Goal: Task Accomplishment & Management: Complete application form

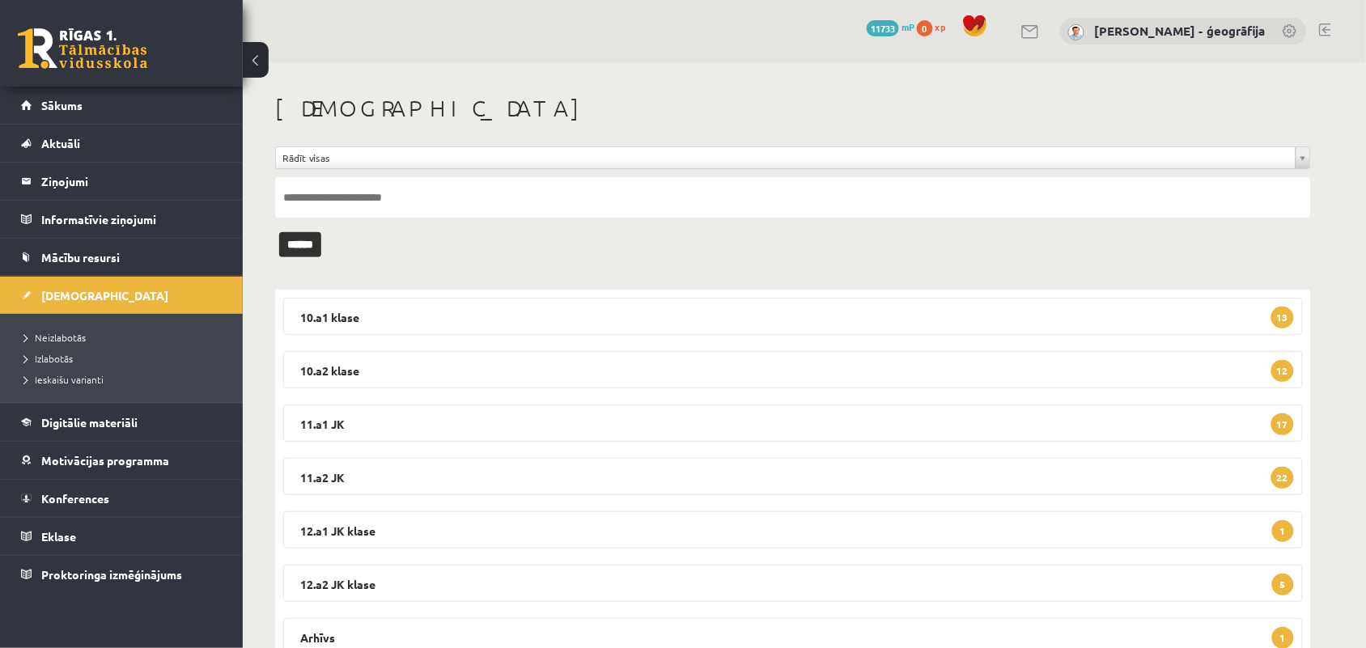
scroll to position [63, 0]
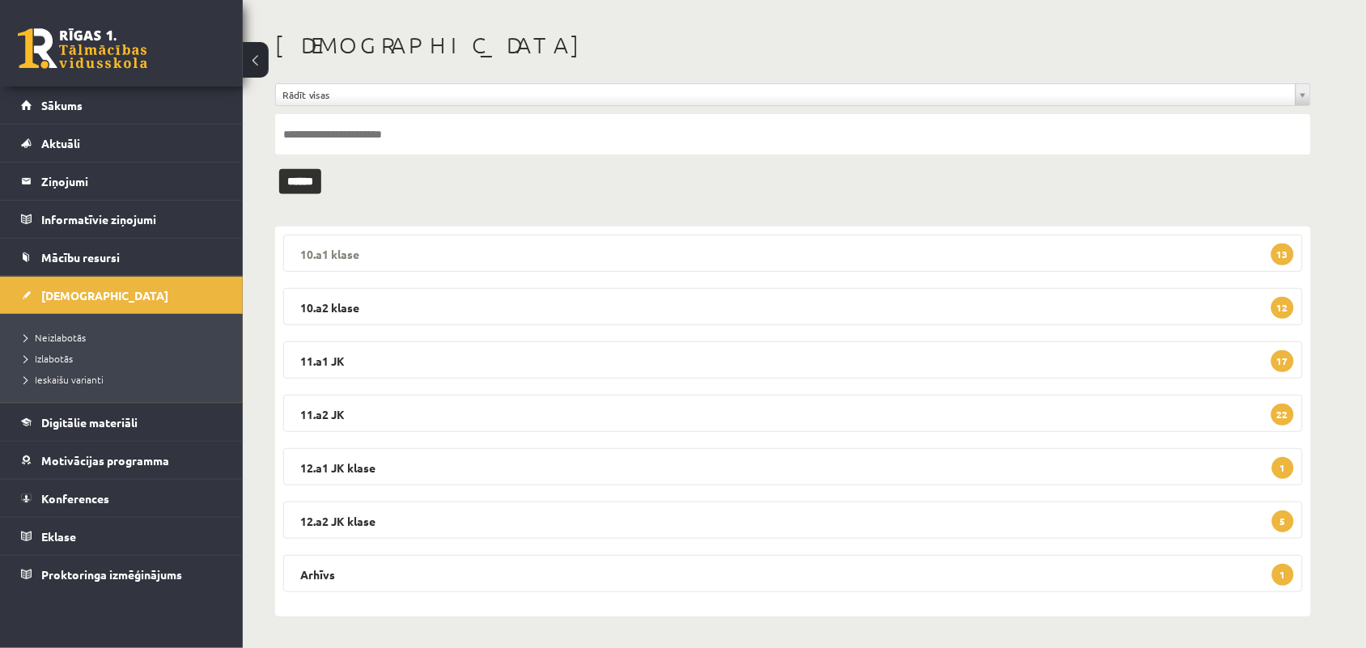
click at [510, 252] on legend "10.a1 klase 13" at bounding box center [792, 253] width 1019 height 37
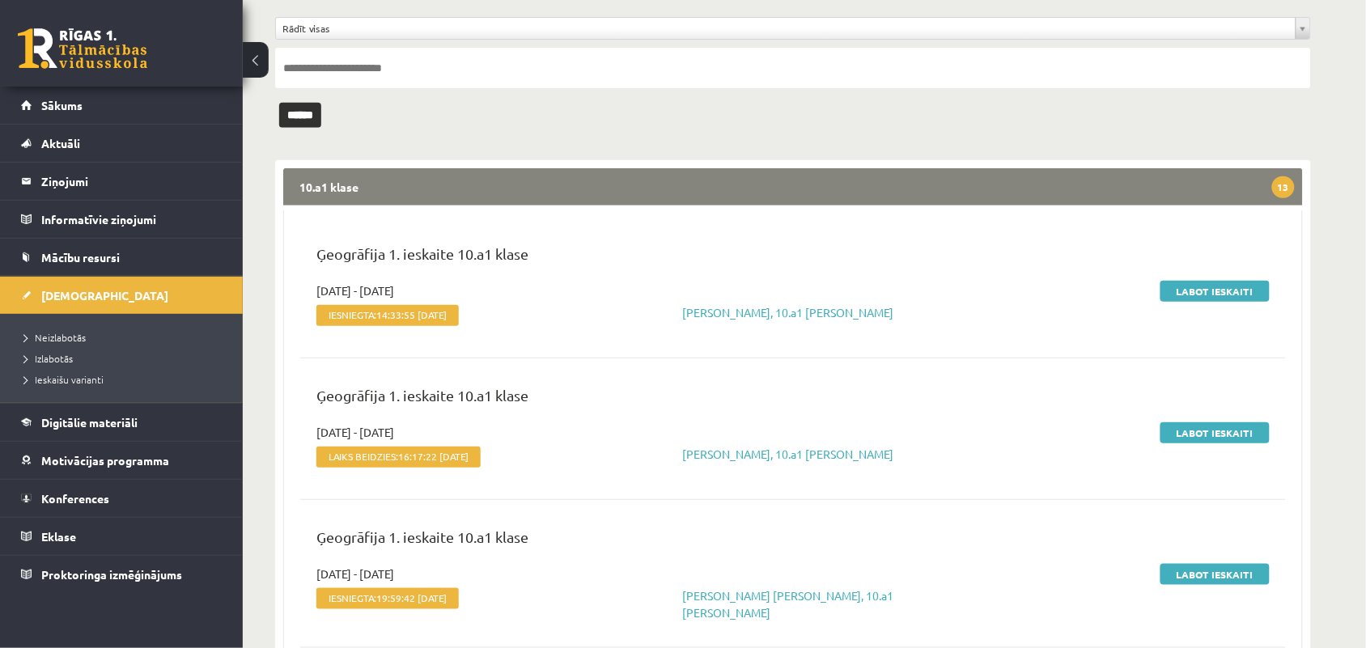
scroll to position [164, 0]
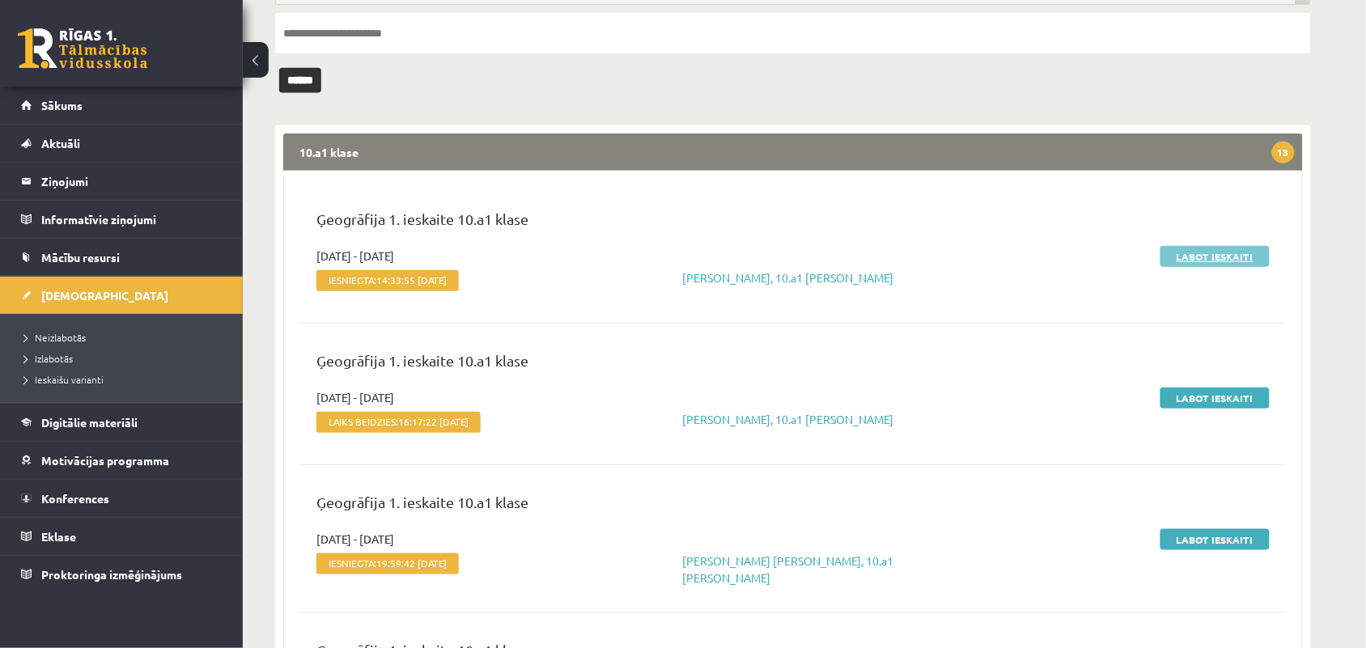
click at [1203, 256] on link "Labot ieskaiti" at bounding box center [1214, 256] width 109 height 21
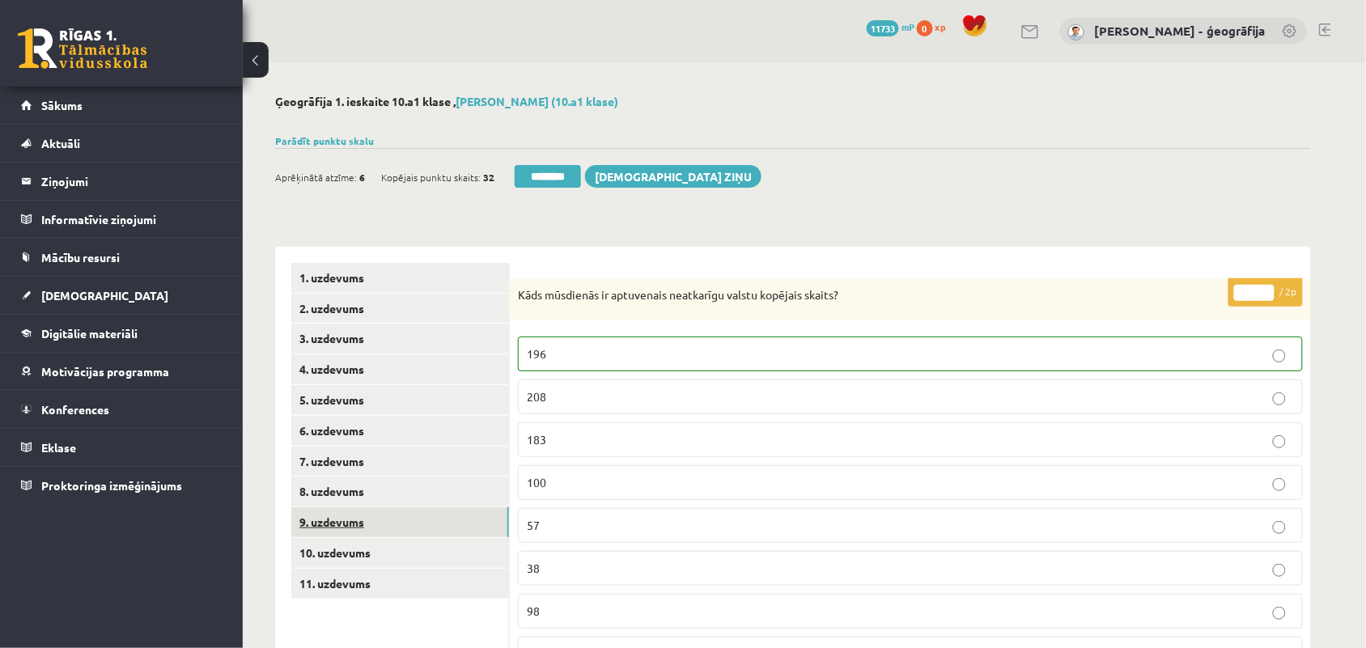
click at [330, 526] on link "9. uzdevums" at bounding box center [400, 522] width 218 height 30
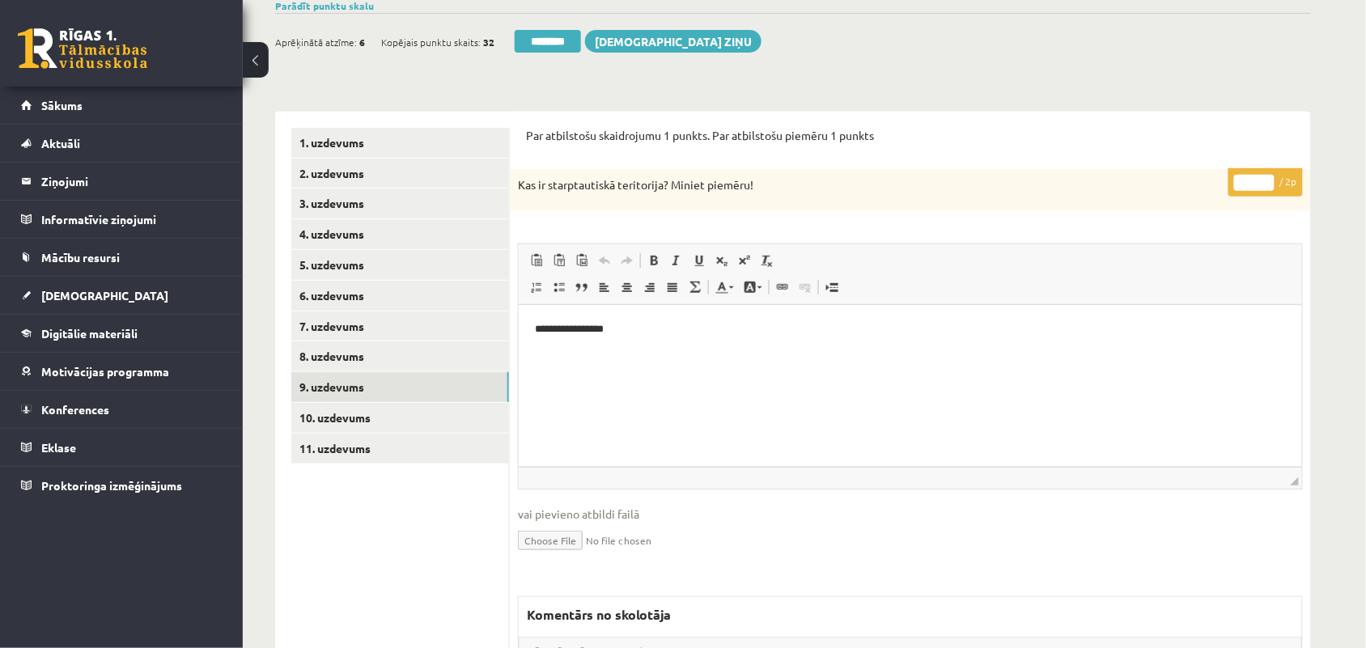
scroll to position [101, 0]
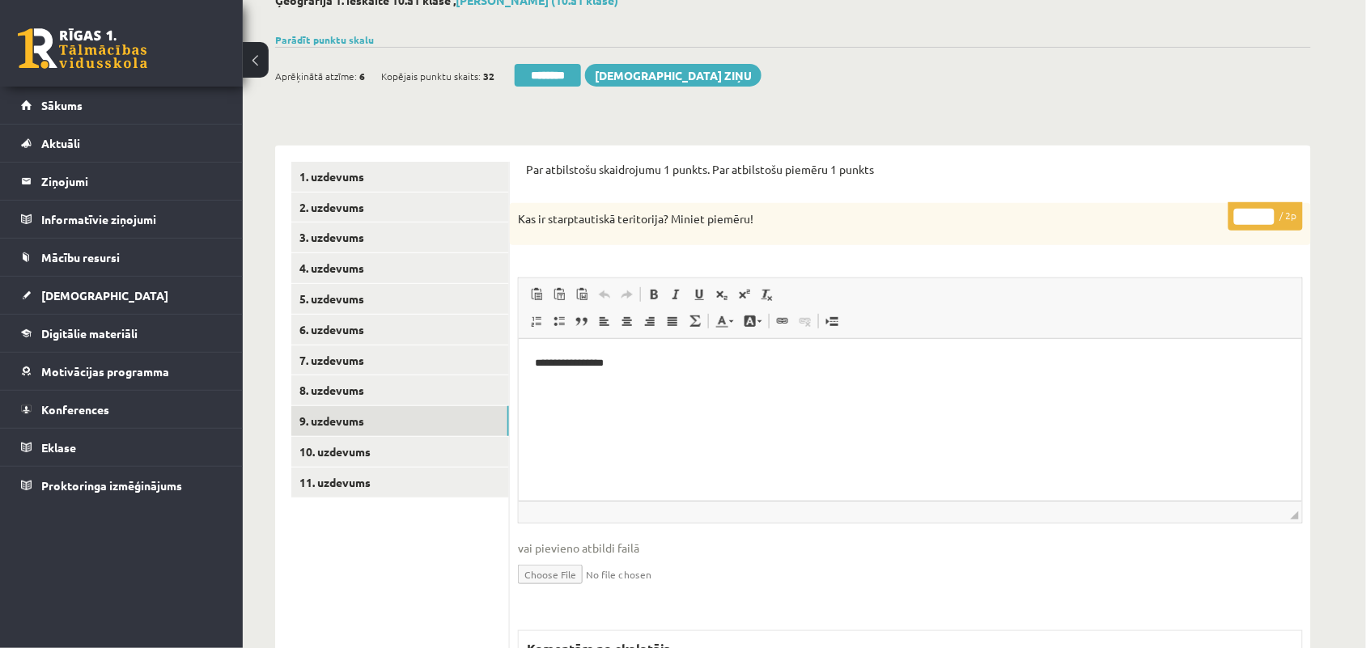
type input "*"
click at [1264, 209] on input "*" at bounding box center [1254, 217] width 40 height 16
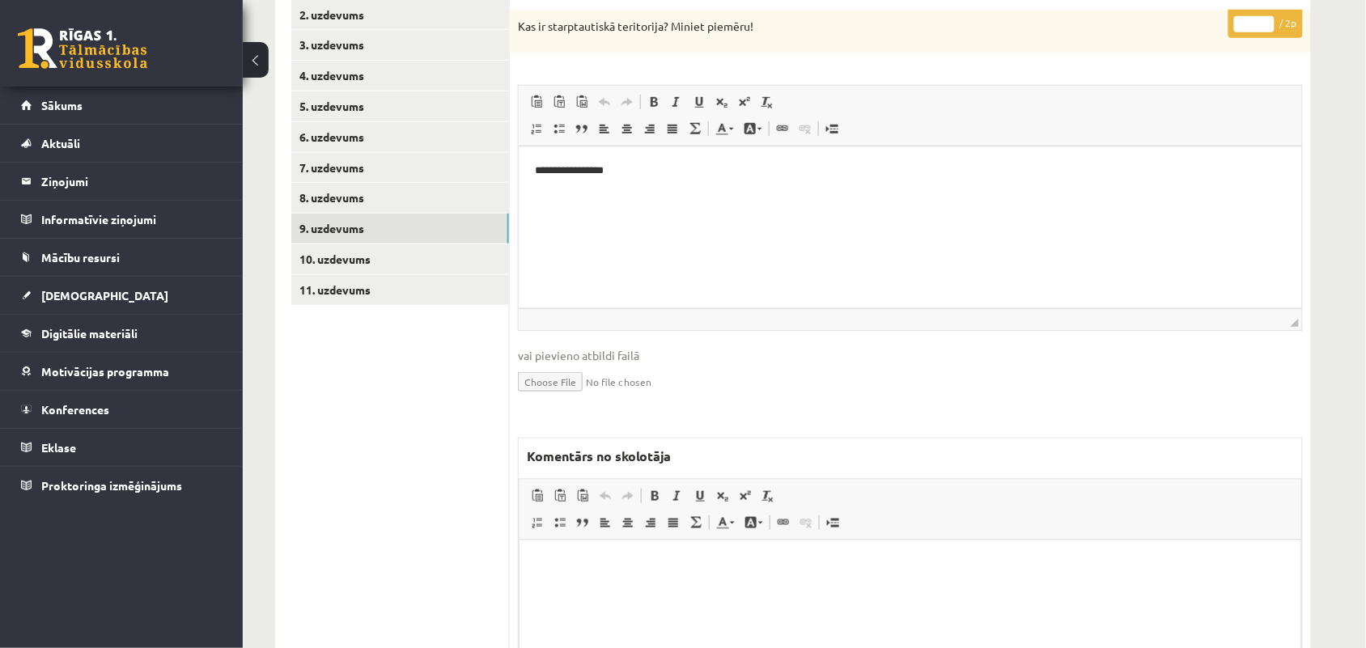
scroll to position [303, 0]
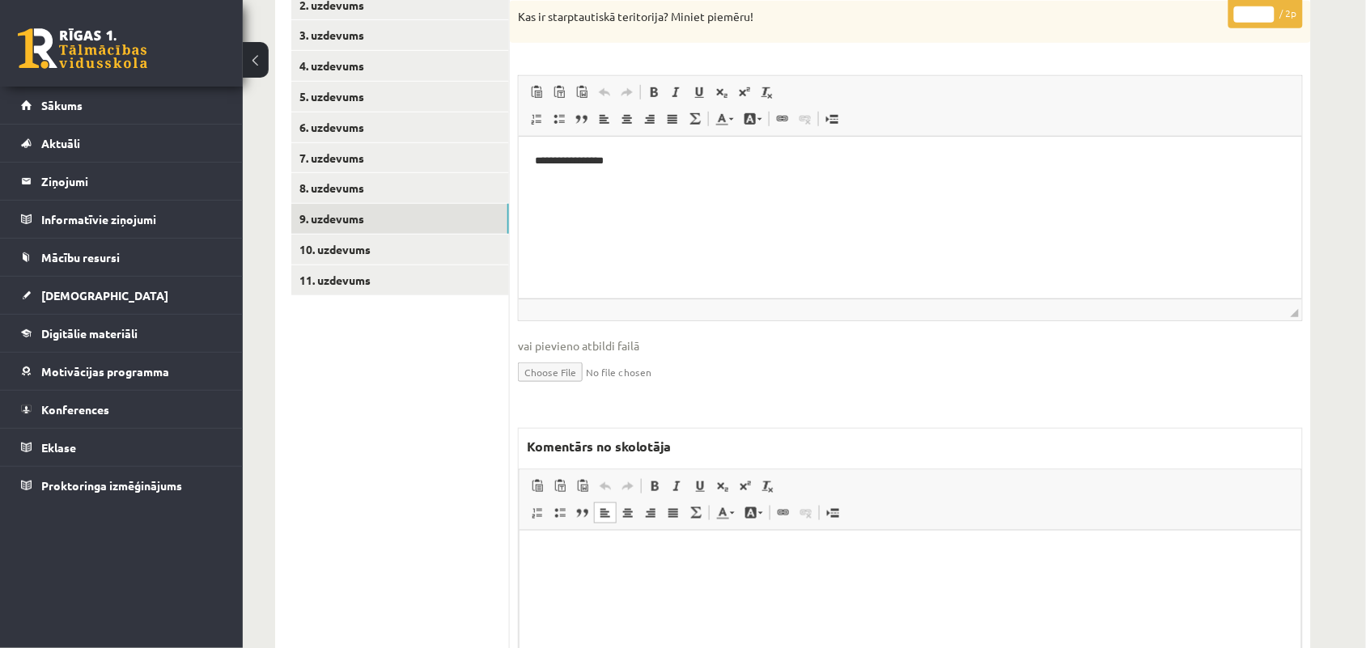
click at [602, 568] on html at bounding box center [909, 554] width 781 height 49
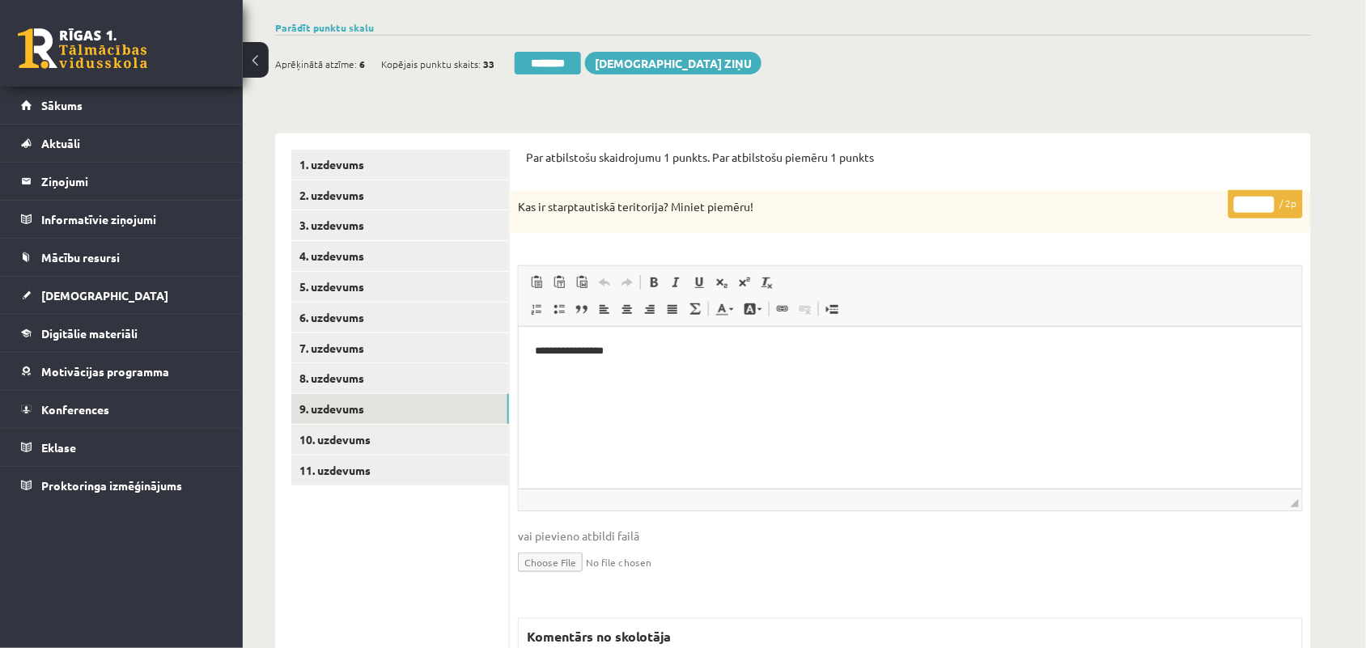
scroll to position [101, 0]
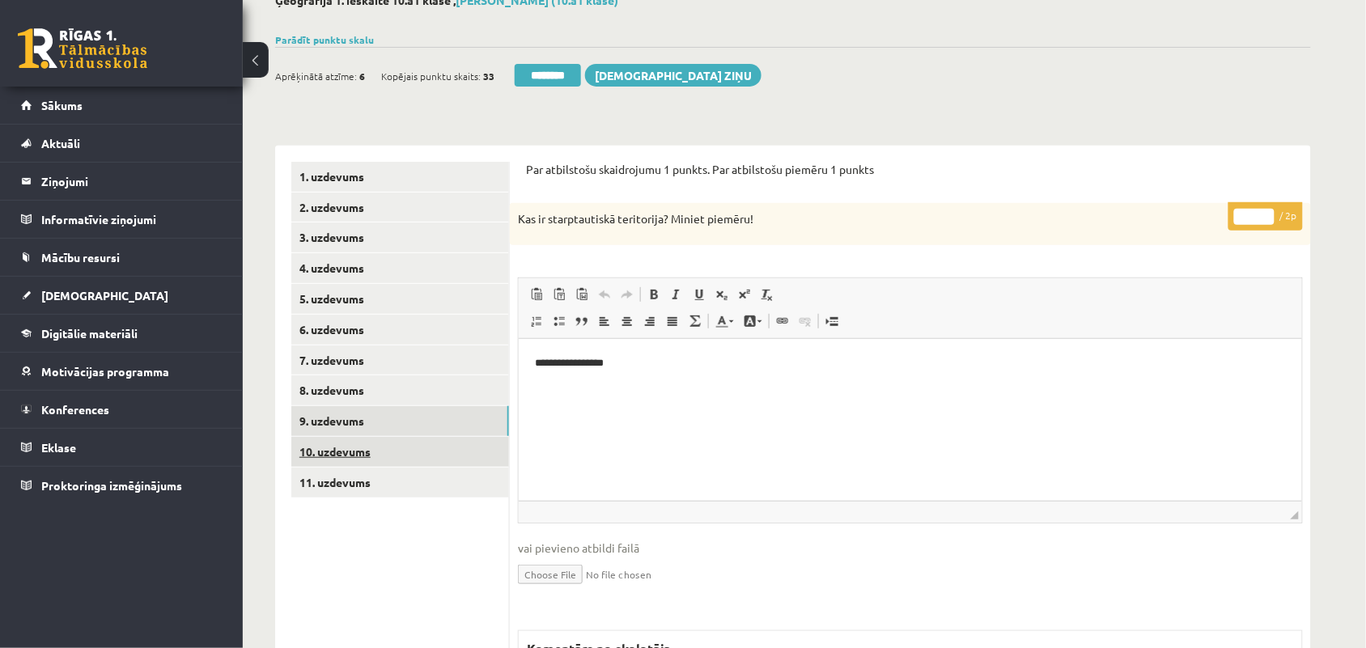
click at [361, 459] on link "10. uzdevums" at bounding box center [400, 452] width 218 height 30
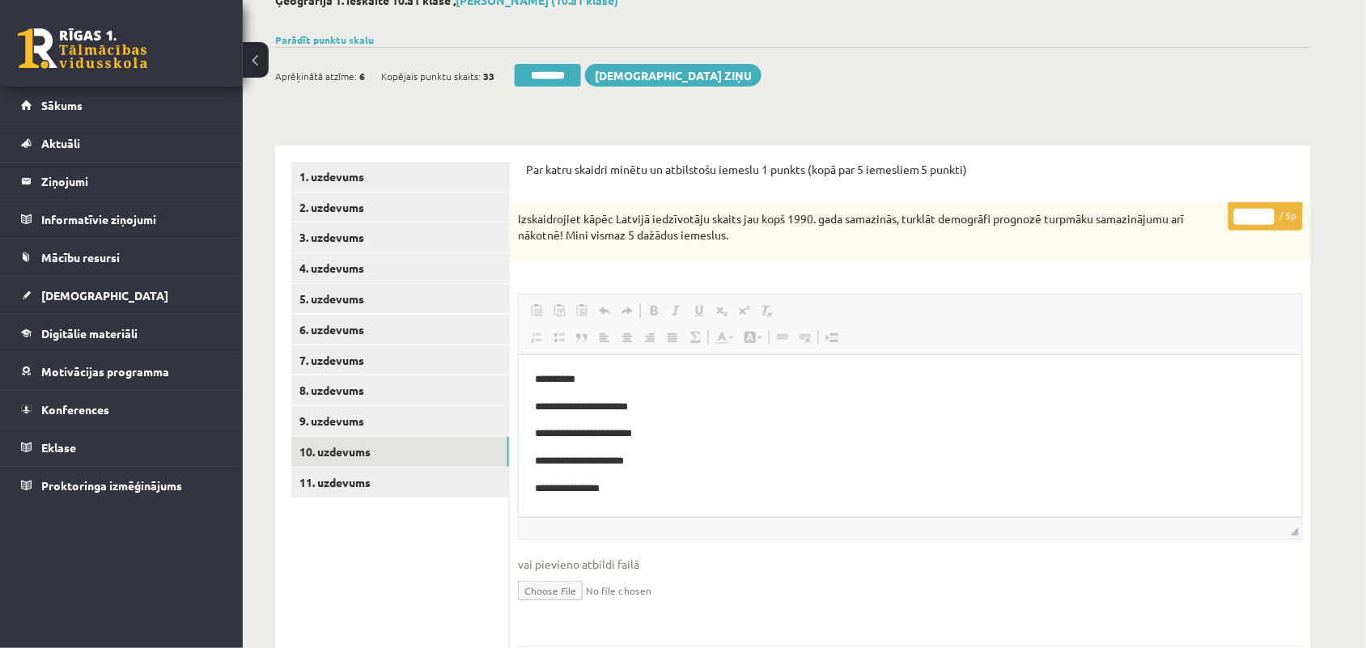
scroll to position [0, 0]
type input "*"
click at [1263, 215] on input "*" at bounding box center [1254, 217] width 40 height 16
click at [389, 483] on link "11. uzdevums" at bounding box center [400, 483] width 218 height 30
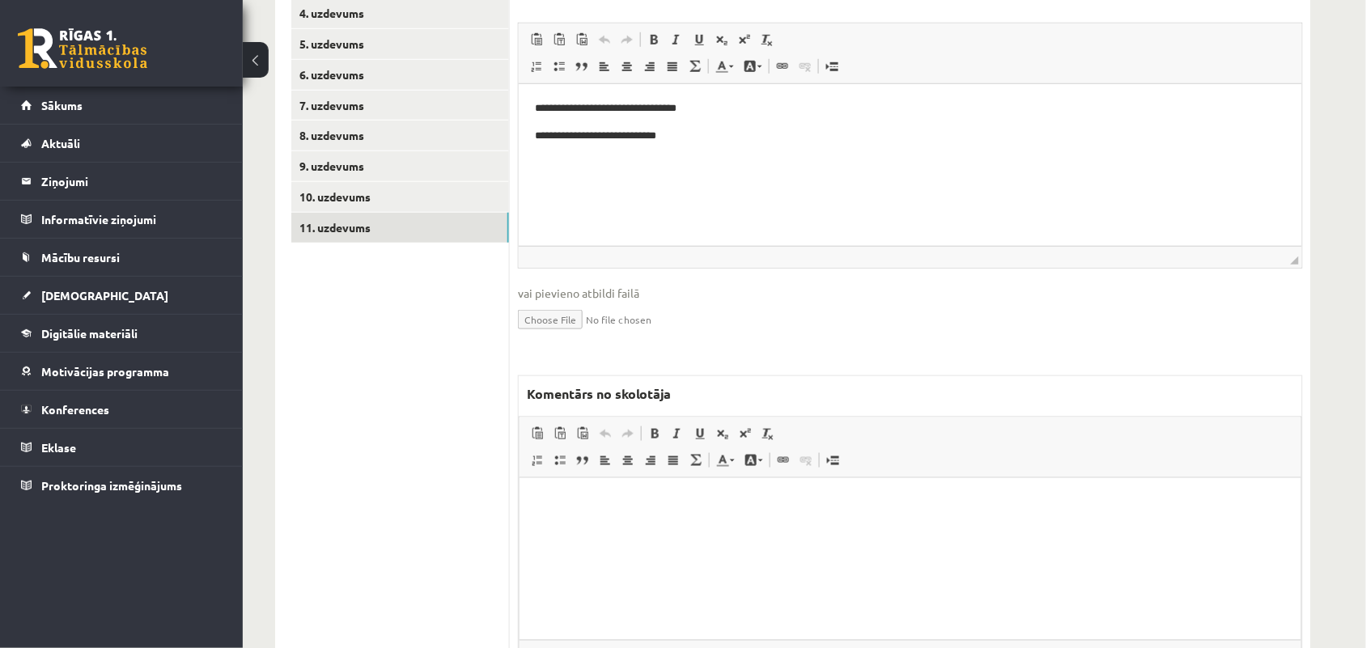
scroll to position [404, 0]
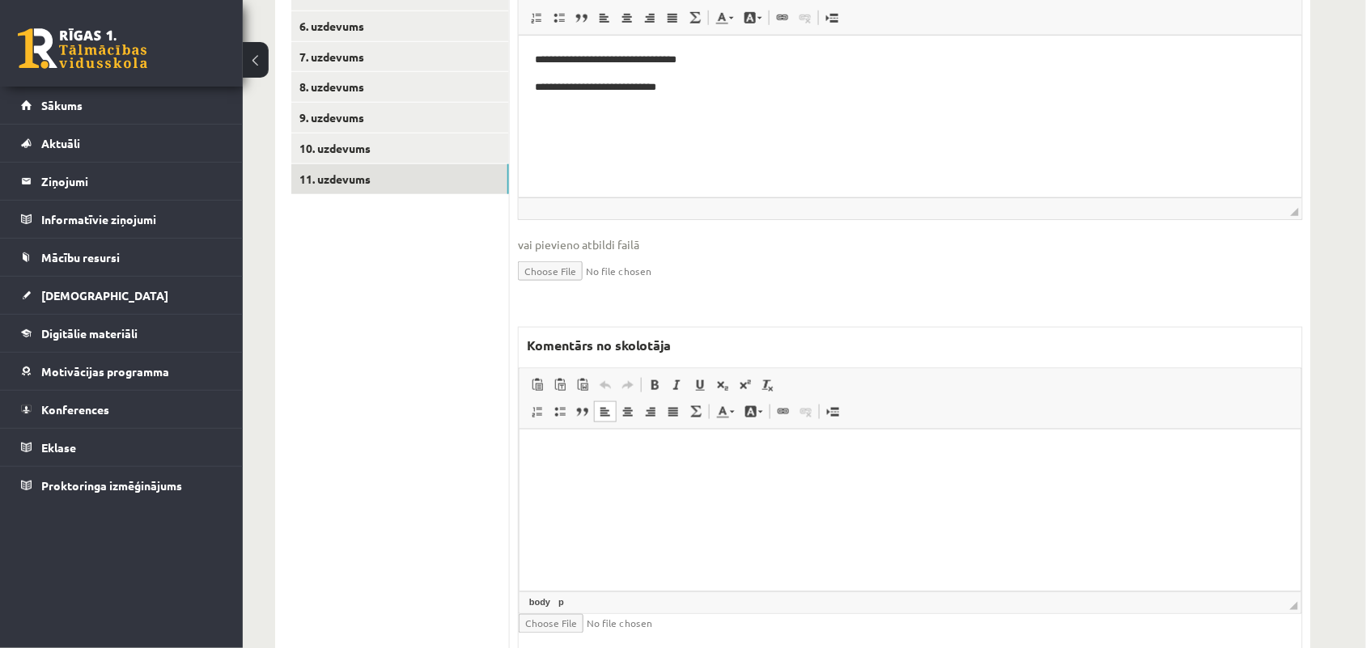
click at [568, 478] on html at bounding box center [909, 453] width 781 height 49
click at [543, 456] on p "**********" at bounding box center [909, 453] width 748 height 17
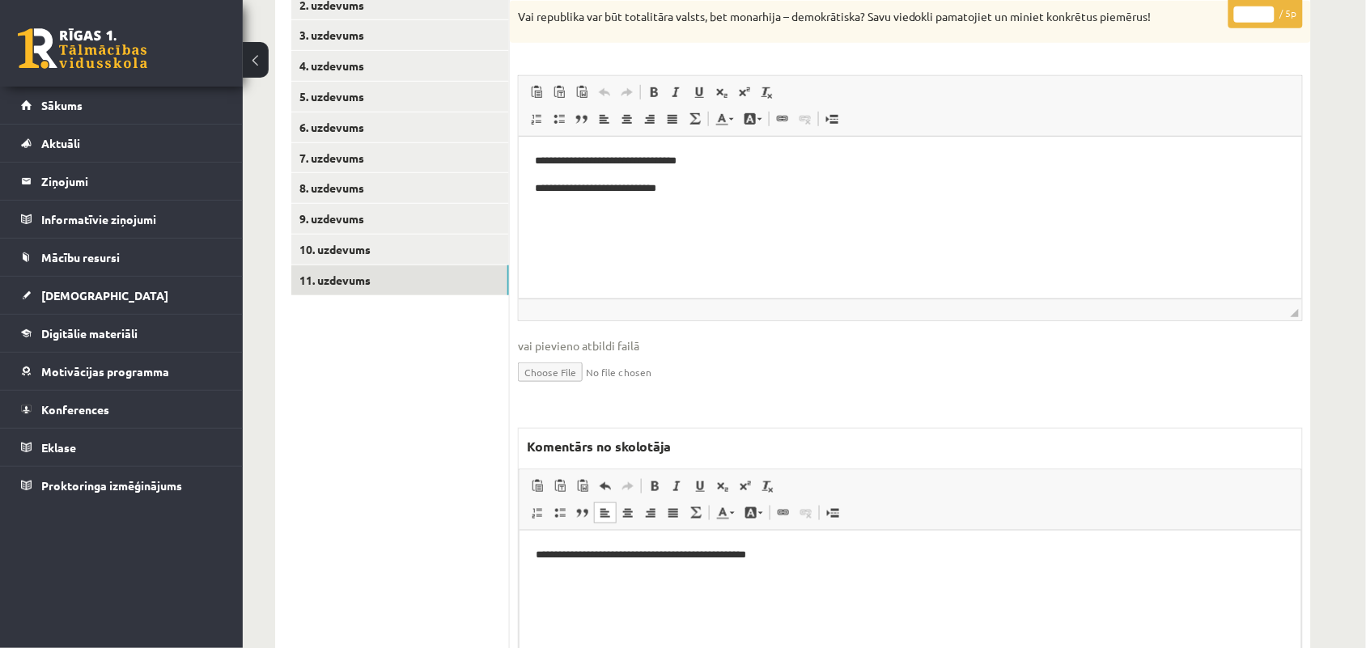
scroll to position [202, 0]
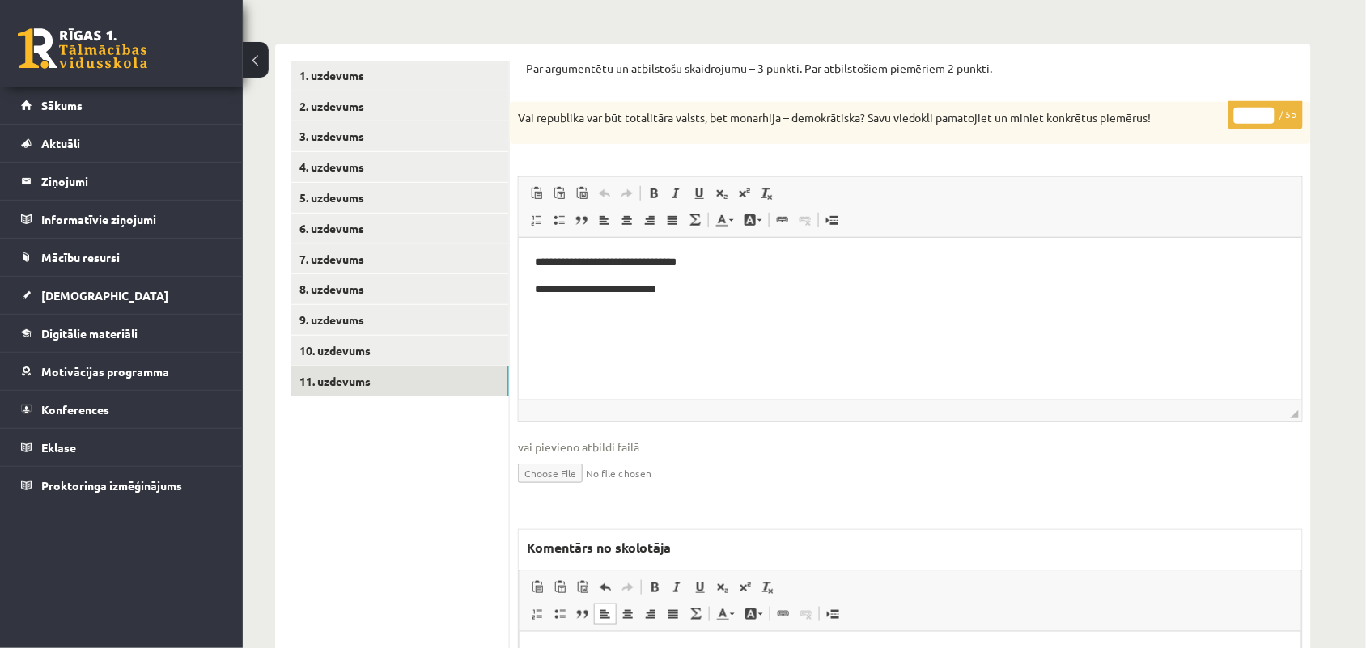
click at [1264, 108] on input "*" at bounding box center [1254, 116] width 40 height 16
click at [1267, 119] on input "*" at bounding box center [1254, 116] width 40 height 16
click at [1268, 109] on input "*" at bounding box center [1254, 116] width 40 height 16
click at [1267, 111] on input "*" at bounding box center [1254, 116] width 40 height 16
type input "*"
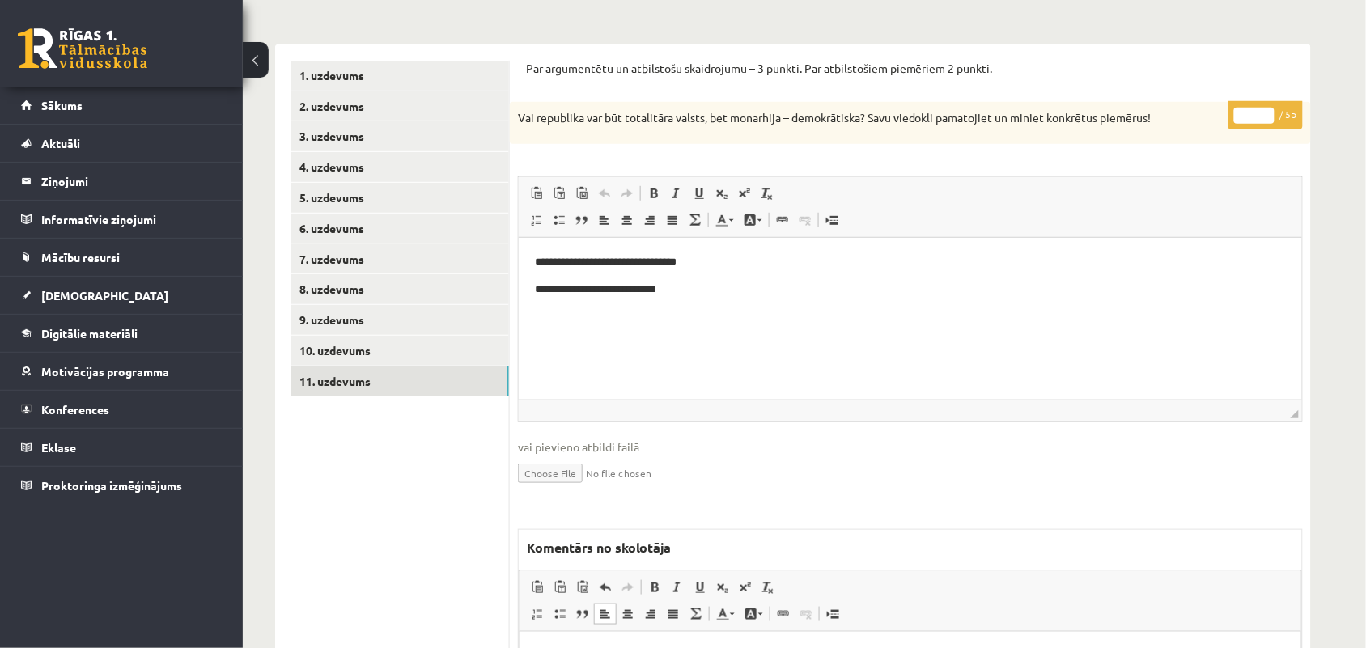
click at [1267, 120] on input "*" at bounding box center [1254, 116] width 40 height 16
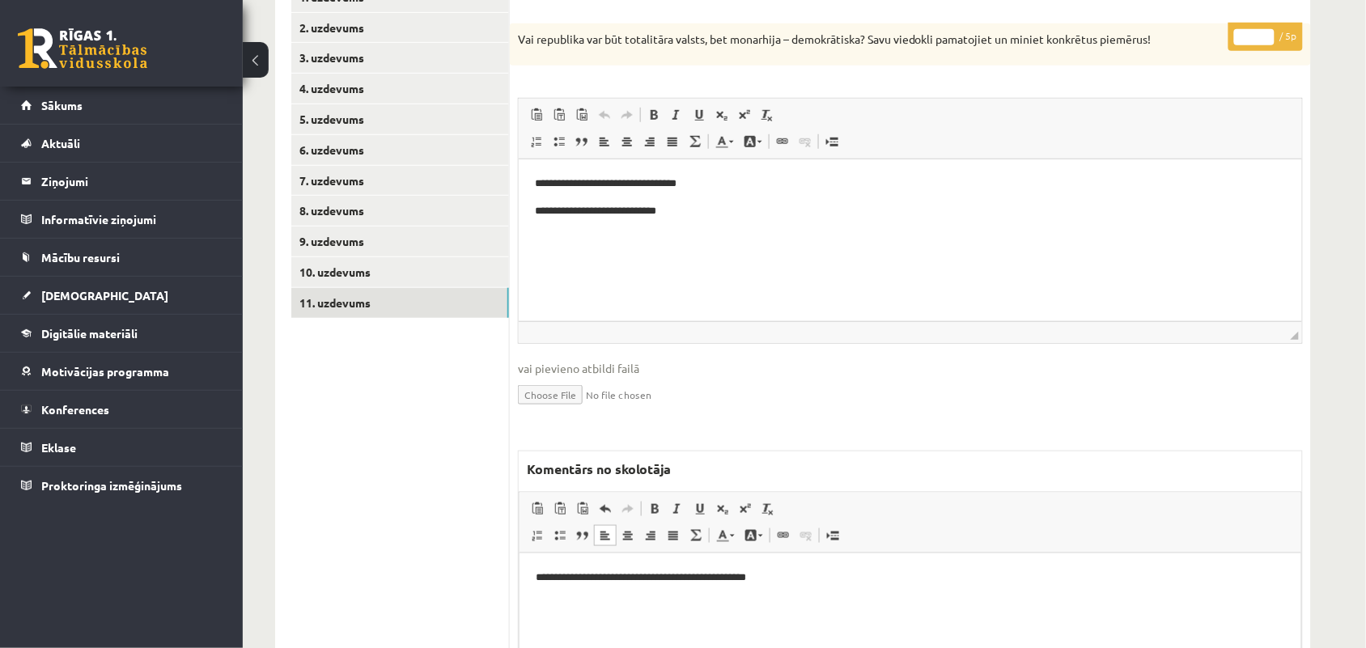
scroll to position [303, 0]
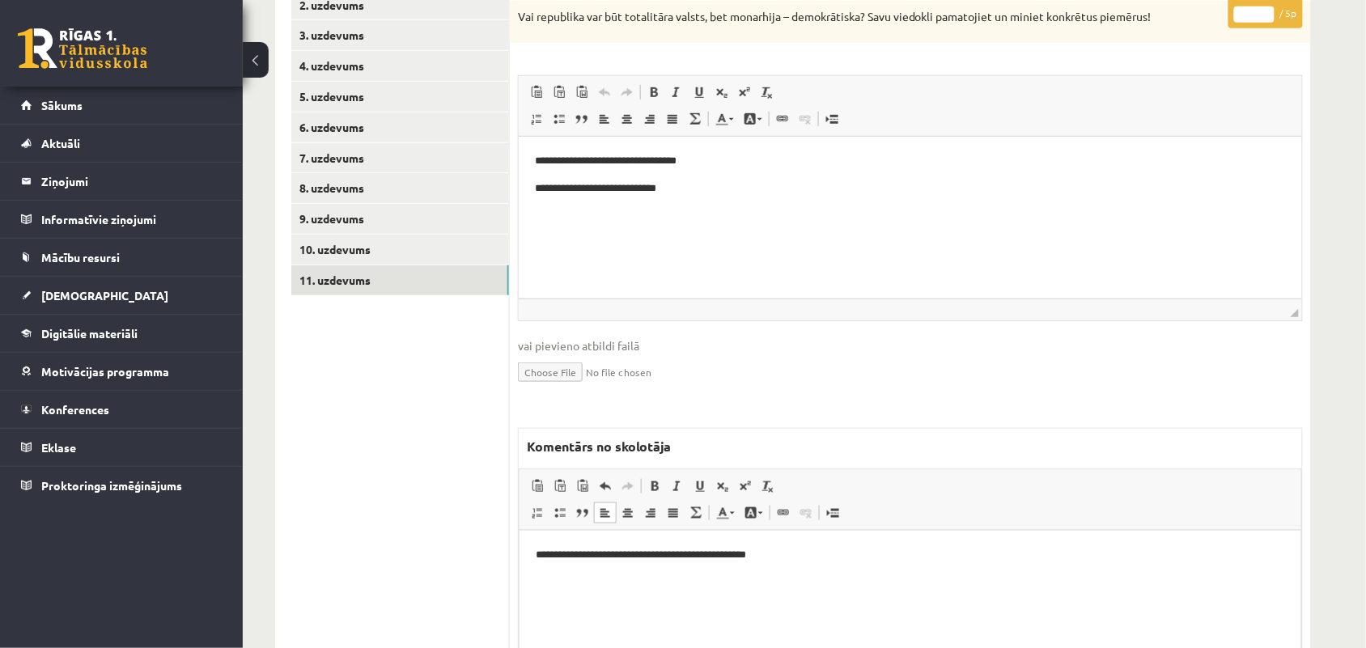
click at [705, 557] on p "**********" at bounding box center [909, 554] width 748 height 17
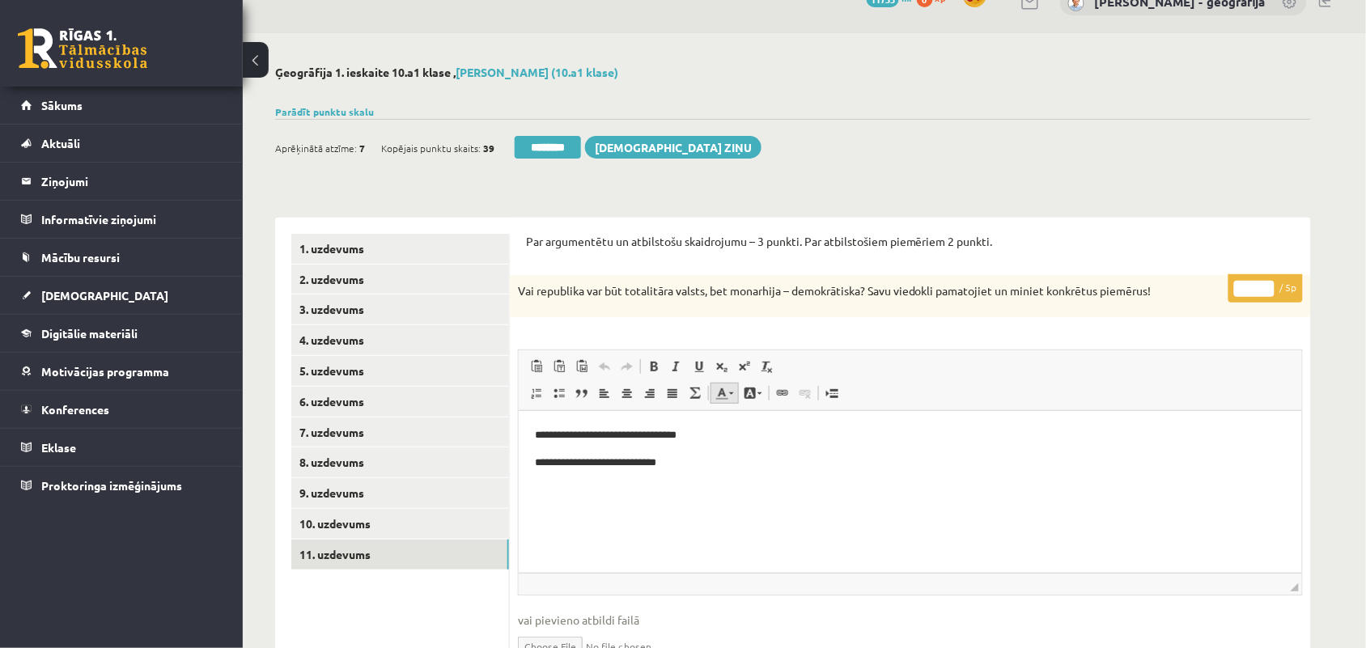
scroll to position [0, 0]
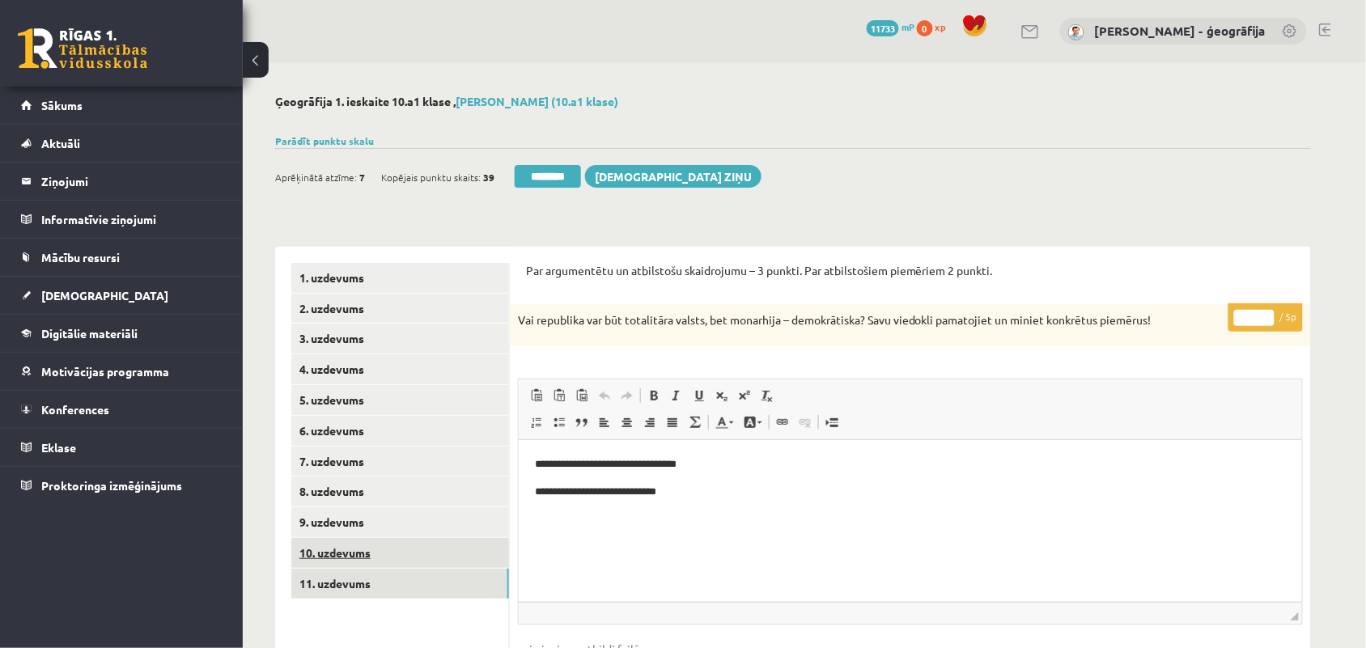
click at [387, 559] on link "10. uzdevums" at bounding box center [400, 553] width 218 height 30
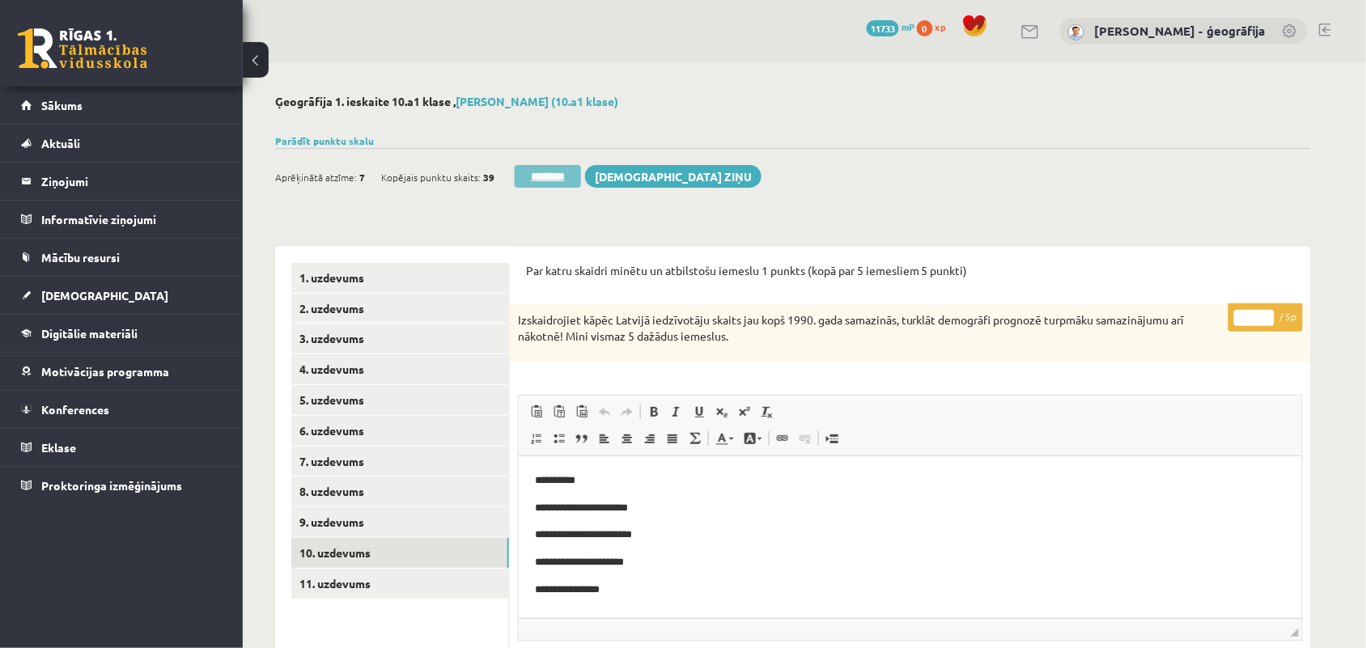
click at [544, 176] on input "********" at bounding box center [548, 176] width 66 height 23
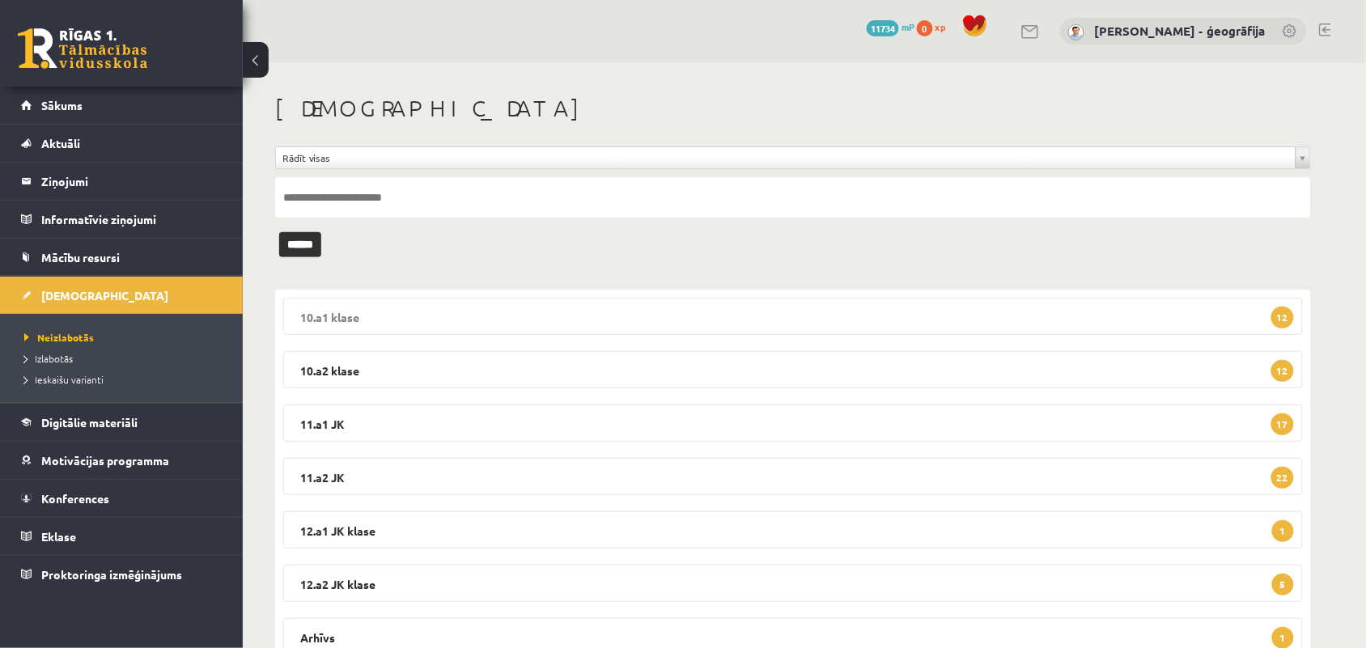
click at [540, 330] on legend "10.a1 klase 12" at bounding box center [792, 316] width 1019 height 37
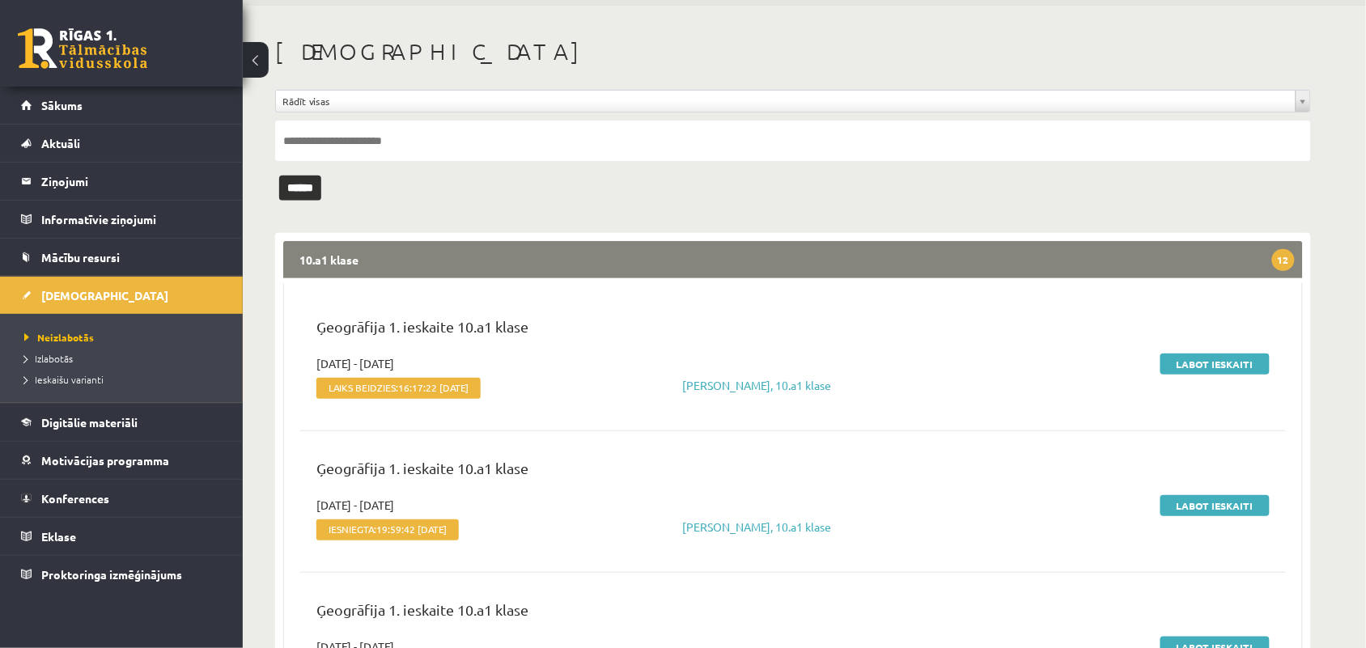
scroll to position [101, 0]
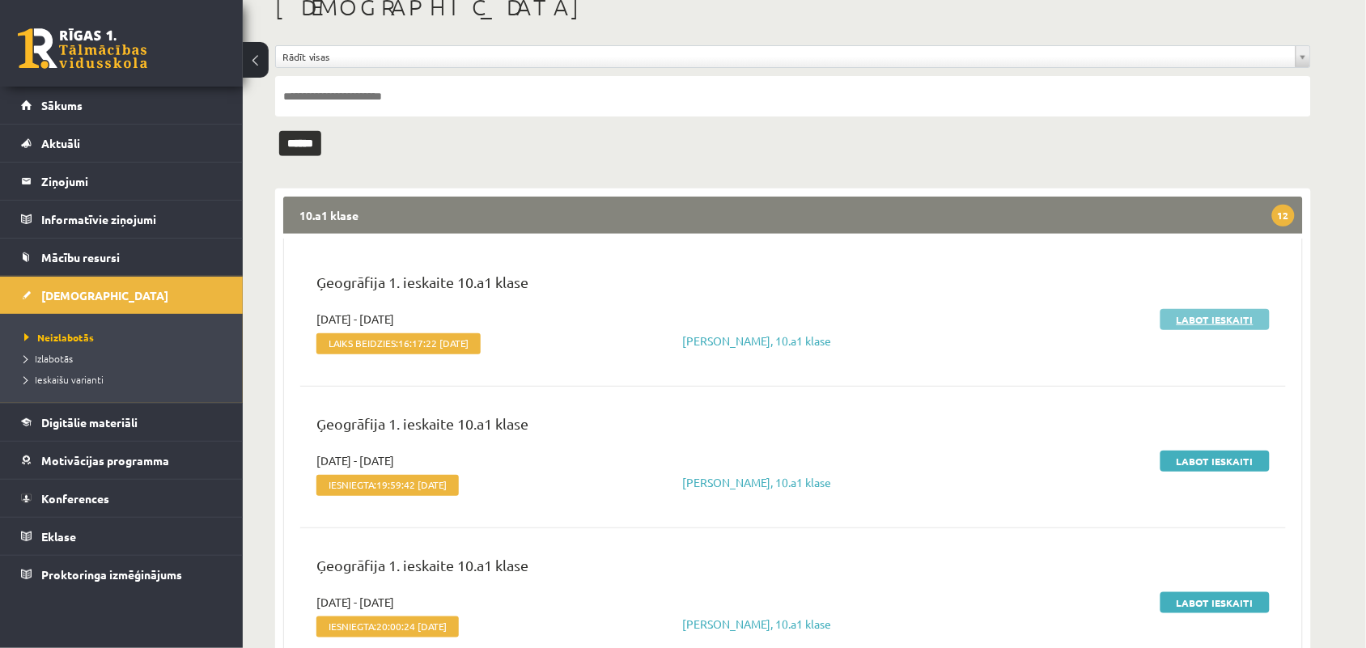
click at [1210, 314] on link "Labot ieskaiti" at bounding box center [1214, 319] width 109 height 21
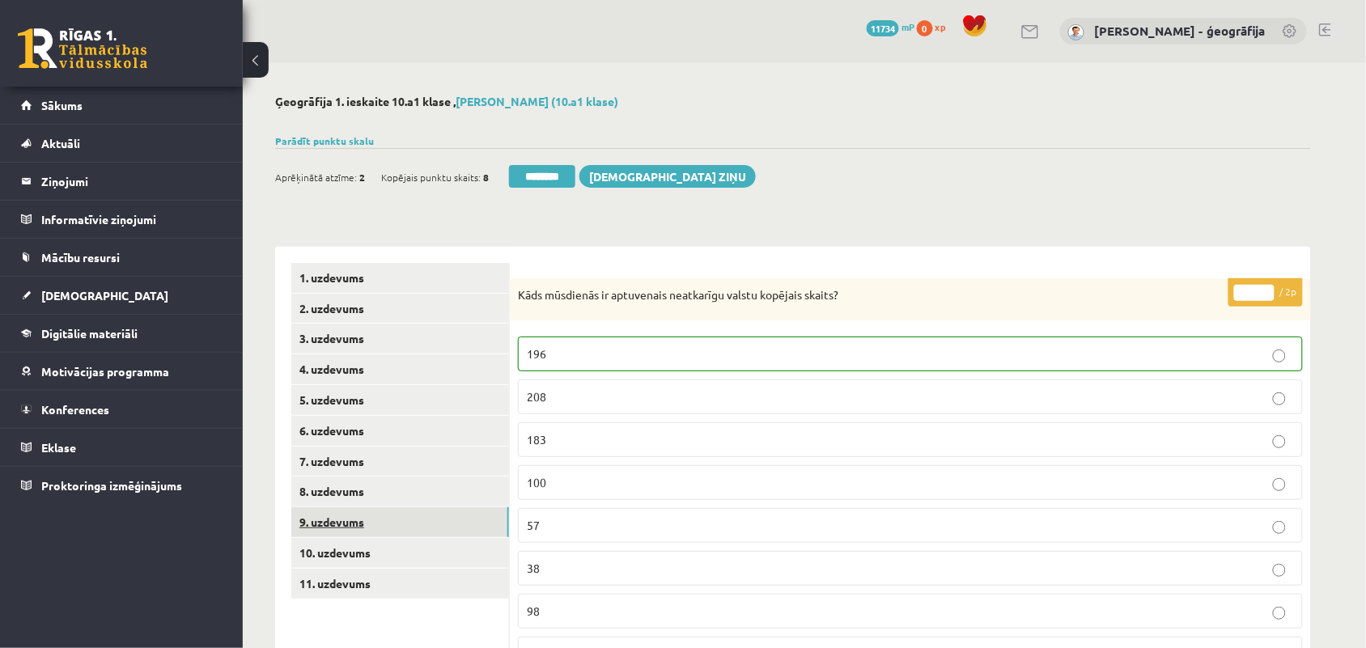
click at [310, 526] on link "9. uzdevums" at bounding box center [400, 522] width 218 height 30
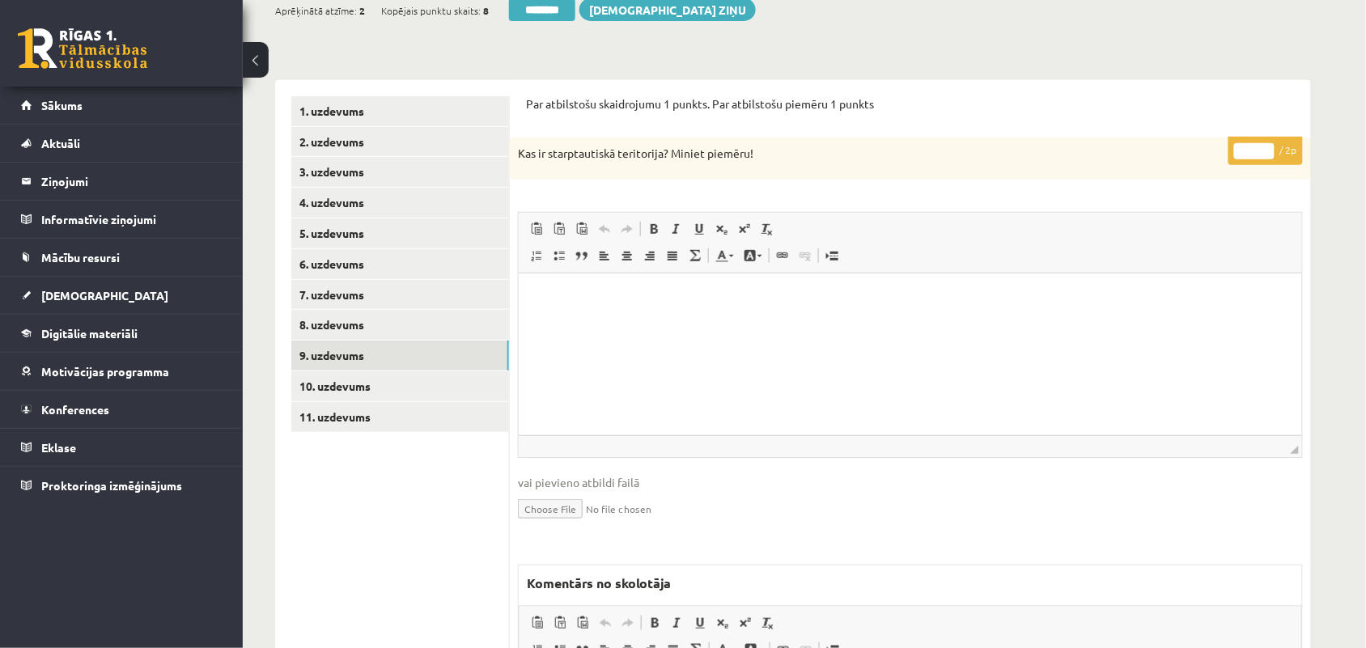
scroll to position [202, 0]
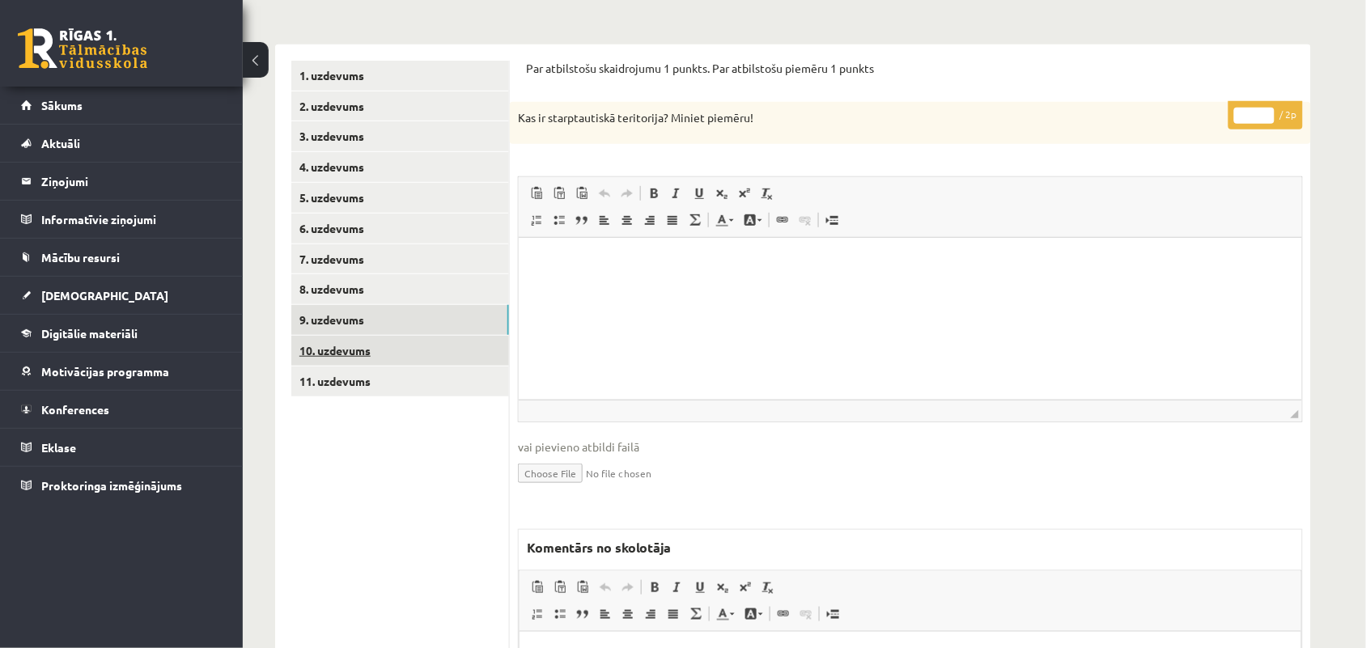
click at [340, 349] on link "10. uzdevums" at bounding box center [400, 351] width 218 height 30
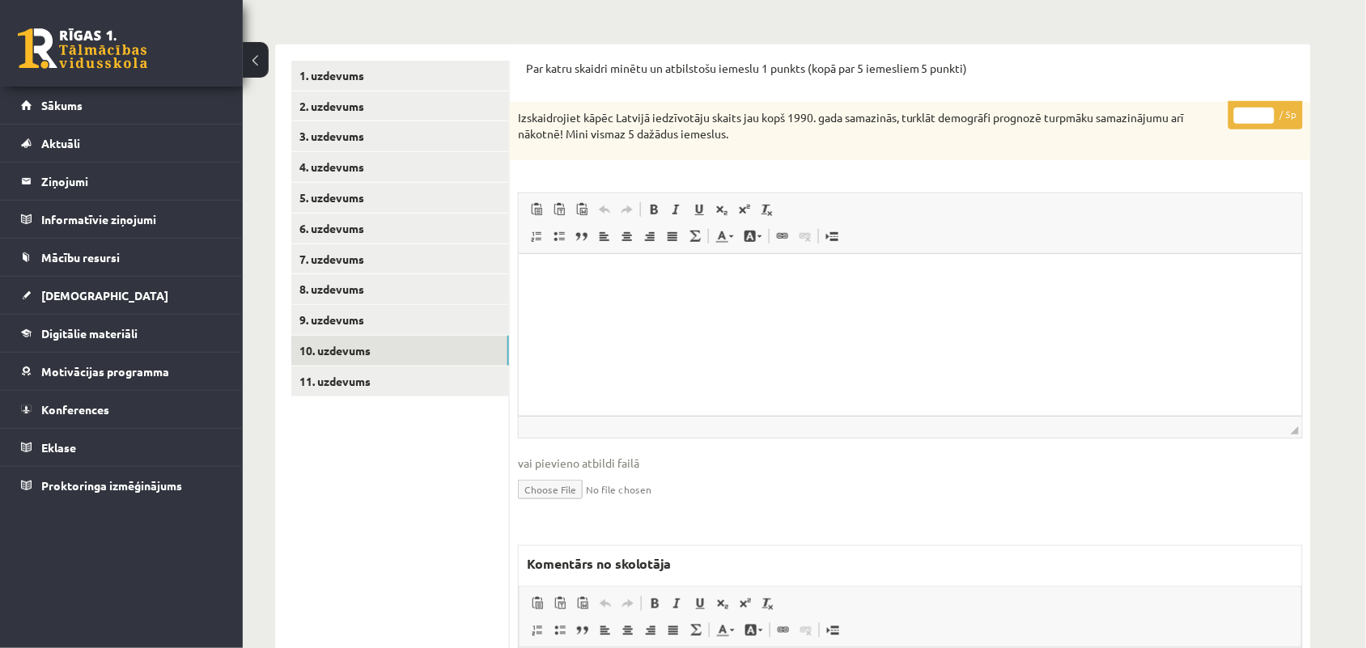
scroll to position [303, 0]
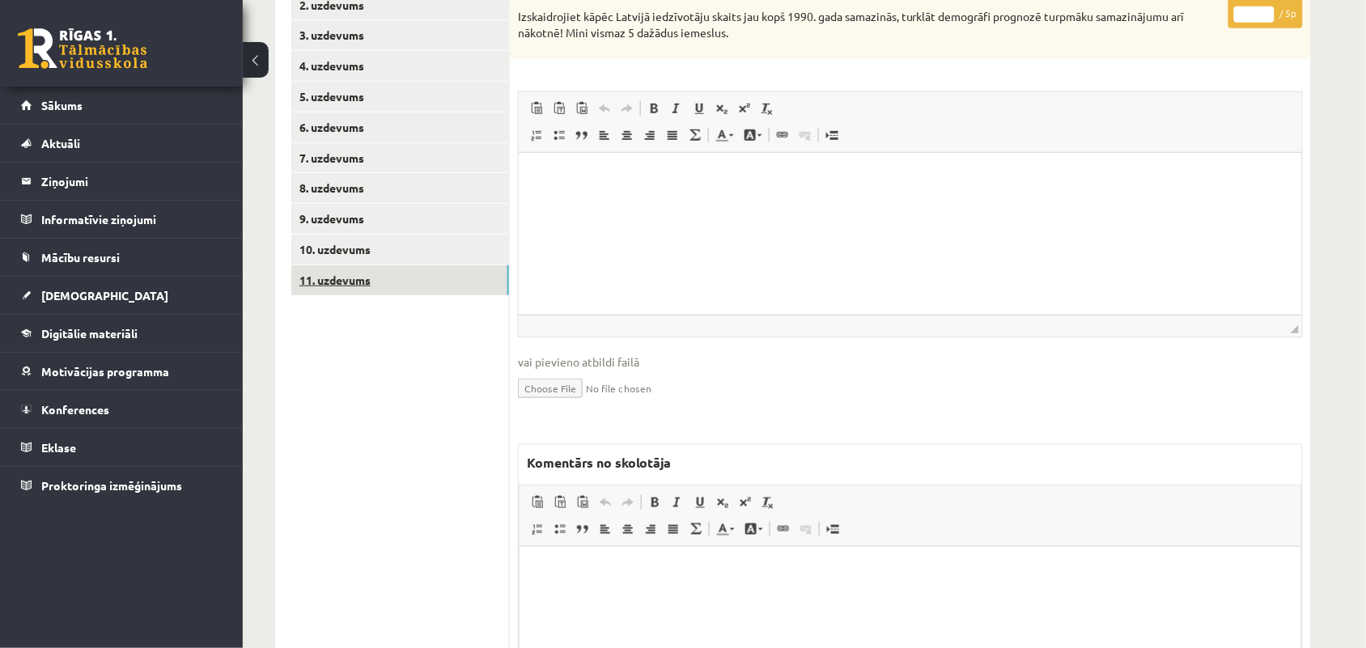
click at [354, 273] on link "11. uzdevums" at bounding box center [400, 280] width 218 height 30
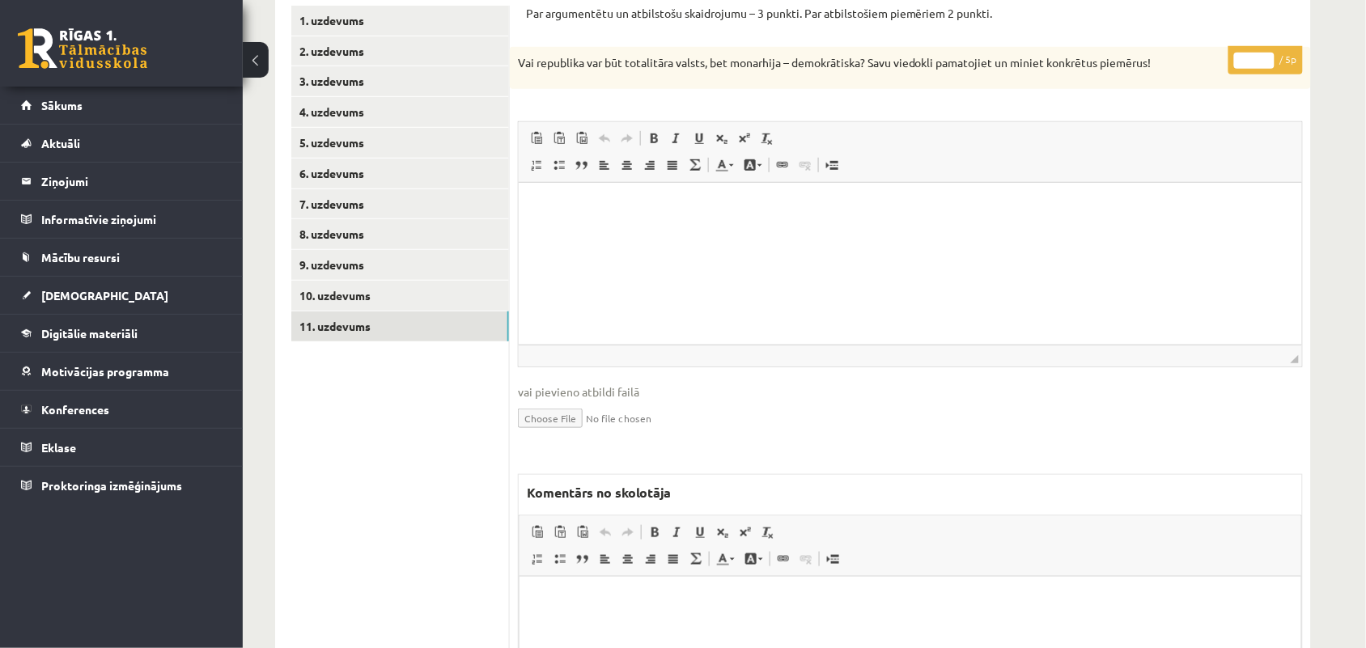
scroll to position [0, 0]
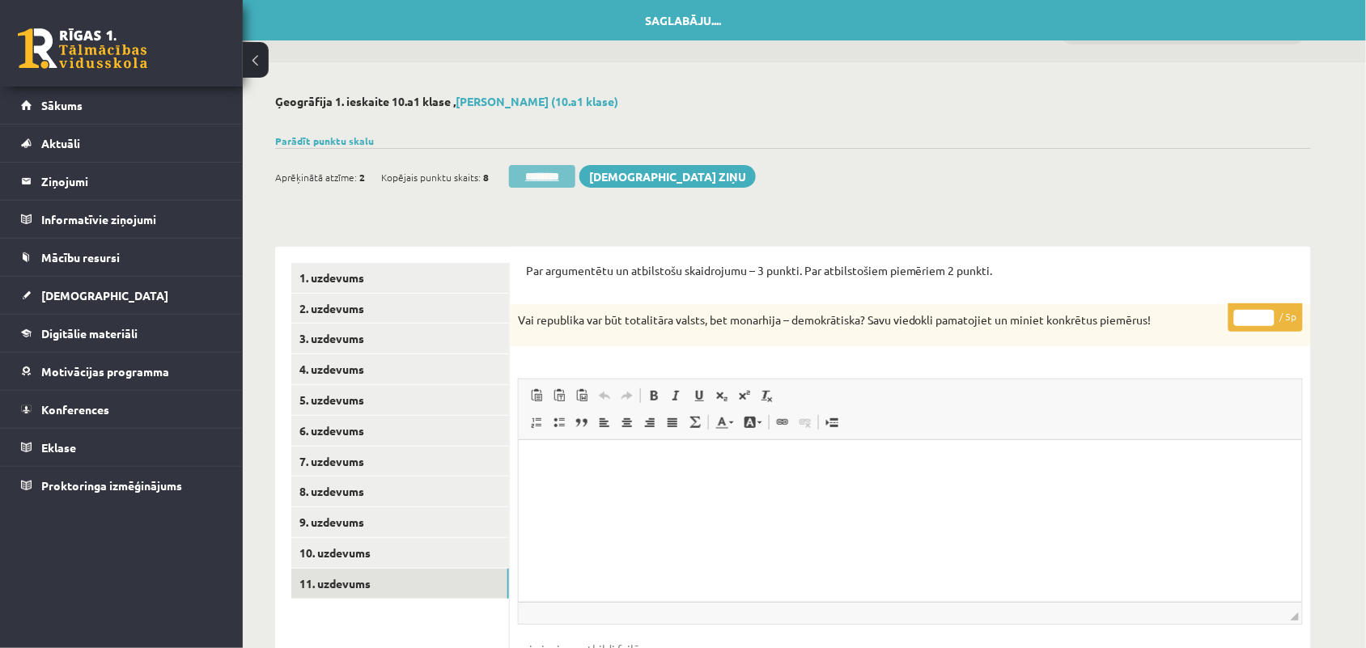
click at [535, 170] on input "********" at bounding box center [542, 176] width 66 height 23
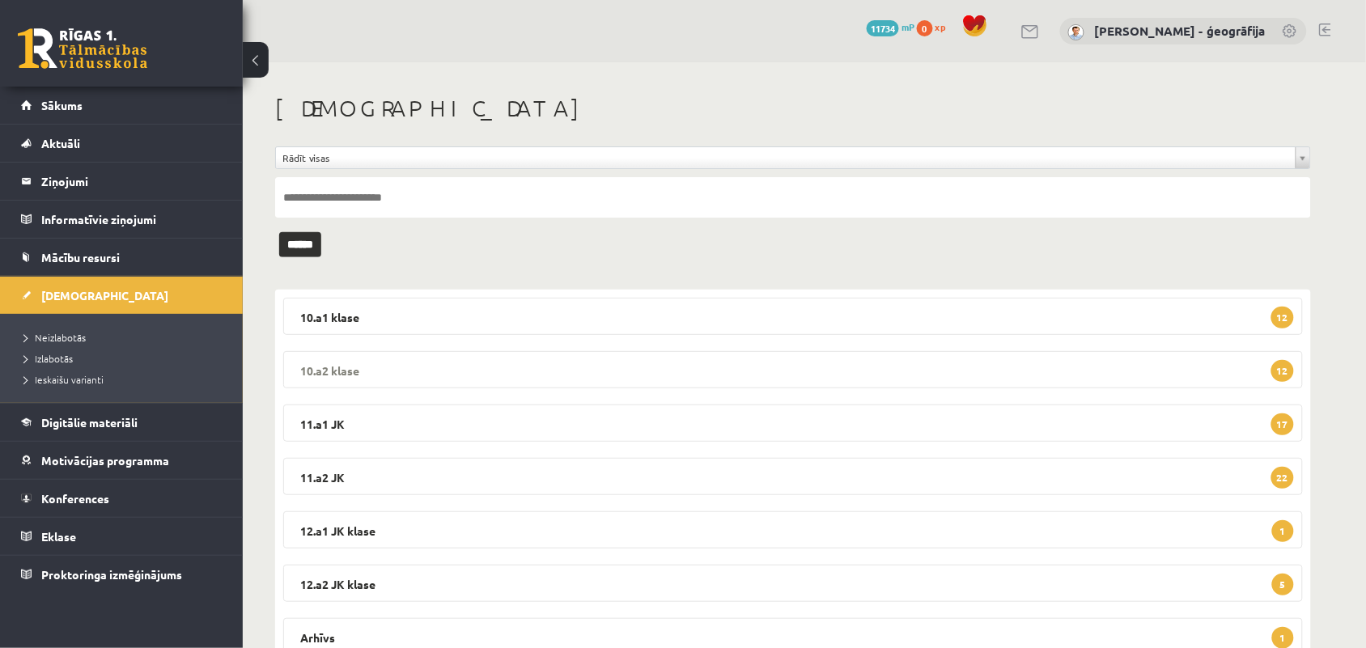
click at [360, 361] on legend "10.a2 [PERSON_NAME] 12" at bounding box center [792, 369] width 1019 height 37
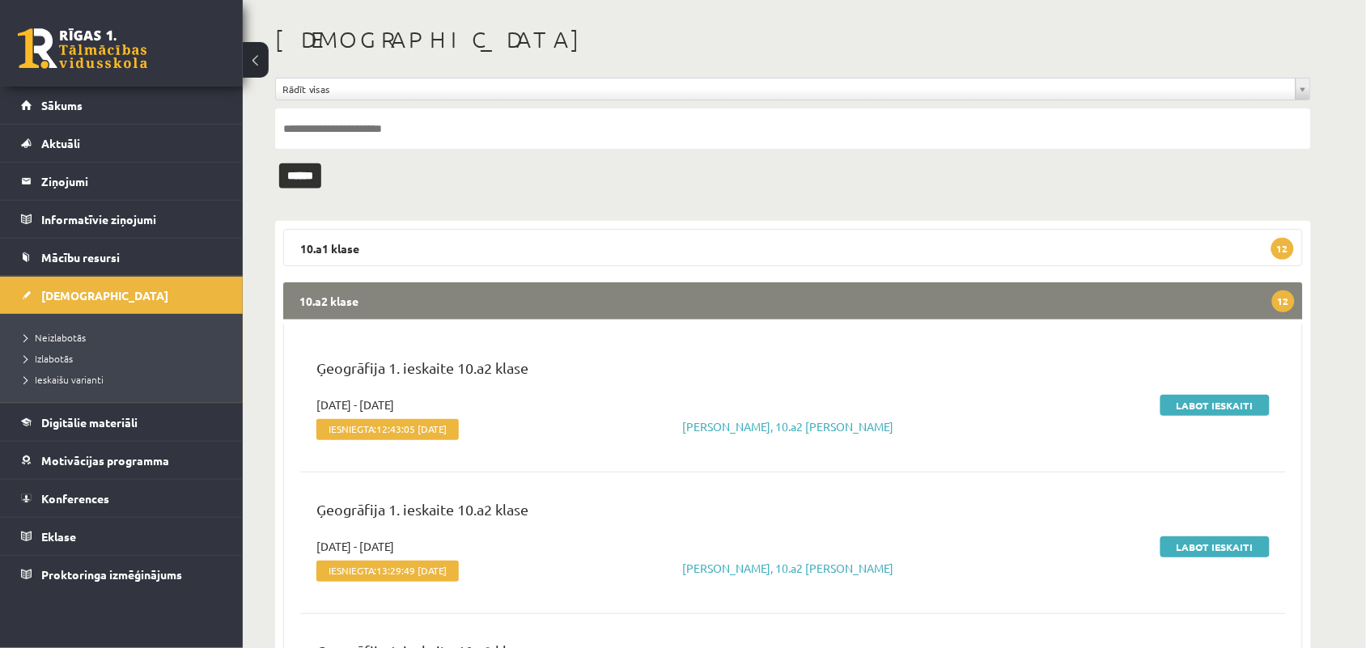
scroll to position [101, 0]
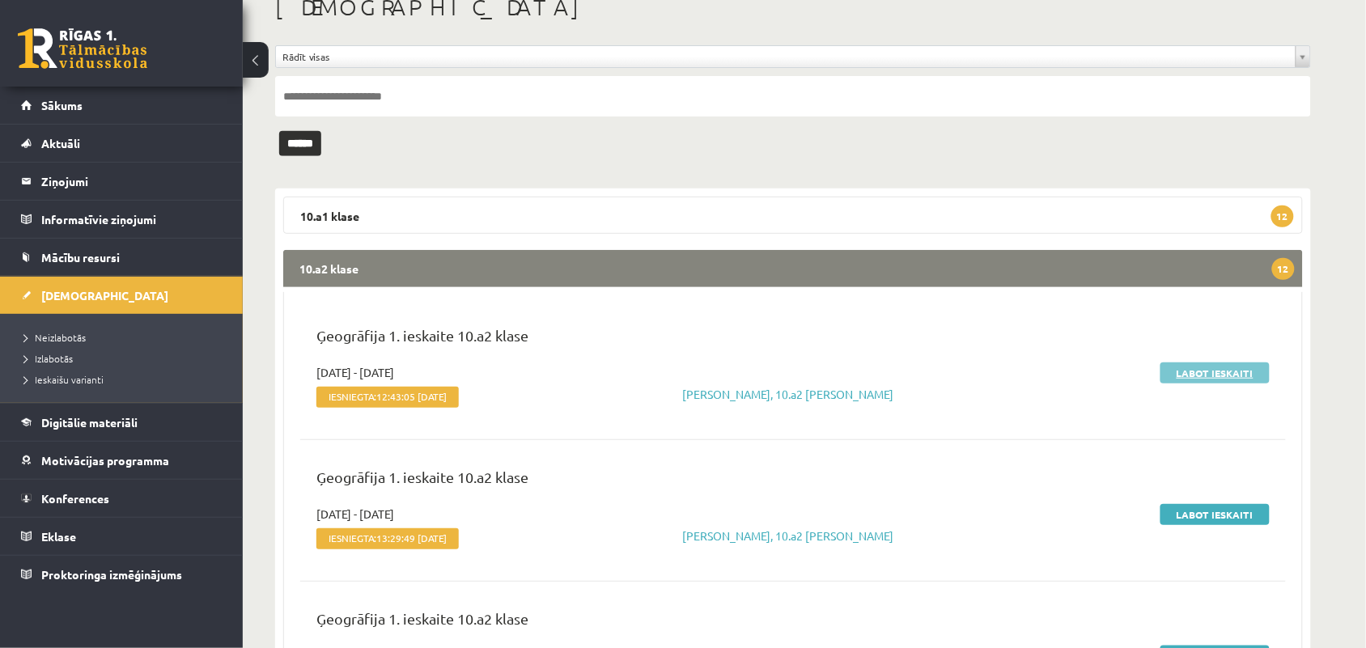
click at [1196, 370] on link "Labot ieskaiti" at bounding box center [1214, 372] width 109 height 21
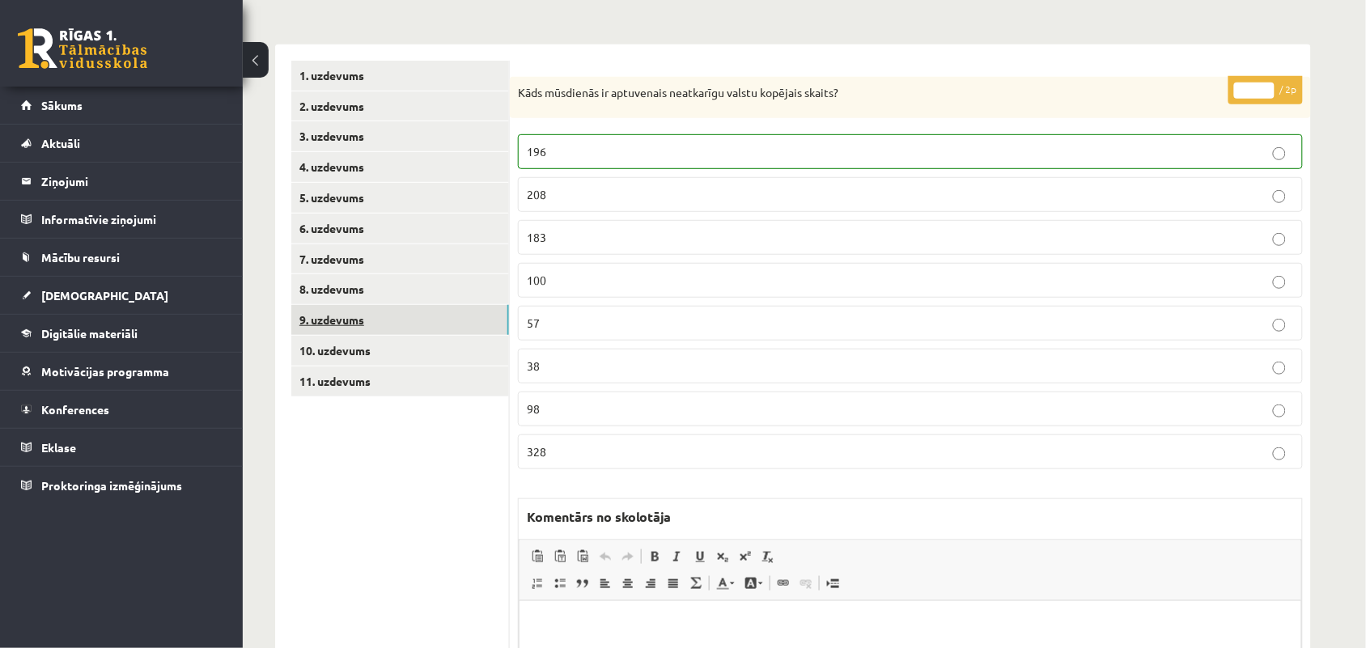
click at [360, 318] on link "9. uzdevums" at bounding box center [400, 320] width 218 height 30
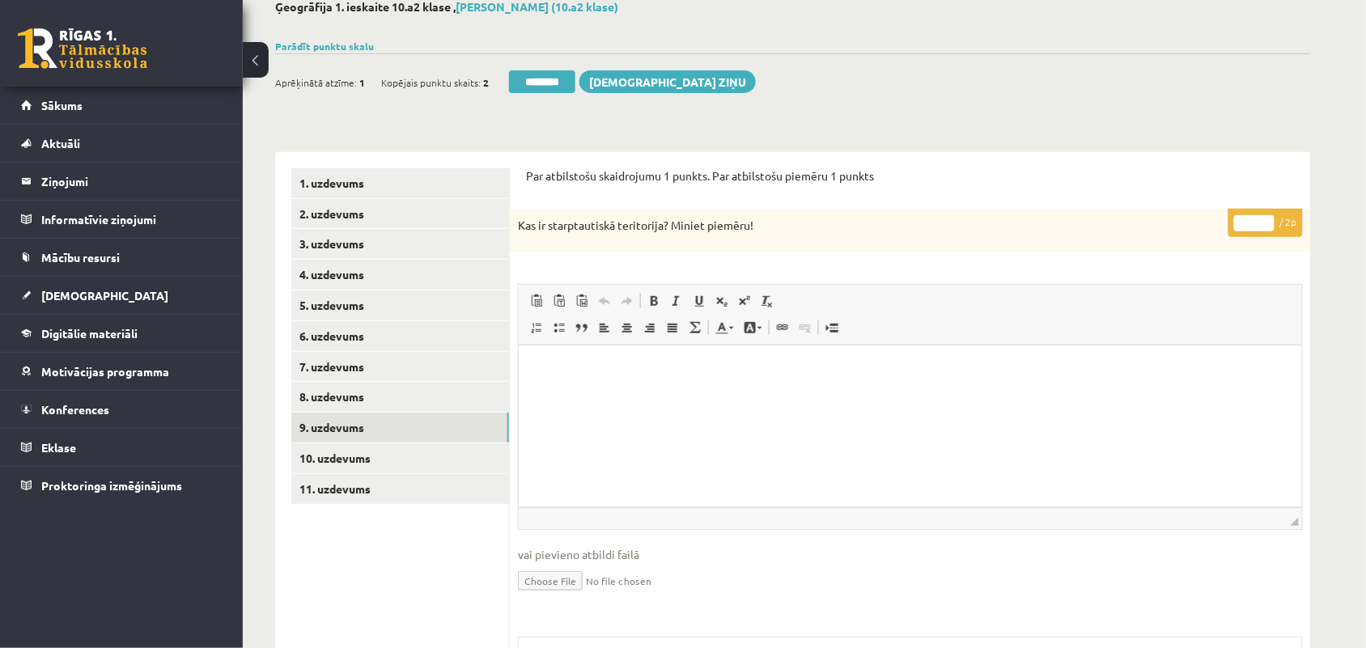
scroll to position [61, 0]
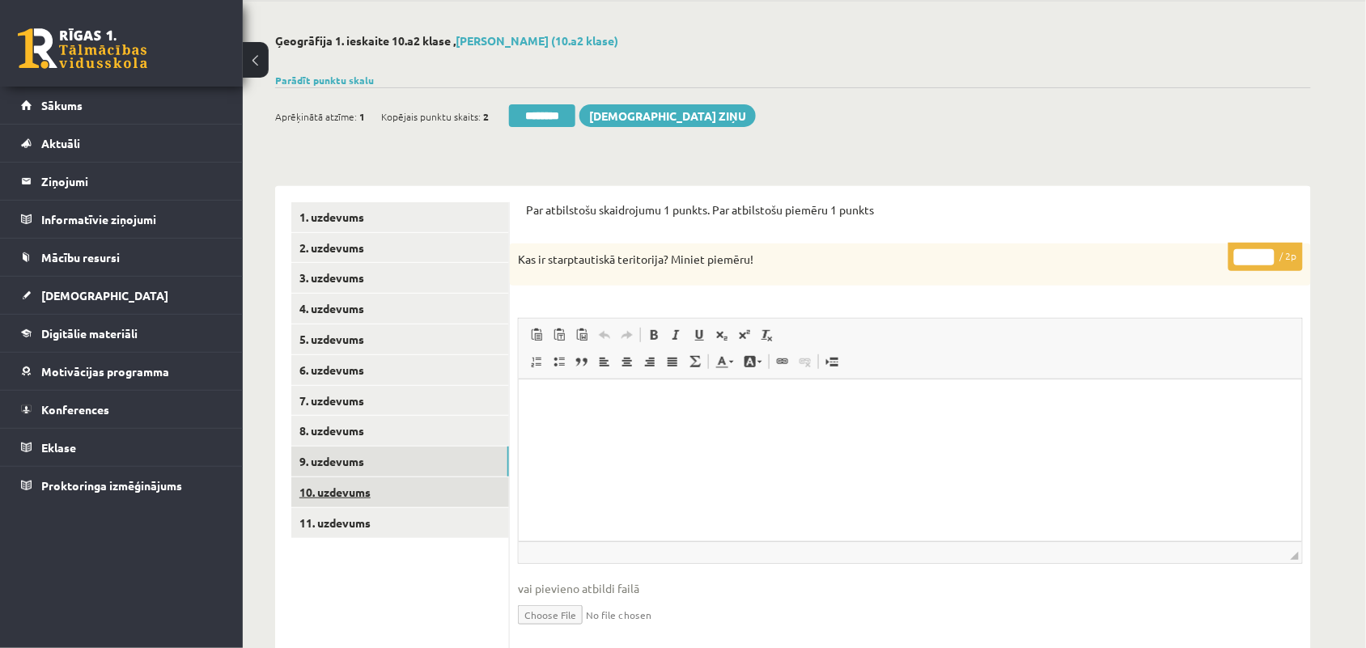
click at [340, 500] on link "10. uzdevums" at bounding box center [400, 492] width 218 height 30
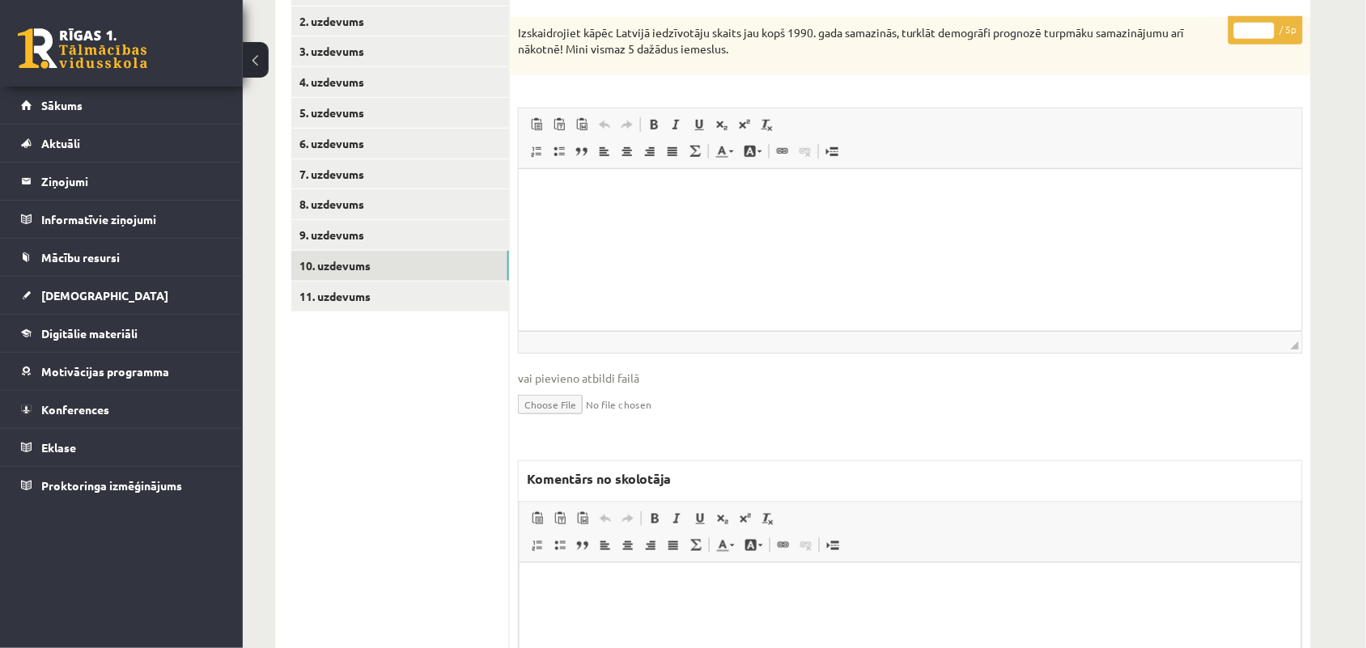
scroll to position [279, 0]
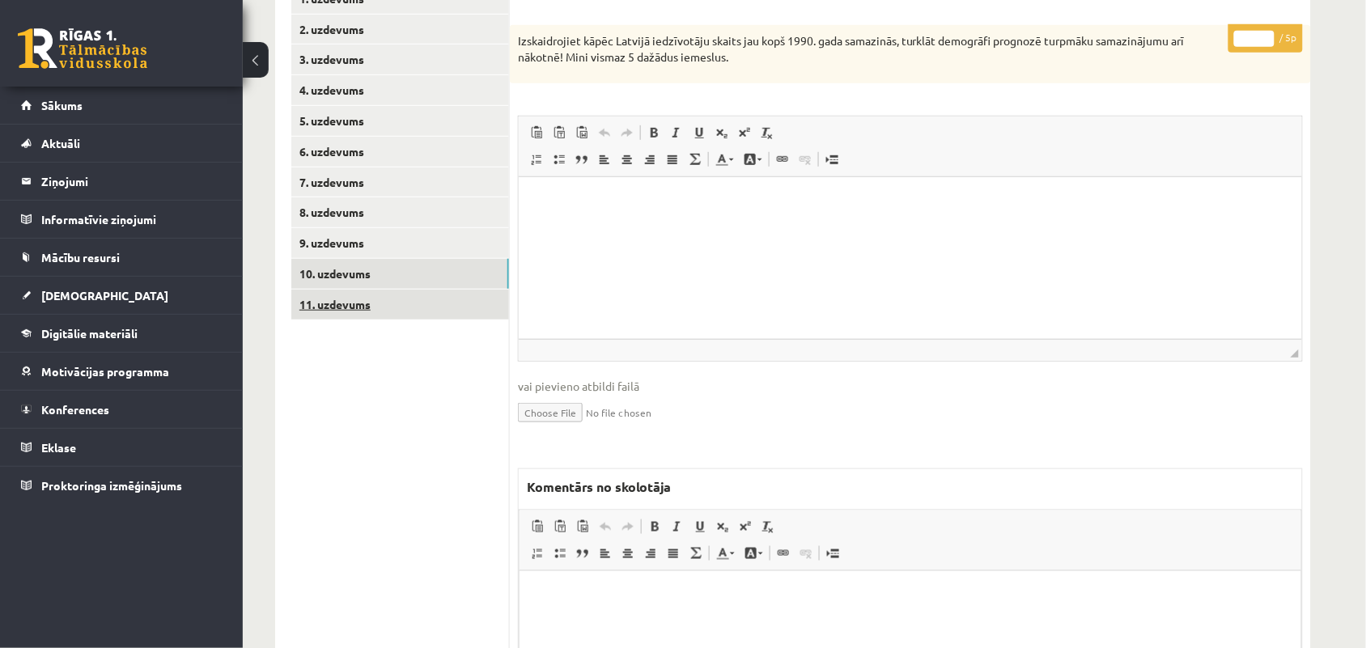
click at [346, 312] on link "11. uzdevums" at bounding box center [400, 305] width 218 height 30
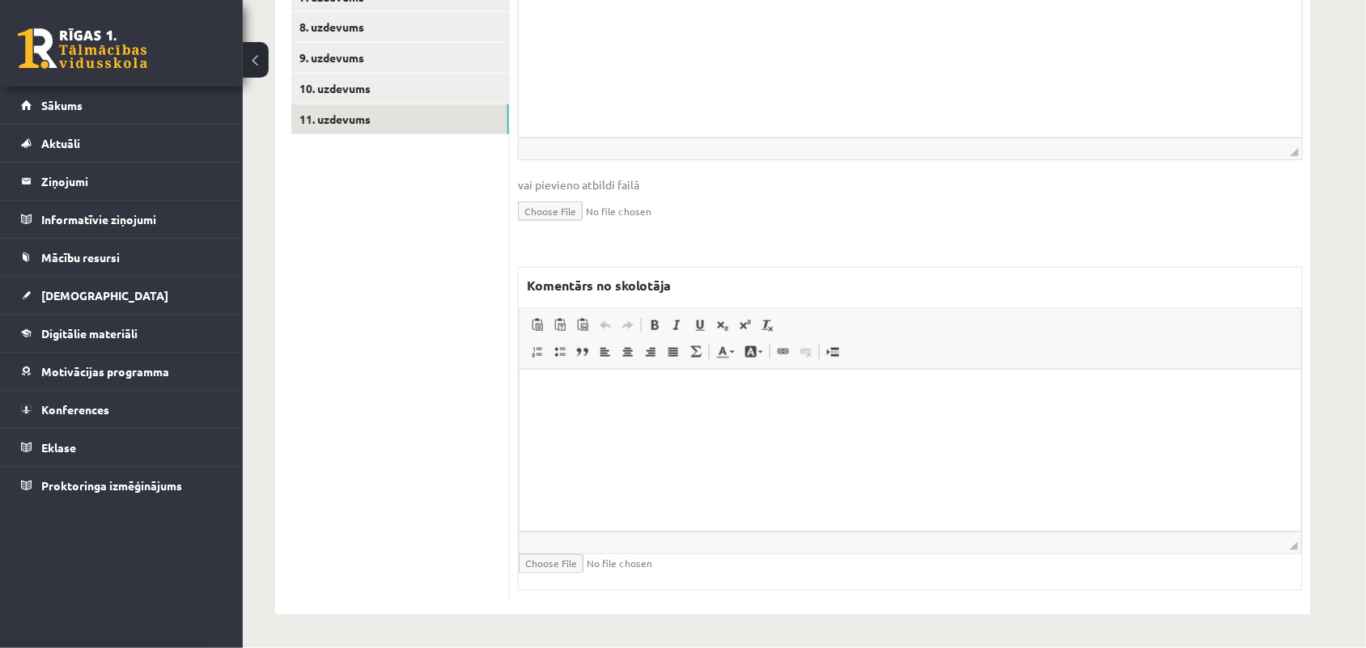
scroll to position [0, 0]
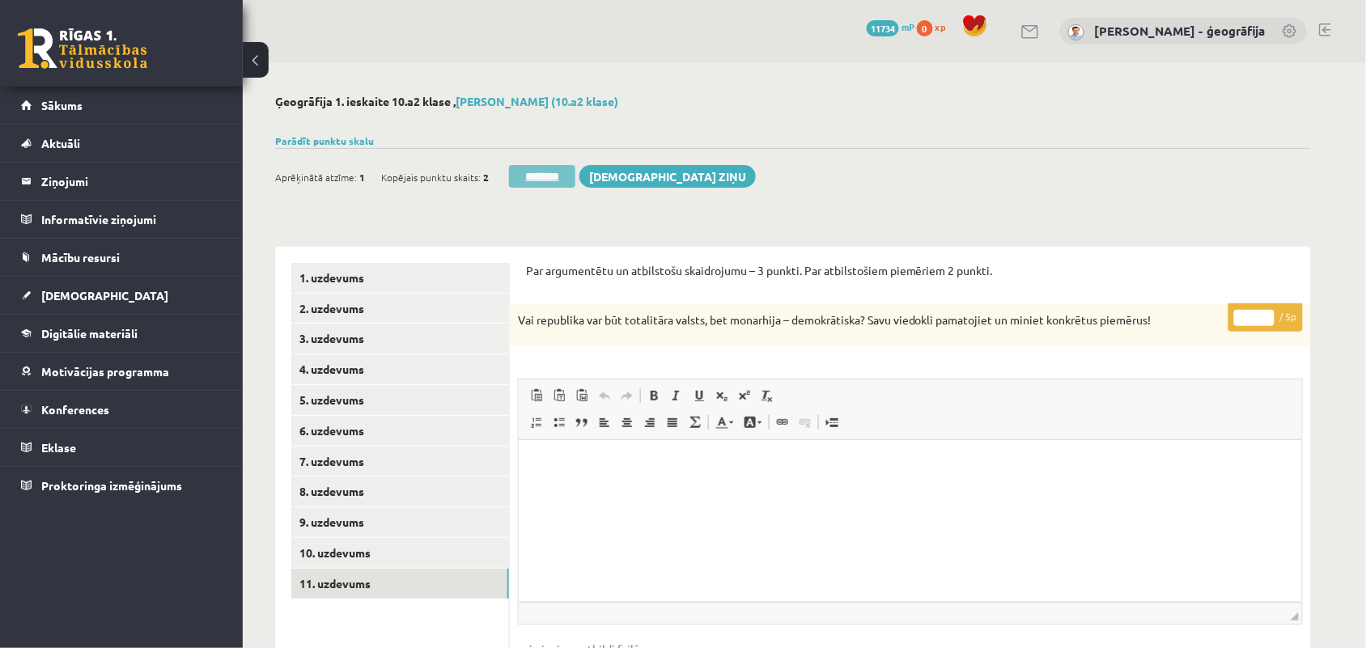
click at [532, 178] on input "********" at bounding box center [542, 176] width 66 height 23
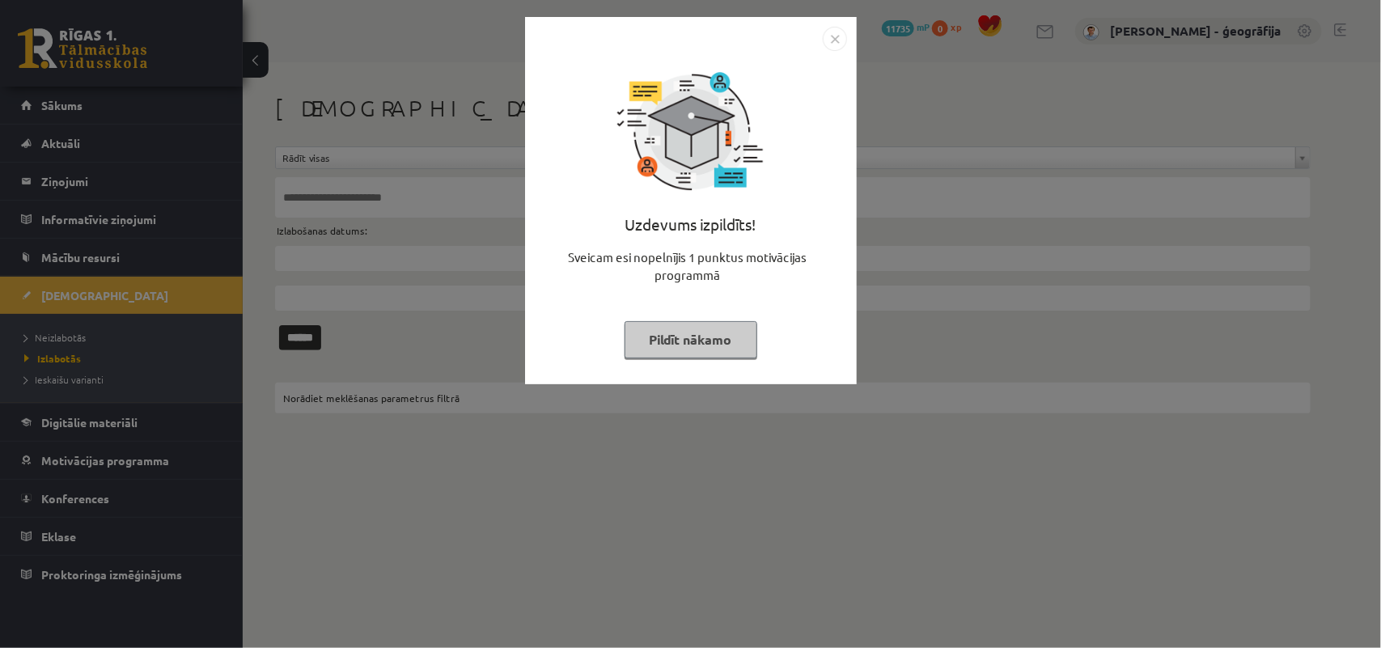
click at [689, 336] on button "Pildīt nākamo" at bounding box center [691, 339] width 133 height 37
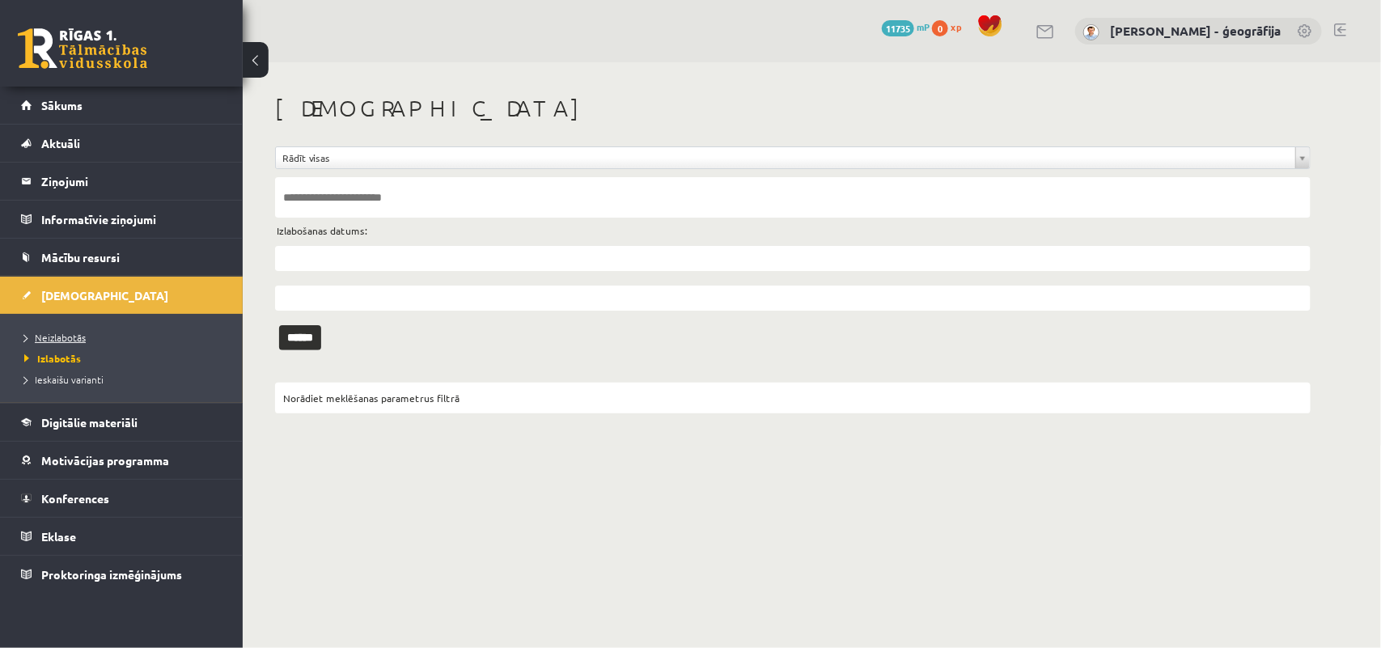
click at [77, 336] on span "Neizlabotās" at bounding box center [54, 337] width 61 height 13
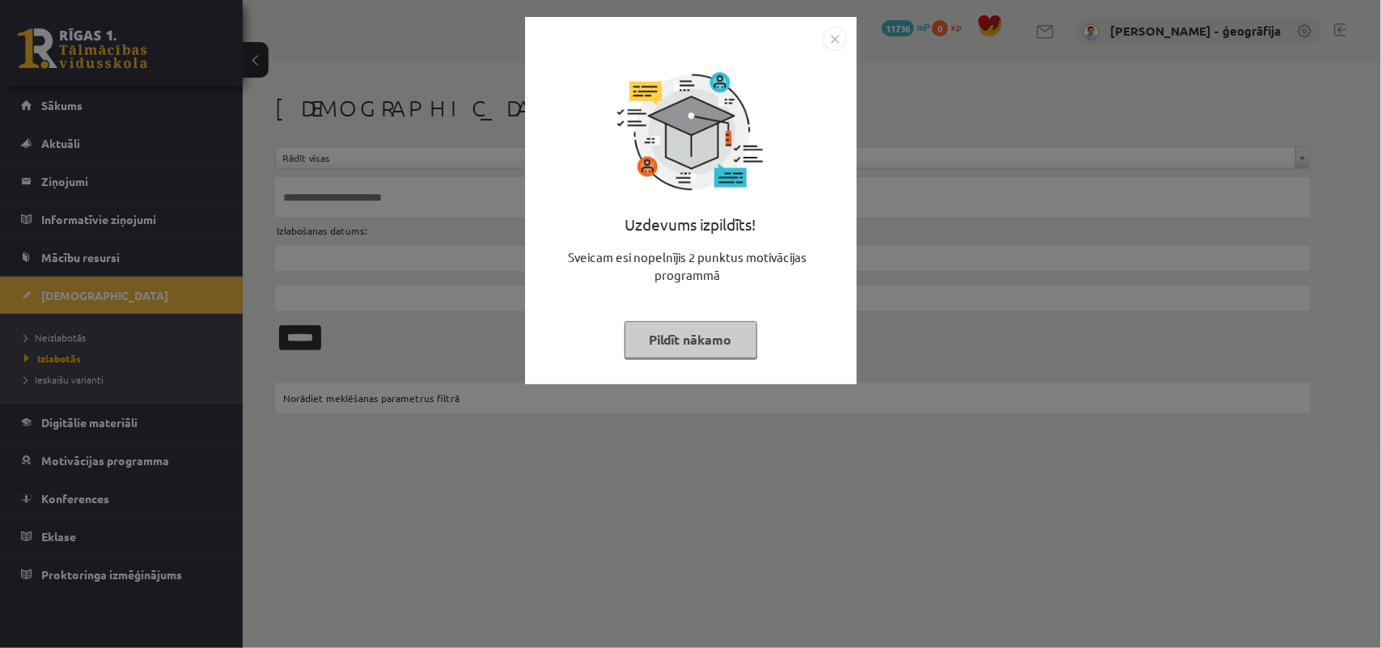
click at [652, 333] on button "Pildīt nākamo" at bounding box center [691, 339] width 133 height 37
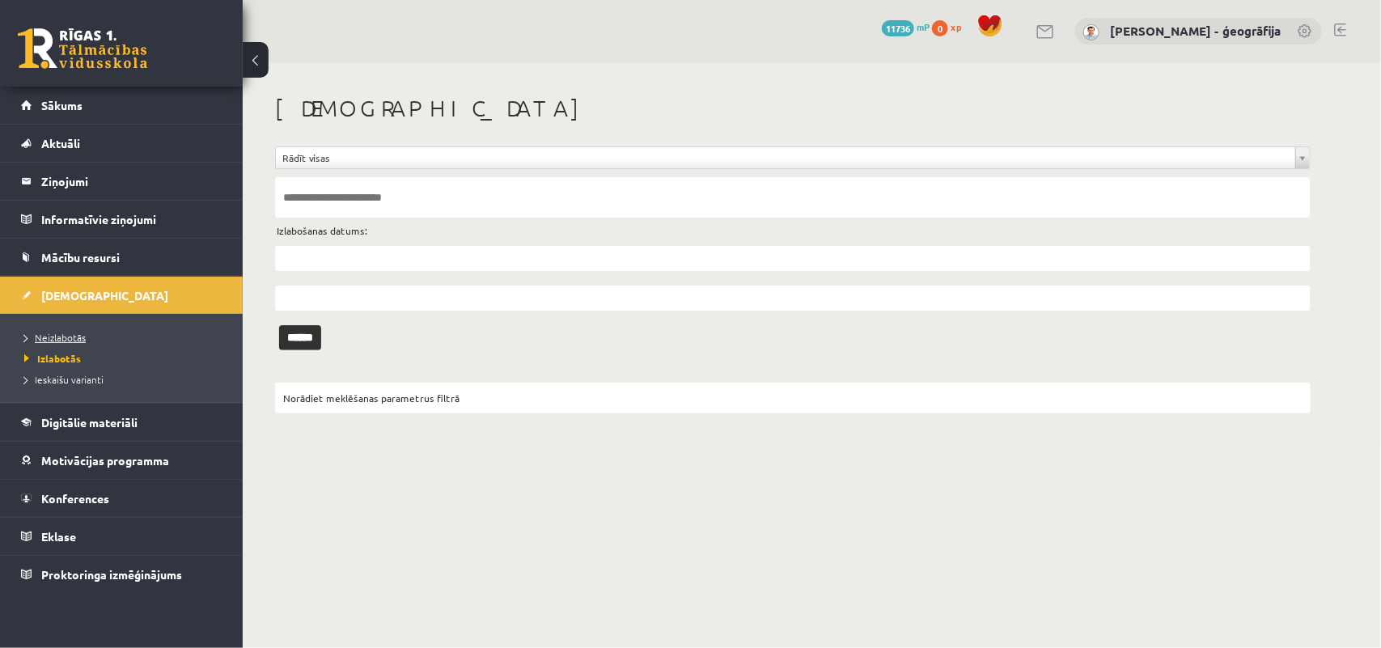
click at [79, 337] on span "Neizlabotās" at bounding box center [54, 337] width 61 height 13
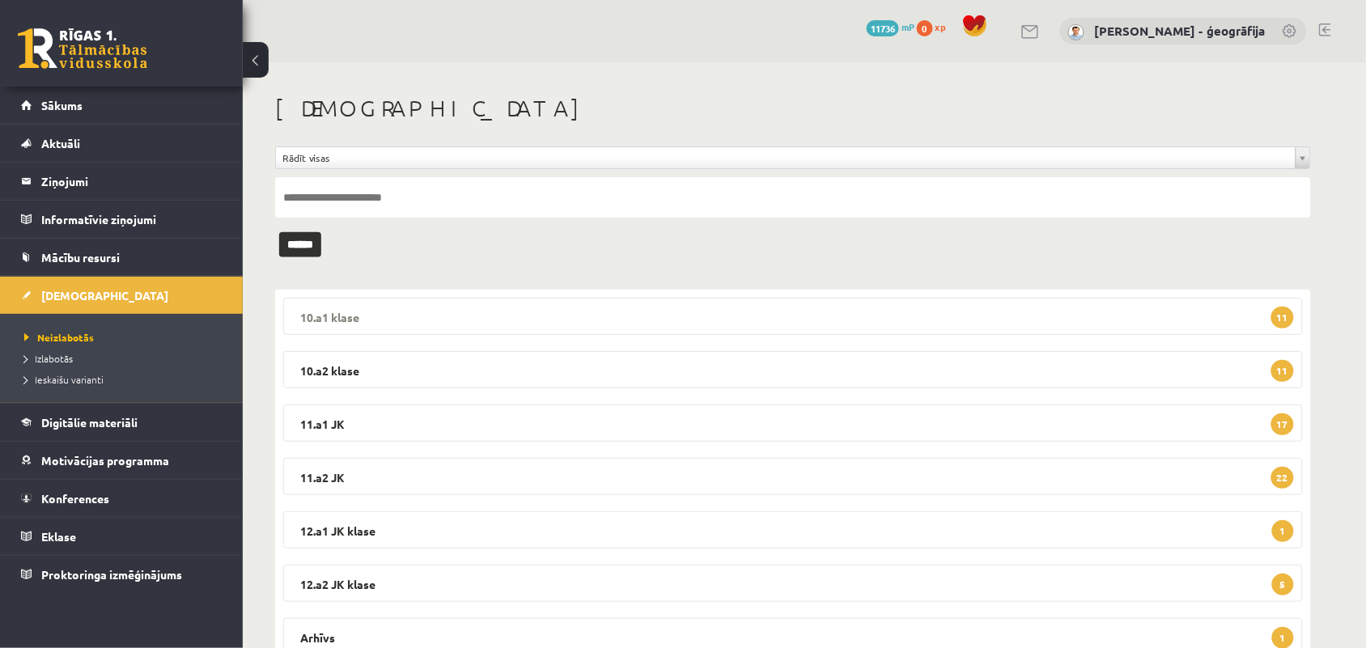
click at [354, 318] on legend "10.a1 klase 11" at bounding box center [792, 316] width 1019 height 37
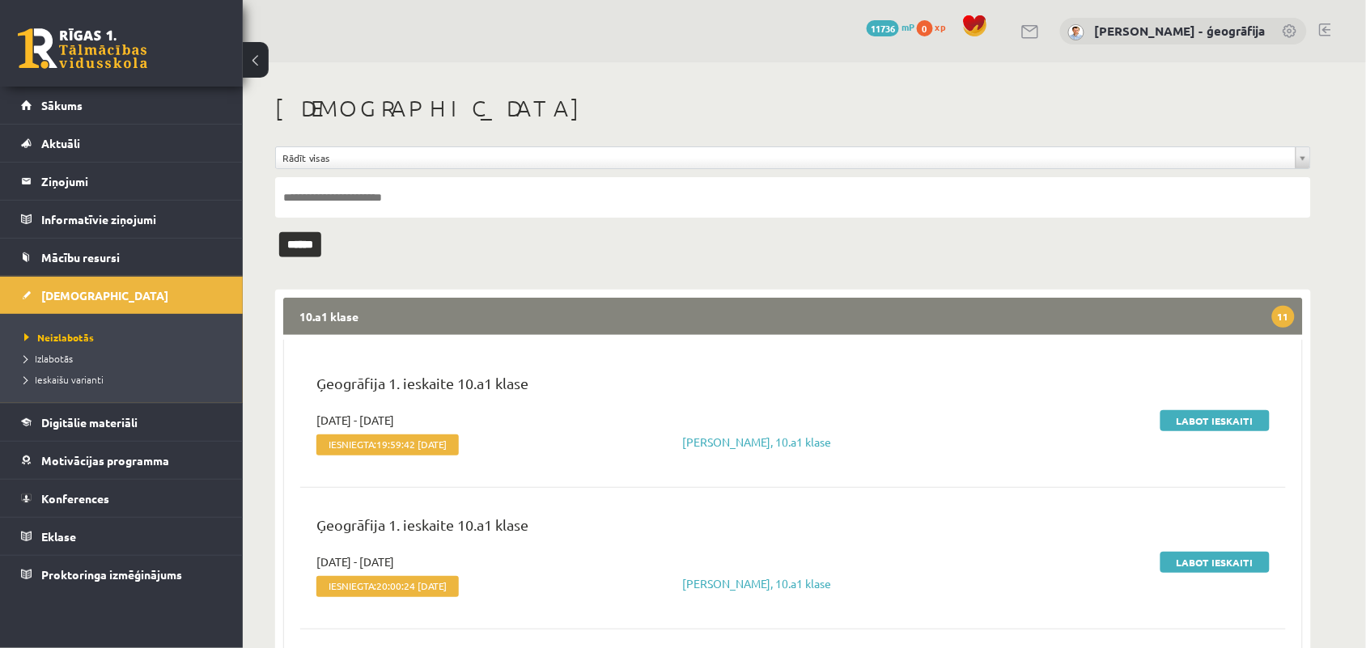
scroll to position [101, 0]
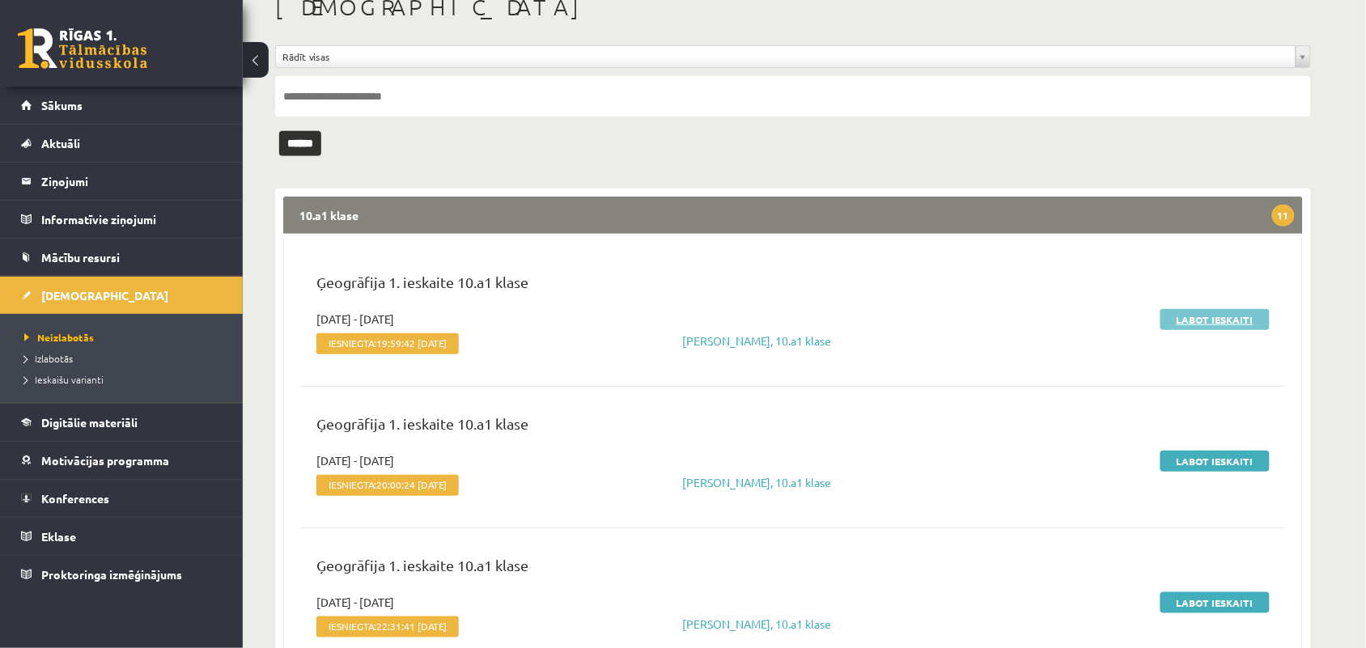
click at [1185, 318] on link "Labot ieskaiti" at bounding box center [1214, 319] width 109 height 21
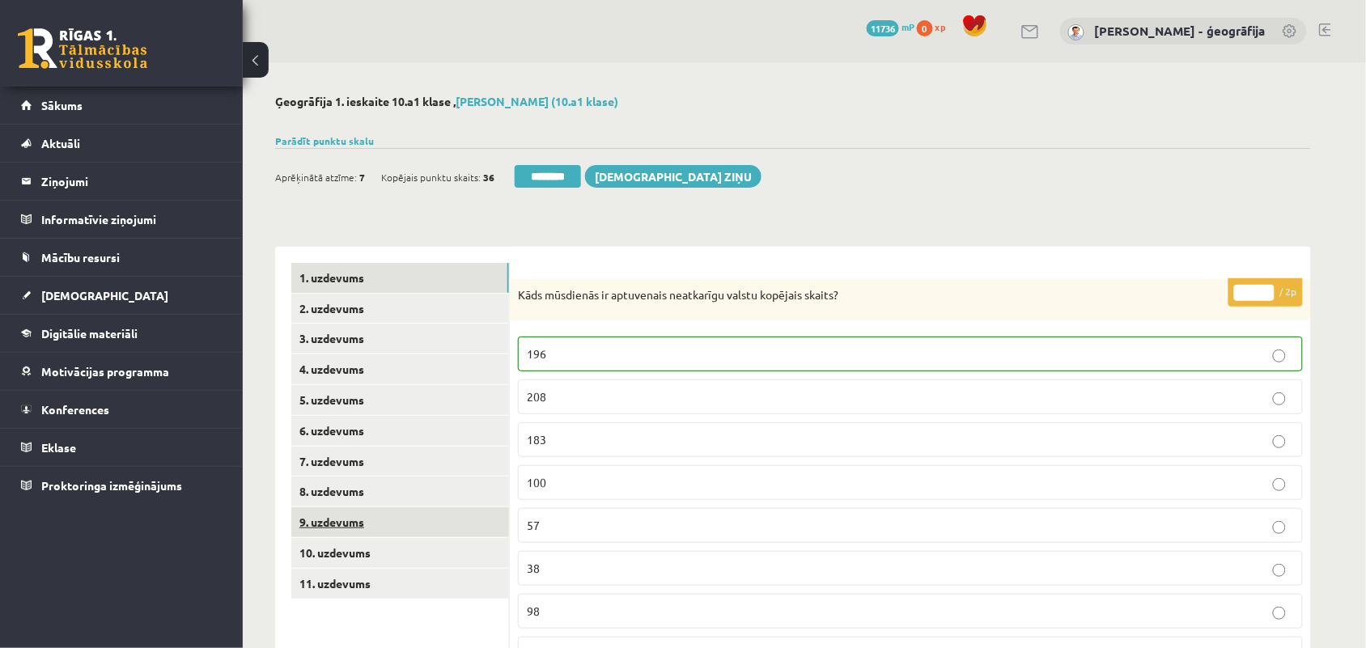
click at [333, 527] on link "9. uzdevums" at bounding box center [400, 522] width 218 height 30
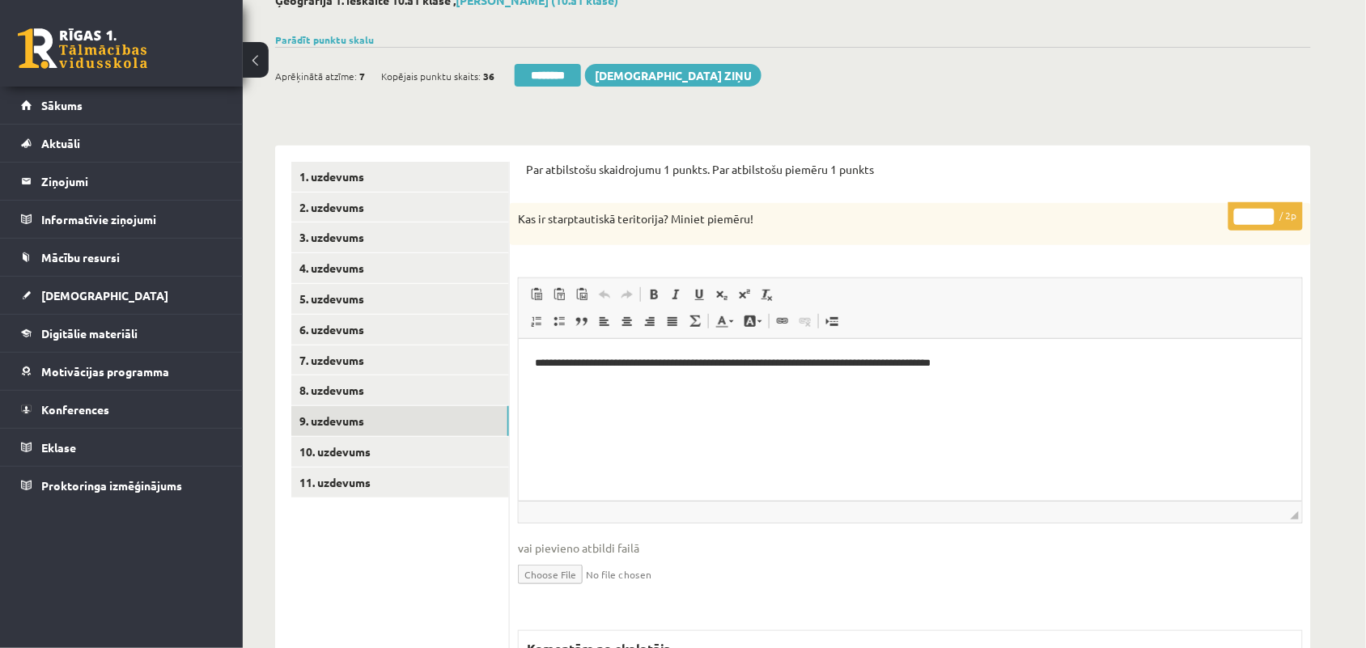
type input "*"
click at [1264, 214] on input "*" at bounding box center [1254, 217] width 40 height 16
click at [350, 453] on link "10. uzdevums" at bounding box center [400, 452] width 218 height 30
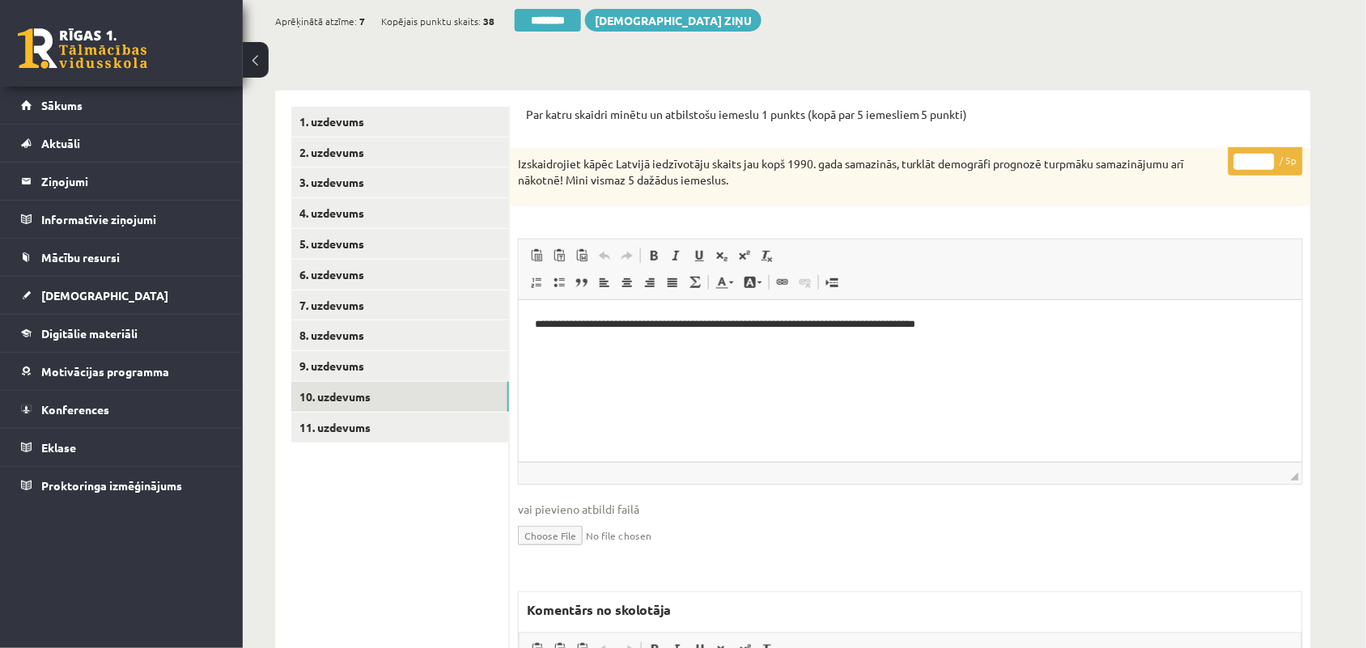
click at [1264, 154] on input "*" at bounding box center [1254, 162] width 40 height 16
type input "*"
click at [1264, 154] on input "*" at bounding box center [1254, 162] width 40 height 16
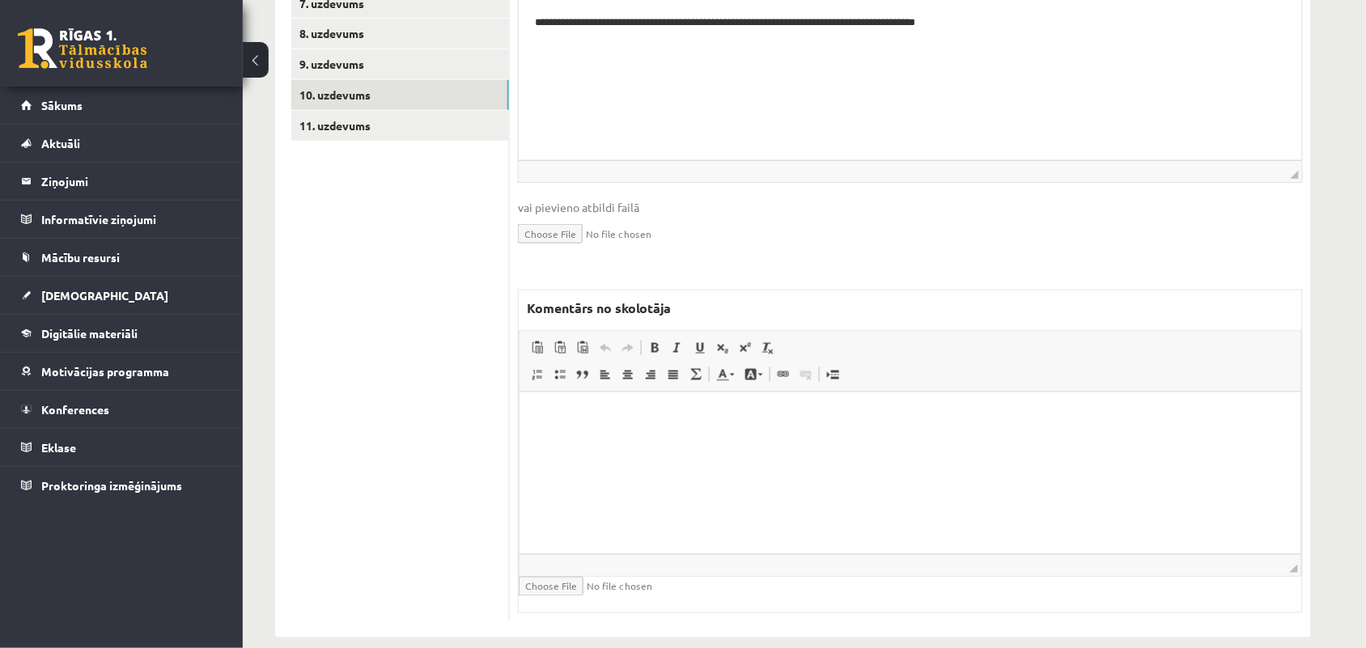
scroll to position [460, 0]
click at [586, 419] on p "Bagātinātā teksta redaktors, wiswyg-editor-47024816187880-1758133452-107" at bounding box center [909, 414] width 749 height 17
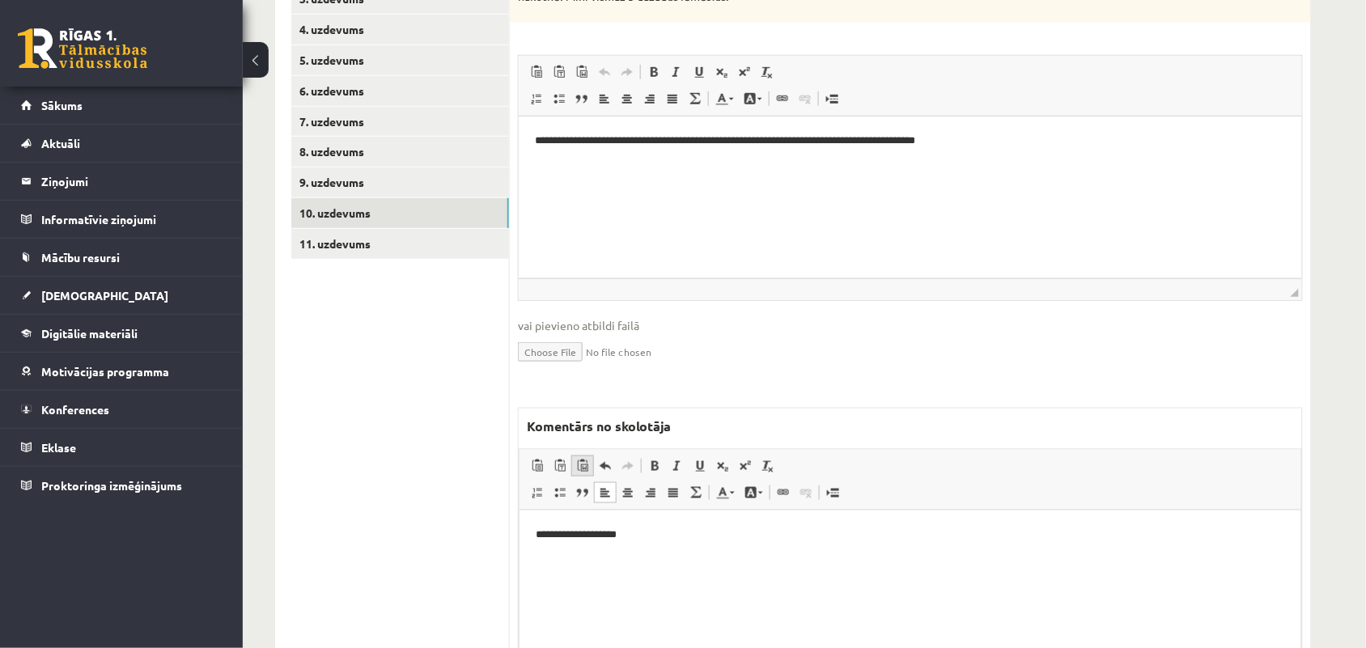
scroll to position [156, 0]
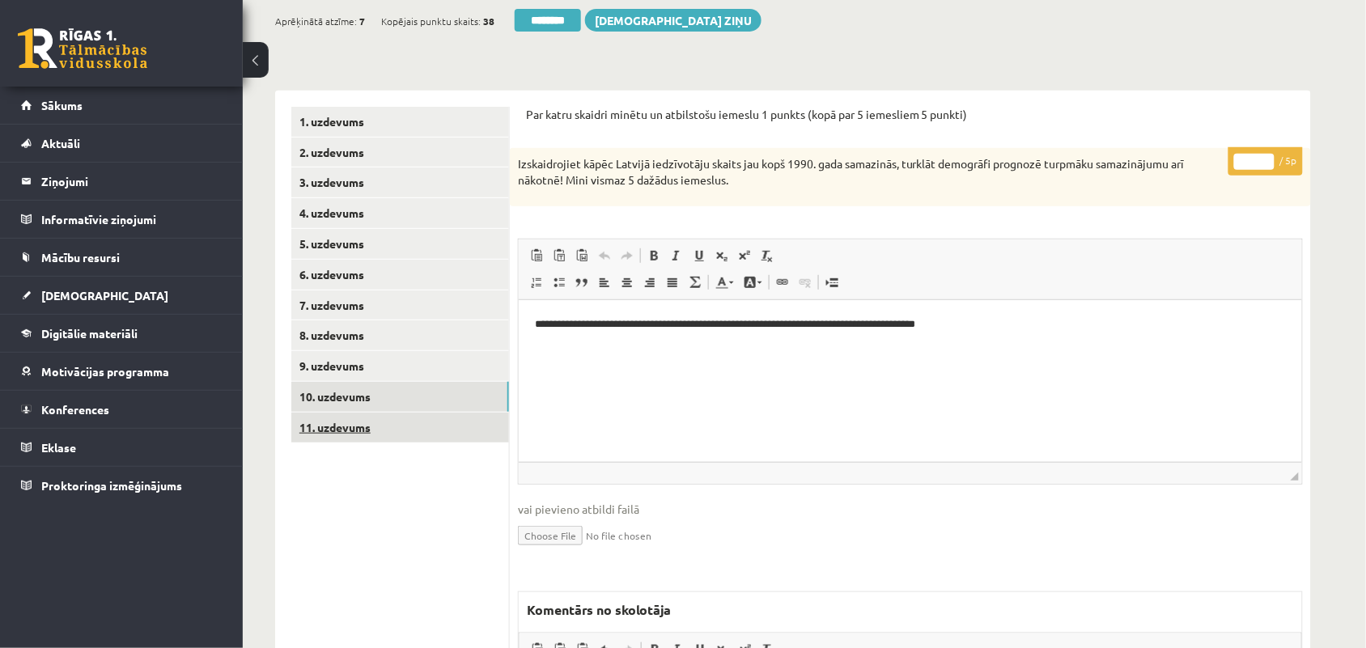
click at [389, 415] on link "11. uzdevums" at bounding box center [400, 428] width 218 height 30
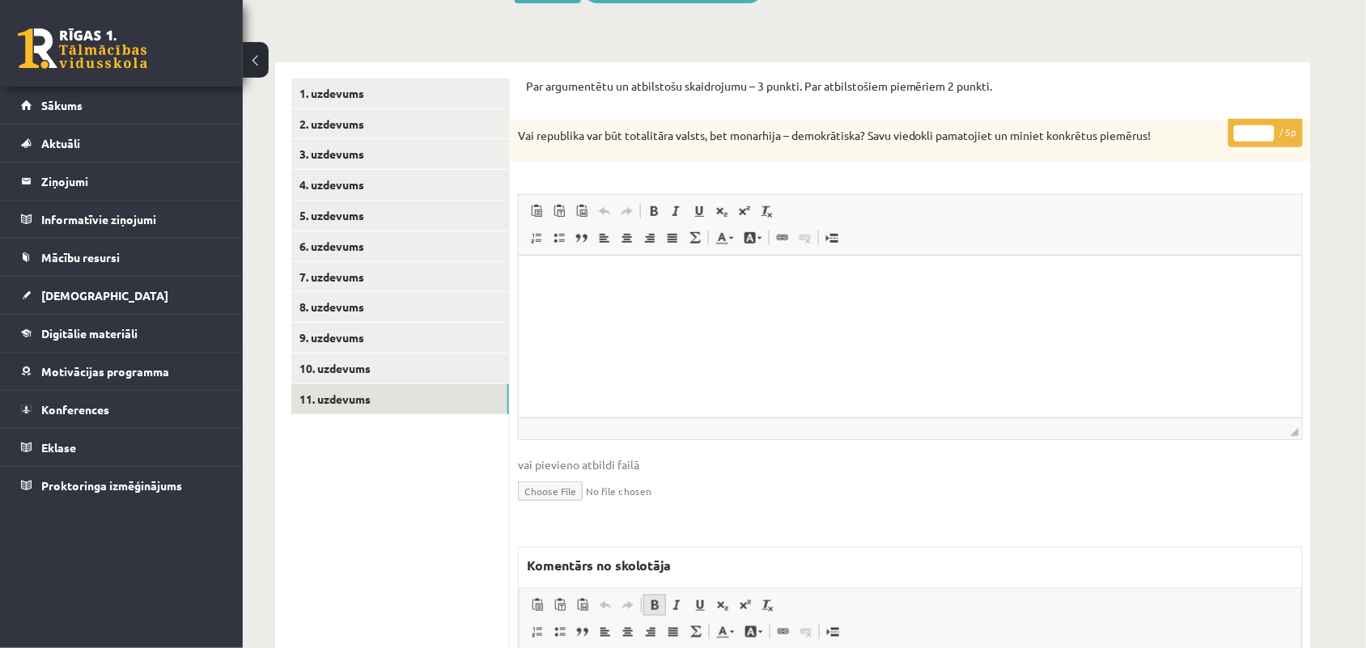
scroll to position [0, 0]
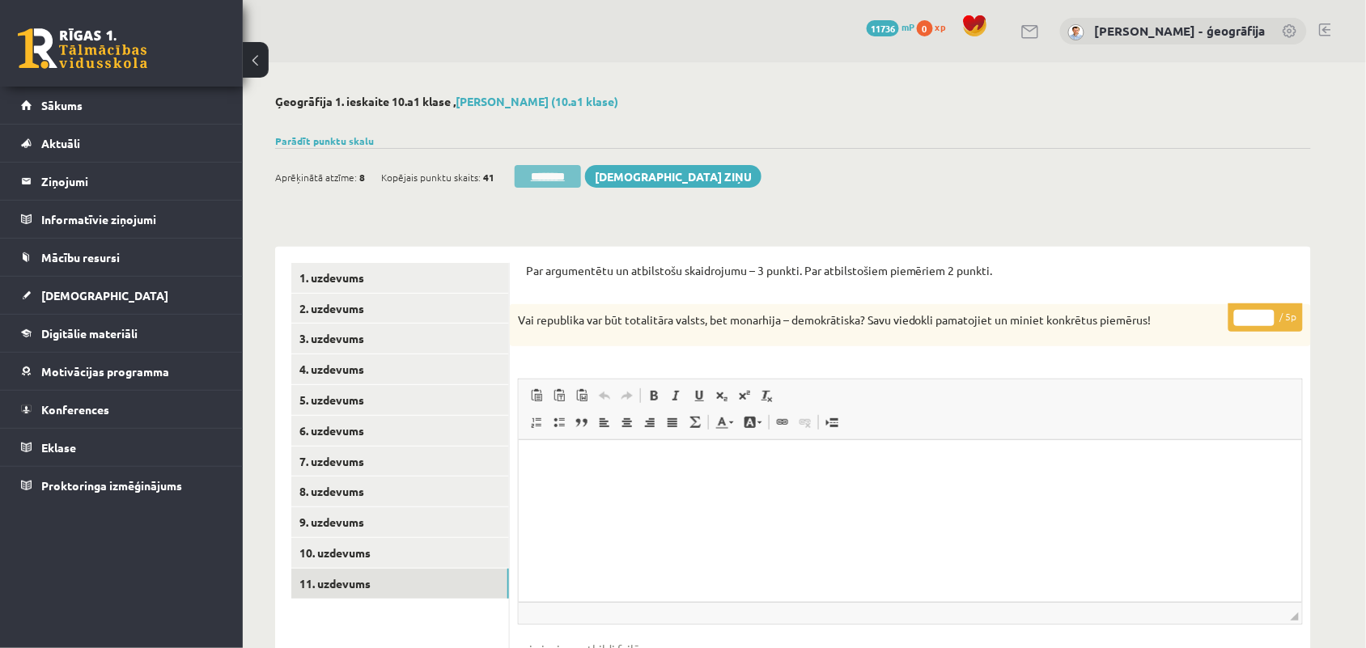
click at [551, 168] on input "********" at bounding box center [548, 176] width 66 height 23
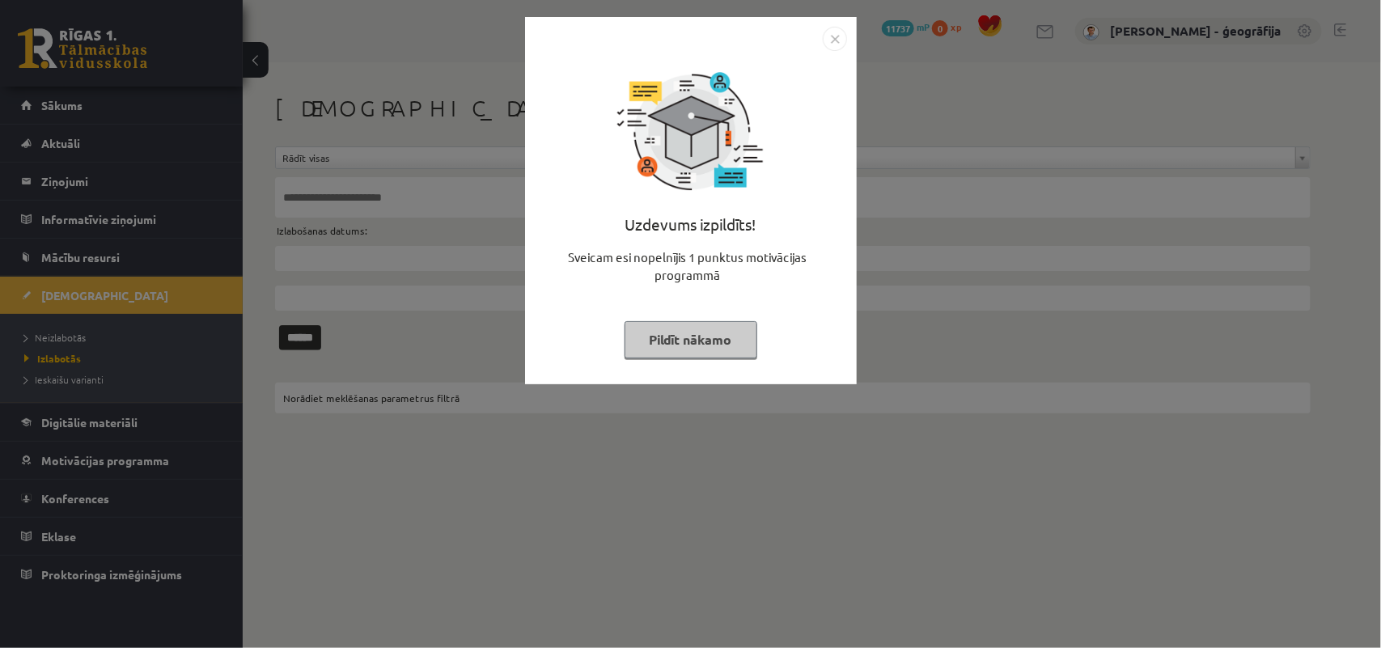
click at [693, 341] on button "Pildīt nākamo" at bounding box center [691, 339] width 133 height 37
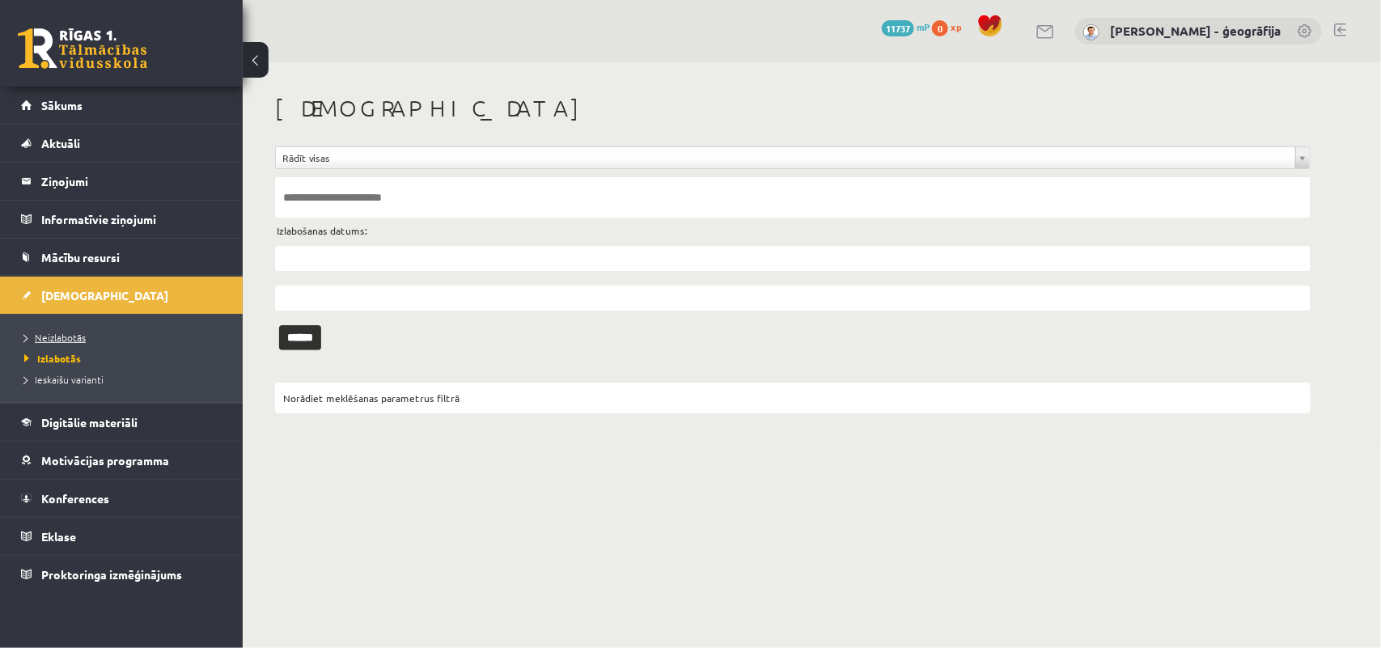
click at [78, 330] on link "Neizlabotās" at bounding box center [125, 337] width 202 height 15
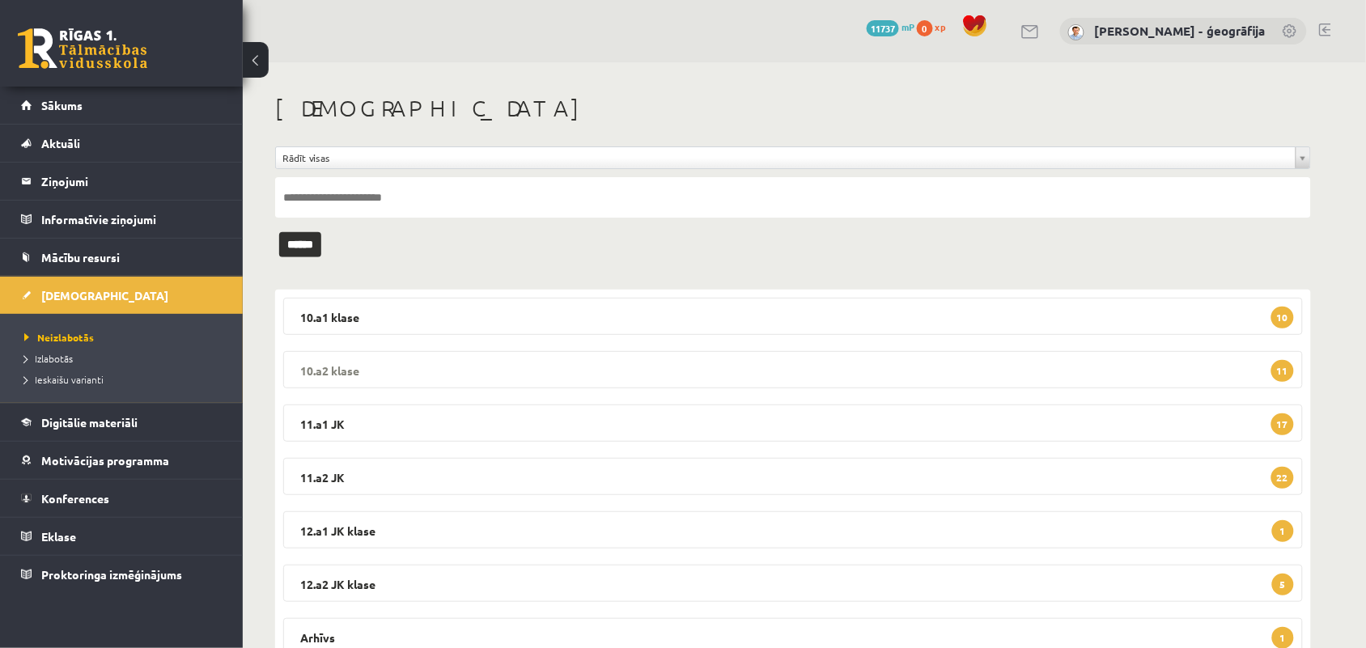
click at [410, 362] on legend "10.a2 klase 11" at bounding box center [792, 369] width 1019 height 37
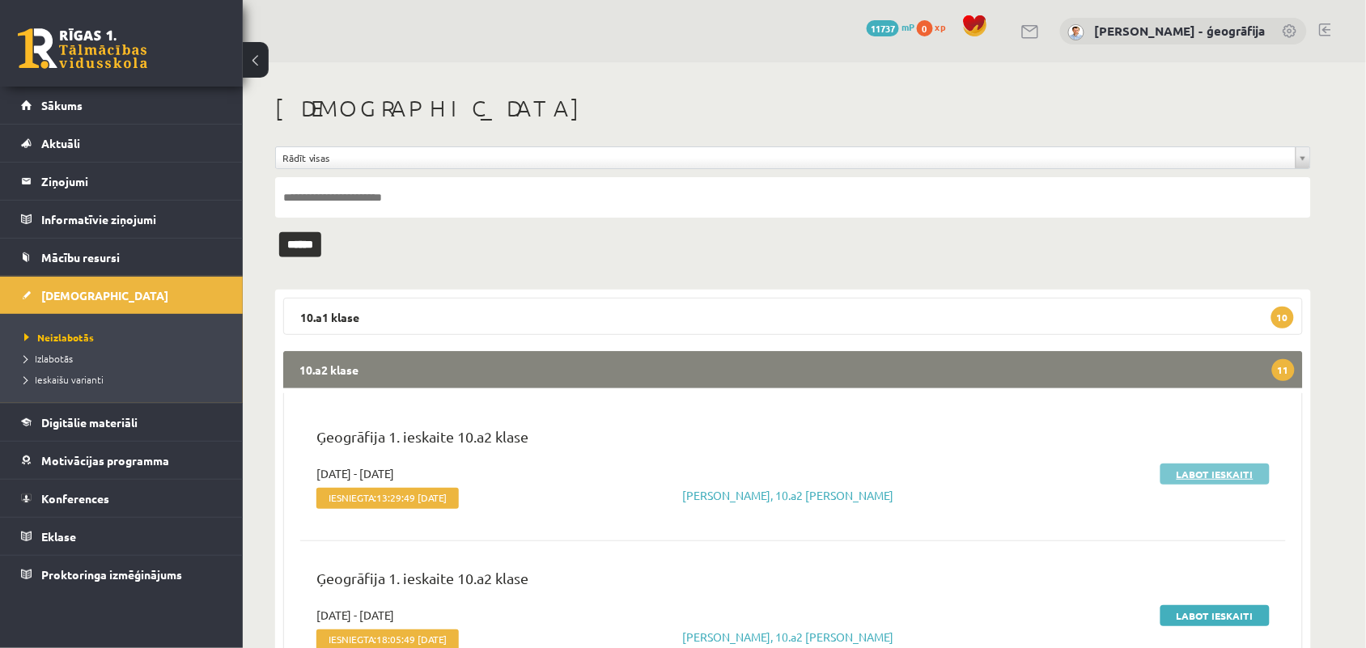
click at [1177, 469] on link "Labot ieskaiti" at bounding box center [1214, 474] width 109 height 21
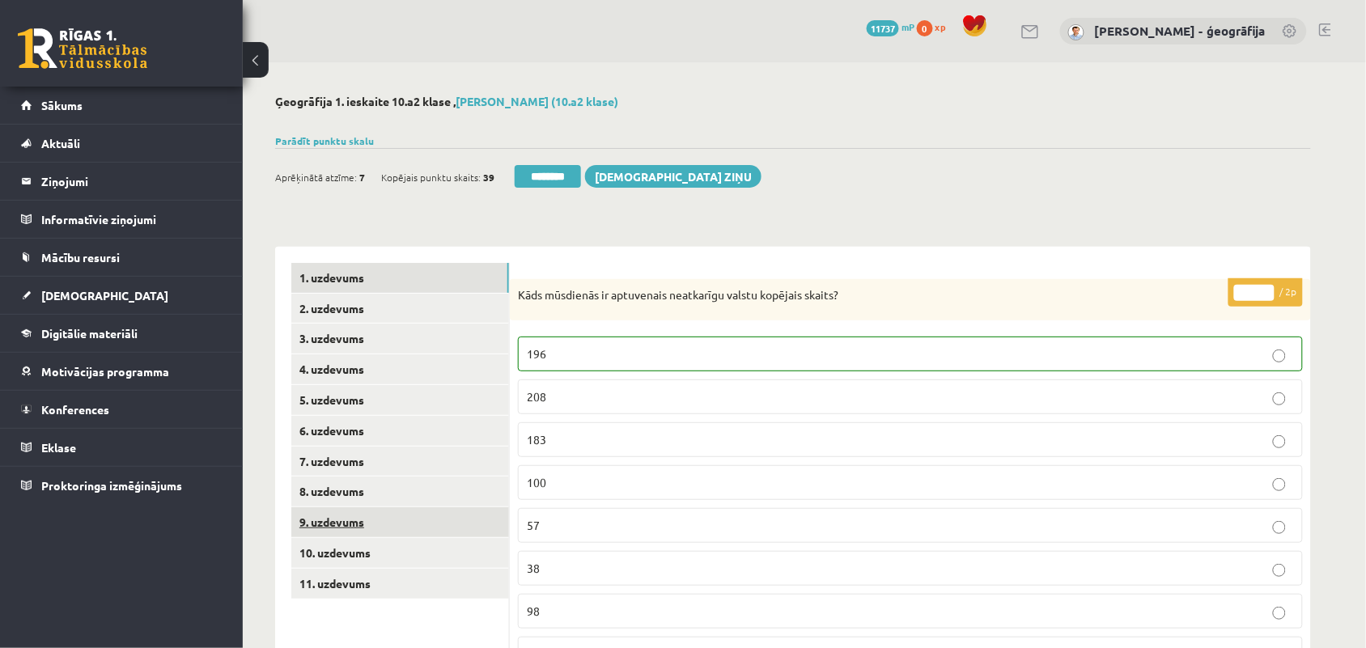
click at [345, 523] on link "9. uzdevums" at bounding box center [400, 522] width 218 height 30
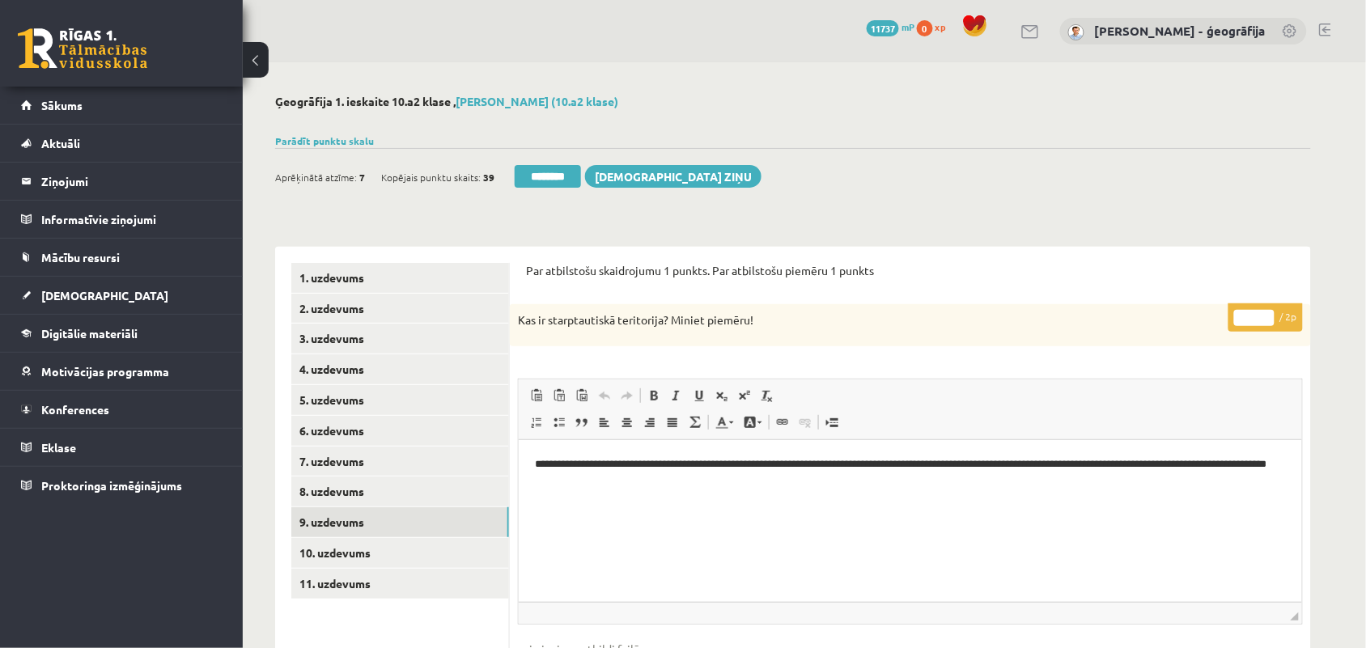
type input "*"
click at [1264, 311] on input "*" at bounding box center [1254, 318] width 40 height 16
click at [338, 546] on link "10. uzdevums" at bounding box center [400, 553] width 218 height 30
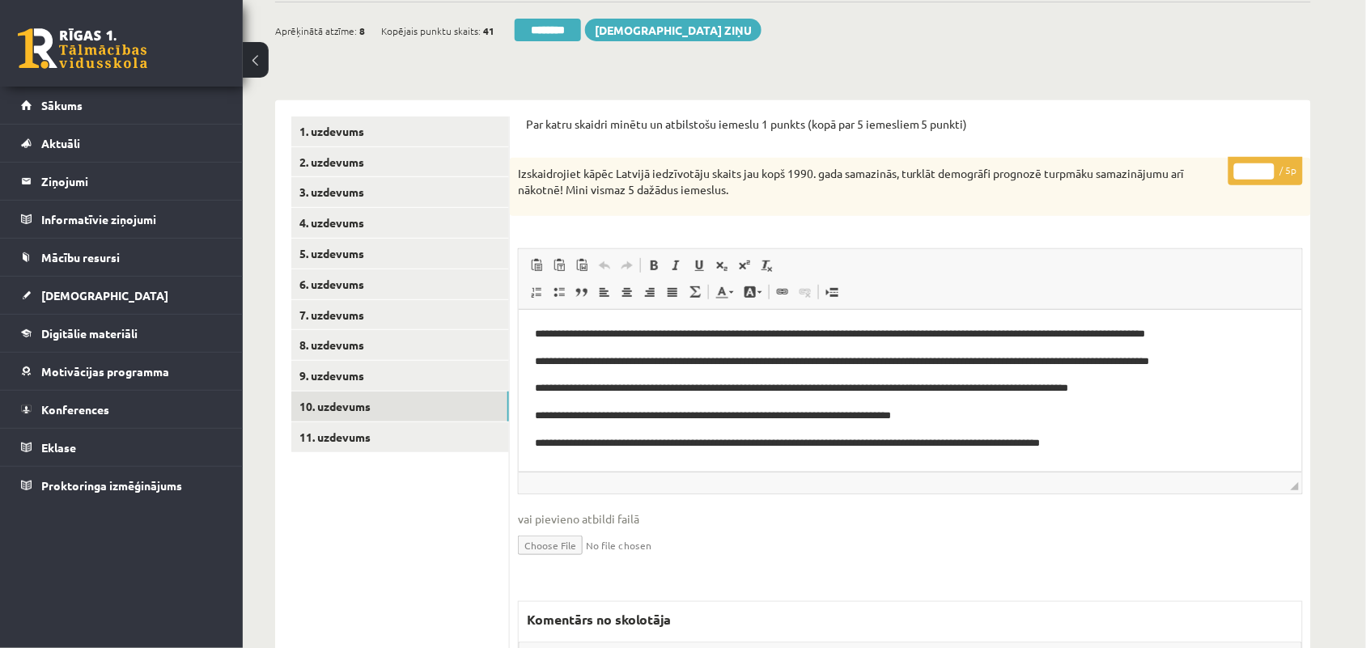
scroll to position [101, 0]
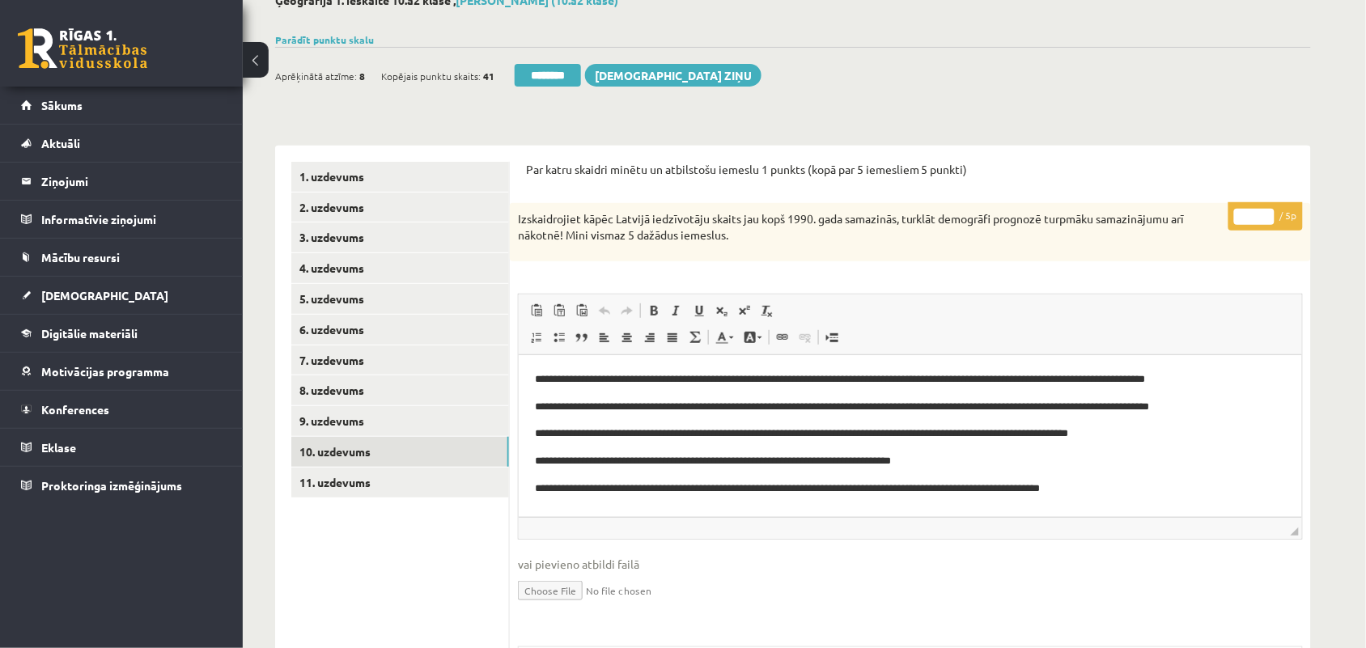
click at [1268, 216] on input "*" at bounding box center [1254, 217] width 40 height 16
type input "*"
click at [1260, 219] on input "*" at bounding box center [1254, 217] width 40 height 16
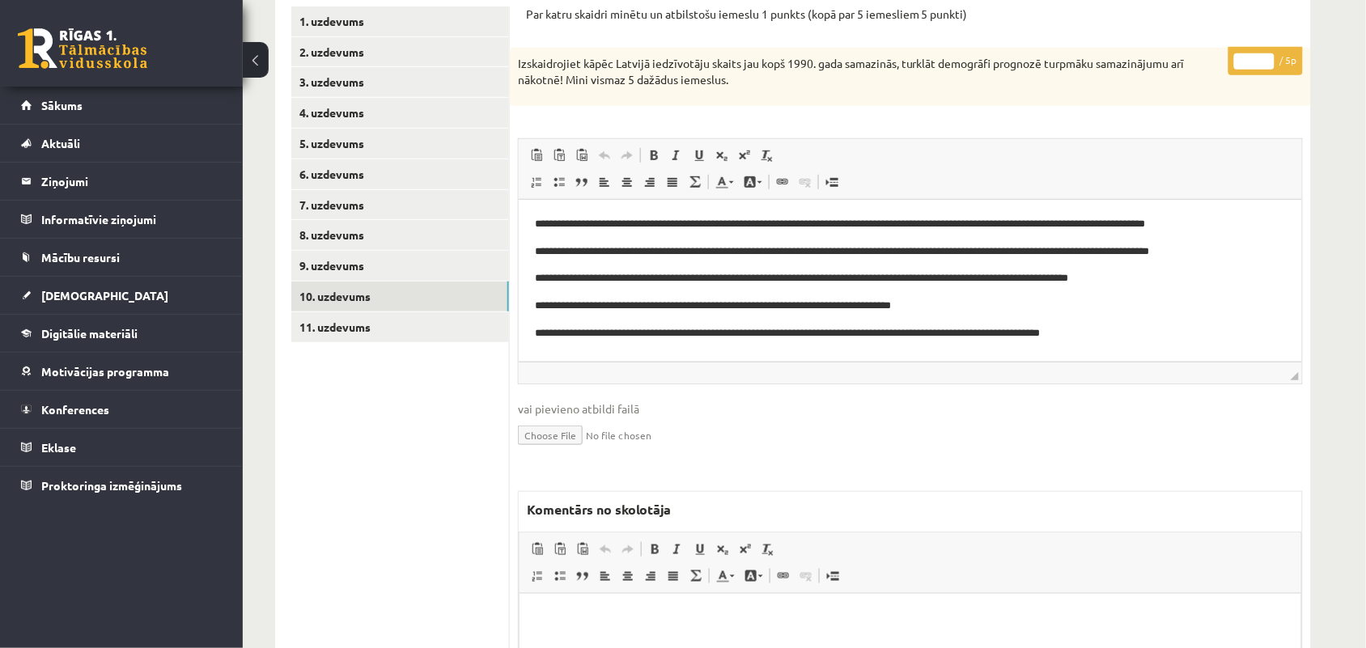
scroll to position [303, 0]
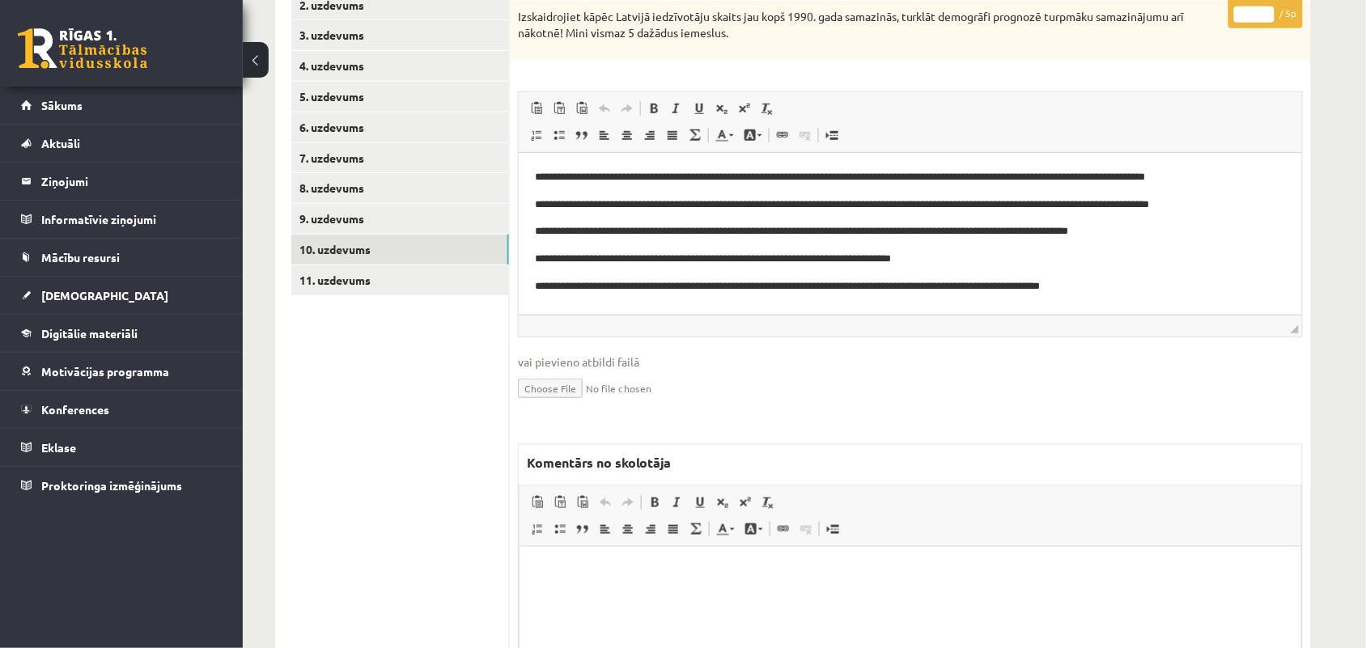
click at [616, 576] on p "Bagātinātā teksta redaktors, wiswyg-editor-47024906789620-1758133497-866" at bounding box center [909, 570] width 749 height 17
click at [573, 565] on p "**********" at bounding box center [909, 570] width 748 height 17
click at [617, 573] on p "**********" at bounding box center [909, 570] width 748 height 17
click at [675, 577] on p "**********" at bounding box center [909, 570] width 748 height 17
click at [571, 563] on p "**********" at bounding box center [909, 570] width 748 height 17
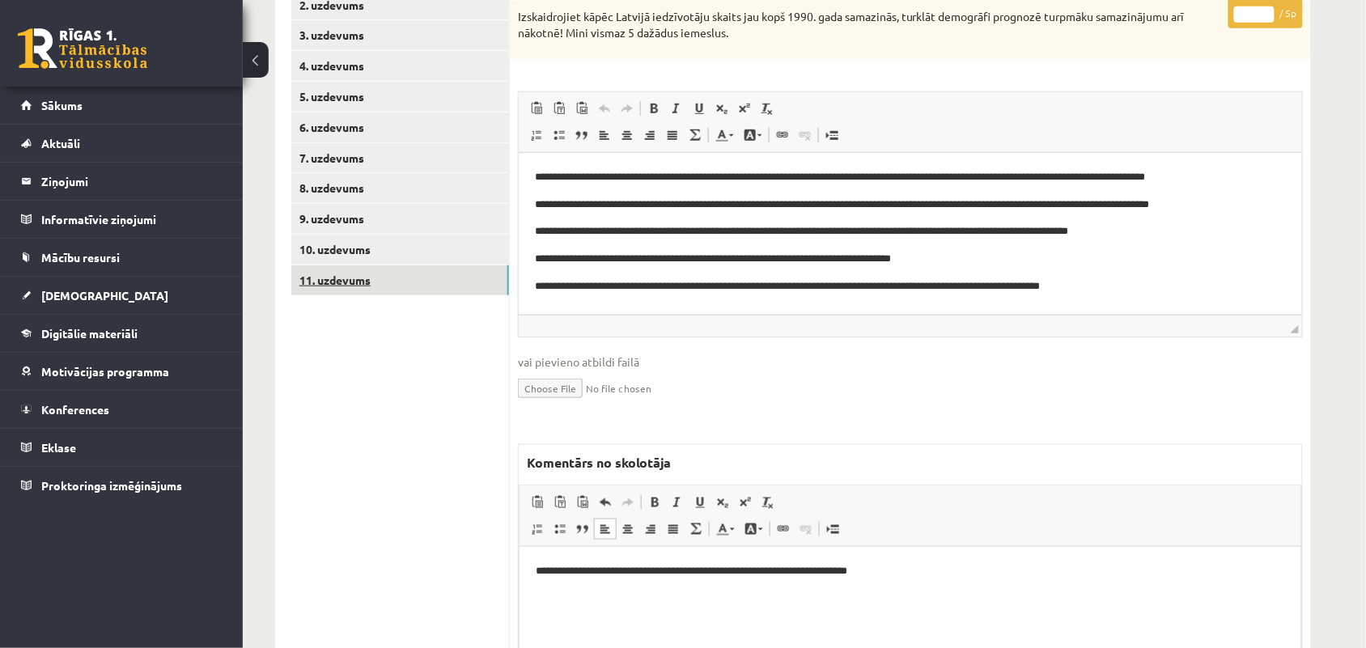
click at [320, 285] on link "11. uzdevums" at bounding box center [400, 280] width 218 height 30
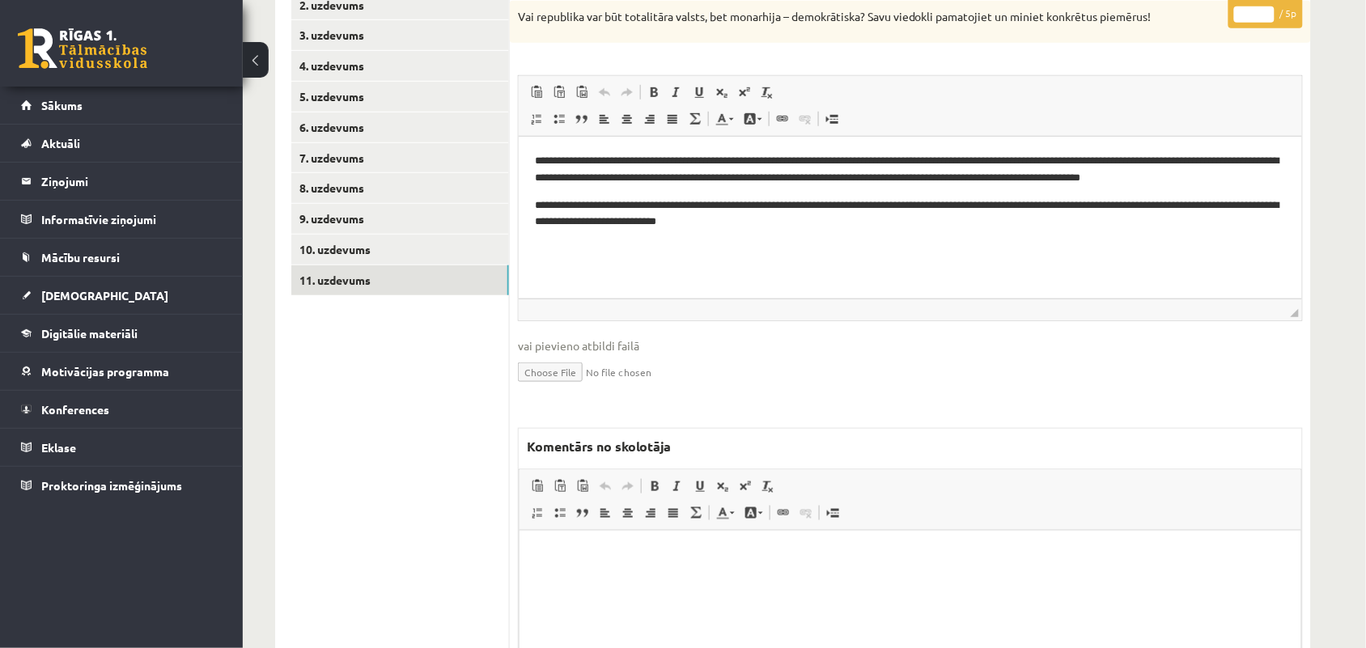
scroll to position [202, 0]
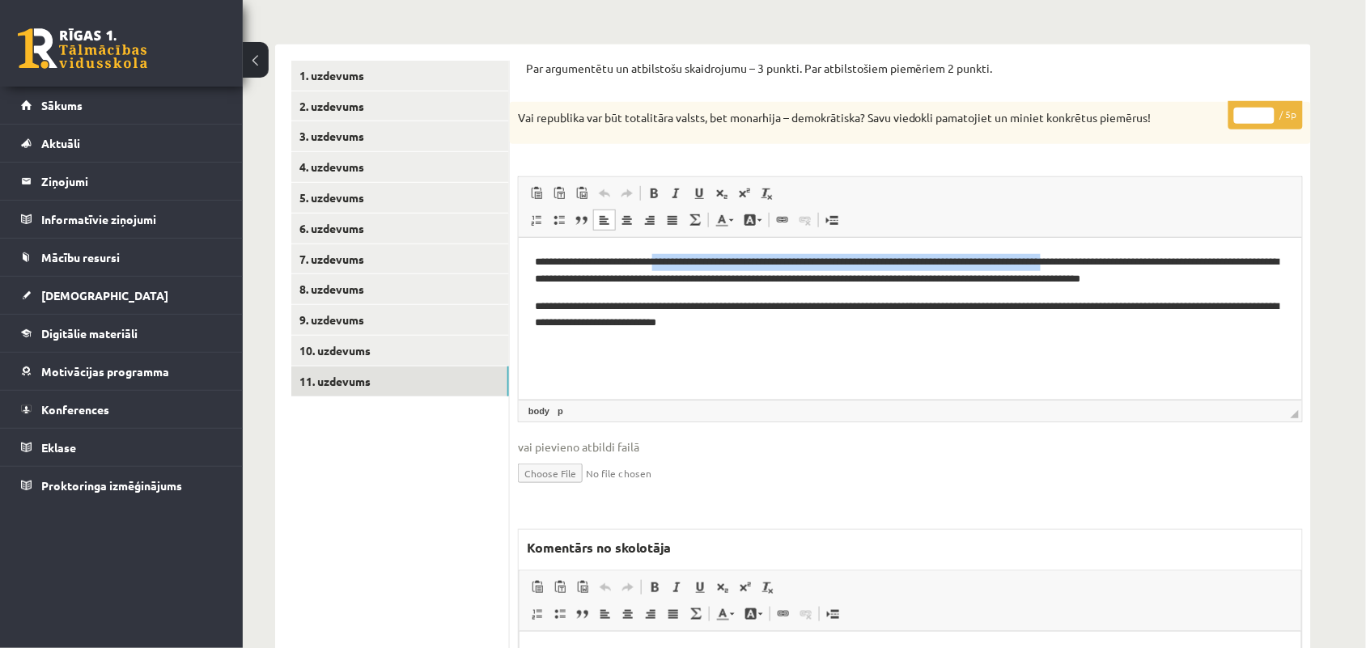
drag, startPoint x: 658, startPoint y: 259, endPoint x: 1074, endPoint y: 266, distance: 415.9
click at [1074, 266] on p "**********" at bounding box center [909, 270] width 751 height 34
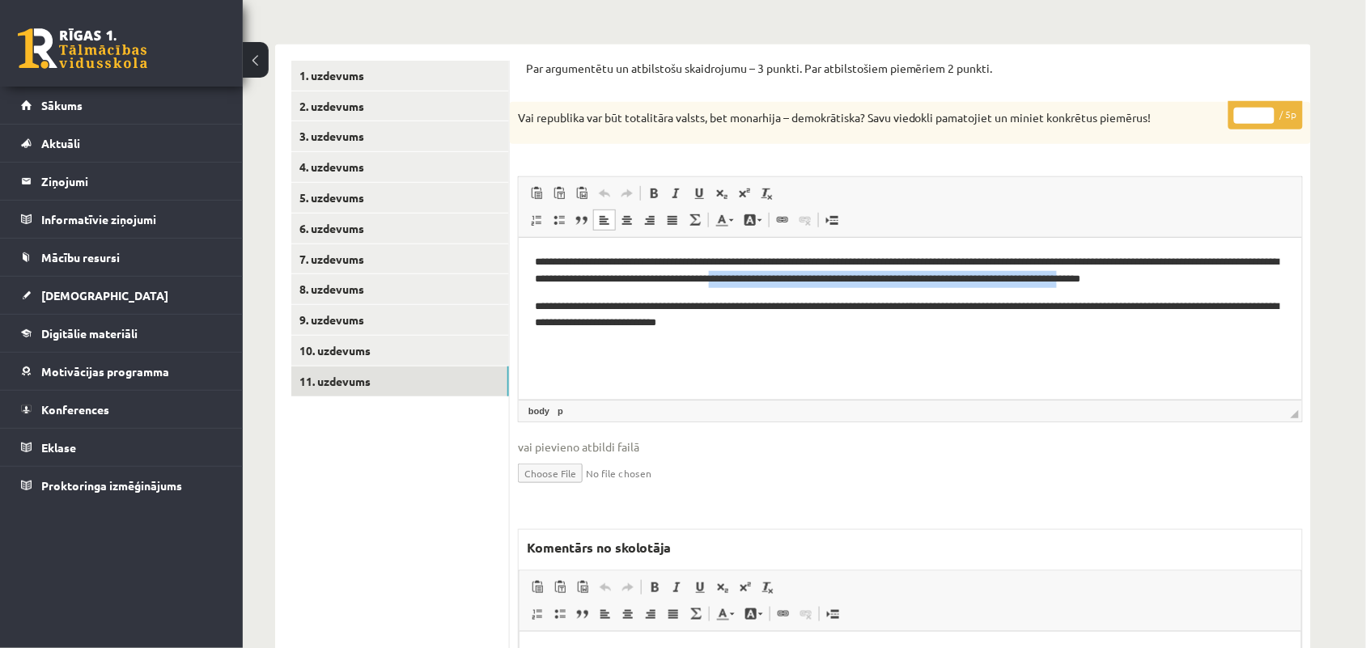
drag, startPoint x: 813, startPoint y: 277, endPoint x: 1203, endPoint y: 281, distance: 390.0
click at [1203, 281] on p "**********" at bounding box center [909, 270] width 751 height 34
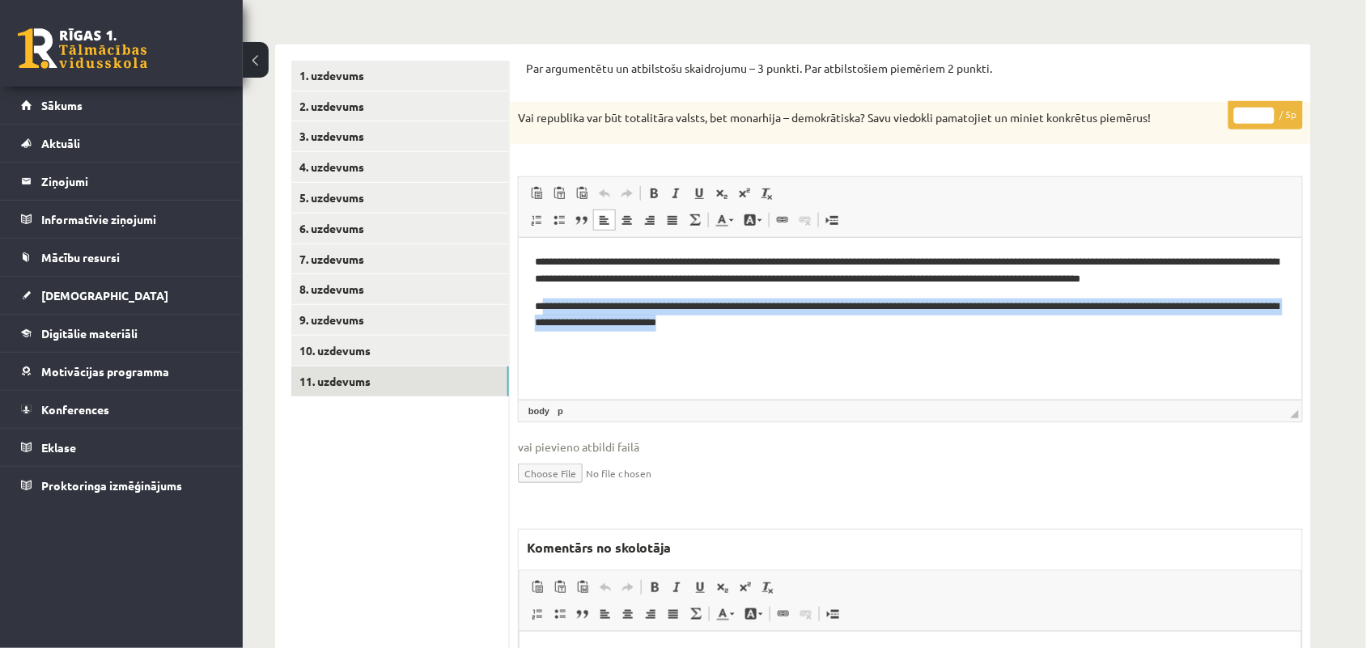
drag, startPoint x: 548, startPoint y: 307, endPoint x: 798, endPoint y: 328, distance: 250.8
click at [798, 328] on p "**********" at bounding box center [909, 315] width 751 height 34
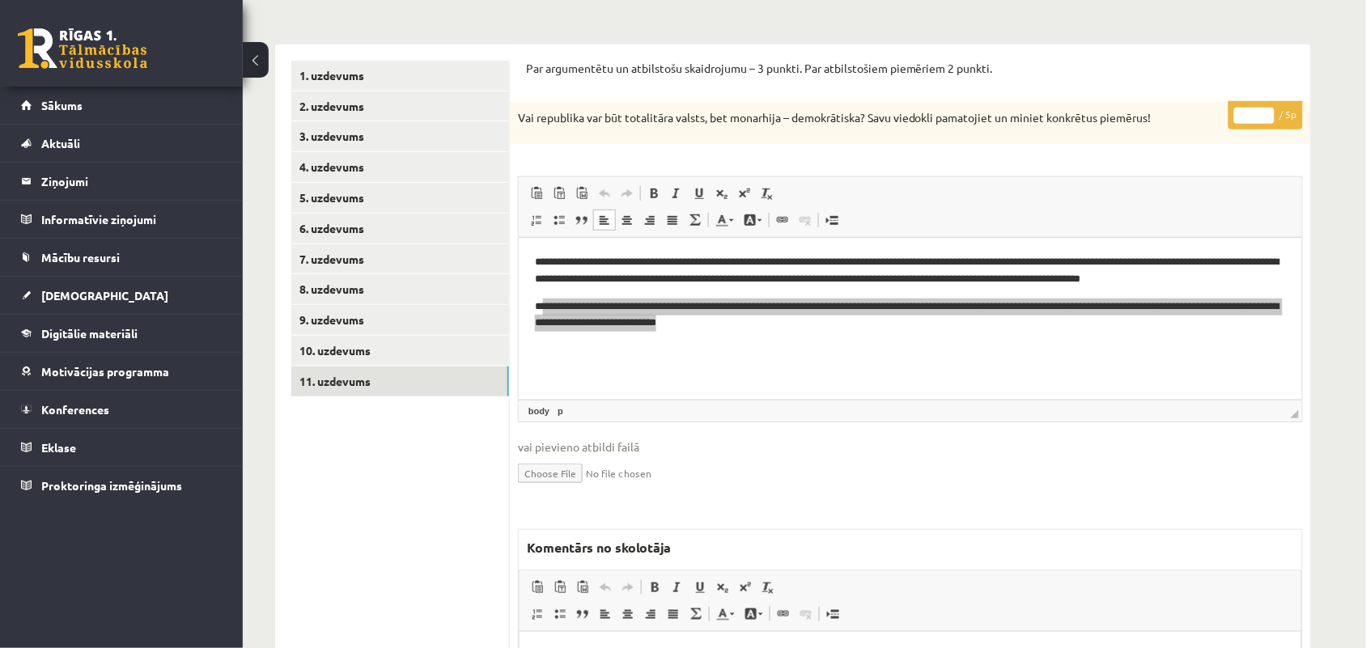
type input "*"
click at [1268, 112] on input "*" at bounding box center [1254, 116] width 40 height 16
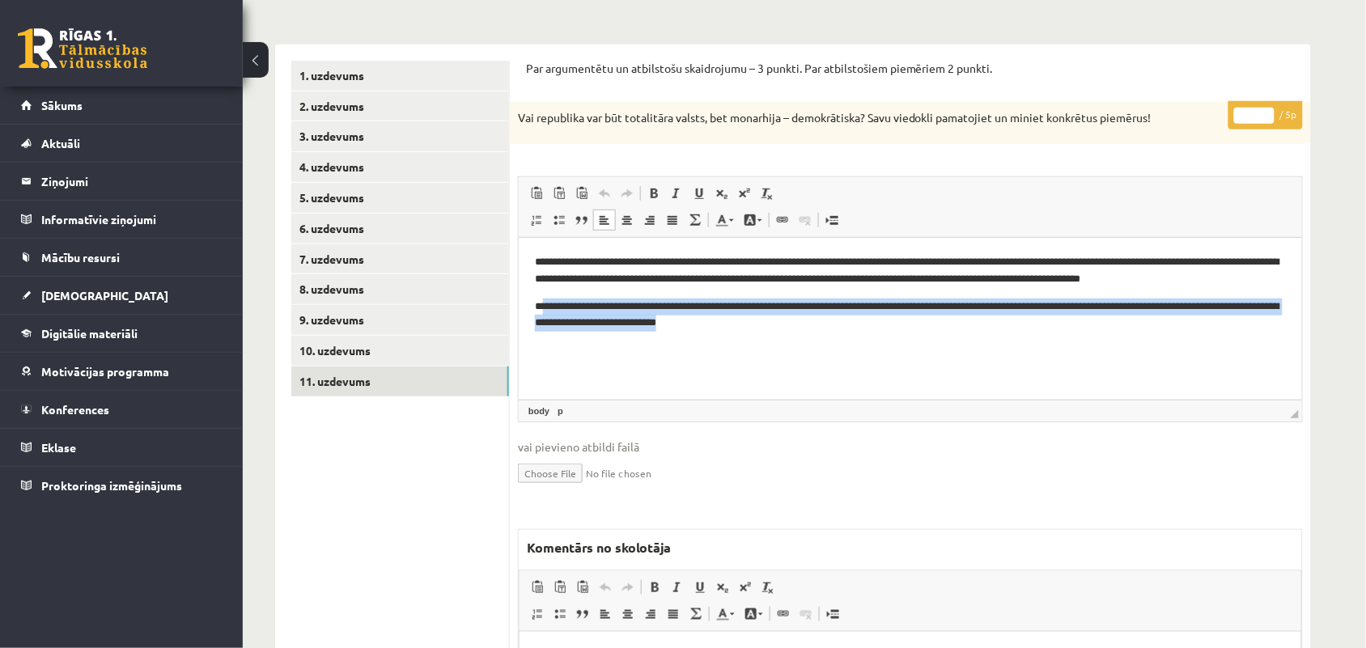
click at [729, 305] on p "**********" at bounding box center [909, 315] width 751 height 34
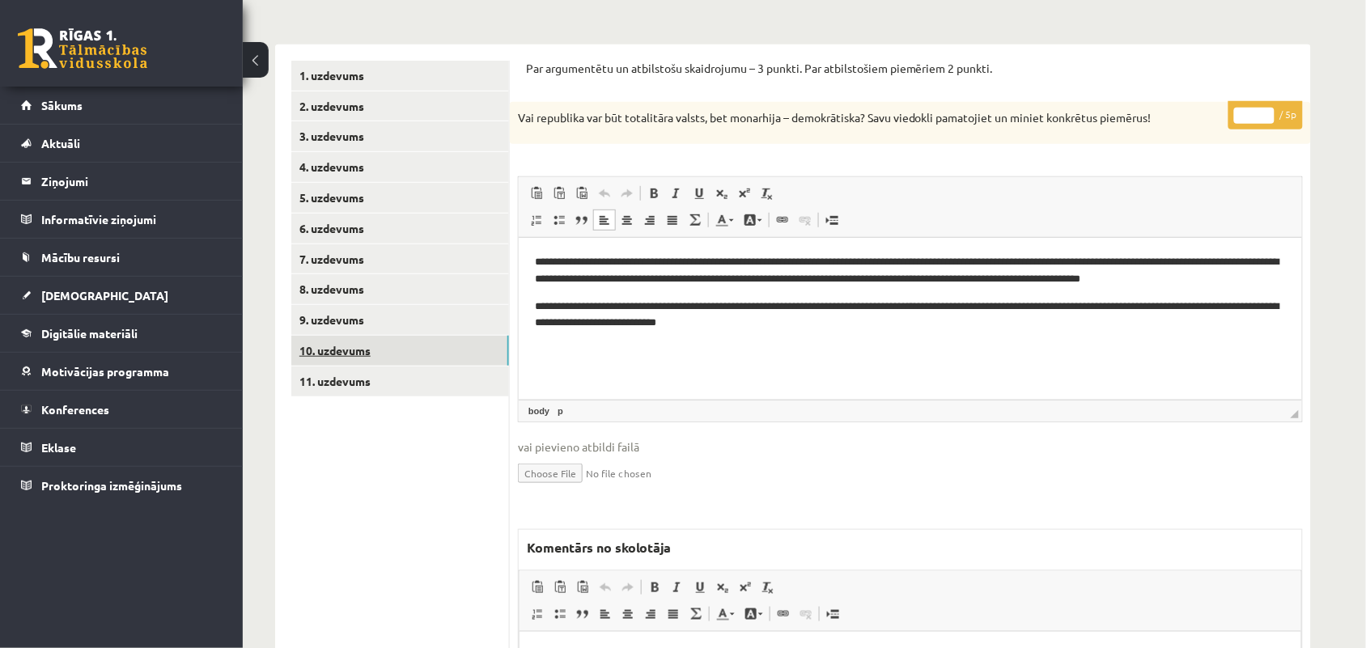
click at [357, 354] on link "10. uzdevums" at bounding box center [400, 351] width 218 height 30
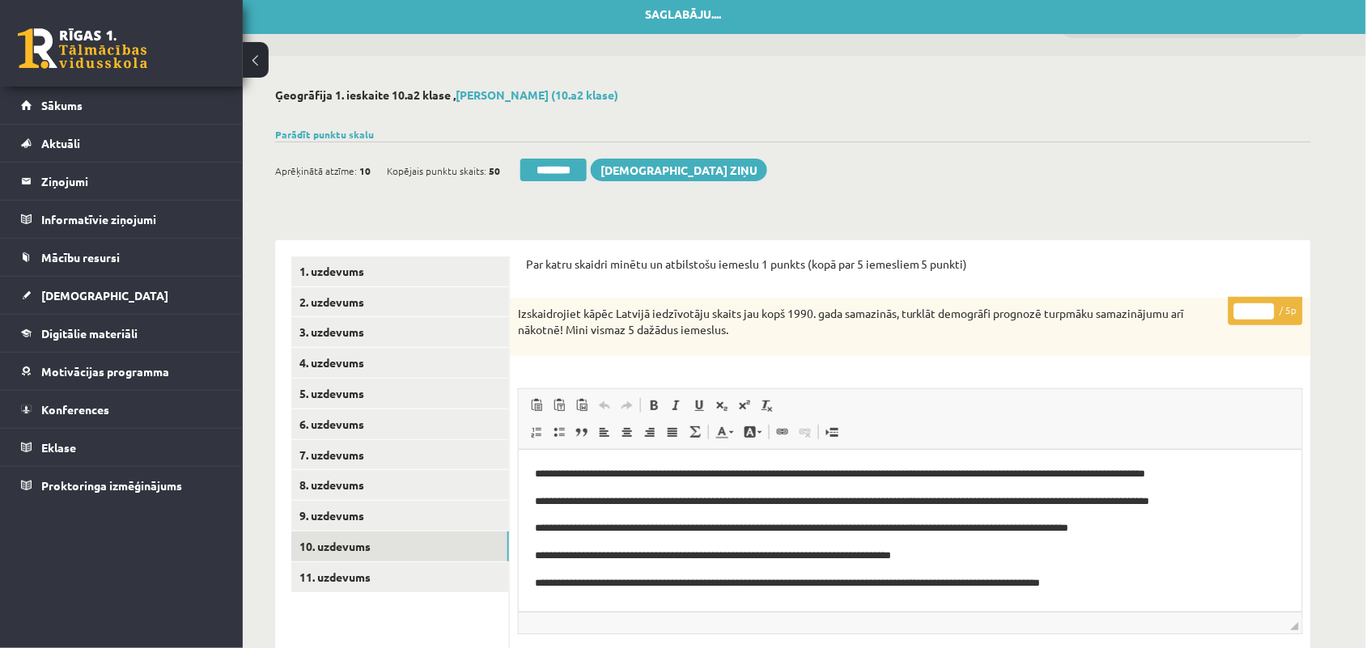
scroll to position [0, 0]
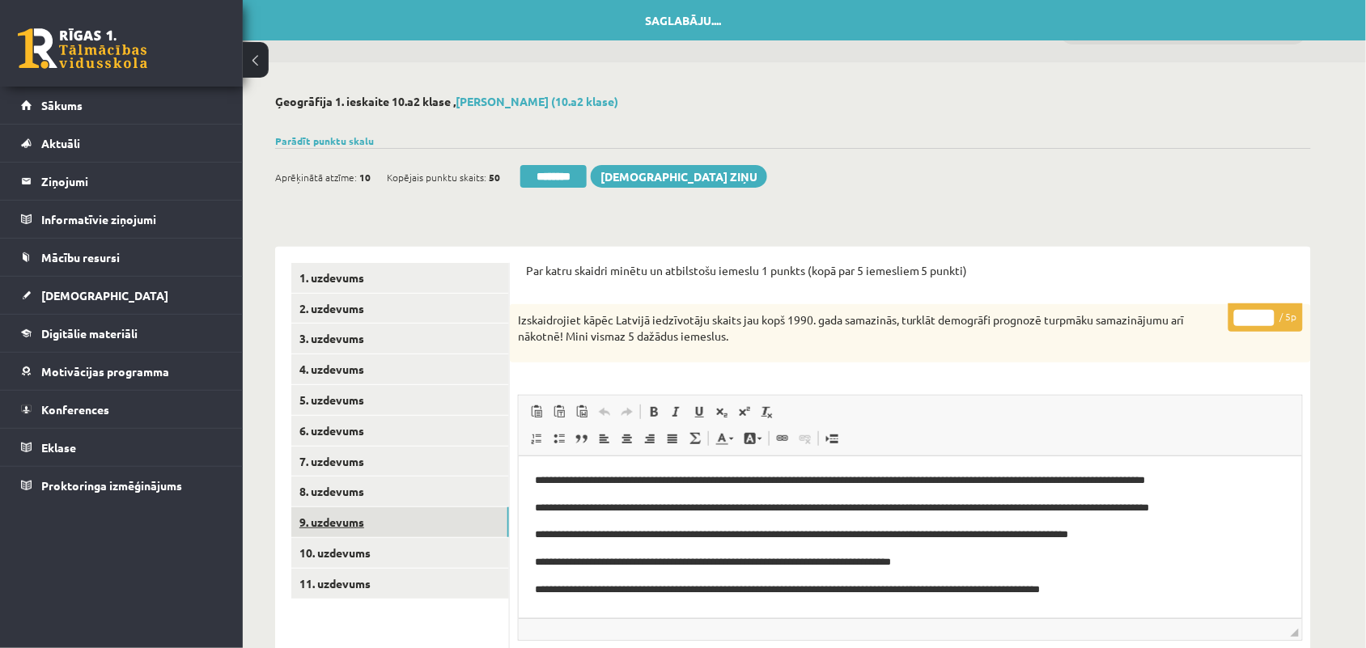
click at [316, 519] on link "9. uzdevums" at bounding box center [400, 522] width 218 height 30
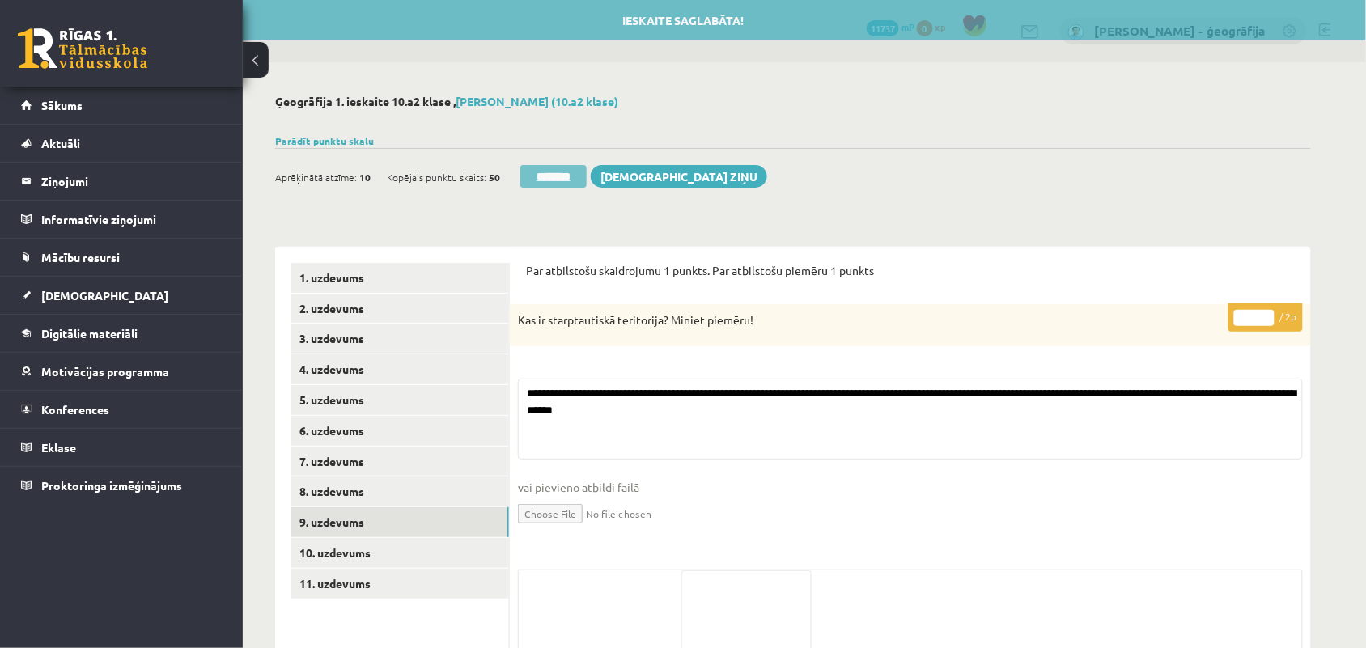
click at [559, 180] on input "********" at bounding box center [553, 176] width 66 height 23
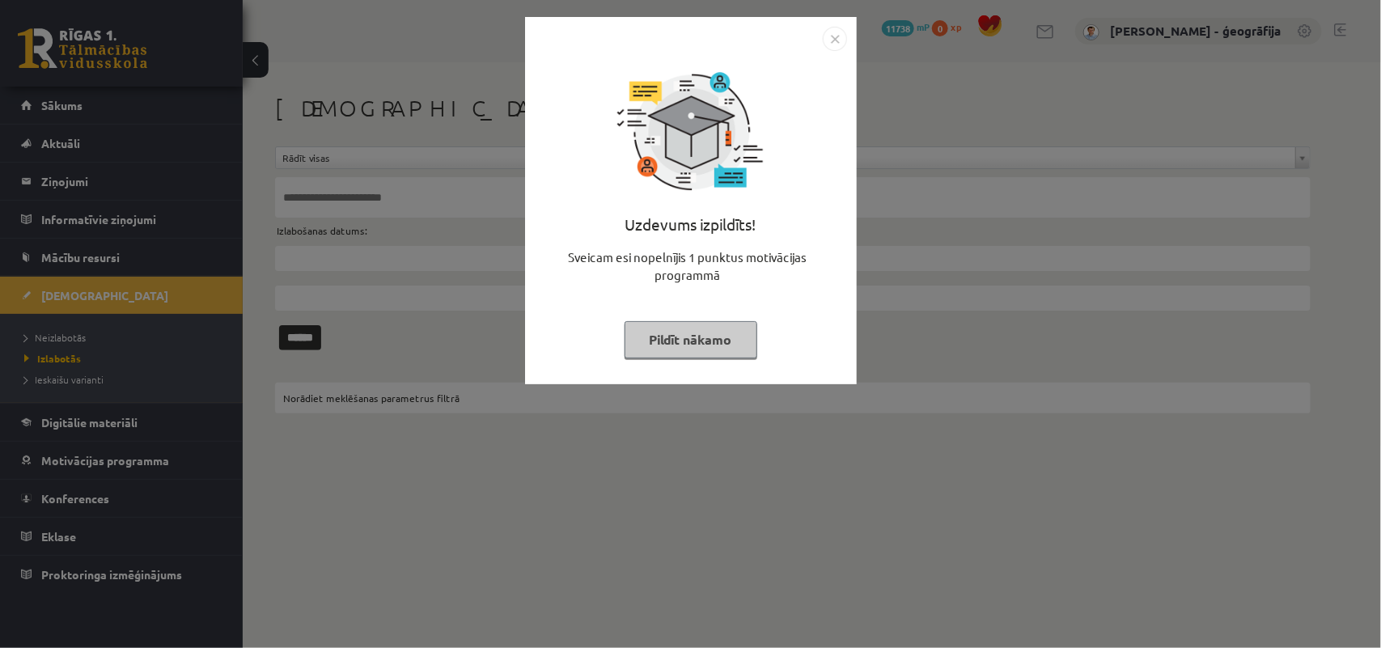
click at [658, 352] on button "Pildīt nākamo" at bounding box center [691, 339] width 133 height 37
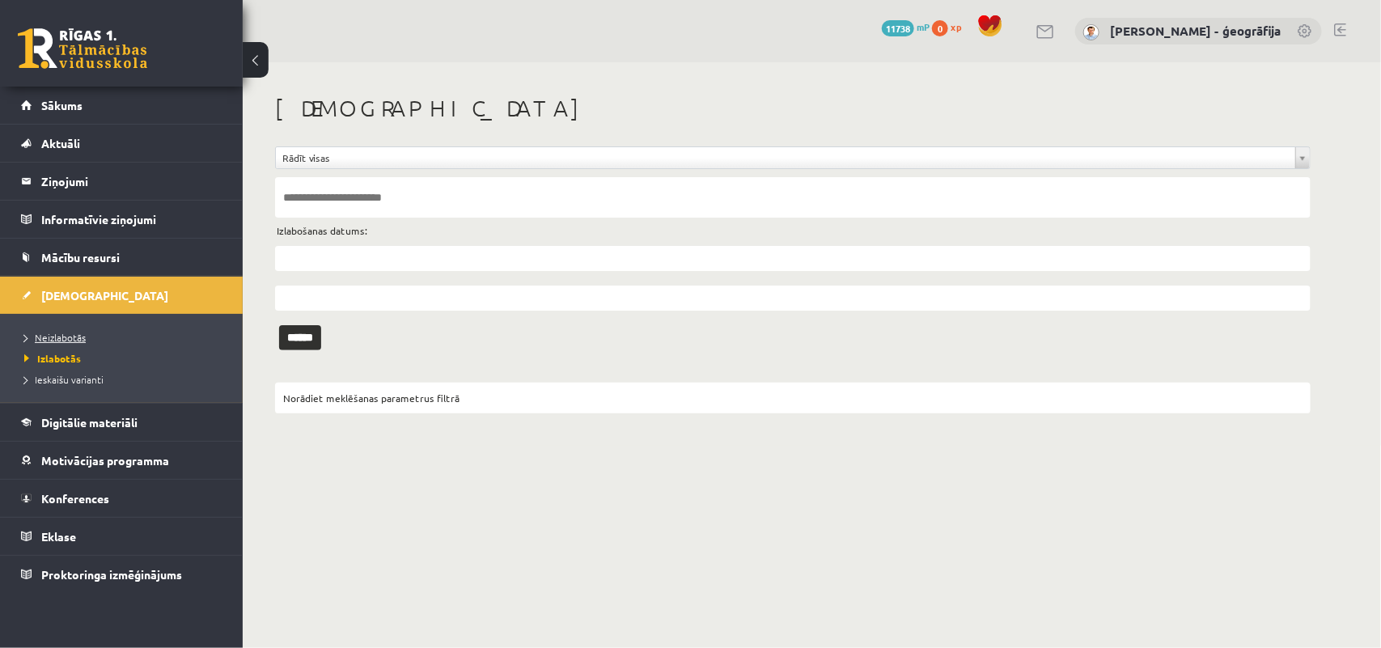
click at [53, 341] on span "Neizlabotās" at bounding box center [54, 337] width 61 height 13
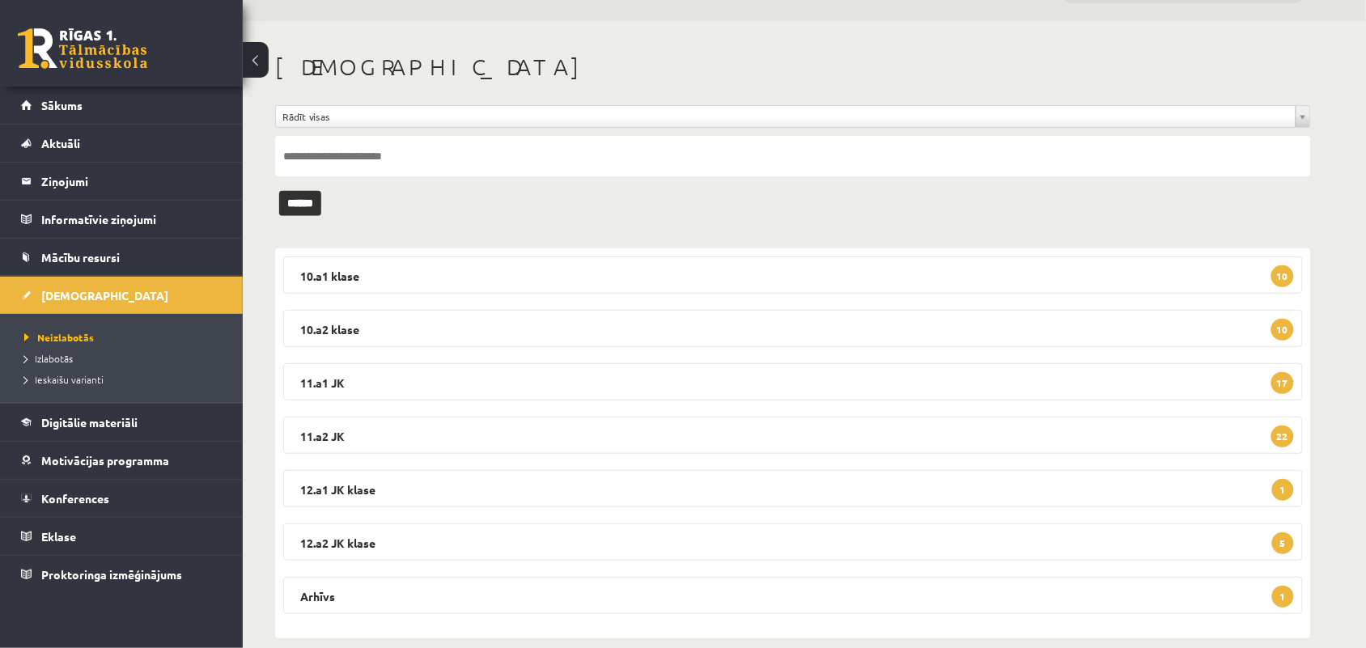
scroll to position [63, 0]
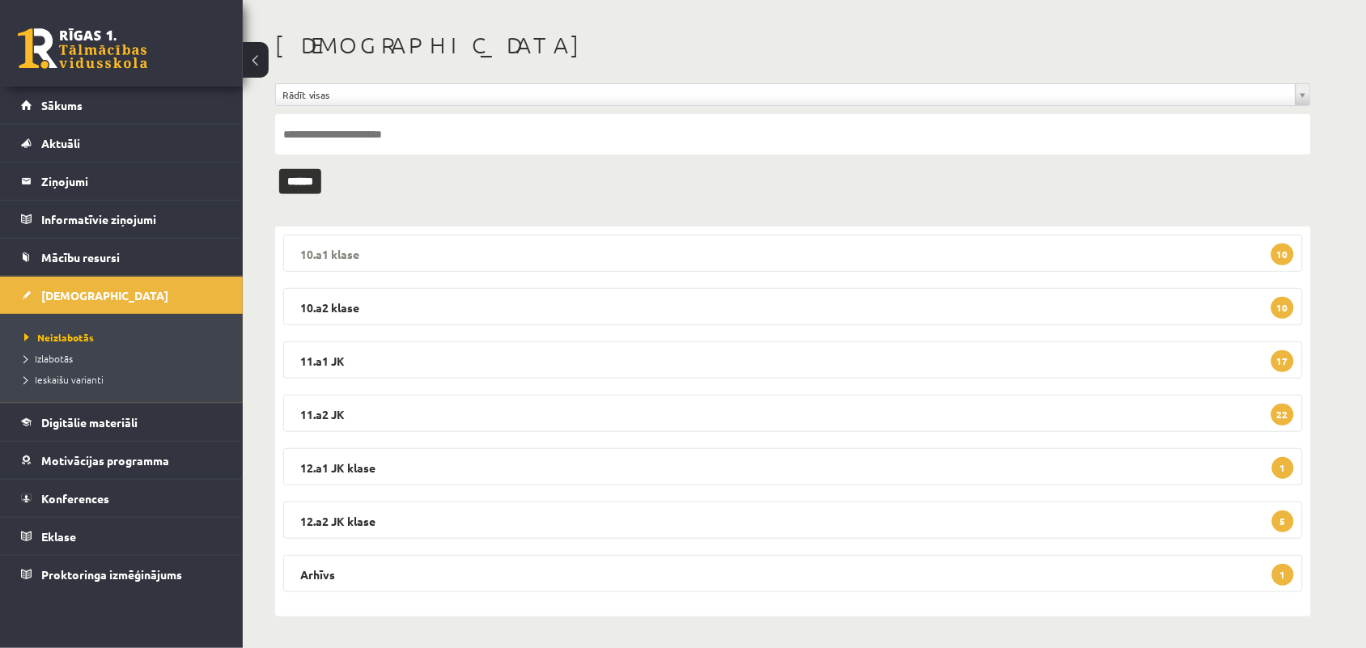
click at [551, 249] on legend "10.a1 [PERSON_NAME] 10" at bounding box center [792, 253] width 1019 height 37
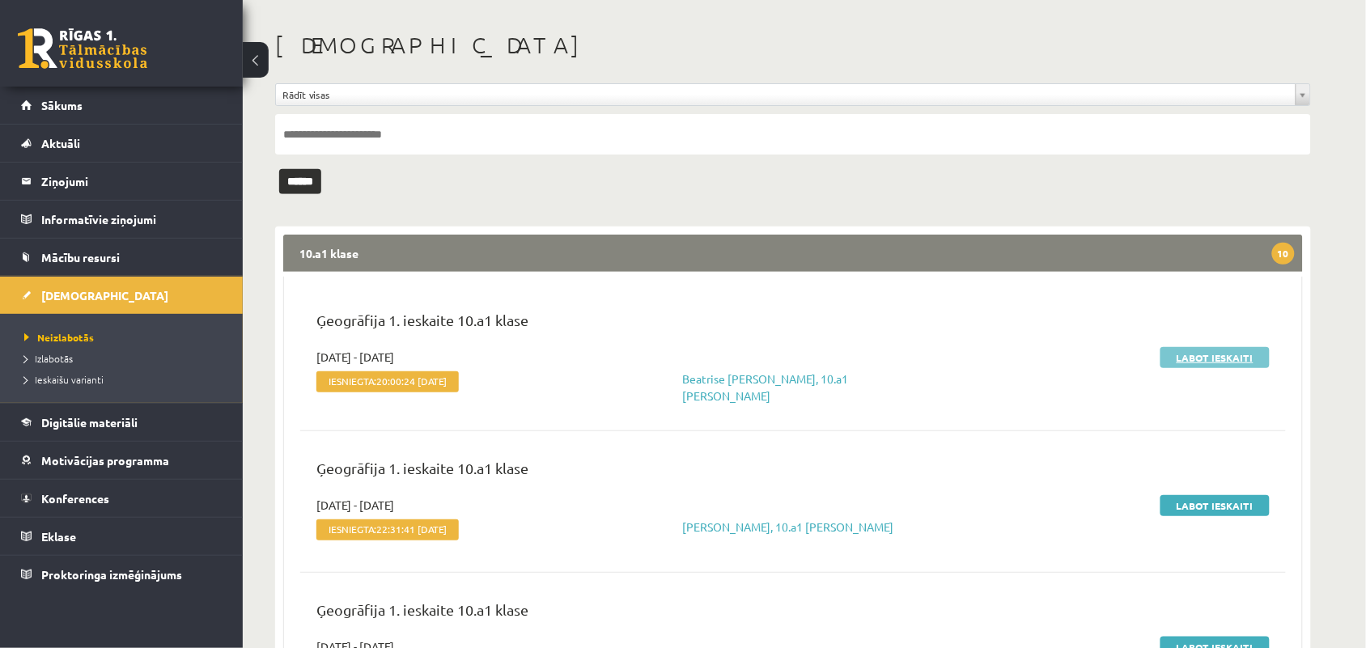
click at [1178, 350] on link "Labot ieskaiti" at bounding box center [1214, 357] width 109 height 21
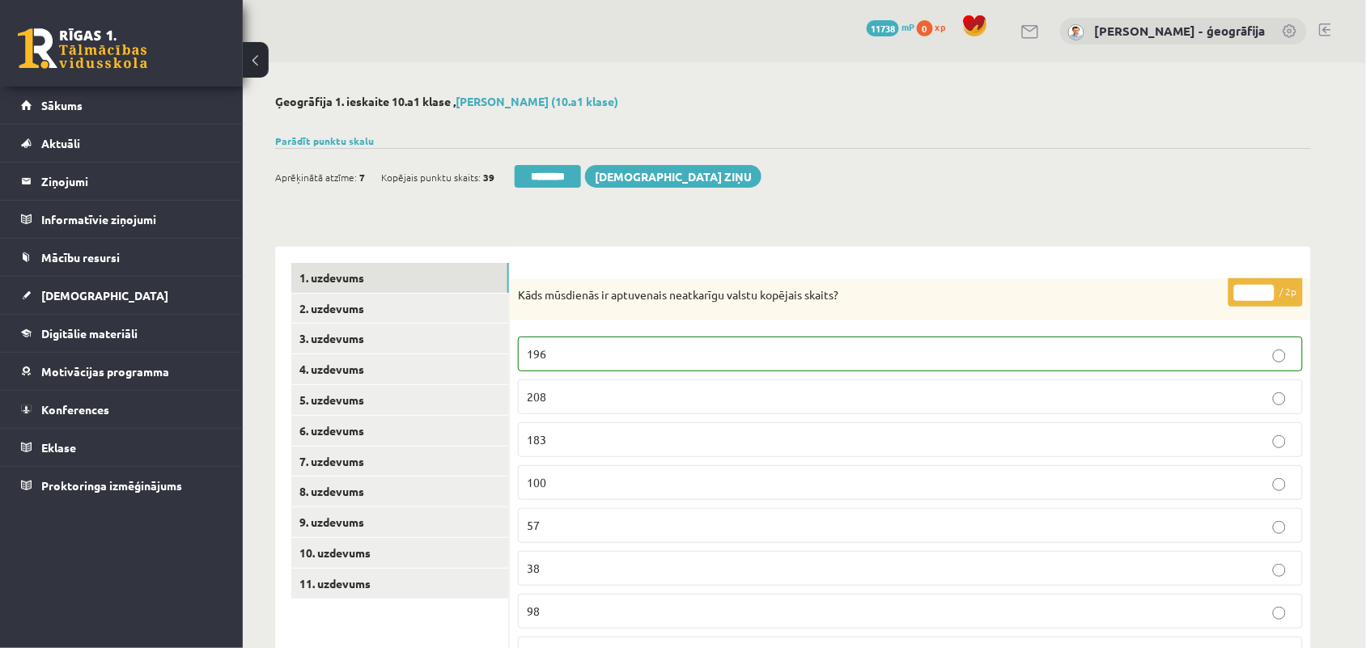
click at [324, 514] on link "9. uzdevums" at bounding box center [400, 522] width 218 height 30
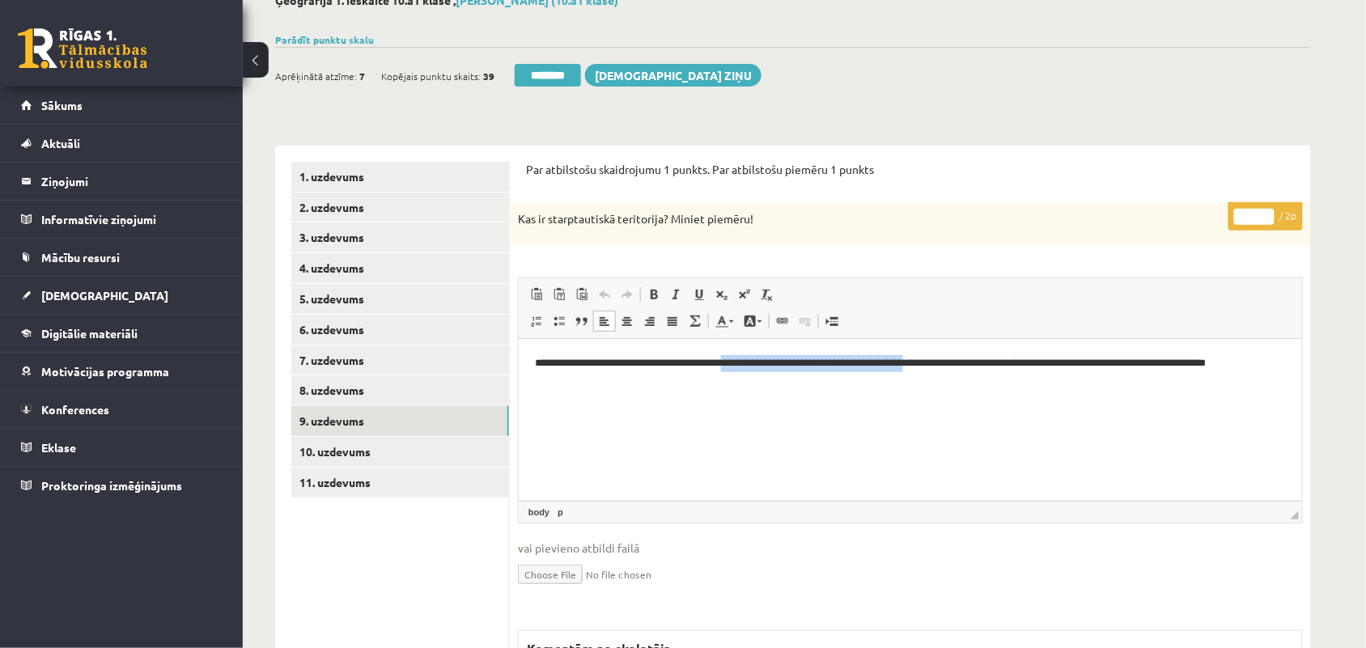
drag, startPoint x: 737, startPoint y: 360, endPoint x: 945, endPoint y: 358, distance: 207.9
click at [945, 358] on p "**********" at bounding box center [909, 371] width 751 height 34
type input "*"
click at [1264, 213] on input "*" at bounding box center [1254, 217] width 40 height 16
click at [1107, 368] on p "**********" at bounding box center [909, 371] width 751 height 34
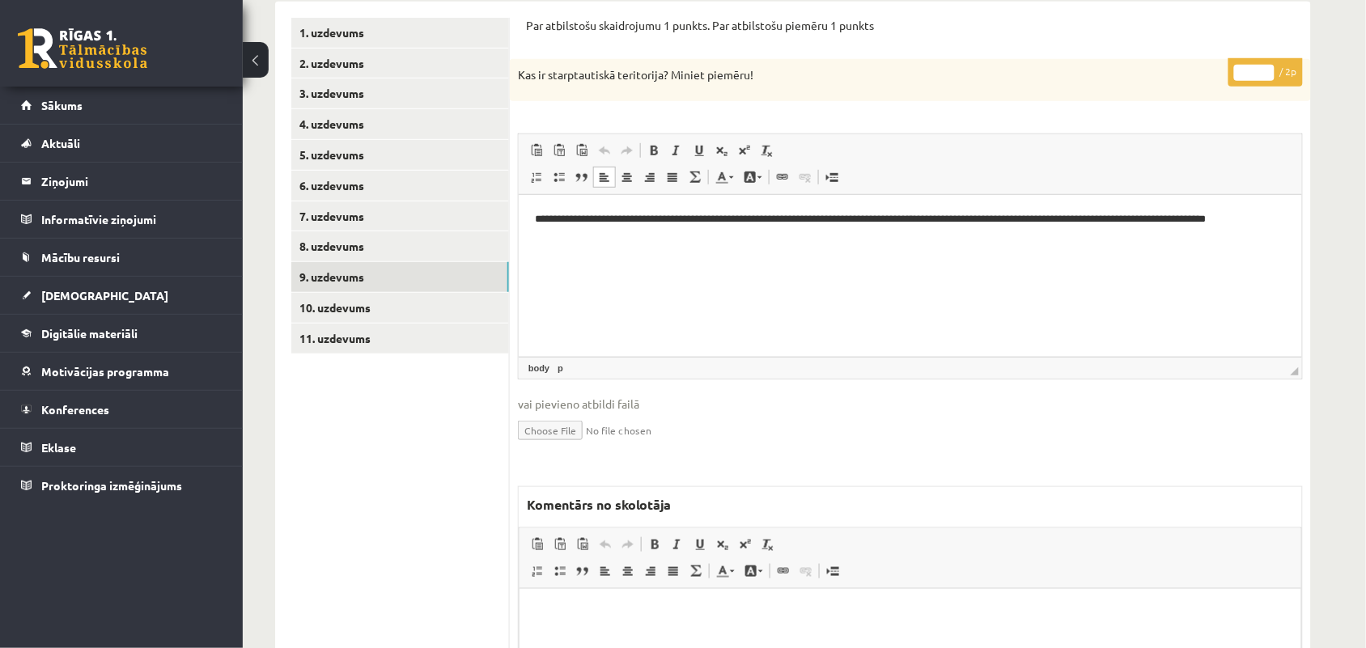
scroll to position [404, 0]
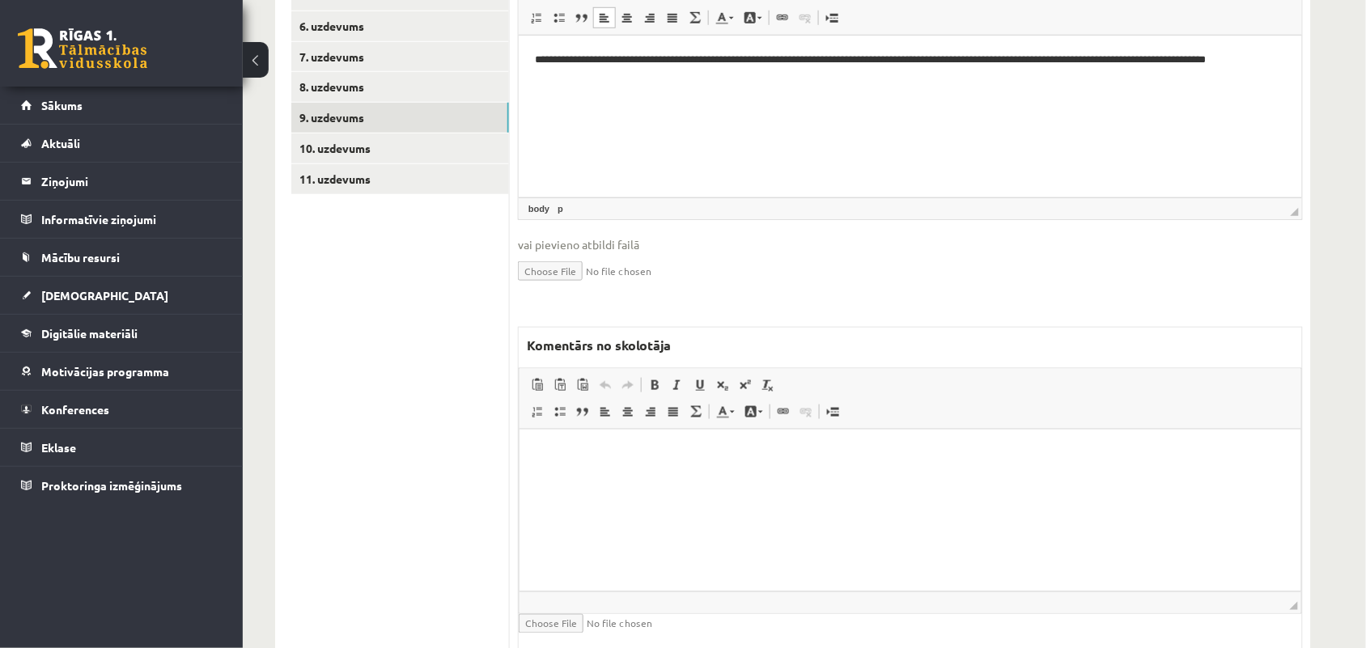
click at [667, 466] on html at bounding box center [909, 453] width 781 height 49
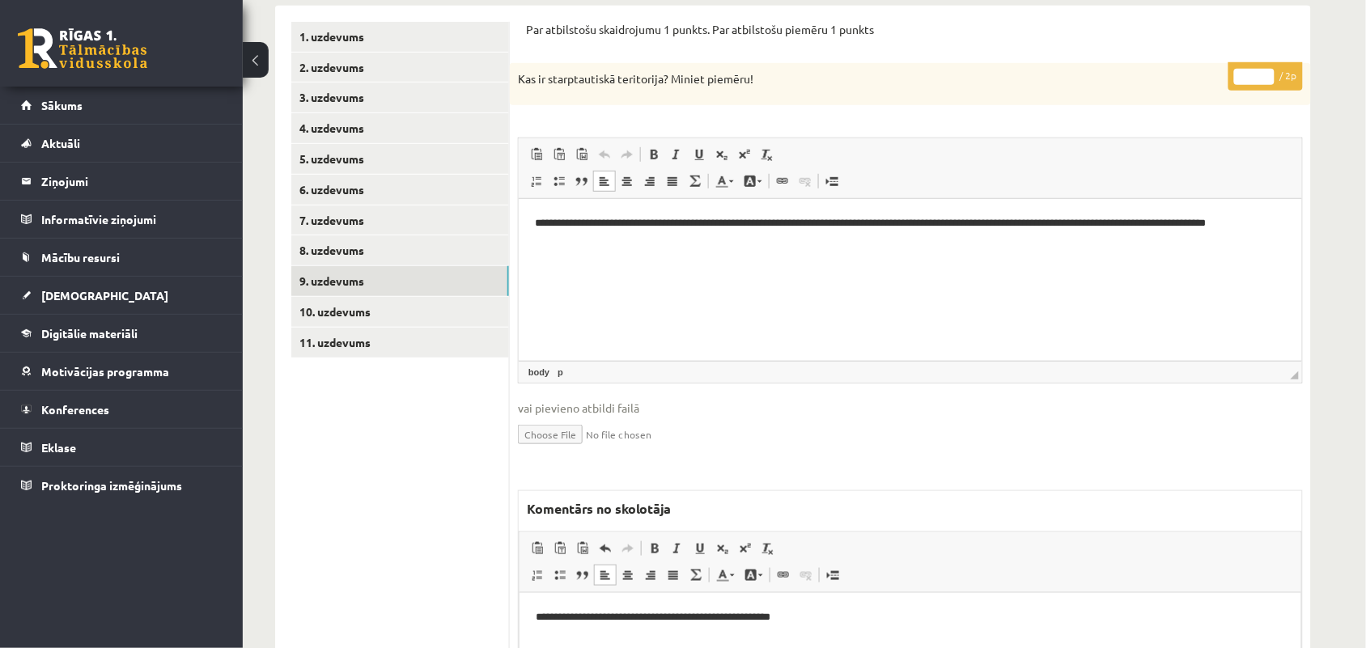
scroll to position [202, 0]
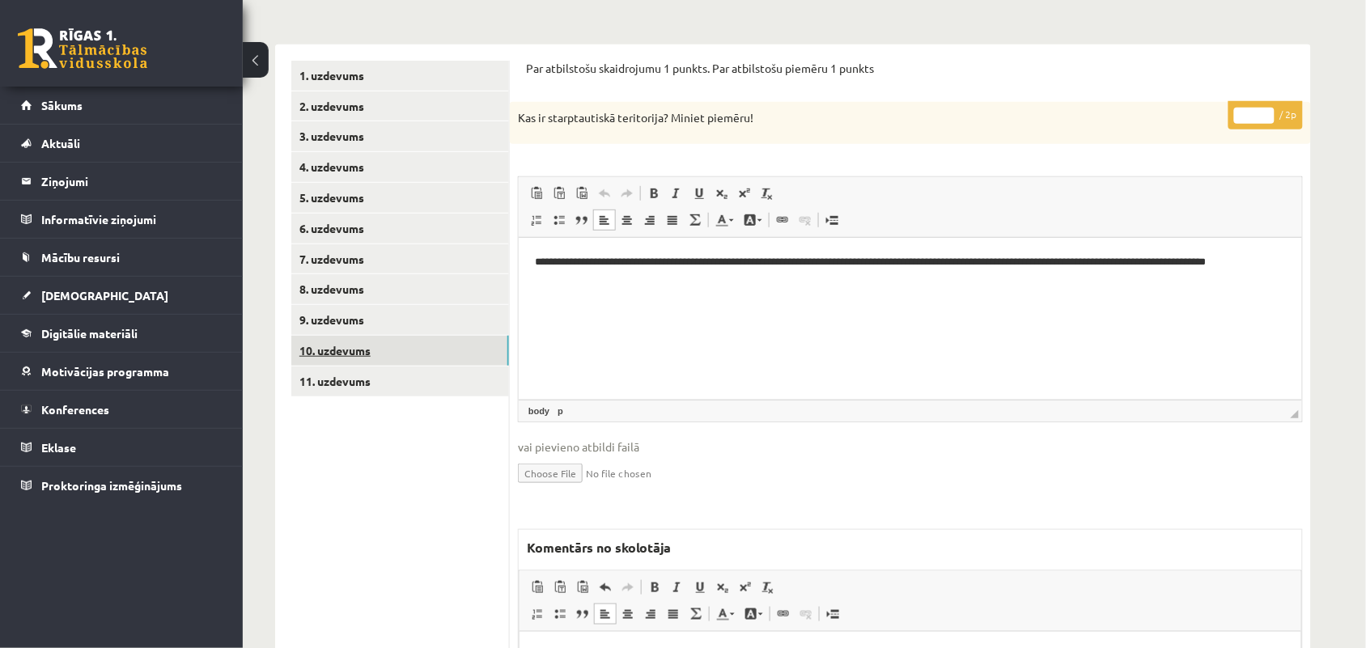
click at [326, 353] on link "10. uzdevums" at bounding box center [400, 351] width 218 height 30
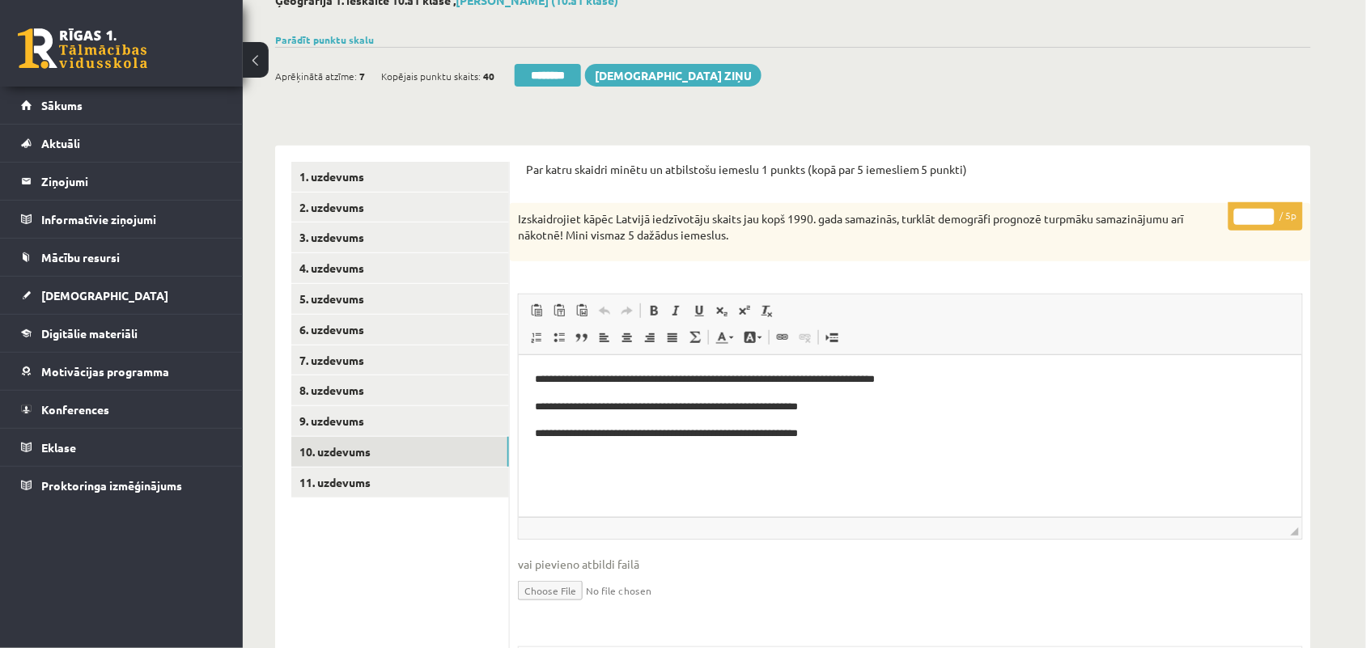
scroll to position [0, 0]
click at [1269, 211] on input "*" at bounding box center [1254, 217] width 40 height 16
type input "*"
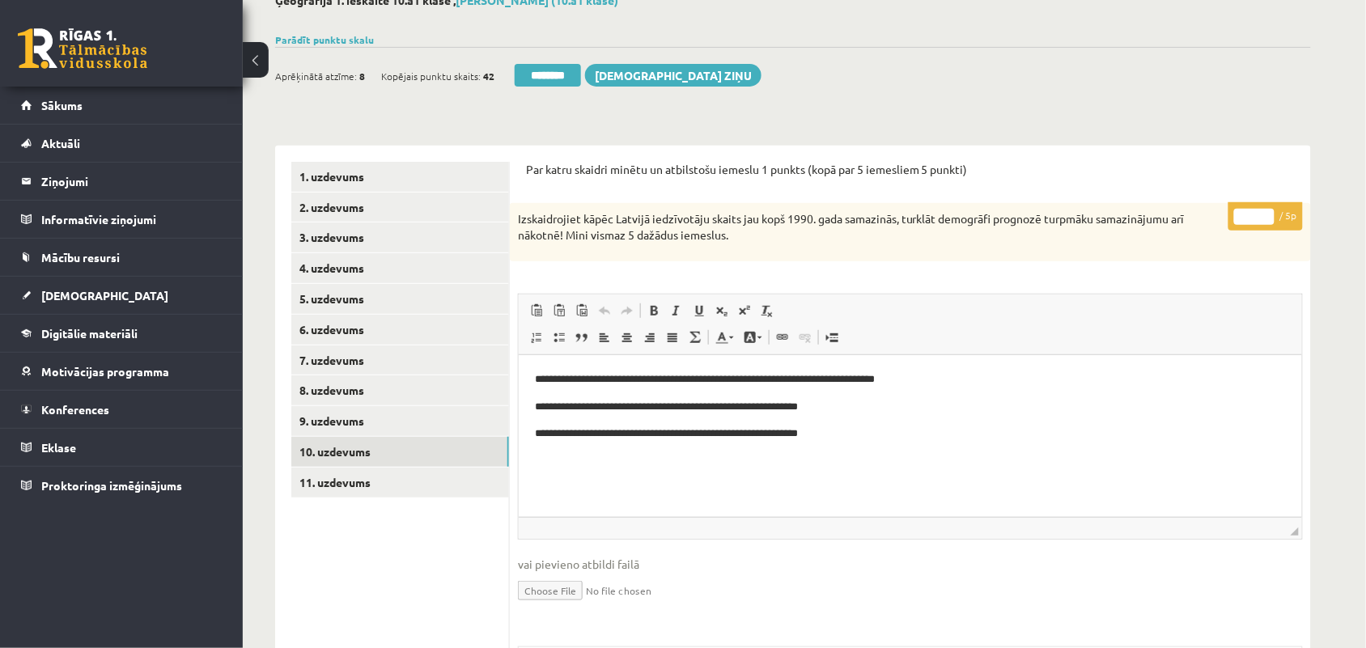
click at [1269, 211] on input "*" at bounding box center [1254, 217] width 40 height 16
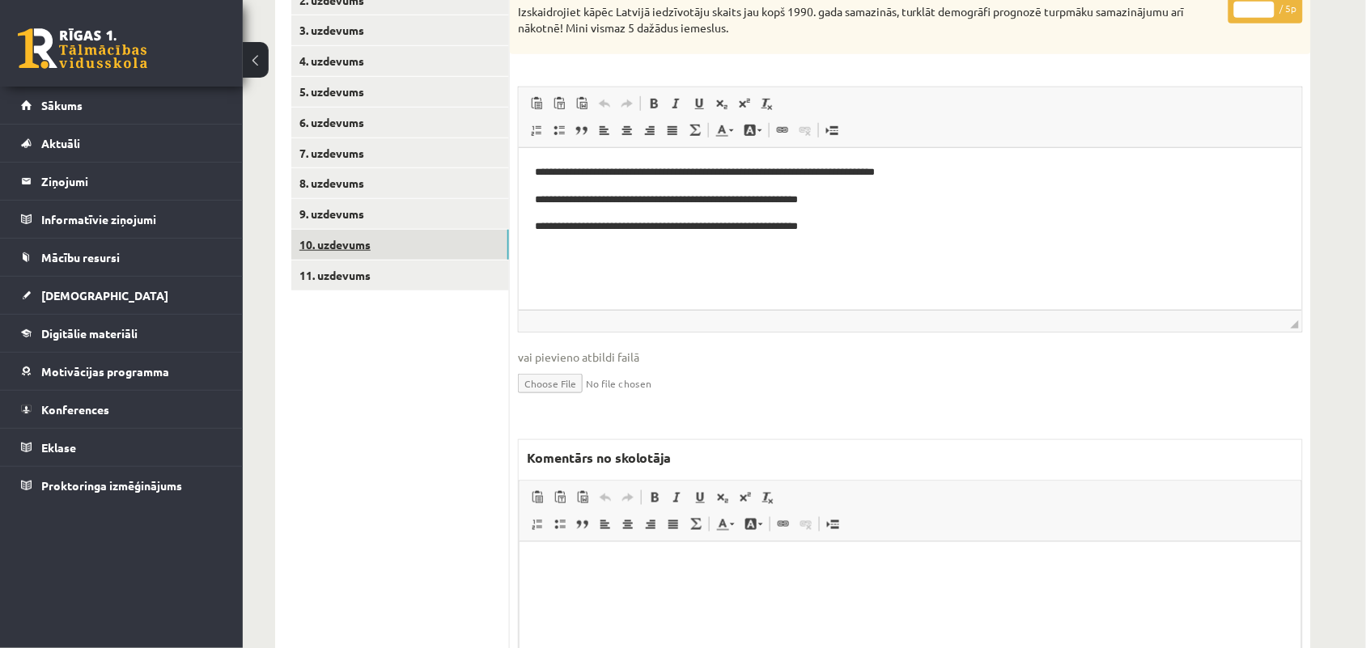
scroll to position [77, 0]
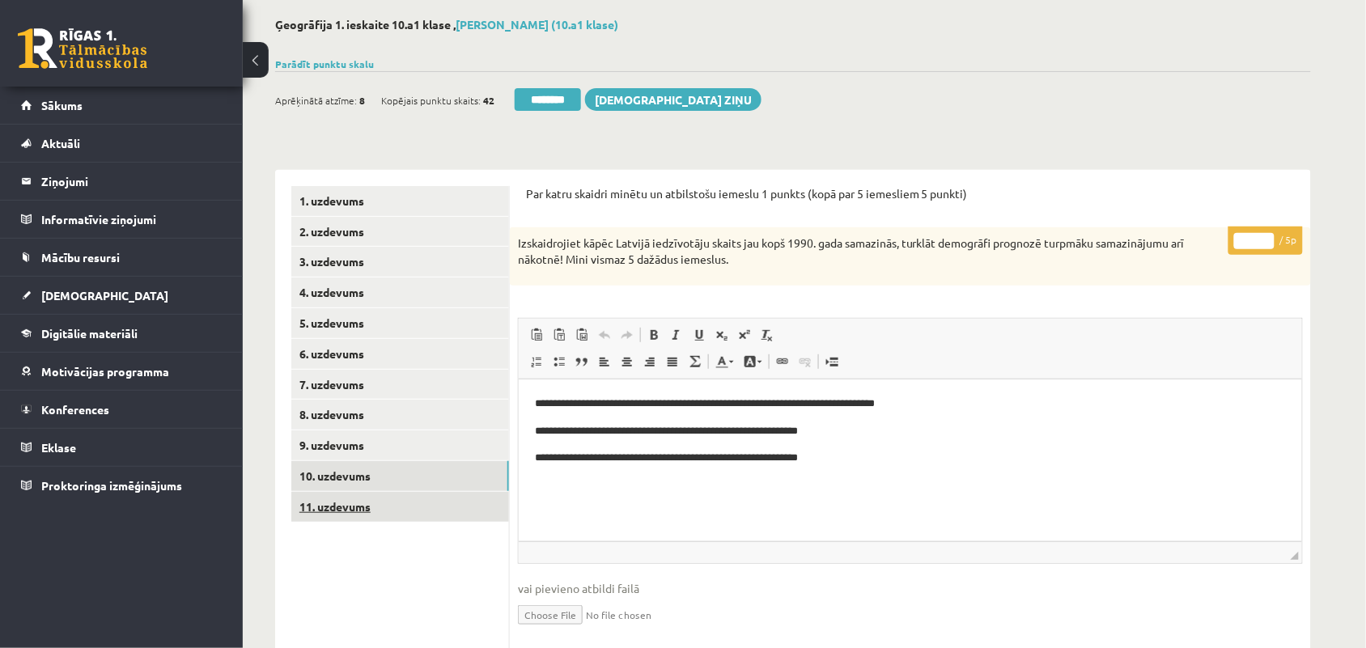
click at [314, 507] on link "11. uzdevums" at bounding box center [400, 507] width 218 height 30
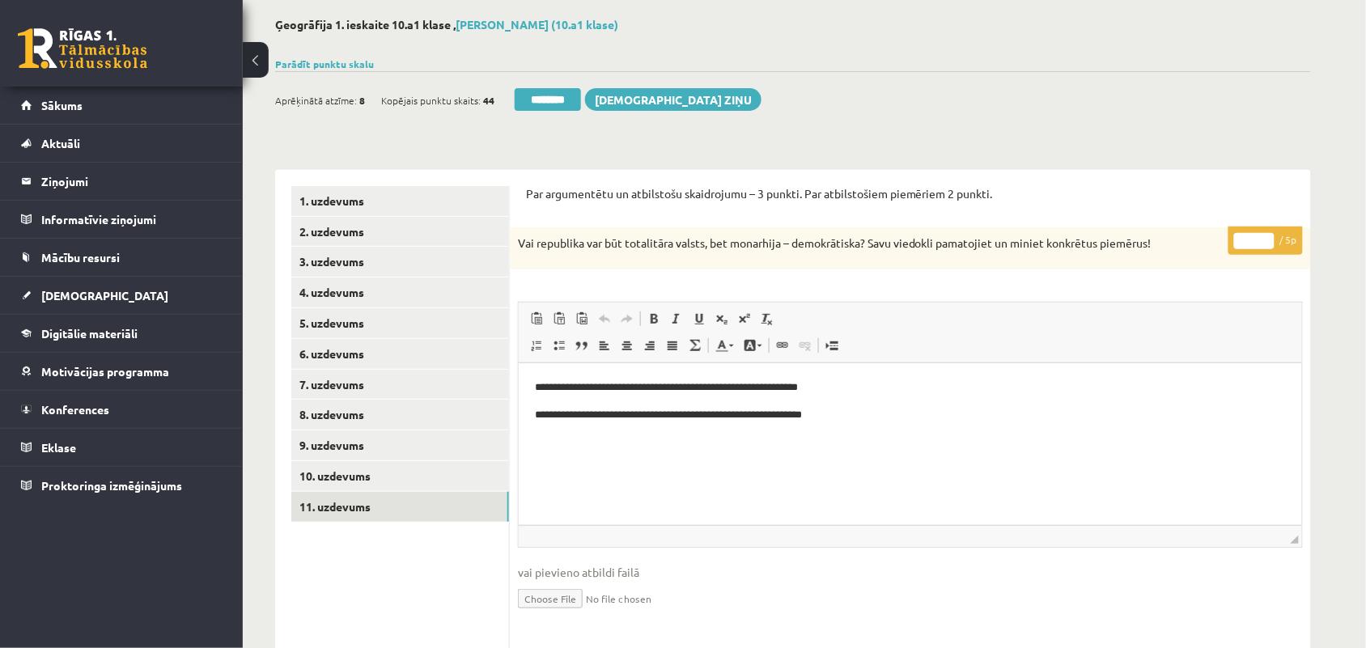
scroll to position [0, 0]
click at [352, 468] on link "10. uzdevums" at bounding box center [400, 476] width 218 height 30
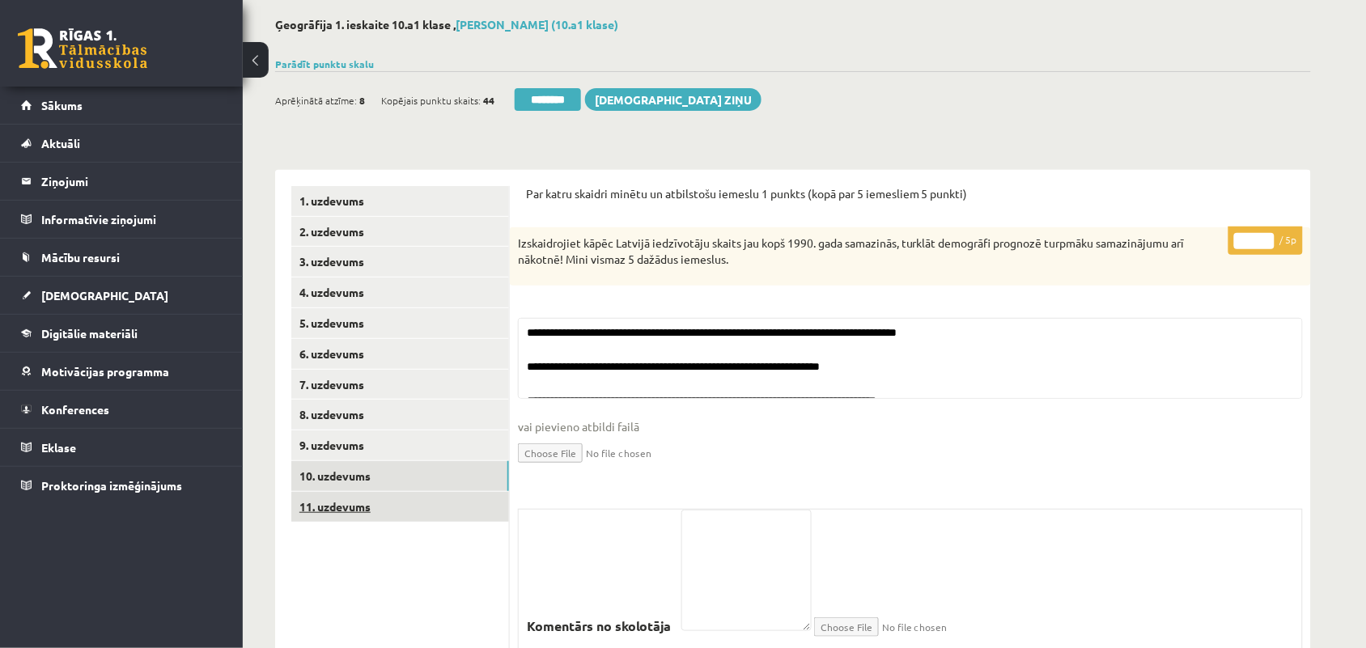
click at [348, 504] on link "11. uzdevums" at bounding box center [400, 507] width 218 height 30
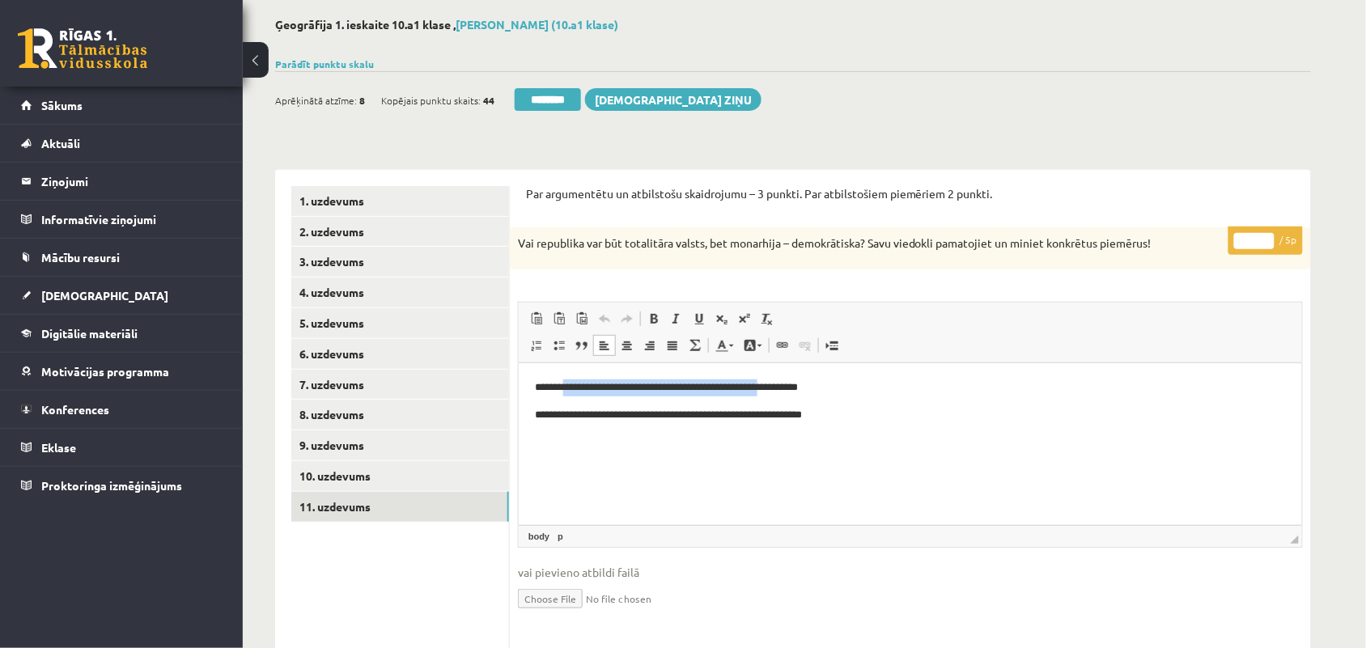
drag, startPoint x: 572, startPoint y: 387, endPoint x: 793, endPoint y: 383, distance: 220.9
click at [793, 383] on p "**********" at bounding box center [909, 387] width 751 height 17
drag, startPoint x: 558, startPoint y: 415, endPoint x: 778, endPoint y: 419, distance: 220.1
click at [773, 419] on p "**********" at bounding box center [909, 414] width 751 height 17
click at [1268, 235] on input "*" at bounding box center [1254, 241] width 40 height 16
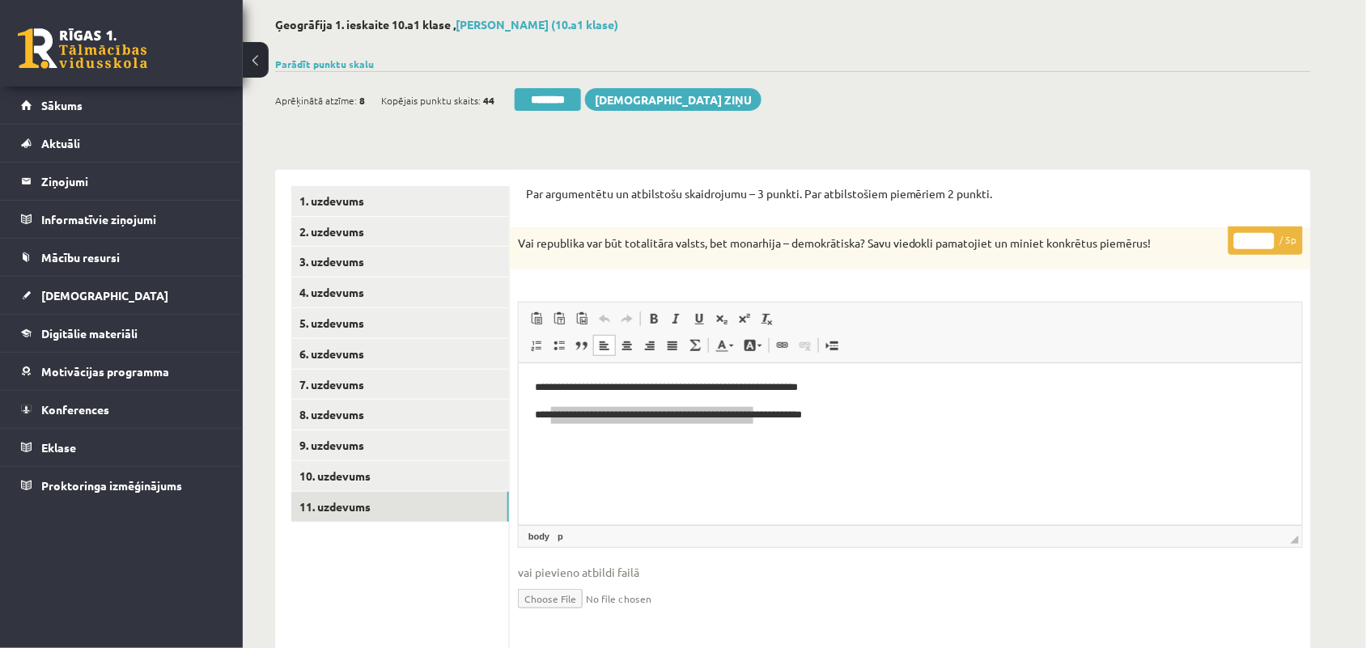
click at [1268, 235] on input "*" at bounding box center [1254, 241] width 40 height 16
click at [1267, 235] on input "*" at bounding box center [1254, 241] width 40 height 16
type input "*"
click at [1267, 244] on input "*" at bounding box center [1254, 241] width 40 height 16
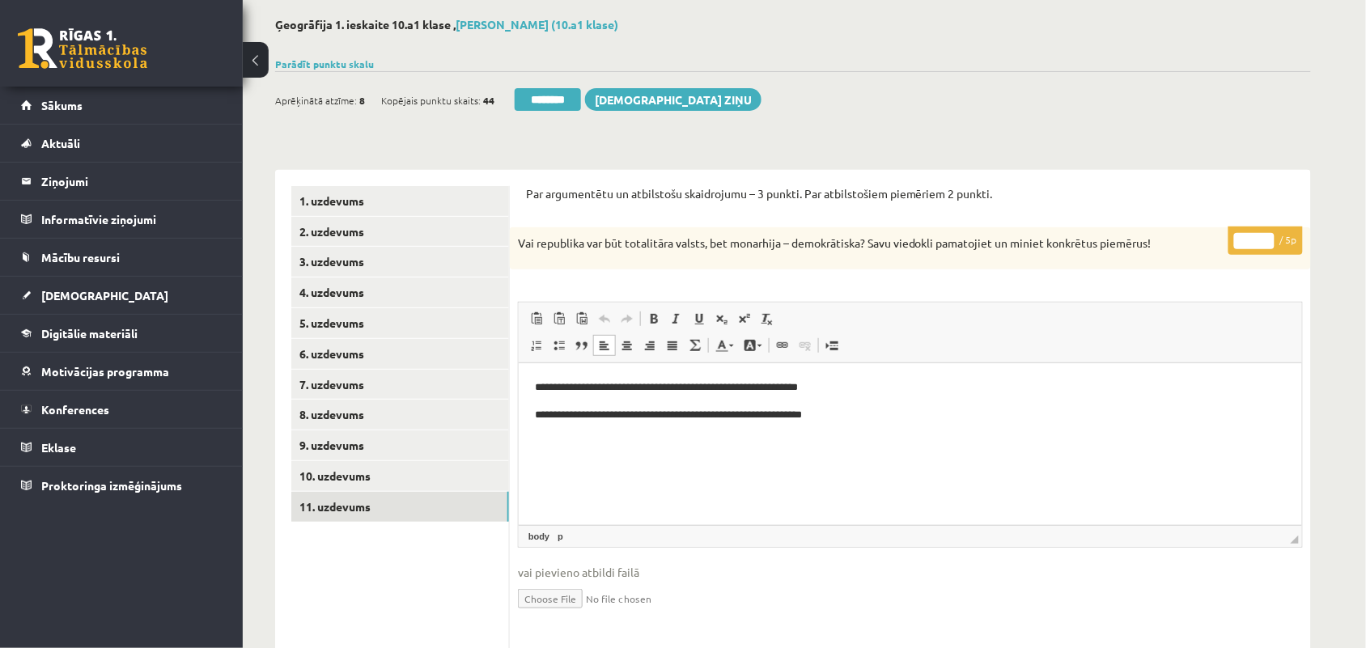
click at [866, 388] on p "**********" at bounding box center [909, 387] width 751 height 17
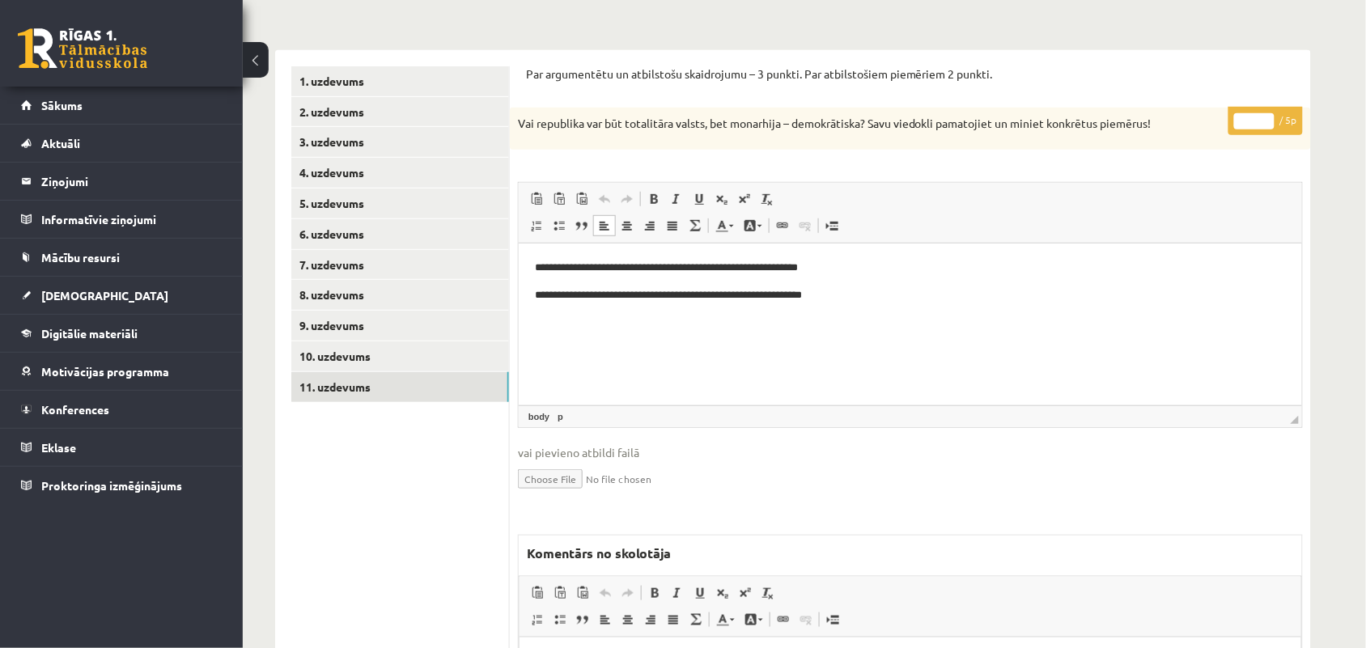
scroll to position [380, 0]
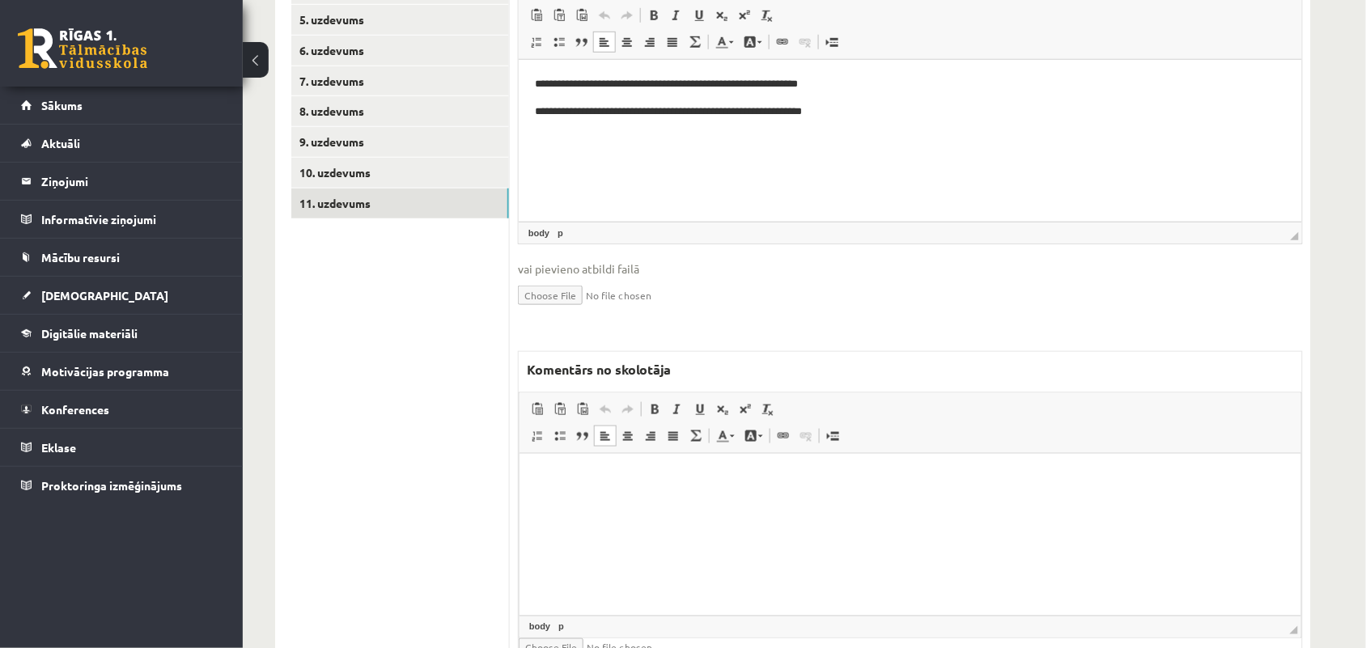
click at [632, 490] on html at bounding box center [909, 477] width 781 height 49
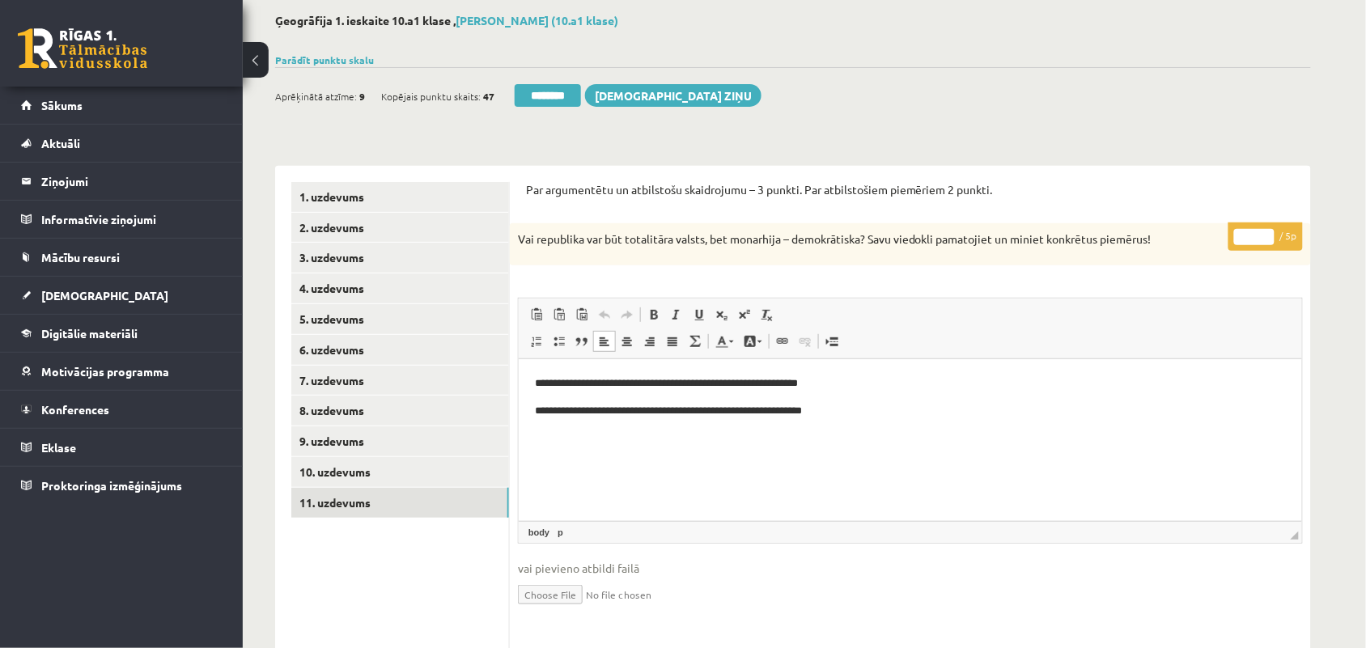
scroll to position [77, 0]
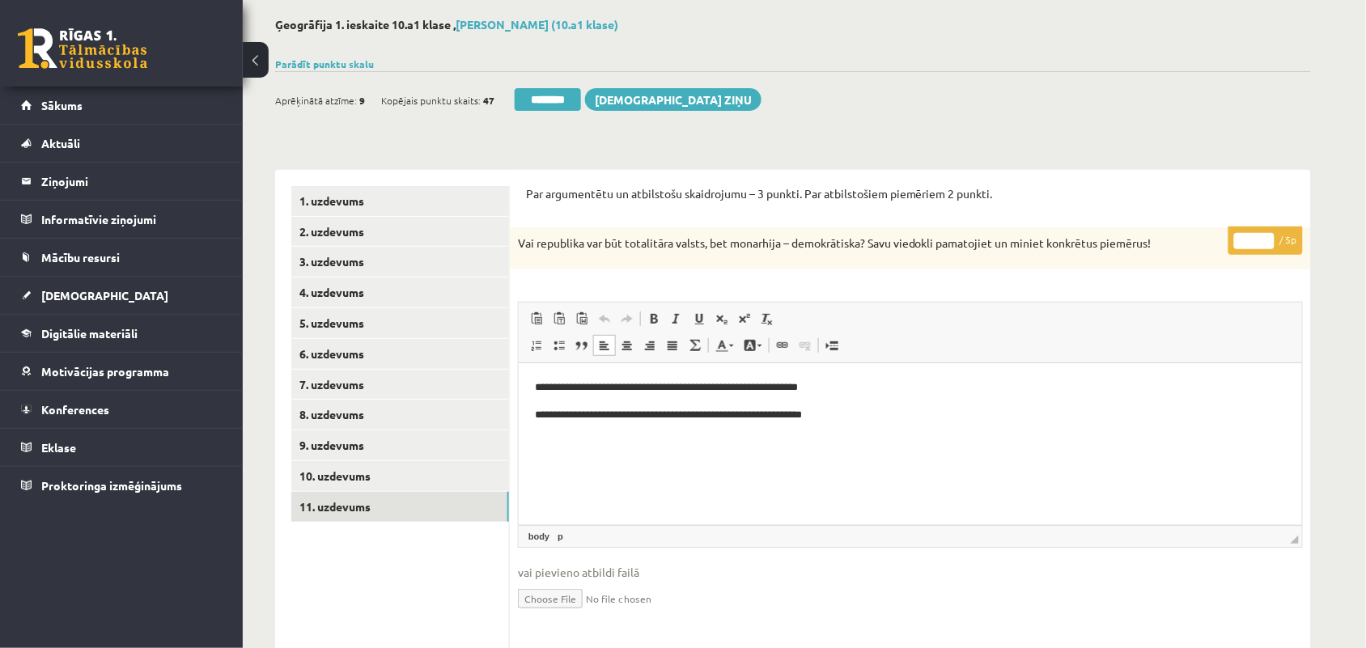
type input "*"
click at [1262, 237] on input "*" at bounding box center [1254, 241] width 40 height 16
click at [337, 480] on link "10. uzdevums" at bounding box center [400, 476] width 218 height 30
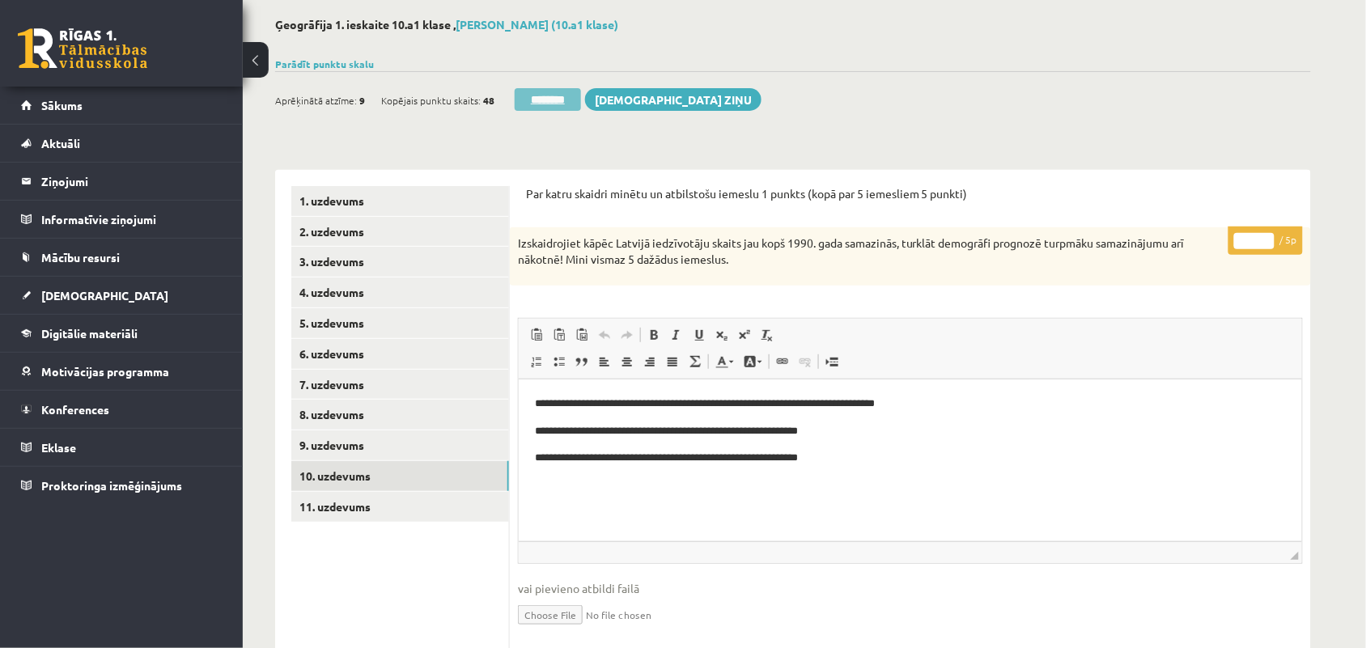
click at [565, 98] on input "********" at bounding box center [548, 99] width 66 height 23
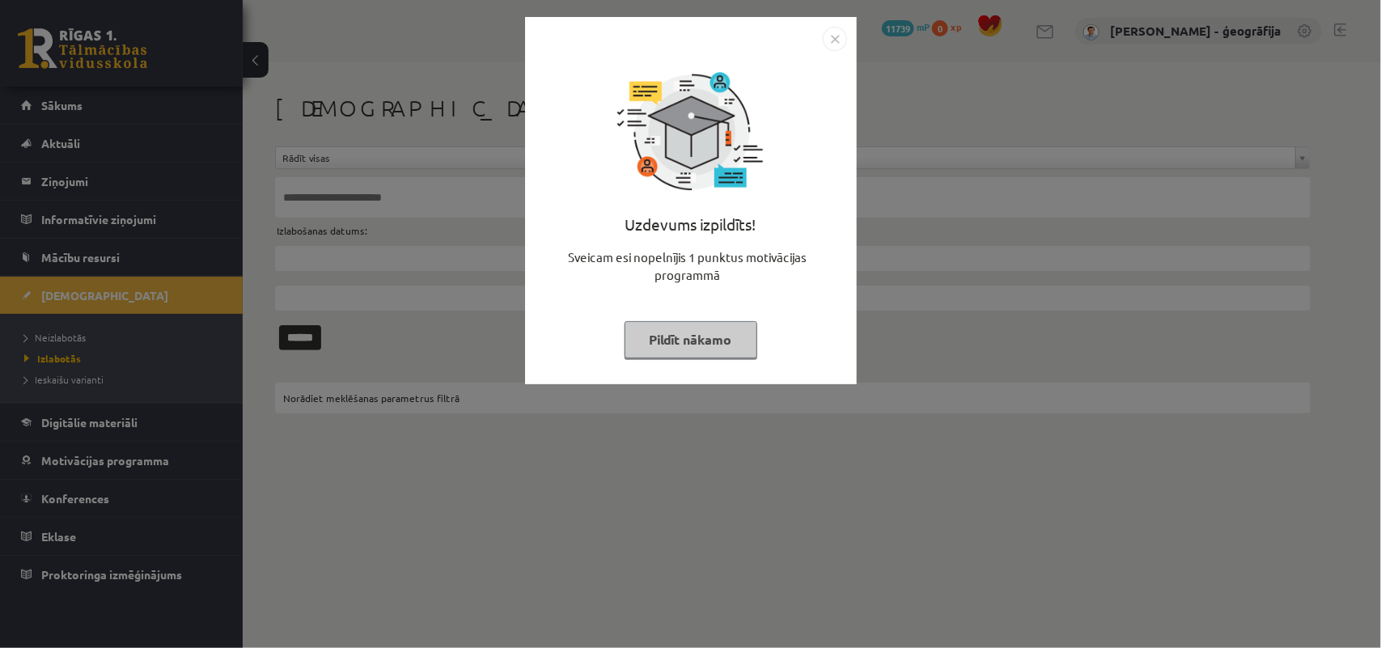
click at [676, 342] on button "Pildīt nākamo" at bounding box center [691, 339] width 133 height 37
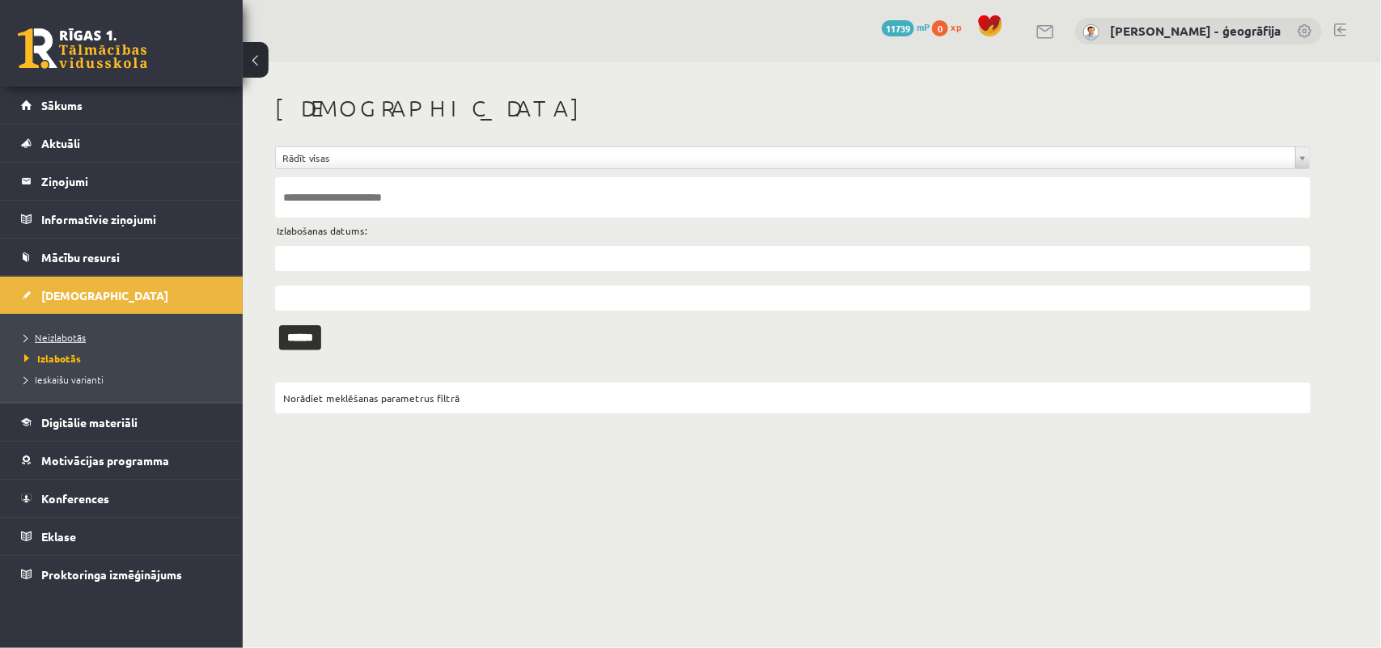
click at [65, 338] on span "Neizlabotās" at bounding box center [54, 337] width 61 height 13
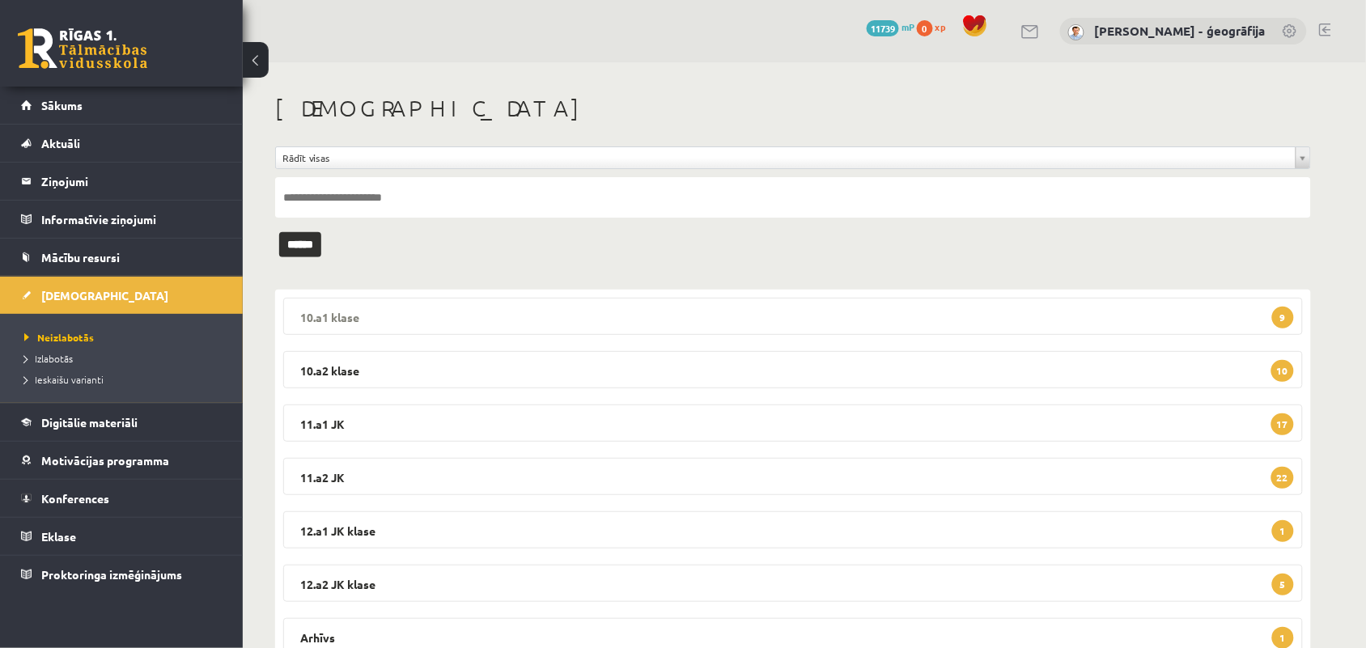
scroll to position [63, 0]
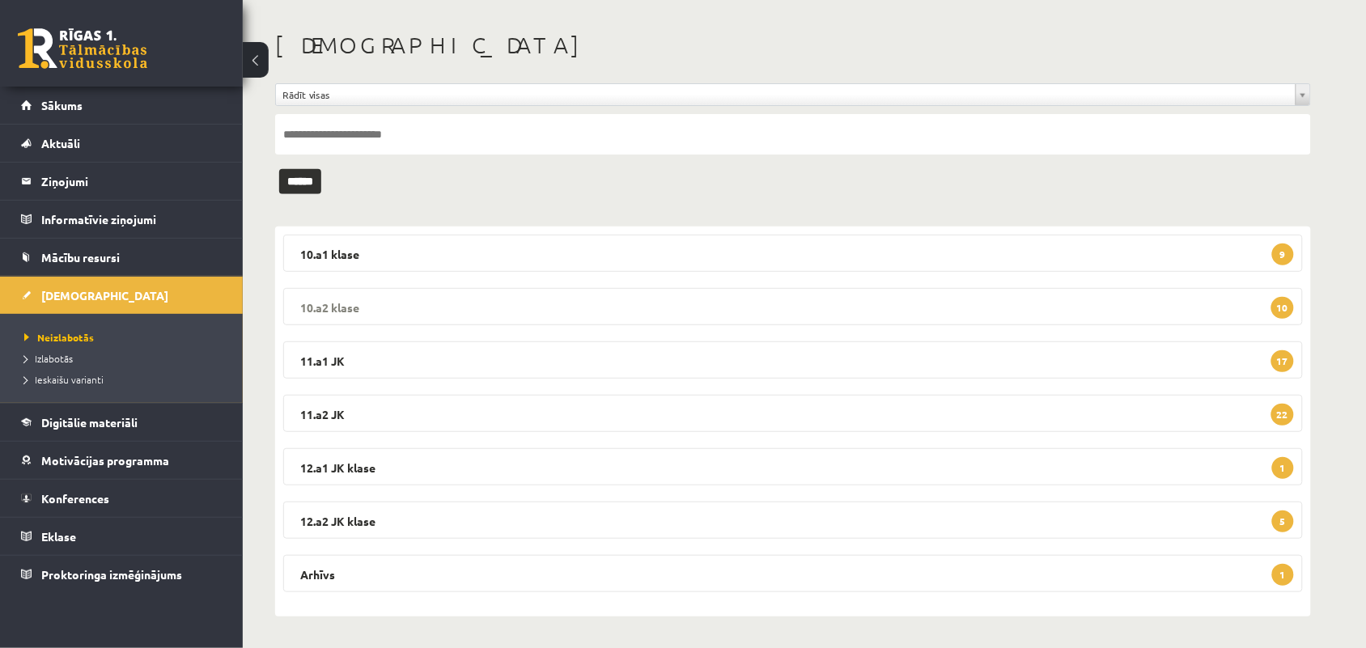
click at [637, 307] on legend "10.a2 klase 10" at bounding box center [792, 306] width 1019 height 37
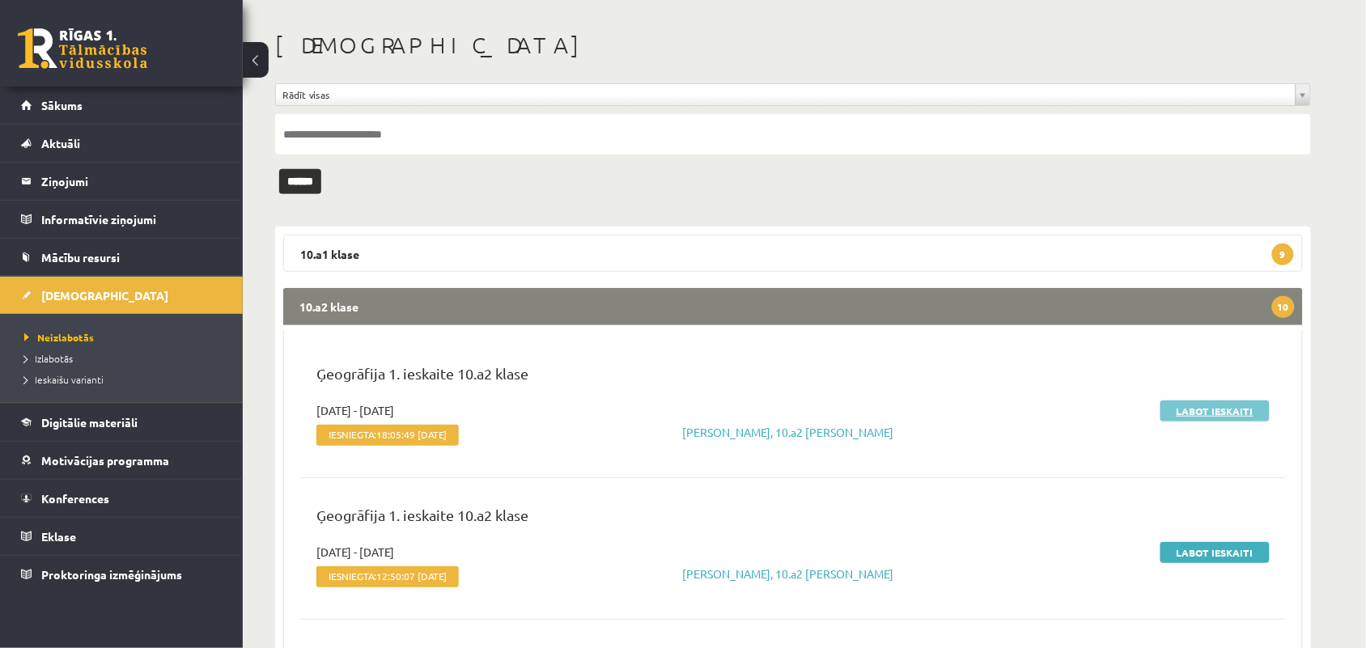
click at [1193, 417] on link "Labot ieskaiti" at bounding box center [1214, 410] width 109 height 21
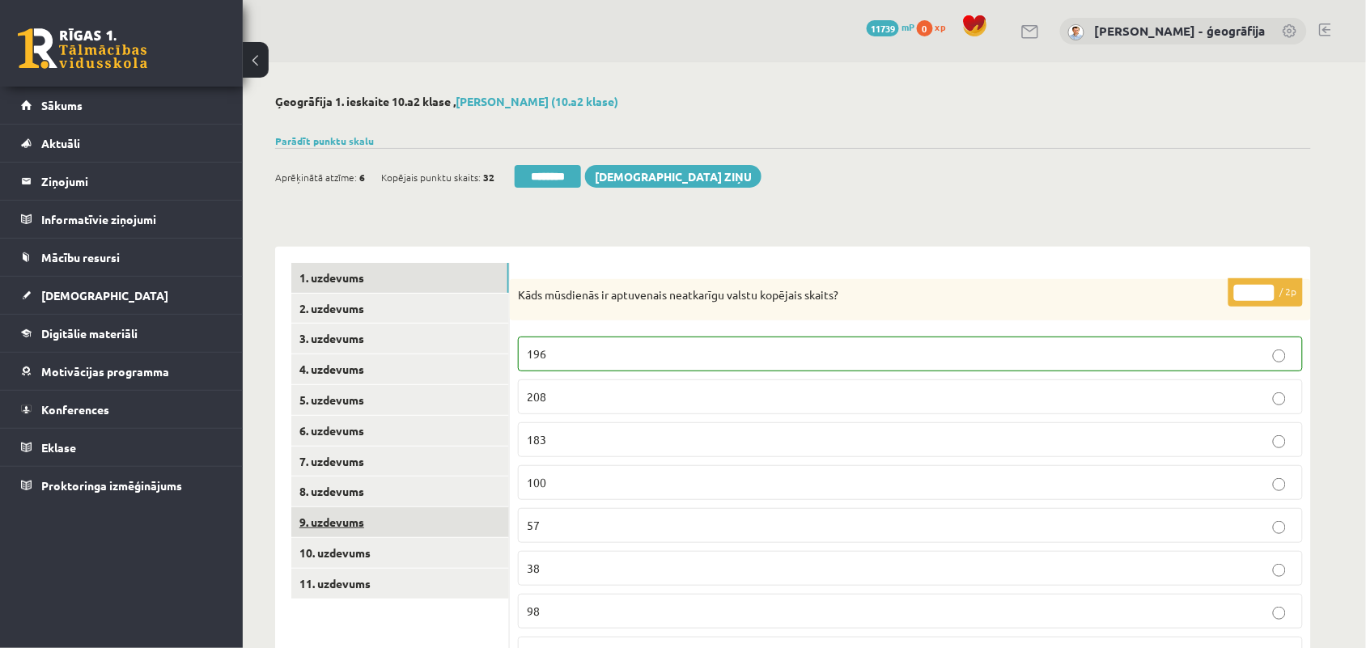
click at [337, 523] on link "9. uzdevums" at bounding box center [400, 522] width 218 height 30
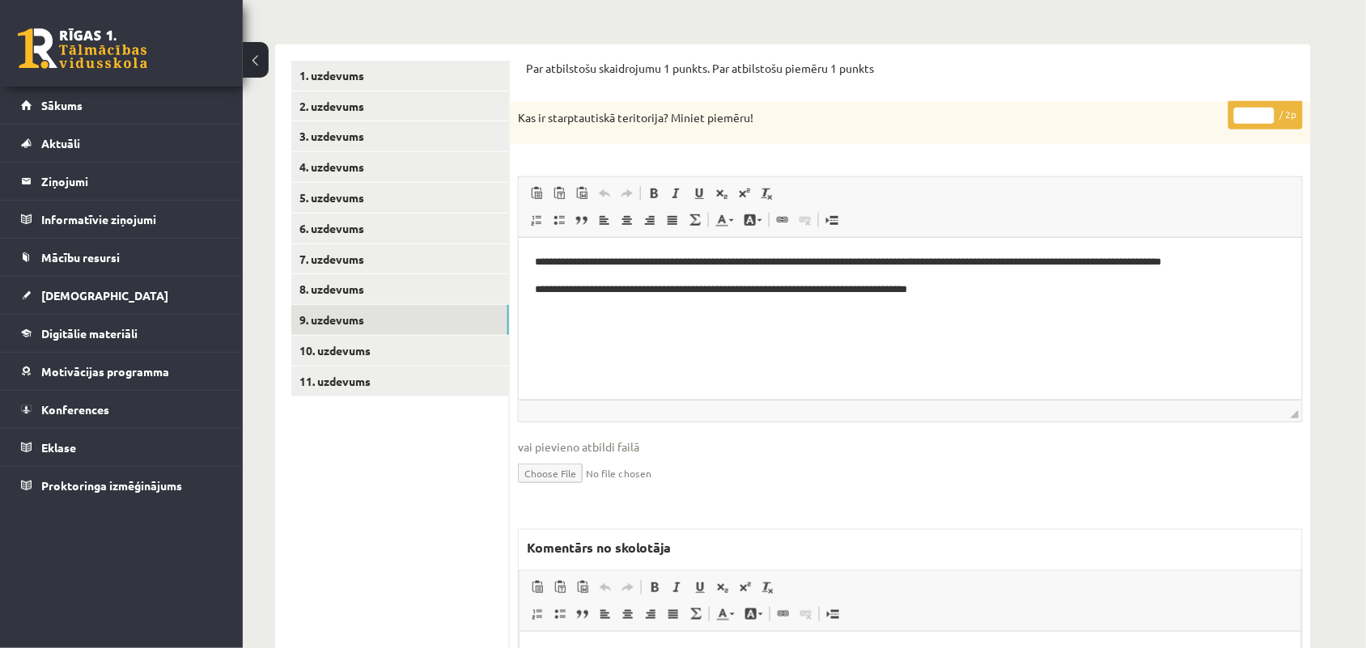
scroll to position [303, 0]
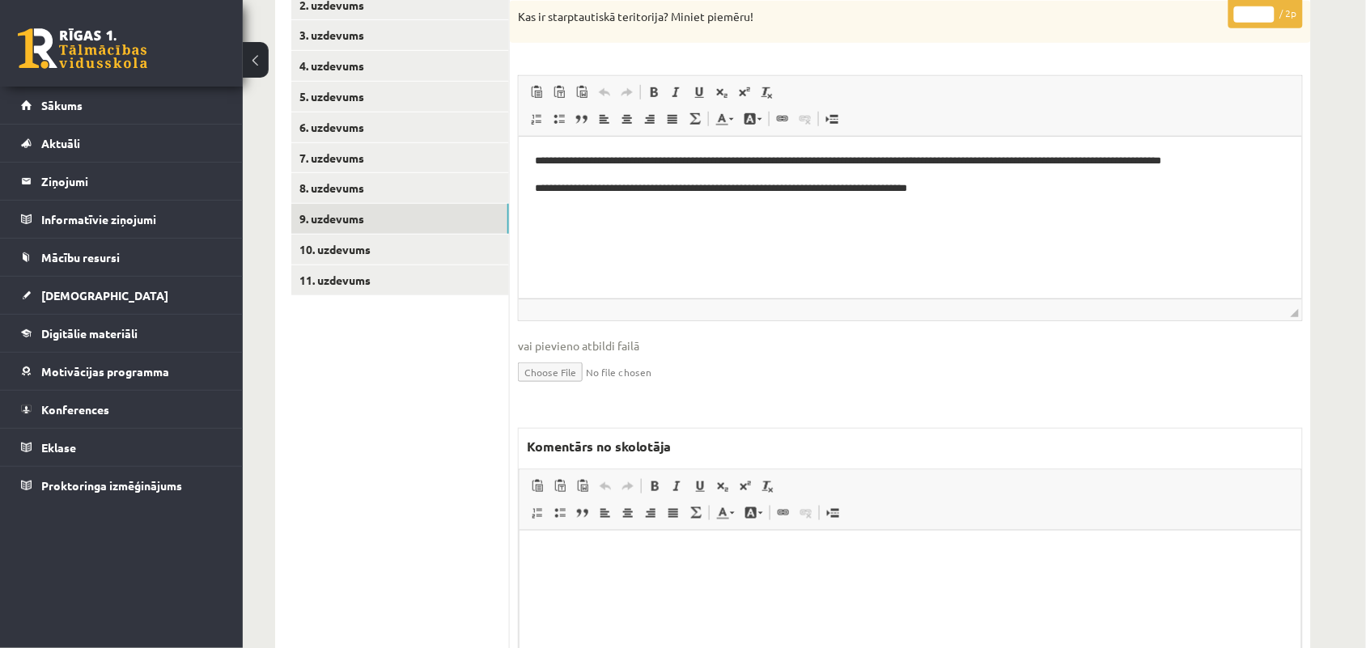
click at [636, 558] on p "Bagātinātā teksta redaktors, wiswyg-editor-47024823631220-1758133957-540" at bounding box center [909, 554] width 749 height 17
click at [354, 244] on link "10. uzdevums" at bounding box center [400, 250] width 218 height 30
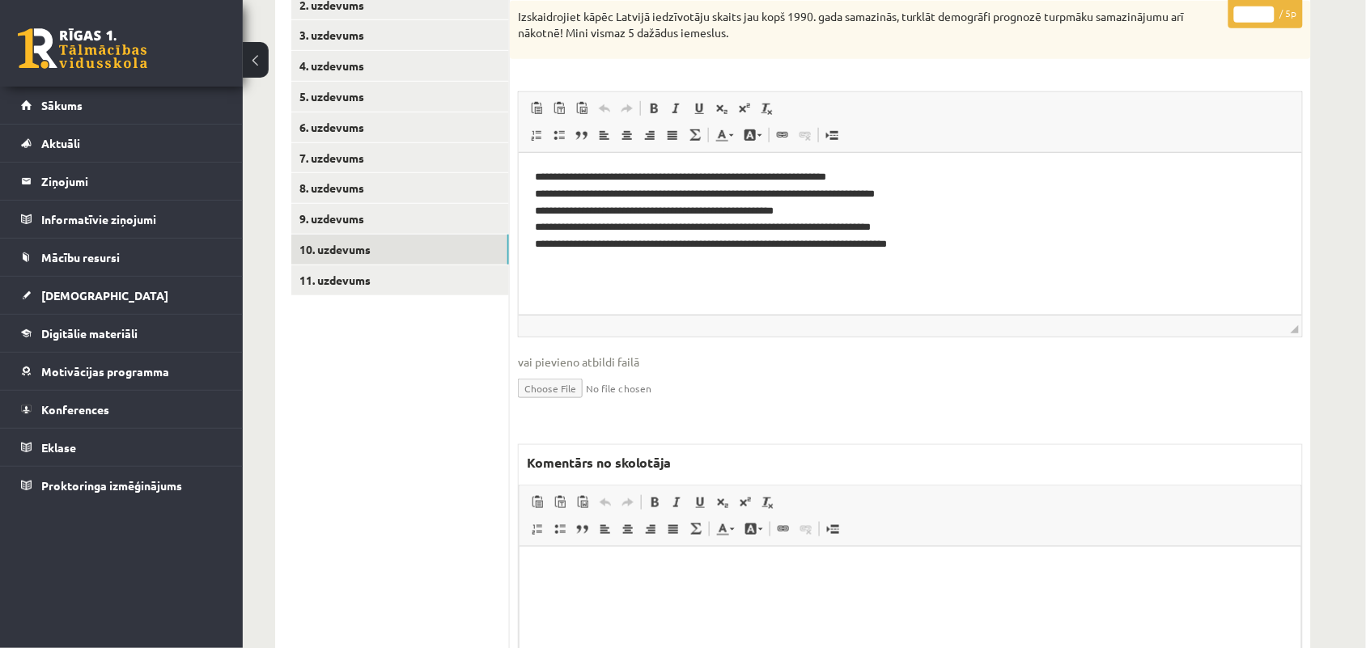
scroll to position [0, 0]
click at [553, 575] on p "Bagātinātā teksta redaktors, wiswyg-editor-47024773301100-1758133979-157" at bounding box center [909, 570] width 749 height 17
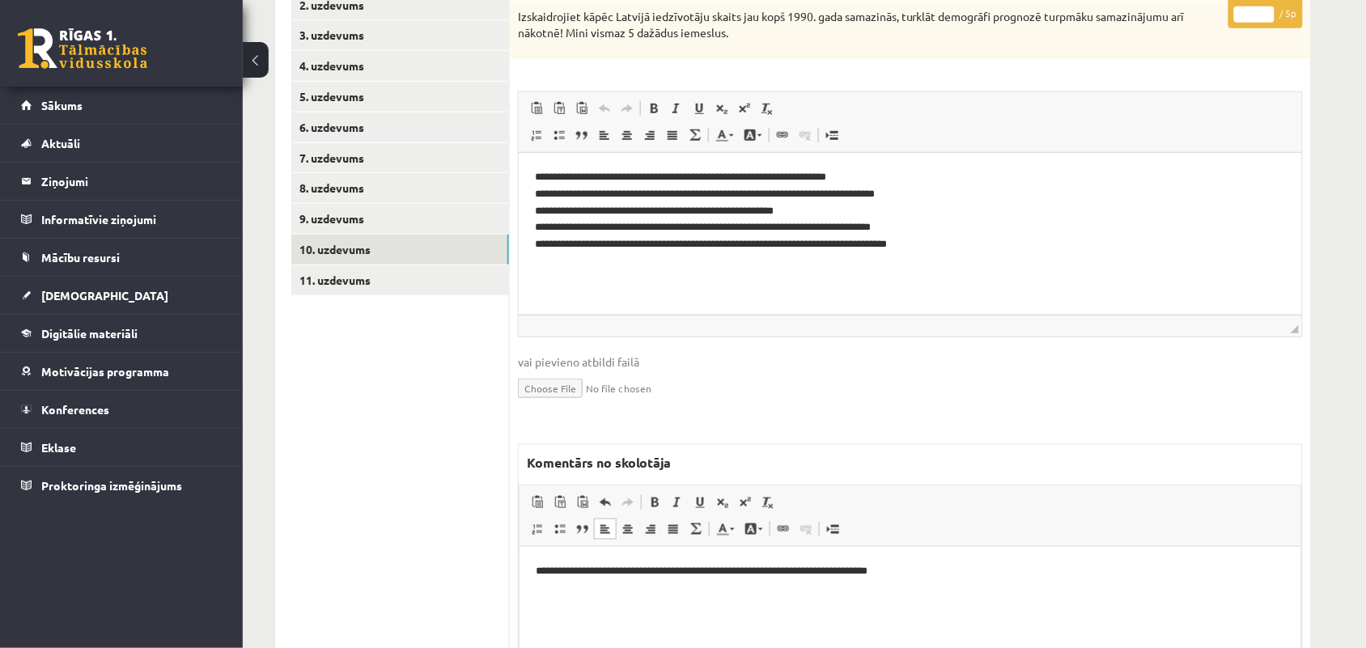
click at [540, 569] on p "**********" at bounding box center [909, 570] width 748 height 17
click at [569, 568] on p "**********" at bounding box center [909, 570] width 748 height 17
click at [661, 567] on p "**********" at bounding box center [909, 570] width 748 height 17
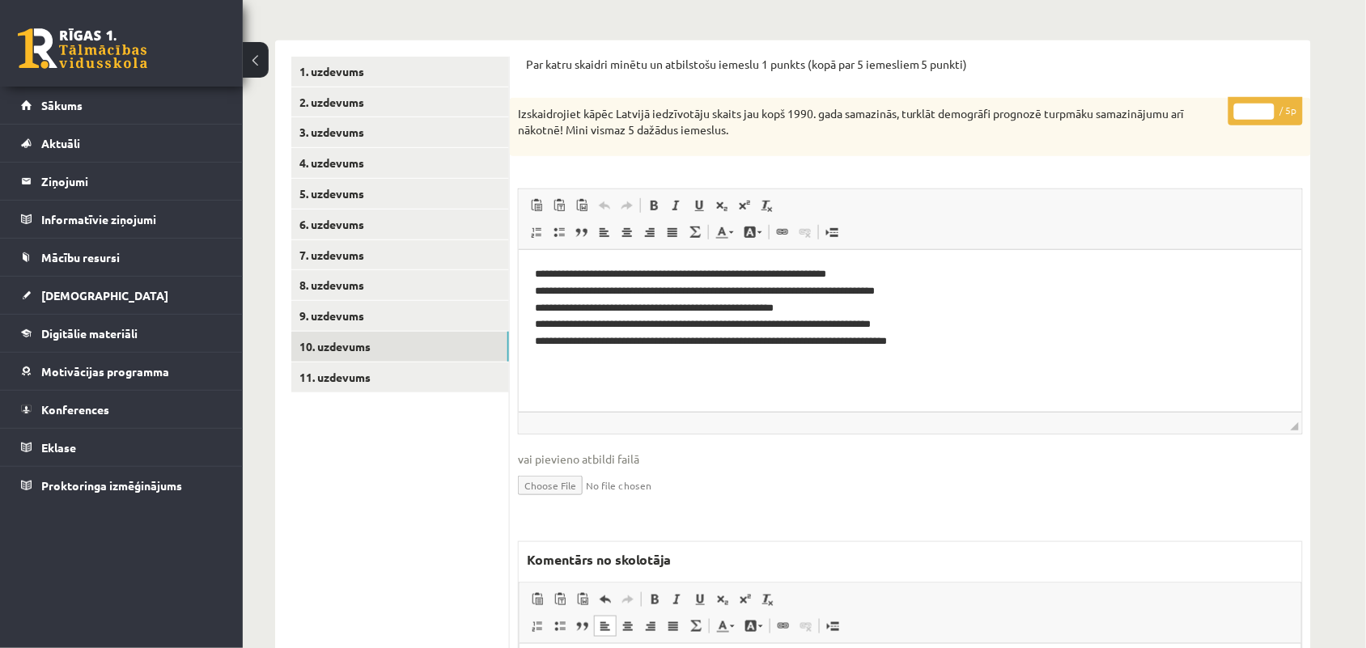
scroll to position [202, 0]
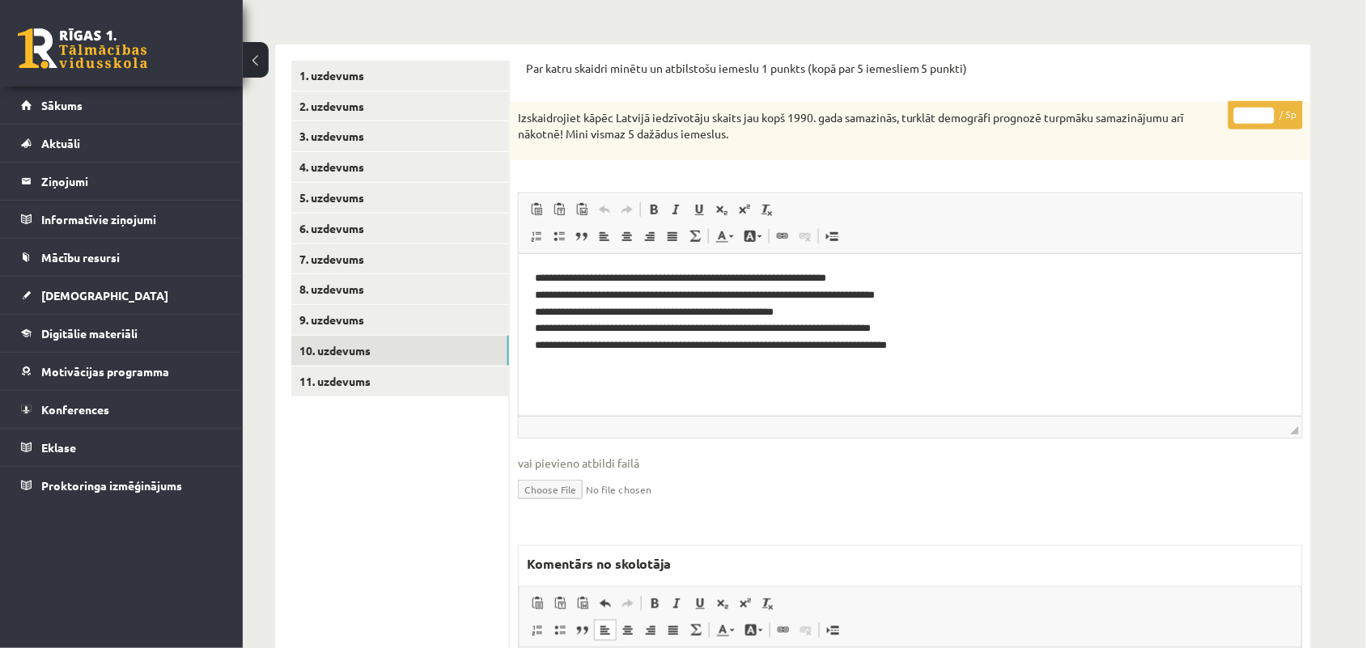
click at [1263, 111] on input "*" at bounding box center [1254, 116] width 40 height 16
type input "*"
click at [1263, 111] on input "*" at bounding box center [1254, 116] width 40 height 16
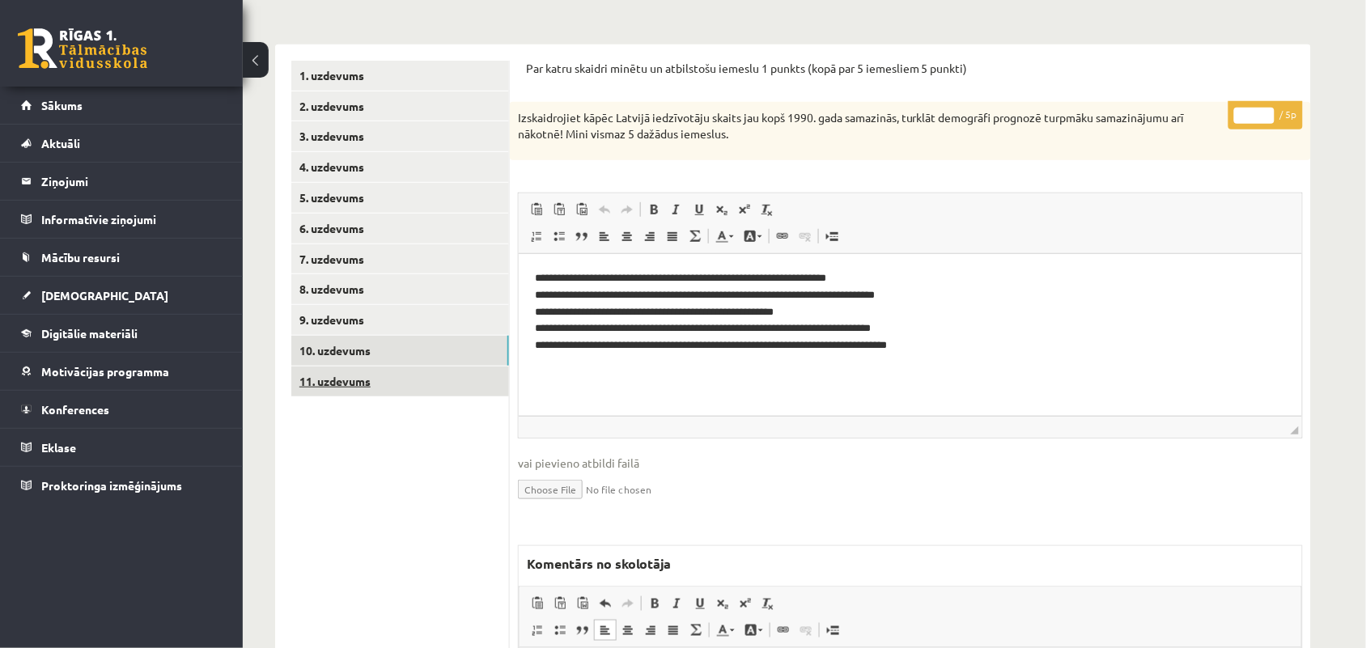
click at [353, 377] on link "11. uzdevums" at bounding box center [400, 381] width 218 height 30
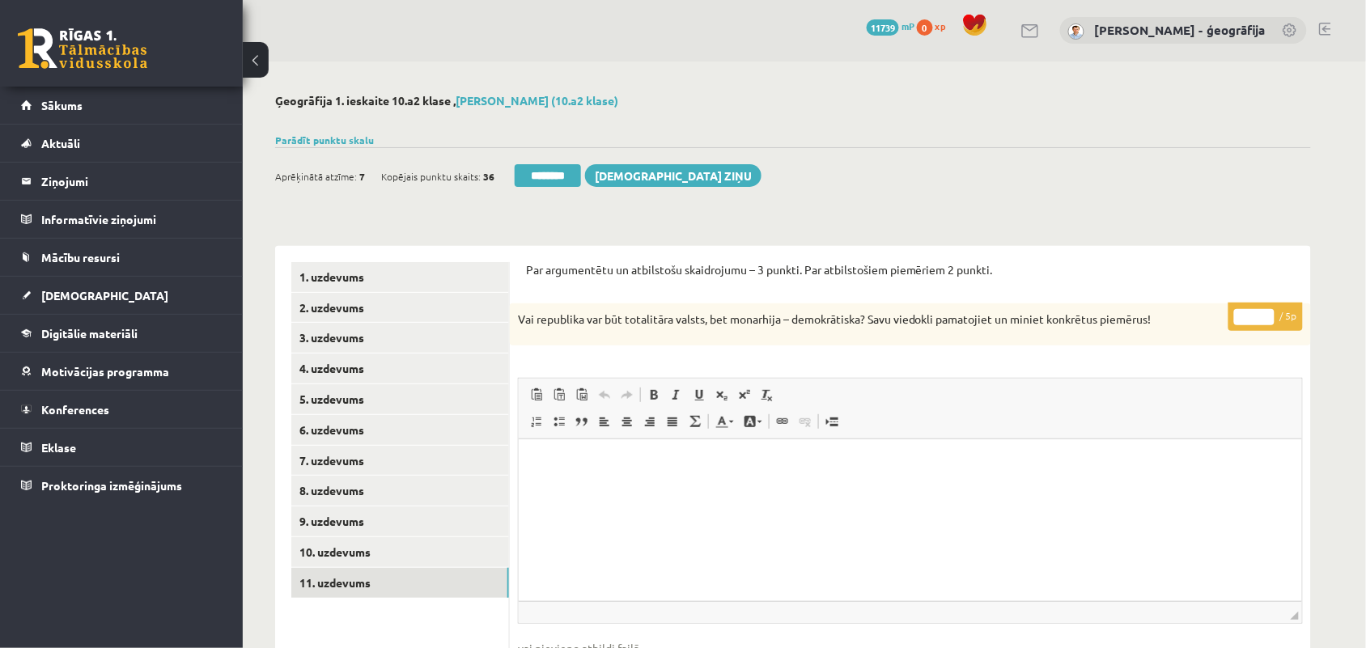
scroll to position [0, 0]
click at [540, 178] on input "********" at bounding box center [548, 176] width 66 height 23
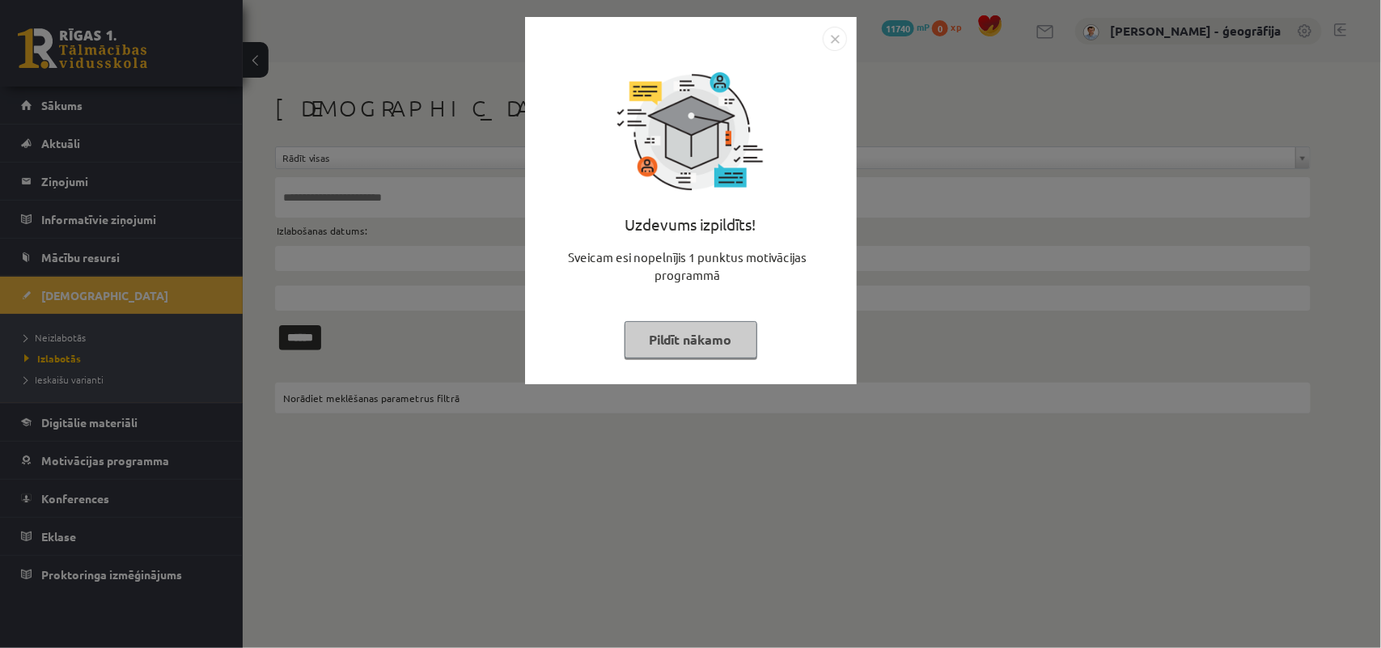
click at [690, 354] on button "Pildīt nākamo" at bounding box center [691, 339] width 133 height 37
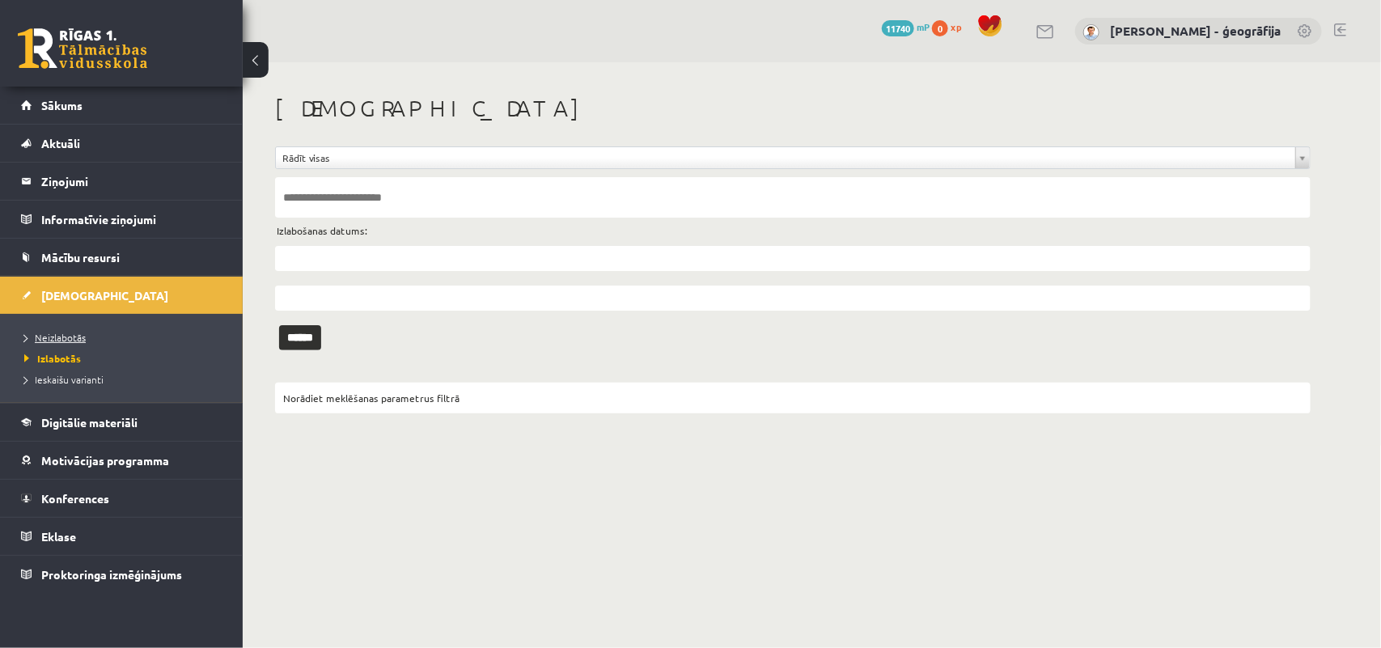
click at [69, 341] on span "Neizlabotās" at bounding box center [54, 337] width 61 height 13
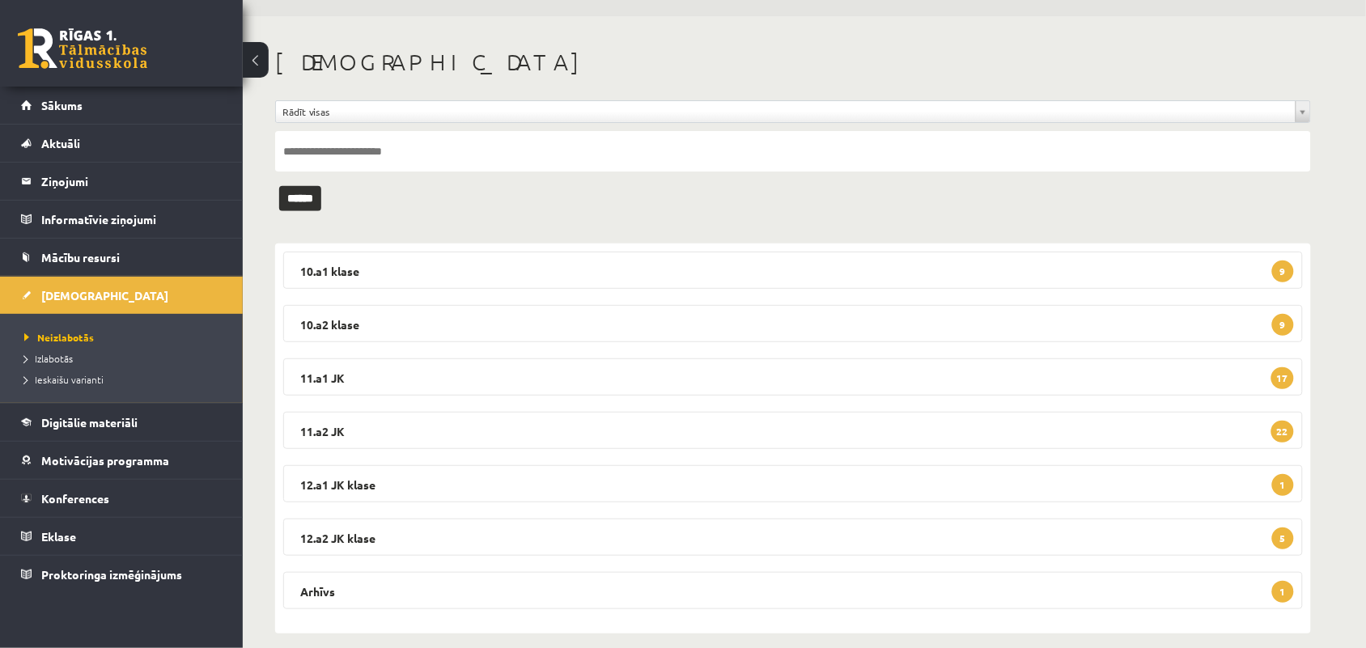
scroll to position [63, 0]
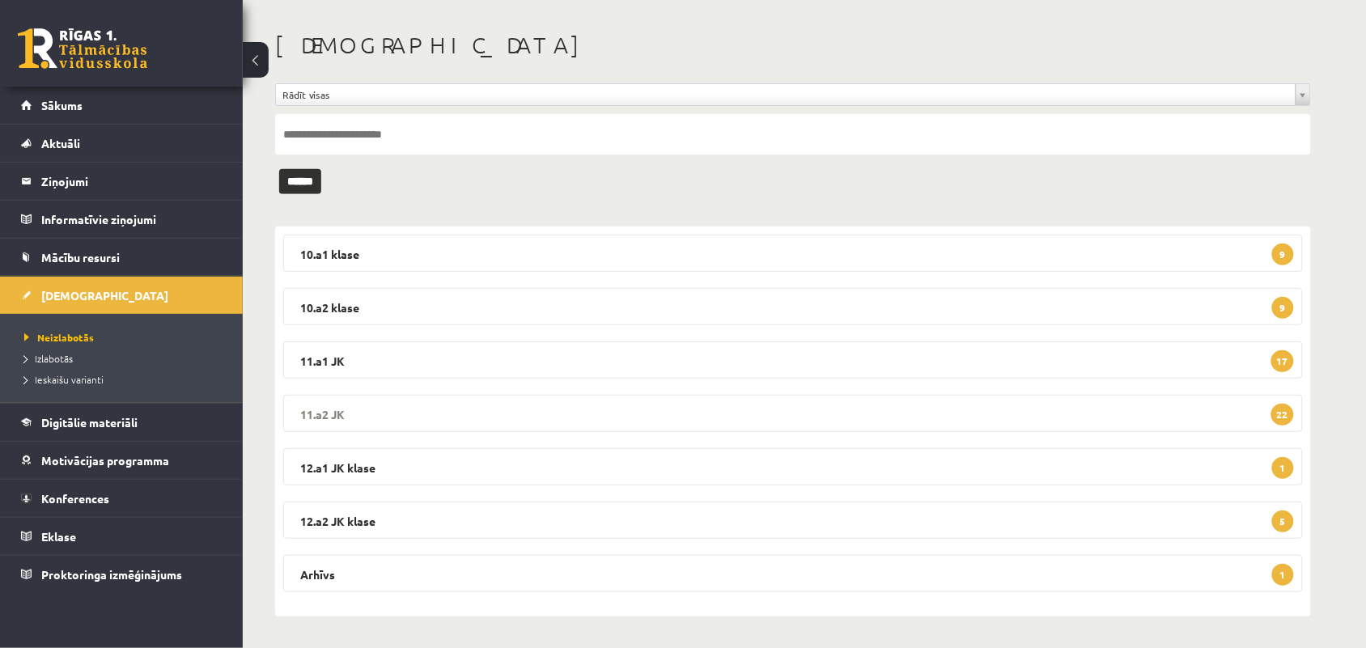
click at [530, 414] on legend "11.a2 JK 22" at bounding box center [792, 413] width 1019 height 37
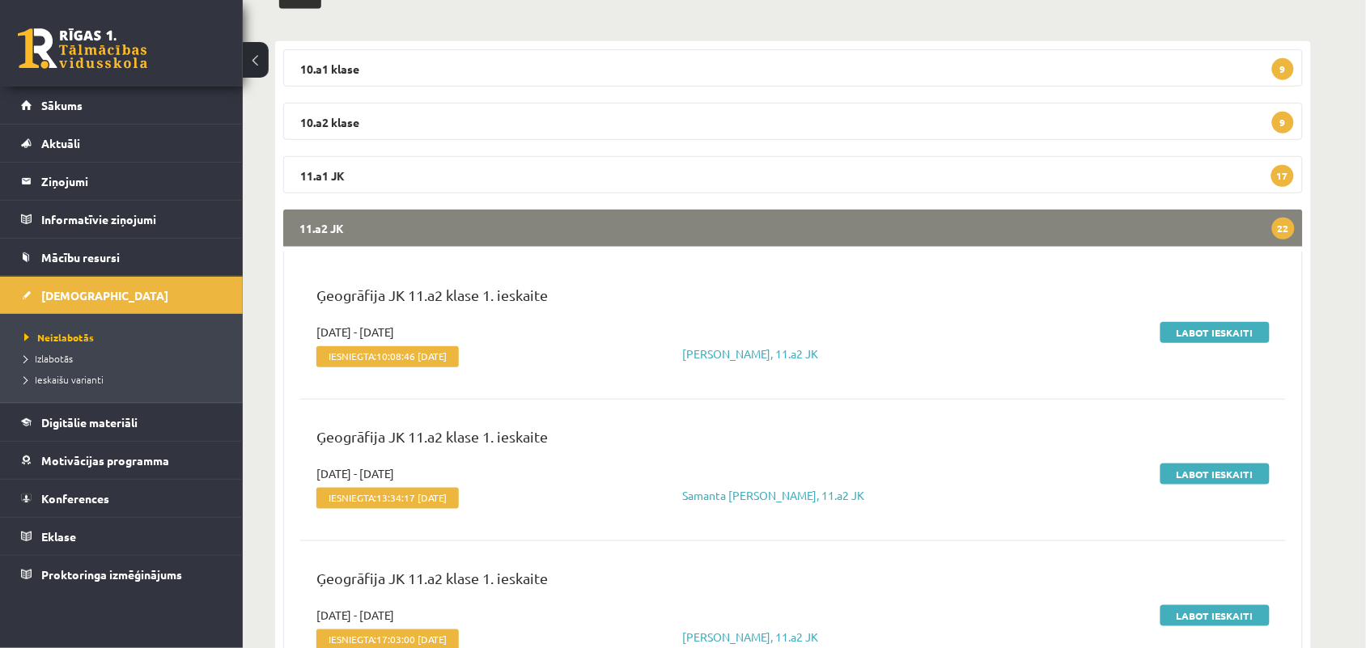
scroll to position [265, 0]
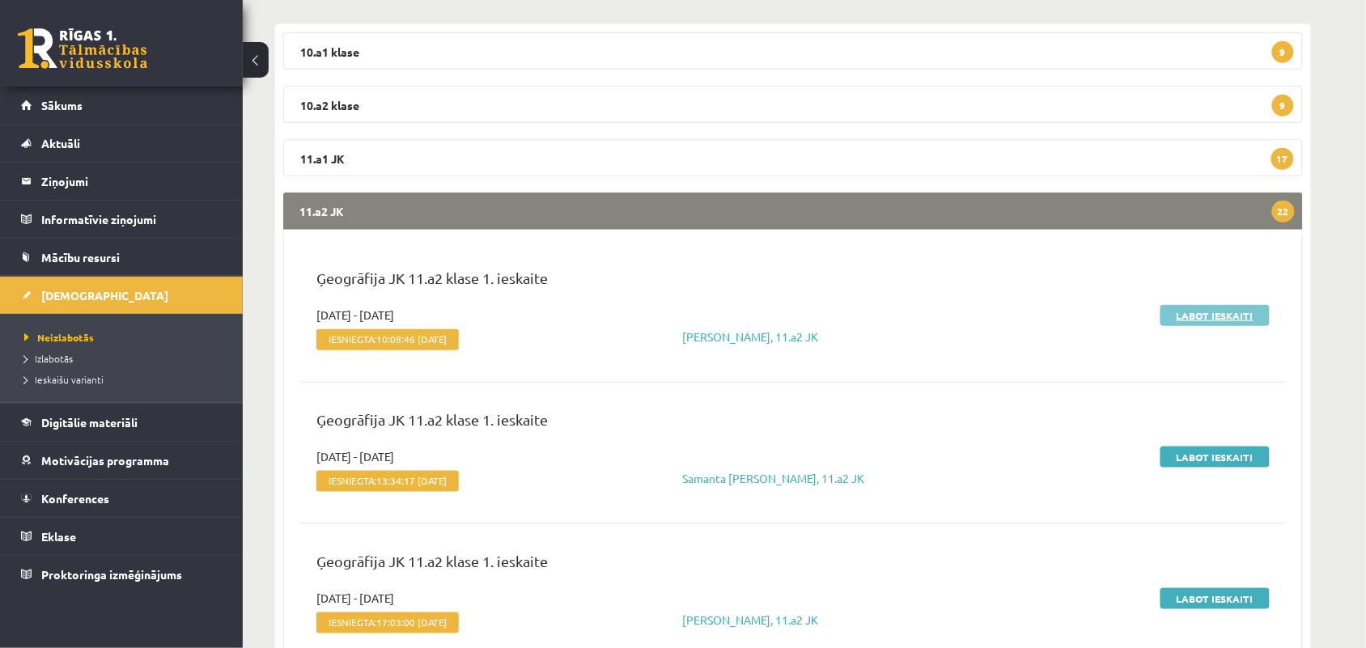
click at [1211, 311] on link "Labot ieskaiti" at bounding box center [1214, 315] width 109 height 21
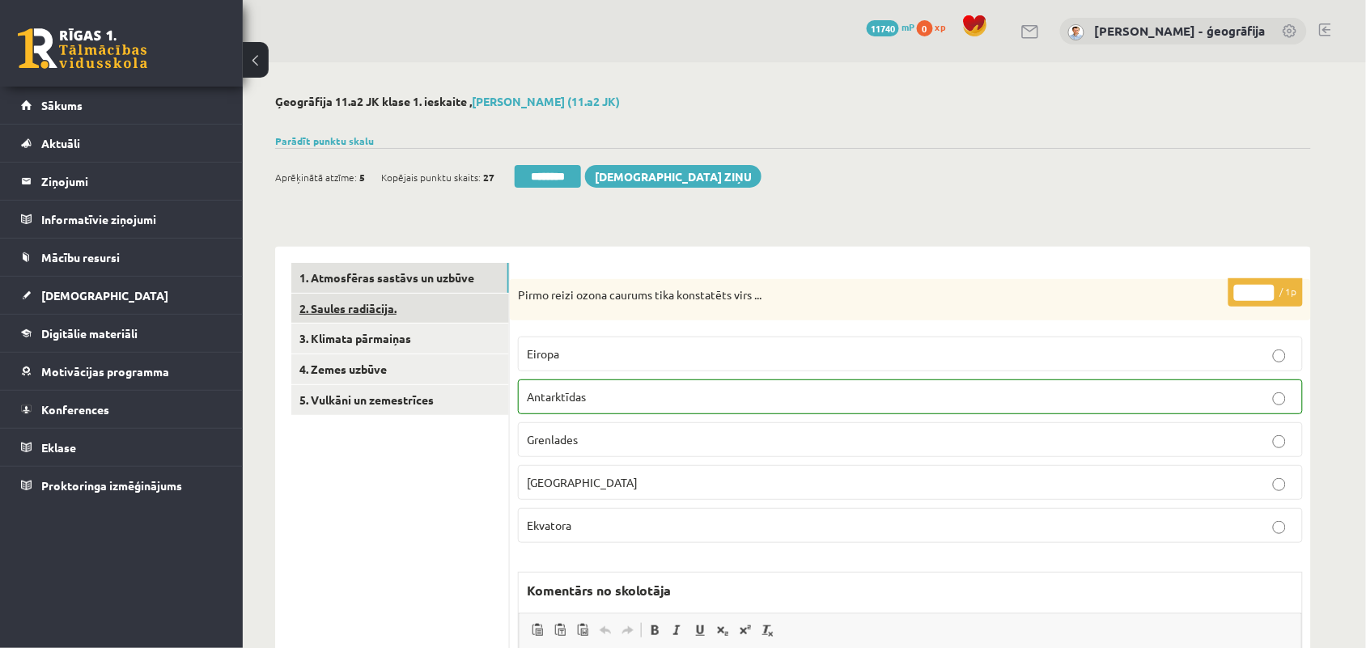
click at [370, 308] on link "2. Saules radiācija." at bounding box center [400, 309] width 218 height 30
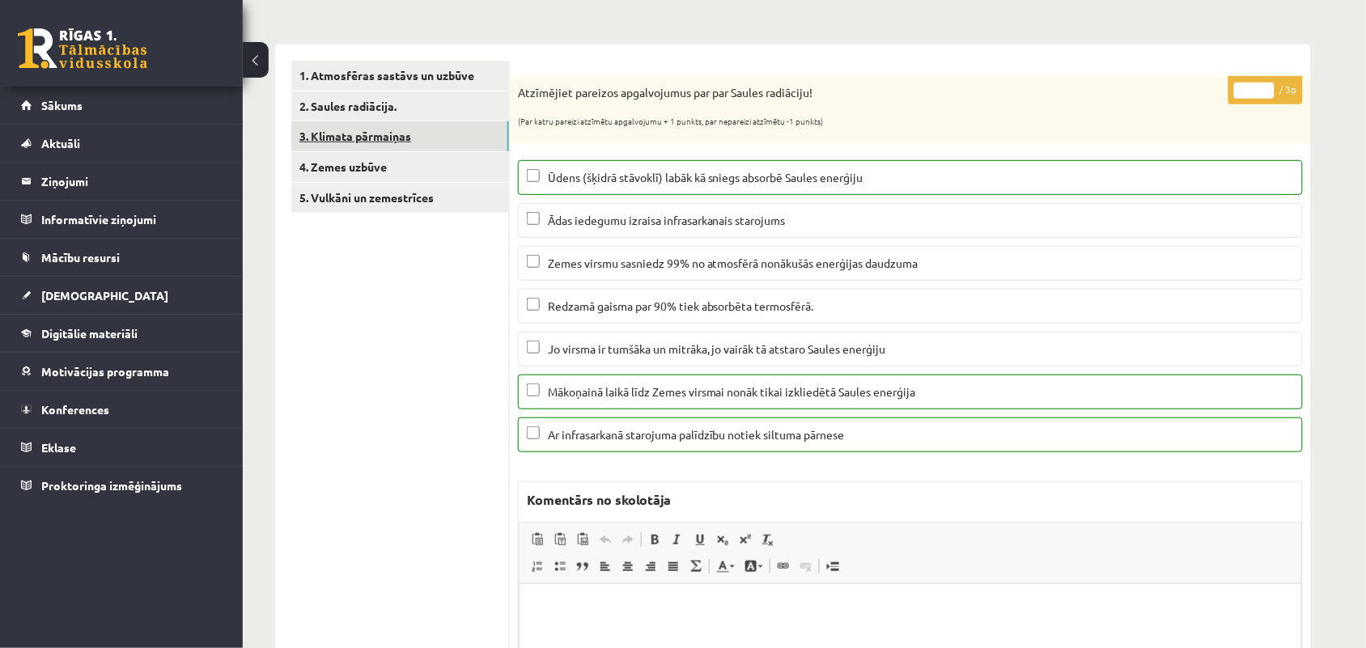
click at [349, 142] on link "3. Klimata pārmaiņas" at bounding box center [400, 136] width 218 height 30
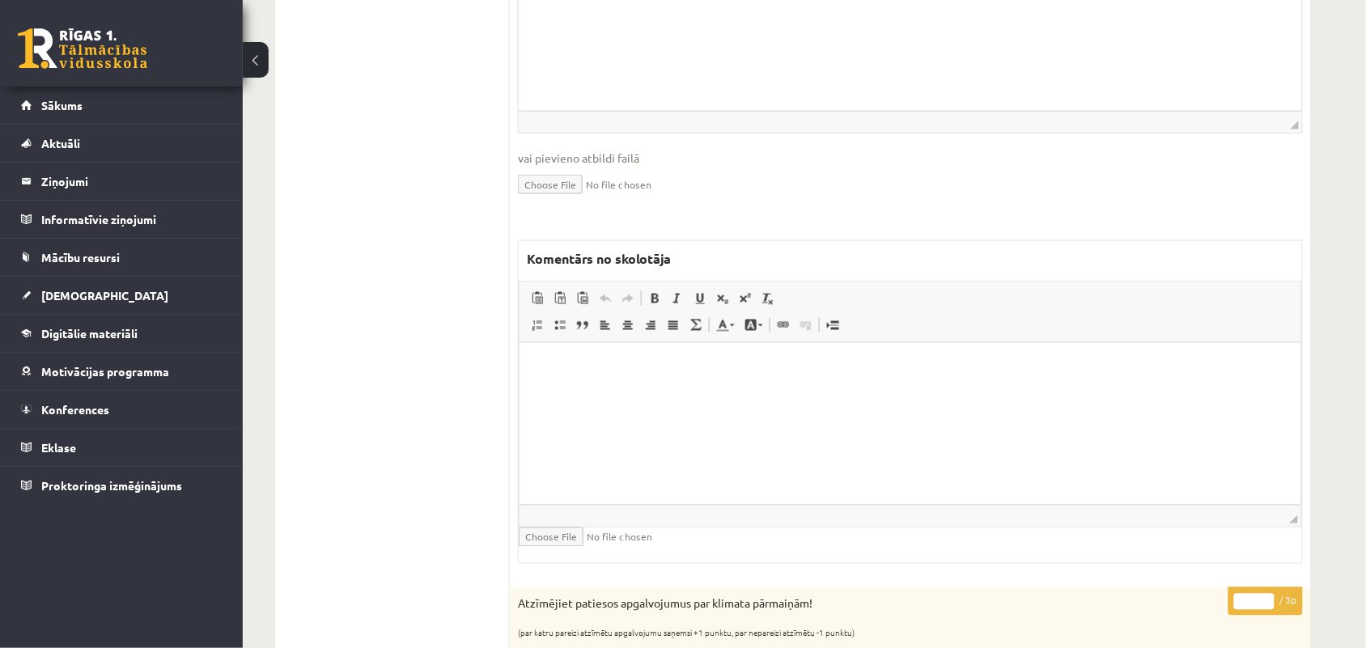
scroll to position [303, 0]
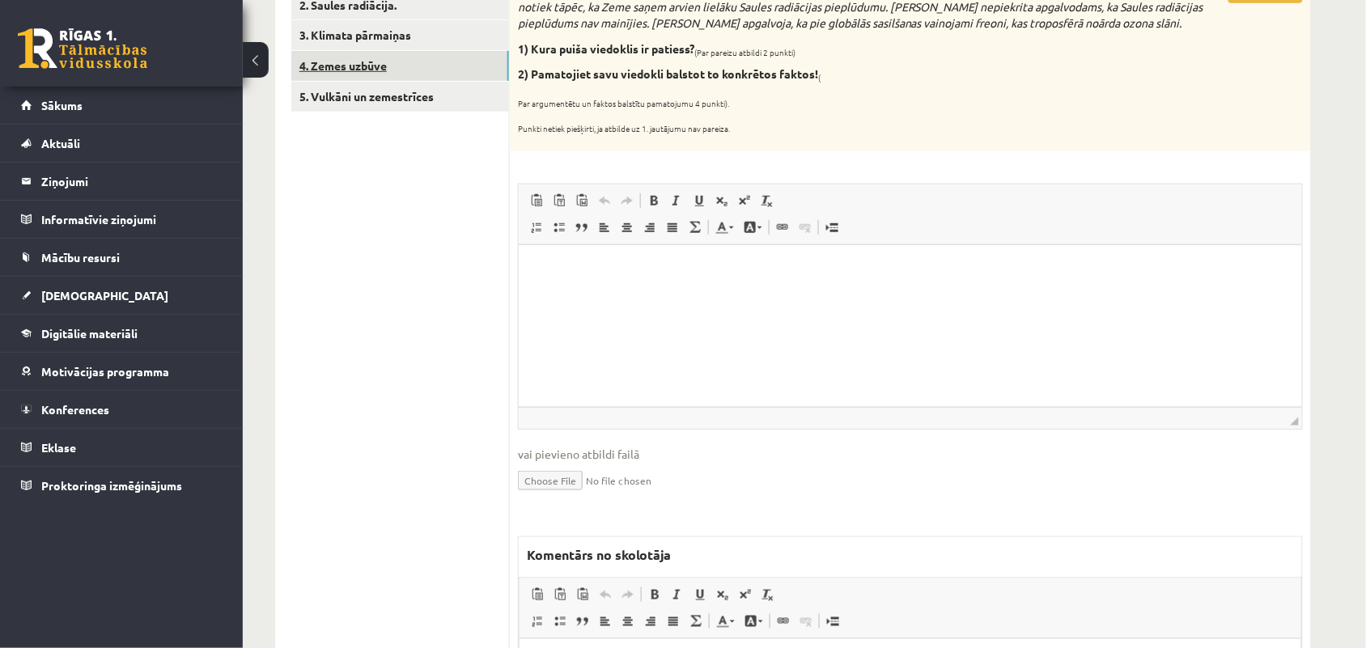
click at [344, 59] on link "4. Zemes uzbūve" at bounding box center [400, 66] width 218 height 30
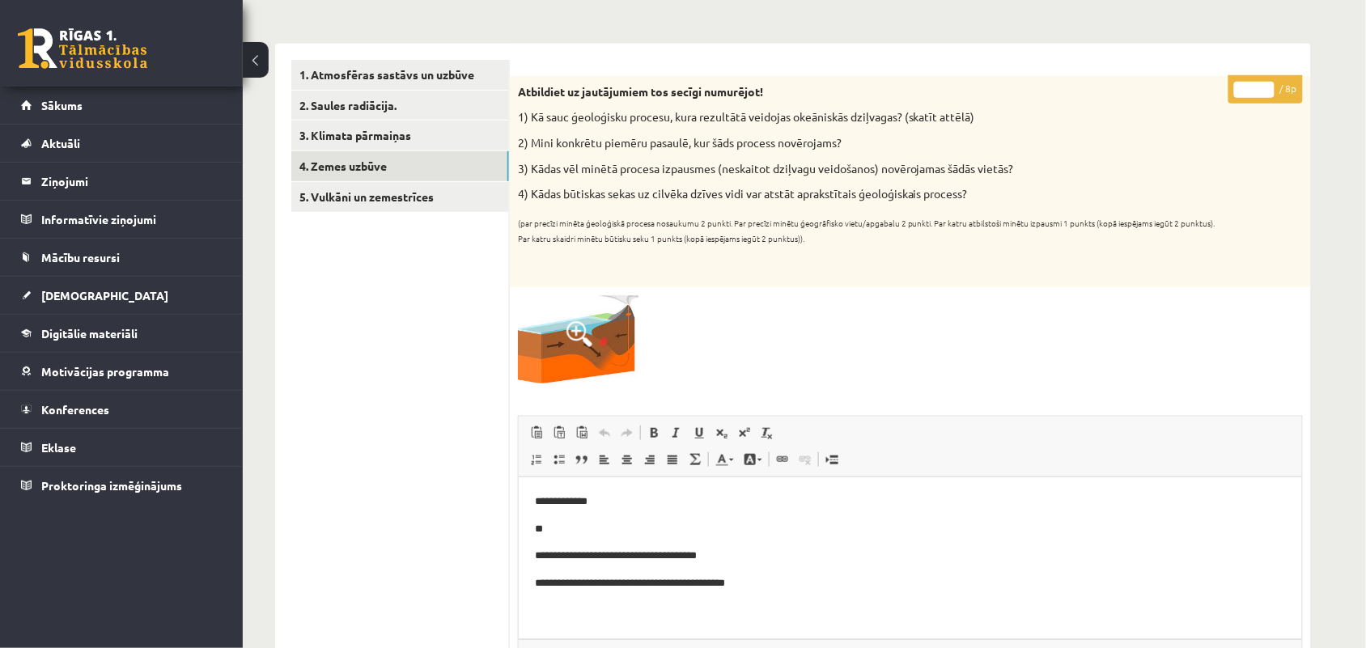
scroll to position [202, 0]
click at [1262, 87] on input "*" at bounding box center [1254, 91] width 40 height 16
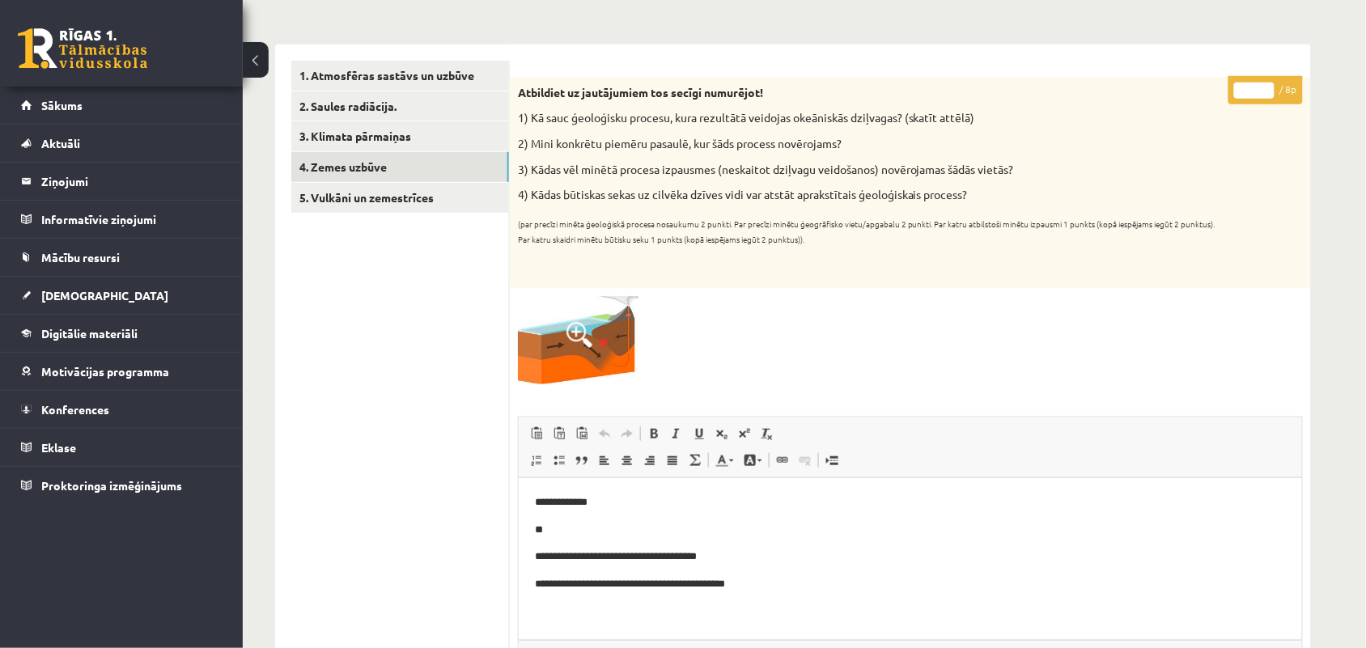
click at [1262, 87] on input "*" at bounding box center [1254, 91] width 40 height 16
type input "*"
click at [1262, 87] on input "*" at bounding box center [1254, 91] width 40 height 16
click at [366, 191] on link "5. Vulkāni un zemestrīces" at bounding box center [400, 198] width 218 height 30
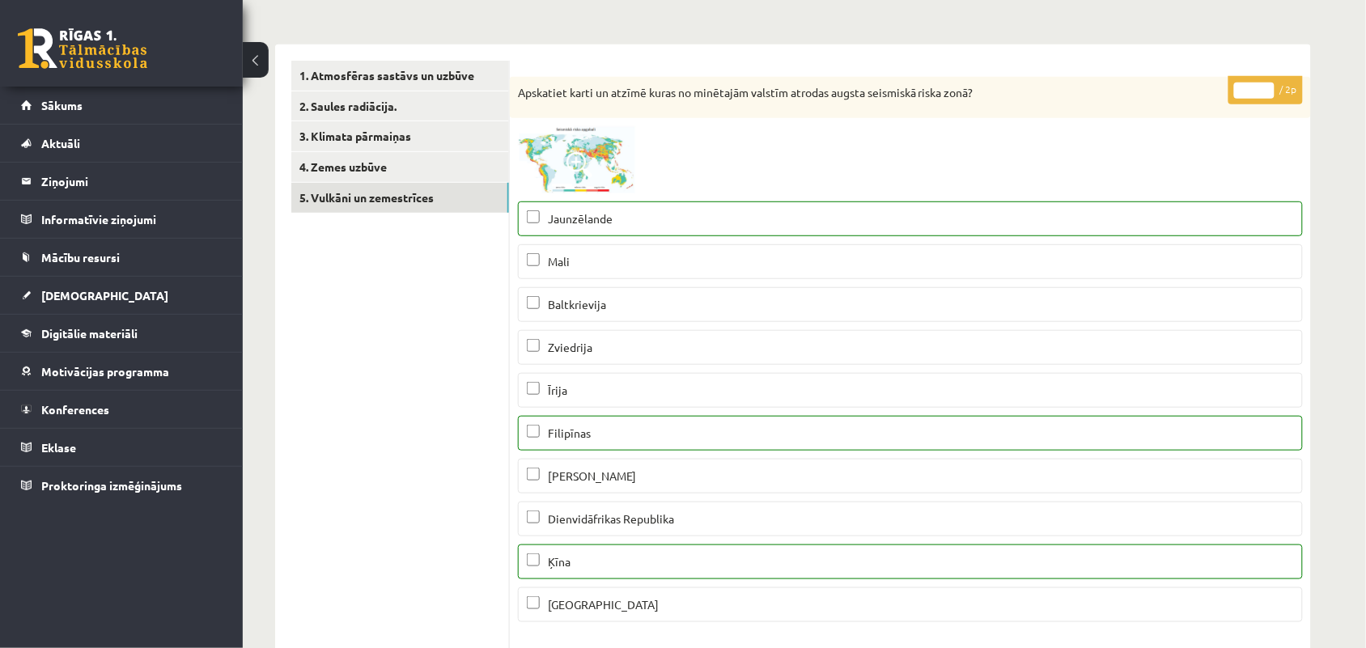
scroll to position [0, 0]
click at [1264, 87] on input "*" at bounding box center [1254, 91] width 40 height 16
type input "*"
click at [1264, 87] on input "*" at bounding box center [1254, 91] width 40 height 16
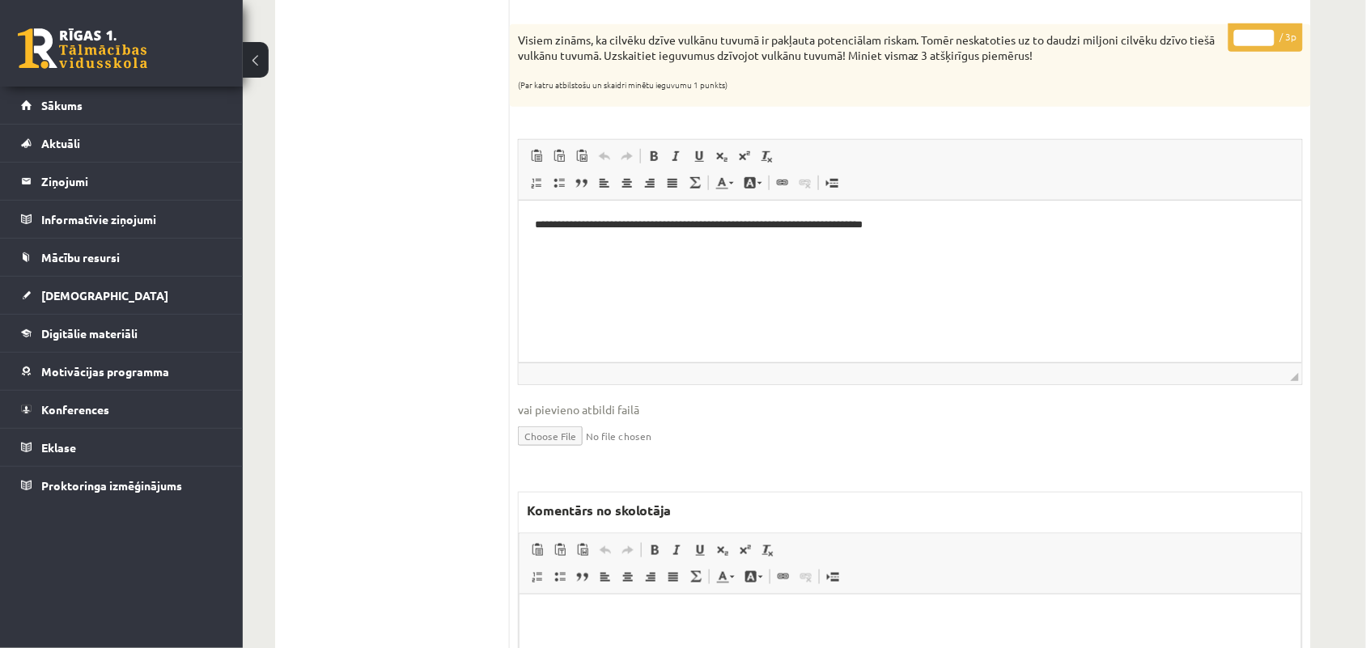
scroll to position [2022, 0]
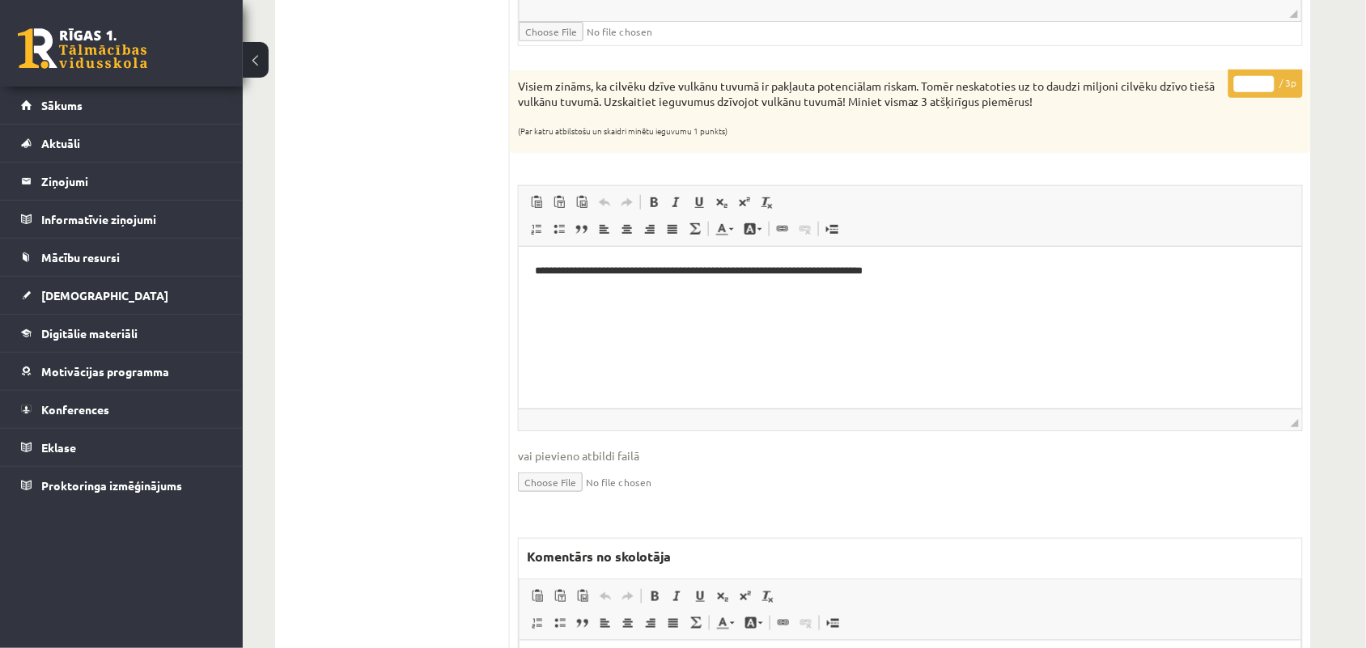
type input "*"
click at [1263, 87] on input "*" at bounding box center [1254, 84] width 40 height 16
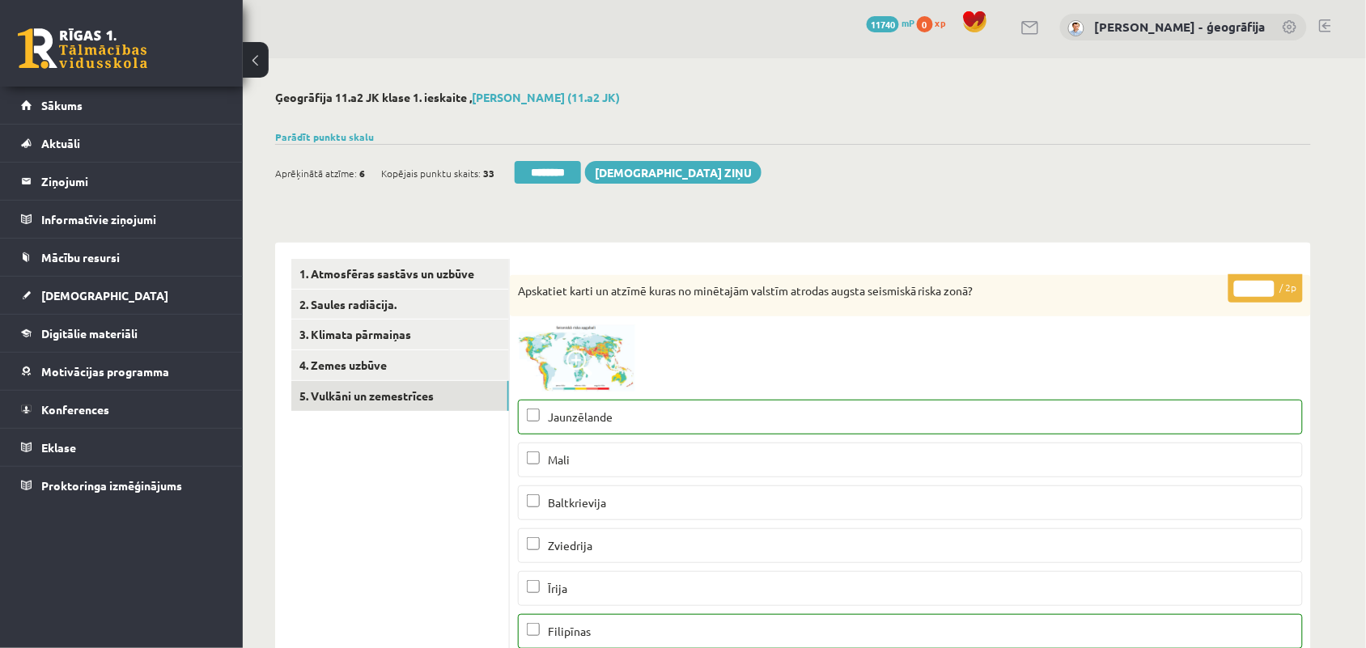
scroll to position [0, 0]
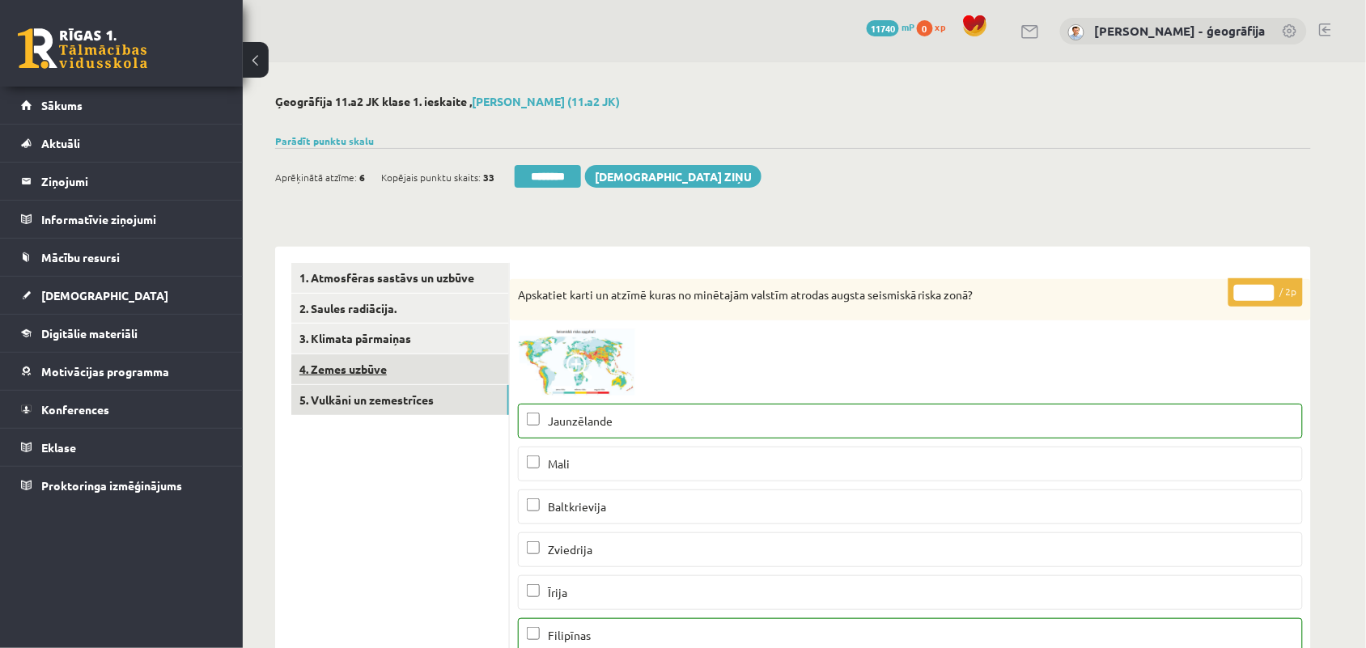
click at [333, 360] on link "4. Zemes uzbūve" at bounding box center [400, 369] width 218 height 30
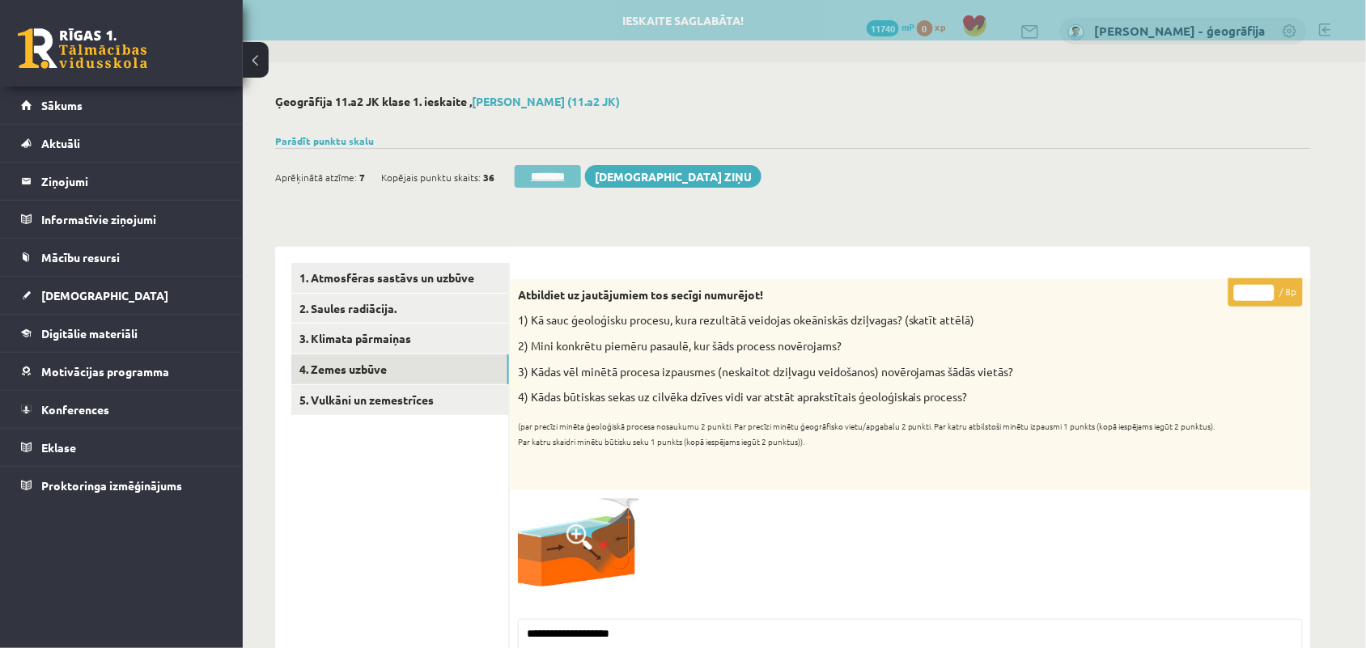
click at [543, 176] on input "********" at bounding box center [548, 176] width 66 height 23
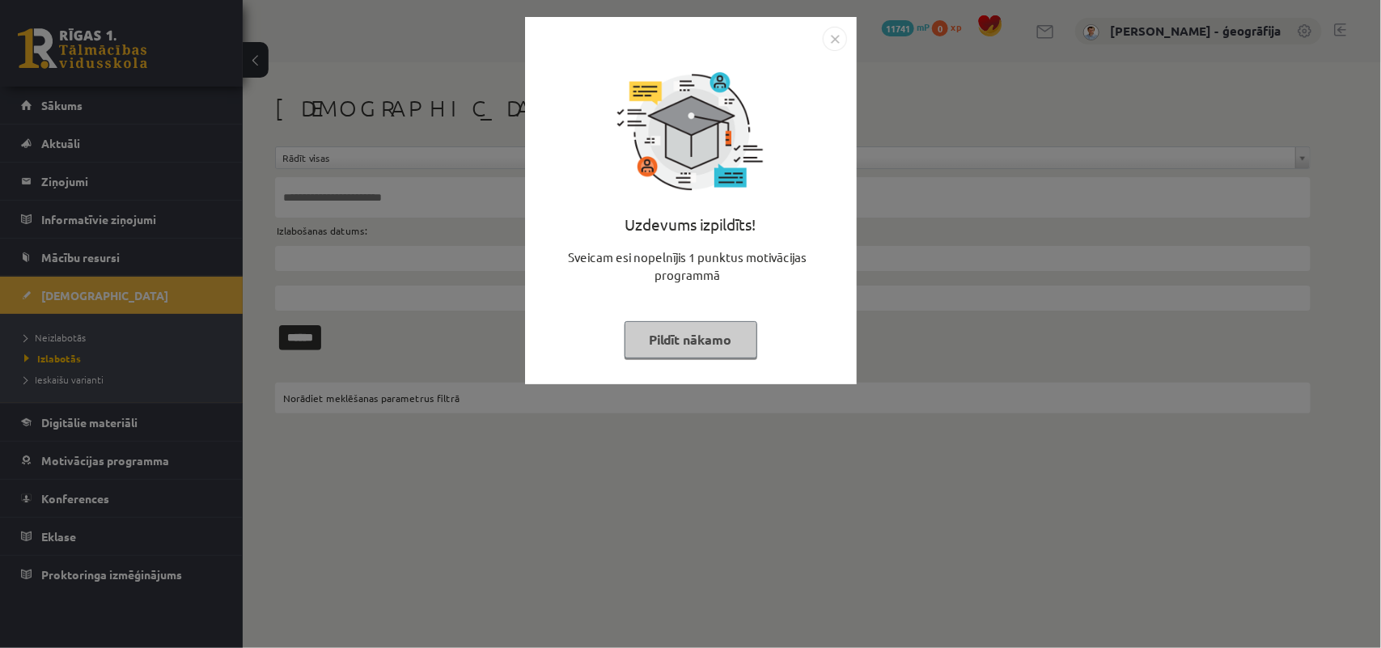
click at [636, 337] on button "Pildīt nākamo" at bounding box center [691, 339] width 133 height 37
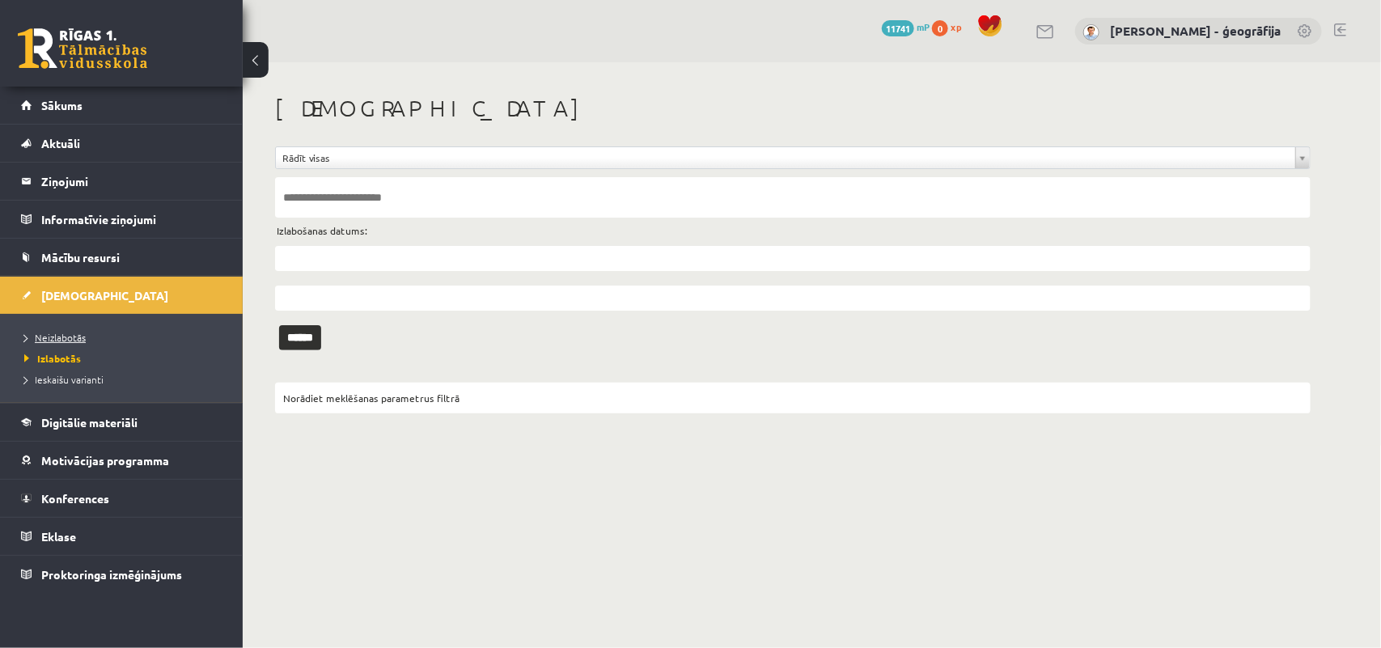
click at [99, 340] on link "Neizlabotās" at bounding box center [125, 337] width 202 height 15
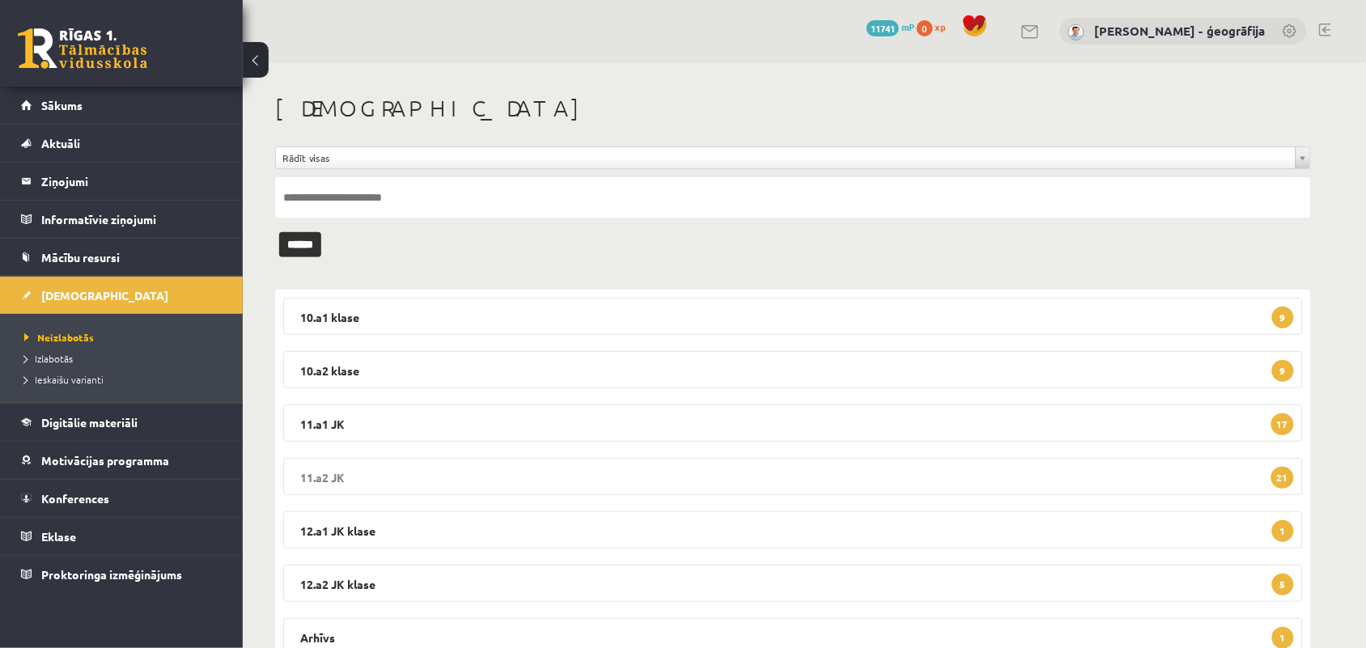
click at [393, 463] on legend "11.a2 JK 21" at bounding box center [792, 476] width 1019 height 37
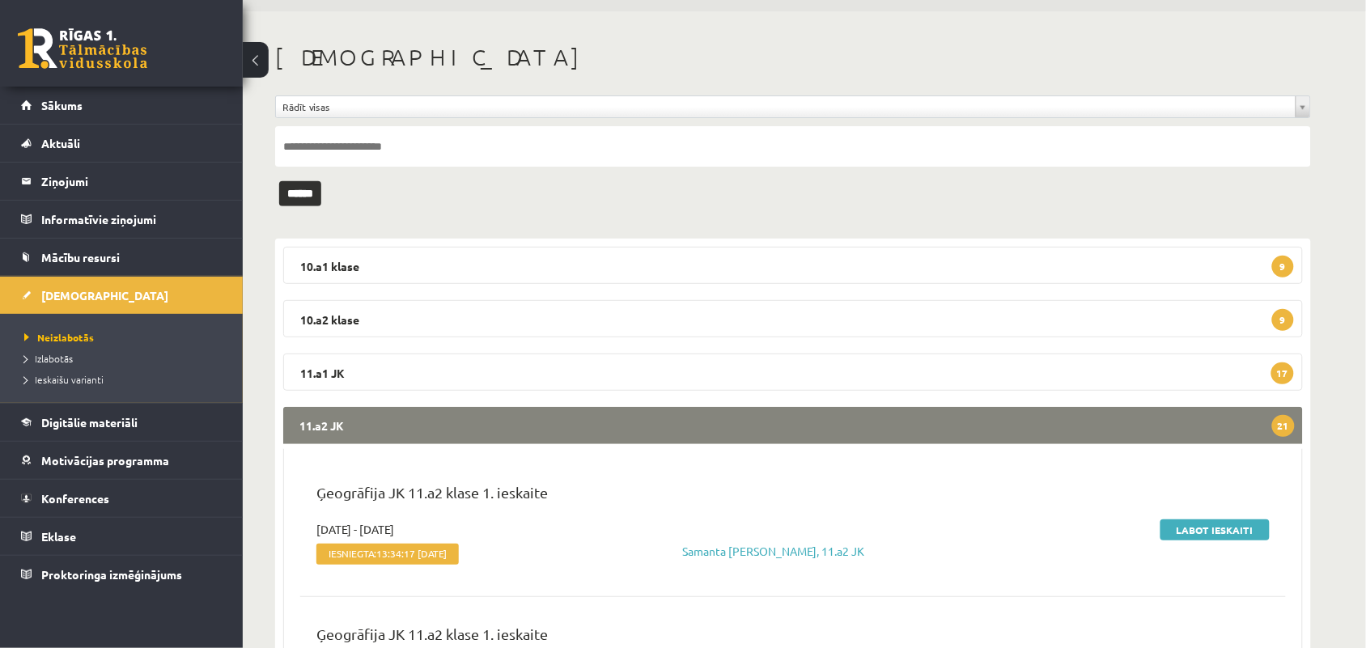
scroll to position [101, 0]
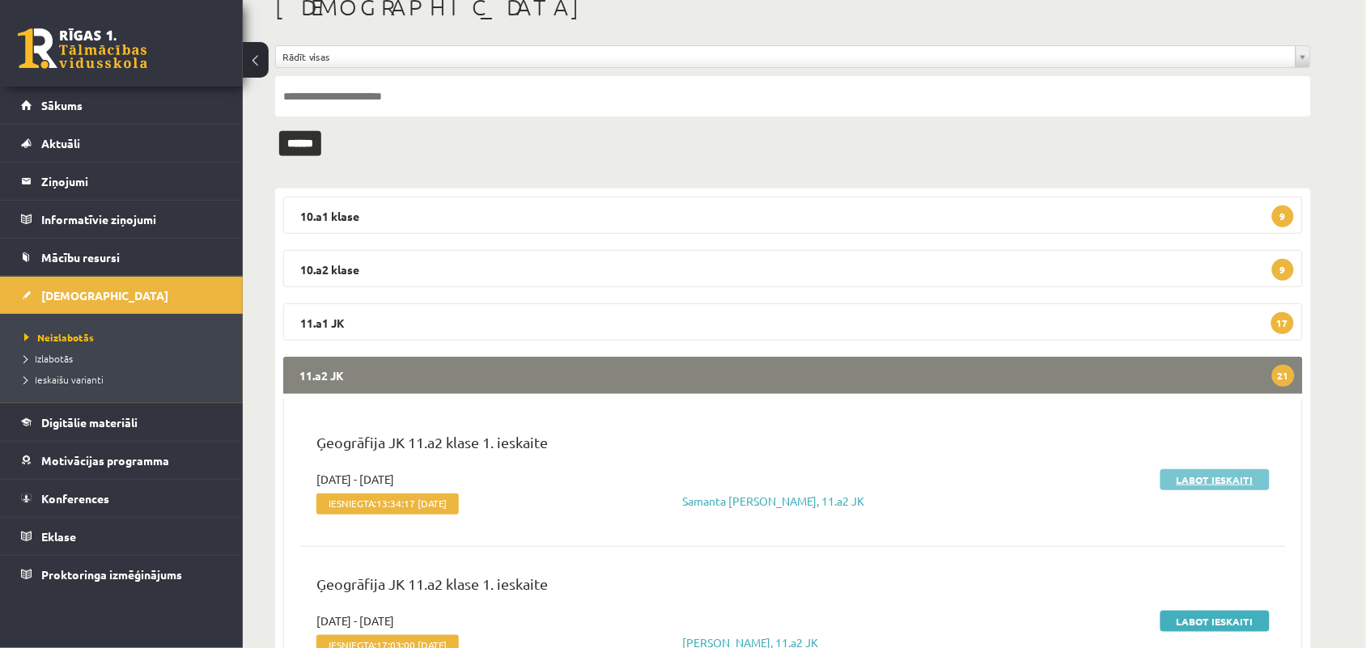
click at [1204, 487] on link "Labot ieskaiti" at bounding box center [1214, 479] width 109 height 21
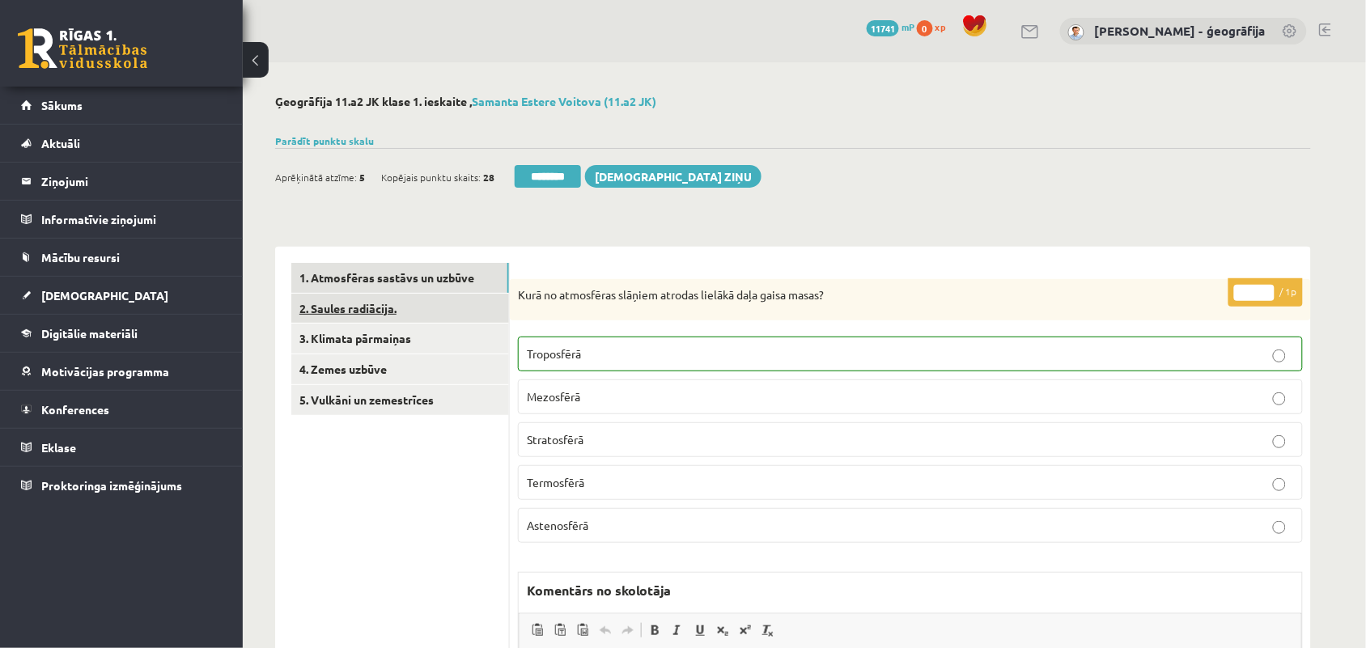
click at [354, 313] on link "2. Saules radiācija." at bounding box center [400, 309] width 218 height 30
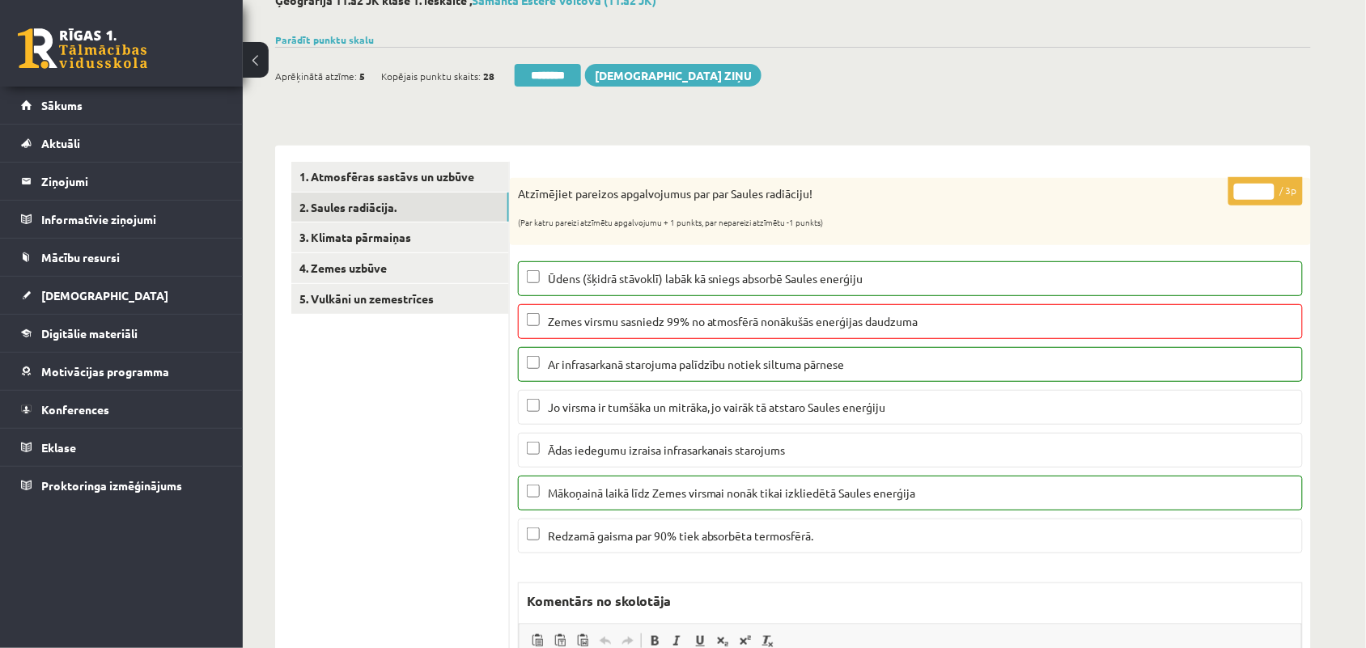
type input "*"
click at [1264, 194] on input "*" at bounding box center [1254, 192] width 40 height 16
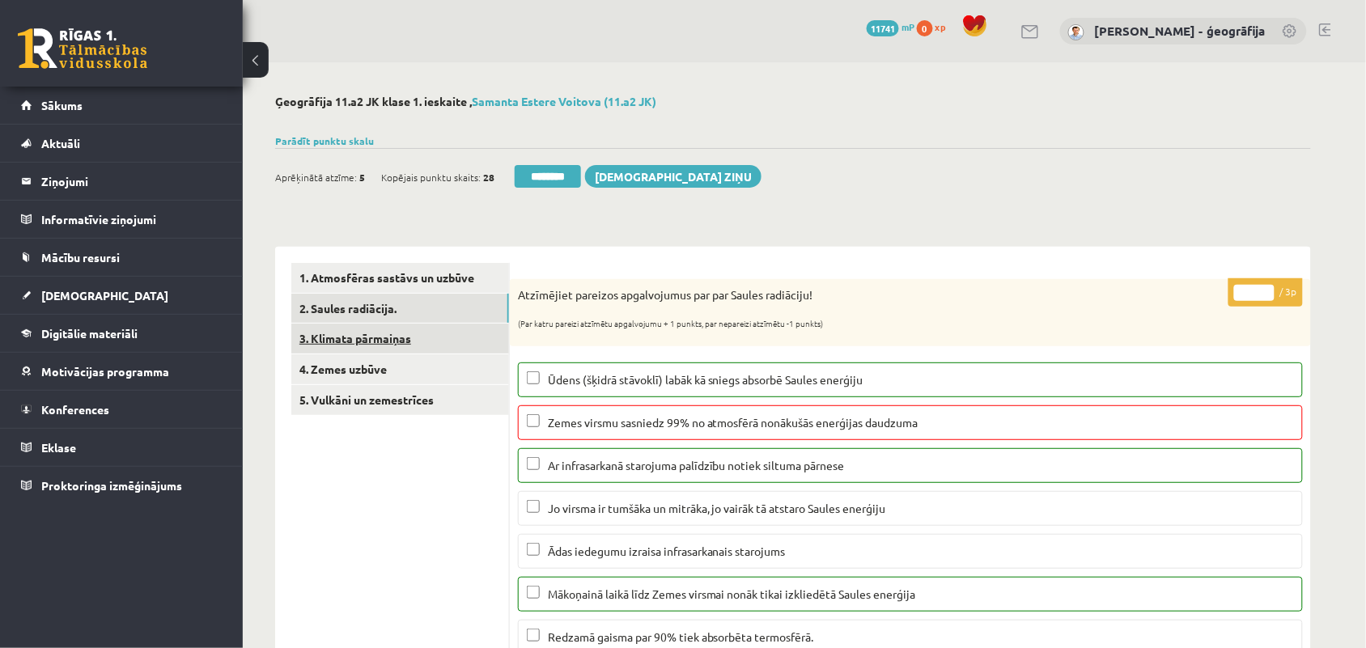
click at [383, 344] on link "3. Klimata pārmaiņas" at bounding box center [400, 339] width 218 height 30
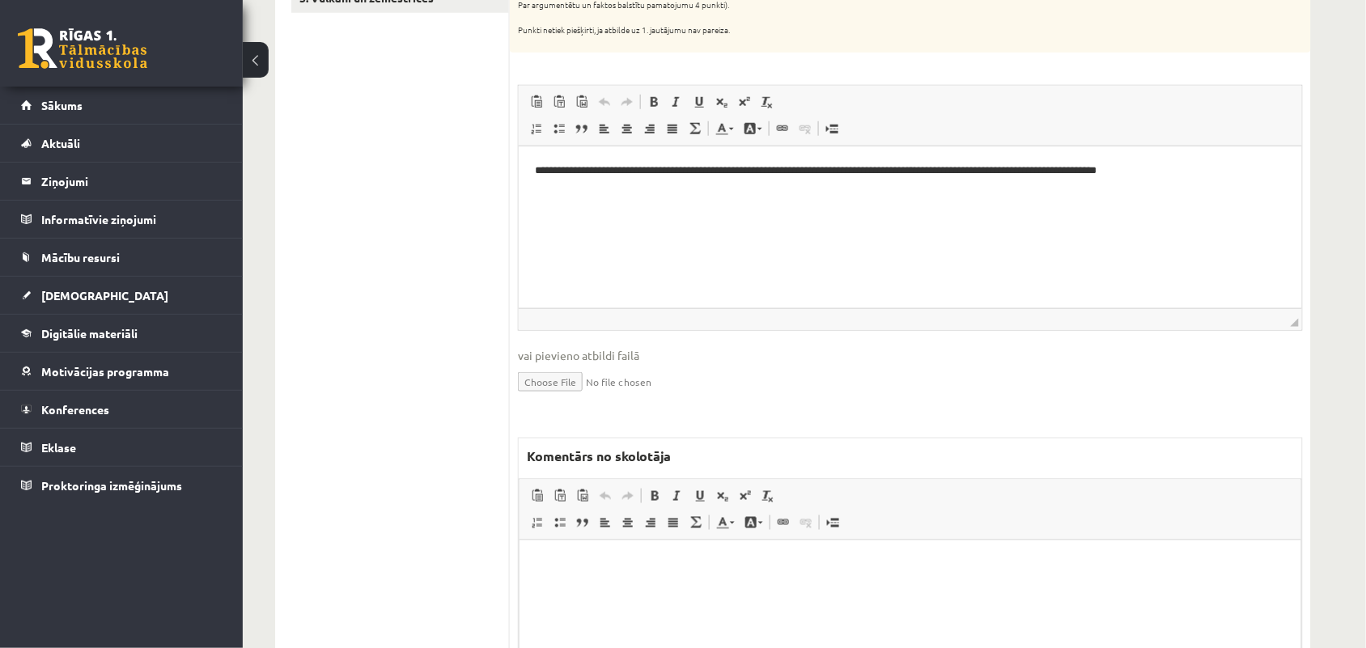
scroll to position [404, 0]
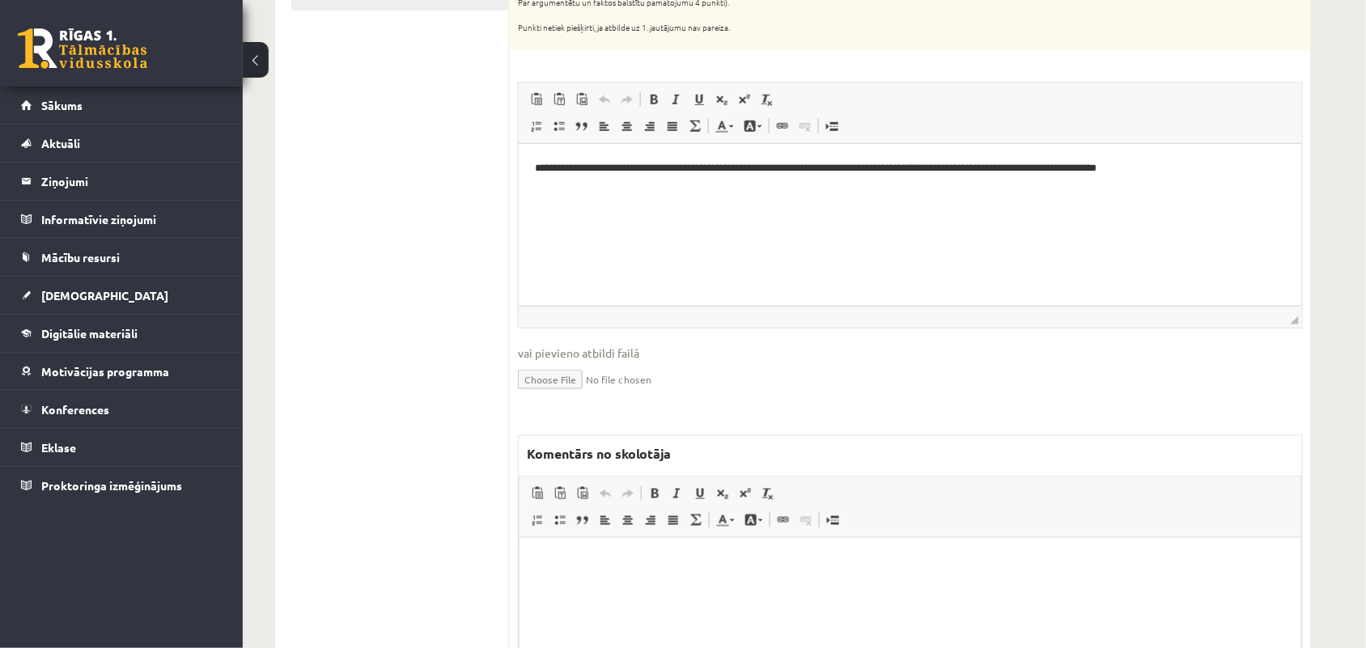
click at [595, 587] on html at bounding box center [909, 561] width 781 height 49
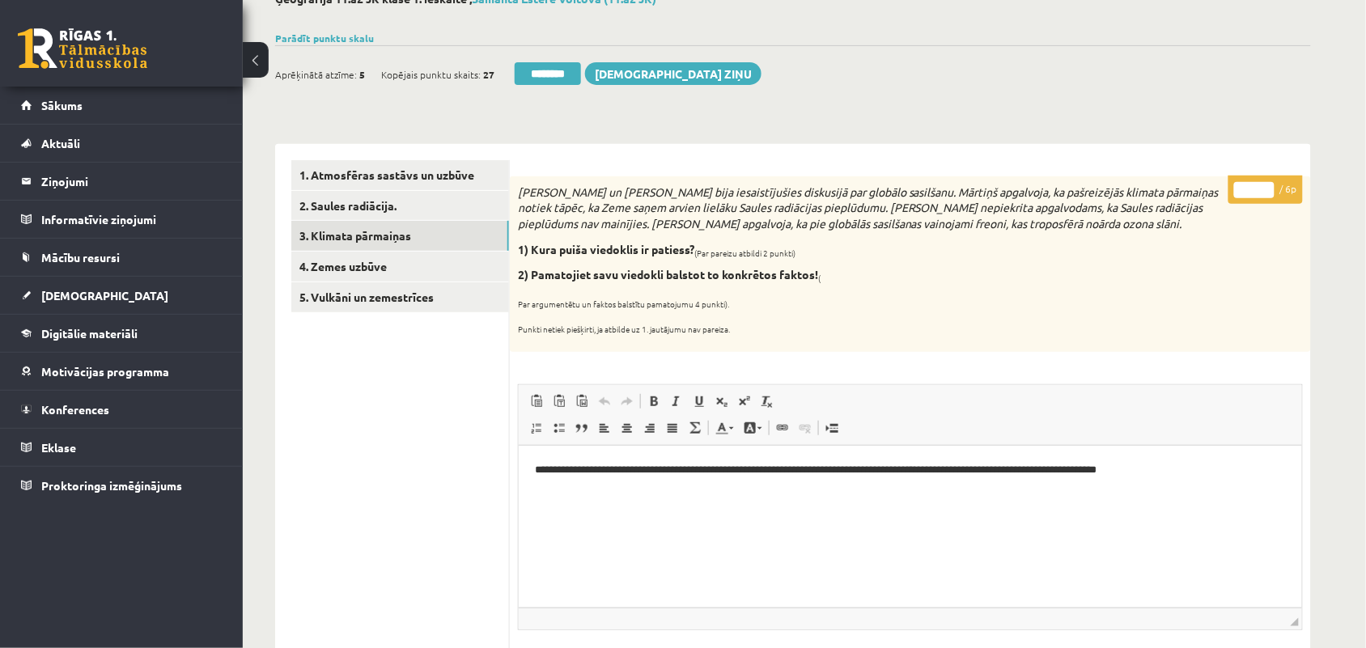
scroll to position [101, 0]
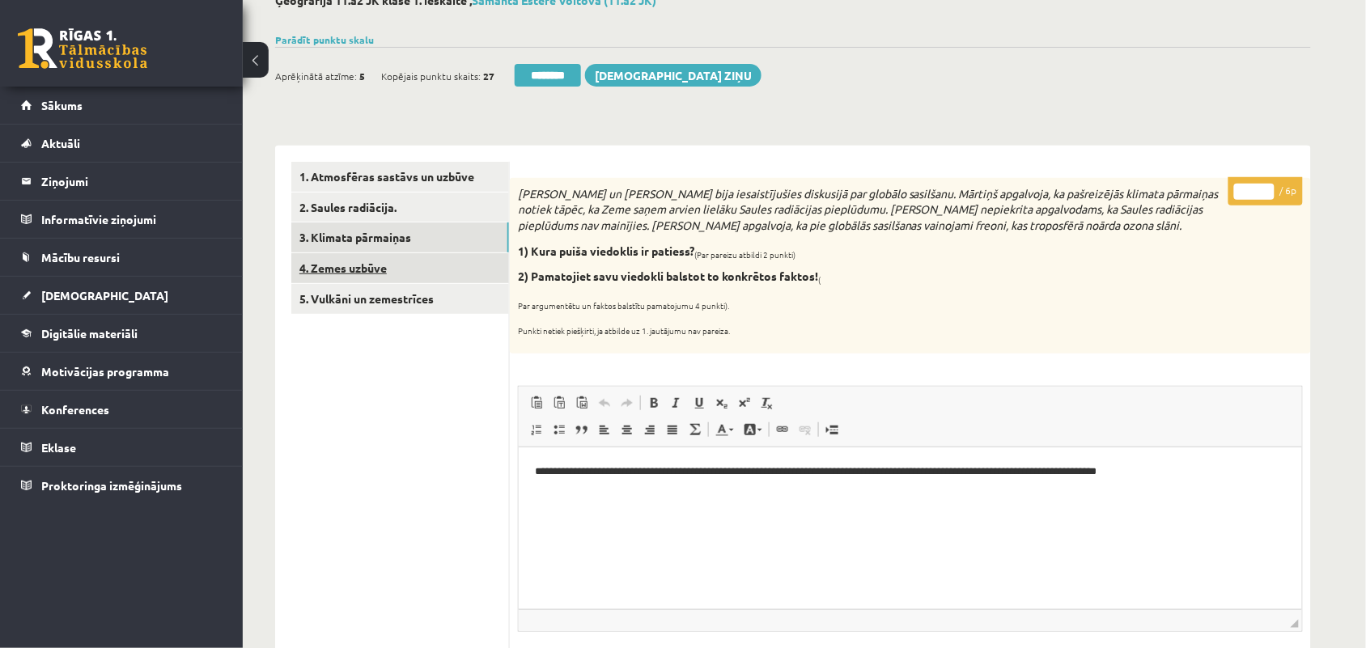
click at [361, 275] on link "4. Zemes uzbūve" at bounding box center [400, 268] width 218 height 30
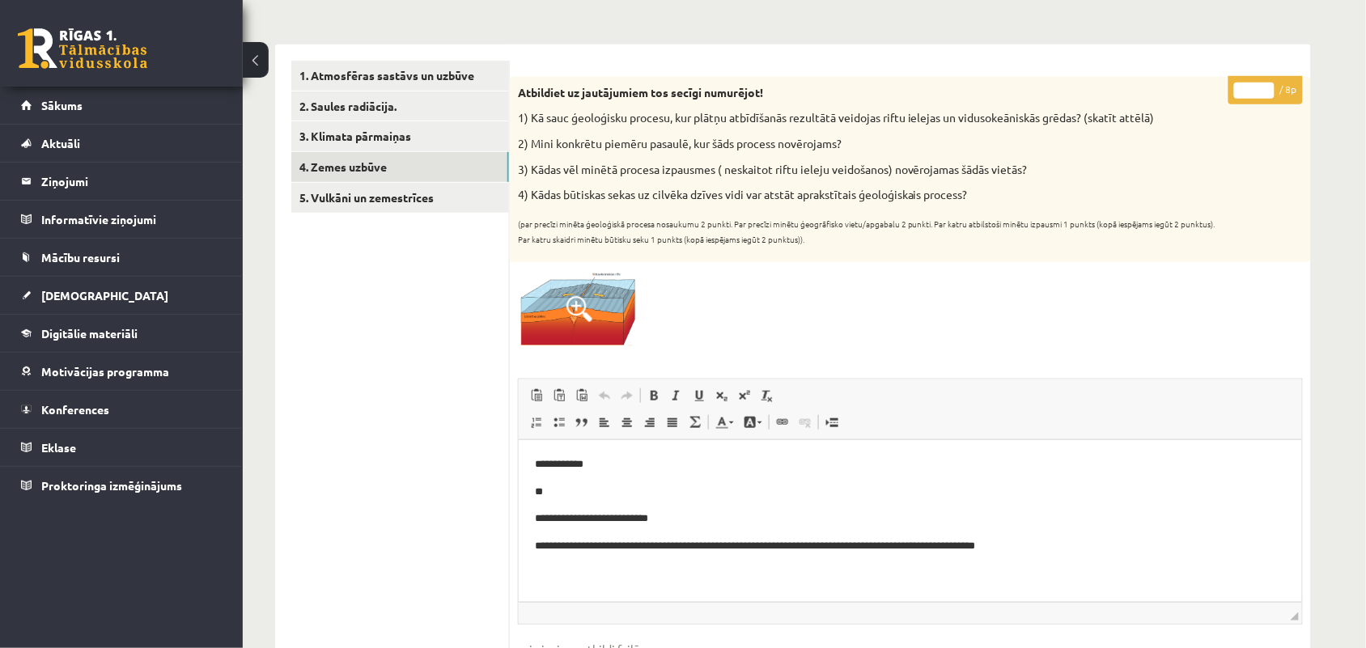
scroll to position [0, 0]
click at [1268, 89] on input "*" at bounding box center [1254, 91] width 40 height 16
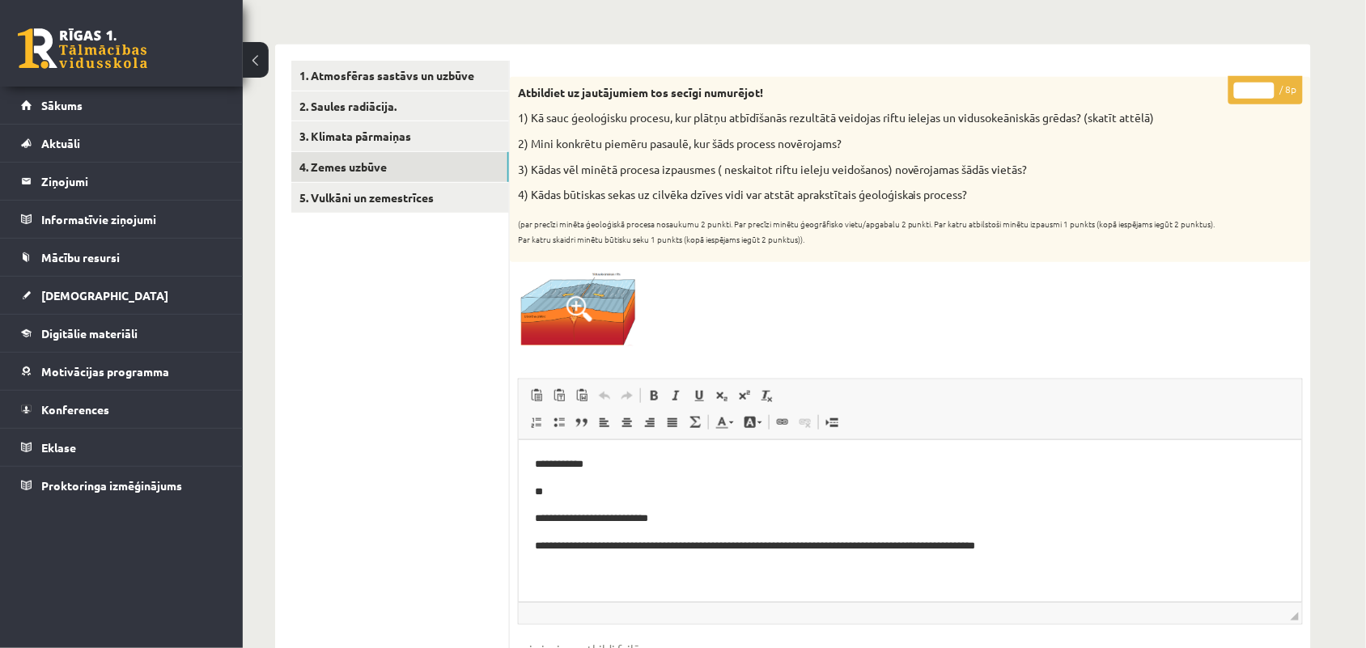
type input "*"
click at [1271, 87] on input "*" at bounding box center [1254, 91] width 40 height 16
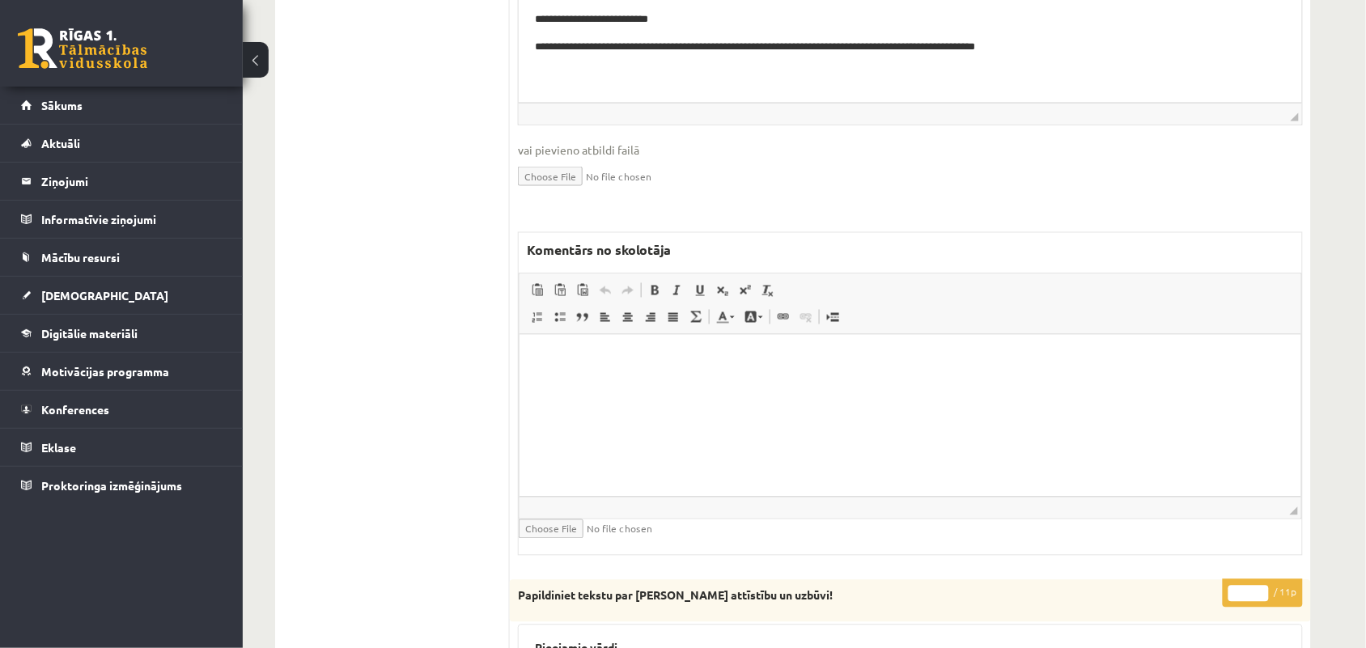
scroll to position [708, 0]
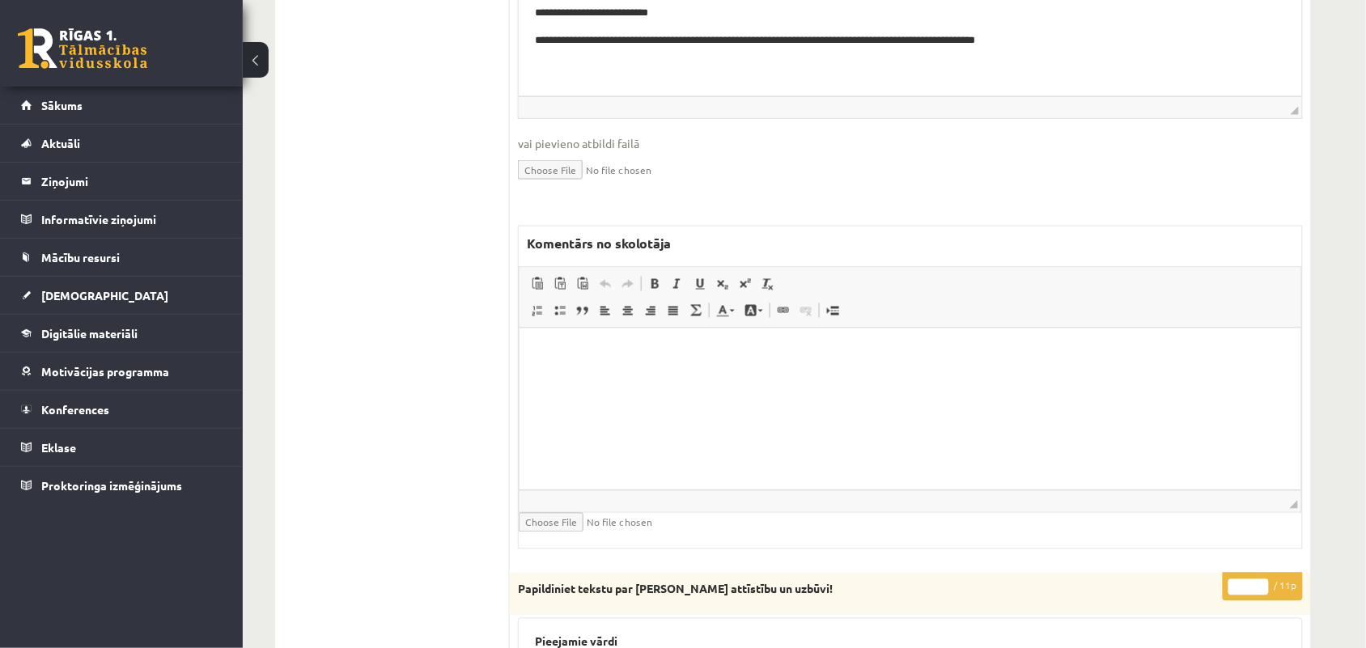
click at [620, 378] on html at bounding box center [909, 352] width 781 height 49
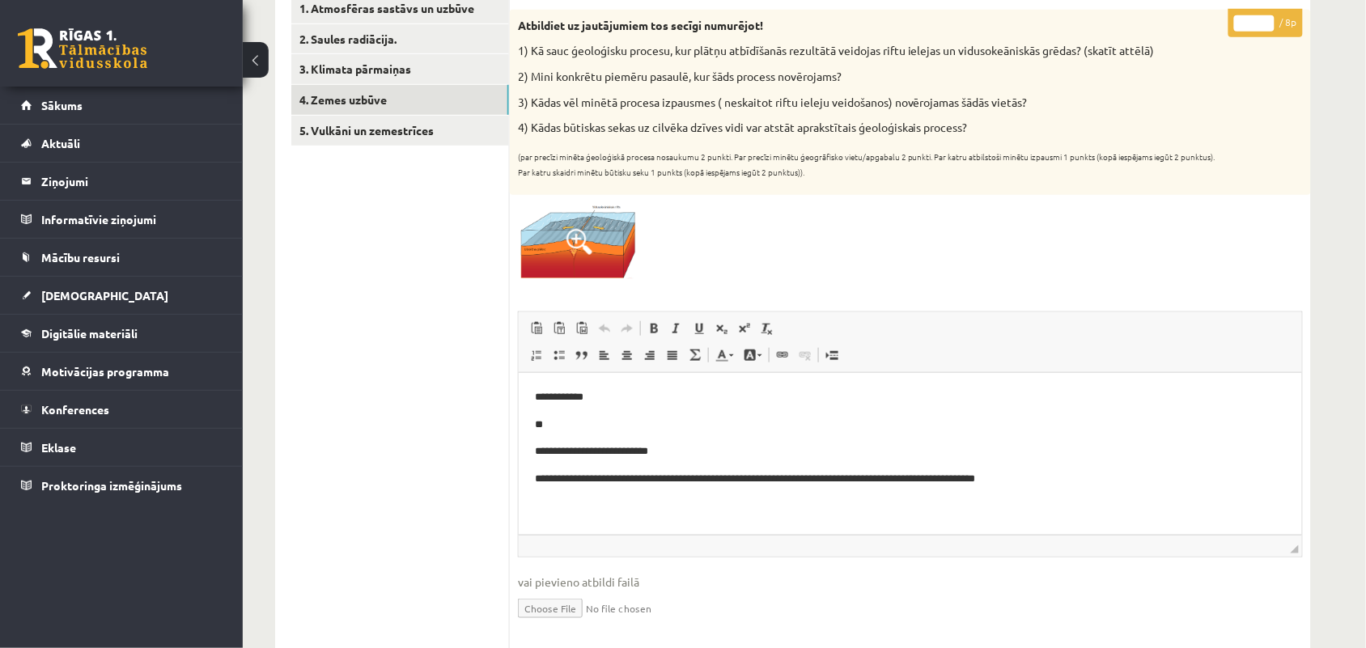
scroll to position [202, 0]
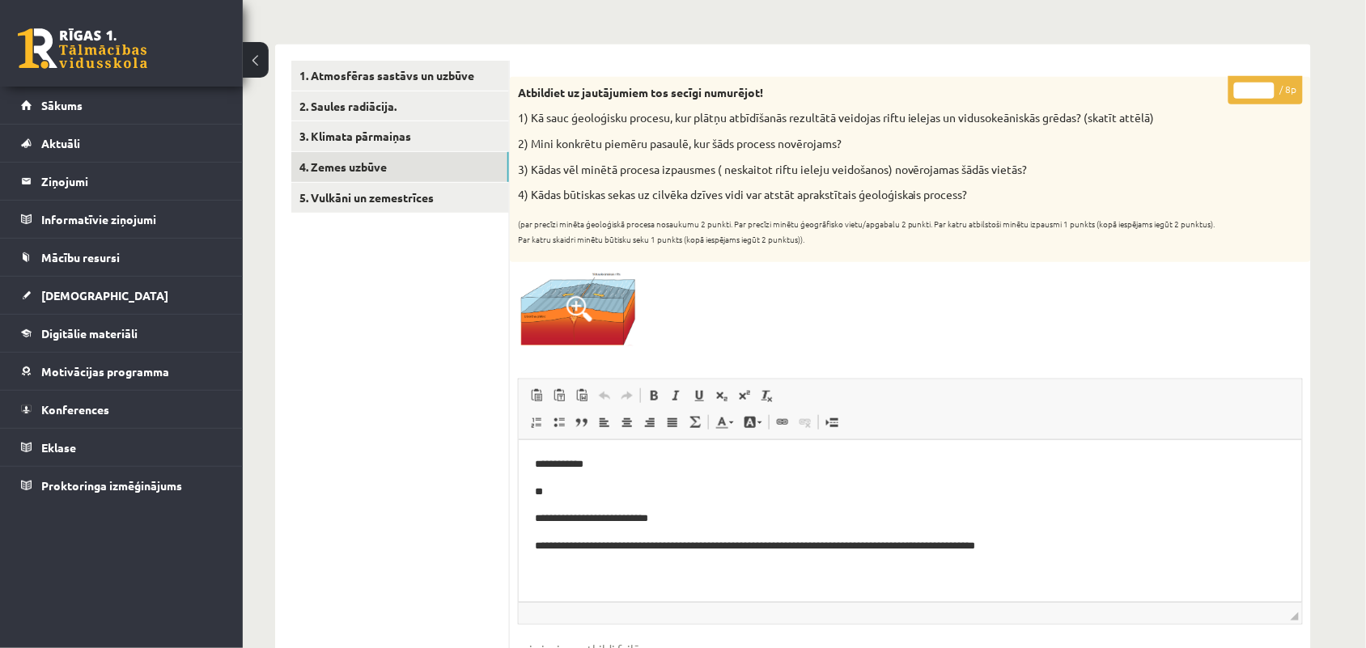
click at [1266, 93] on input "*" at bounding box center [1254, 91] width 40 height 16
click at [1266, 86] on input "*" at bounding box center [1254, 91] width 40 height 16
click at [1266, 85] on input "*" at bounding box center [1254, 91] width 40 height 16
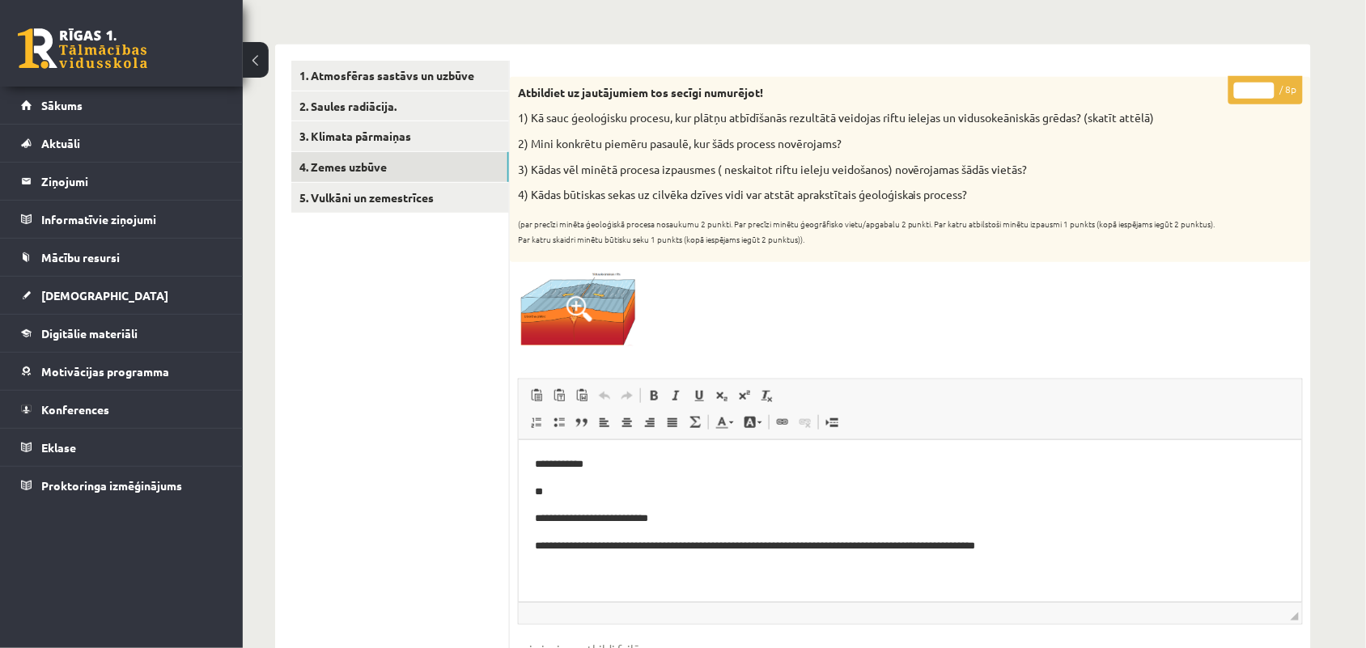
type input "*"
click at [1266, 85] on input "*" at bounding box center [1254, 91] width 40 height 16
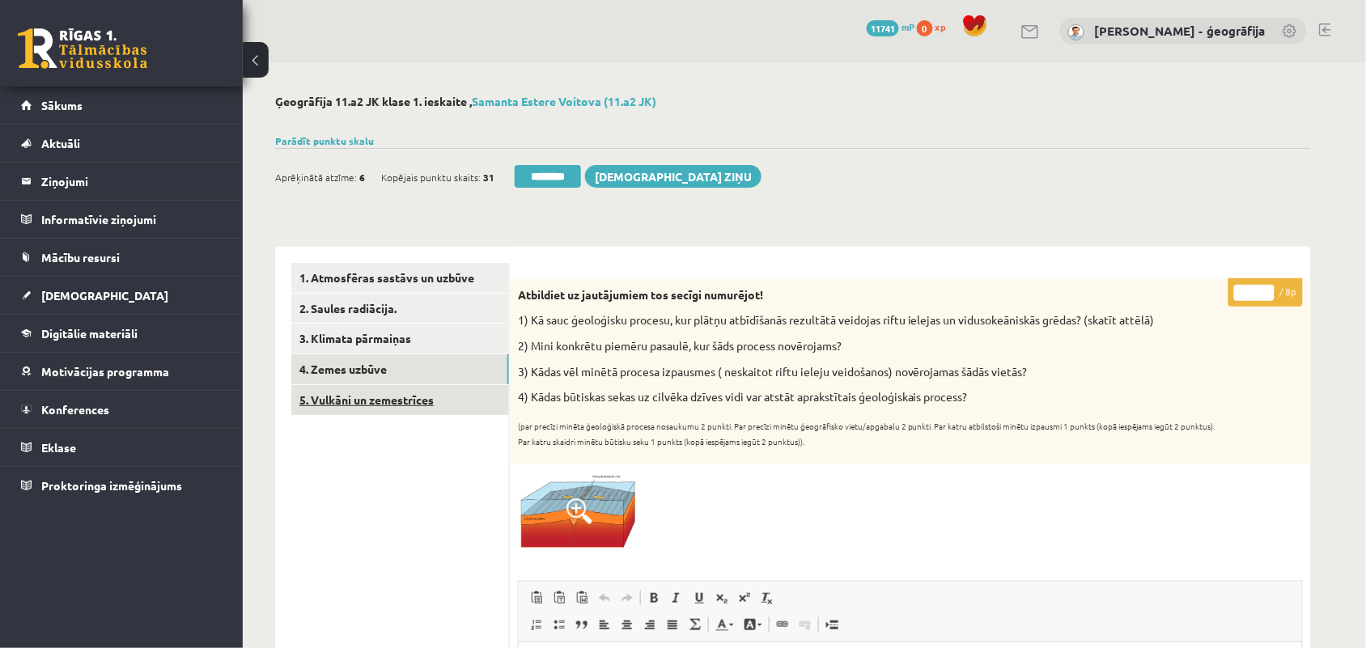
click at [353, 399] on link "5. Vulkāni un zemestrīces" at bounding box center [400, 400] width 218 height 30
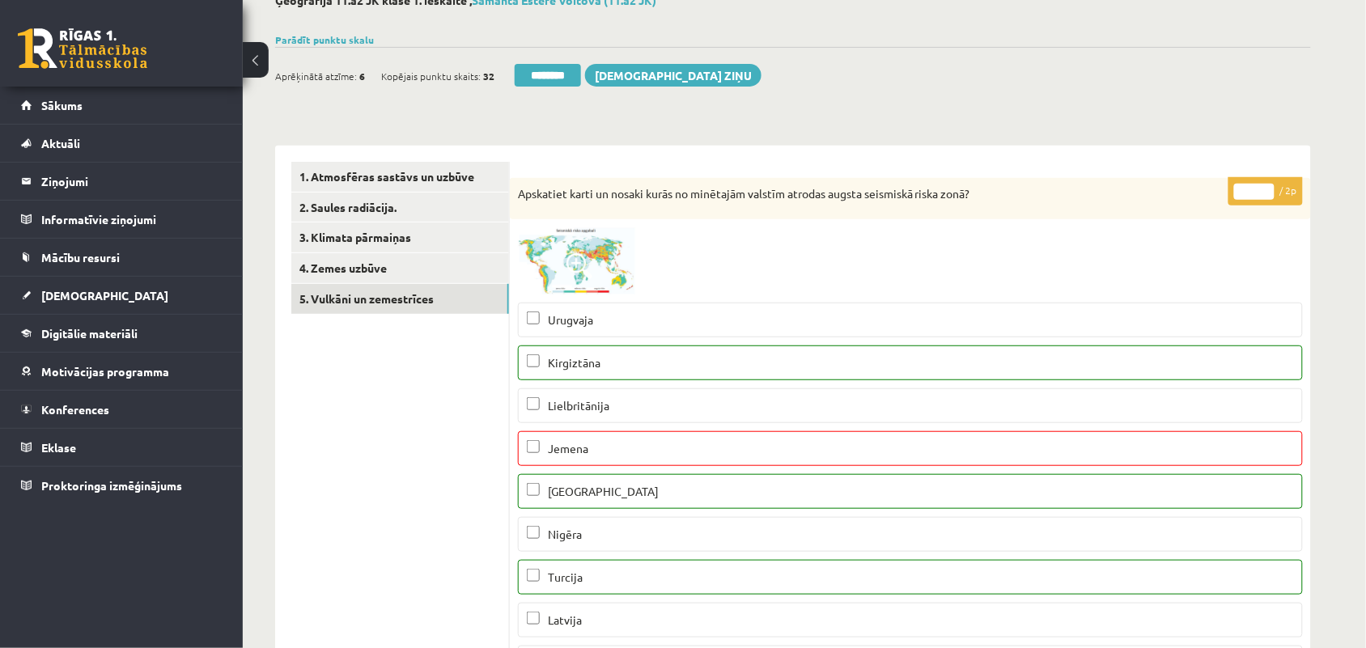
type input "*"
click at [1270, 190] on input "*" at bounding box center [1254, 192] width 40 height 16
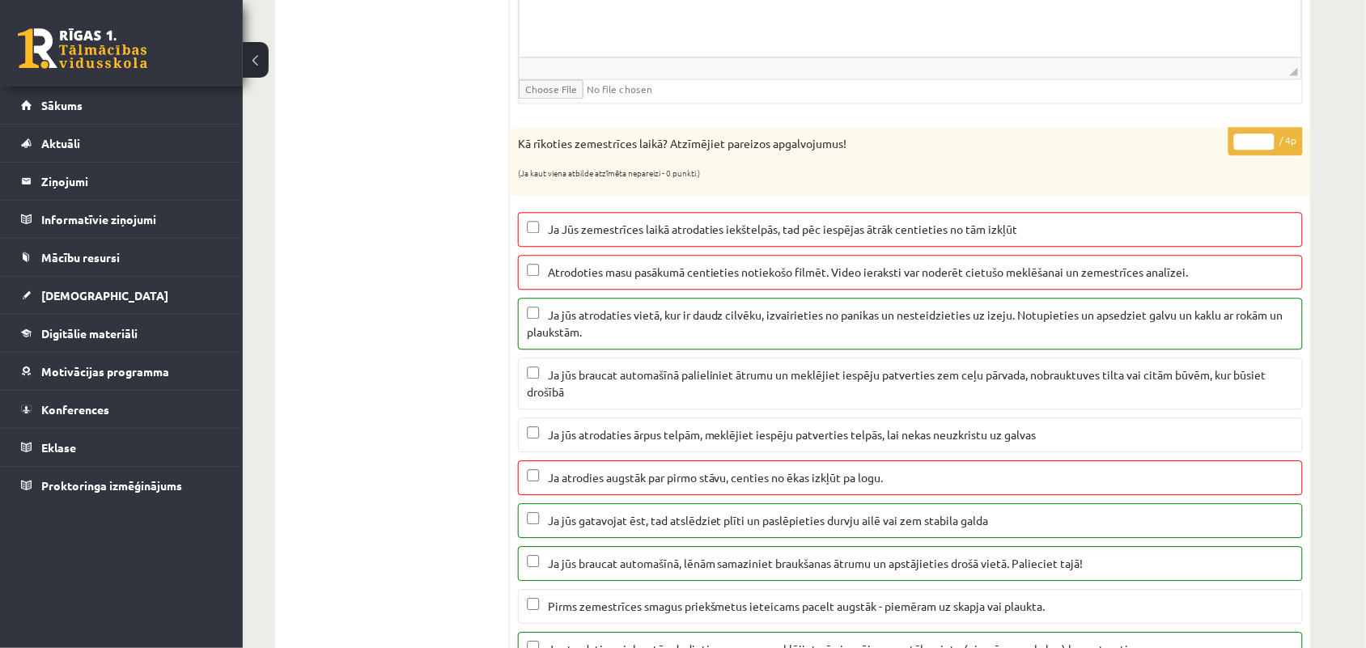
scroll to position [1112, 0]
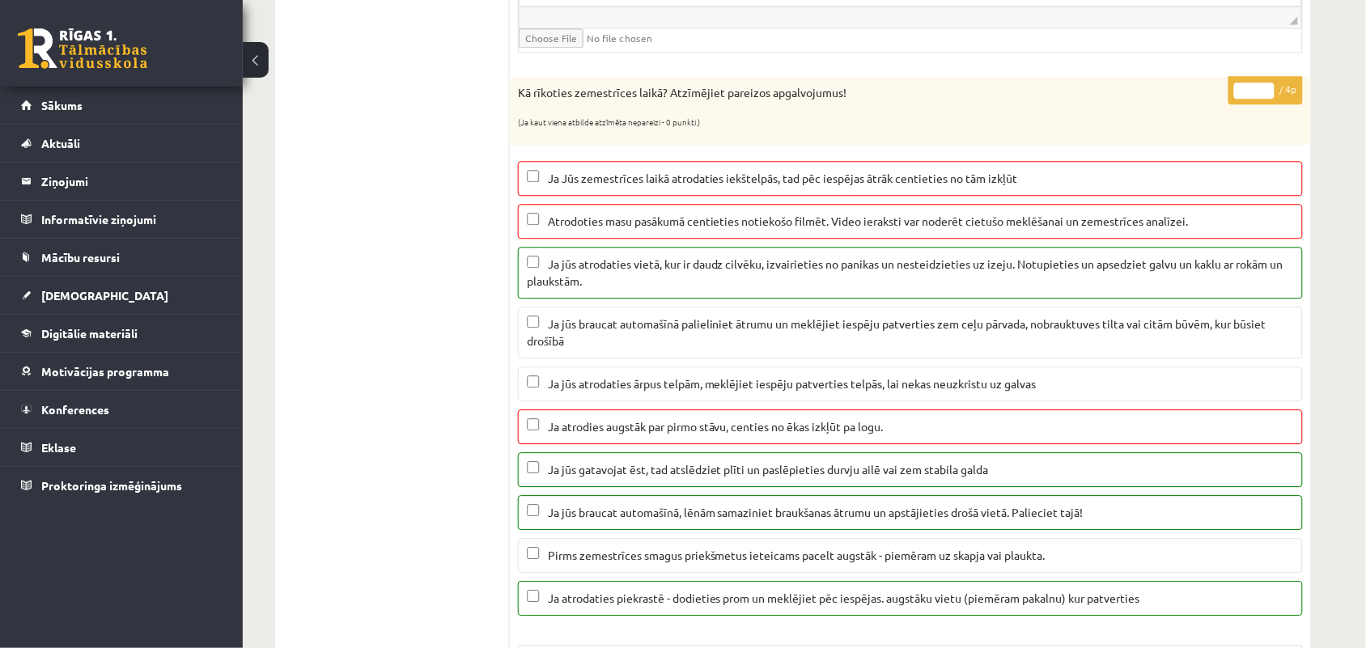
click at [1268, 99] on input "*" at bounding box center [1254, 91] width 40 height 16
type input "*"
click at [1268, 99] on input "*" at bounding box center [1254, 91] width 40 height 16
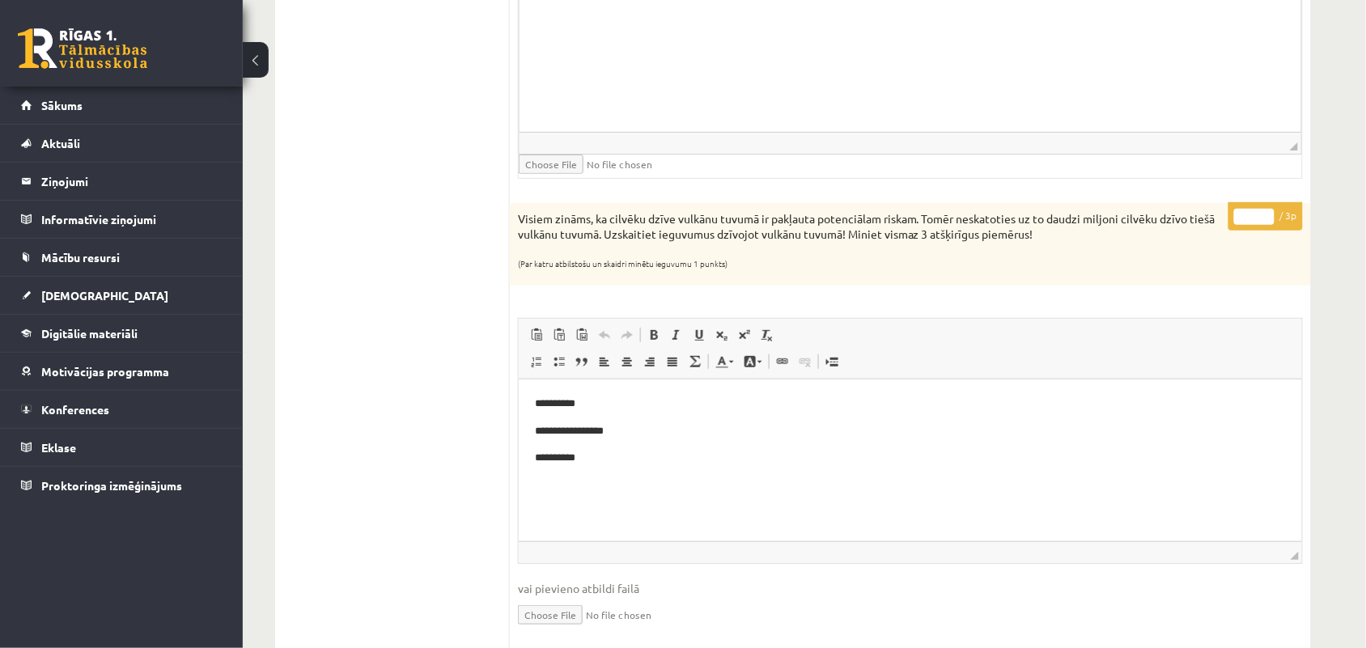
scroll to position [1921, 0]
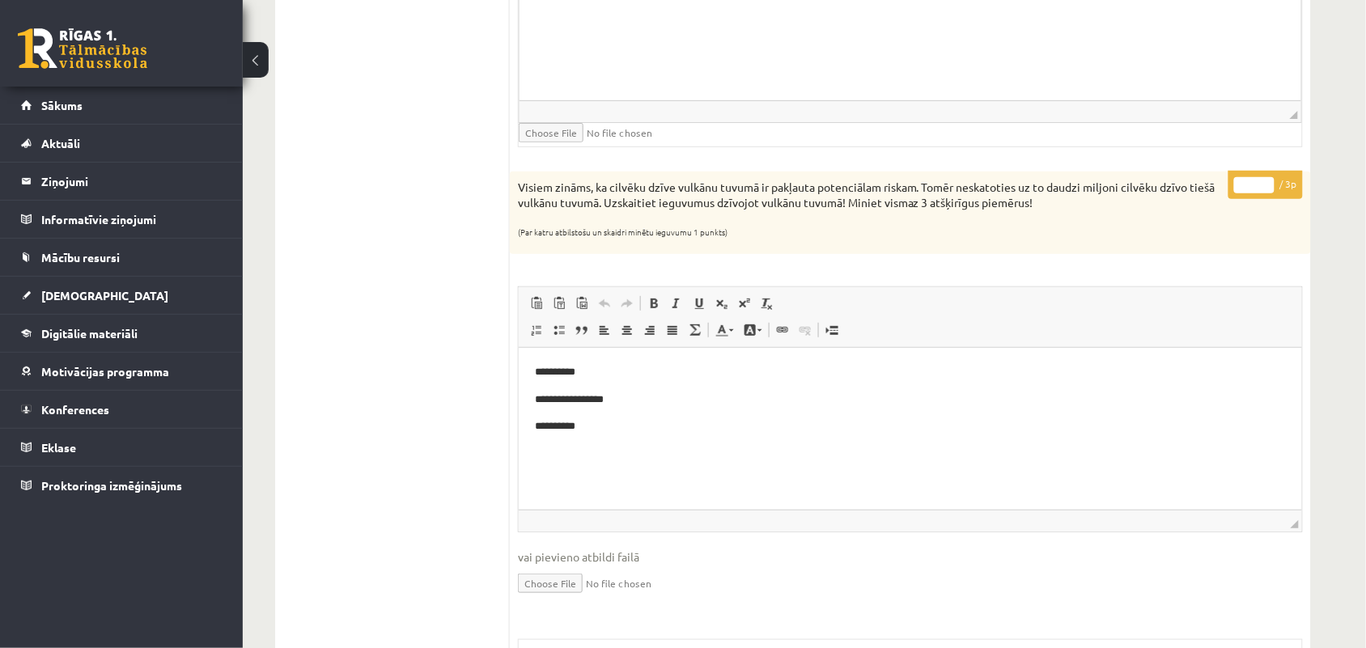
click at [1267, 188] on input "*" at bounding box center [1254, 185] width 40 height 16
type input "*"
click at [1267, 188] on input "*" at bounding box center [1254, 185] width 40 height 16
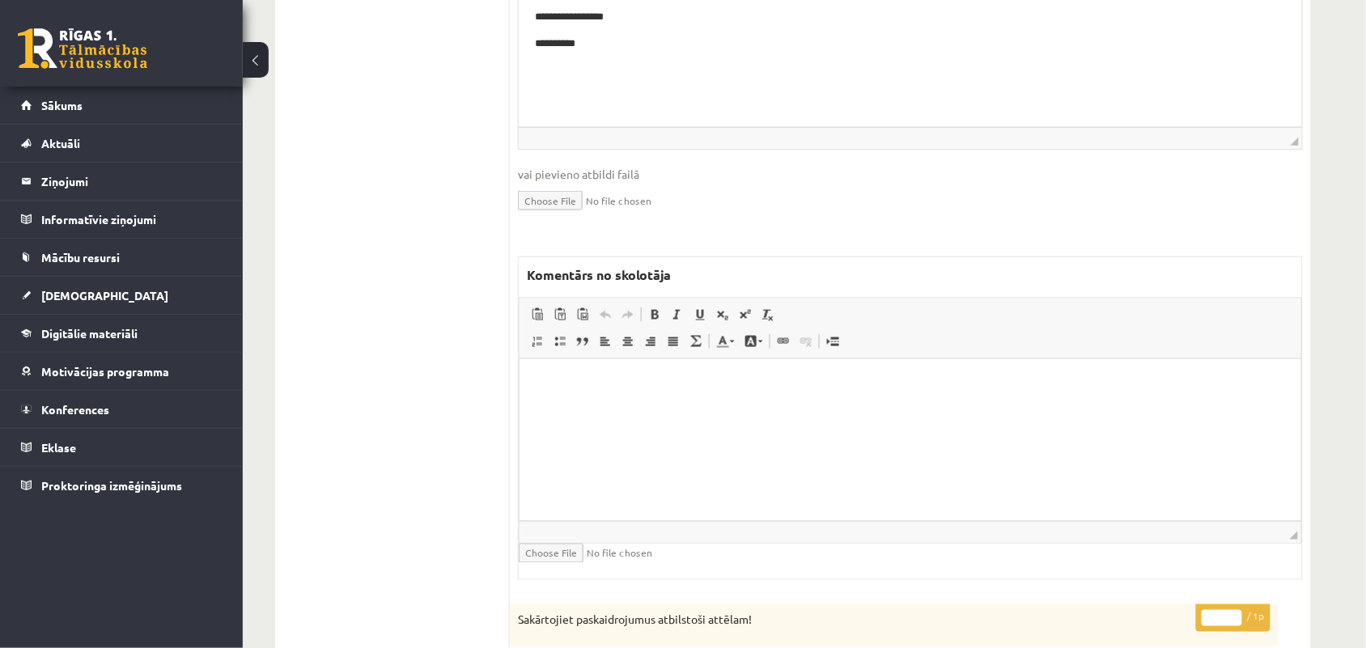
scroll to position [2326, 0]
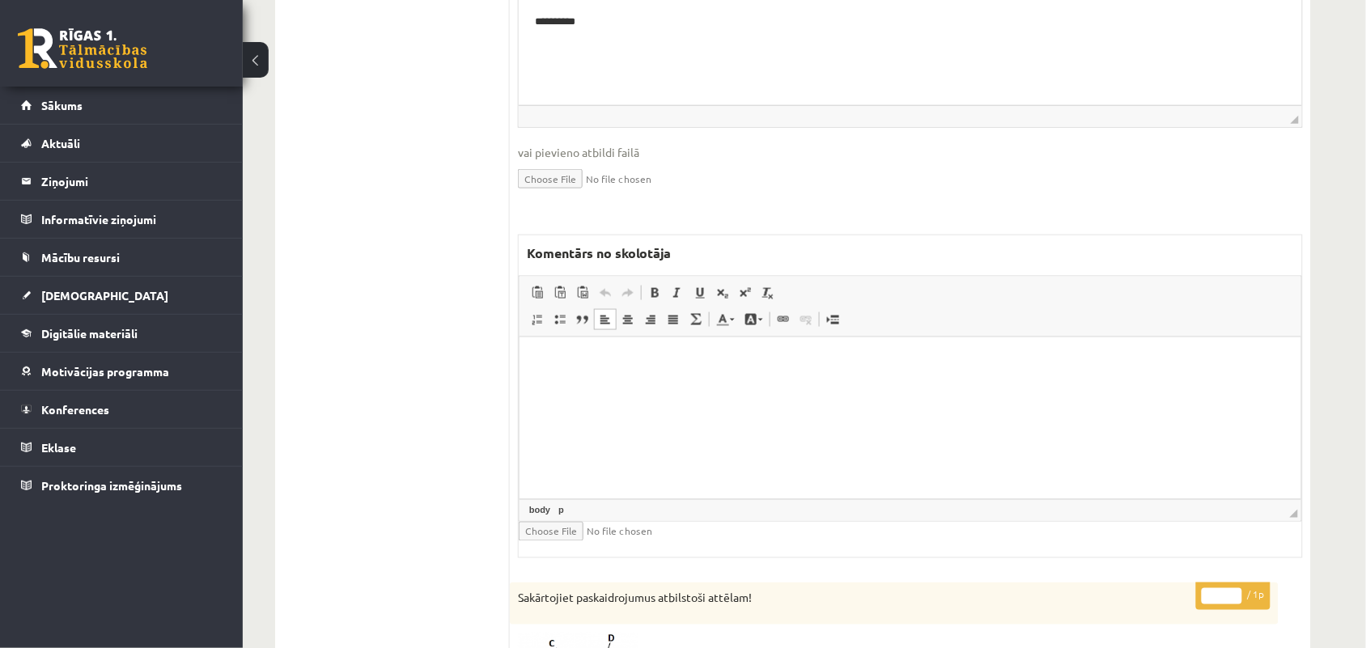
click at [663, 373] on html at bounding box center [909, 361] width 781 height 49
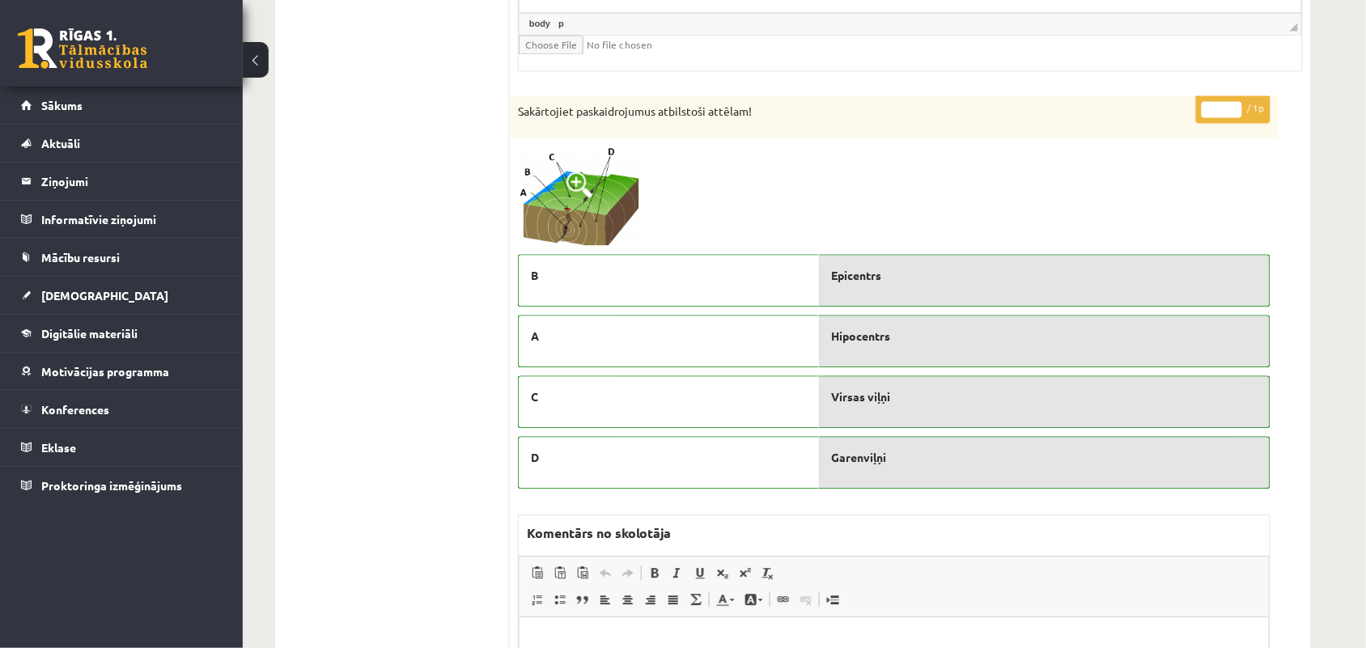
scroll to position [2831, 0]
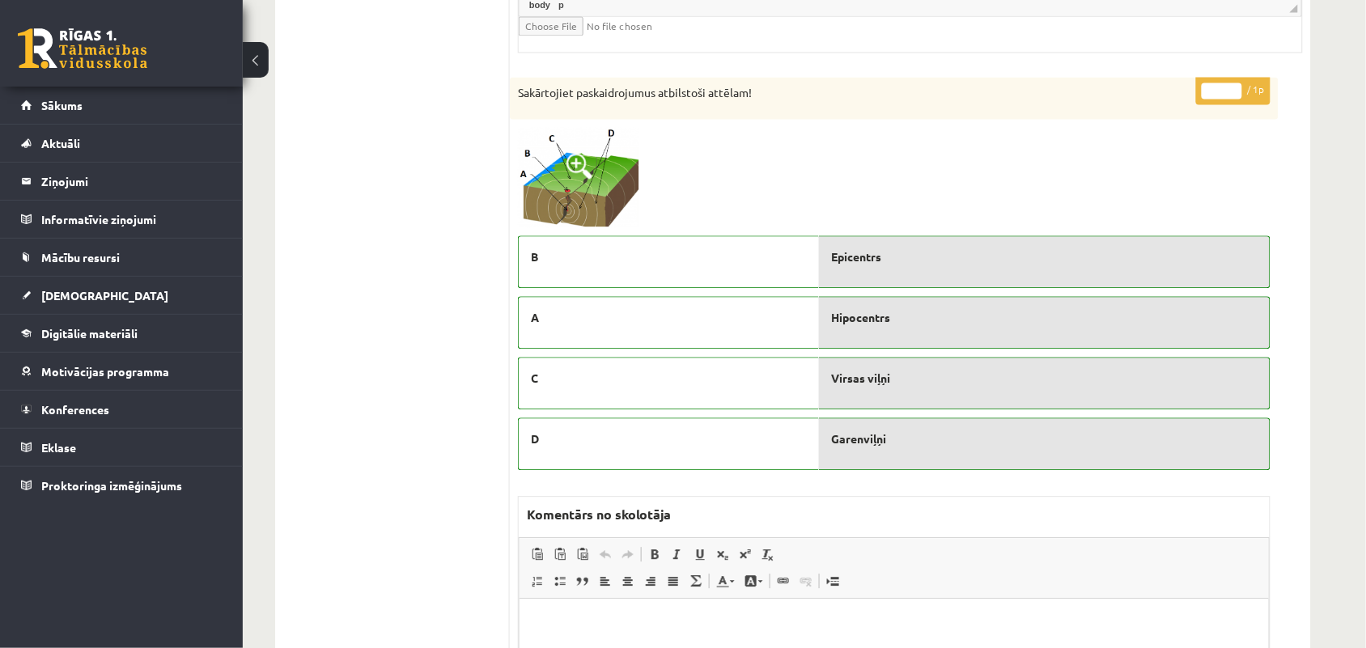
type input "*"
click at [1234, 95] on input "*" at bounding box center [1221, 91] width 40 height 16
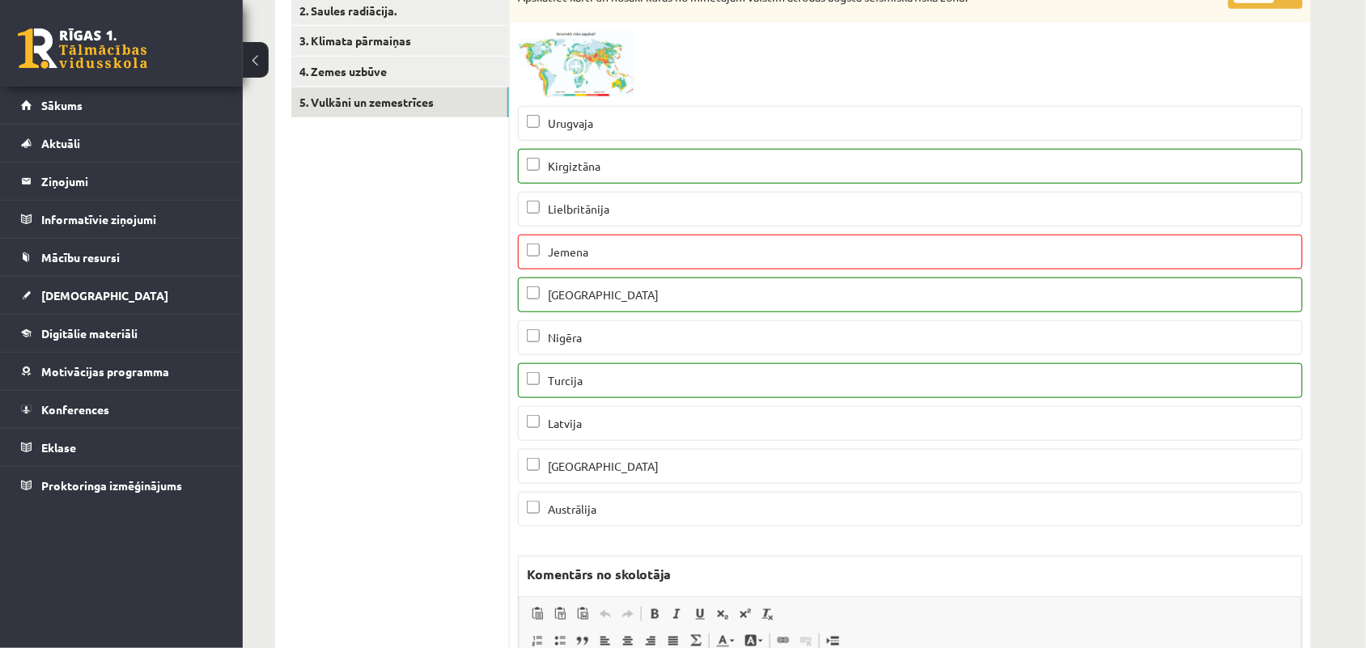
scroll to position [0, 0]
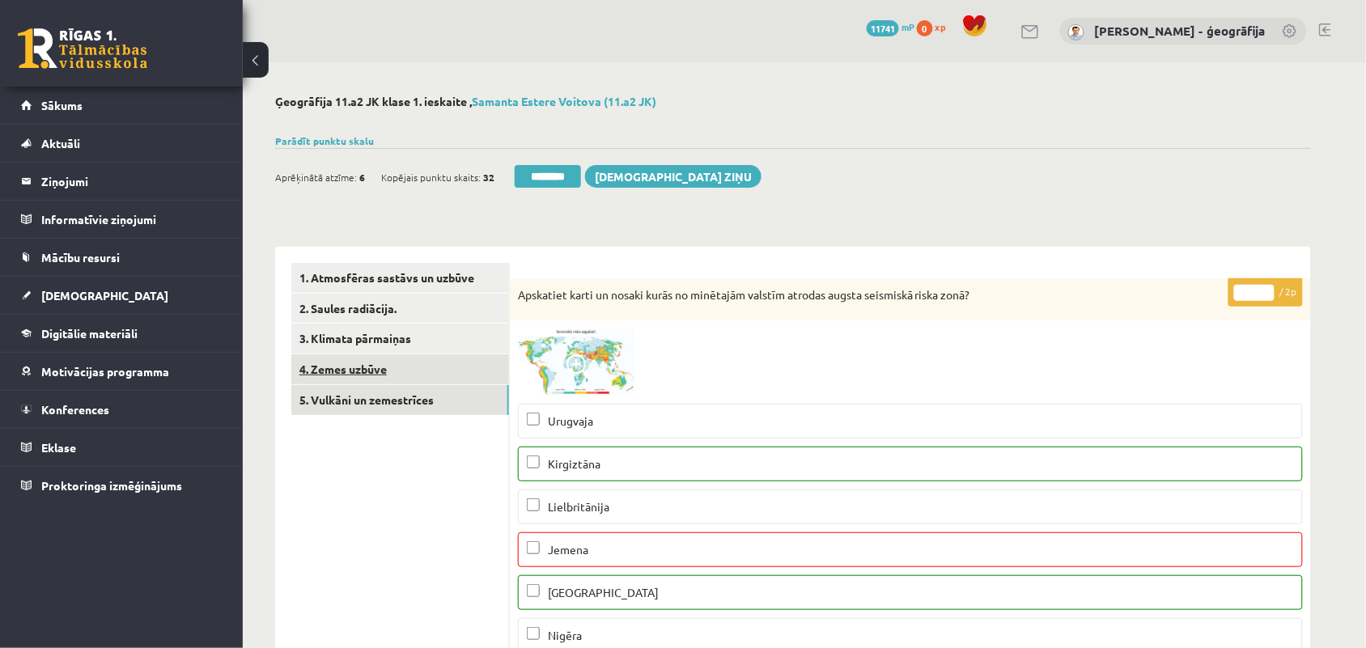
click at [382, 375] on link "4. Zemes uzbūve" at bounding box center [400, 369] width 218 height 30
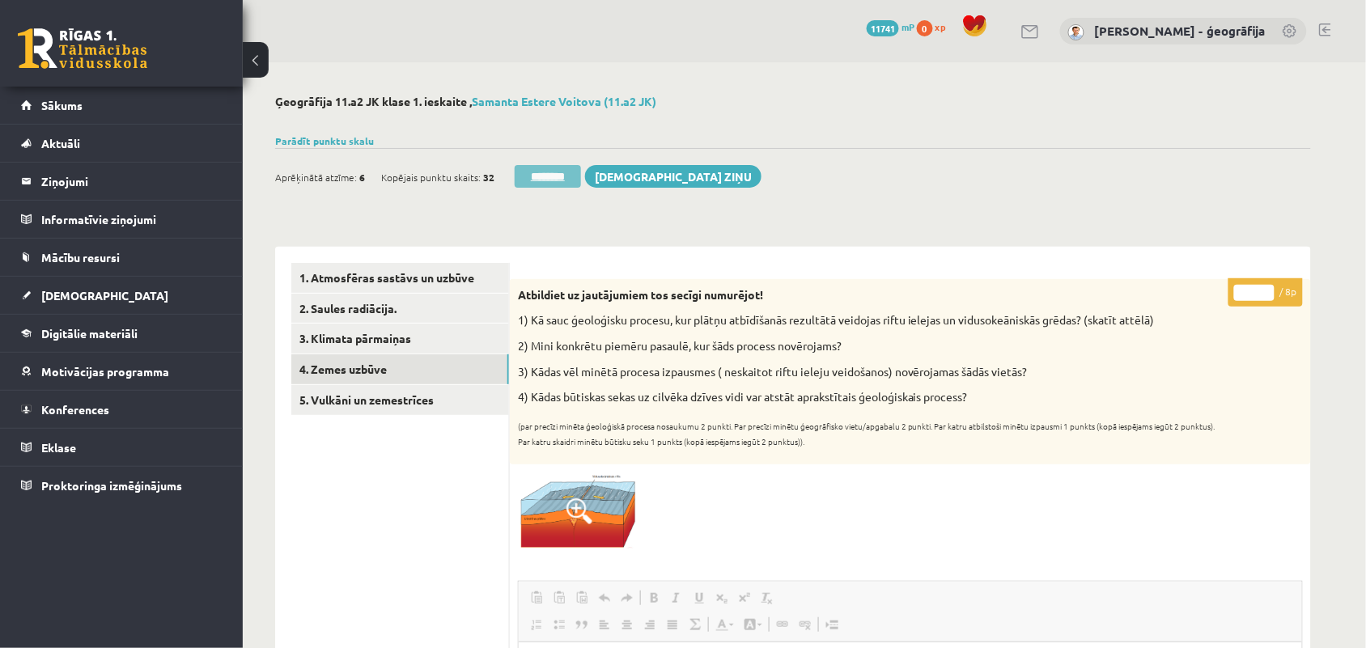
click at [558, 180] on input "********" at bounding box center [548, 176] width 66 height 23
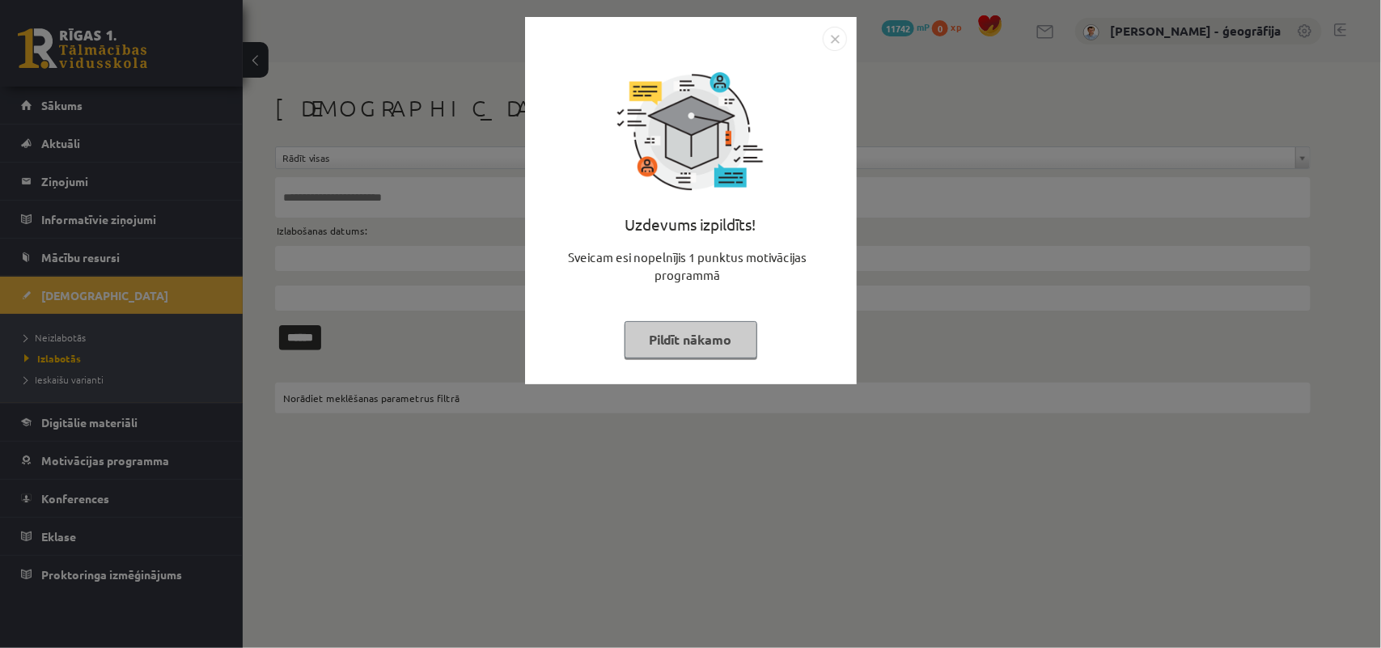
click at [665, 325] on button "Pildīt nākamo" at bounding box center [691, 339] width 133 height 37
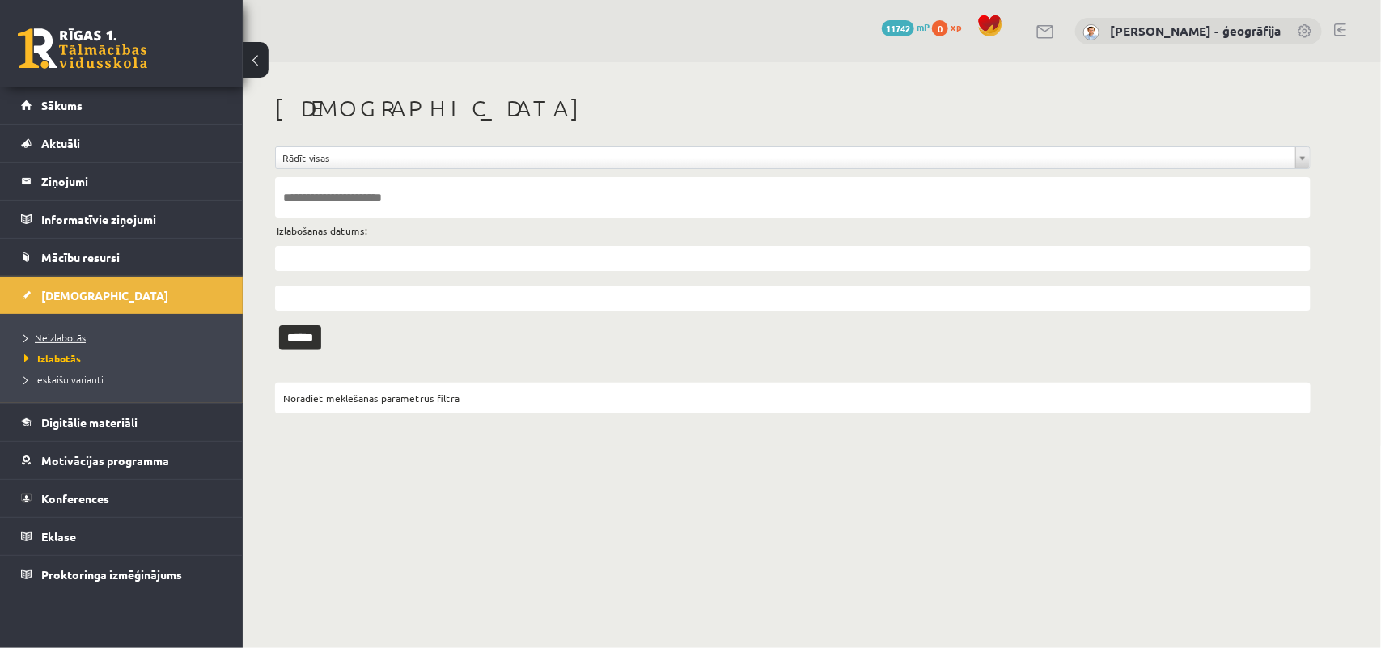
click at [82, 338] on span "Neizlabotās" at bounding box center [54, 337] width 61 height 13
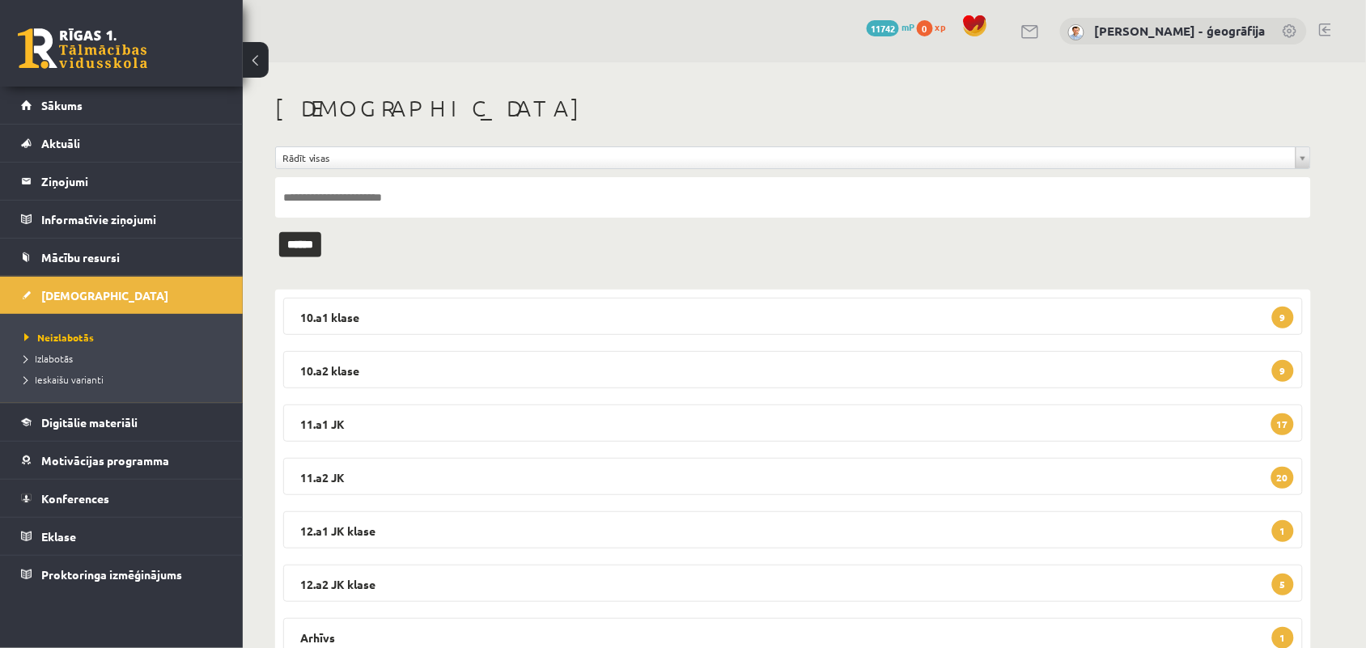
scroll to position [63, 0]
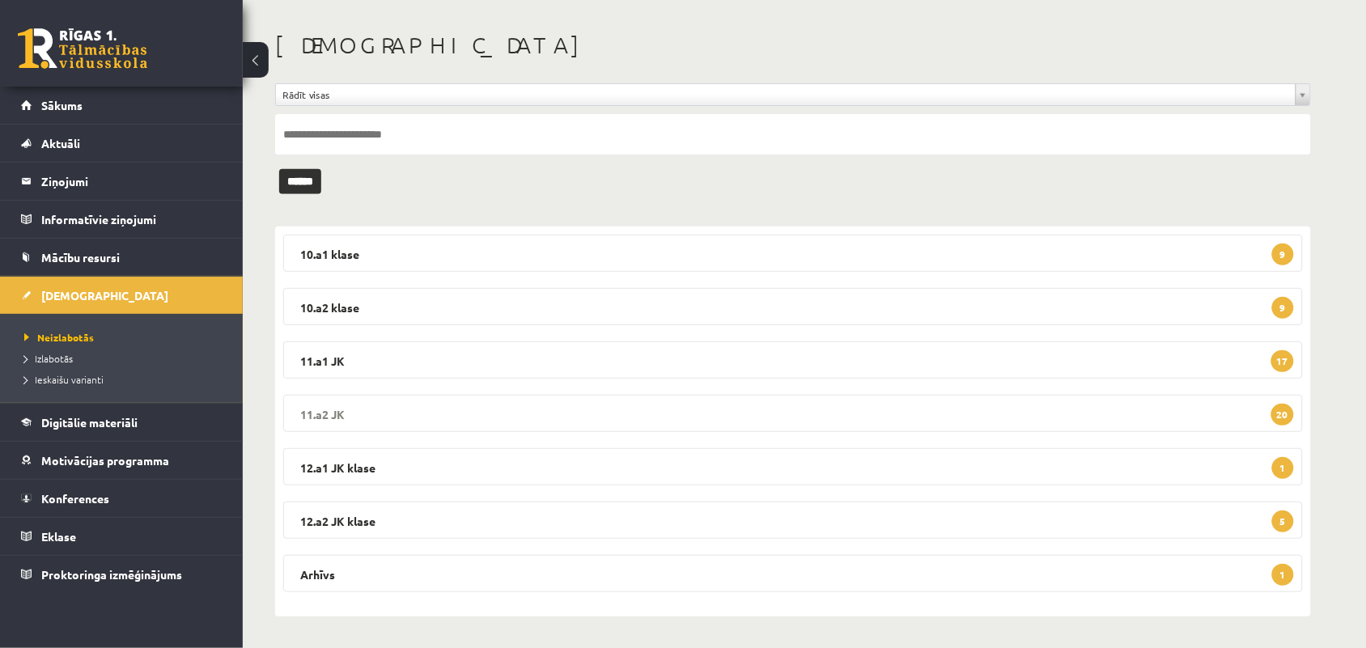
click at [615, 419] on legend "11.a2 JK 20" at bounding box center [792, 413] width 1019 height 37
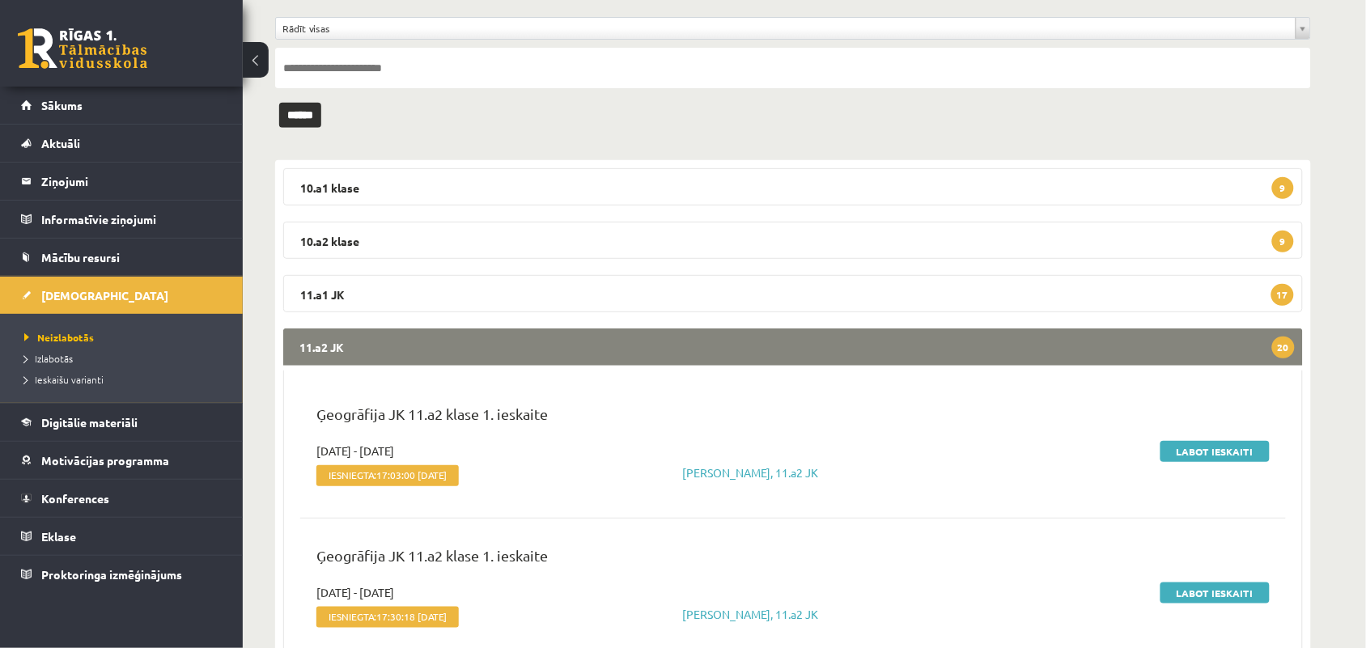
scroll to position [164, 0]
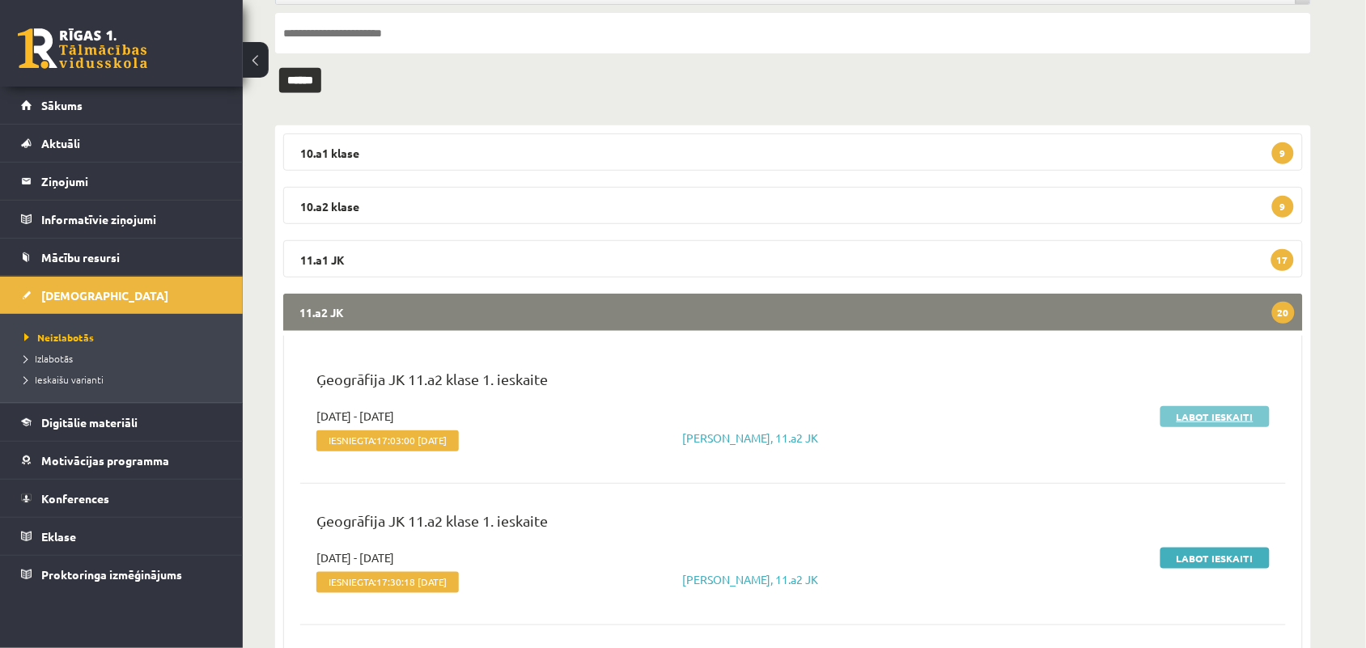
click at [1196, 419] on link "Labot ieskaiti" at bounding box center [1214, 416] width 109 height 21
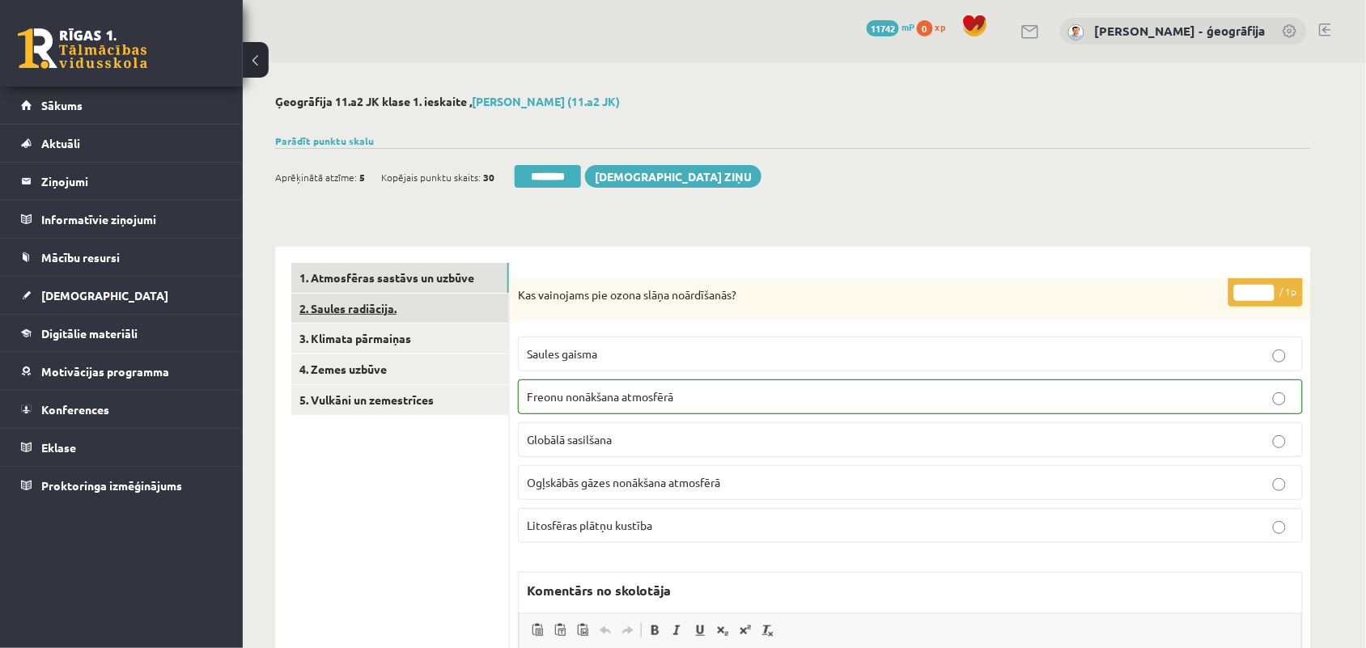
click at [374, 308] on link "2. Saules radiācija." at bounding box center [400, 309] width 218 height 30
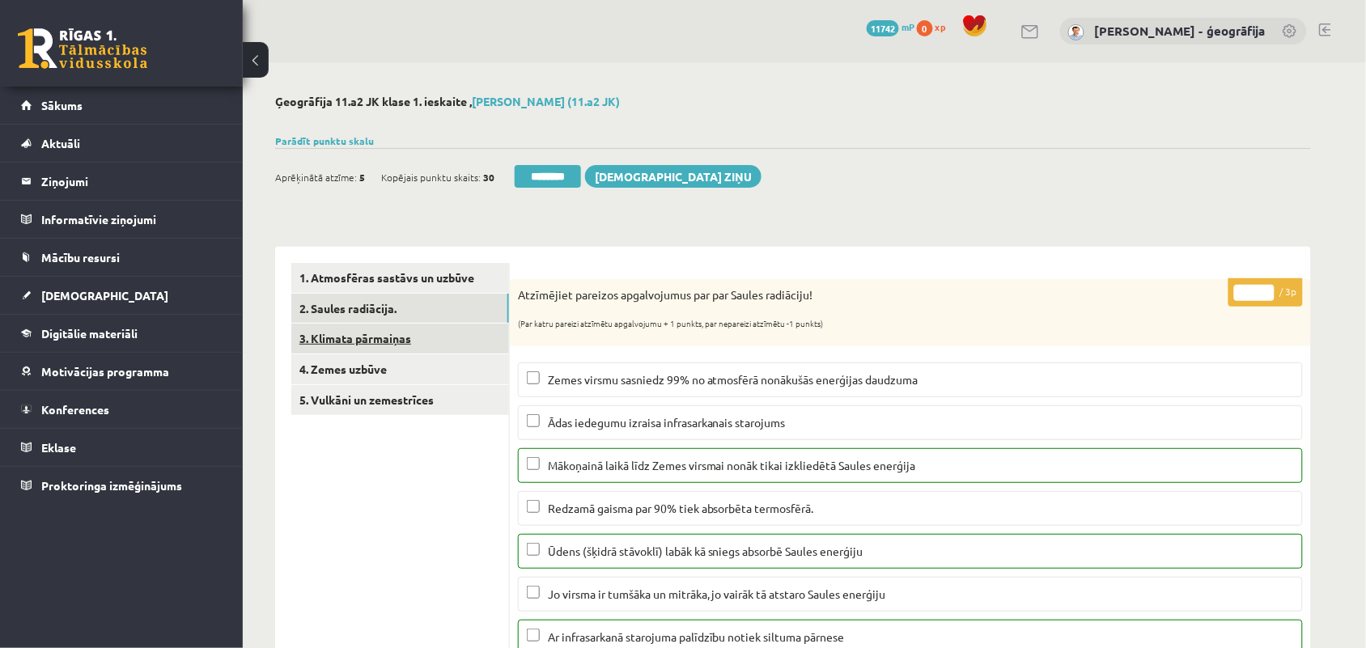
click at [404, 342] on link "3. Klimata pārmaiņas" at bounding box center [400, 339] width 218 height 30
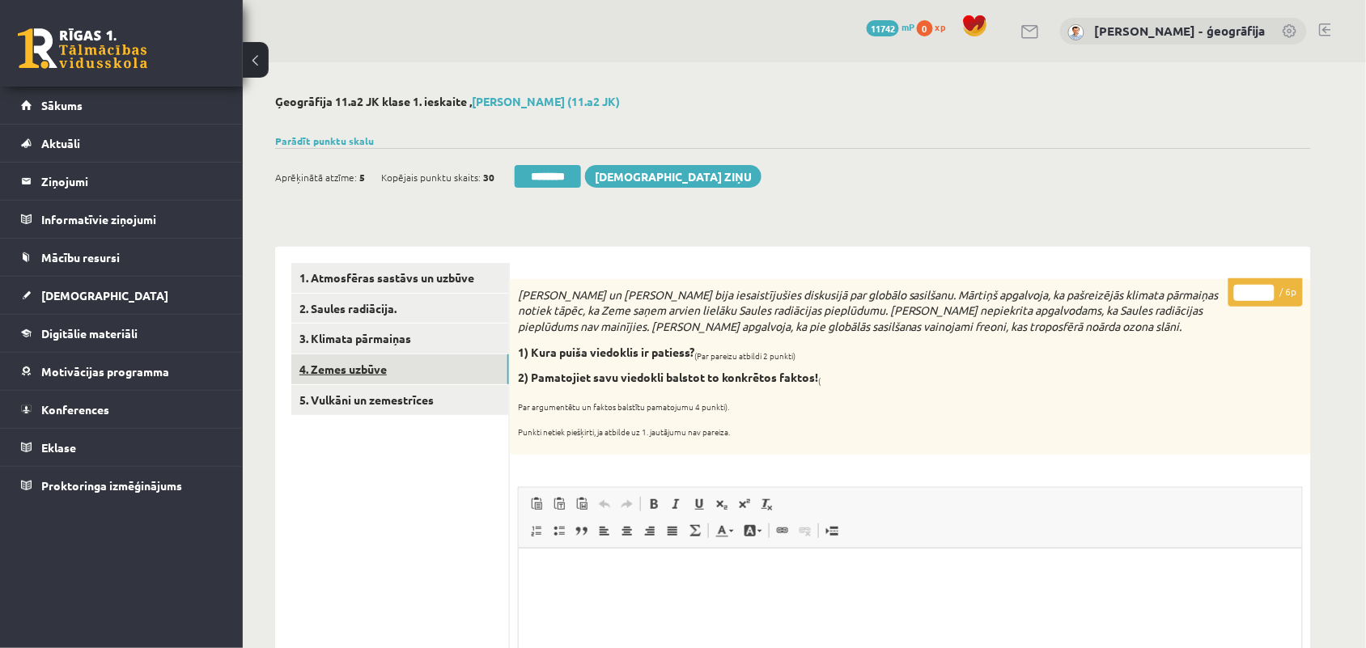
click at [338, 378] on link "4. Zemes uzbūve" at bounding box center [400, 369] width 218 height 30
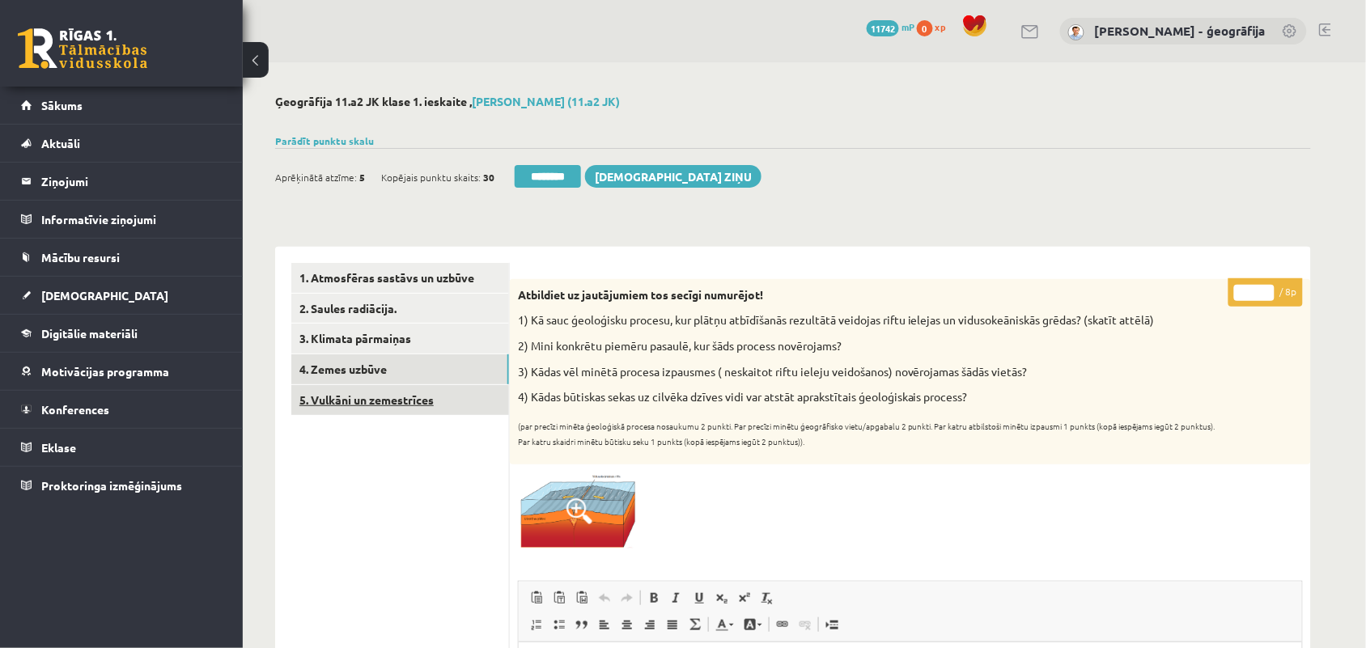
click at [369, 403] on link "5. Vulkāni un zemestrīces" at bounding box center [400, 400] width 218 height 30
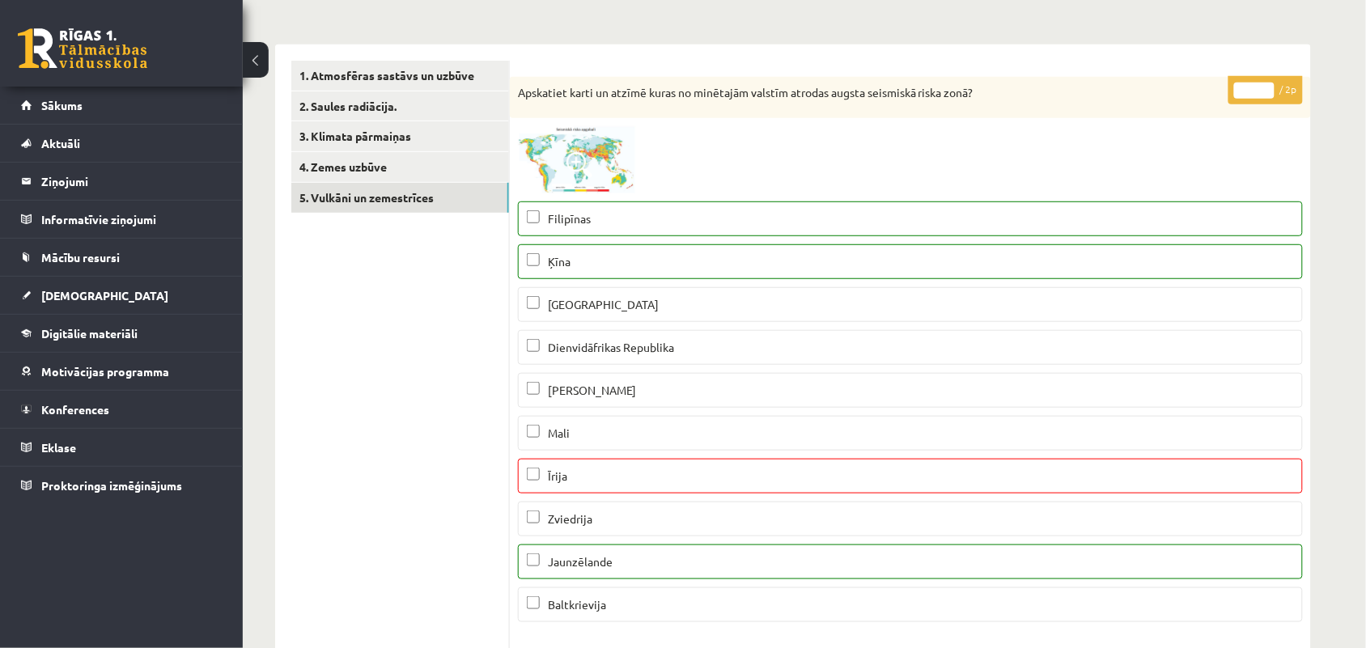
type input "*"
click at [1270, 87] on input "*" at bounding box center [1254, 91] width 40 height 16
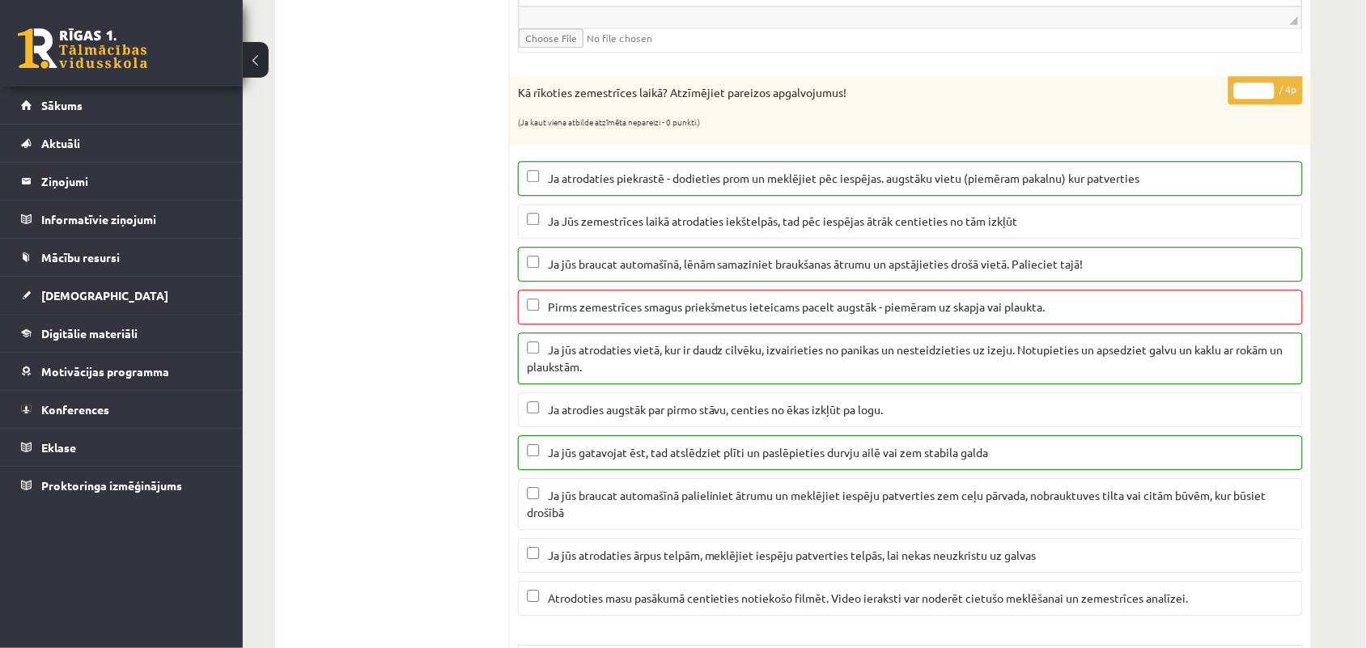
type input "*"
click at [1264, 99] on input "*" at bounding box center [1254, 91] width 40 height 16
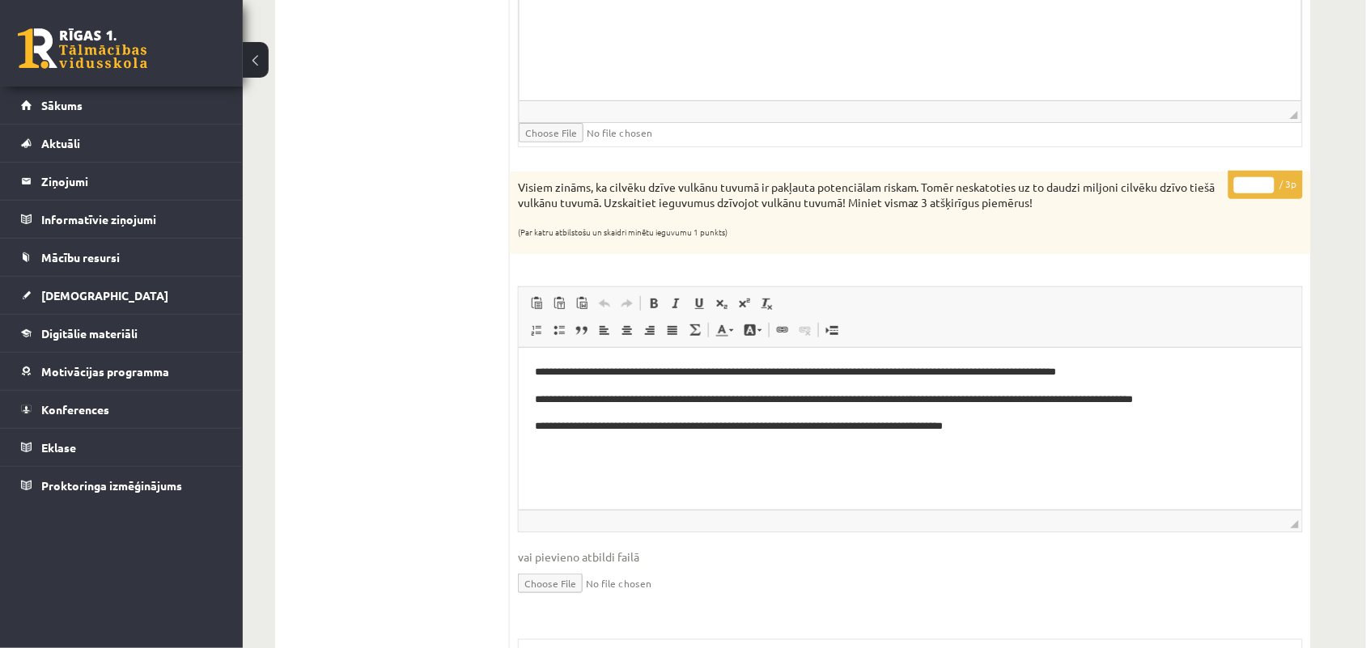
type input "*"
click at [1267, 188] on input "*" at bounding box center [1254, 185] width 40 height 16
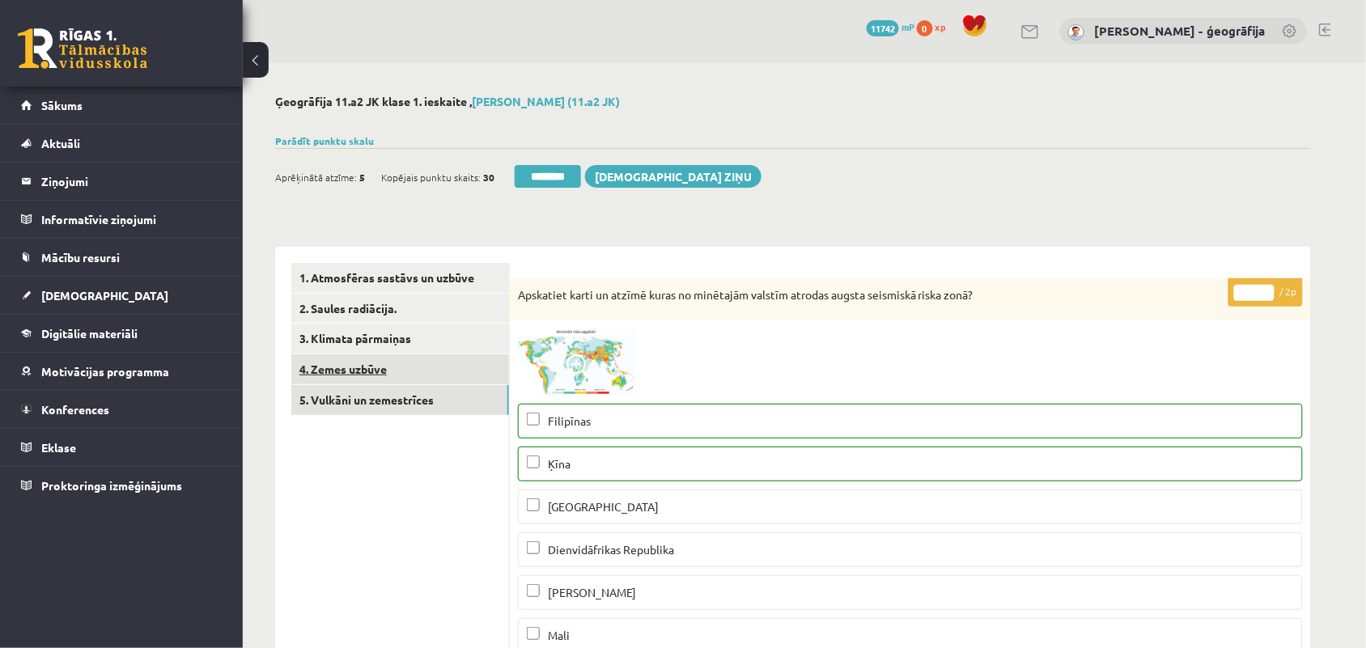
click at [333, 360] on link "4. Zemes uzbūve" at bounding box center [400, 369] width 218 height 30
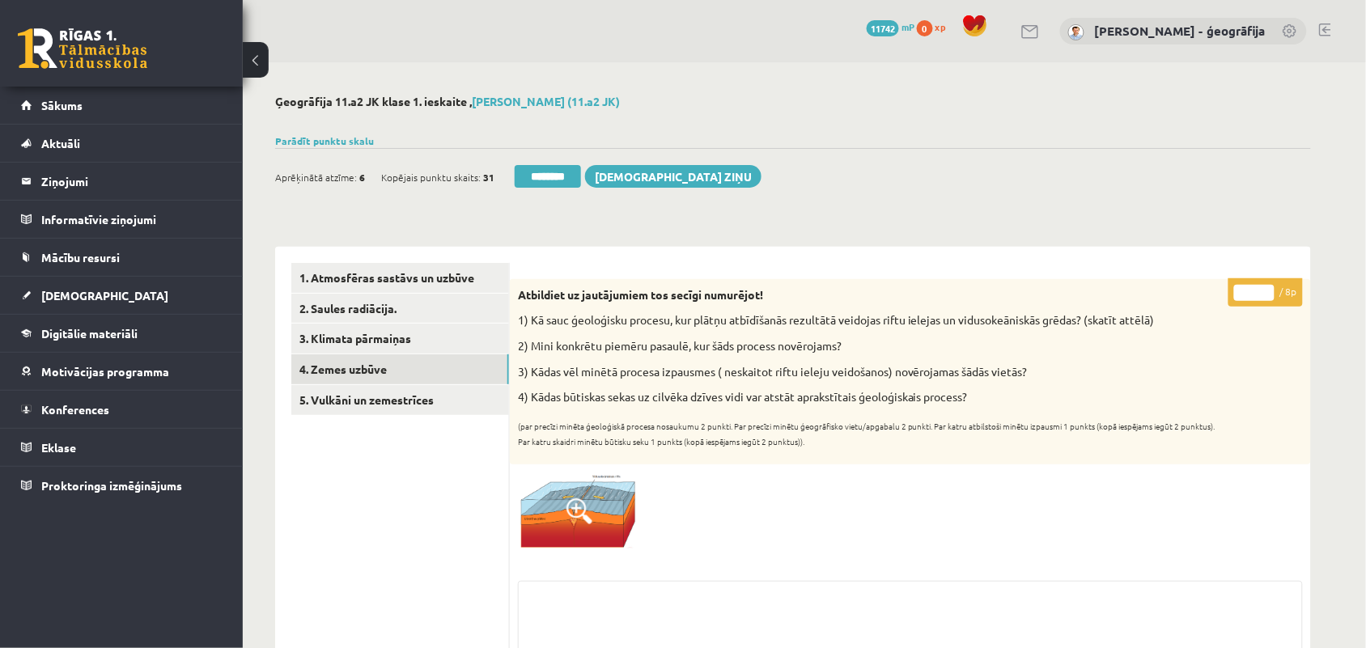
click at [553, 176] on input "********" at bounding box center [548, 176] width 66 height 23
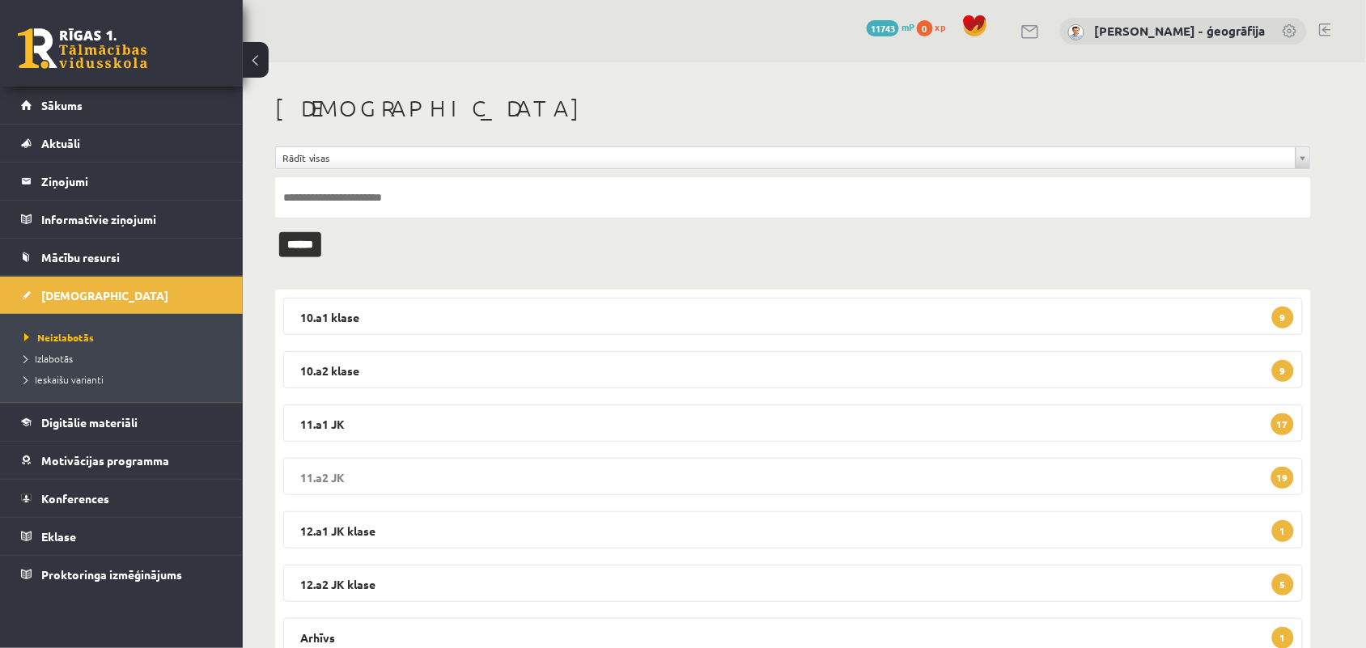
click at [508, 486] on legend "11.a2 JK 19" at bounding box center [792, 476] width 1019 height 37
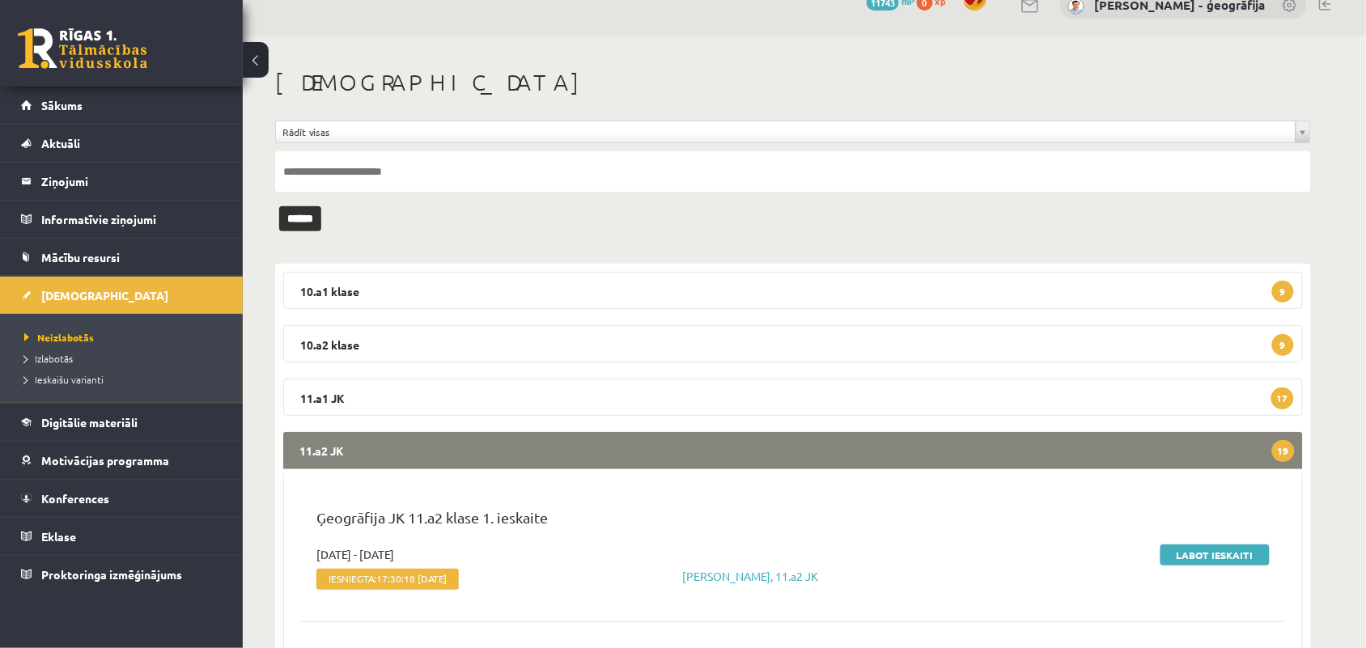
scroll to position [101, 0]
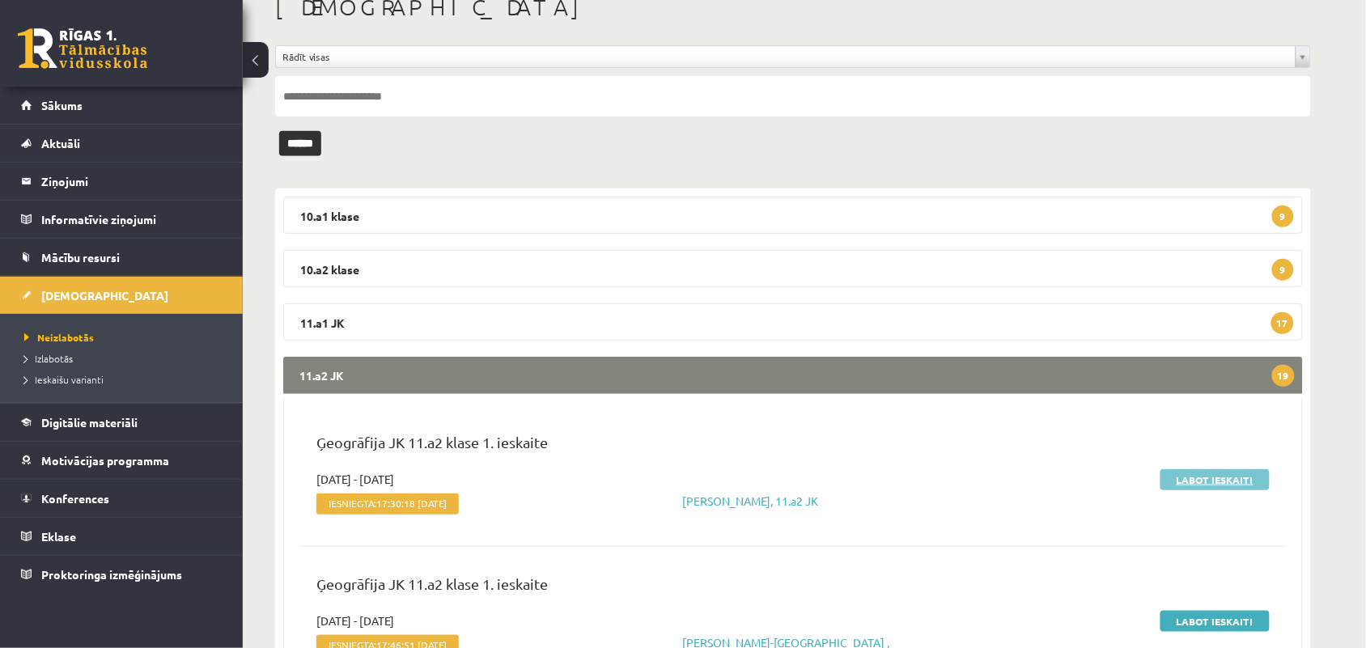
click at [1191, 483] on link "Labot ieskaiti" at bounding box center [1214, 479] width 109 height 21
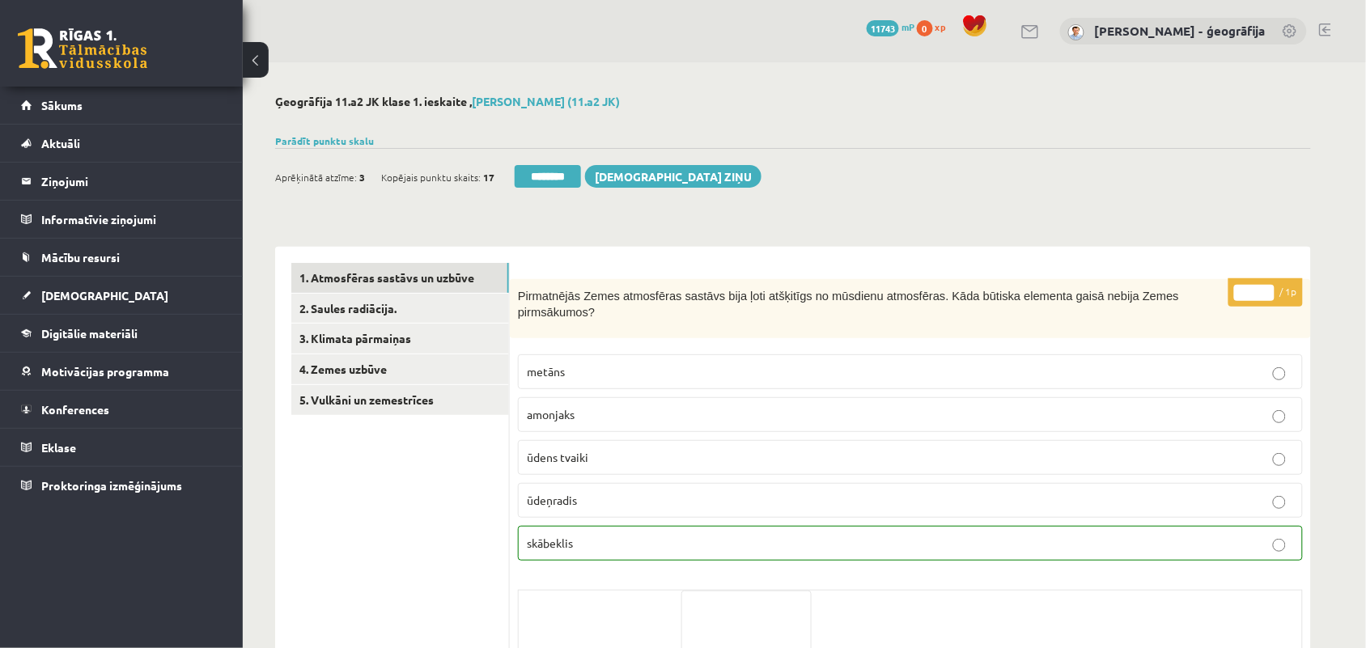
click at [379, 309] on link "2. Saules radiācija." at bounding box center [400, 309] width 218 height 30
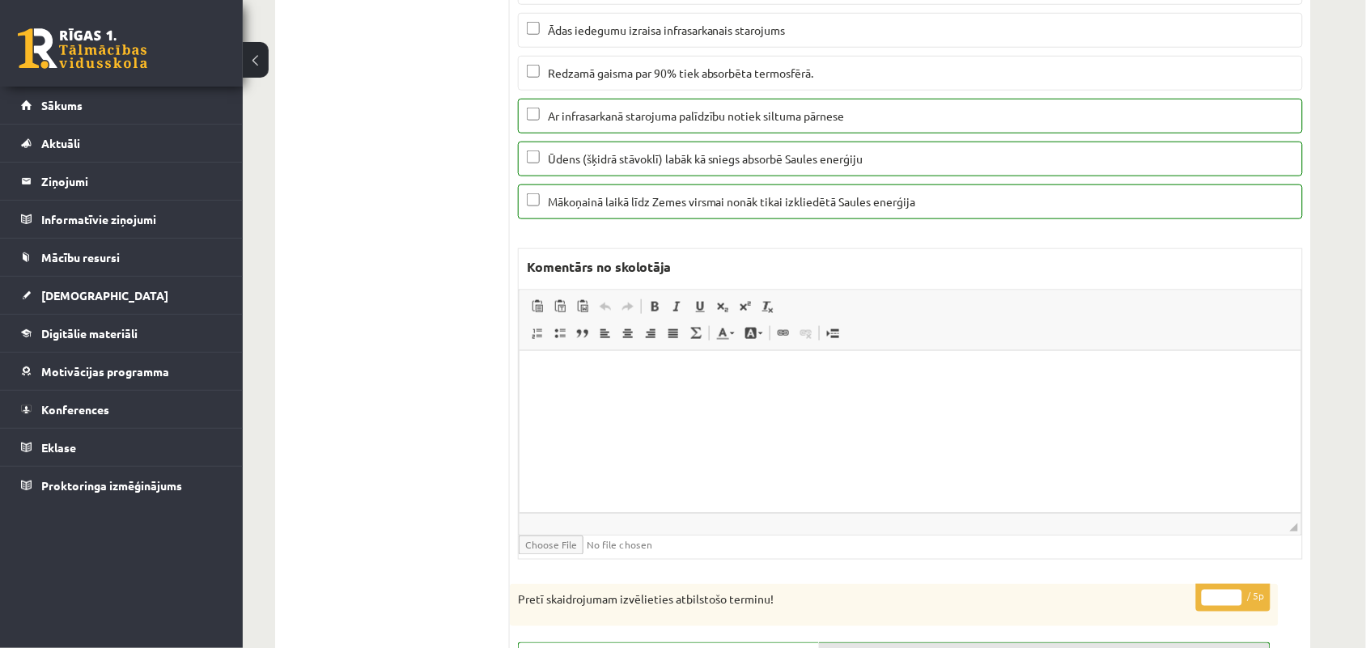
scroll to position [101, 0]
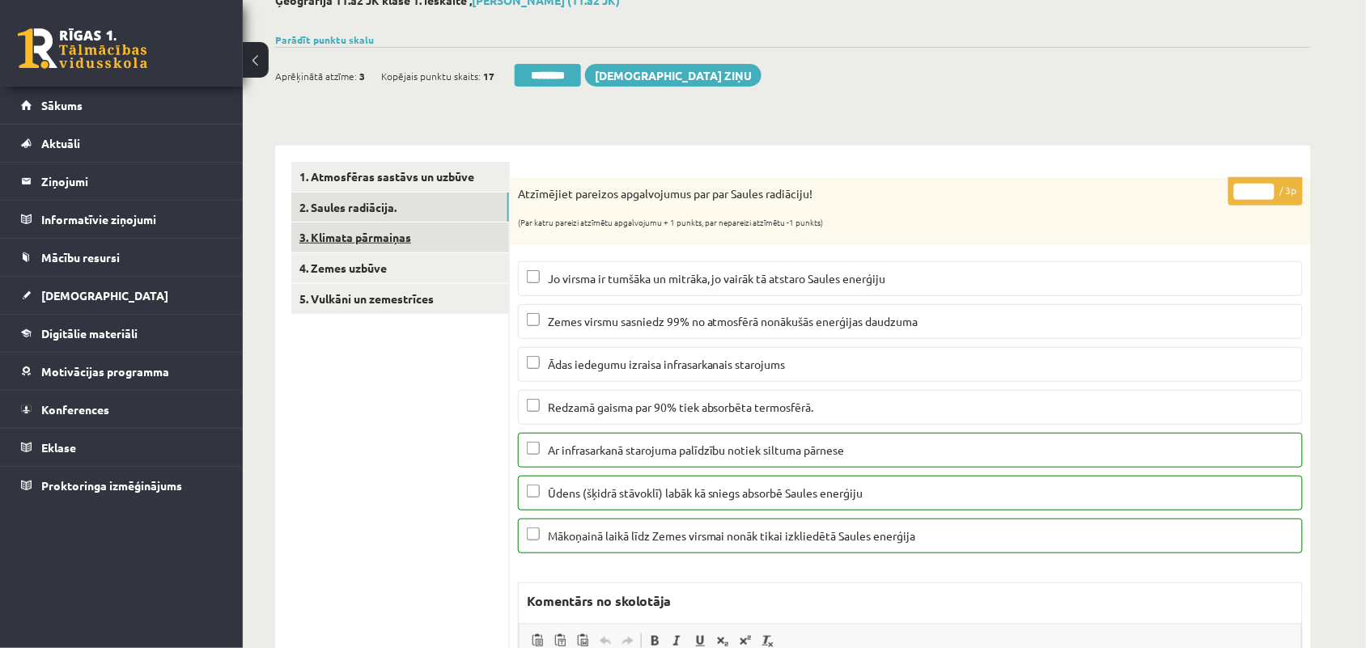
click at [397, 233] on link "3. Klimata pārmaiņas" at bounding box center [400, 237] width 218 height 30
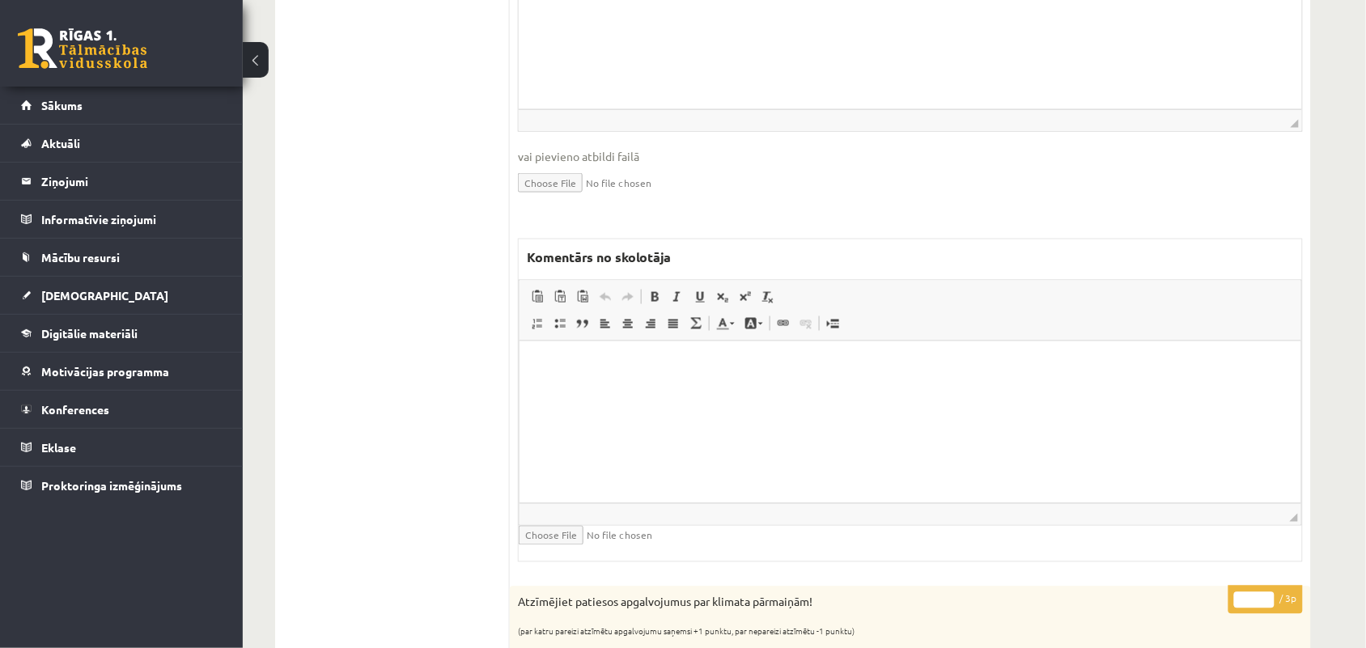
scroll to position [607, 0]
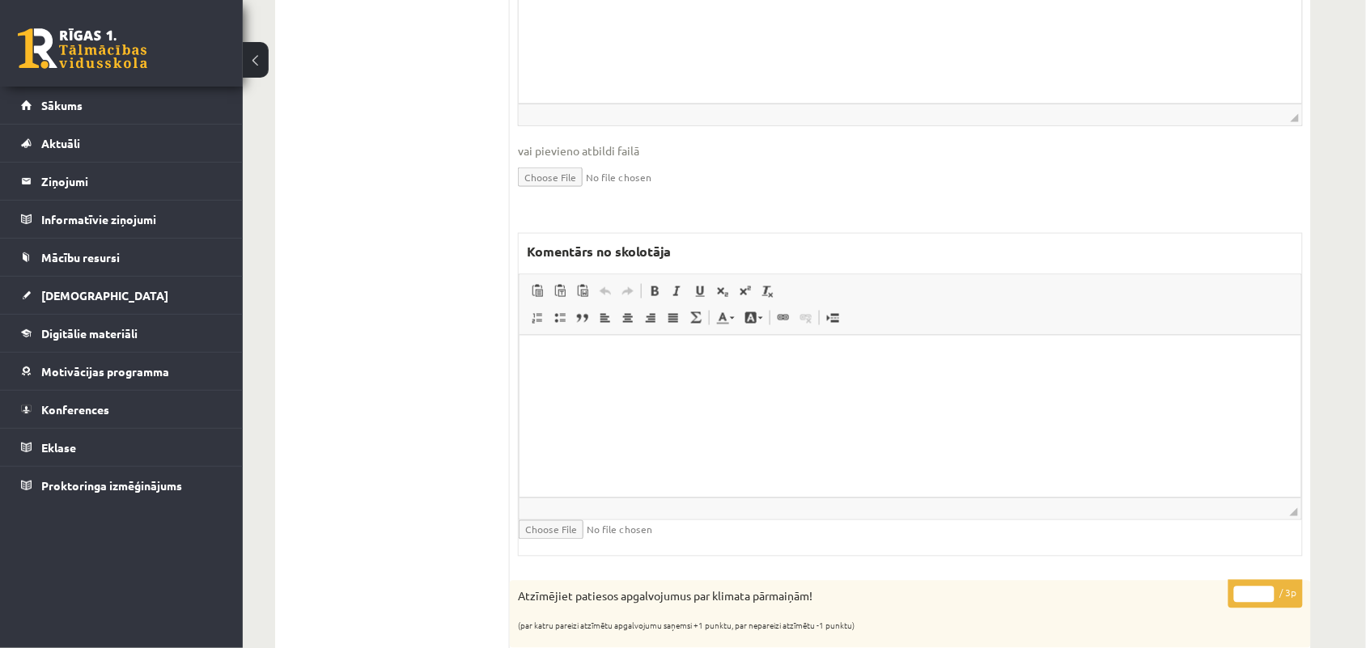
click at [621, 384] on html at bounding box center [909, 359] width 781 height 49
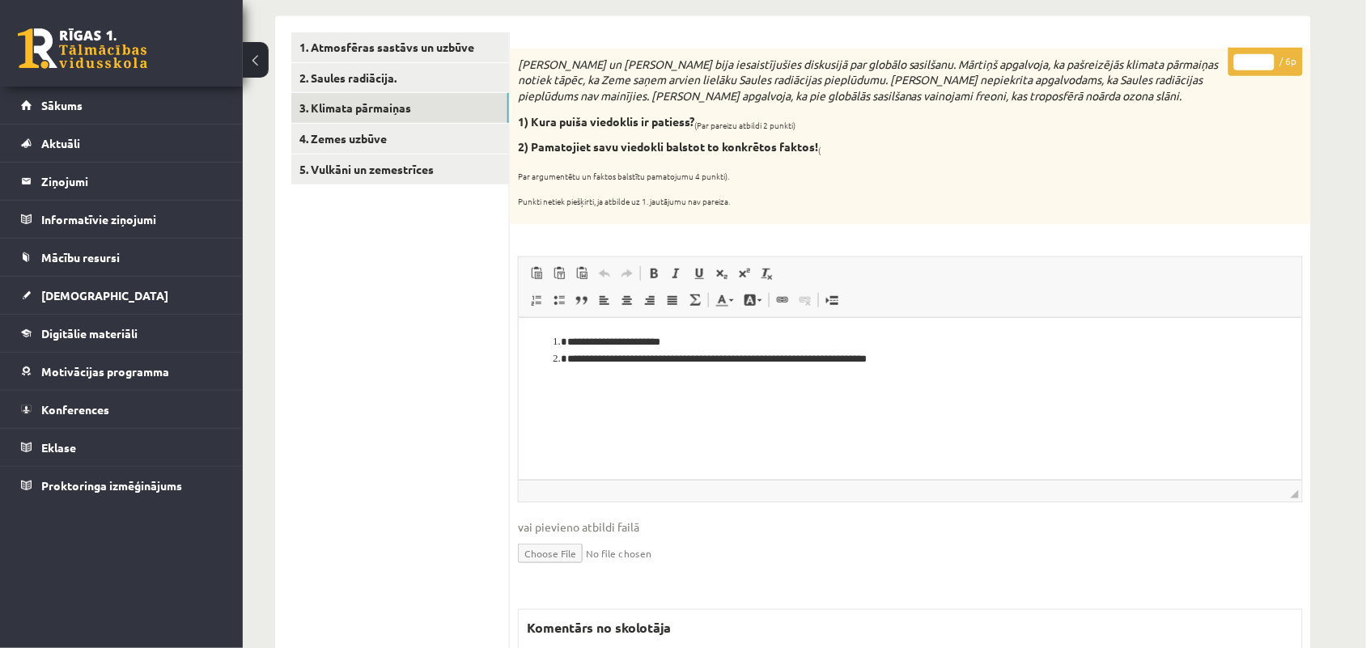
scroll to position [0, 0]
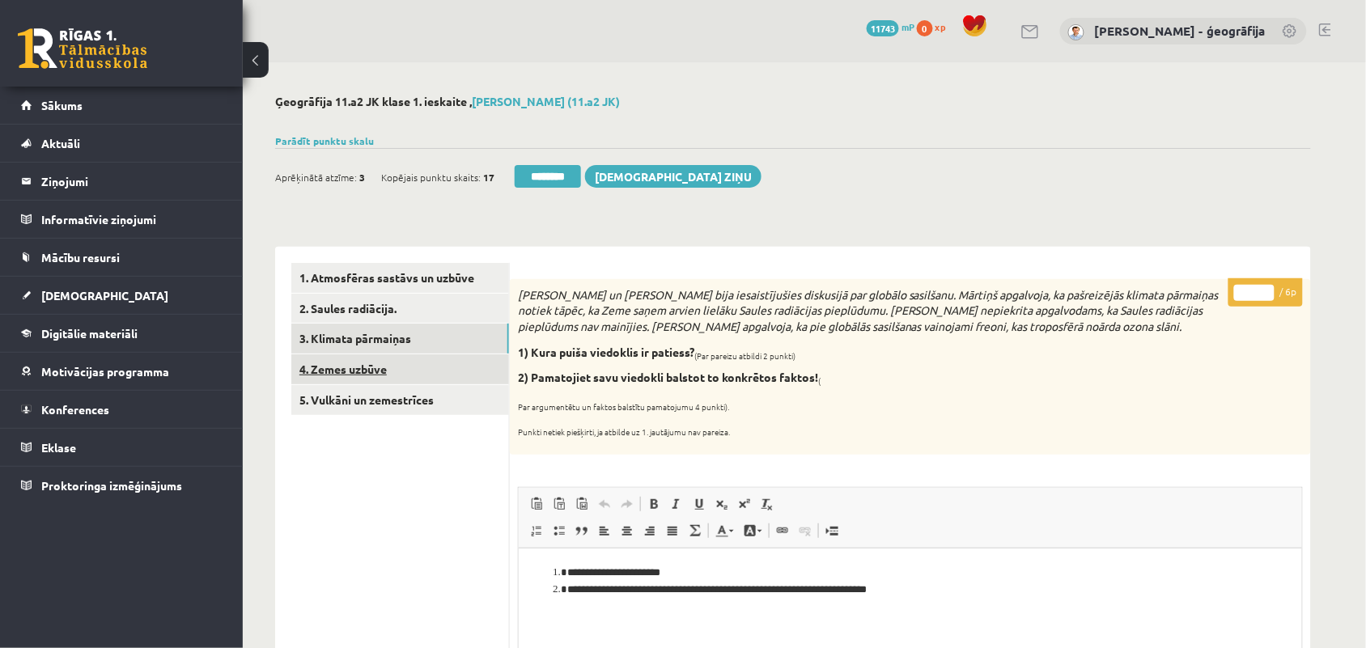
click at [333, 374] on link "4. Zemes uzbūve" at bounding box center [400, 369] width 218 height 30
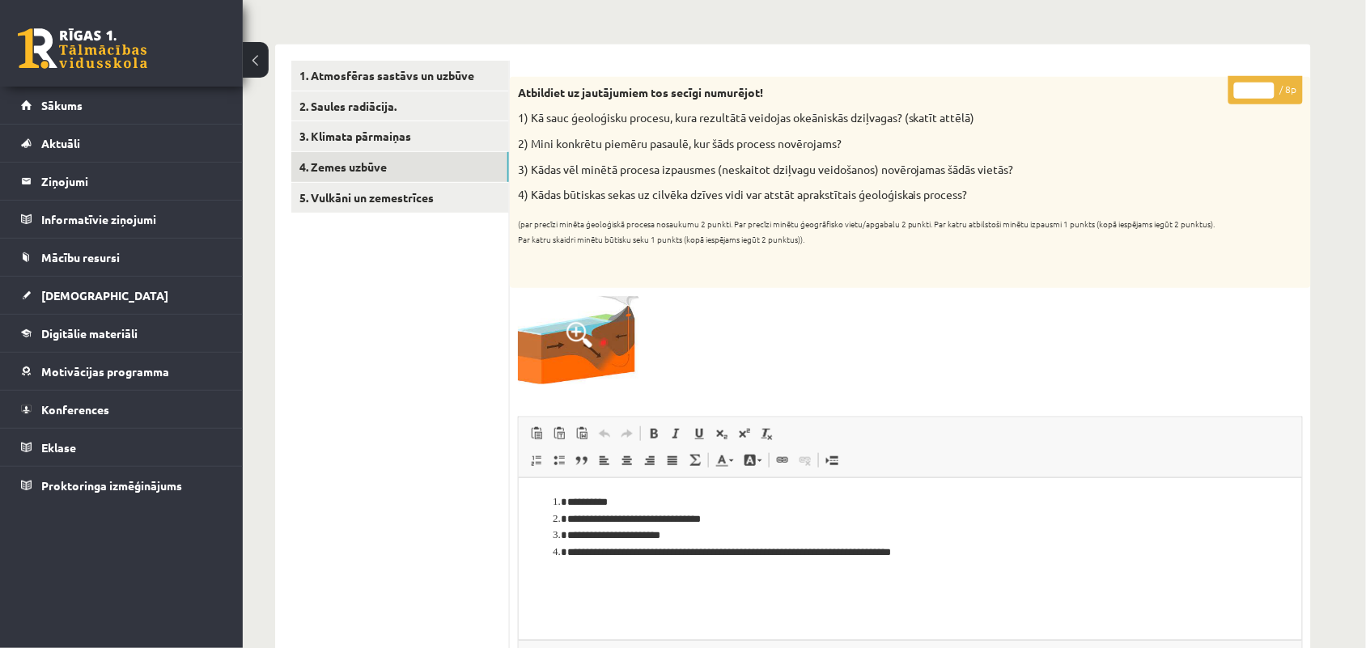
type input "*"
click at [1267, 86] on input "*" at bounding box center [1254, 91] width 40 height 16
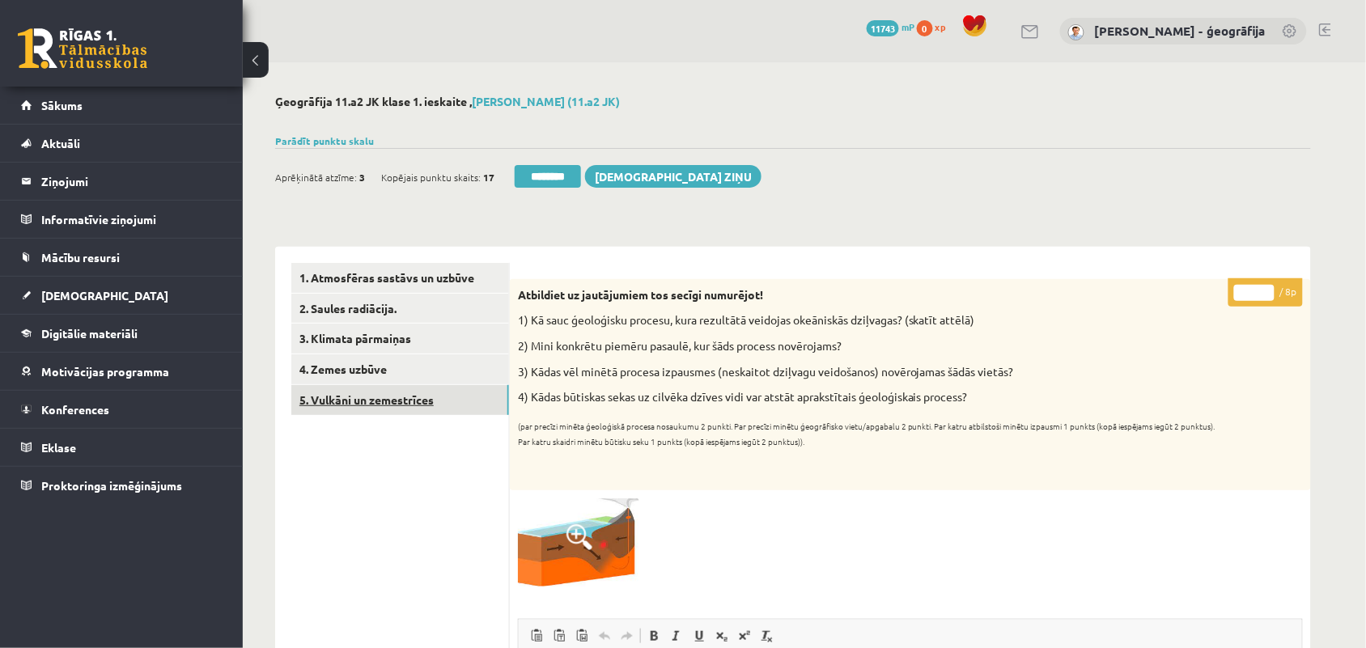
click at [368, 403] on link "5. Vulkāni un zemestrīces" at bounding box center [400, 400] width 218 height 30
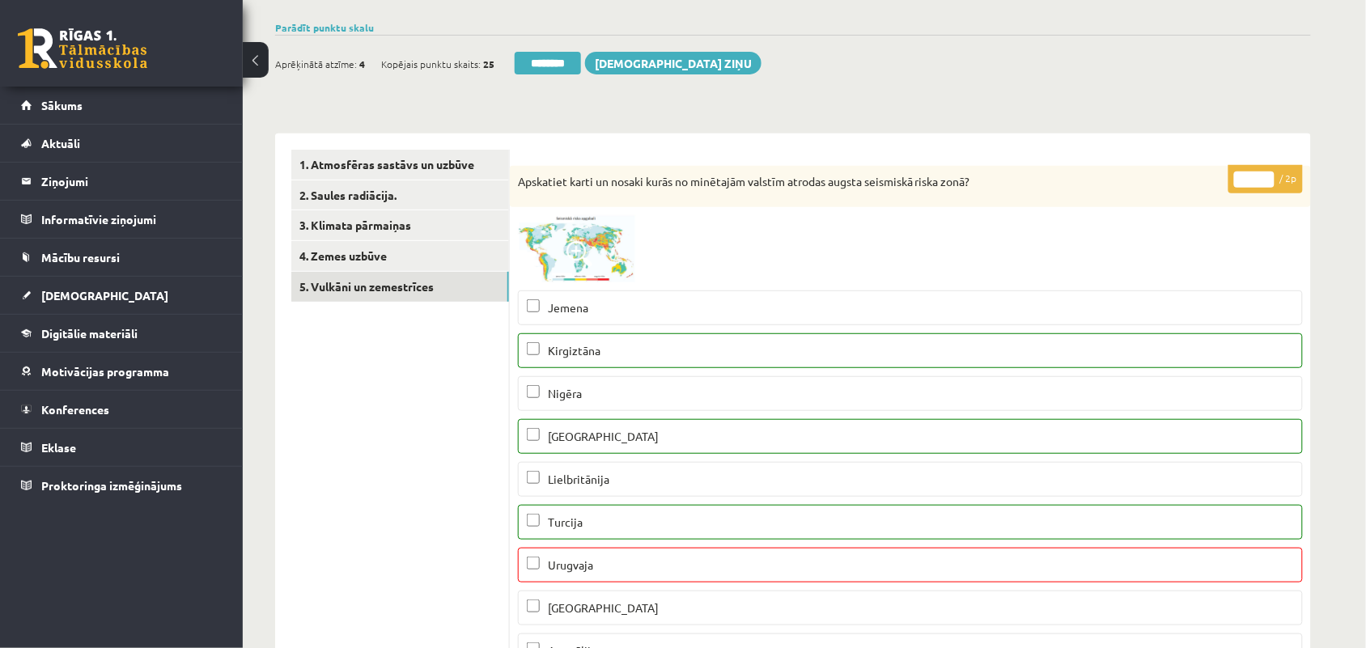
scroll to position [101, 0]
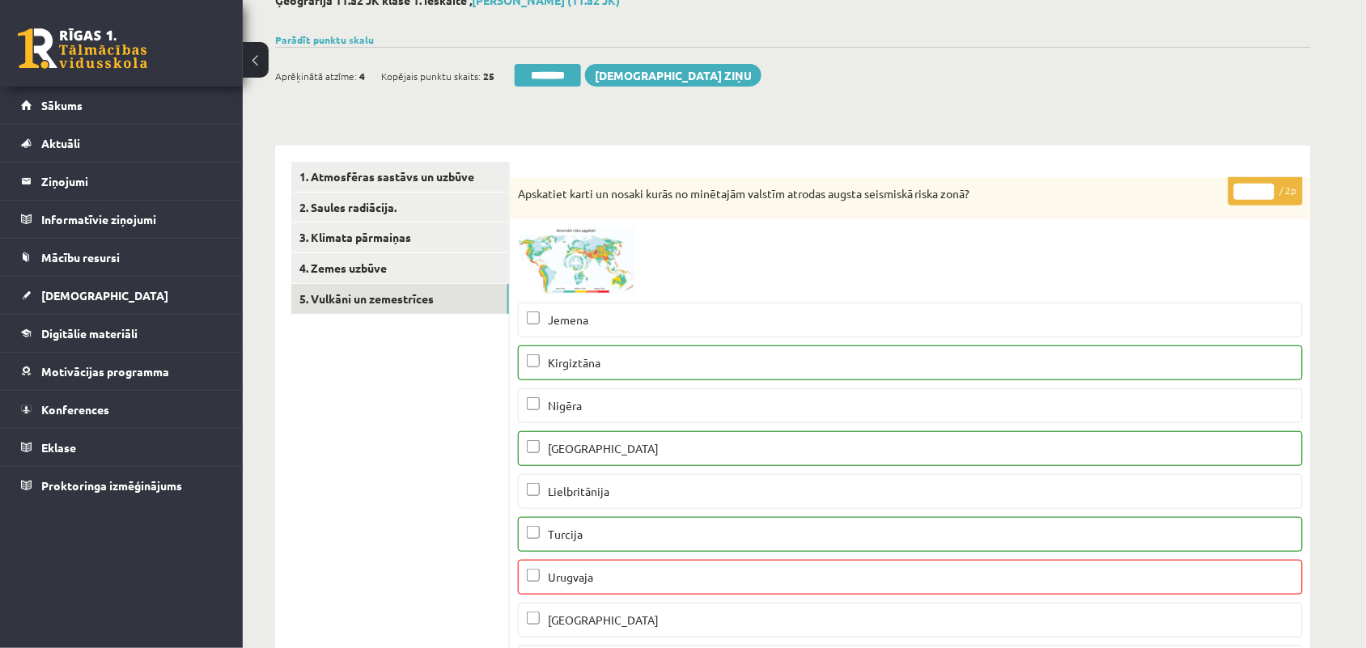
click at [1264, 187] on input "*" at bounding box center [1254, 192] width 40 height 16
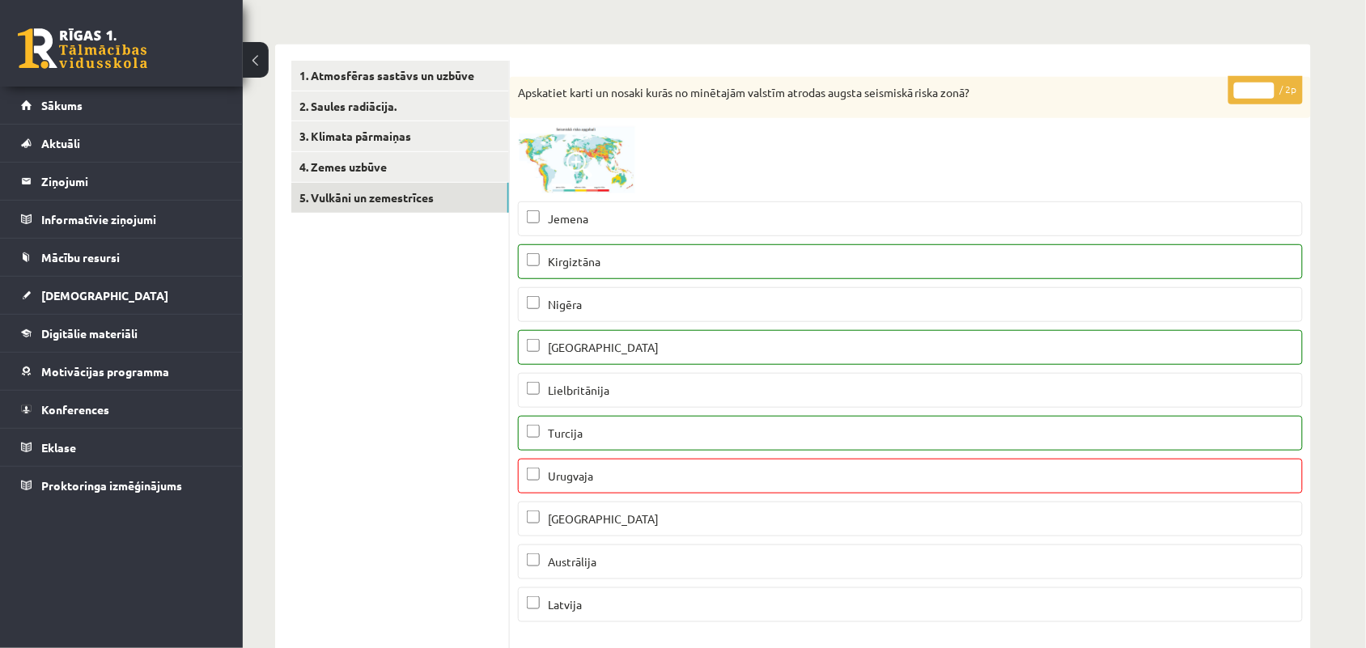
type input "*"
click at [1268, 97] on input "*" at bounding box center [1254, 91] width 40 height 16
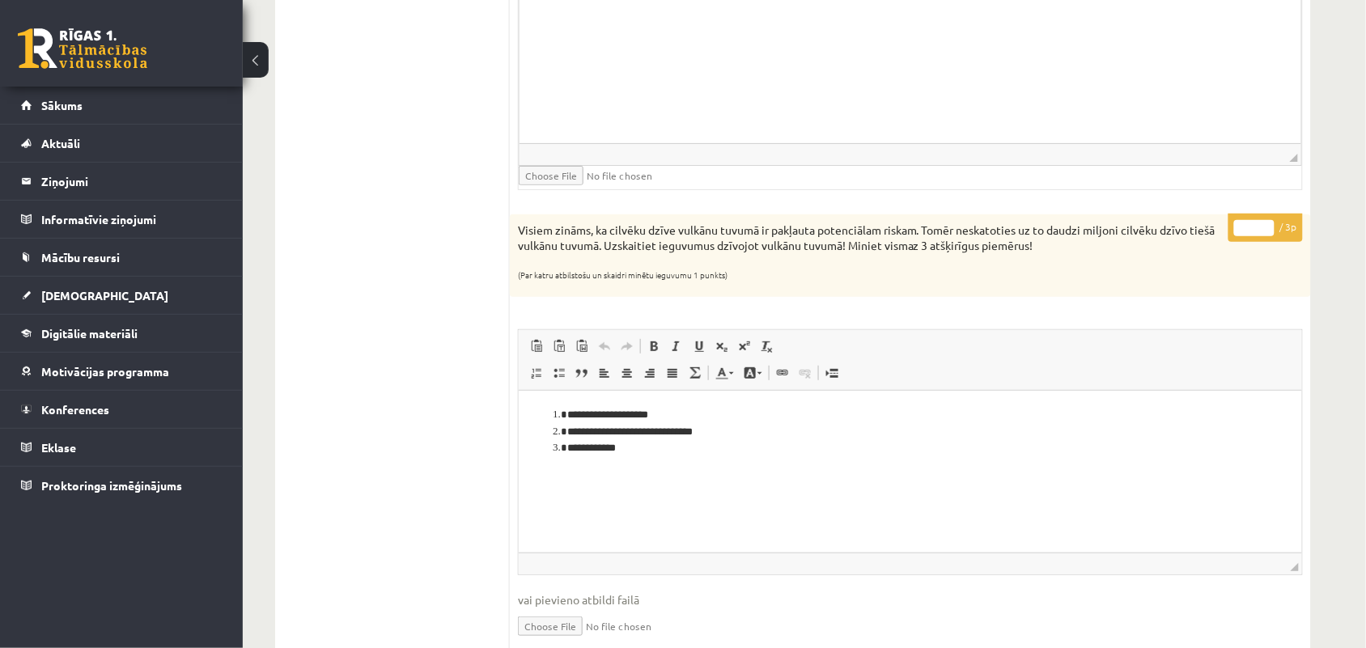
scroll to position [1921, 0]
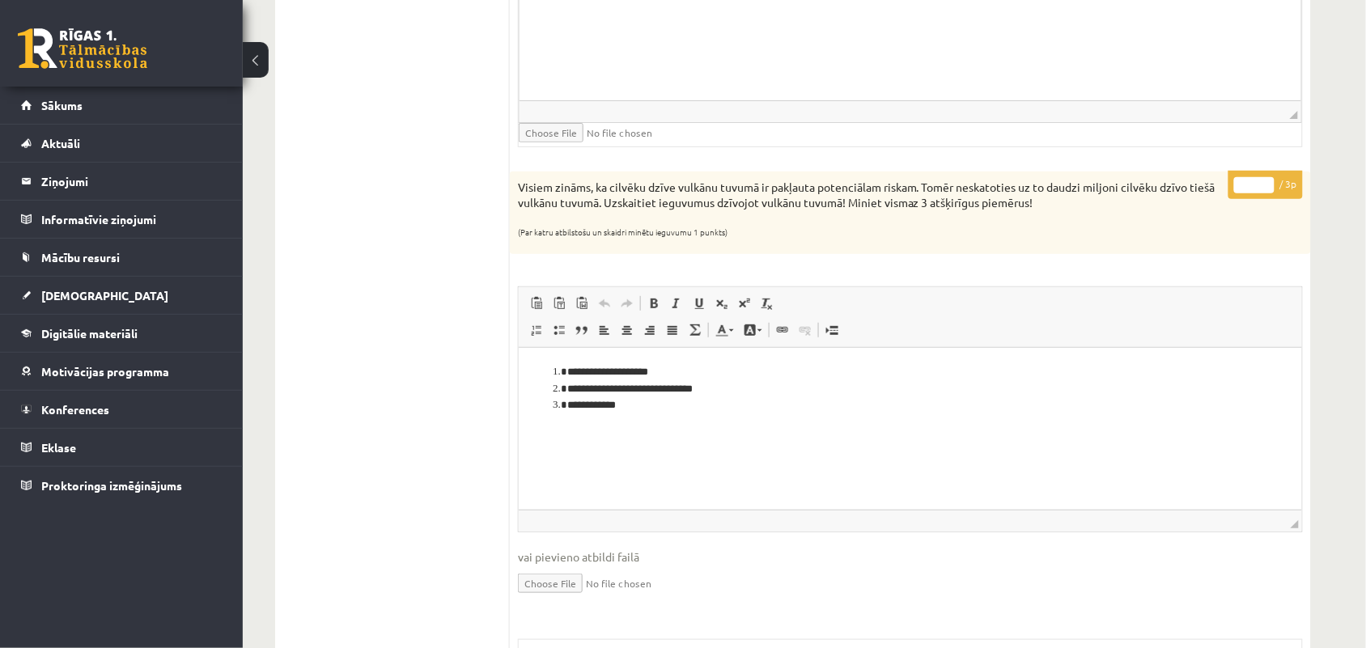
click at [1264, 188] on input "*" at bounding box center [1254, 185] width 40 height 16
type input "*"
click at [1264, 188] on input "*" at bounding box center [1254, 185] width 40 height 16
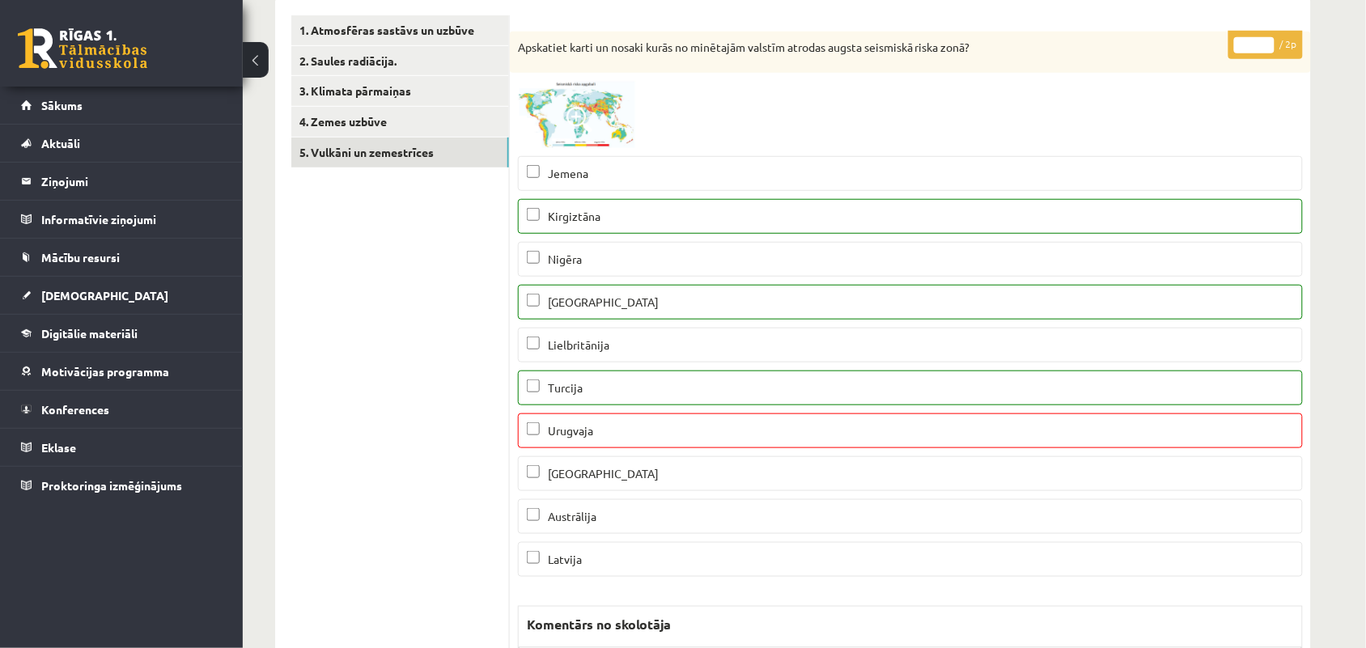
scroll to position [0, 0]
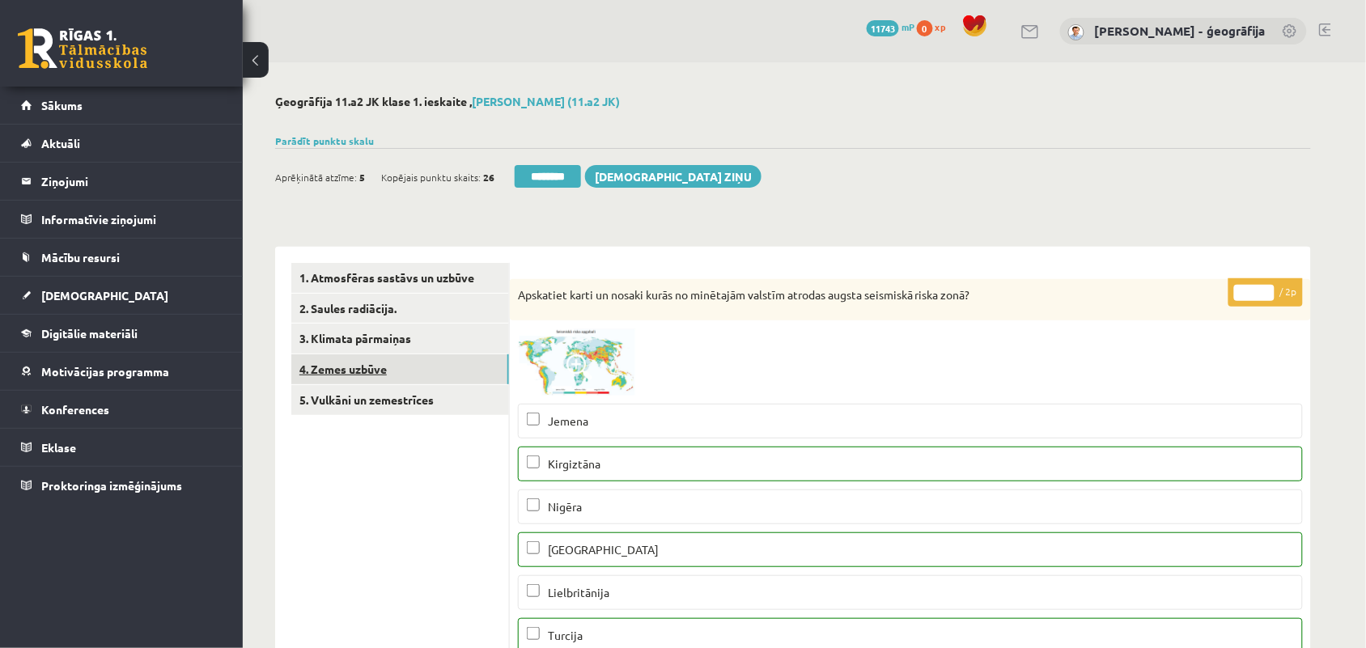
click at [353, 376] on link "4. Zemes uzbūve" at bounding box center [400, 369] width 218 height 30
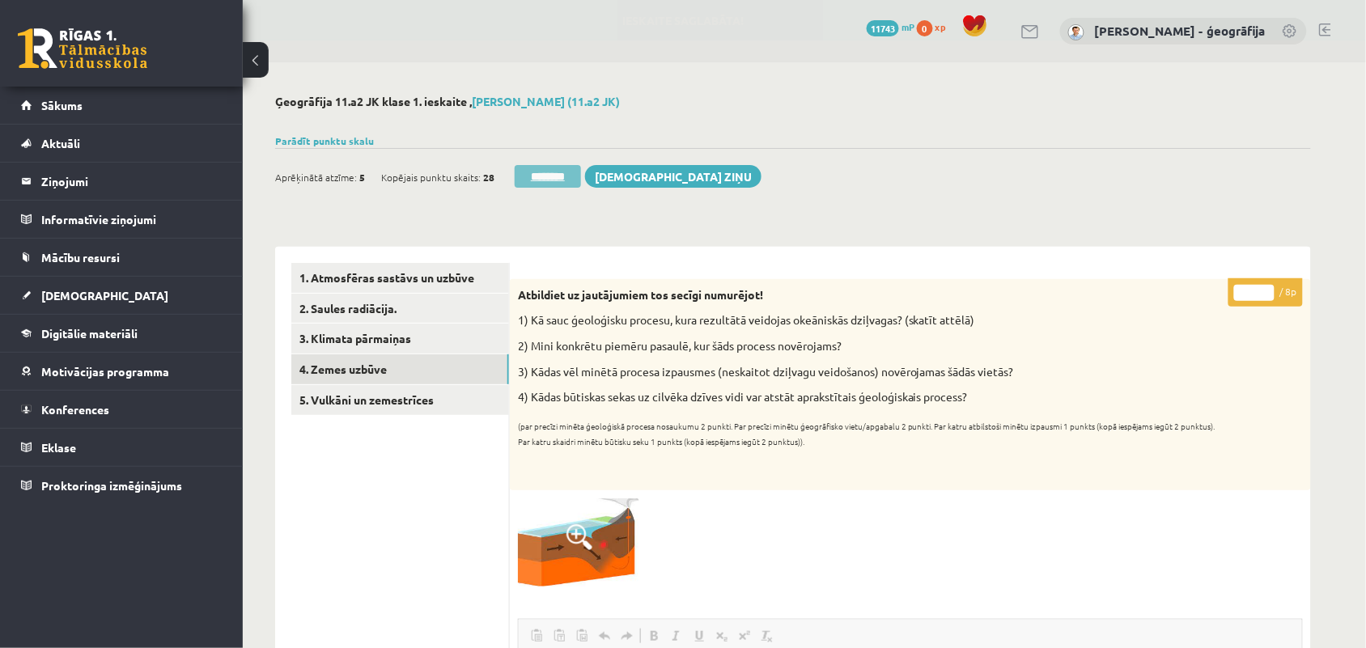
click at [554, 172] on input "********" at bounding box center [548, 176] width 66 height 23
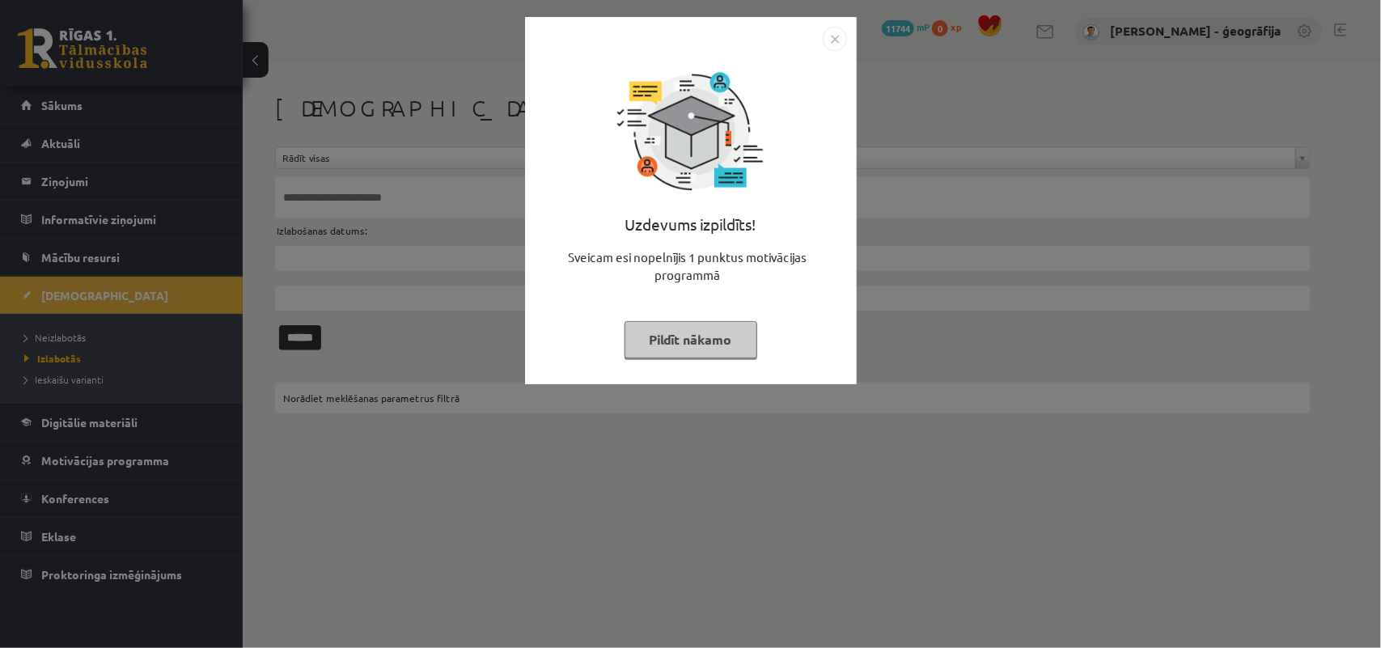
click at [653, 333] on button "Pildīt nākamo" at bounding box center [691, 339] width 133 height 37
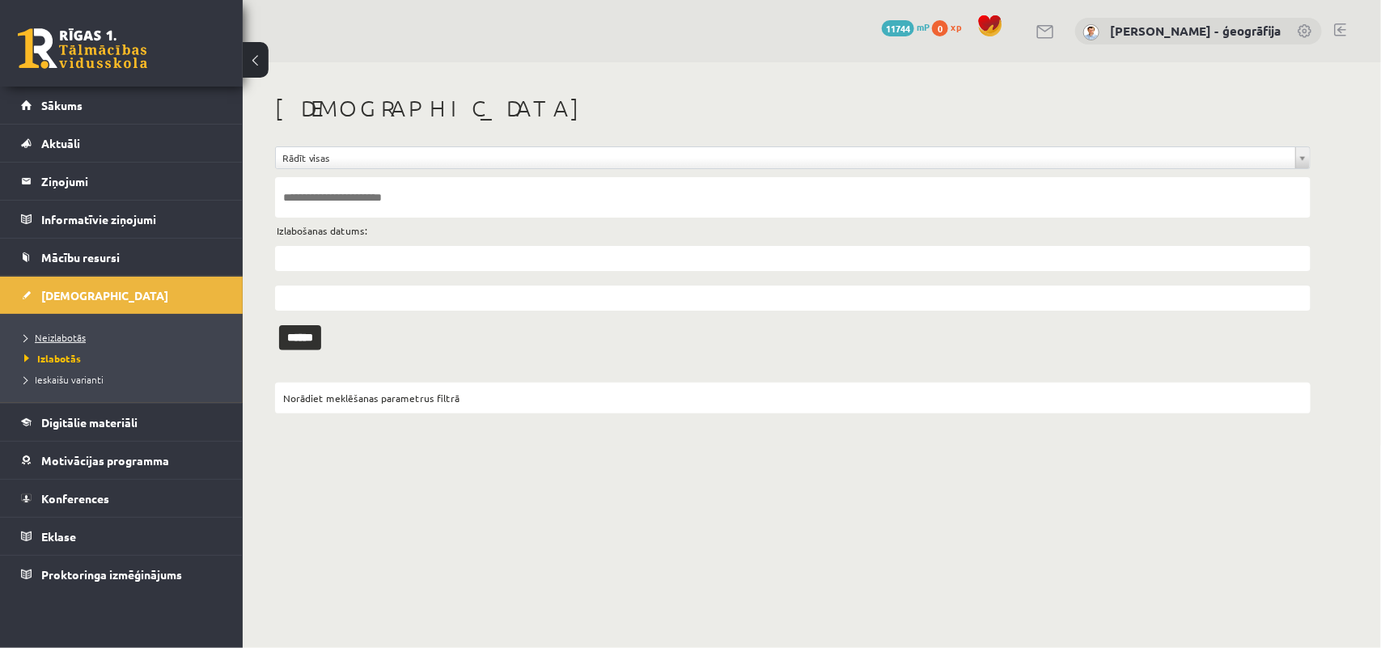
click at [57, 333] on span "Neizlabotās" at bounding box center [54, 337] width 61 height 13
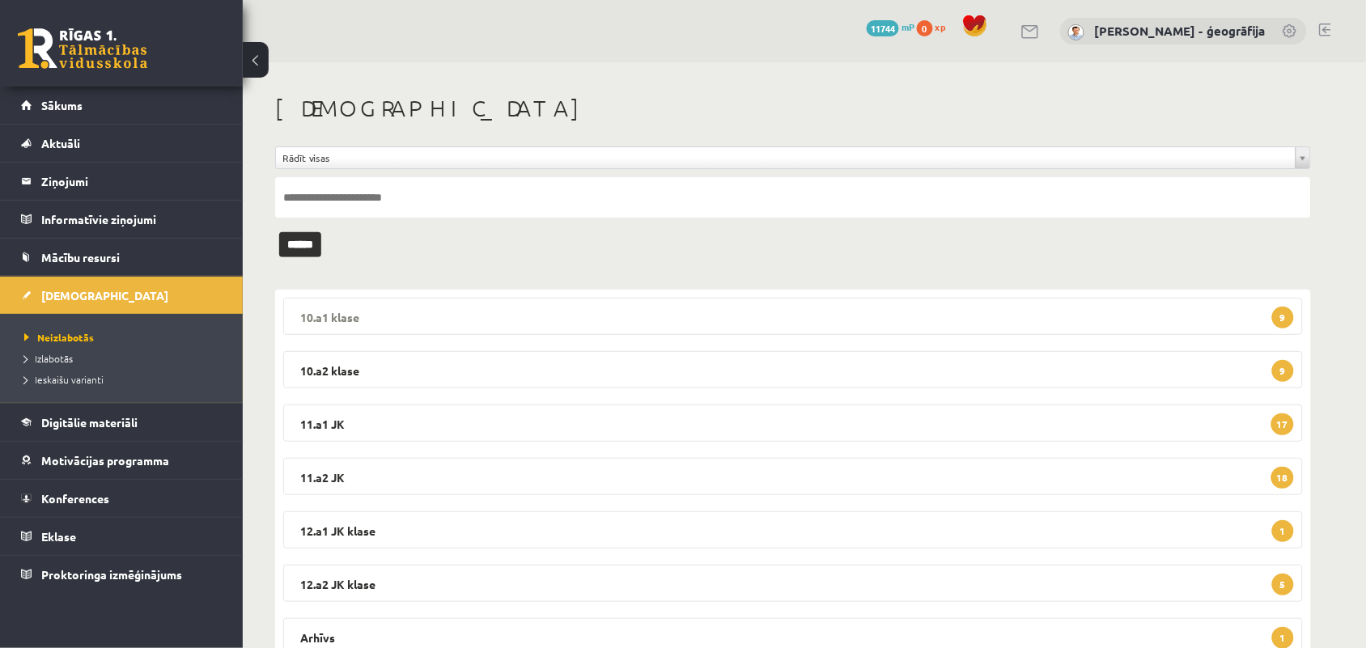
scroll to position [63, 0]
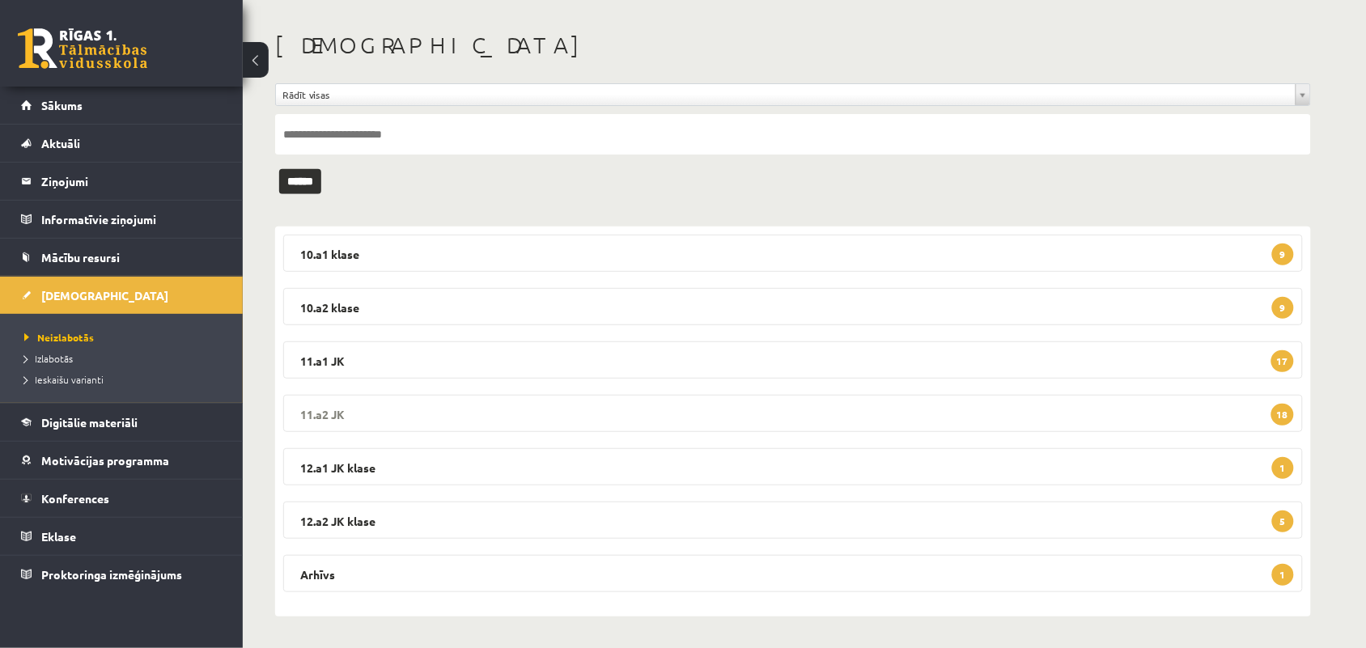
click at [633, 421] on legend "11.a2 JK 18" at bounding box center [792, 413] width 1019 height 37
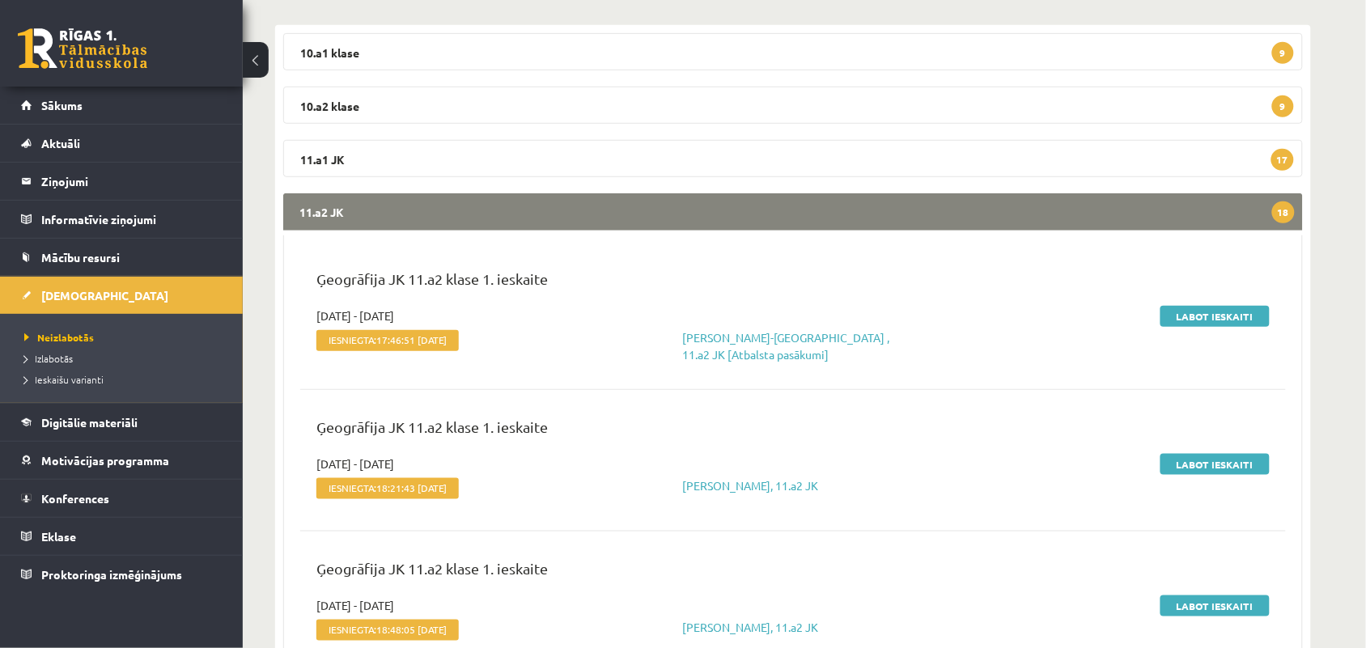
scroll to position [265, 0]
click at [1180, 306] on link "Labot ieskaiti" at bounding box center [1214, 315] width 109 height 21
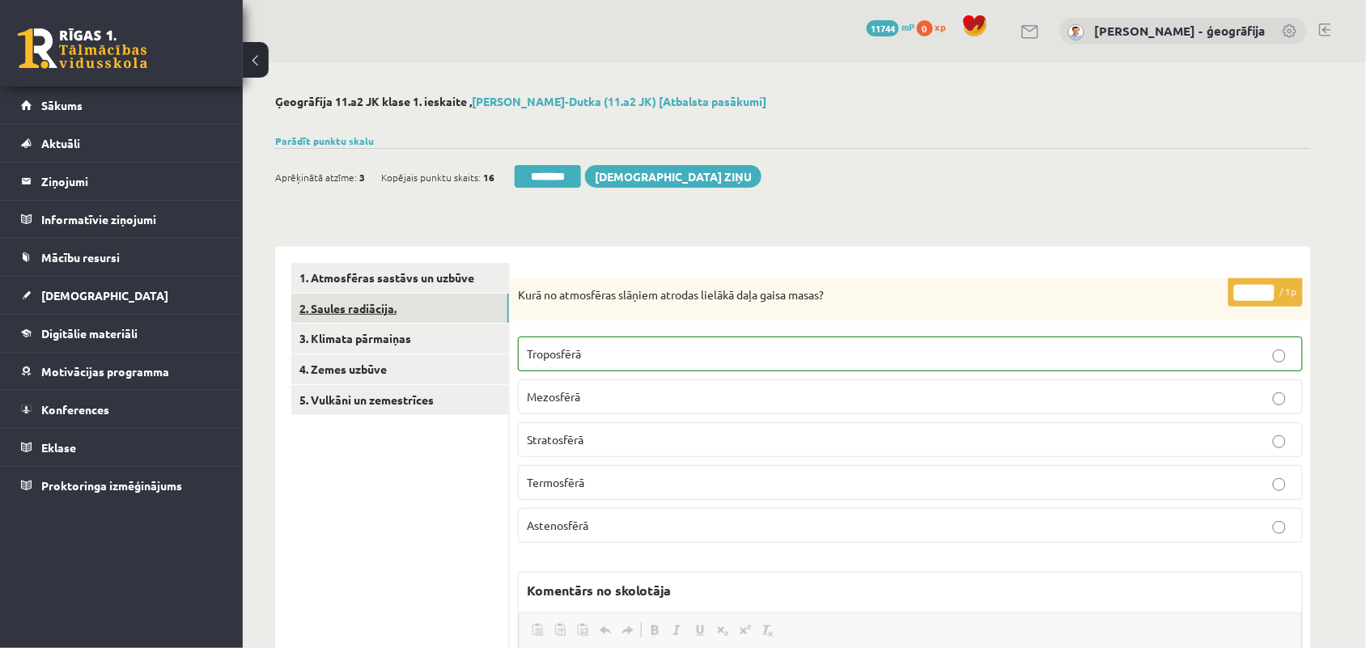
click at [371, 310] on link "2. Saules radiācija." at bounding box center [400, 309] width 218 height 30
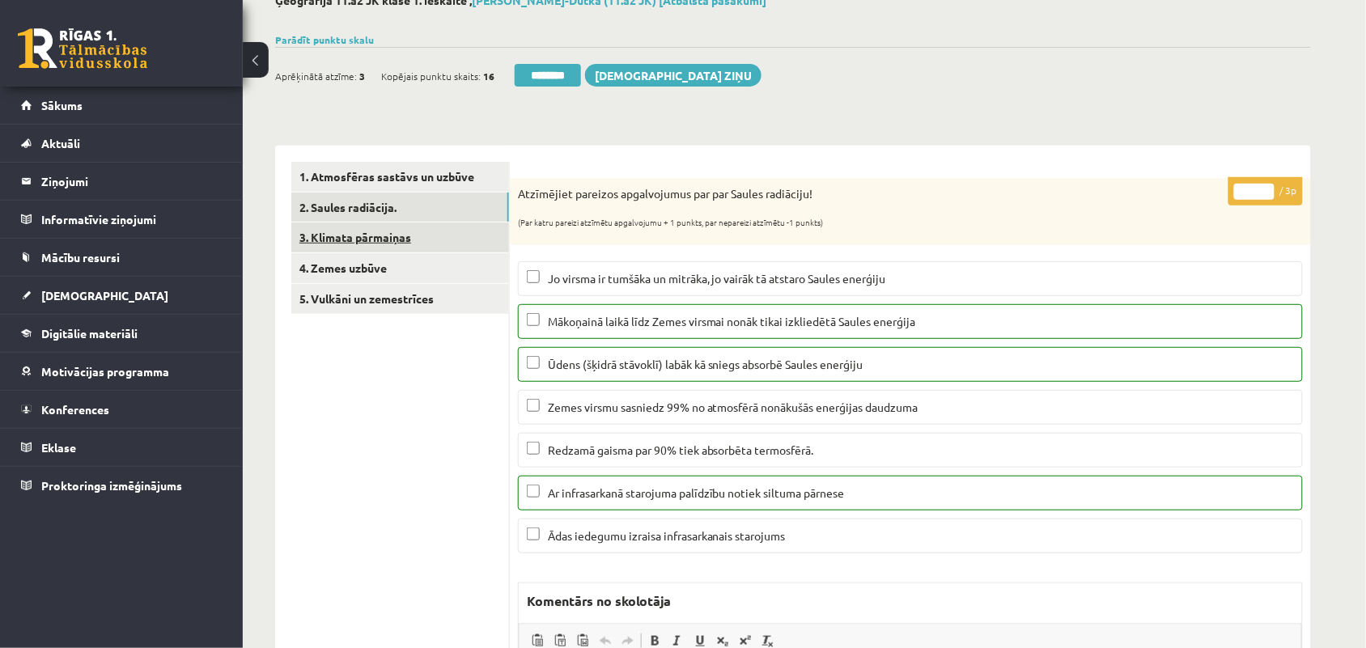
click at [455, 231] on link "3. Klimata pārmaiņas" at bounding box center [400, 237] width 218 height 30
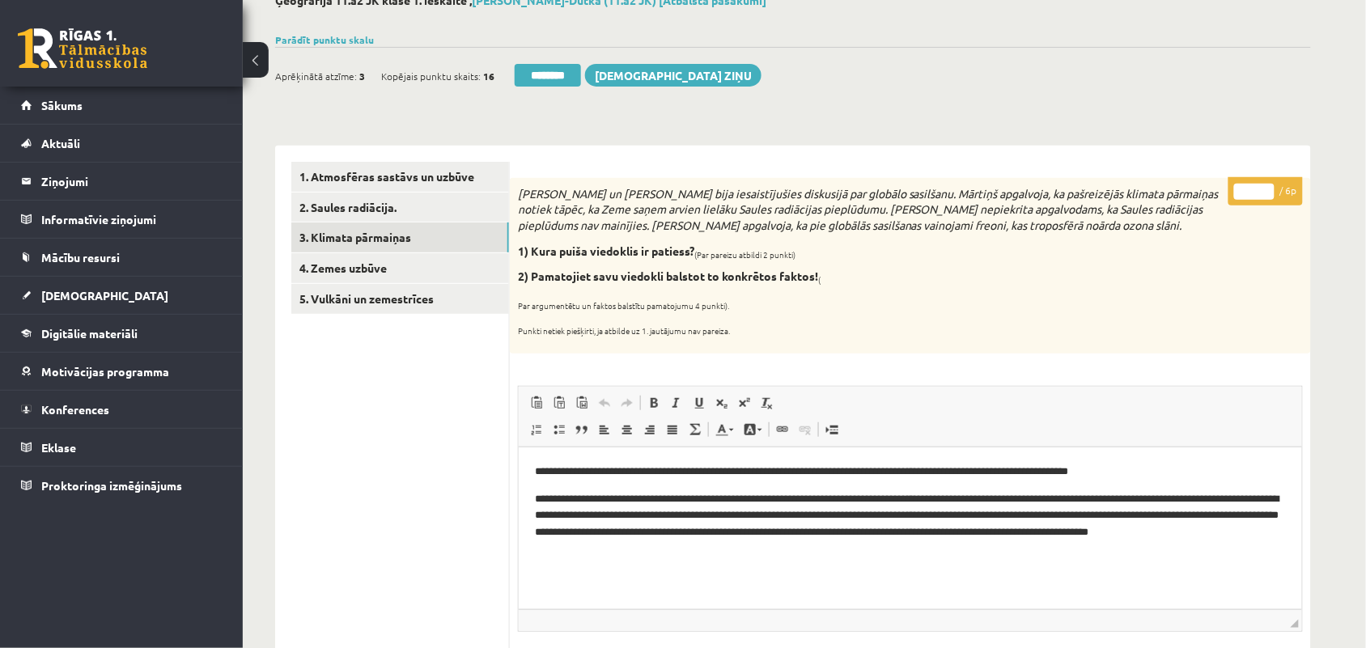
type input "*"
click at [1262, 188] on input "*" at bounding box center [1254, 192] width 40 height 16
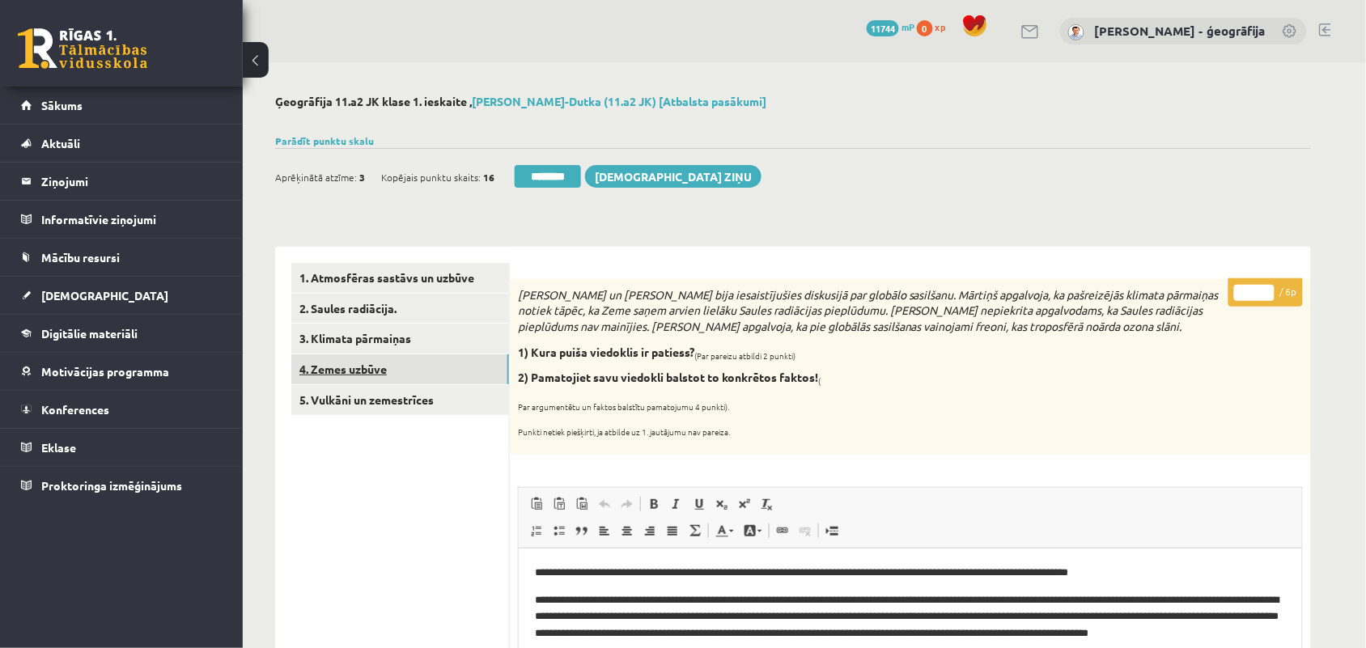
click at [334, 366] on link "4. Zemes uzbūve" at bounding box center [400, 369] width 218 height 30
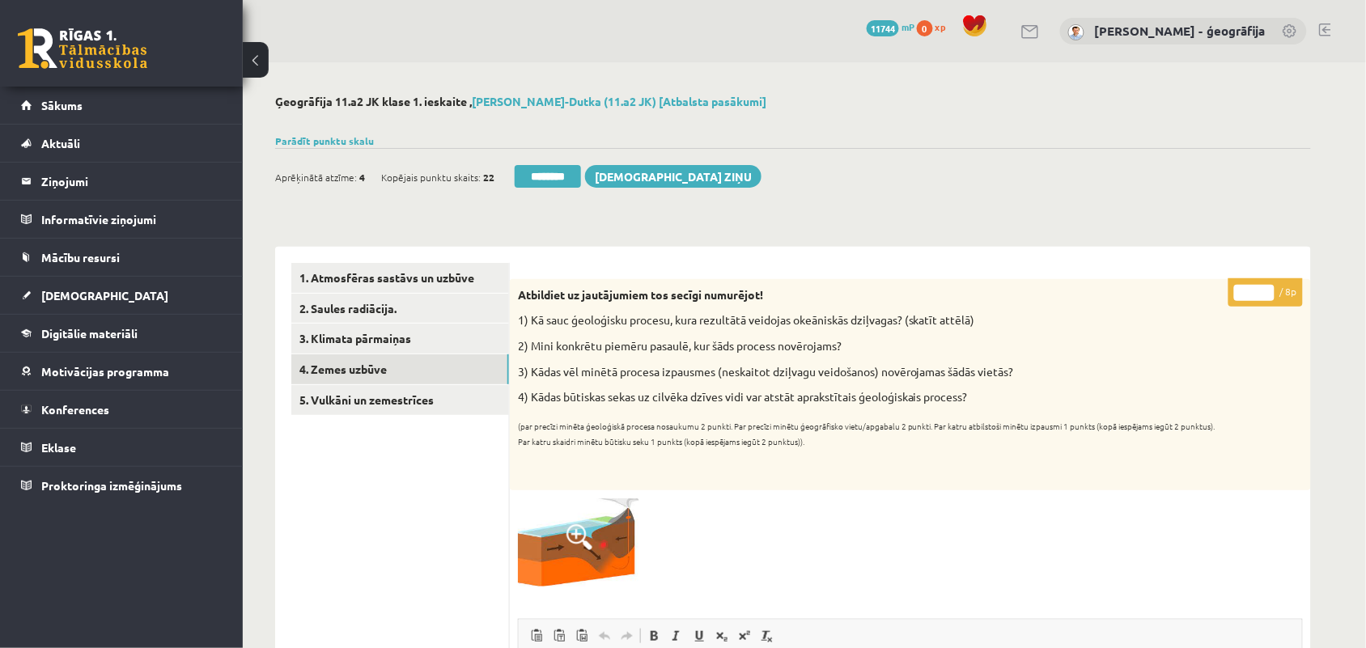
type input "*"
click at [1268, 291] on input "*" at bounding box center [1254, 293] width 40 height 16
click at [345, 404] on link "5. Vulkāni un zemestrīces" at bounding box center [400, 400] width 218 height 30
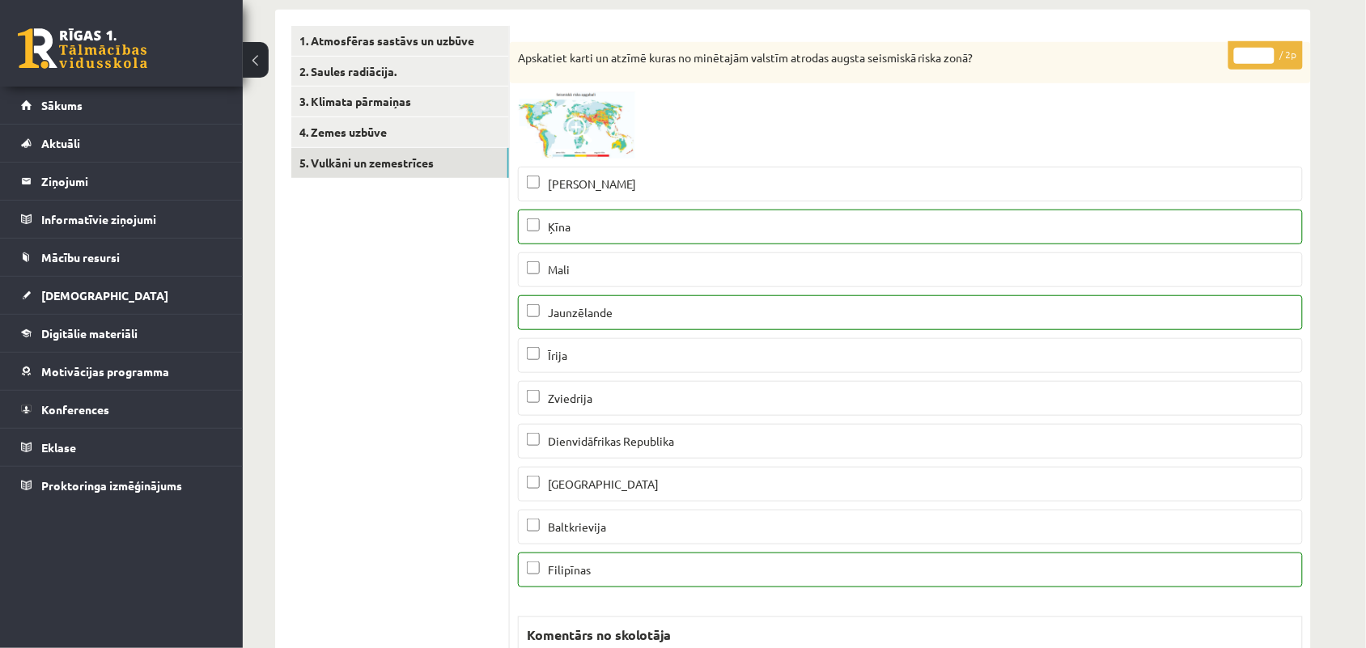
scroll to position [202, 0]
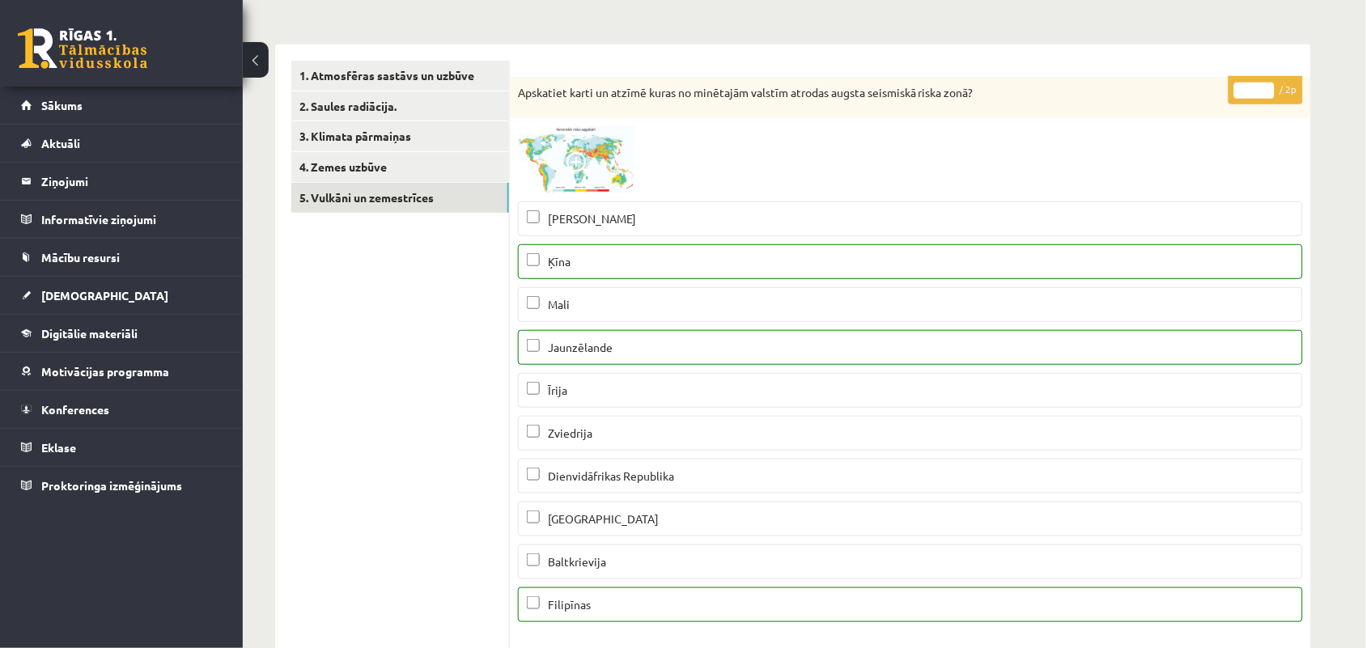
type input "*"
click at [1260, 87] on input "*" at bounding box center [1254, 91] width 40 height 16
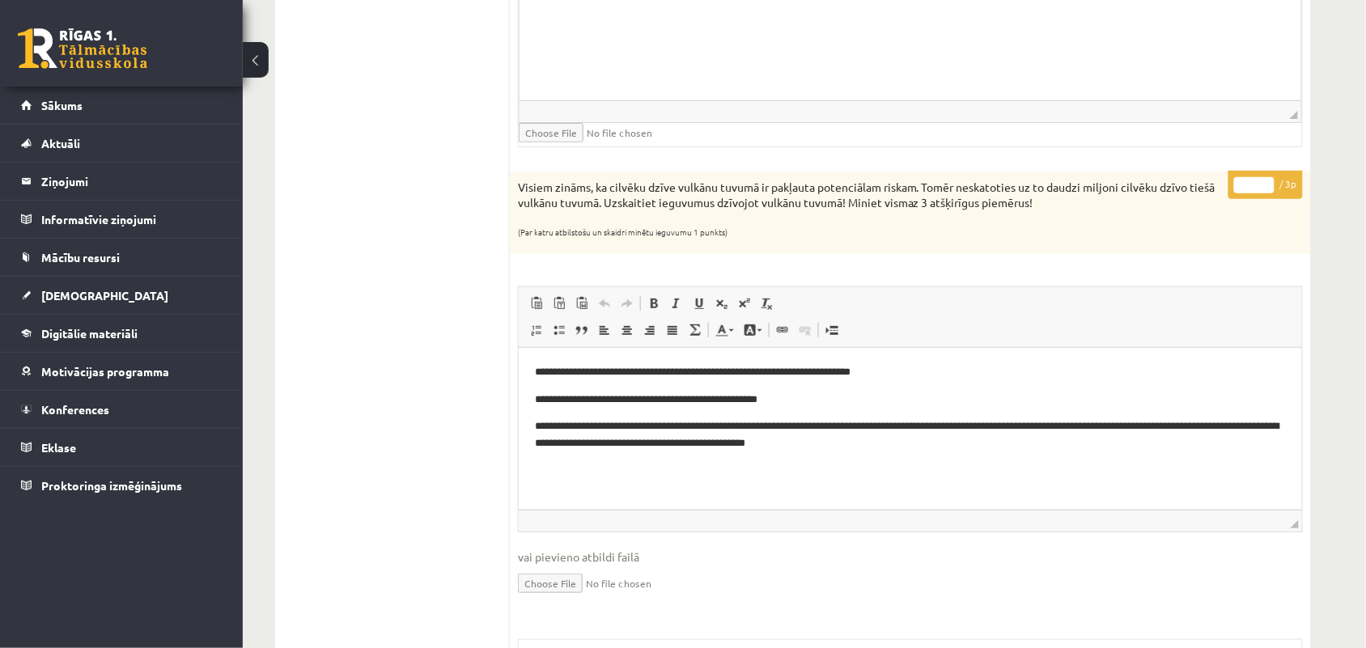
scroll to position [2022, 0]
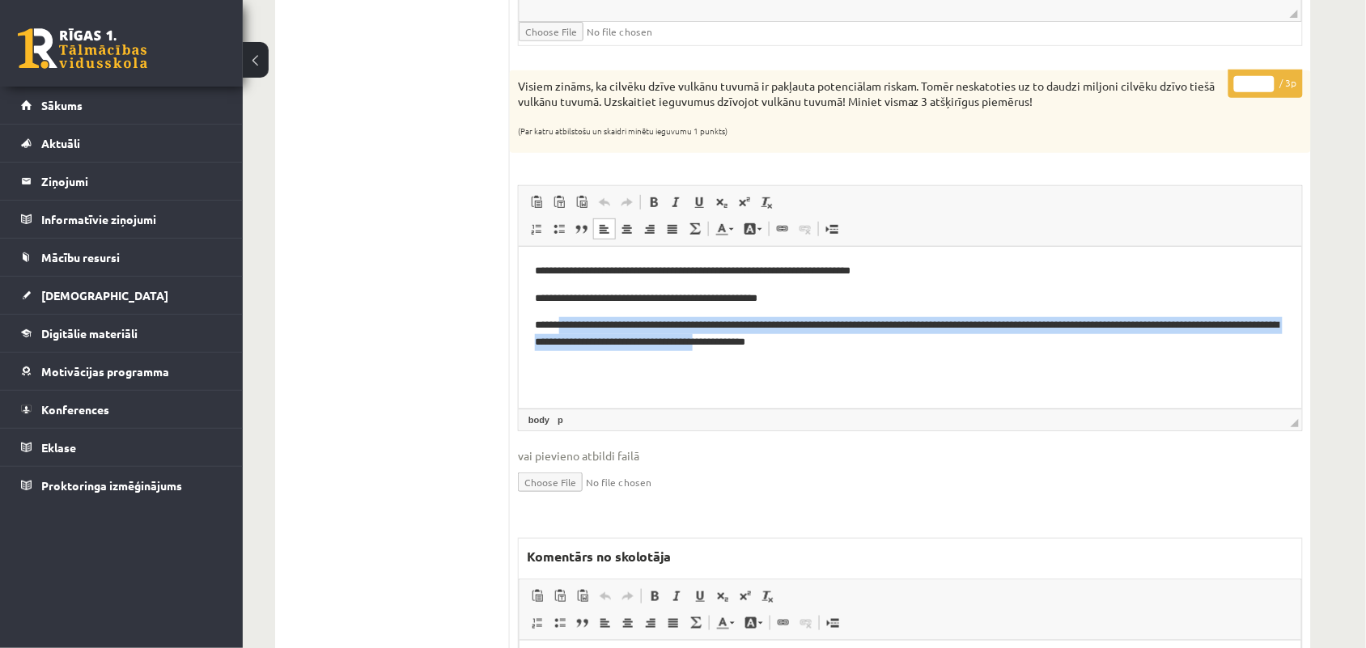
drag, startPoint x: 563, startPoint y: 325, endPoint x: 794, endPoint y: 345, distance: 232.3
click at [794, 345] on p "**********" at bounding box center [909, 334] width 751 height 34
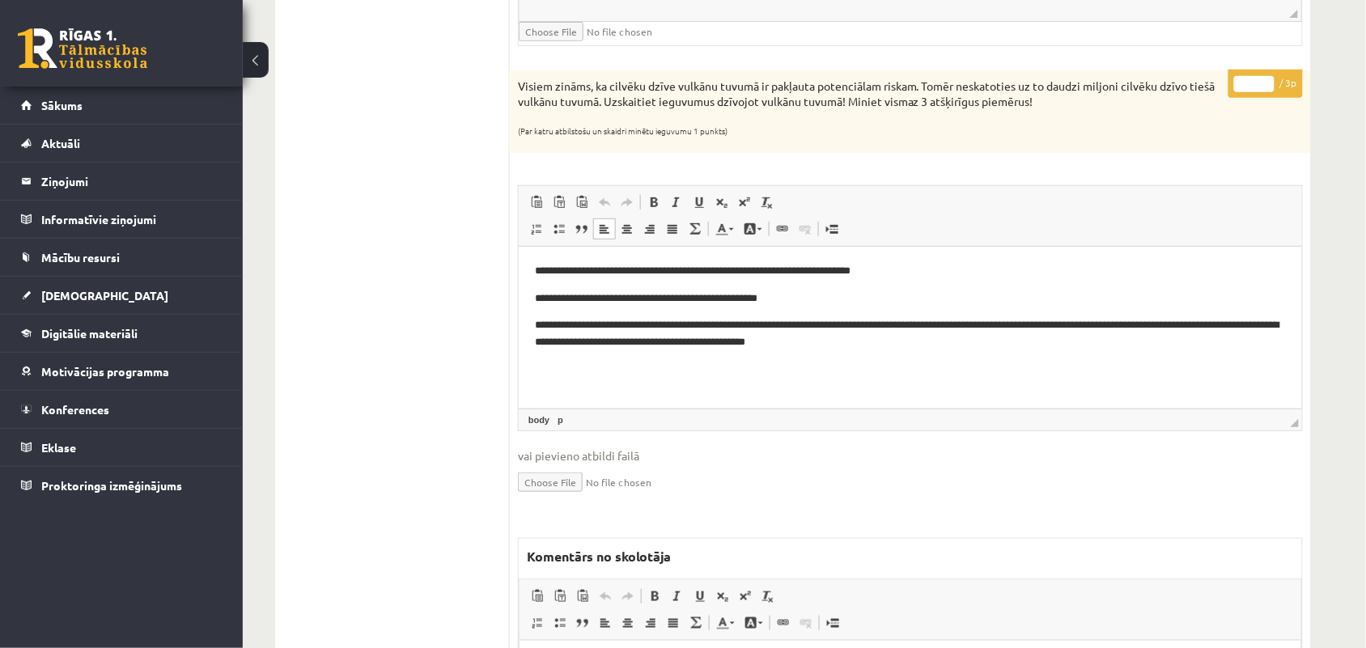
click at [831, 347] on p "**********" at bounding box center [909, 334] width 751 height 34
type input "*"
click at [1269, 90] on input "*" at bounding box center [1254, 84] width 40 height 16
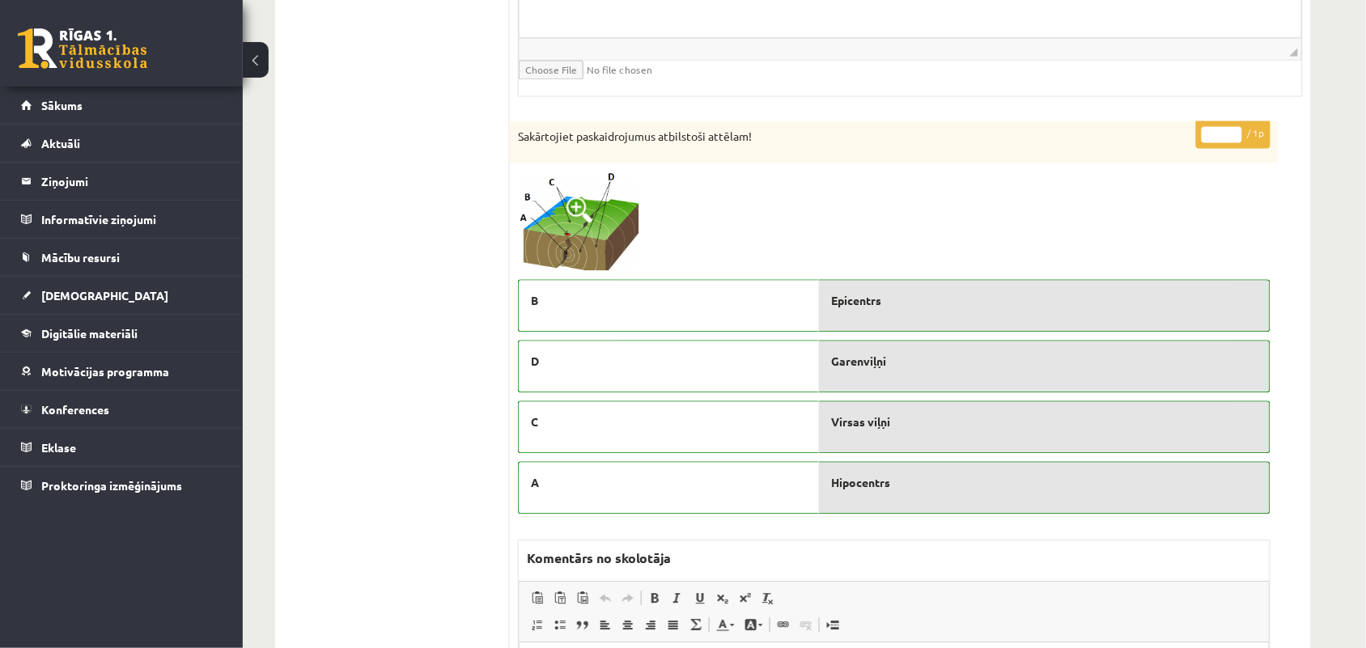
scroll to position [2831, 0]
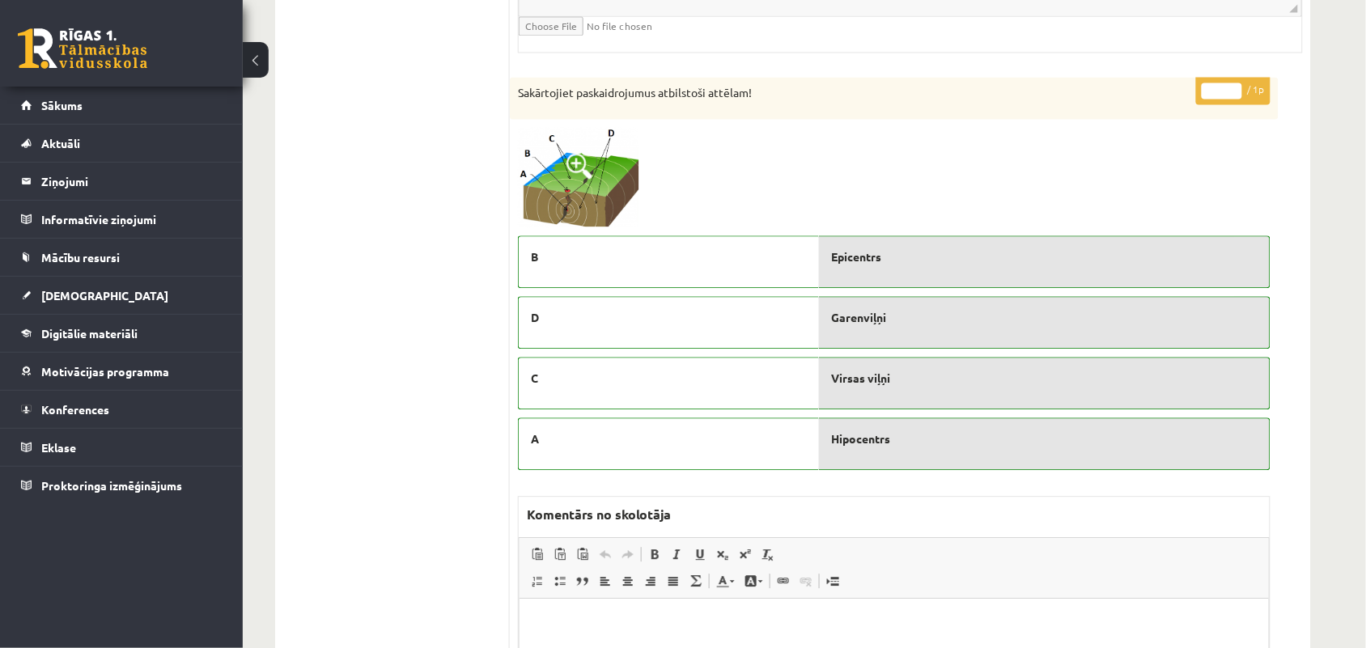
type input "*"
click at [1235, 95] on input "*" at bounding box center [1221, 91] width 40 height 16
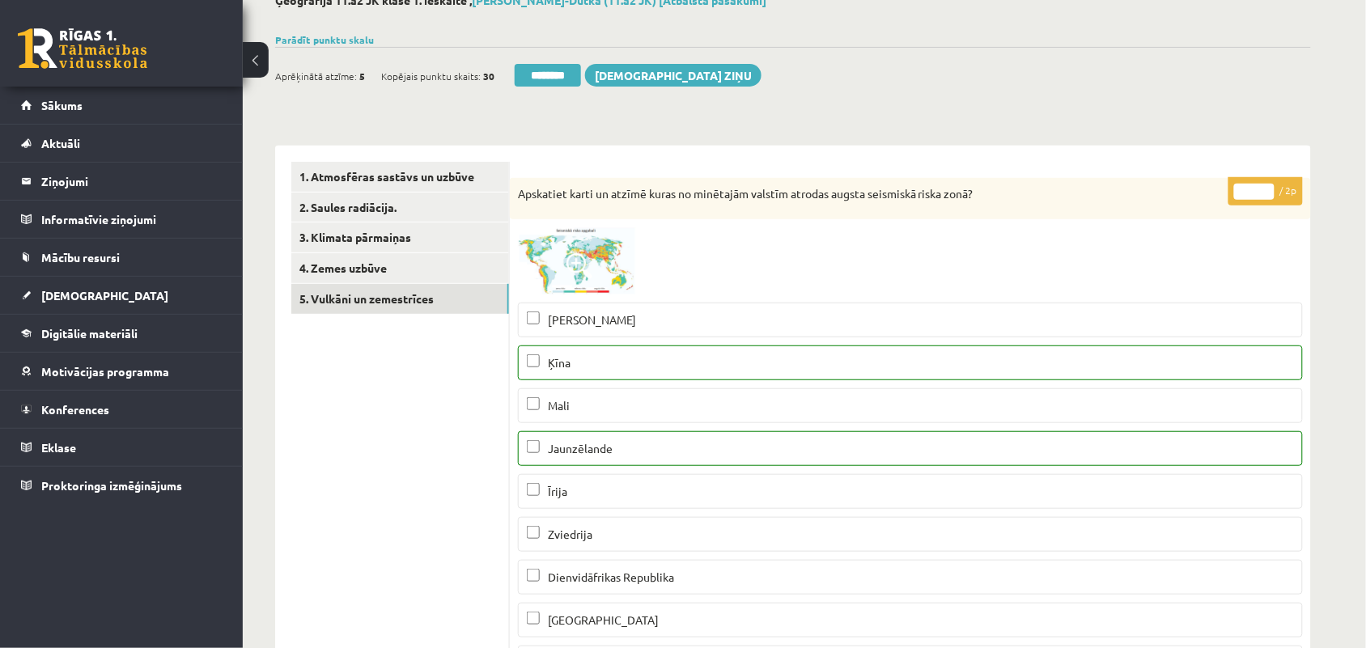
scroll to position [0, 0]
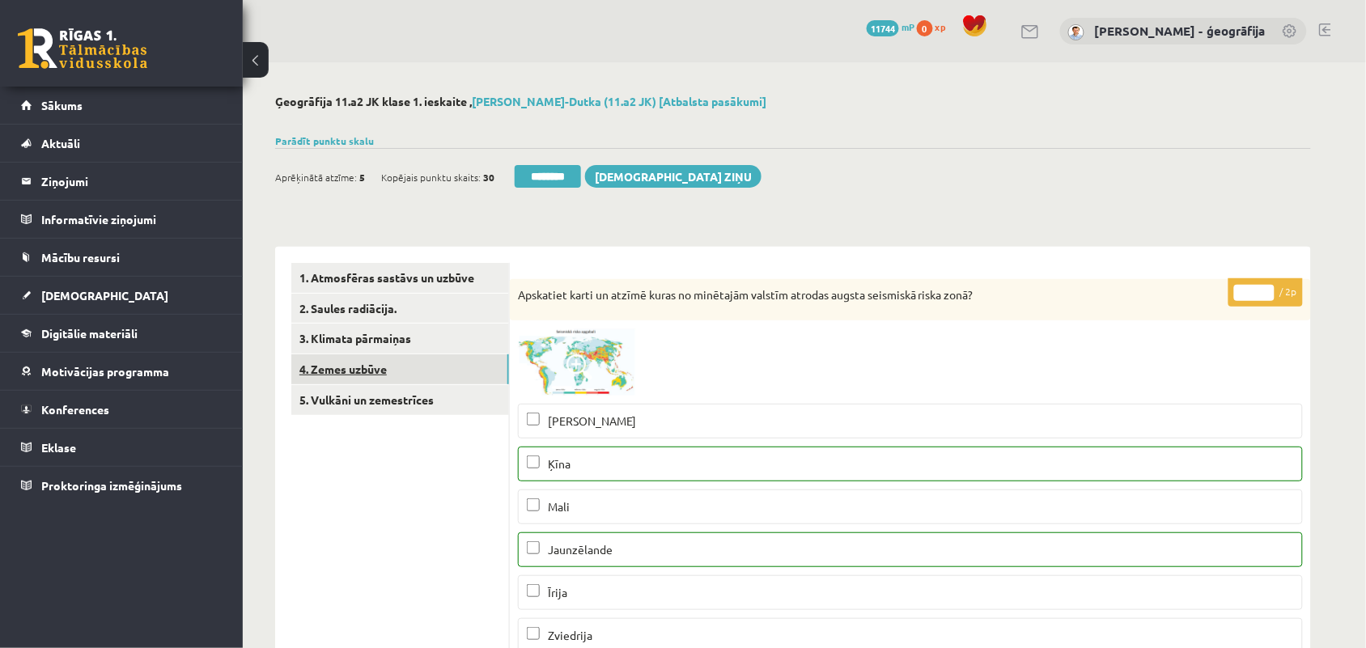
click at [332, 375] on link "4. Zemes uzbūve" at bounding box center [400, 369] width 218 height 30
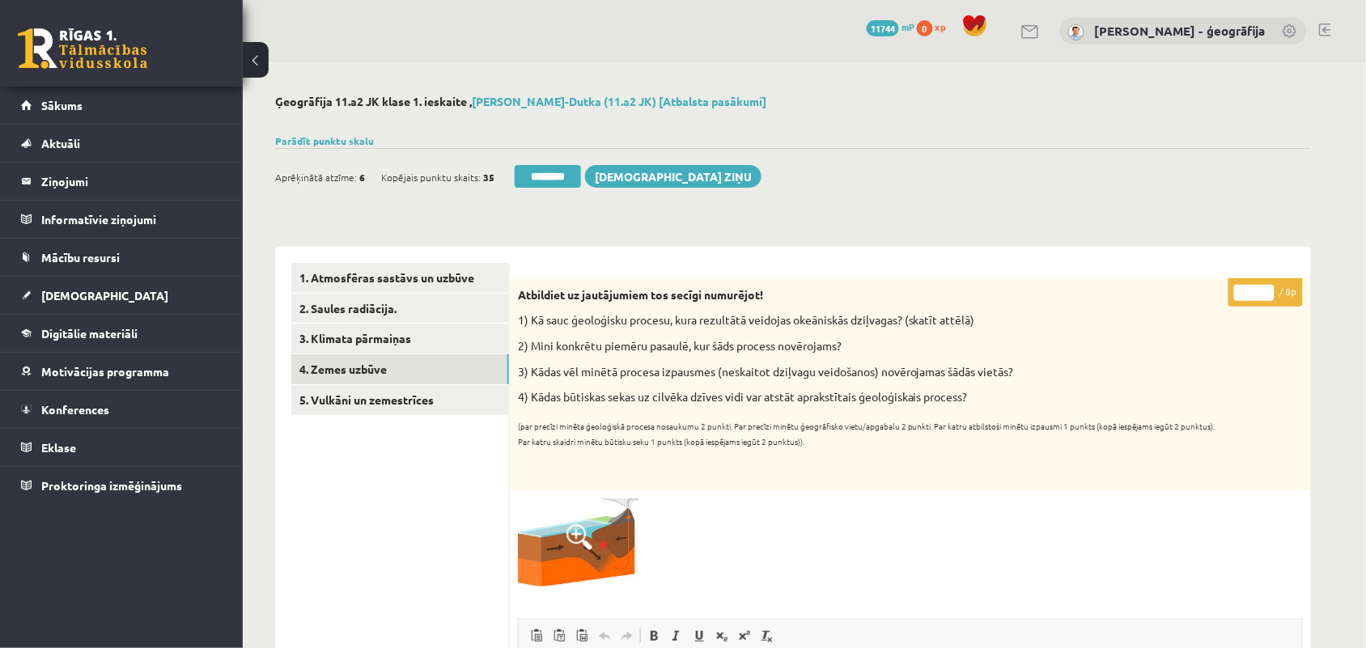
click at [552, 178] on input "********" at bounding box center [548, 176] width 66 height 23
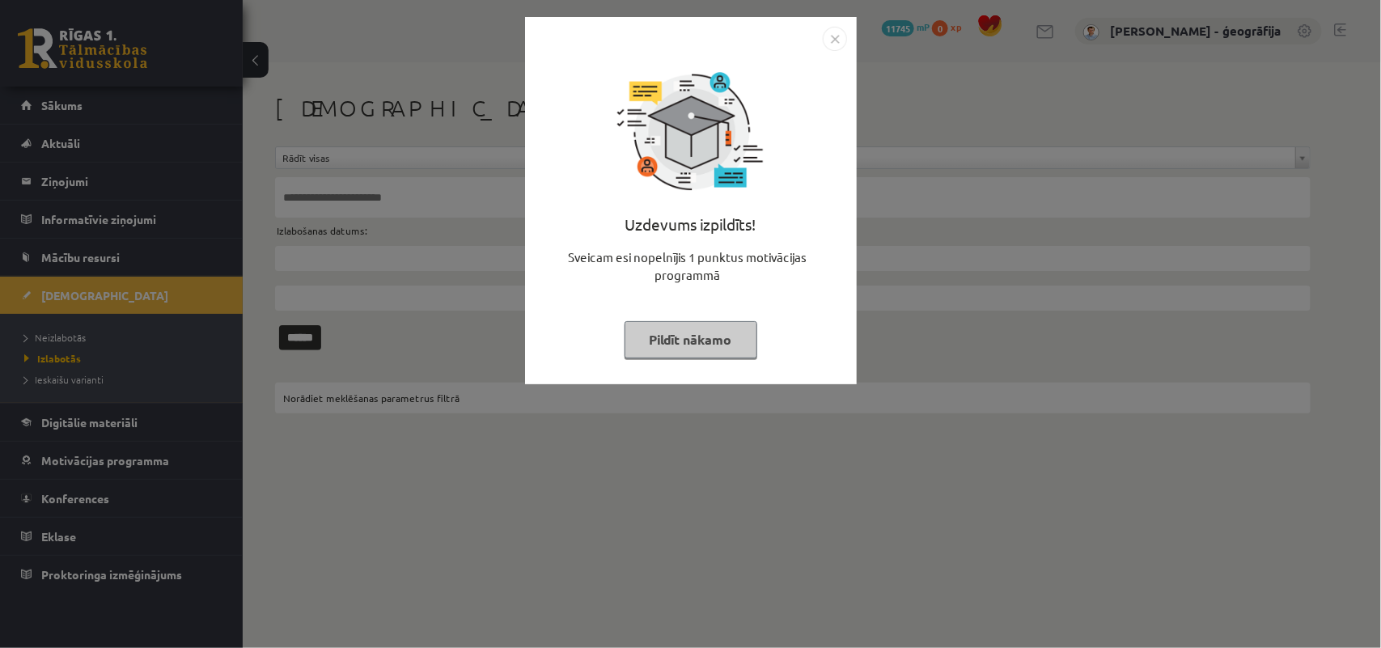
click at [637, 332] on button "Pildīt nākamo" at bounding box center [691, 339] width 133 height 37
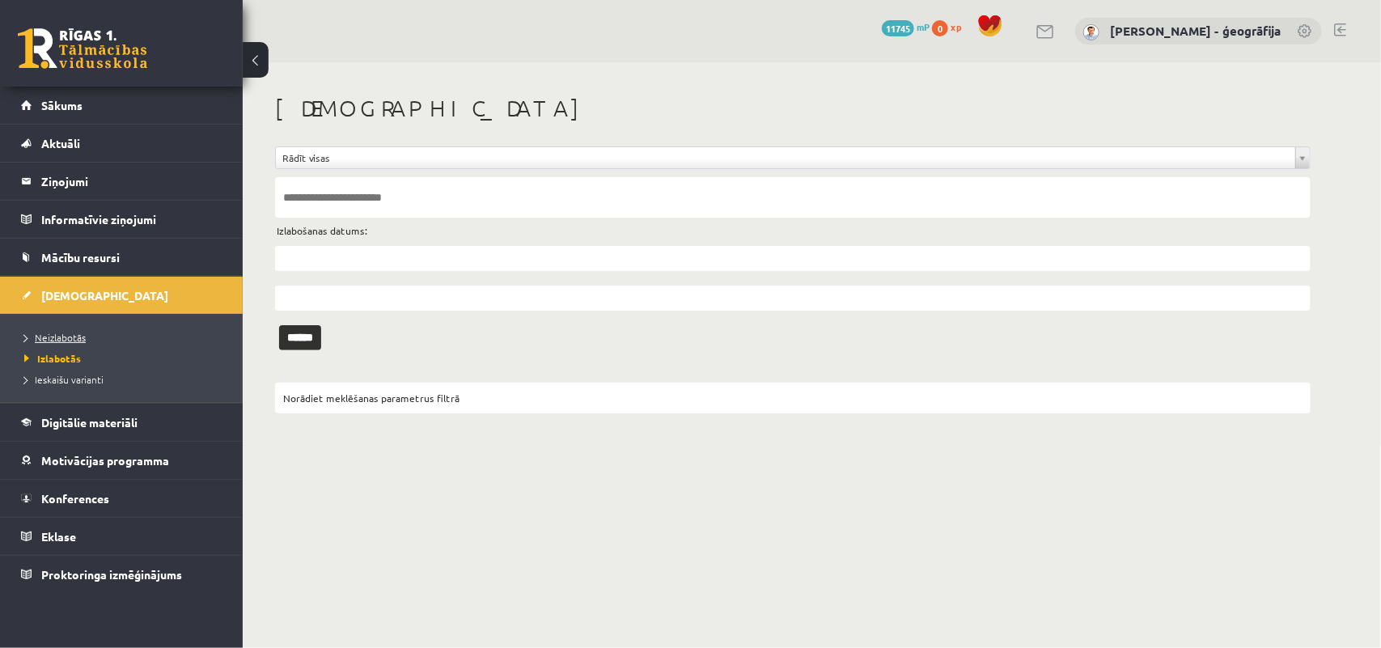
click at [51, 340] on span "Neizlabotās" at bounding box center [54, 337] width 61 height 13
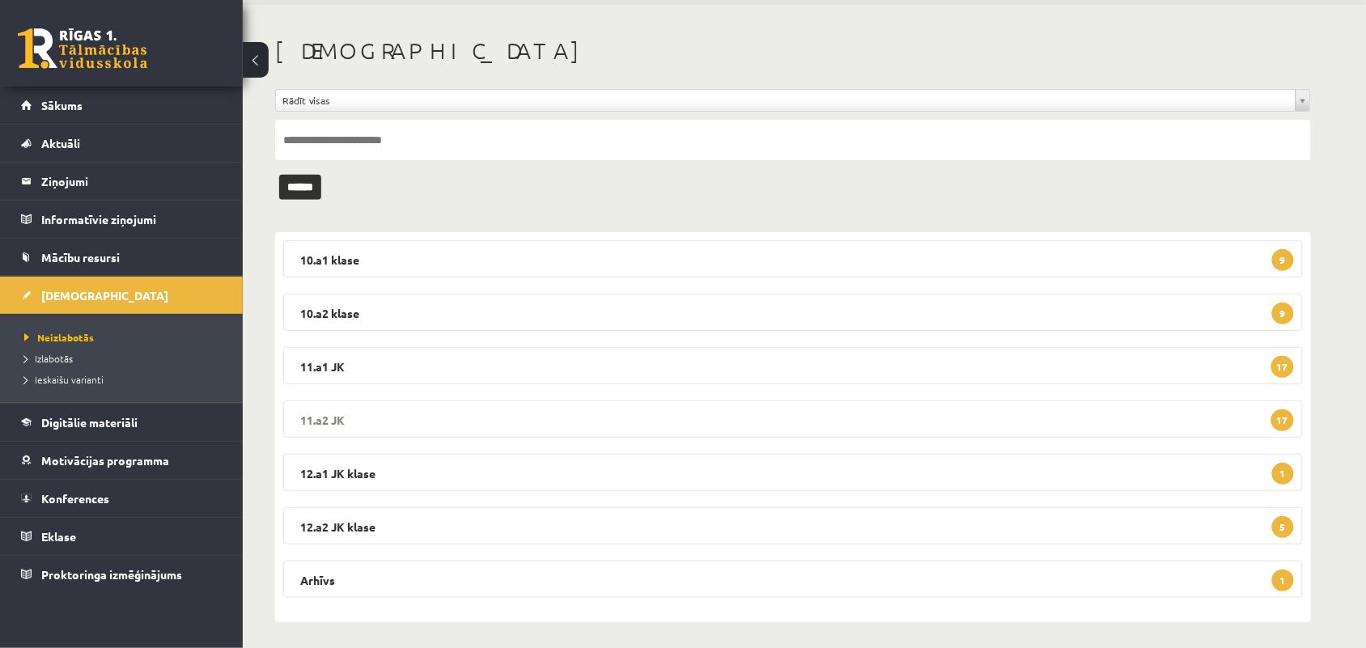
scroll to position [63, 0]
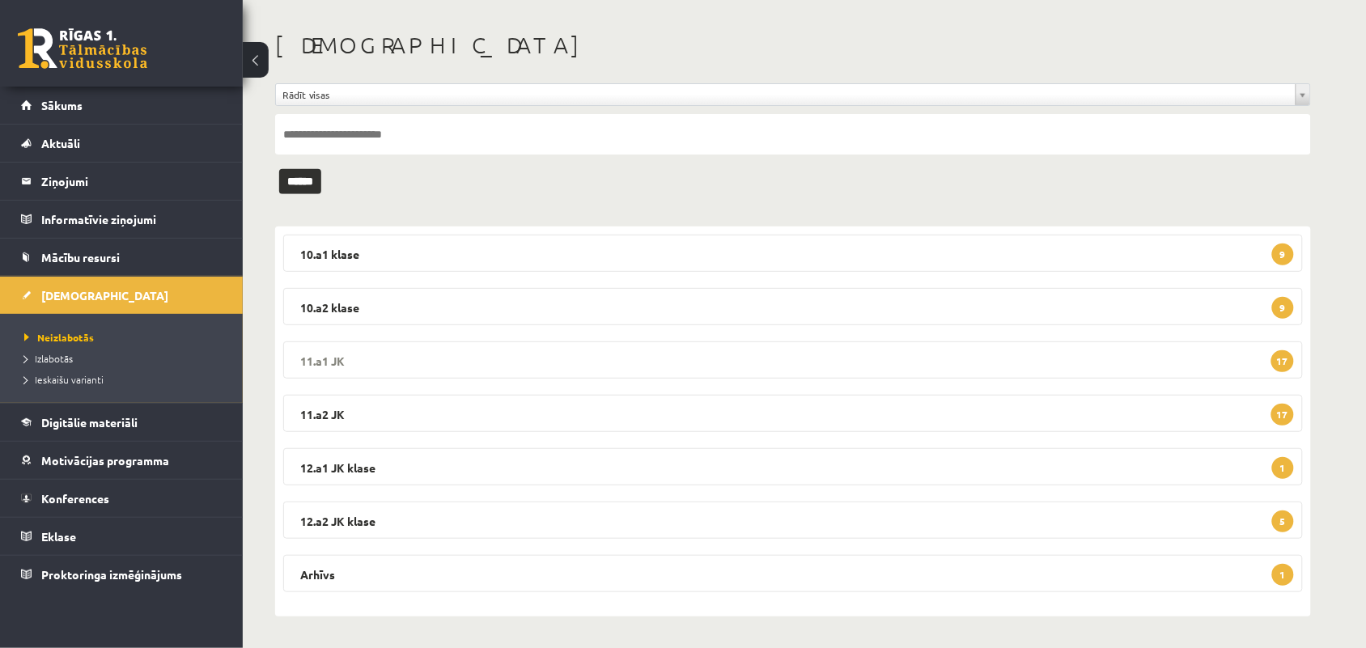
click at [498, 358] on legend "11.a1 JK 17" at bounding box center [792, 359] width 1019 height 37
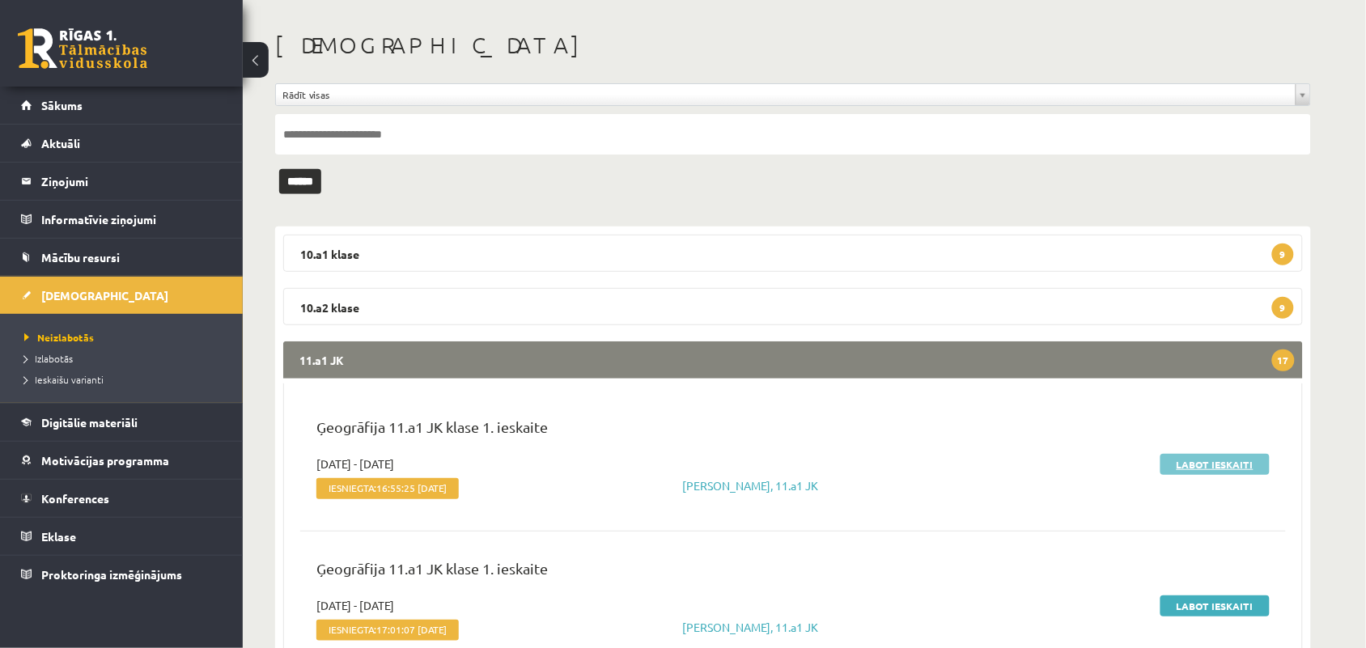
click at [1202, 458] on link "Labot ieskaiti" at bounding box center [1214, 464] width 109 height 21
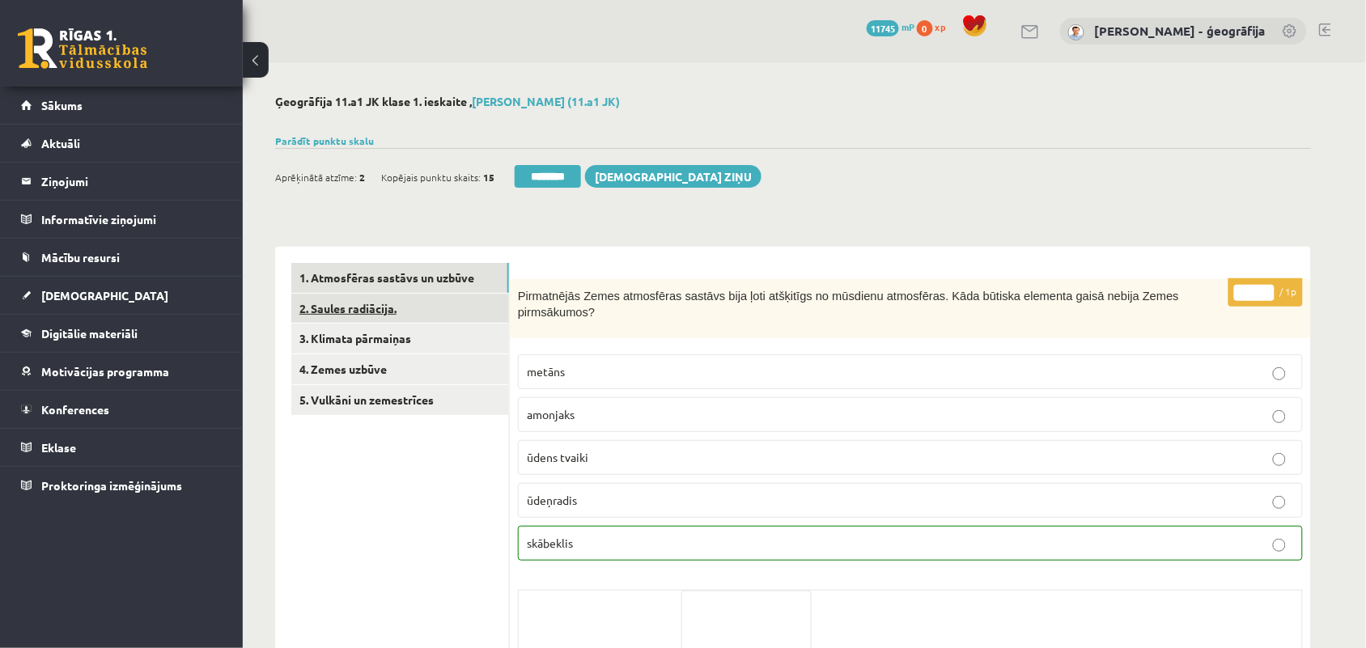
click at [360, 316] on link "2. Saules radiācija." at bounding box center [400, 309] width 218 height 30
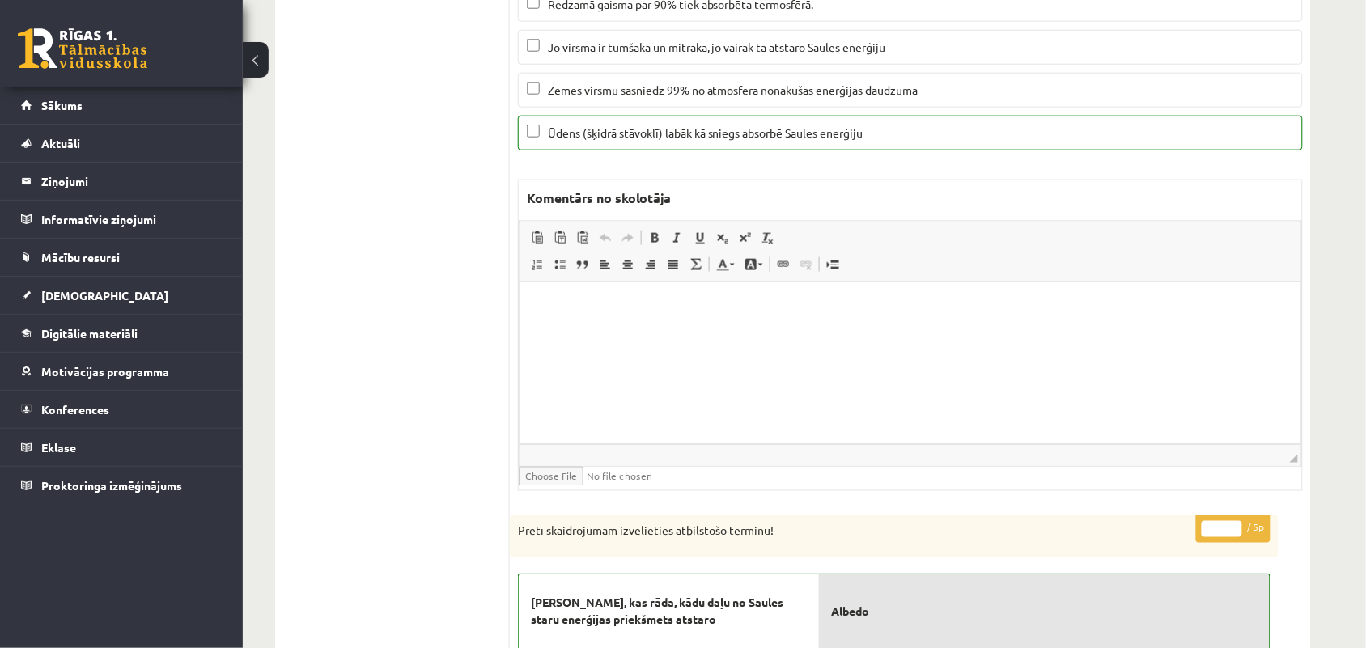
scroll to position [101, 0]
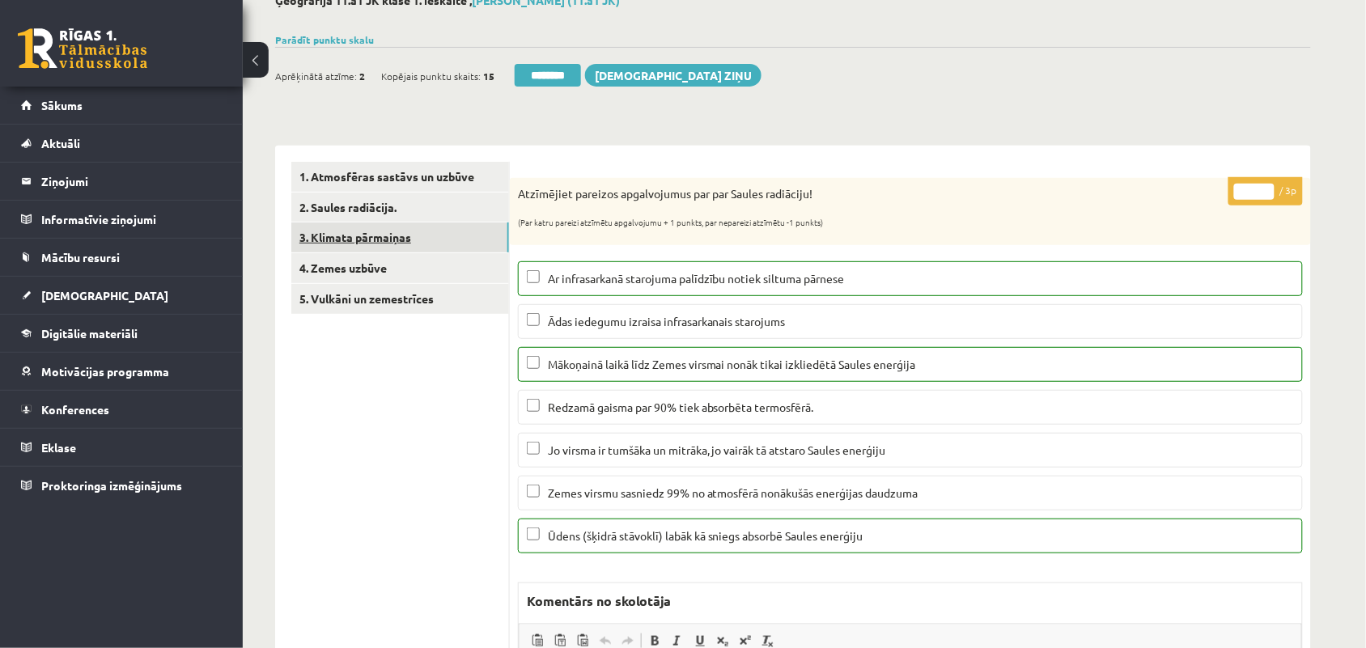
click at [378, 239] on link "3. Klimata pārmaiņas" at bounding box center [400, 237] width 218 height 30
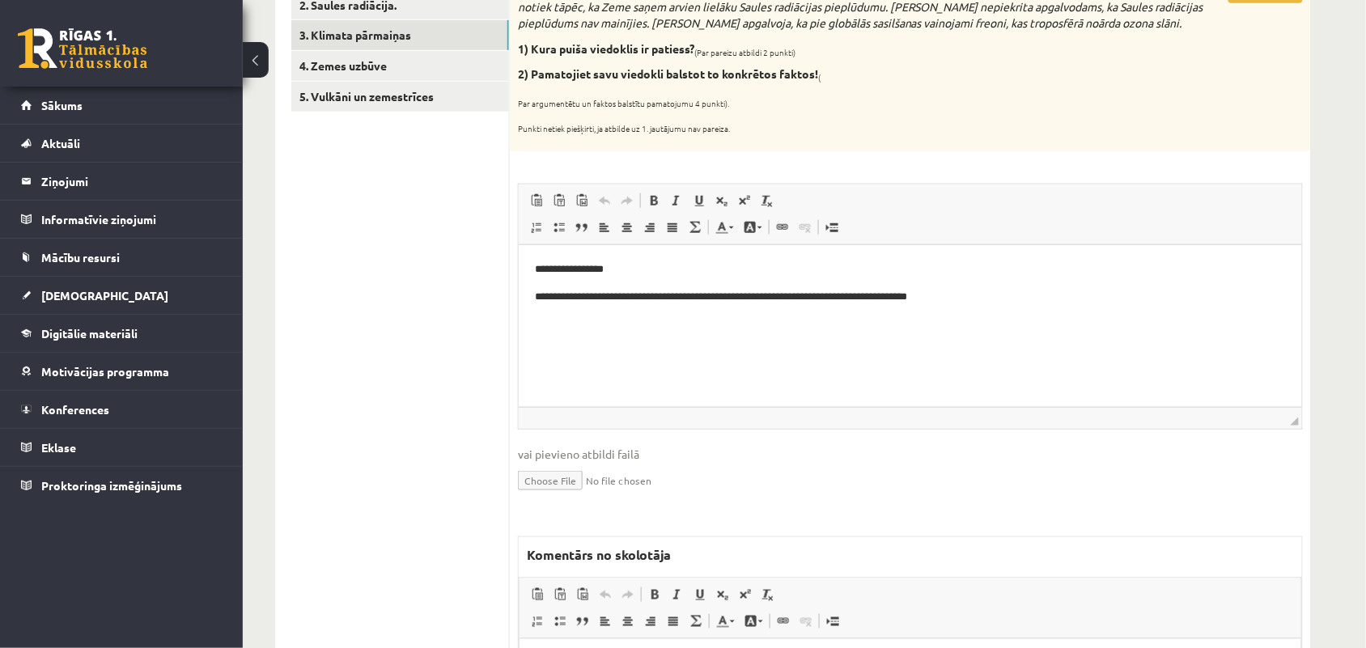
scroll to position [404, 0]
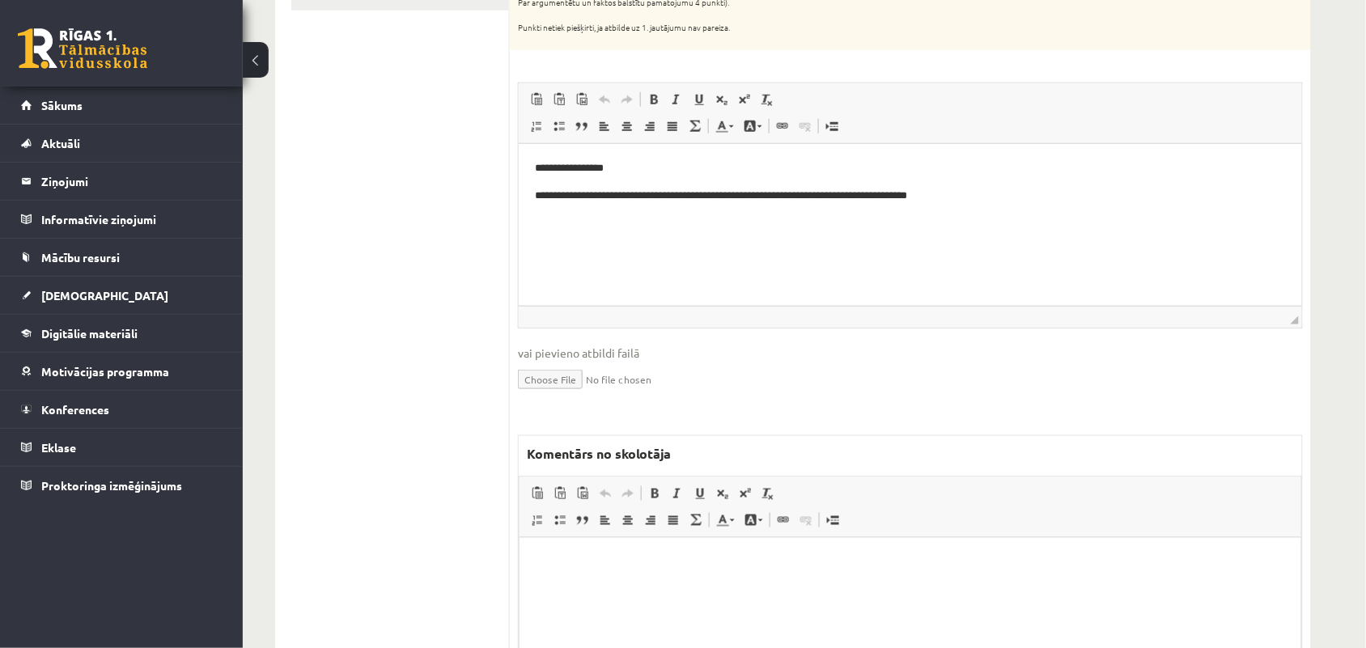
click at [599, 550] on html at bounding box center [909, 561] width 781 height 49
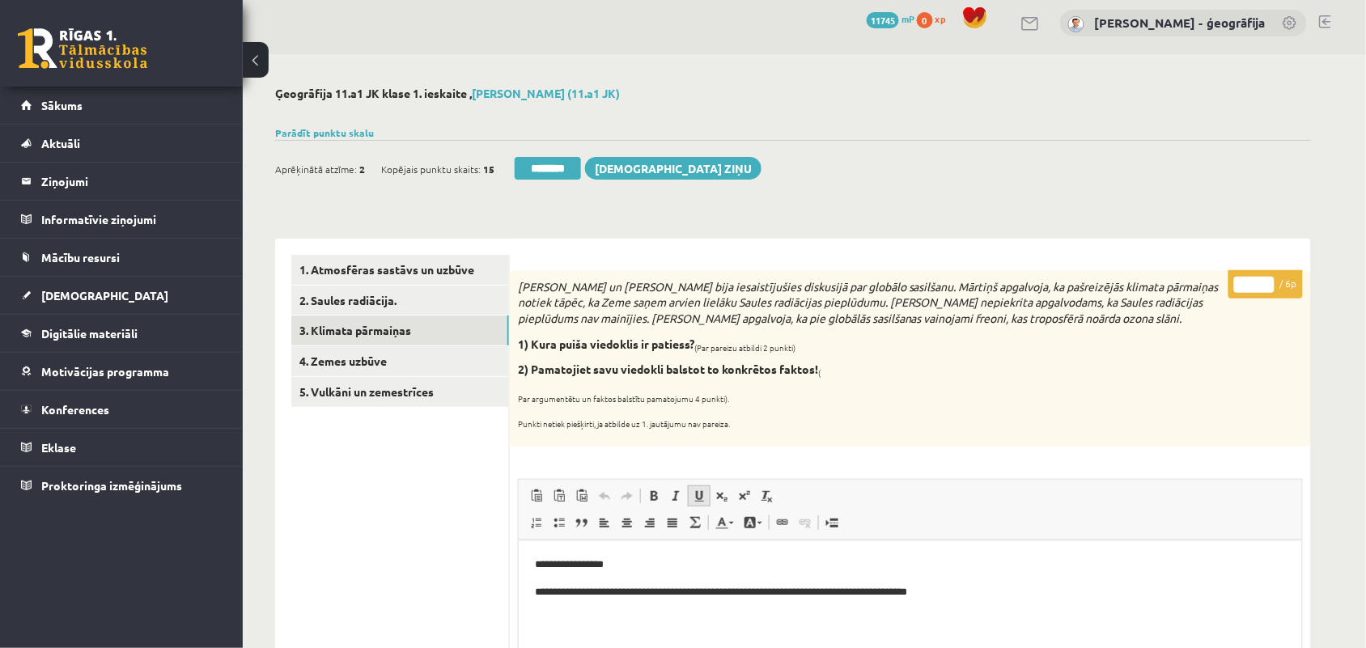
scroll to position [0, 0]
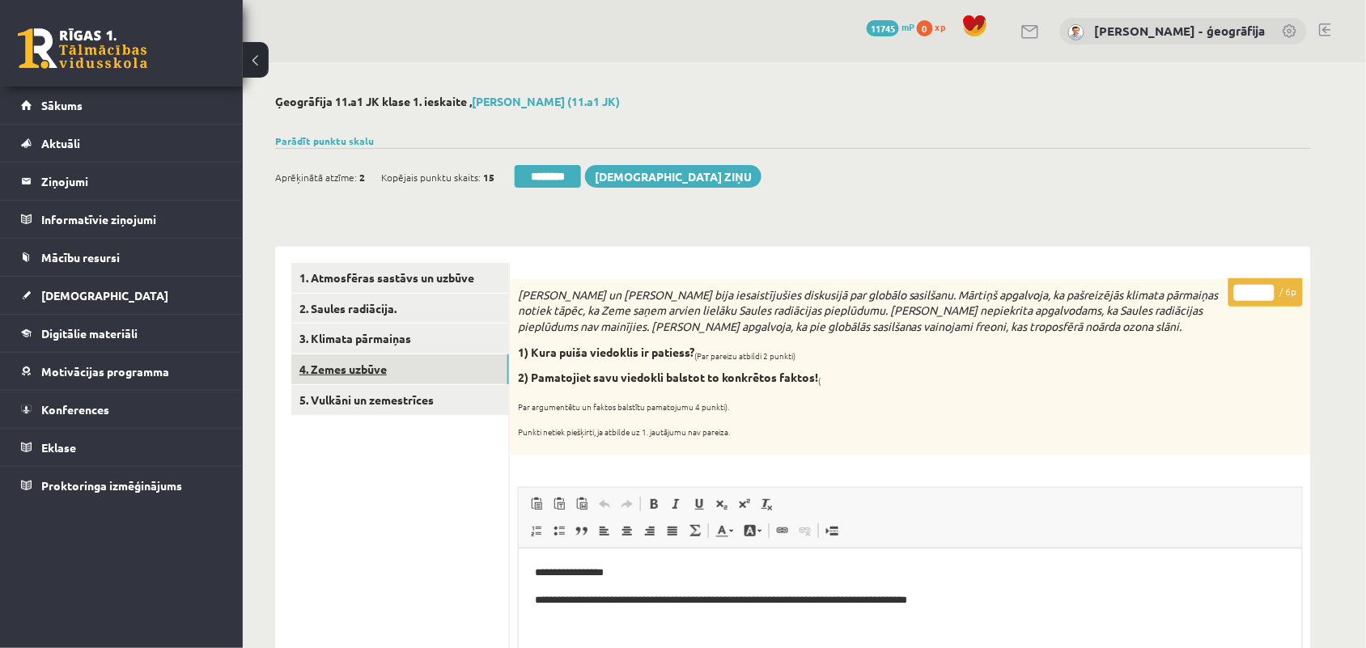
click at [357, 372] on link "4. Zemes uzbūve" at bounding box center [400, 369] width 218 height 30
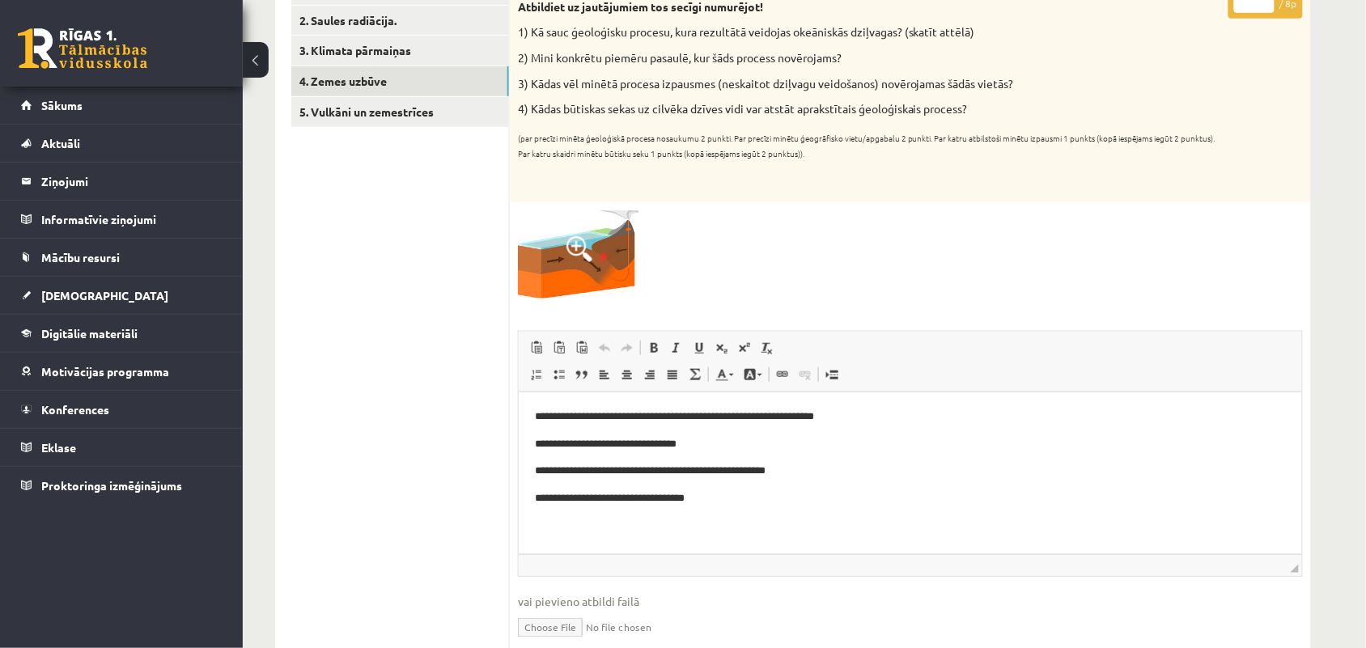
scroll to position [303, 0]
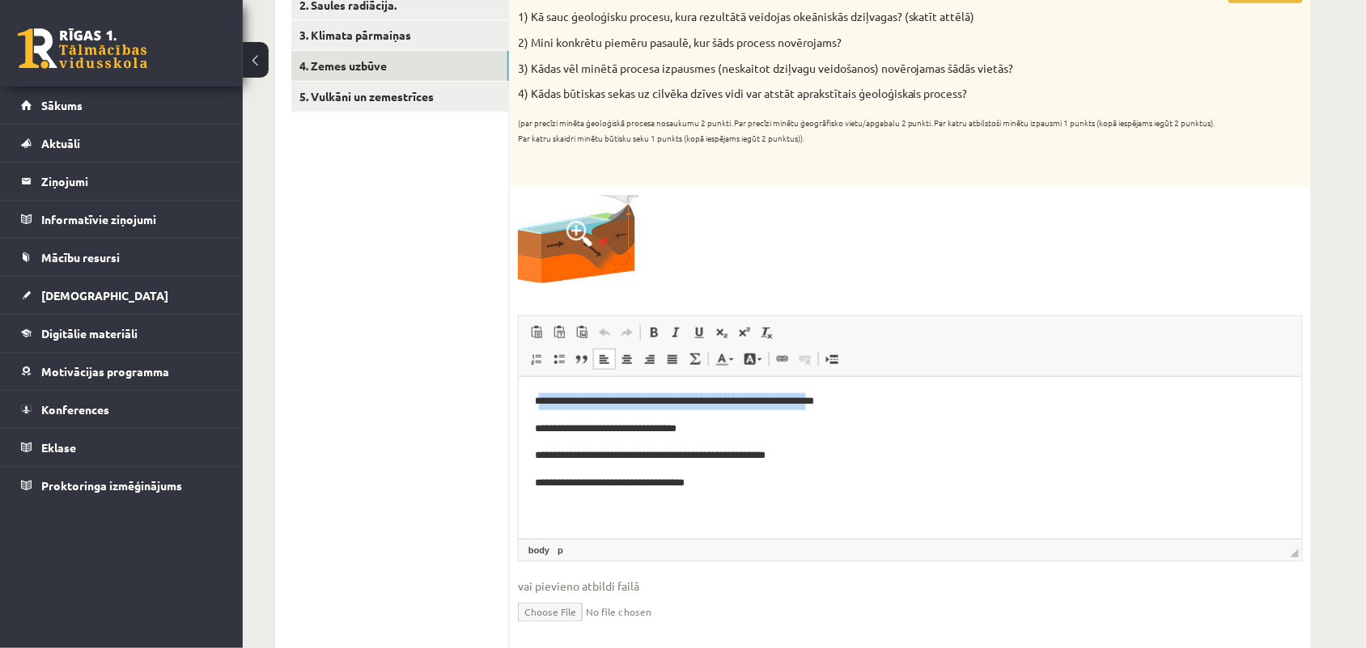
drag, startPoint x: 540, startPoint y: 397, endPoint x: 854, endPoint y: 390, distance: 314.0
click at [854, 390] on html "**********" at bounding box center [909, 441] width 783 height 131
click at [852, 440] on body "**********" at bounding box center [909, 441] width 751 height 99
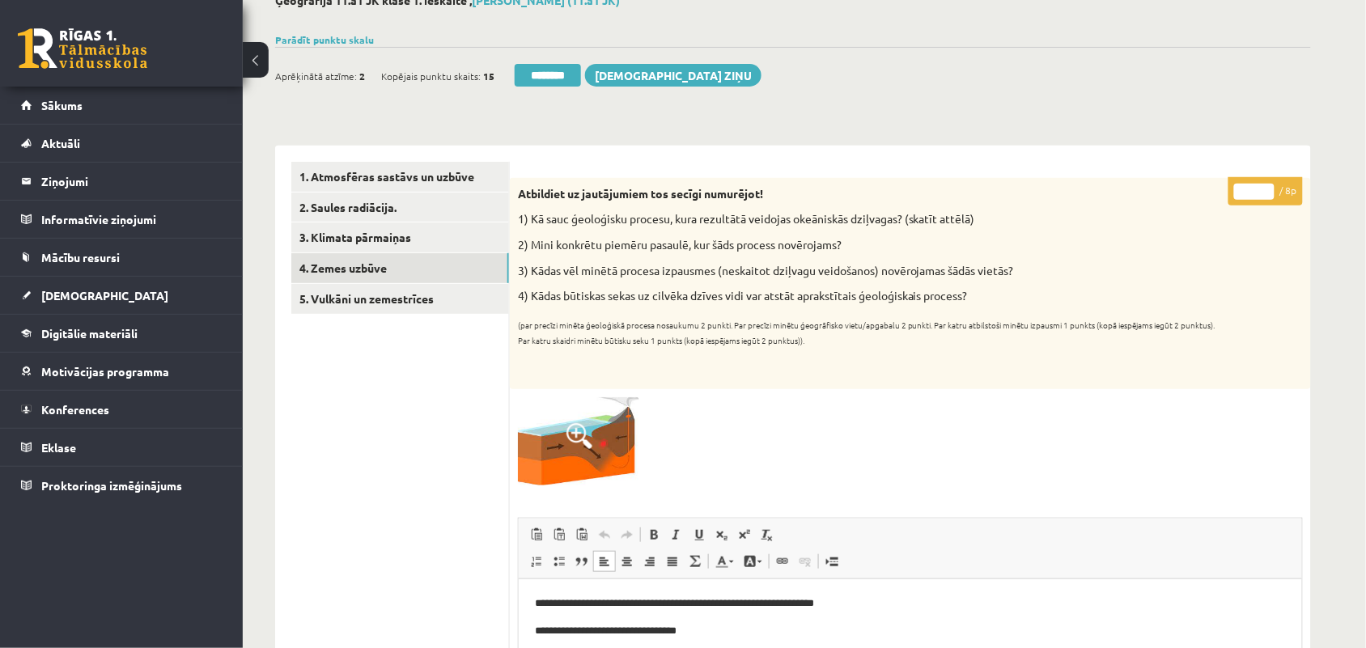
scroll to position [202, 0]
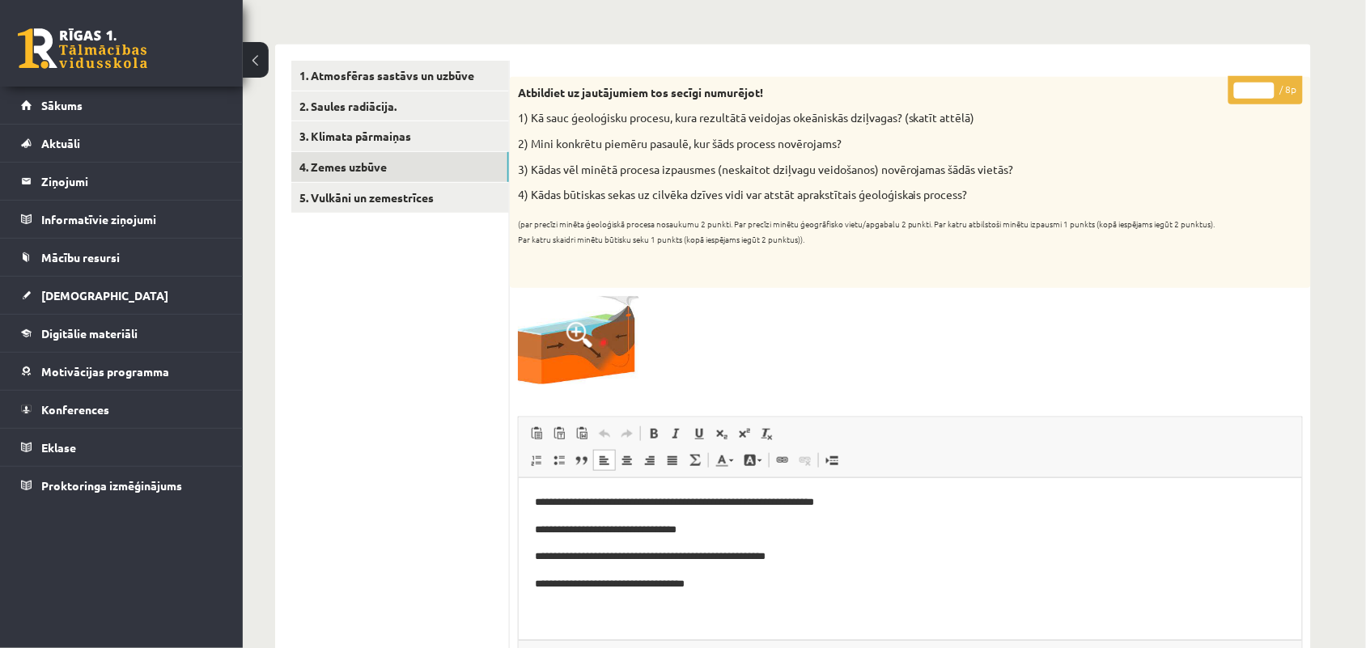
type input "*"
click at [1267, 87] on input "*" at bounding box center [1254, 91] width 40 height 16
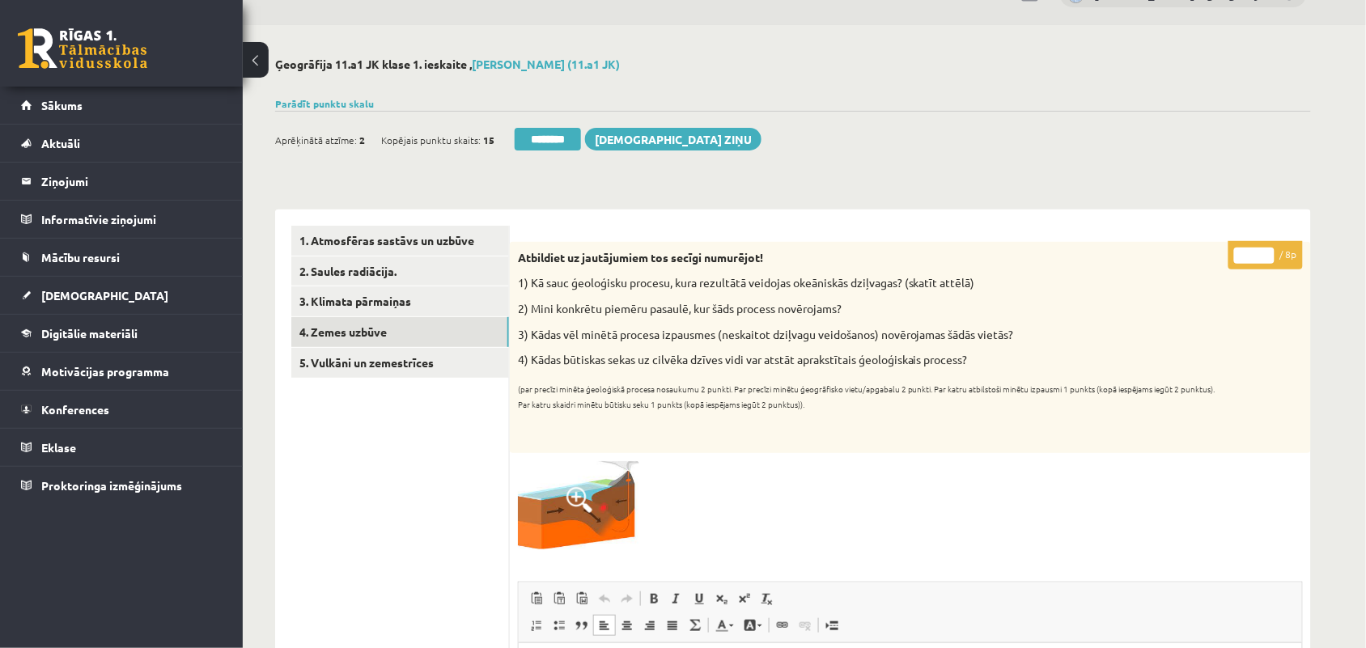
scroll to position [0, 0]
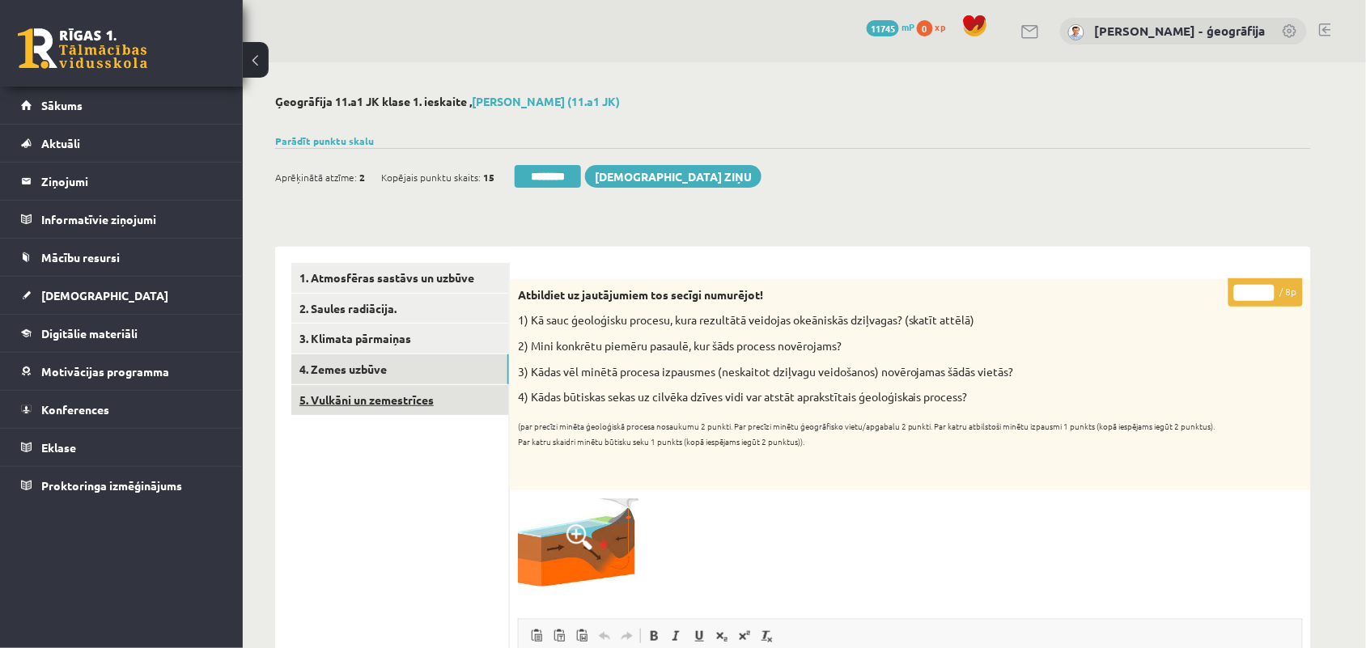
click at [371, 397] on link "5. Vulkāni un zemestrīces" at bounding box center [400, 400] width 218 height 30
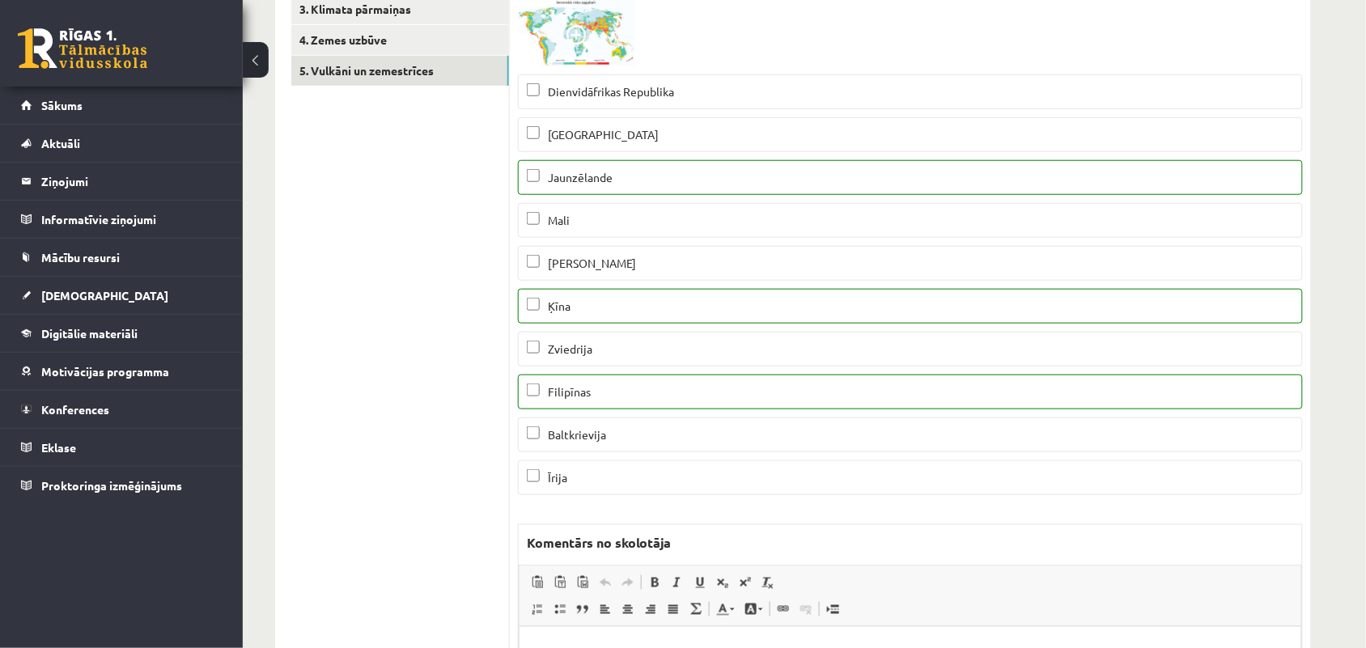
scroll to position [202, 0]
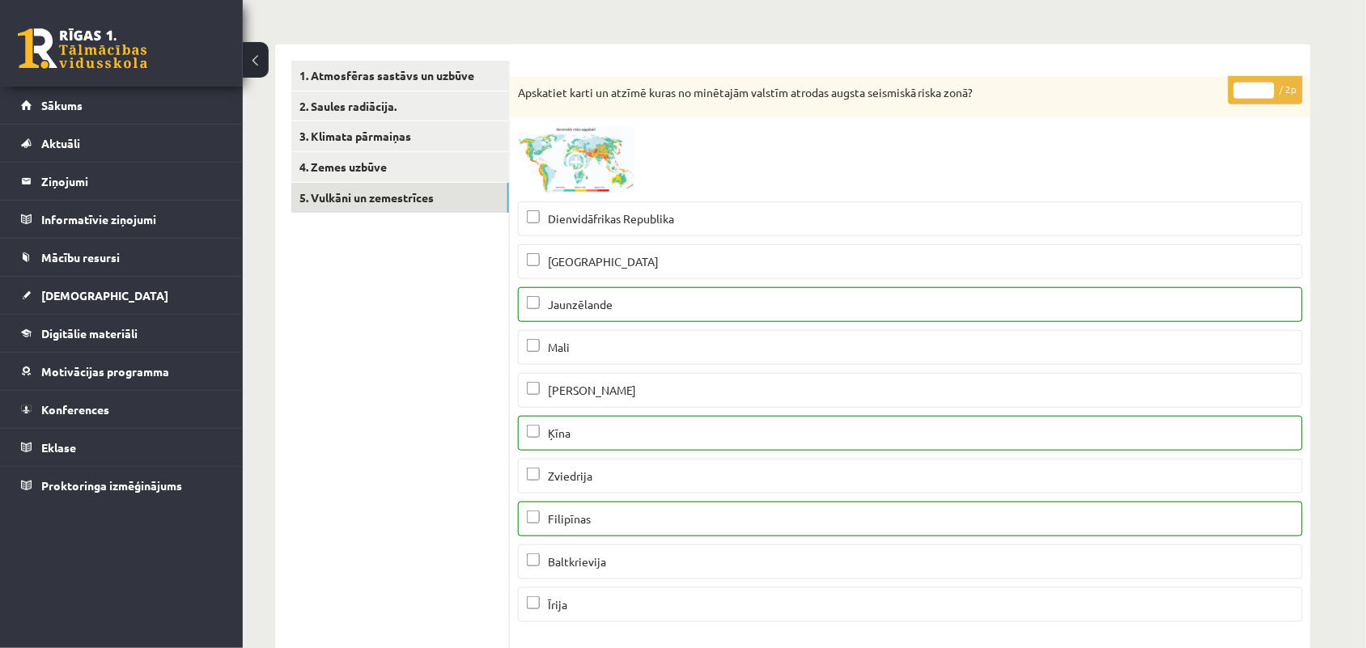
click at [1264, 89] on input "*" at bounding box center [1254, 91] width 40 height 16
type input "*"
click at [1264, 89] on input "*" at bounding box center [1254, 91] width 40 height 16
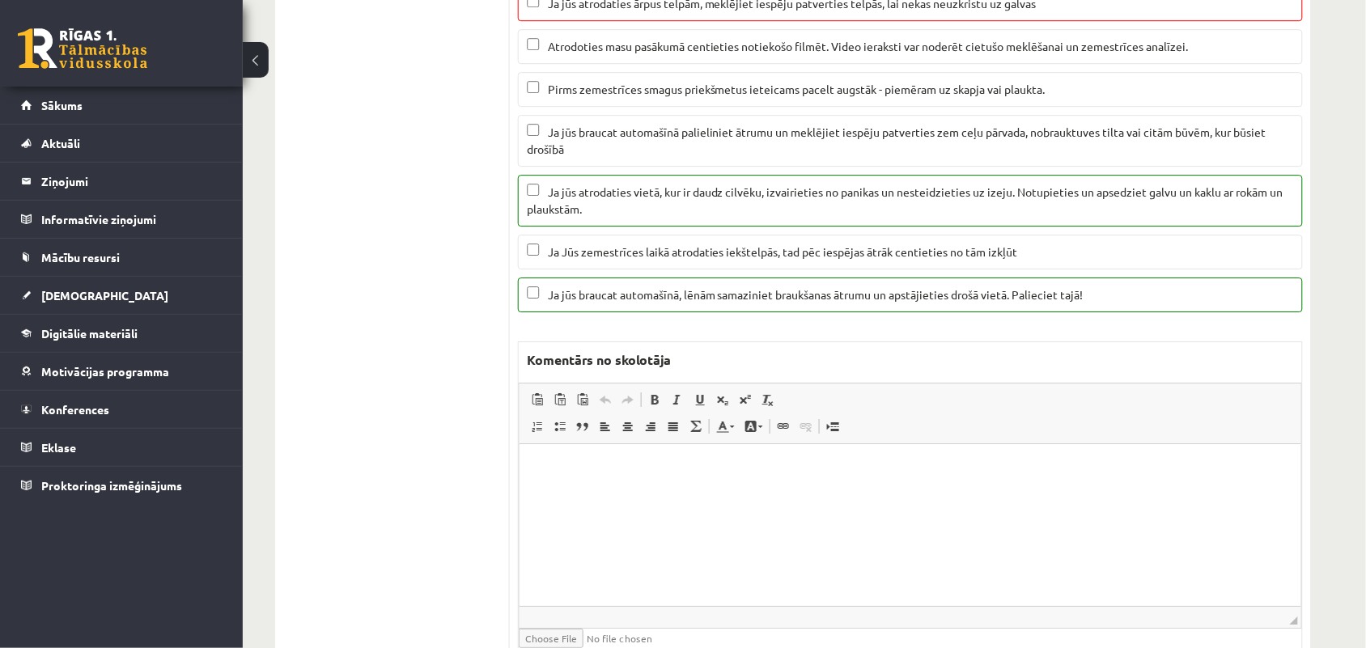
scroll to position [1112, 0]
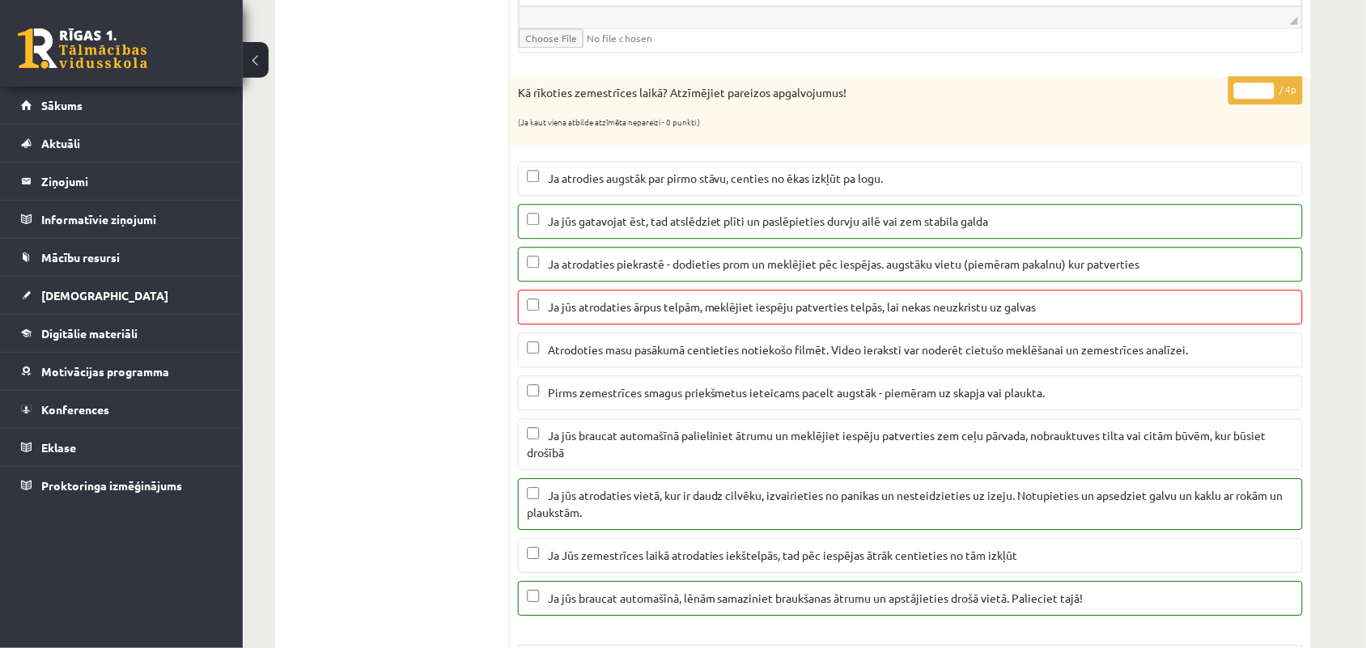
type input "*"
click at [1264, 99] on input "*" at bounding box center [1254, 91] width 40 height 16
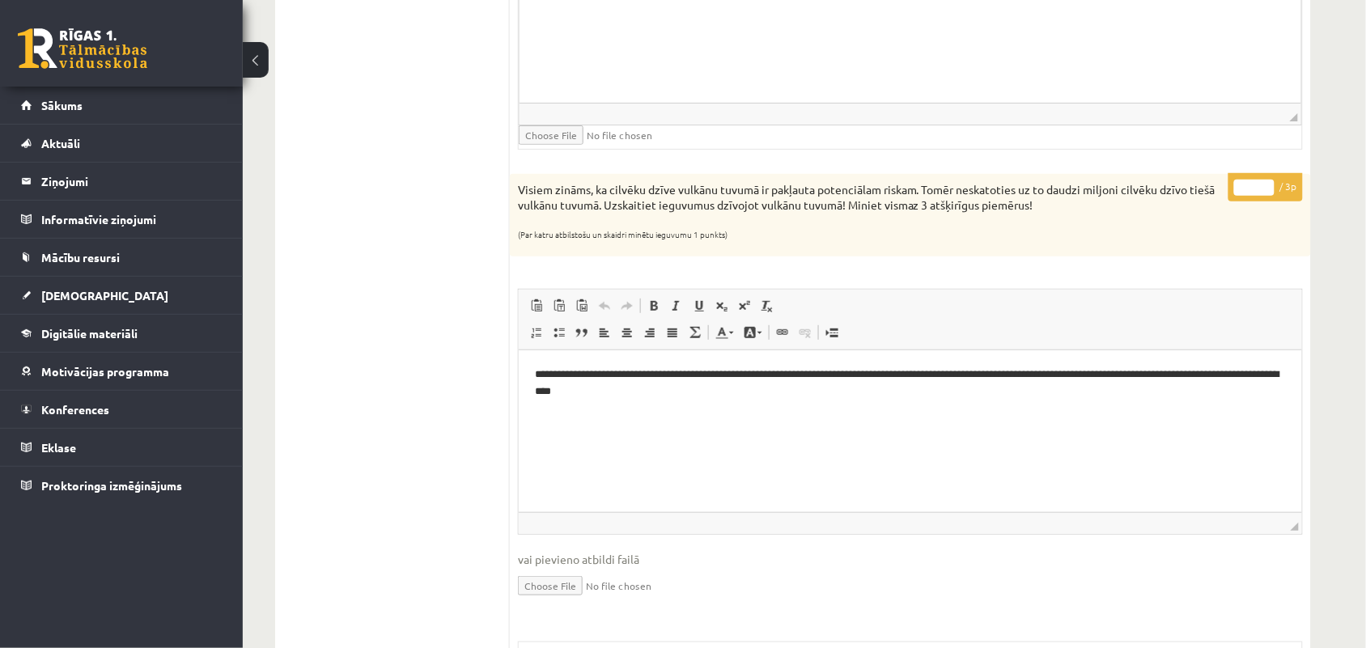
scroll to position [1921, 0]
click at [1266, 191] on input "*" at bounding box center [1254, 185] width 40 height 16
click at [1266, 192] on input "*" at bounding box center [1254, 185] width 40 height 16
type input "*"
click at [1264, 193] on input "*" at bounding box center [1254, 185] width 40 height 16
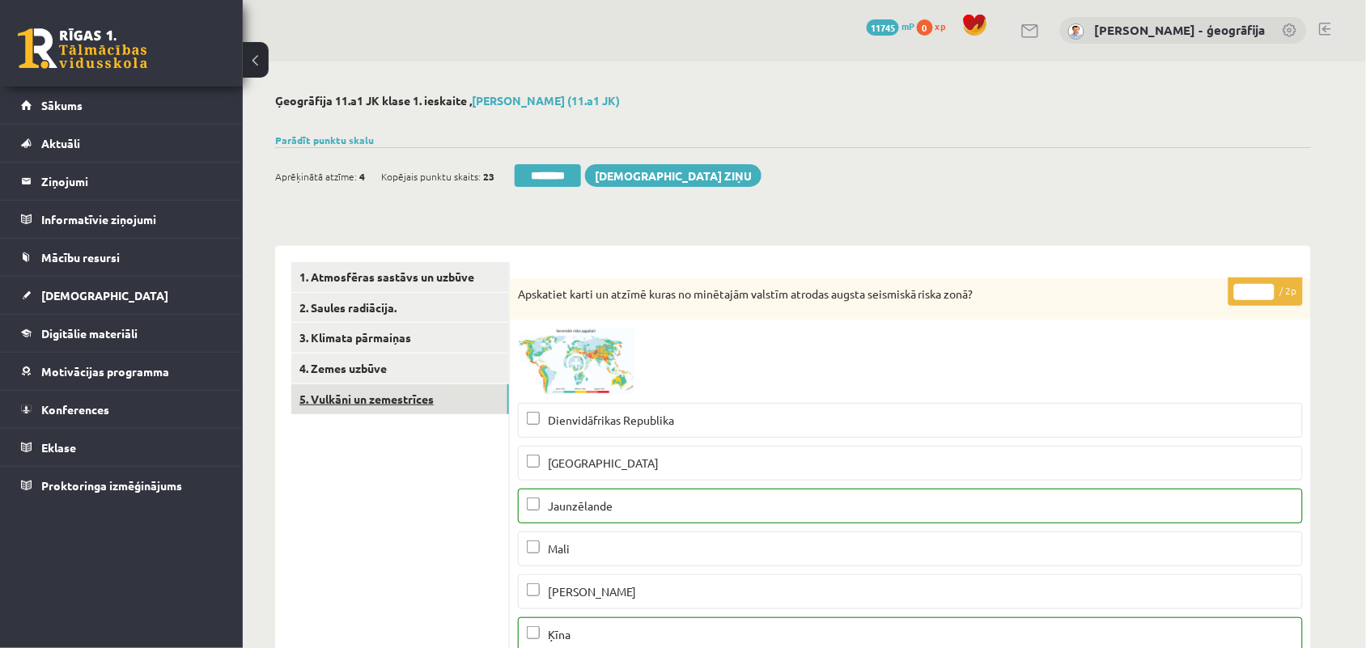
scroll to position [0, 0]
click at [345, 368] on link "4. Zemes uzbūve" at bounding box center [400, 369] width 218 height 30
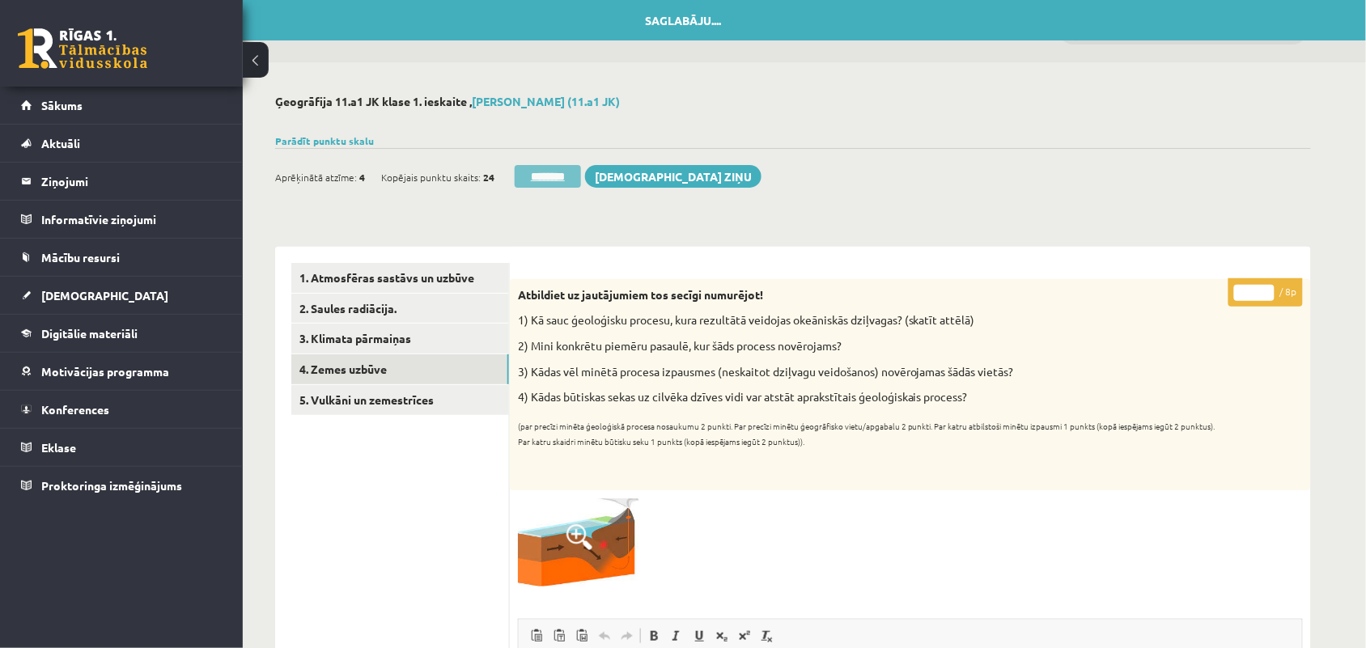
click at [563, 176] on input "********" at bounding box center [548, 176] width 66 height 23
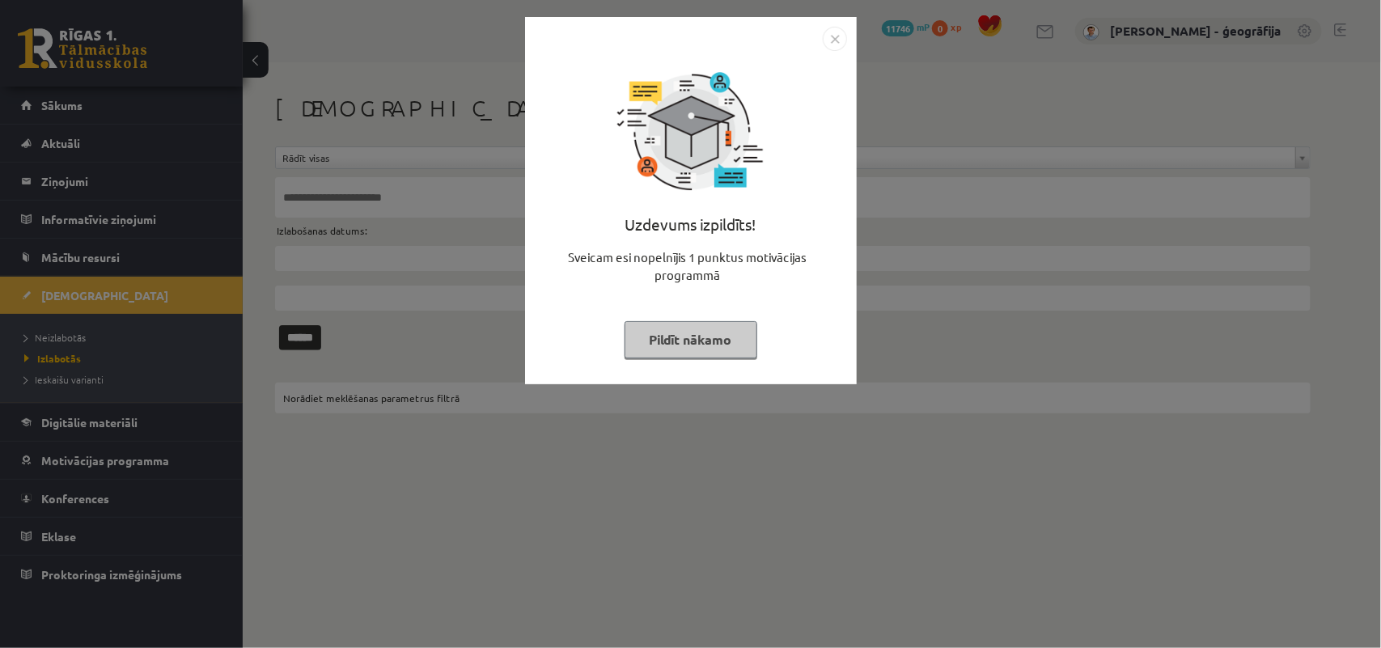
click at [665, 325] on button "Pildīt nākamo" at bounding box center [691, 339] width 133 height 37
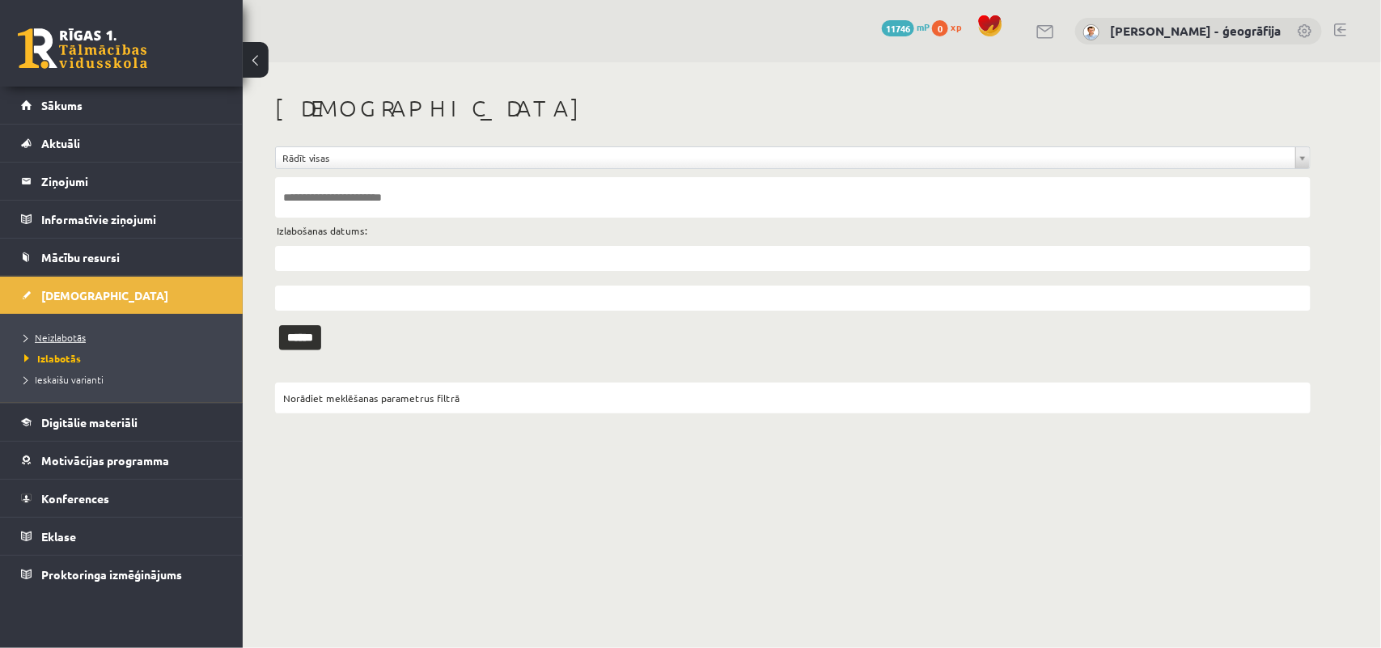
click at [78, 337] on span "Neizlabotās" at bounding box center [54, 337] width 61 height 13
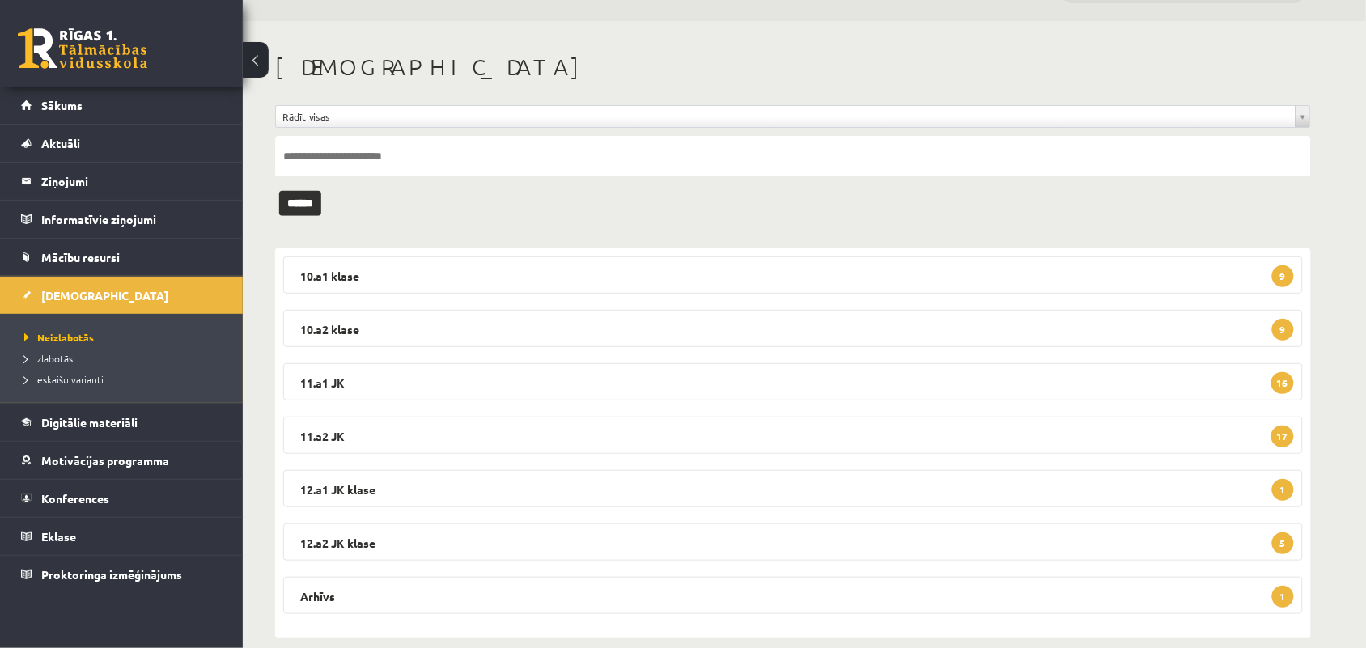
scroll to position [63, 0]
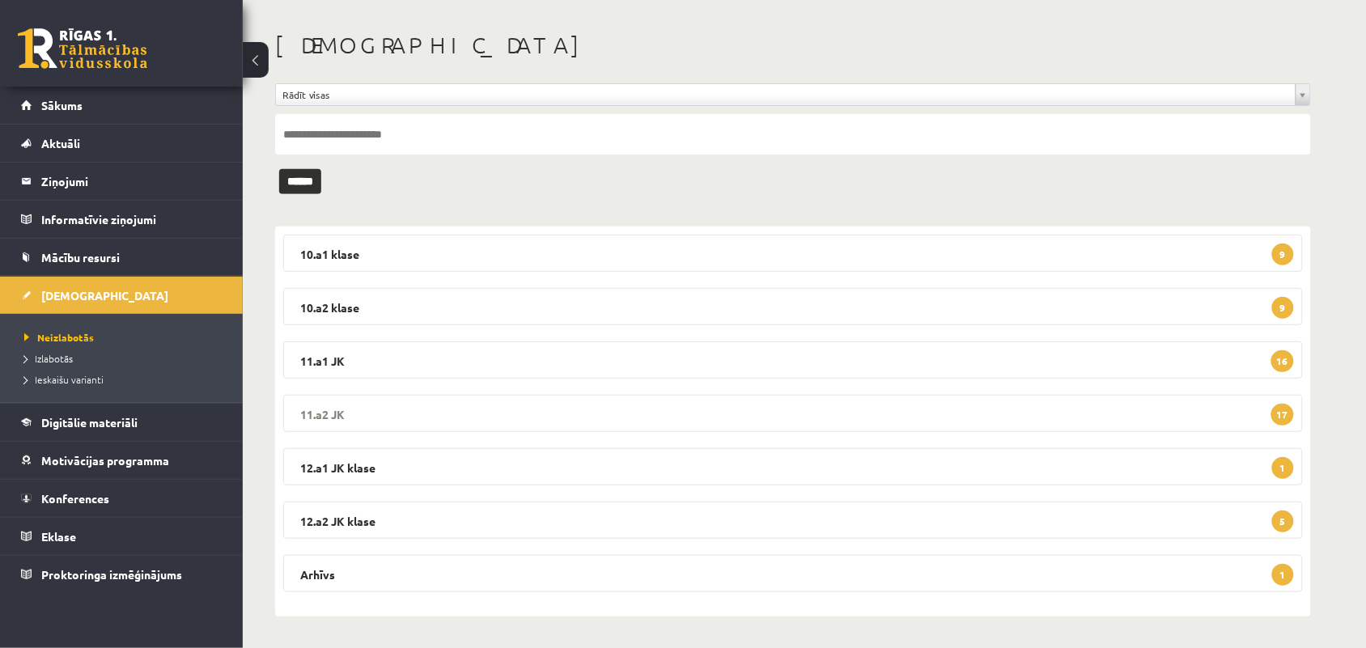
click at [624, 411] on legend "11.a2 JK 17" at bounding box center [792, 413] width 1019 height 37
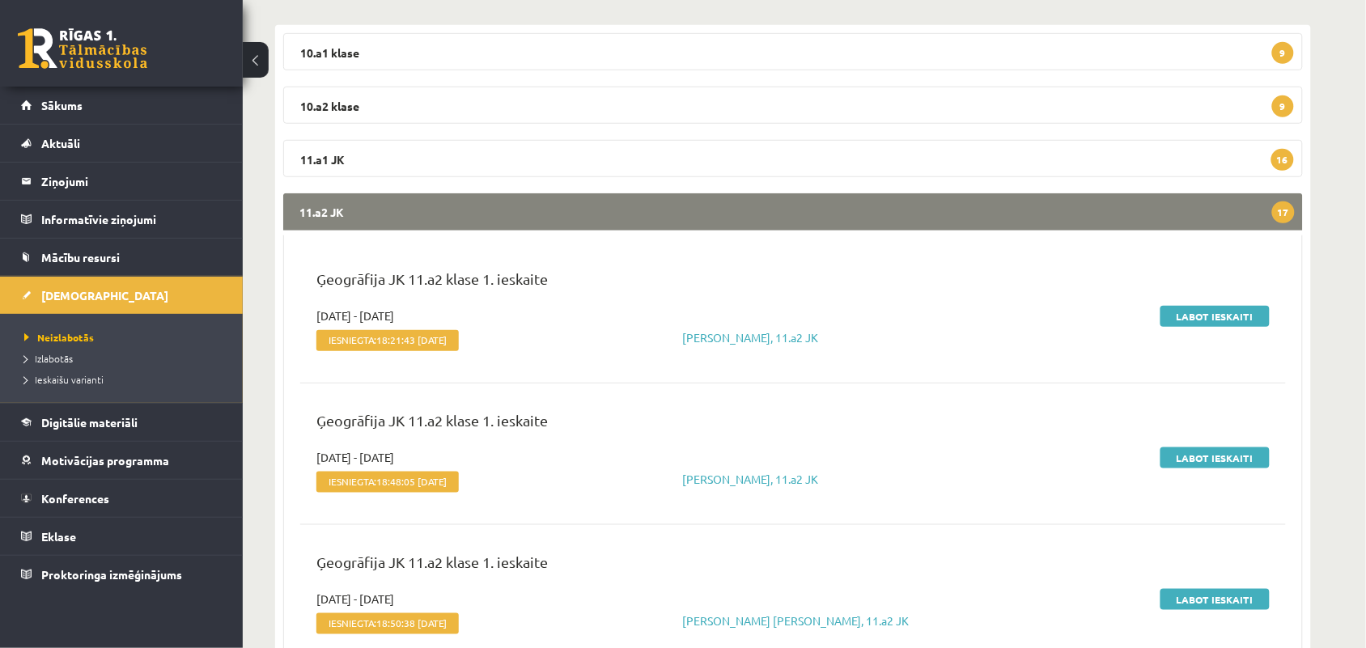
scroll to position [265, 0]
click at [1196, 312] on link "Labot ieskaiti" at bounding box center [1214, 315] width 109 height 21
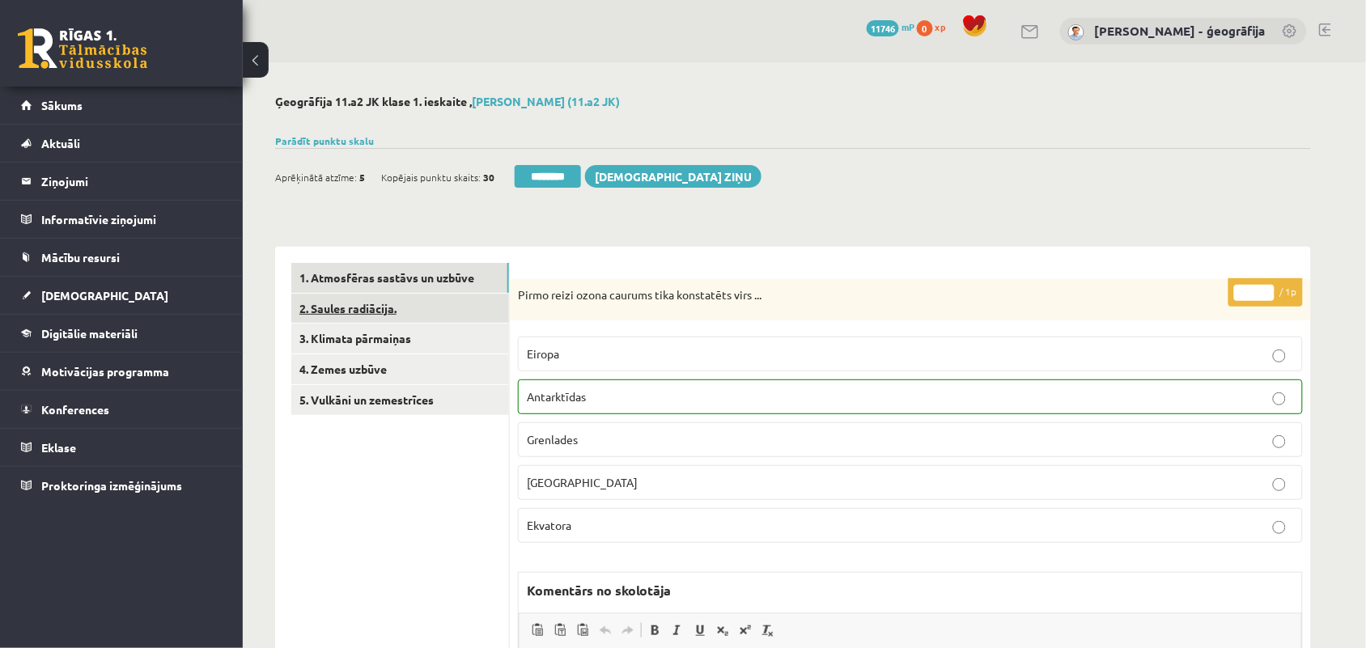
click at [390, 308] on link "2. Saules radiācija." at bounding box center [400, 309] width 218 height 30
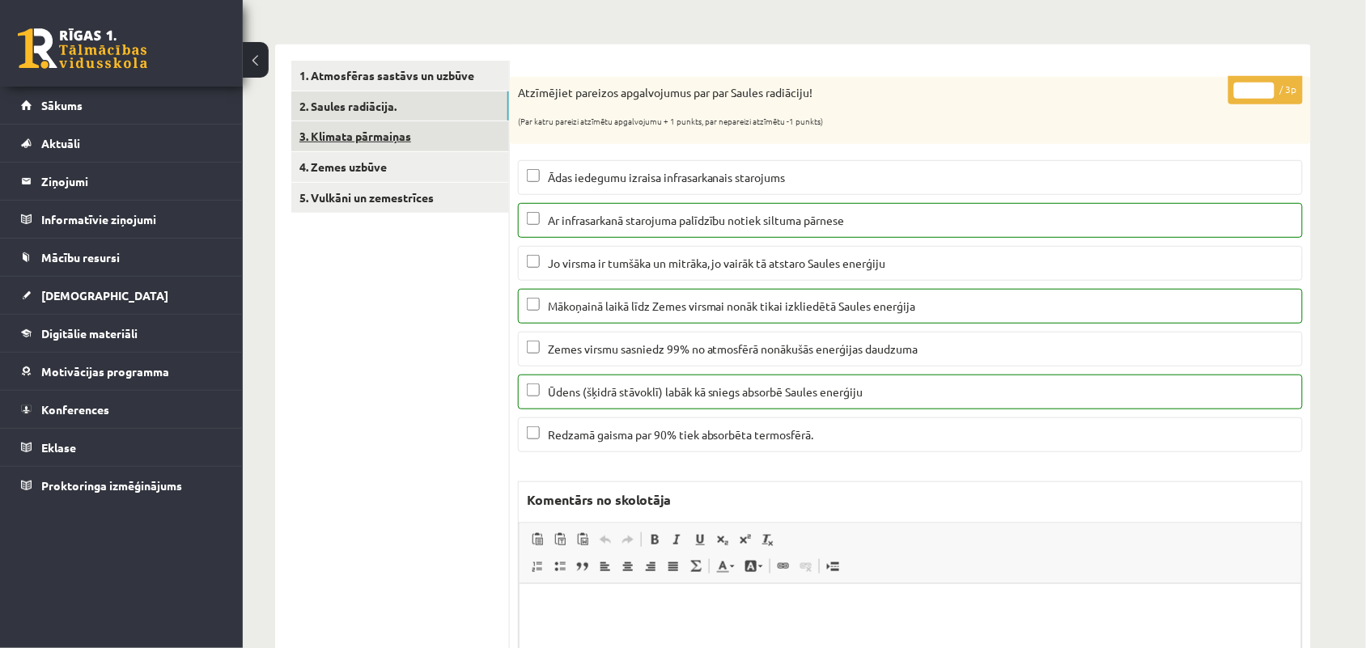
click at [417, 142] on link "3. Klimata pārmaiņas" at bounding box center [400, 136] width 218 height 30
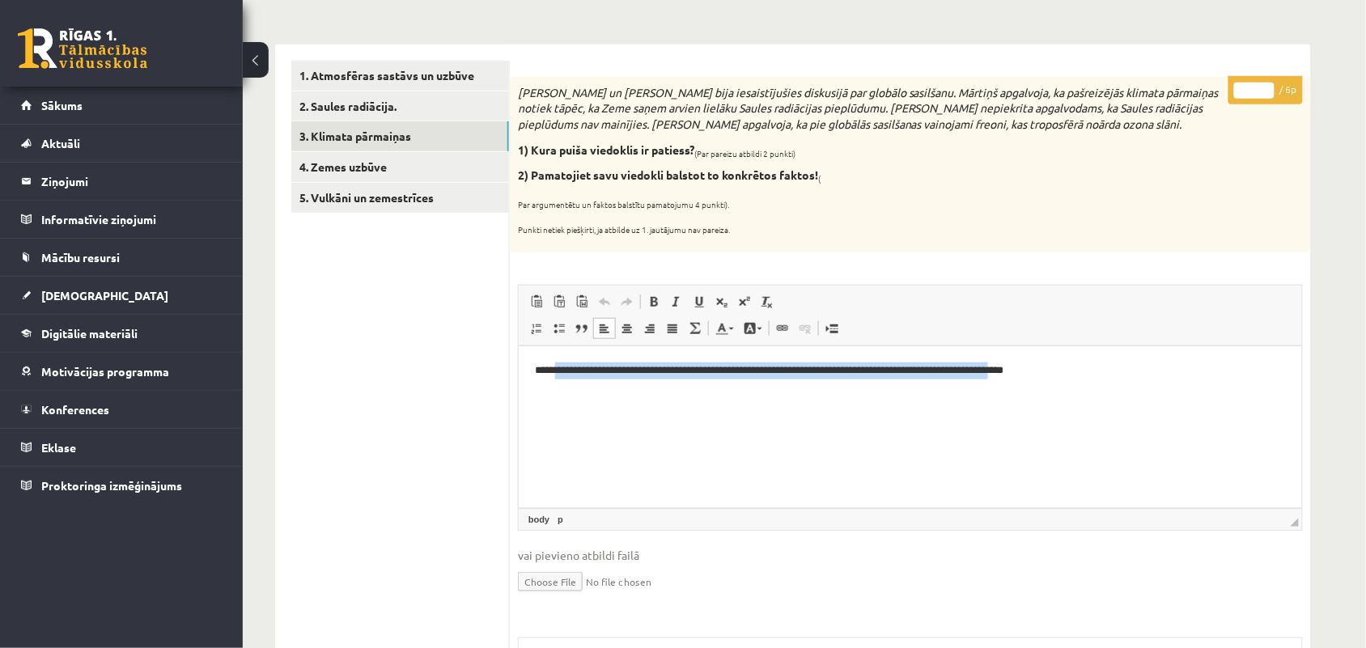
drag, startPoint x: 563, startPoint y: 373, endPoint x: 1057, endPoint y: 381, distance: 494.4
click at [1057, 381] on html "**********" at bounding box center [909, 369] width 783 height 49
click at [1266, 89] on input "*" at bounding box center [1254, 91] width 40 height 16
type input "*"
click at [1268, 95] on input "*" at bounding box center [1254, 91] width 40 height 16
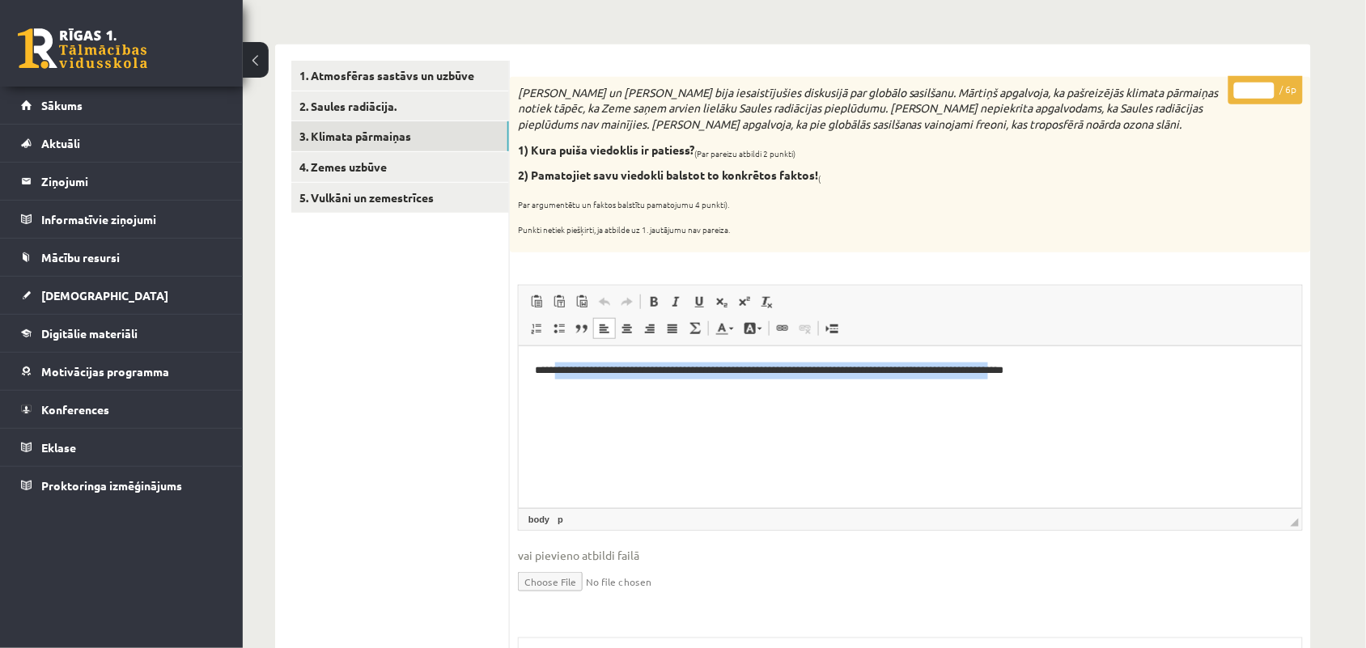
click at [813, 379] on html "**********" at bounding box center [909, 369] width 783 height 49
click at [778, 383] on html "**********" at bounding box center [909, 369] width 783 height 49
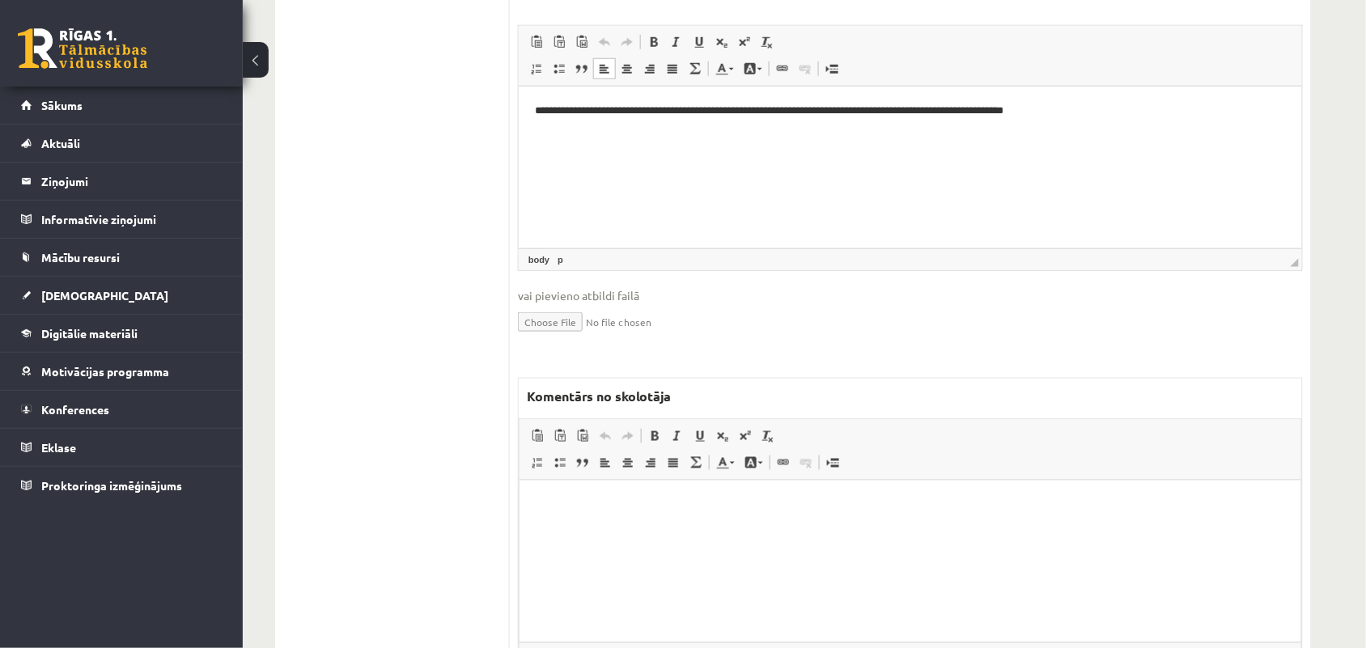
scroll to position [506, 0]
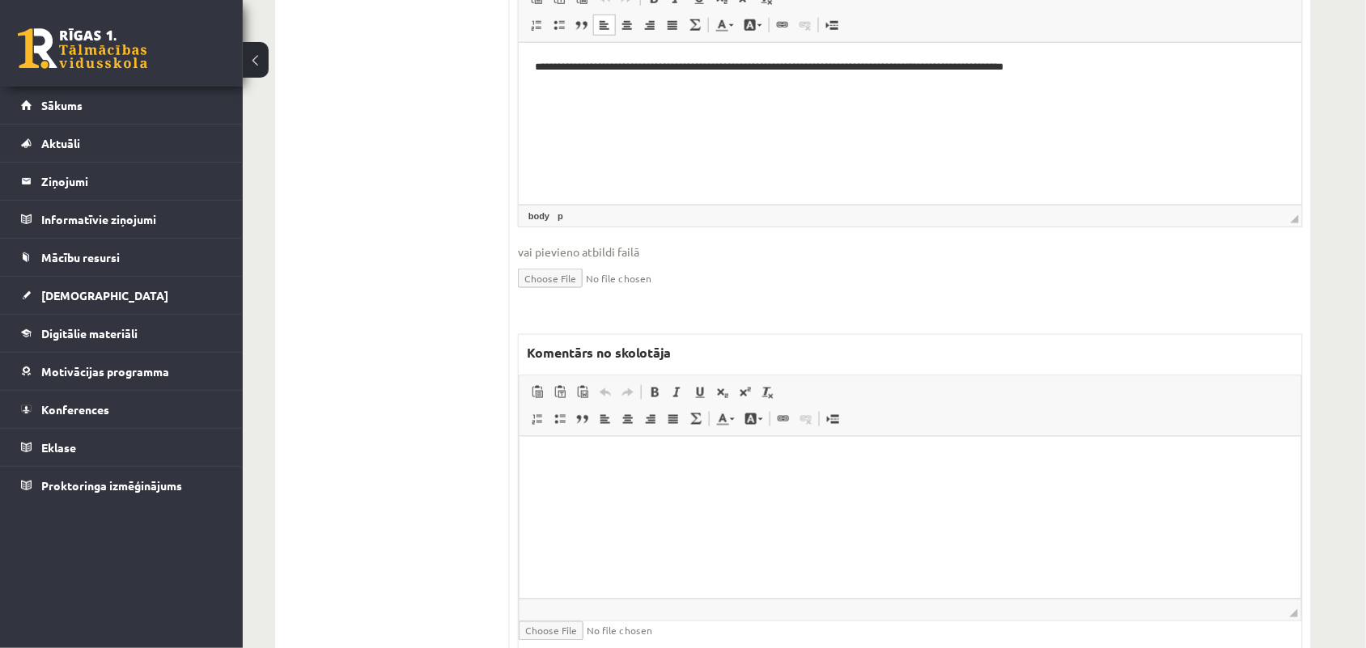
click at [683, 485] on html at bounding box center [909, 460] width 781 height 49
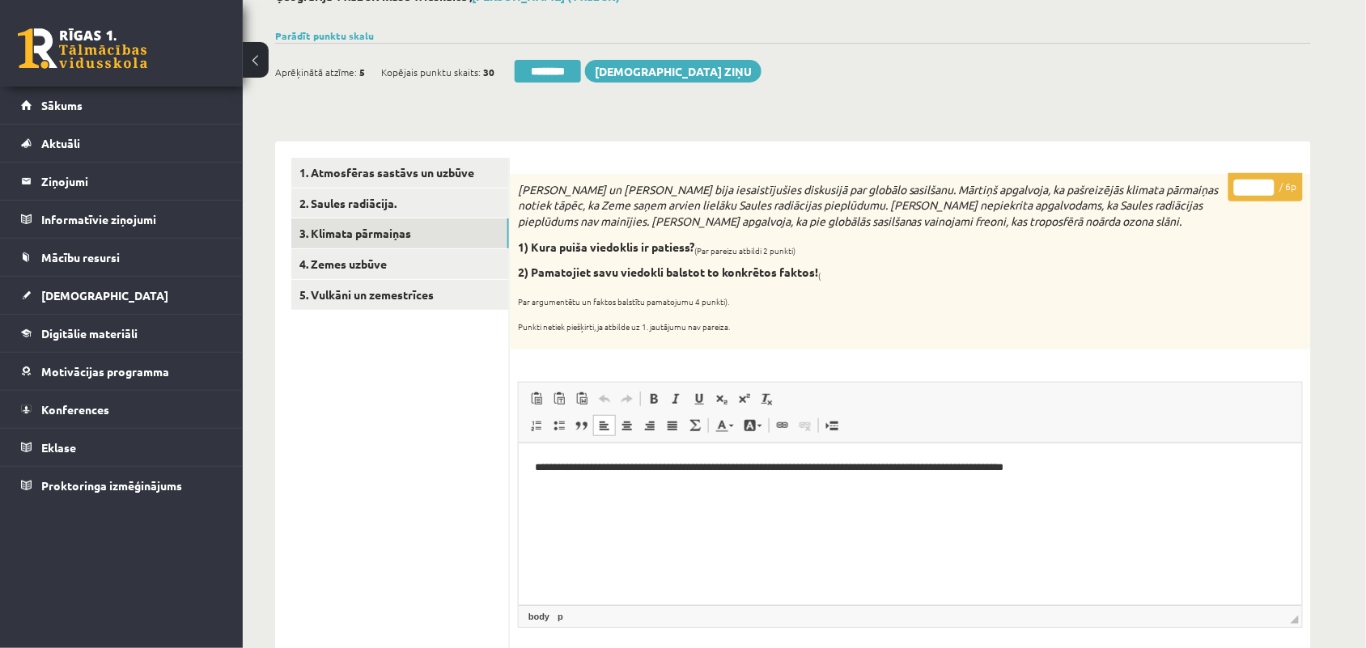
scroll to position [101, 0]
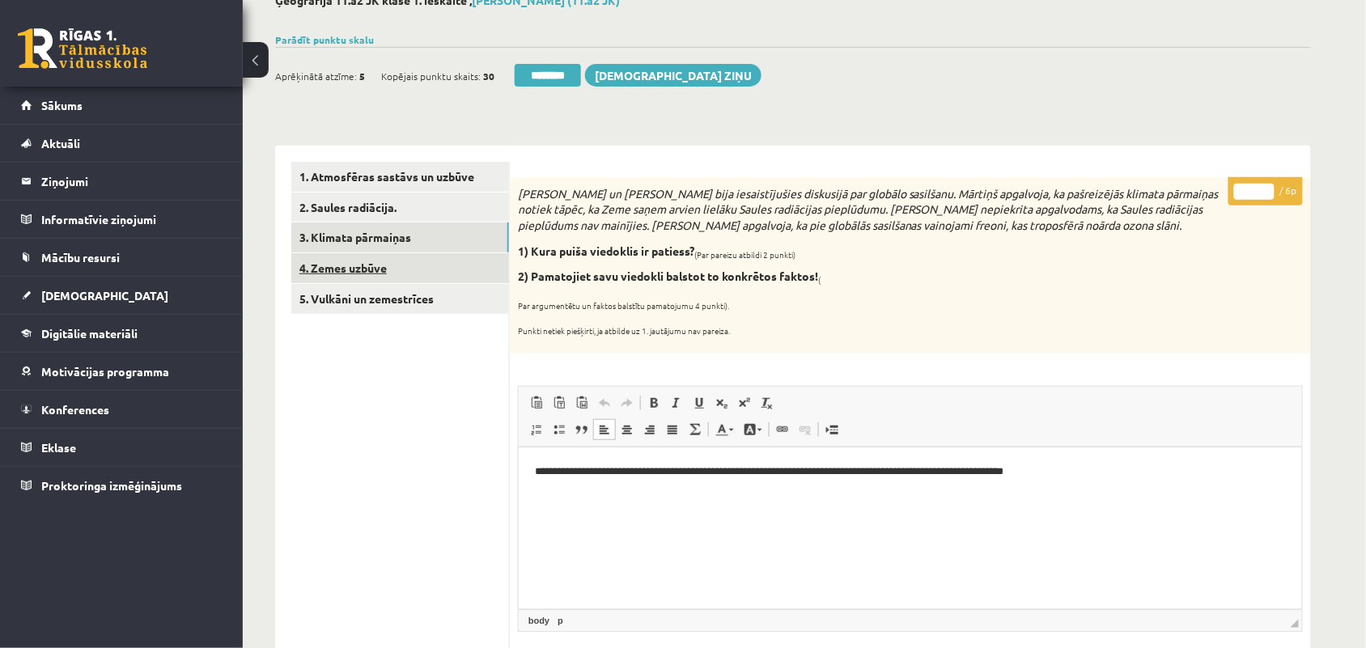
click at [332, 268] on link "4. Zemes uzbūve" at bounding box center [400, 268] width 218 height 30
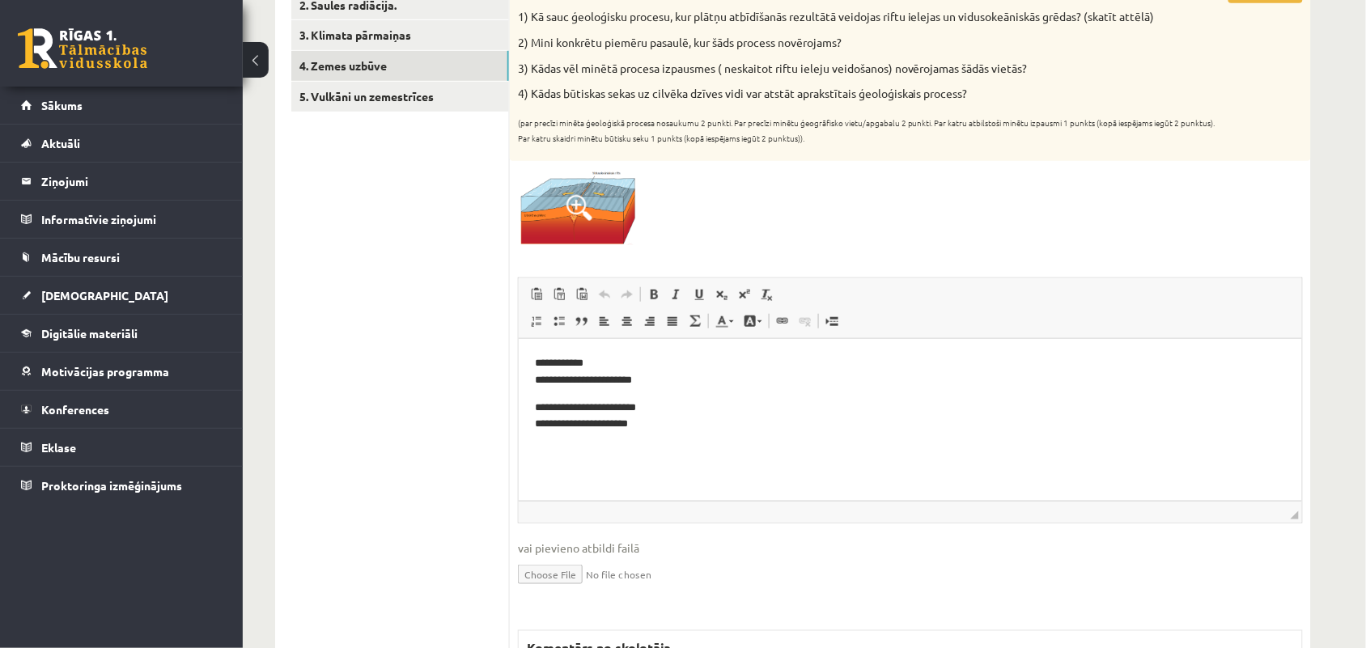
scroll to position [0, 0]
drag, startPoint x: 535, startPoint y: 361, endPoint x: 656, endPoint y: 439, distance: 144.5
click at [656, 439] on html "**********" at bounding box center [909, 394] width 783 height 110
click at [656, 433] on html "**********" at bounding box center [909, 394] width 783 height 110
drag, startPoint x: 535, startPoint y: 359, endPoint x: 653, endPoint y: 428, distance: 136.7
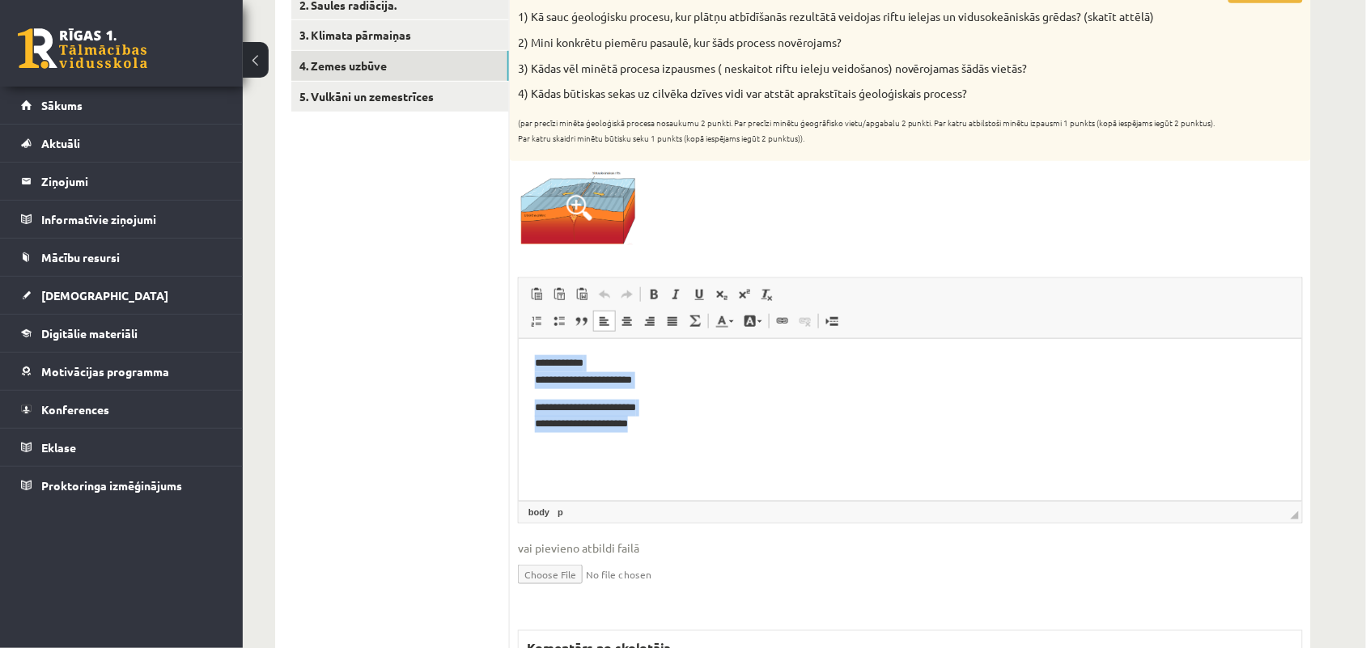
click at [653, 428] on body "**********" at bounding box center [909, 394] width 751 height 78
click at [653, 428] on p "**********" at bounding box center [909, 417] width 751 height 34
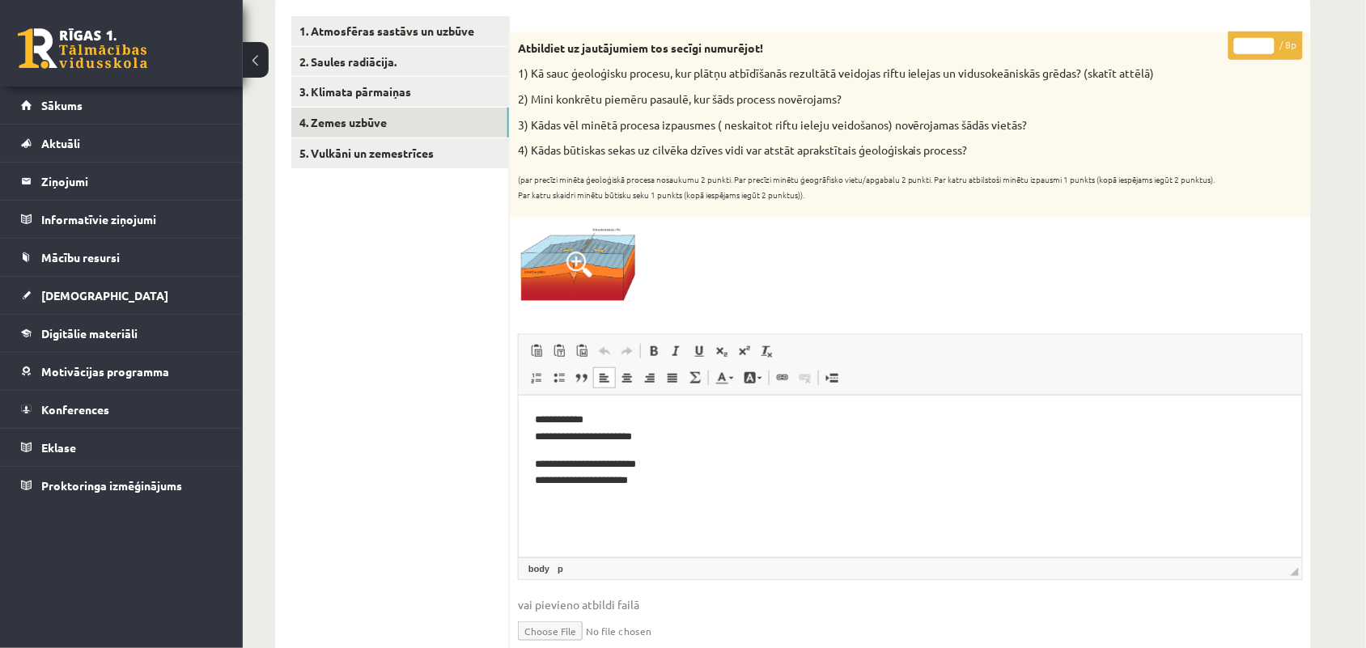
scroll to position [202, 0]
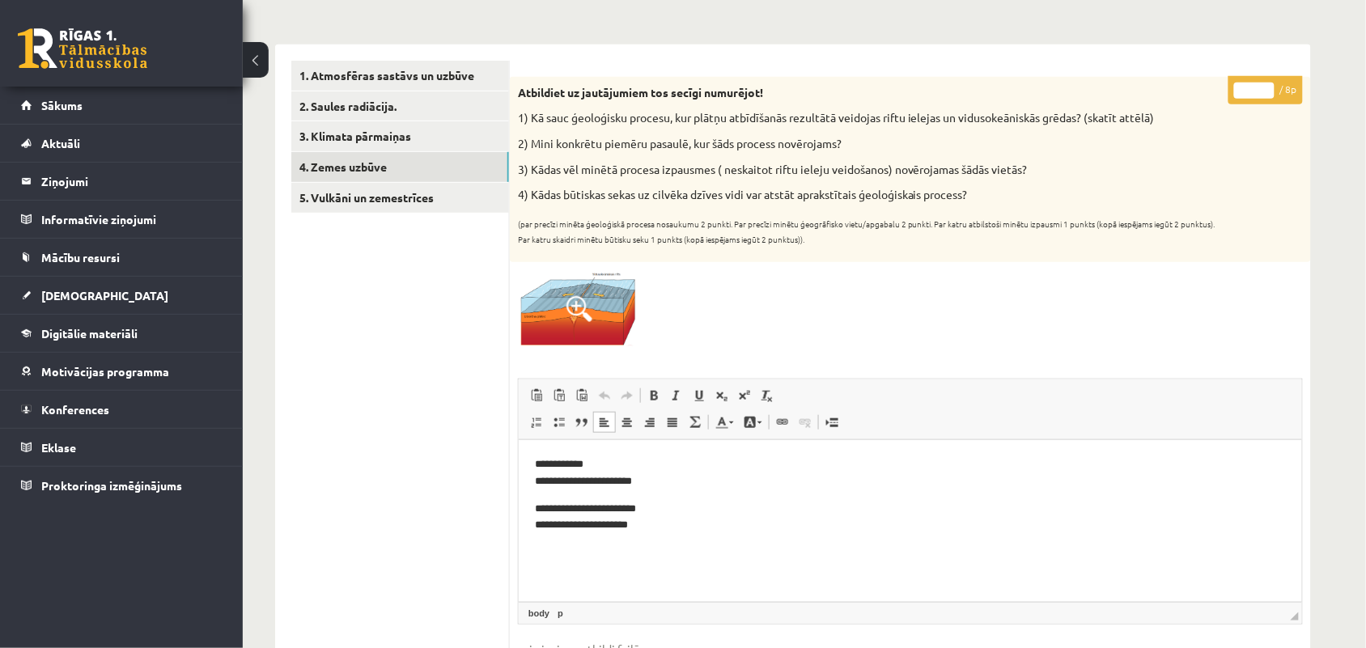
type input "*"
click at [1263, 87] on input "*" at bounding box center [1254, 91] width 40 height 16
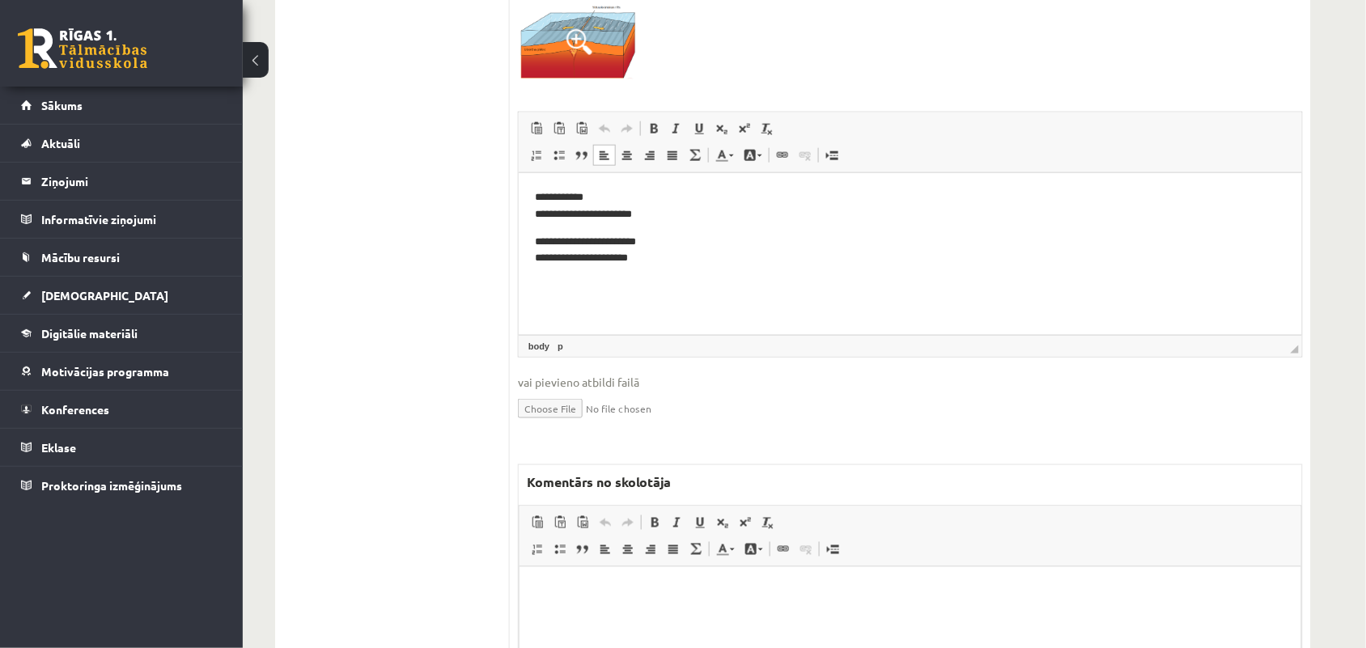
scroll to position [101, 0]
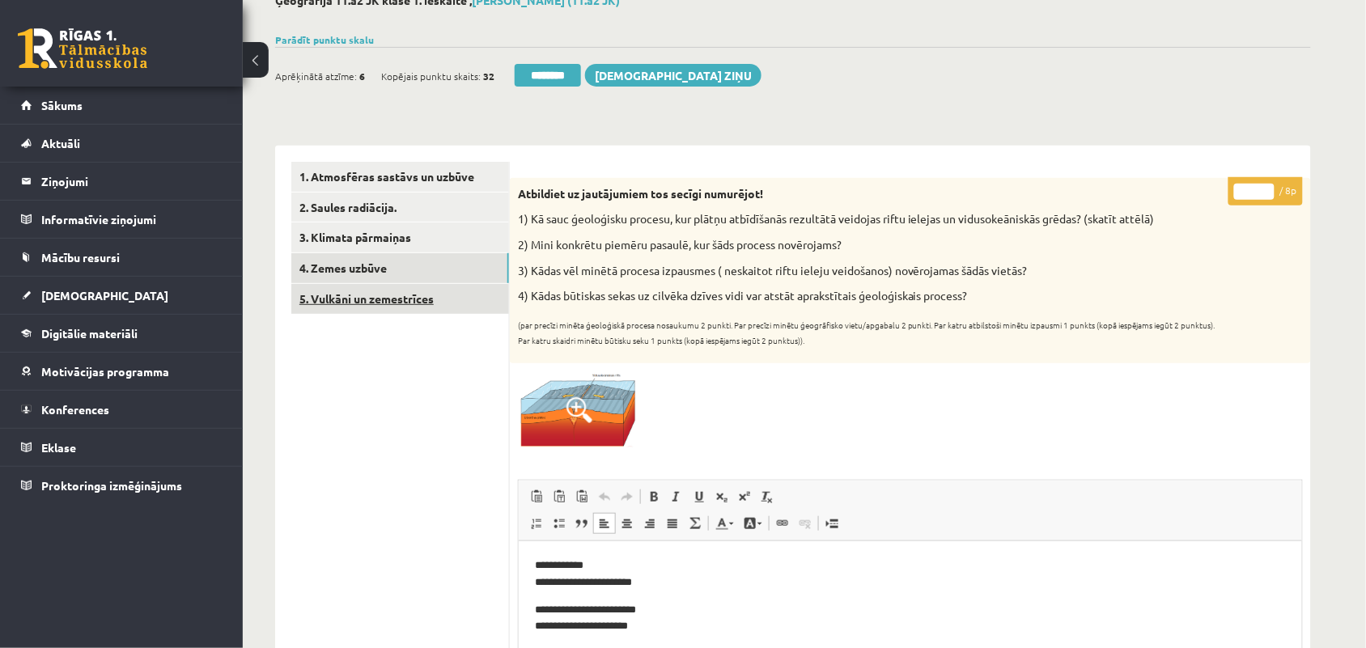
click at [349, 307] on link "5. Vulkāni un zemestrīces" at bounding box center [400, 299] width 218 height 30
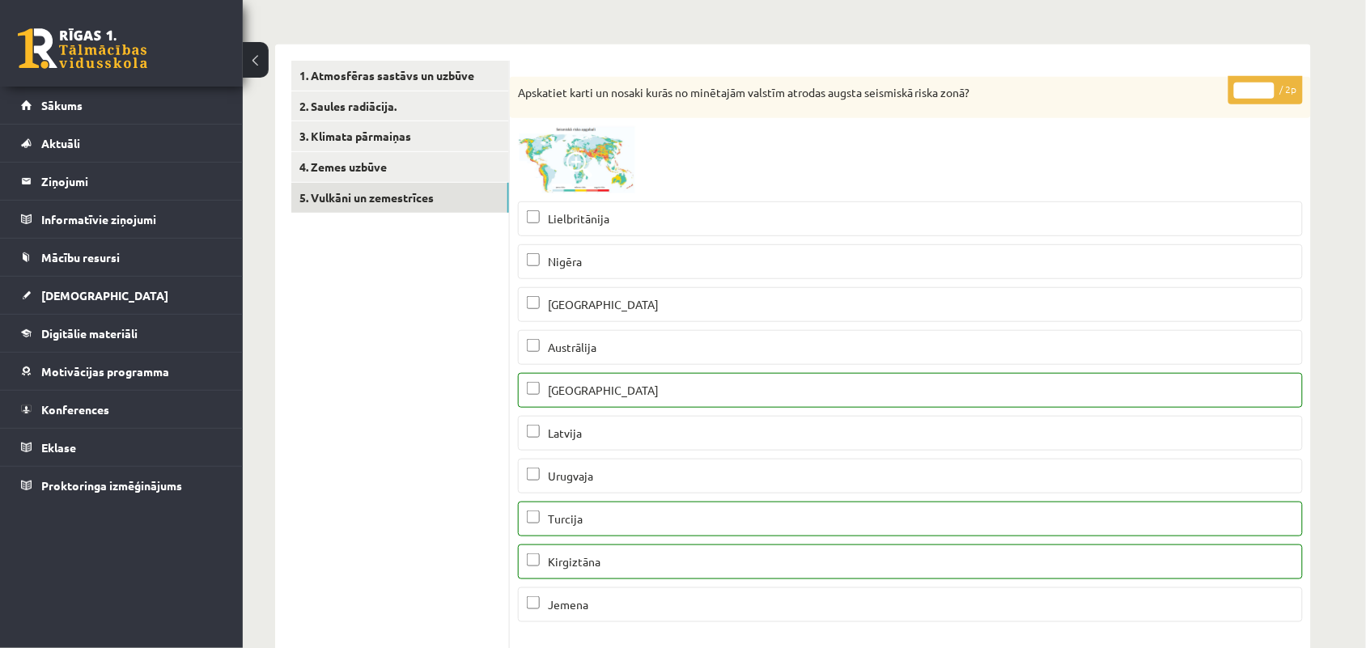
scroll to position [0, 0]
click at [1267, 85] on input "*" at bounding box center [1254, 91] width 40 height 16
type input "*"
click at [1267, 85] on input "*" at bounding box center [1254, 91] width 40 height 16
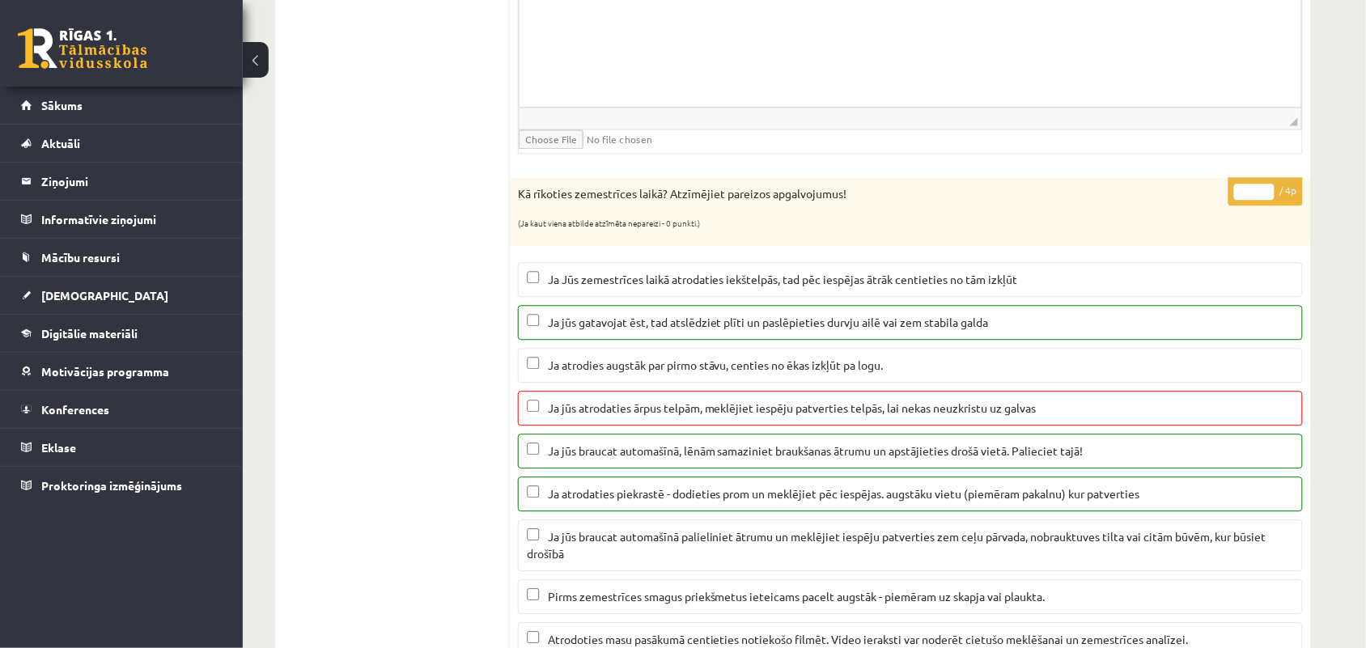
scroll to position [1112, 0]
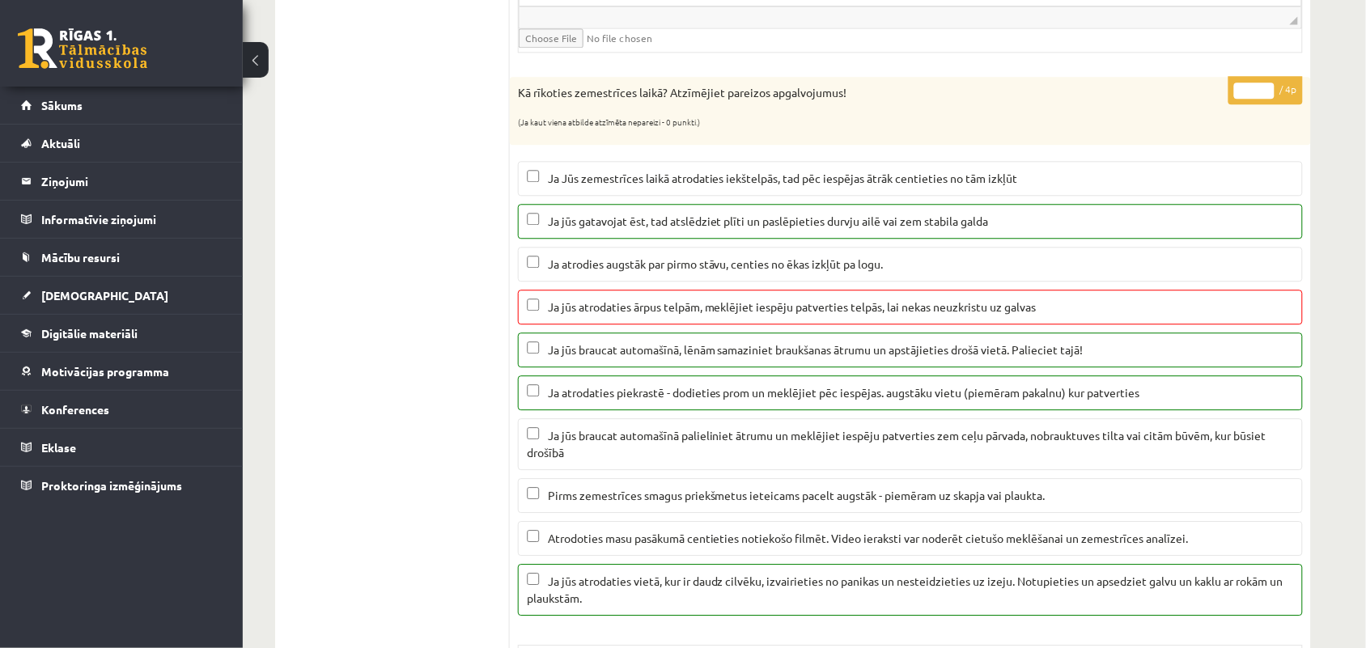
click at [1264, 98] on input "*" at bounding box center [1254, 91] width 40 height 16
type input "*"
click at [1264, 98] on input "*" at bounding box center [1254, 91] width 40 height 16
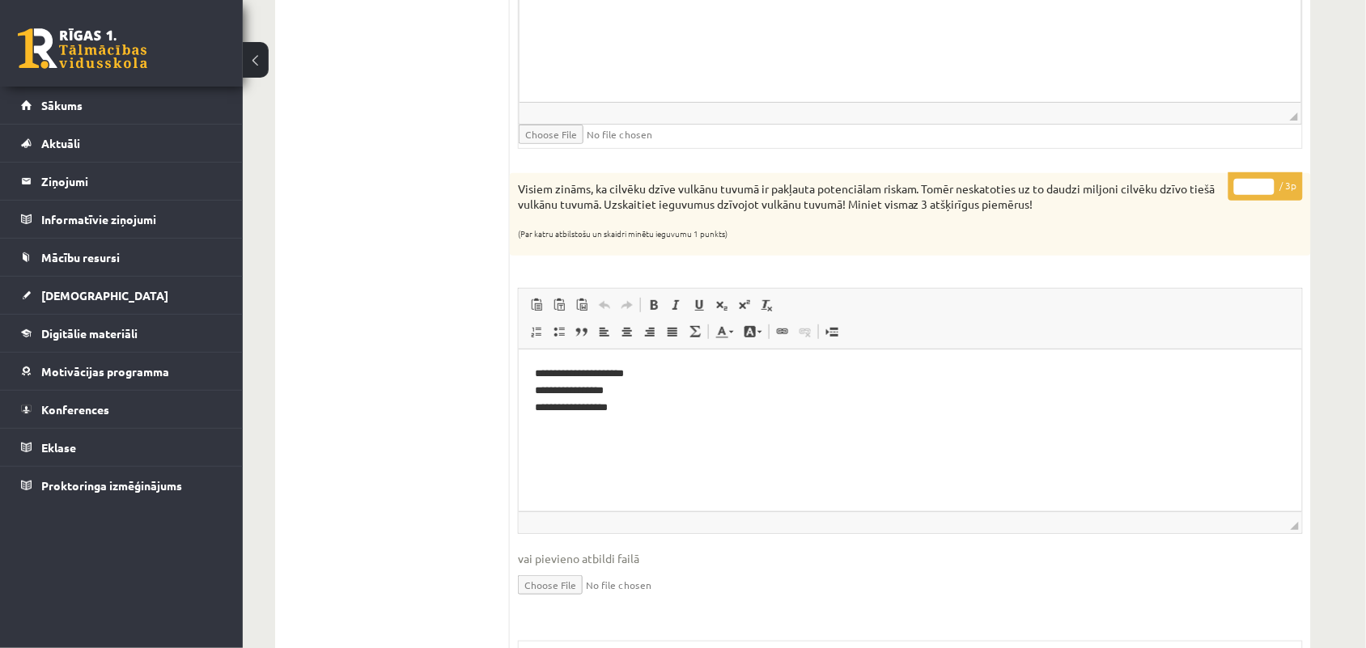
scroll to position [1921, 0]
type input "*"
click at [1269, 187] on input "*" at bounding box center [1254, 185] width 40 height 16
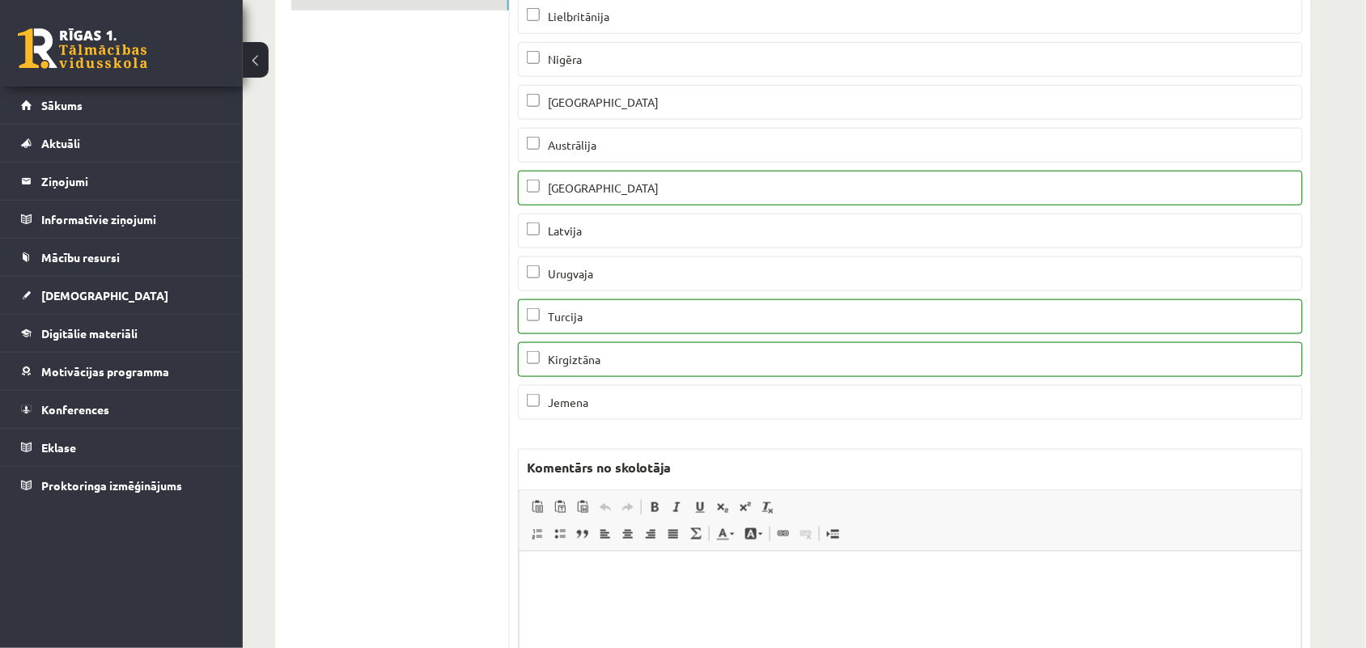
scroll to position [0, 0]
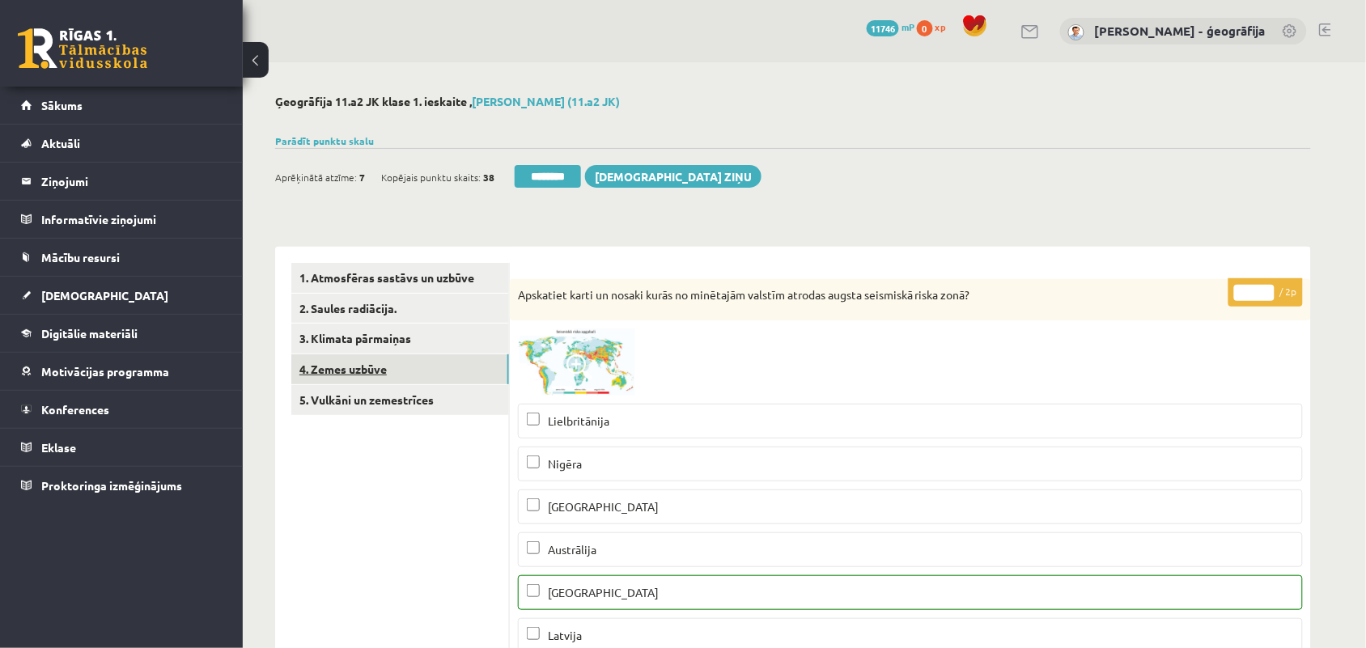
click at [360, 375] on link "4. Zemes uzbūve" at bounding box center [400, 369] width 218 height 30
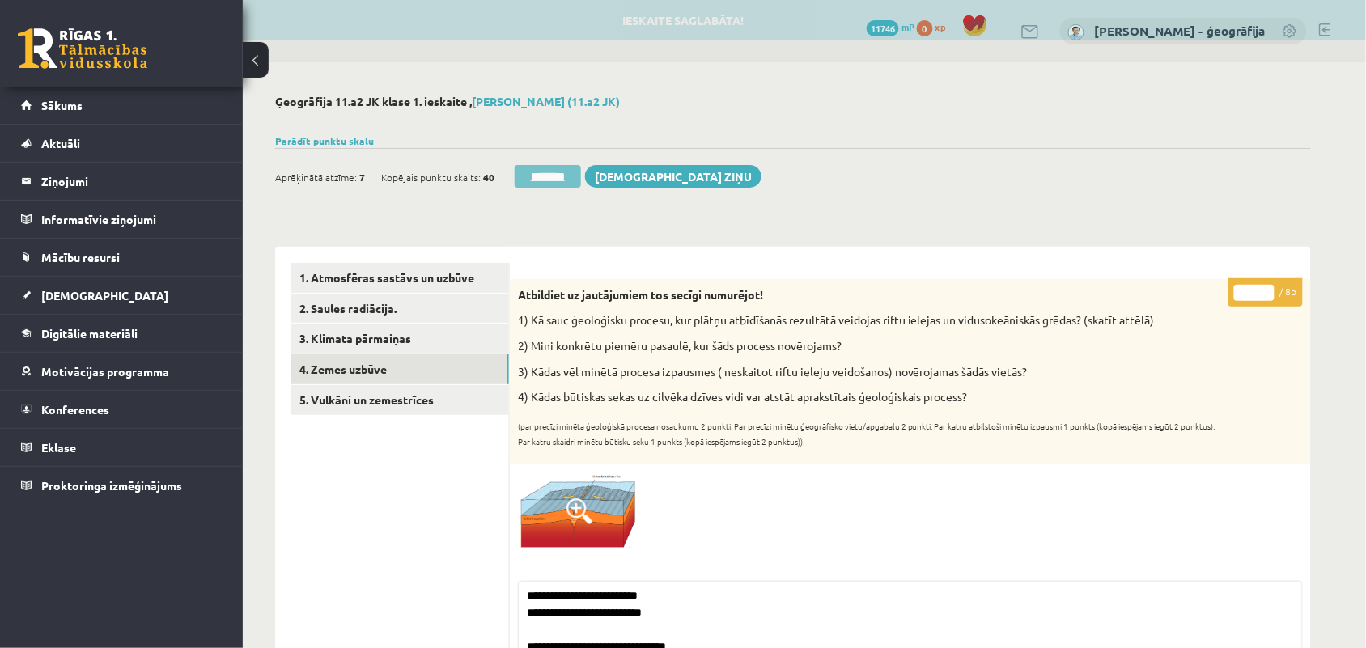
click at [540, 172] on input "********" at bounding box center [548, 176] width 66 height 23
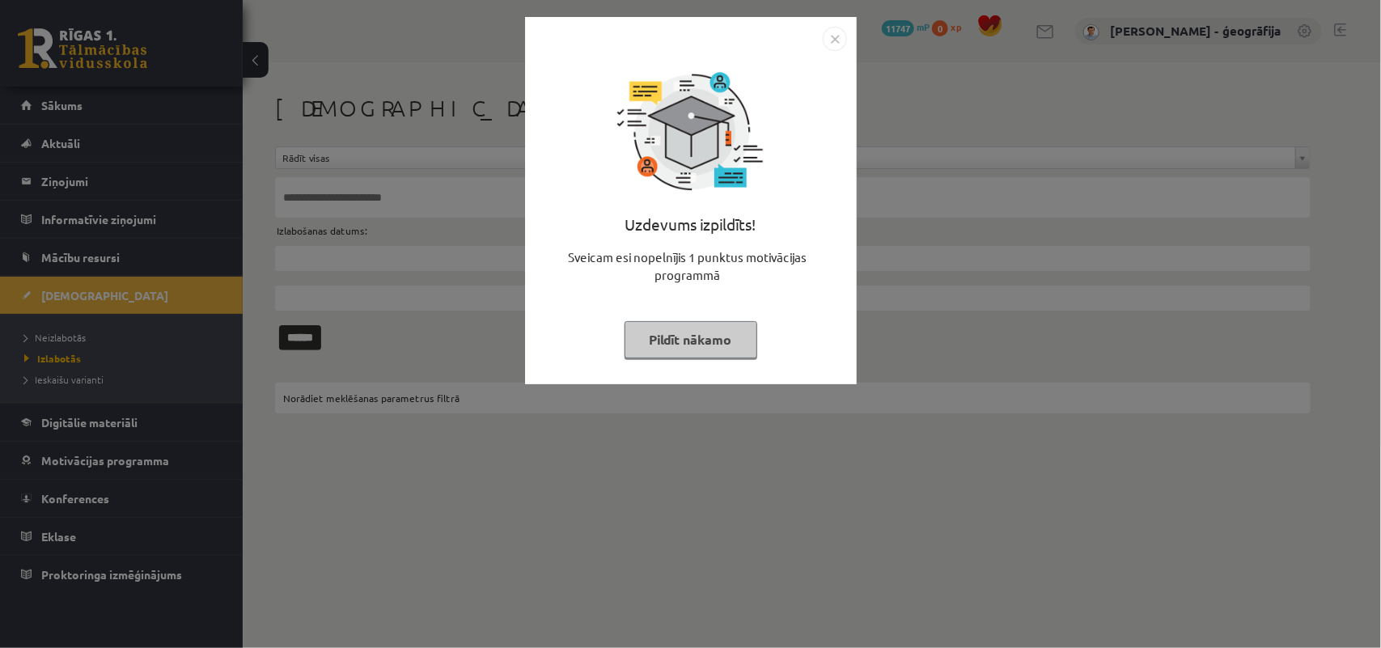
click at [717, 337] on button "Pildīt nākamo" at bounding box center [691, 339] width 133 height 37
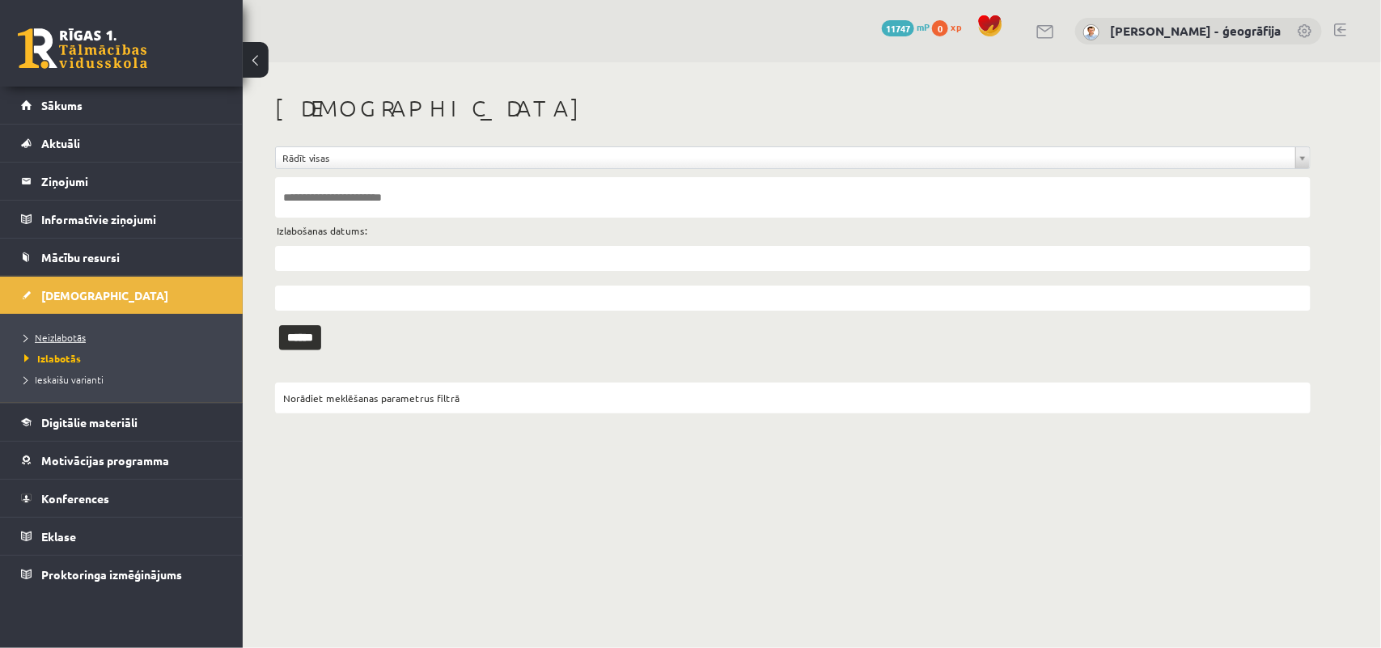
click at [73, 342] on link "Neizlabotās" at bounding box center [125, 337] width 202 height 15
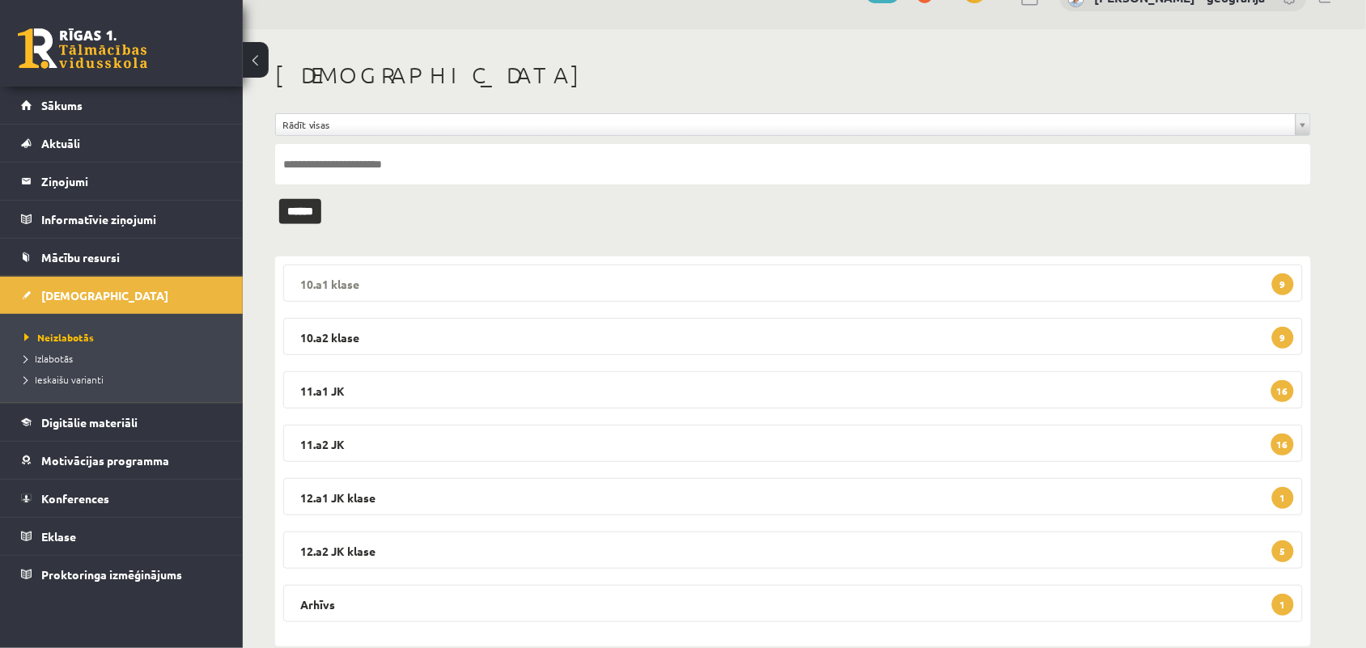
scroll to position [63, 0]
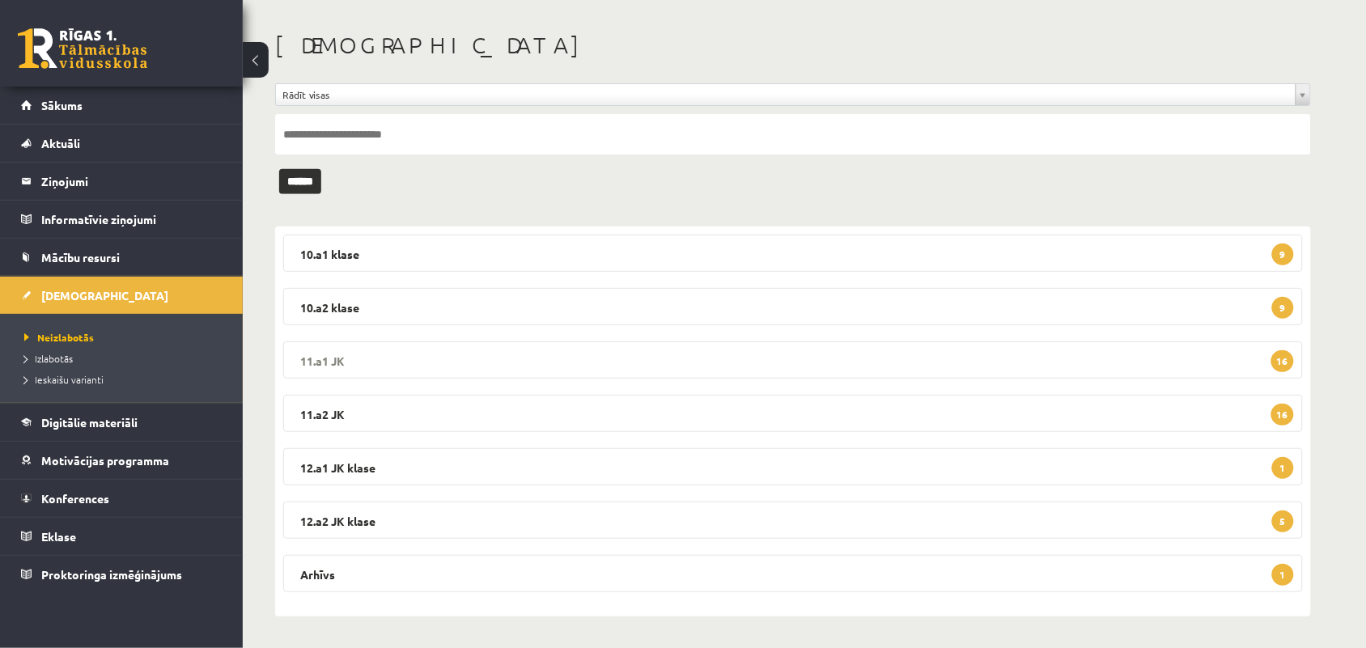
click at [548, 352] on legend "11.a1 JK 16" at bounding box center [792, 359] width 1019 height 37
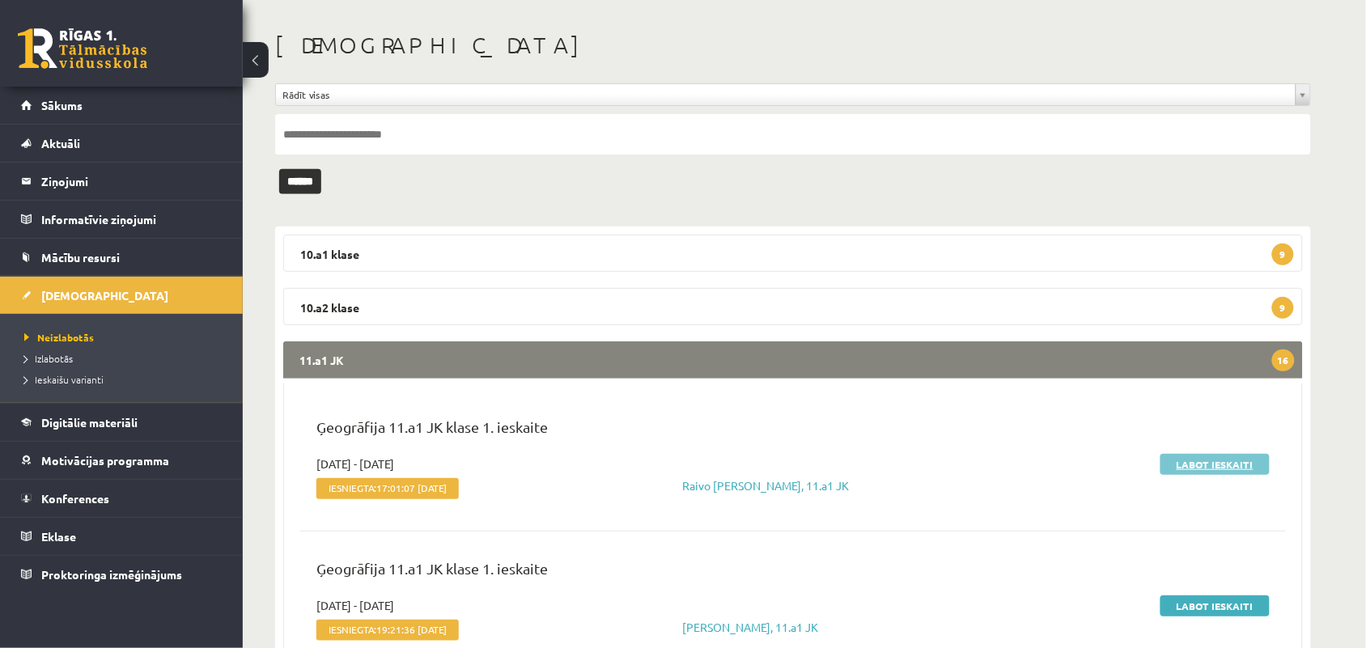
click at [1186, 468] on link "Labot ieskaiti" at bounding box center [1214, 464] width 109 height 21
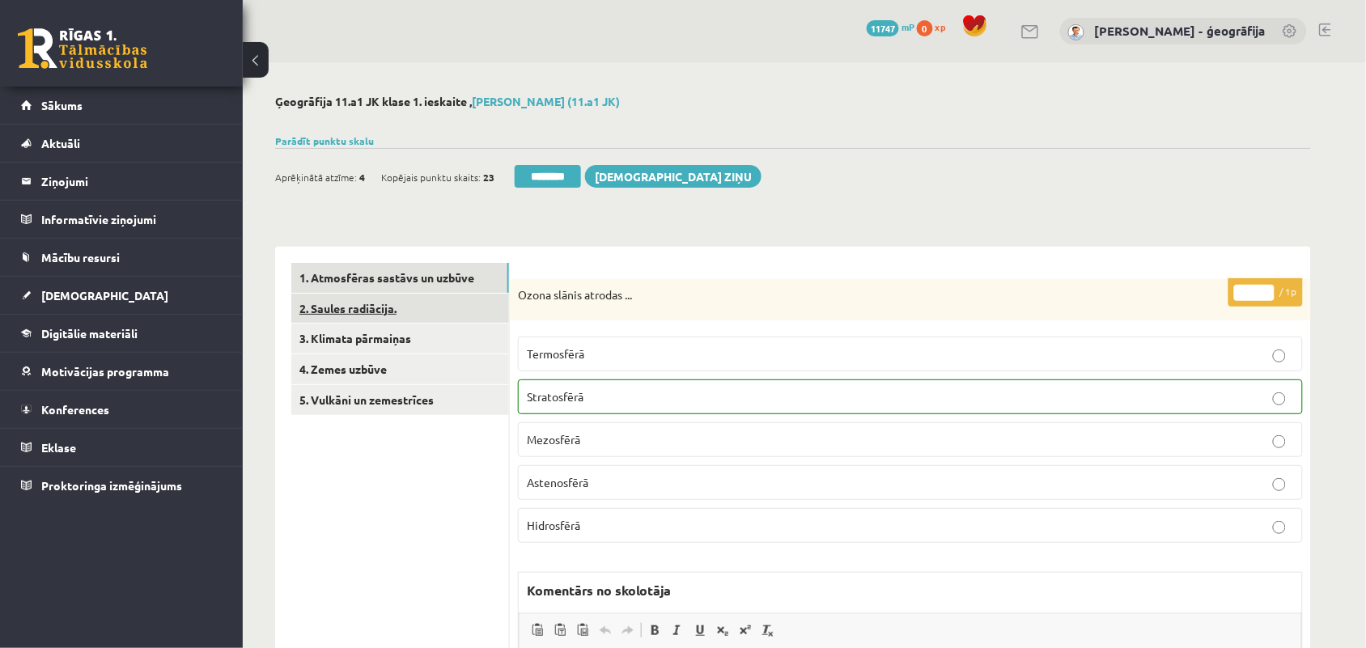
click at [325, 306] on link "2. Saules radiācija." at bounding box center [400, 309] width 218 height 30
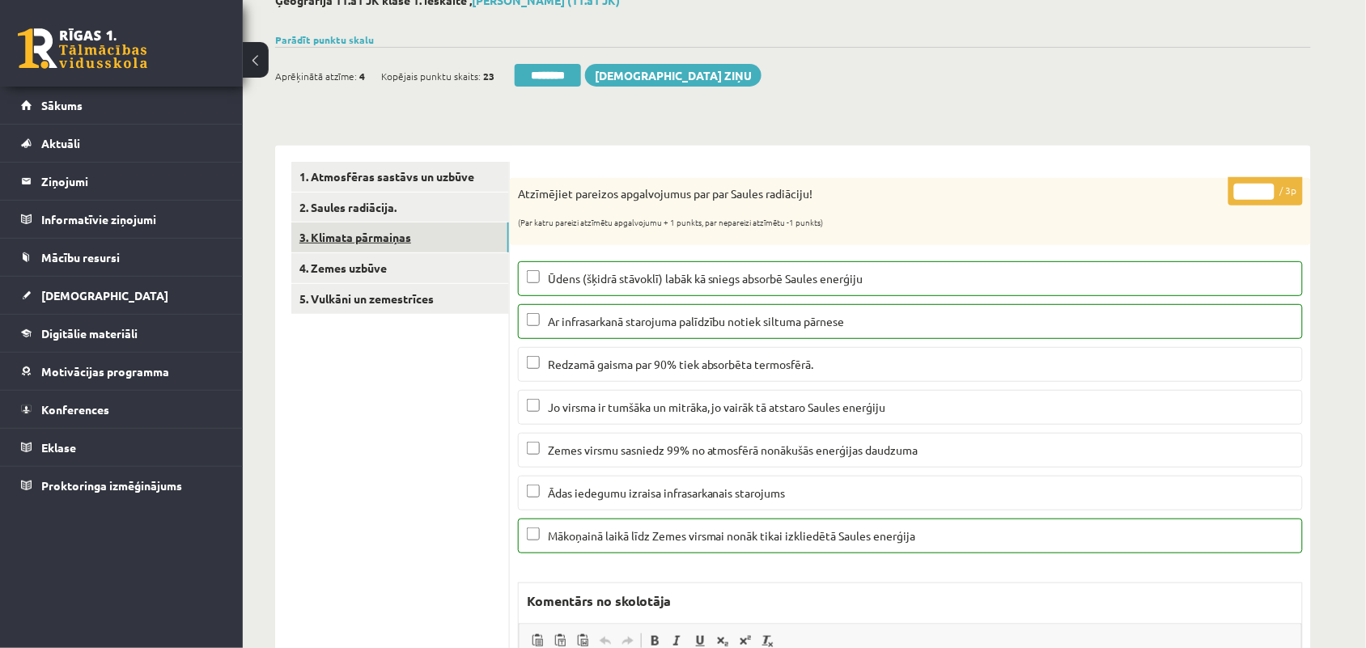
click at [389, 229] on link "3. Klimata pārmaiņas" at bounding box center [400, 237] width 218 height 30
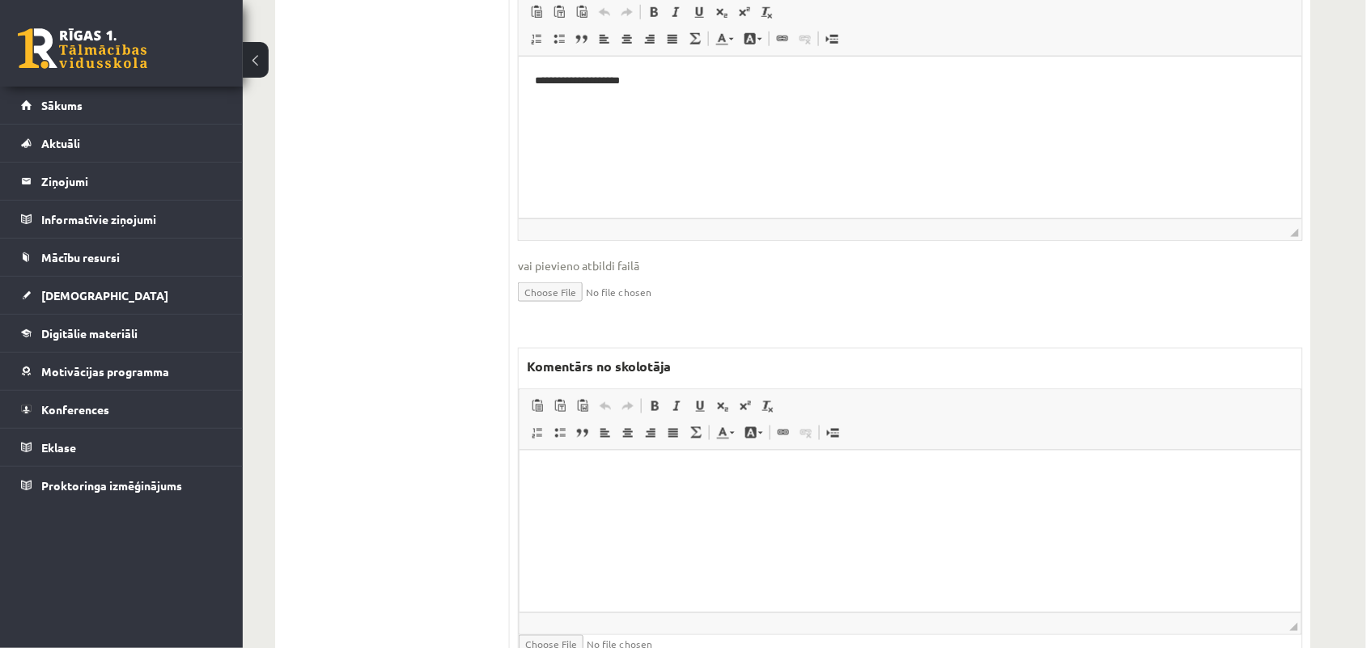
scroll to position [506, 0]
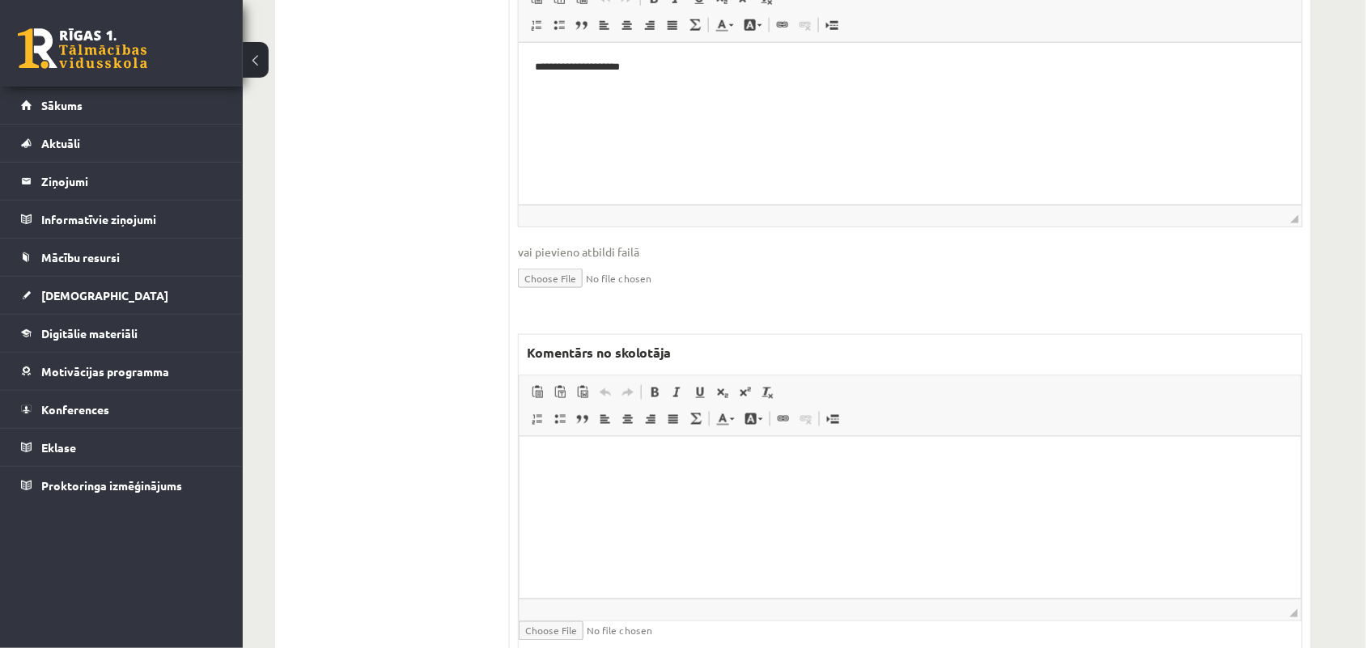
click at [652, 451] on html at bounding box center [909, 460] width 781 height 49
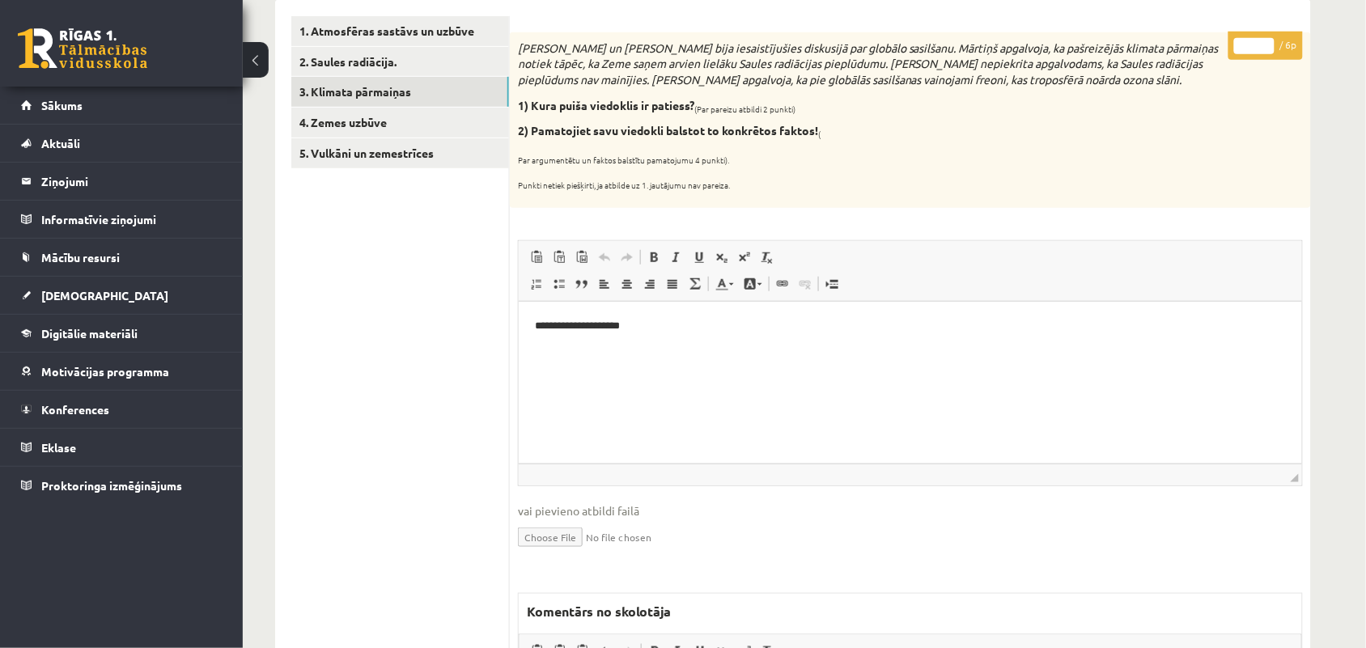
scroll to position [0, 0]
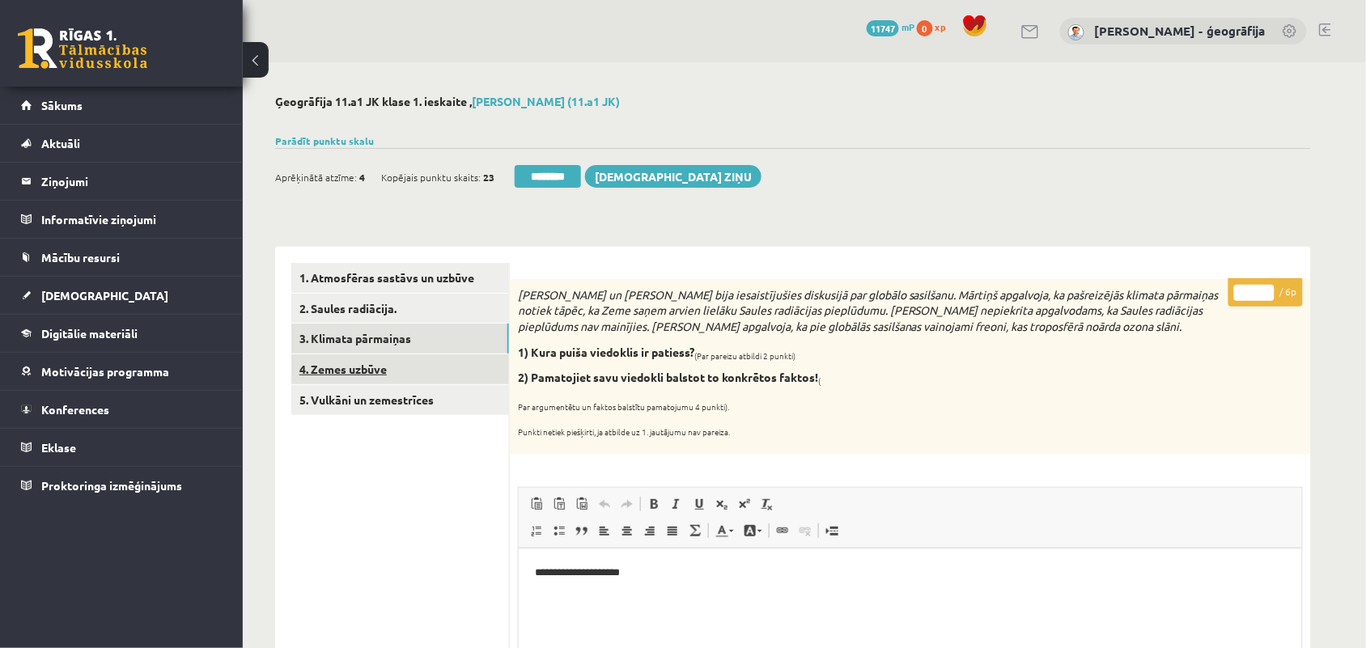
click at [356, 371] on link "4. Zemes uzbūve" at bounding box center [400, 369] width 218 height 30
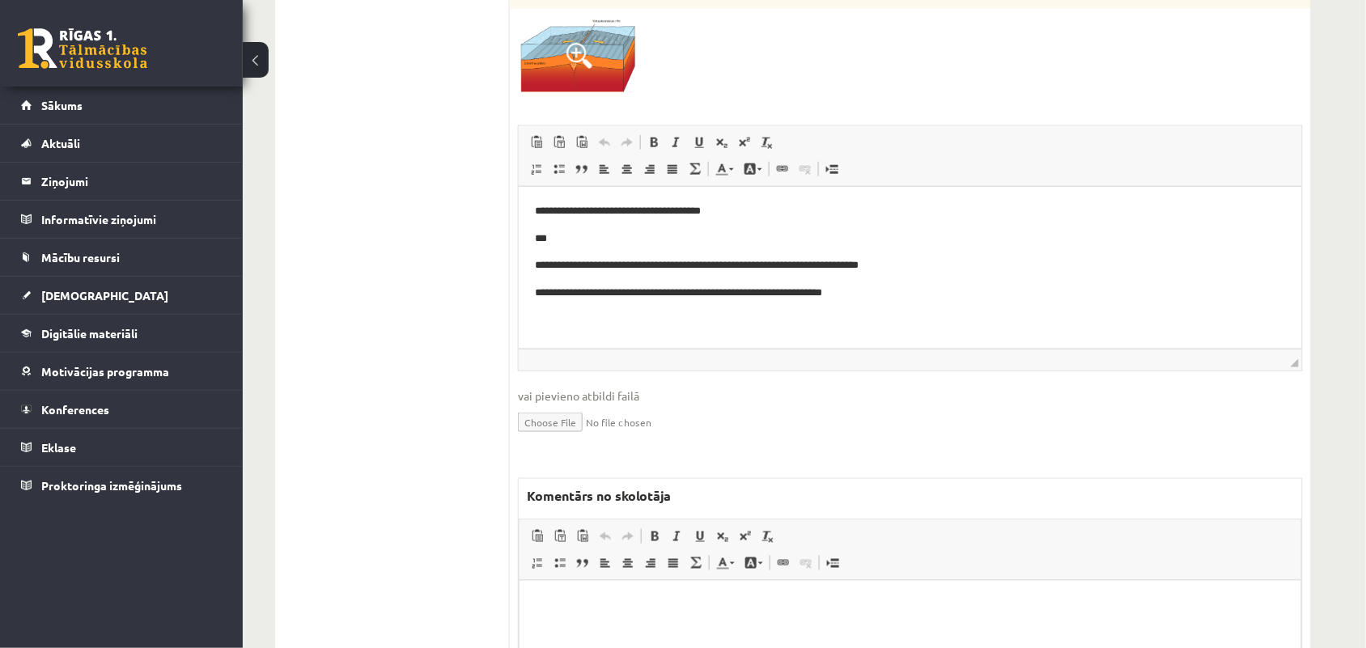
scroll to position [506, 0]
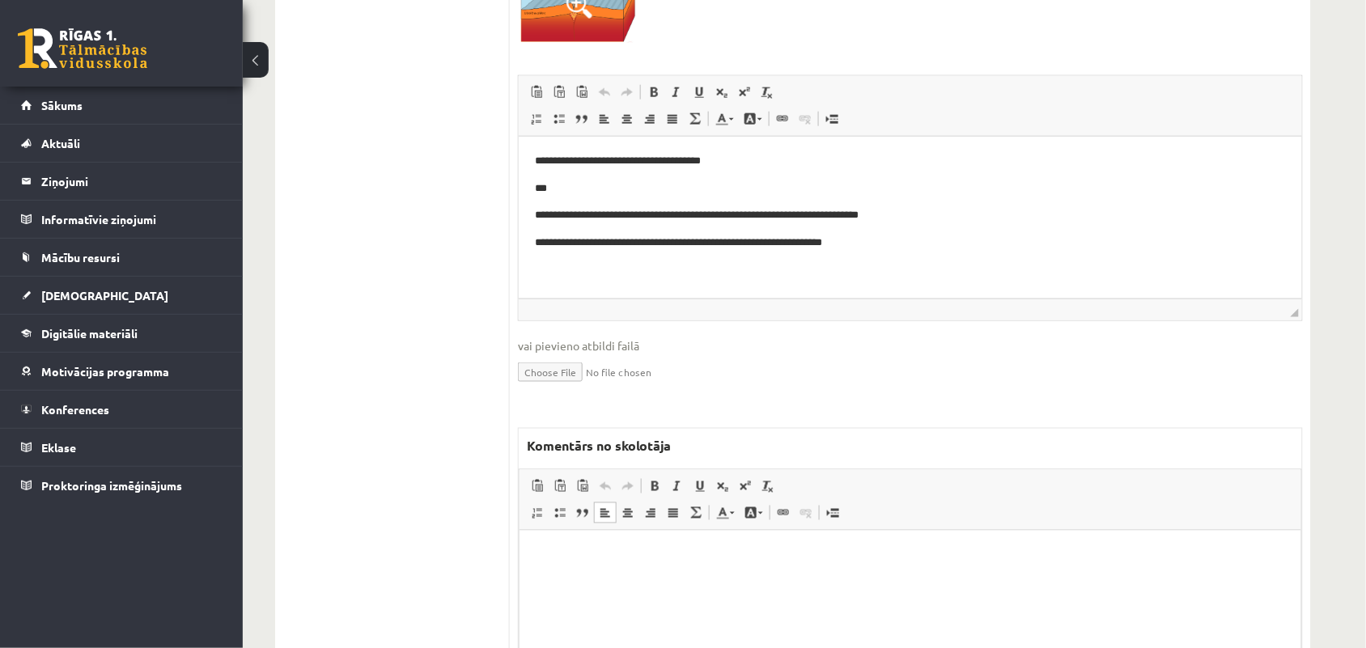
click at [602, 542] on html at bounding box center [909, 554] width 781 height 49
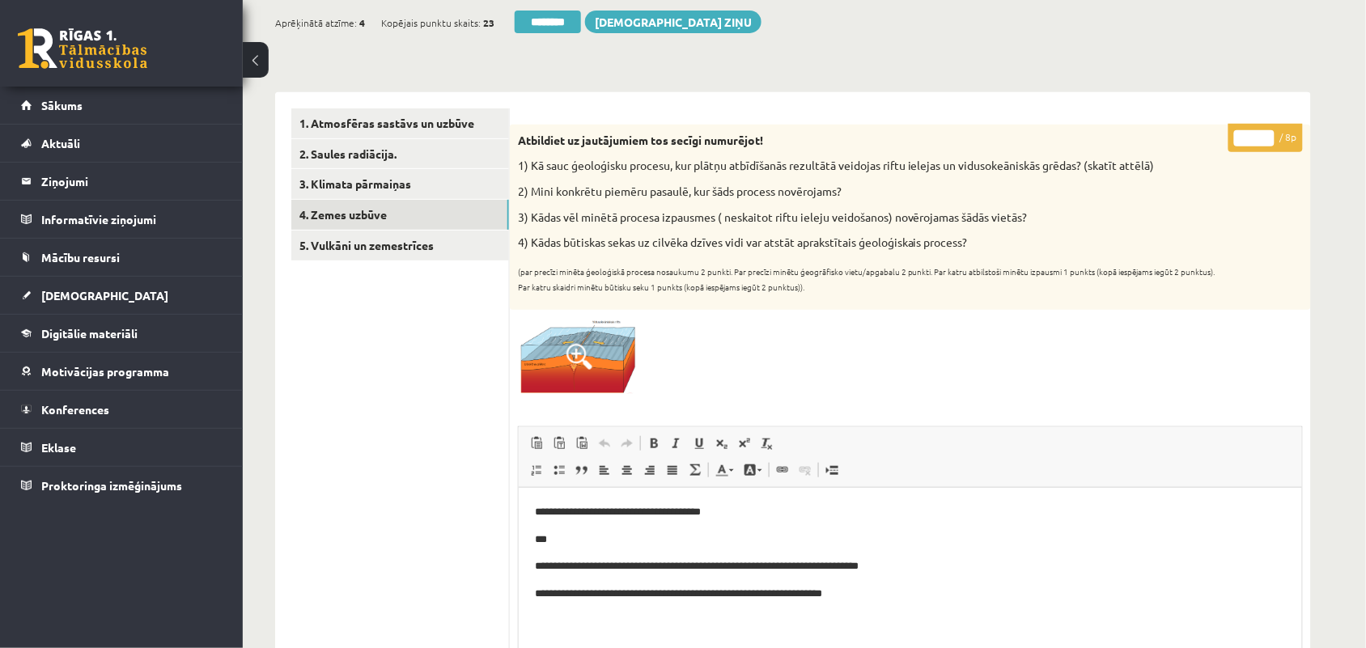
scroll to position [101, 0]
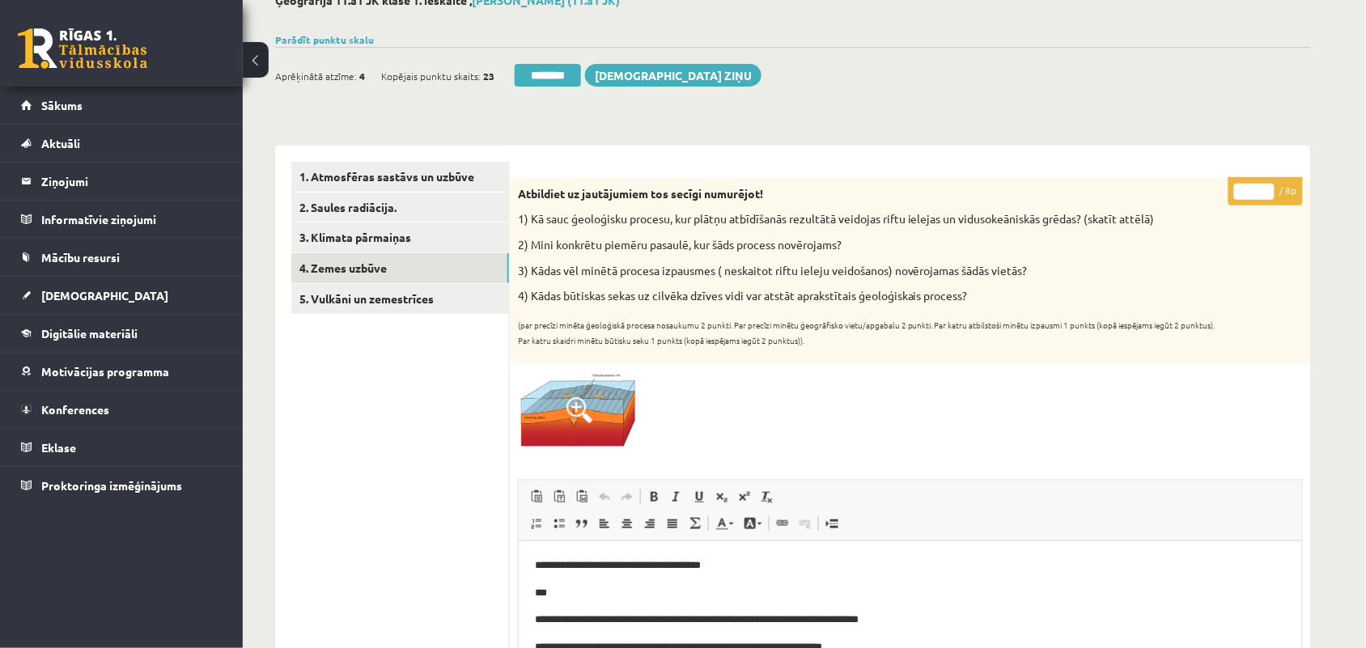
click at [1266, 186] on input "*" at bounding box center [1254, 192] width 40 height 16
type input "*"
click at [1266, 186] on input "*" at bounding box center [1254, 192] width 40 height 16
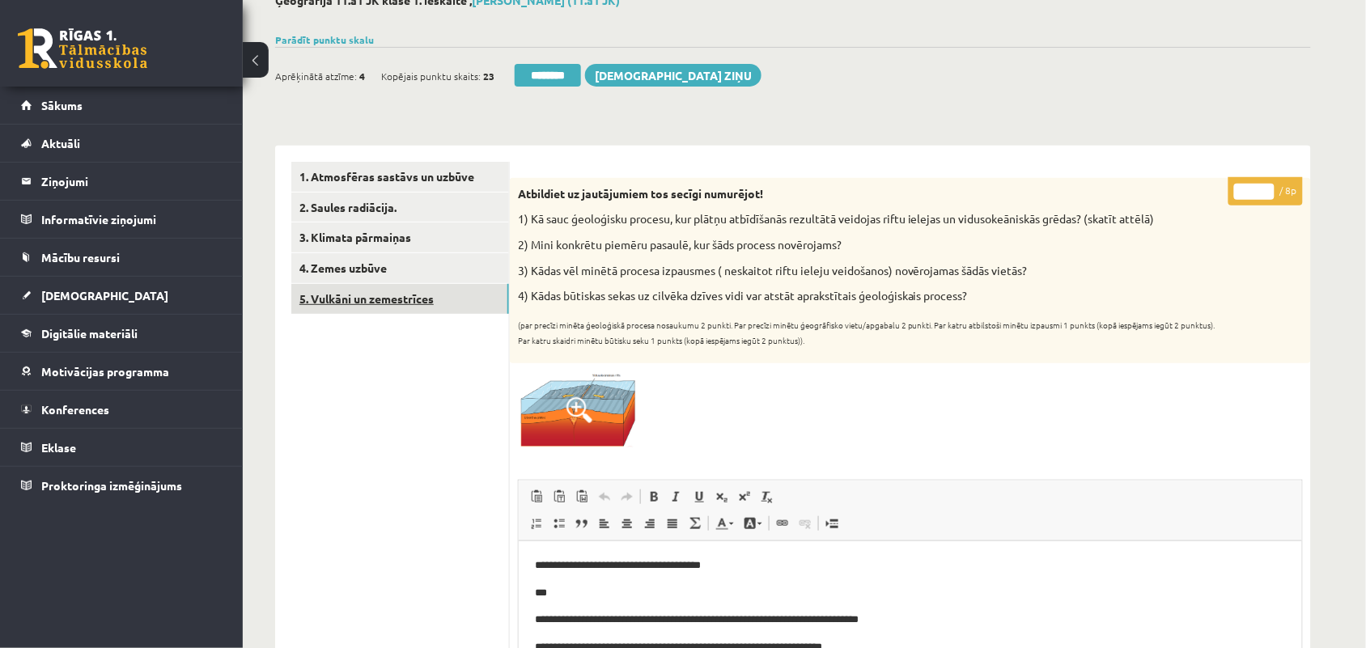
click at [383, 299] on link "5. Vulkāni un zemestrīces" at bounding box center [400, 299] width 218 height 30
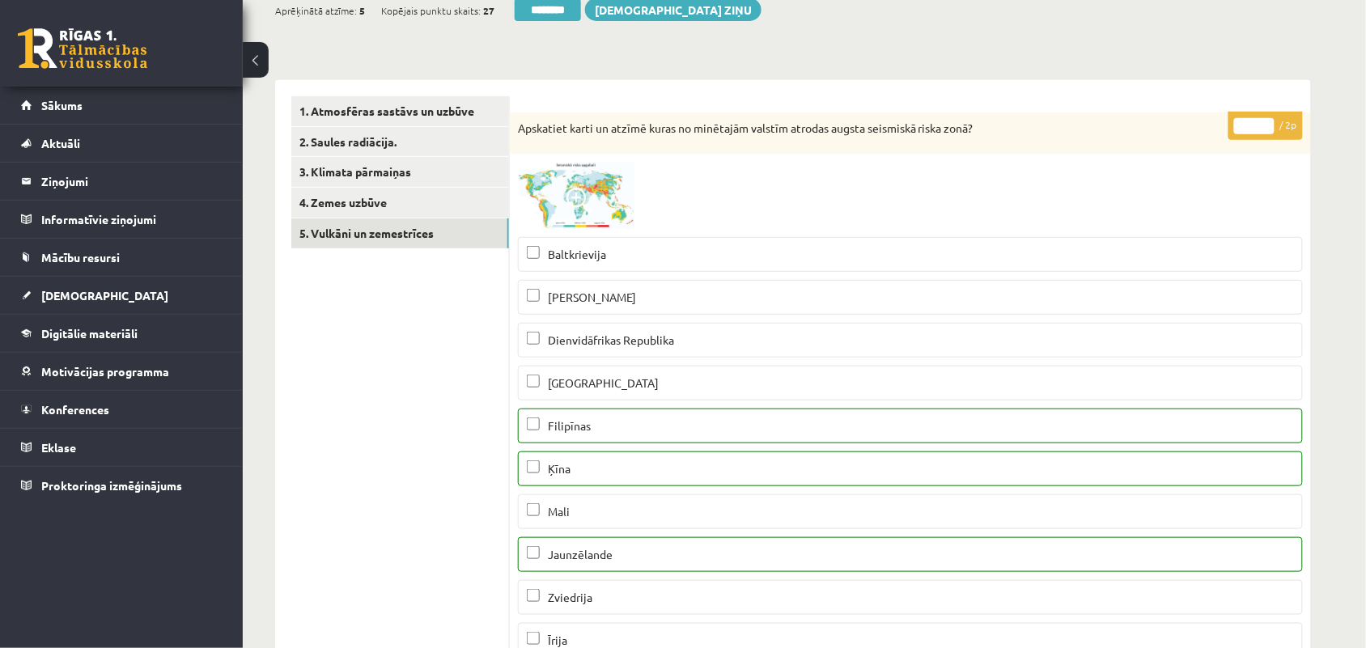
scroll to position [202, 0]
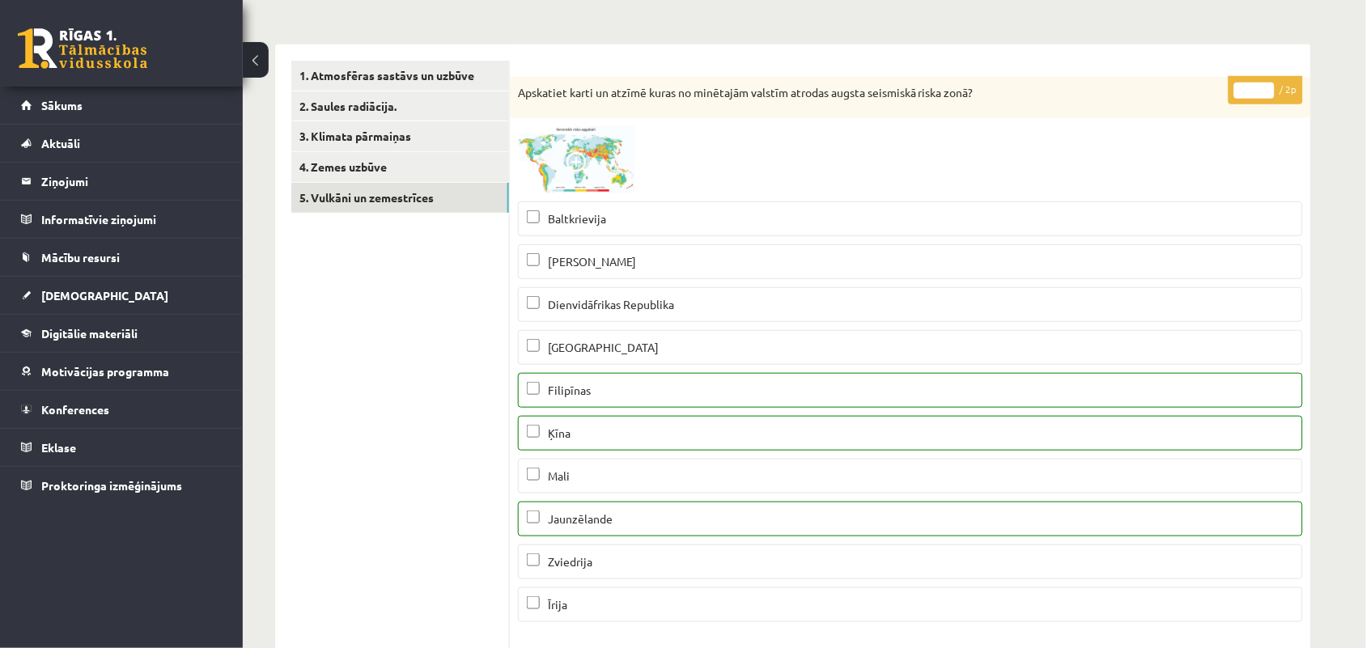
click at [1268, 87] on input "*" at bounding box center [1254, 91] width 40 height 16
type input "*"
click at [1268, 87] on input "*" at bounding box center [1254, 91] width 40 height 16
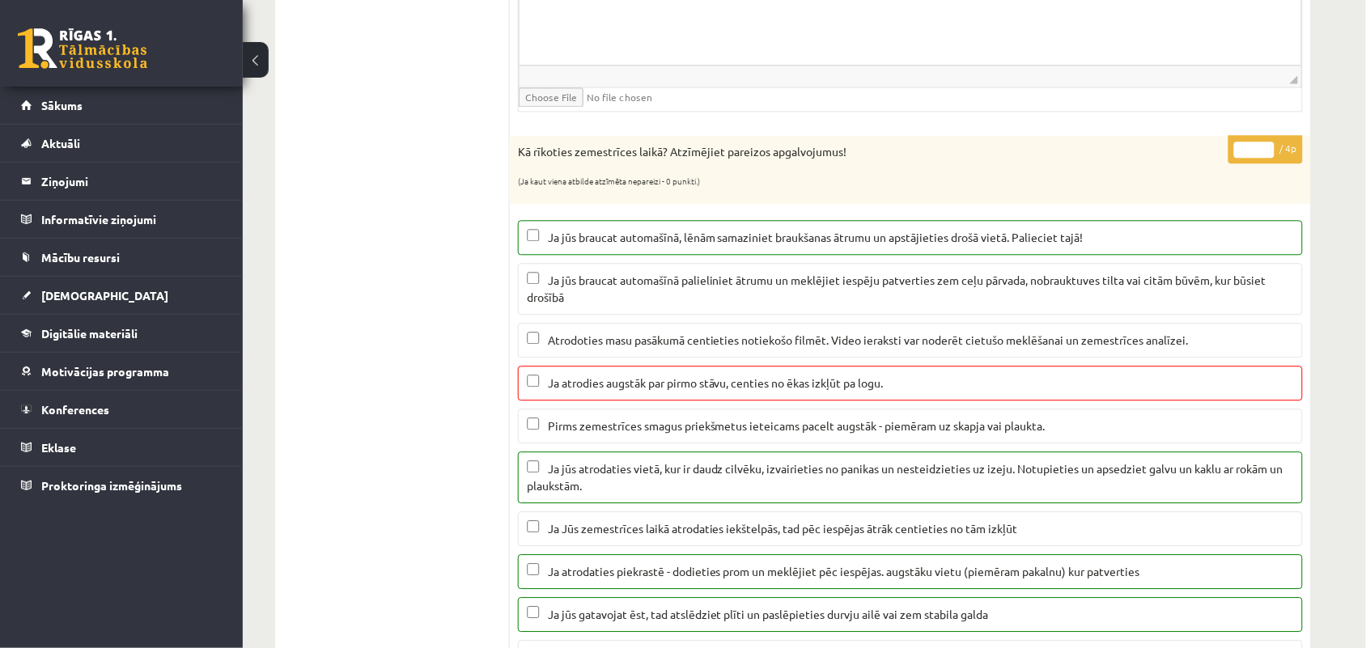
scroll to position [1112, 0]
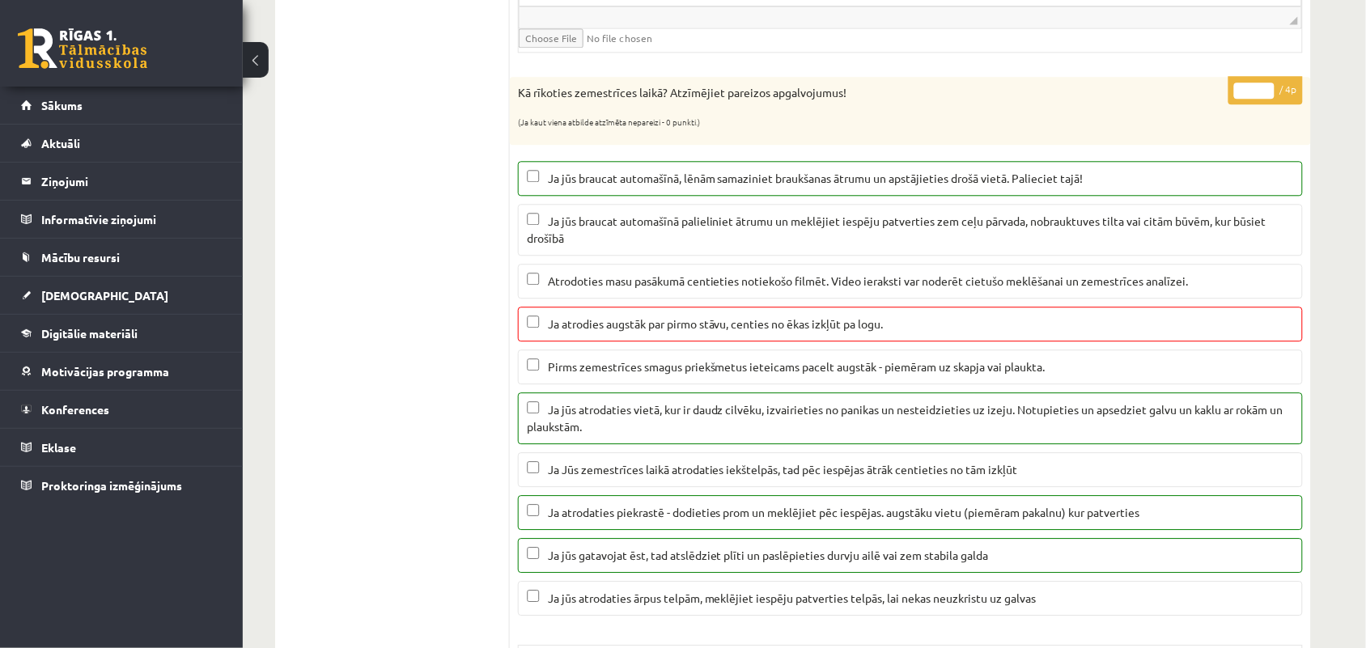
click at [1264, 95] on input "*" at bounding box center [1254, 91] width 40 height 16
type input "*"
click at [1264, 95] on input "*" at bounding box center [1254, 91] width 40 height 16
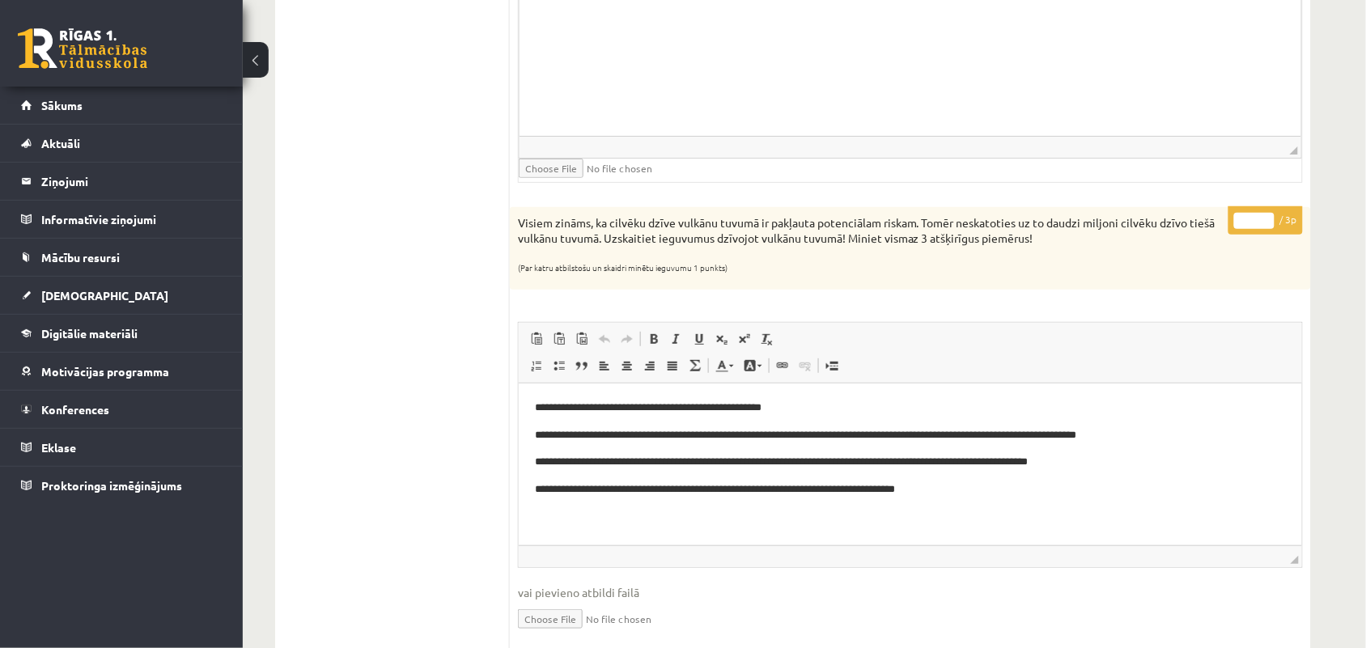
scroll to position [1921, 0]
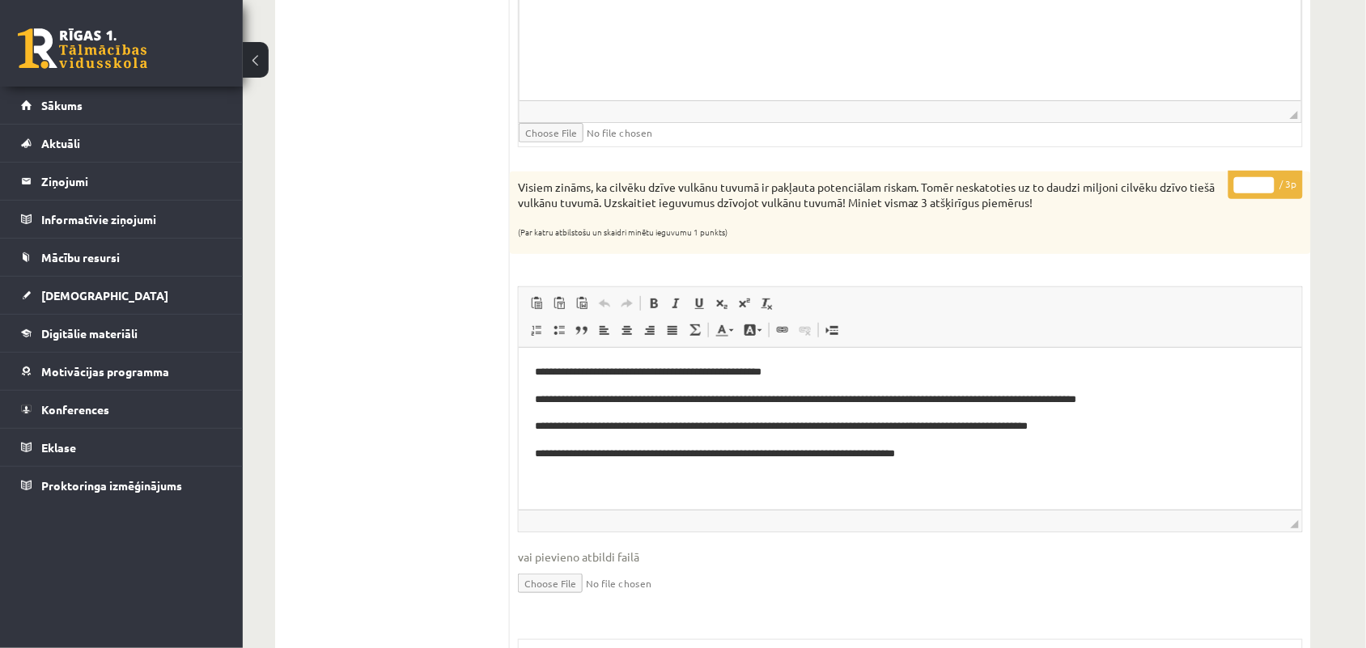
type input "*"
click at [1264, 190] on input "*" at bounding box center [1254, 185] width 40 height 16
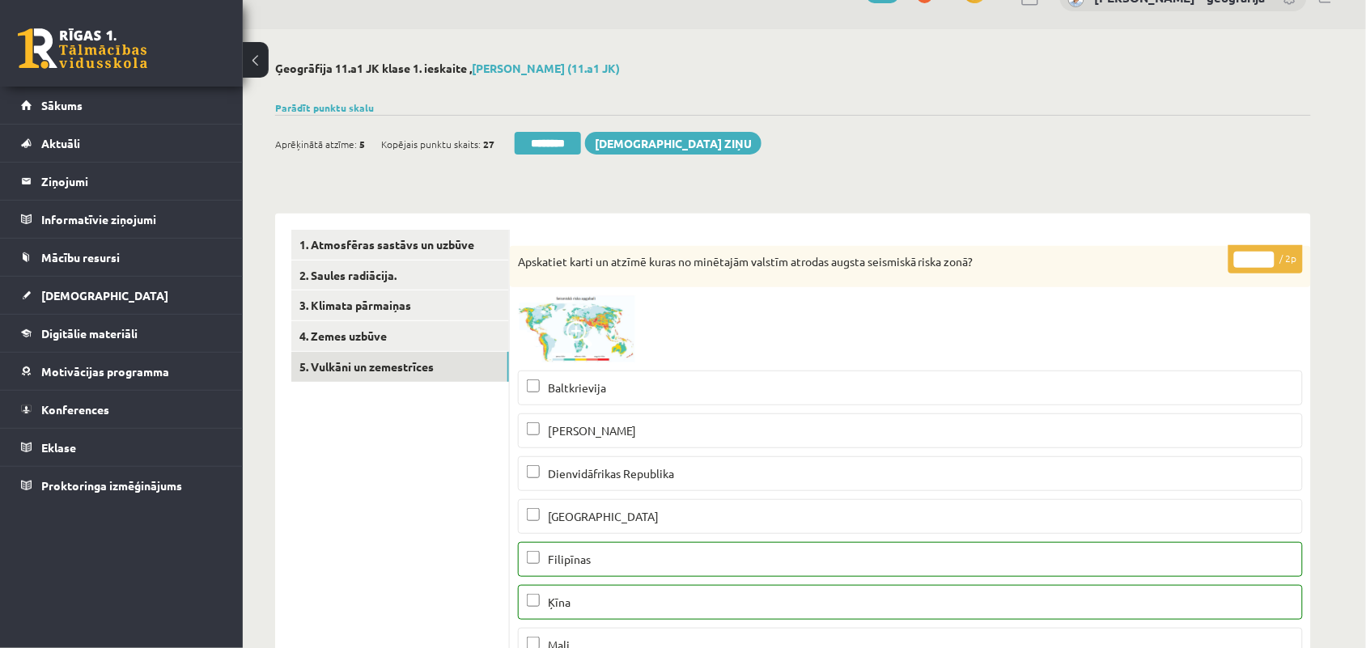
scroll to position [0, 0]
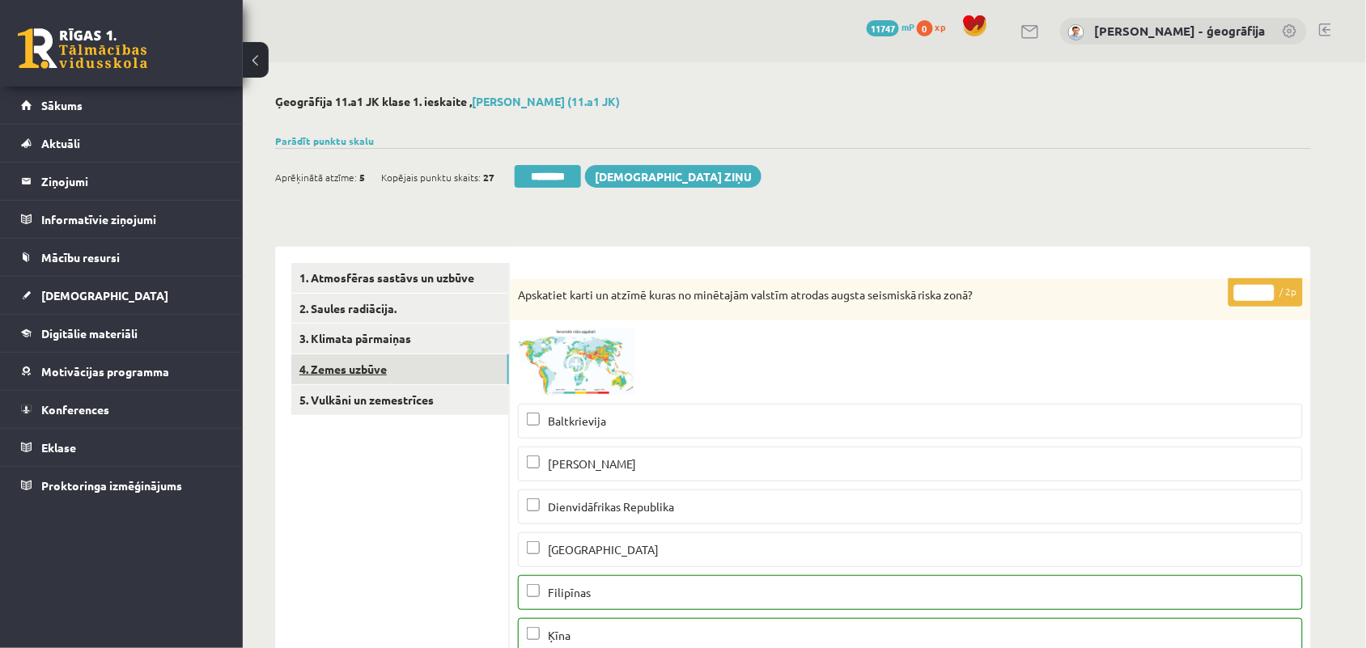
click at [350, 374] on link "4. Zemes uzbūve" at bounding box center [400, 369] width 218 height 30
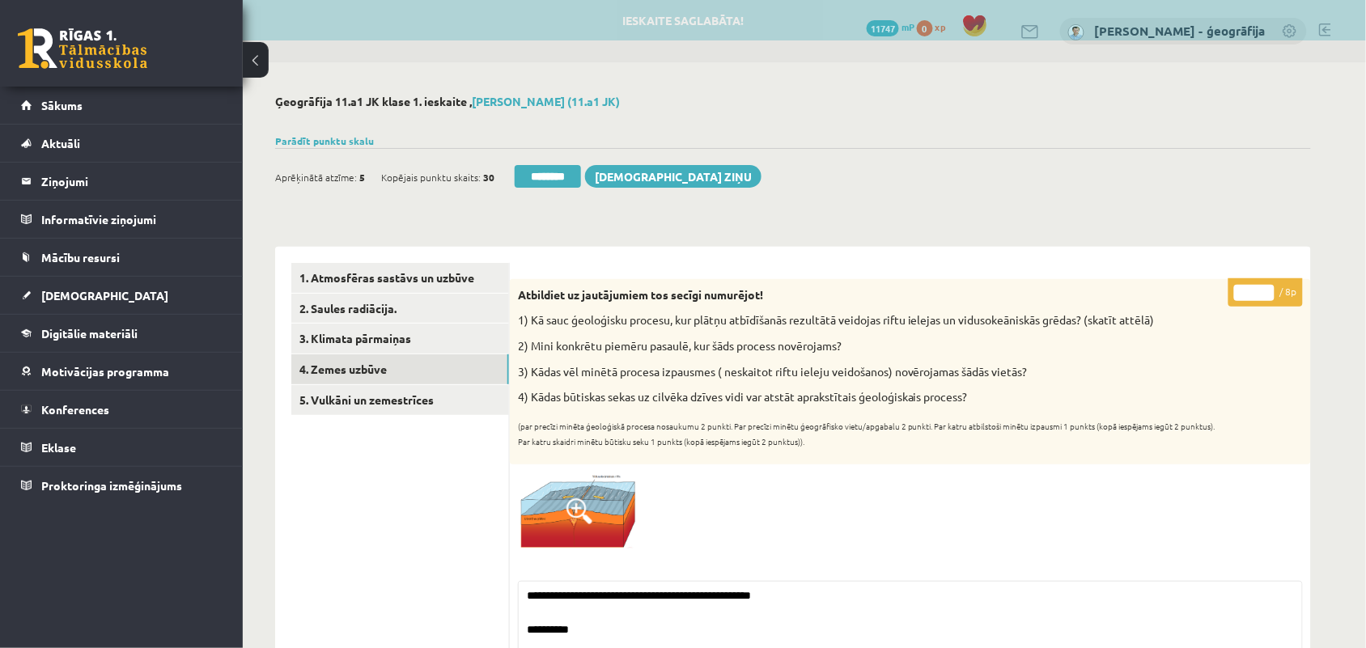
click at [547, 174] on input "********" at bounding box center [548, 176] width 66 height 23
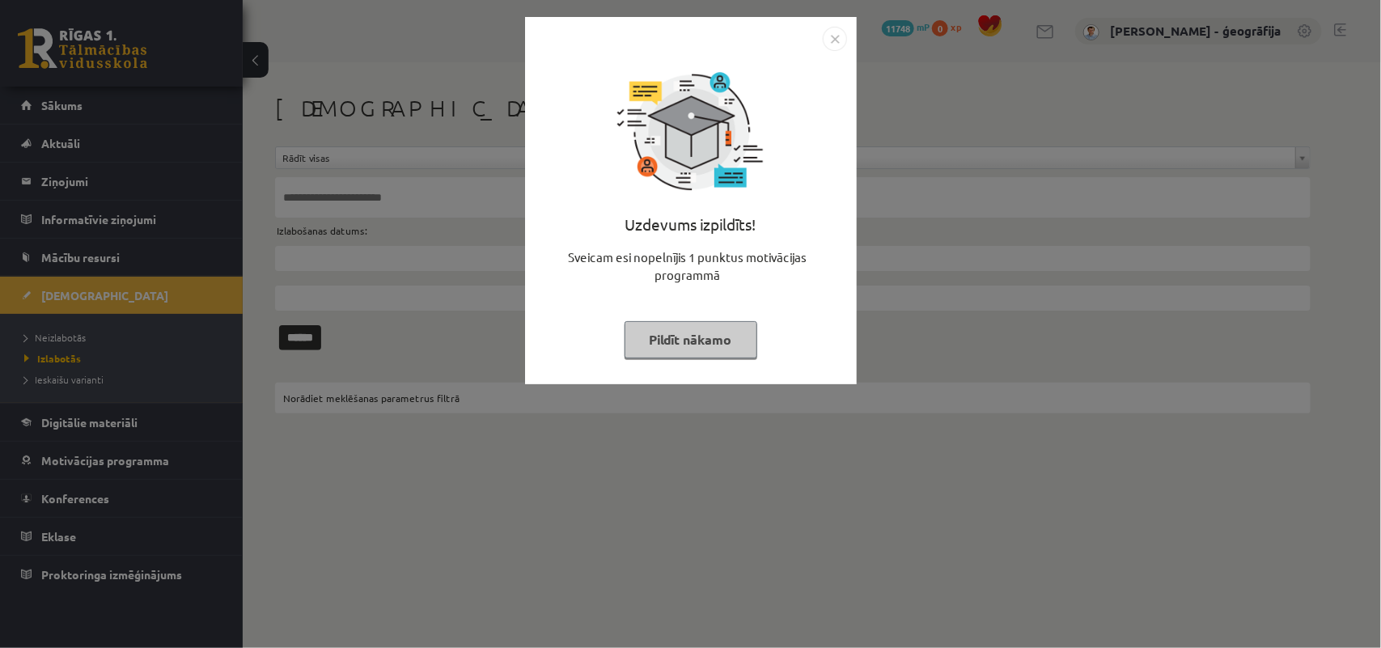
click at [664, 346] on button "Pildīt nākamo" at bounding box center [691, 339] width 133 height 37
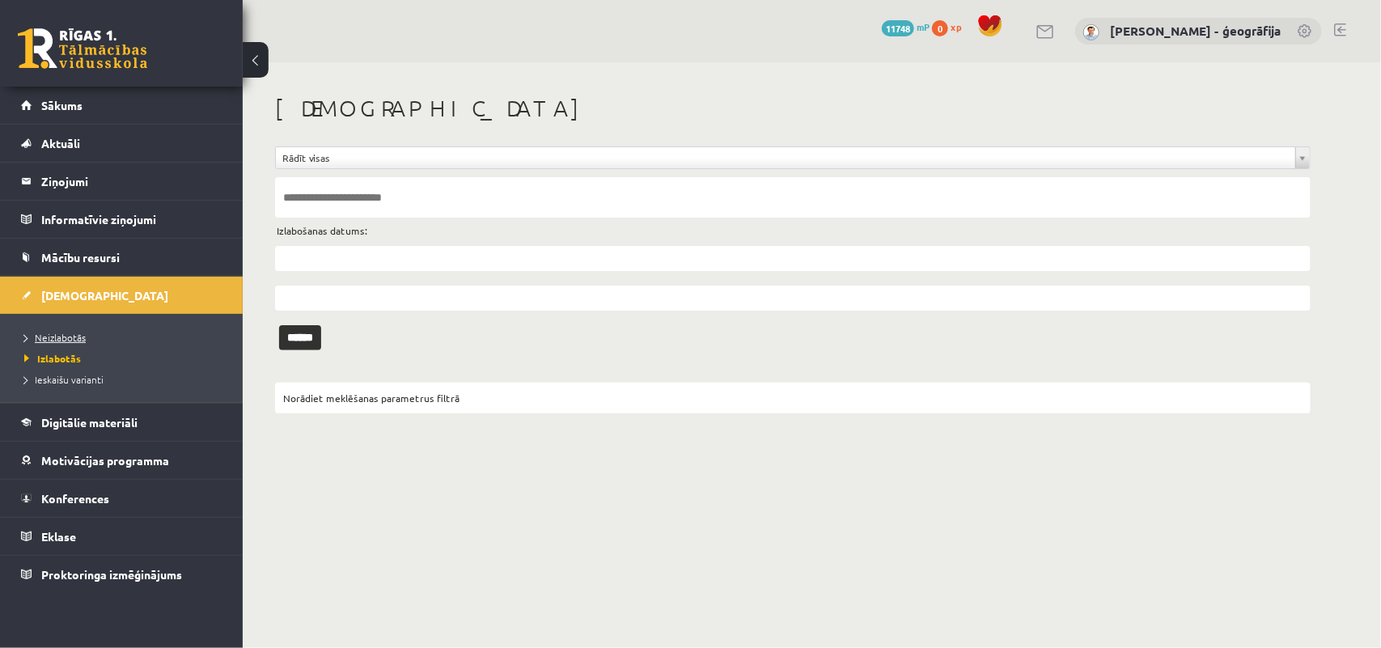
click at [87, 334] on link "Neizlabotās" at bounding box center [125, 337] width 202 height 15
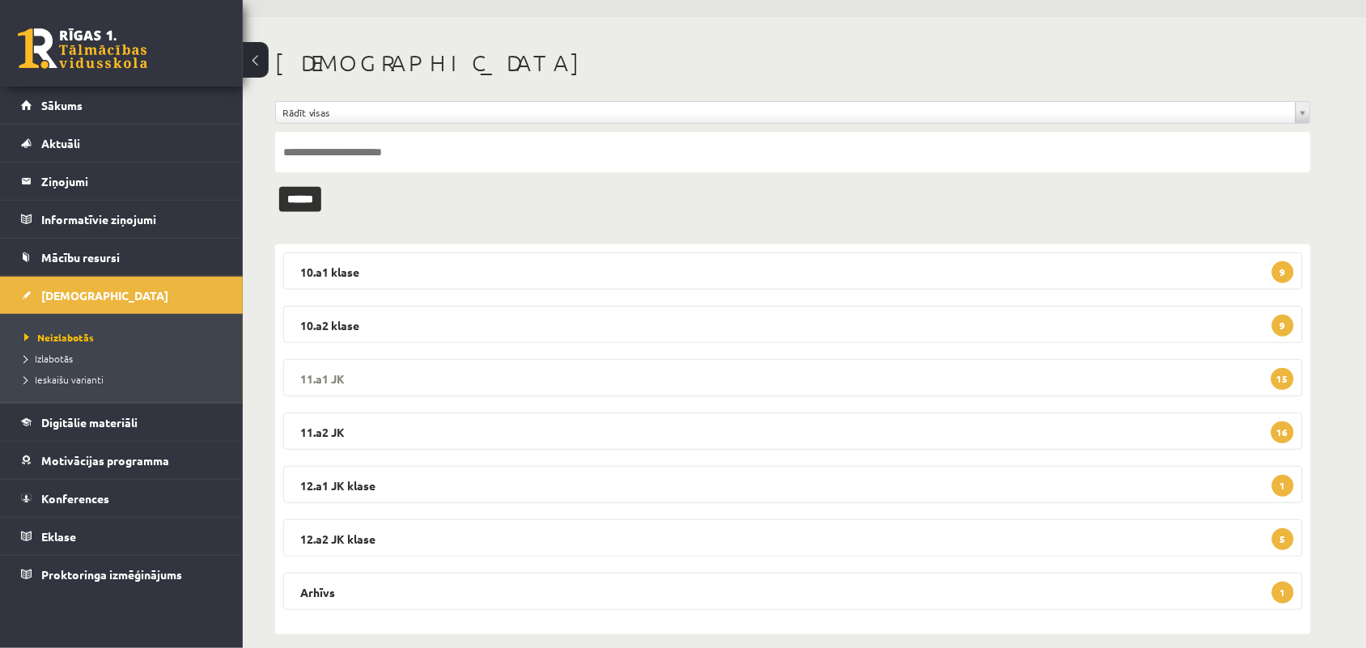
scroll to position [63, 0]
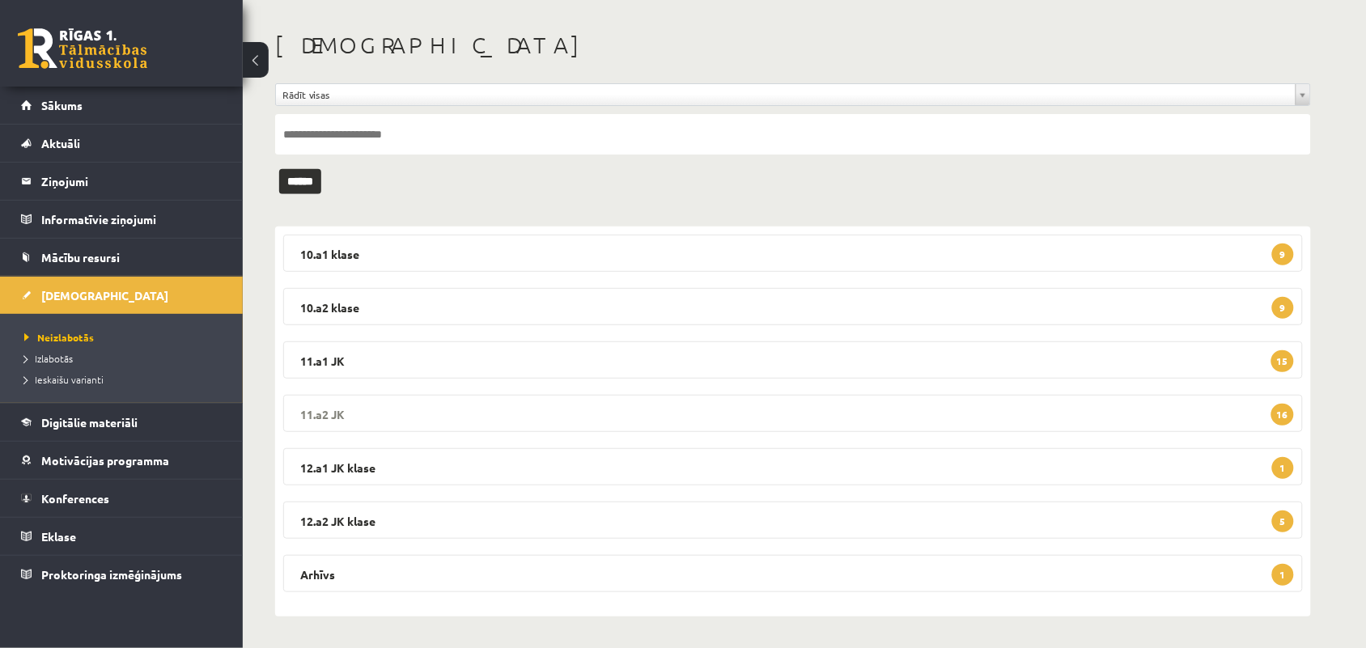
click at [554, 413] on legend "11.a2 JK 16" at bounding box center [792, 413] width 1019 height 37
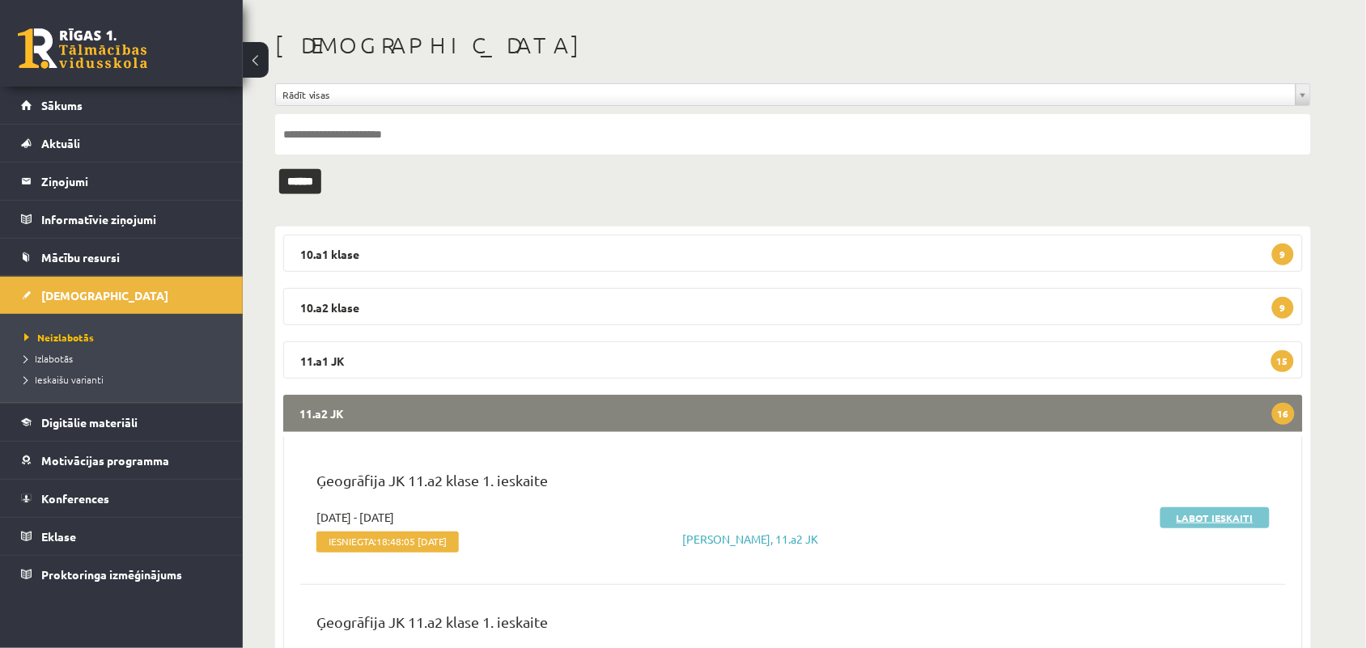
click at [1194, 515] on link "Labot ieskaiti" at bounding box center [1214, 517] width 109 height 21
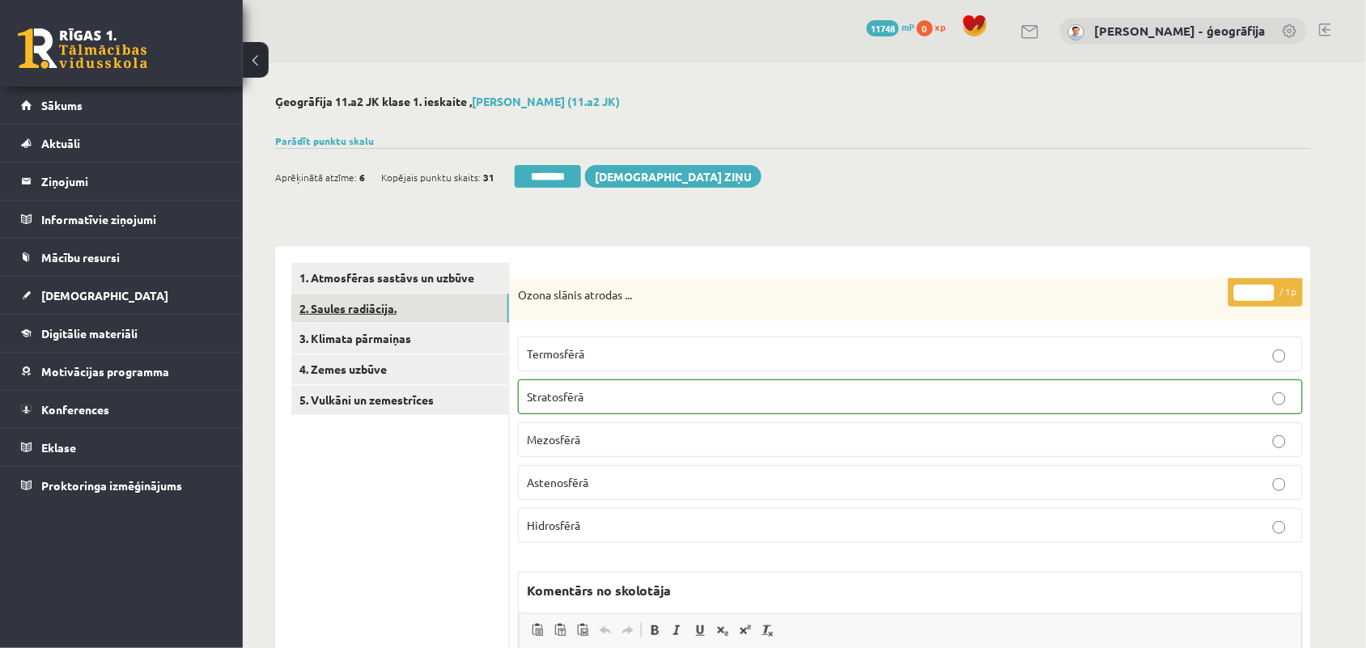
click at [342, 309] on link "2. Saules radiācija." at bounding box center [400, 309] width 218 height 30
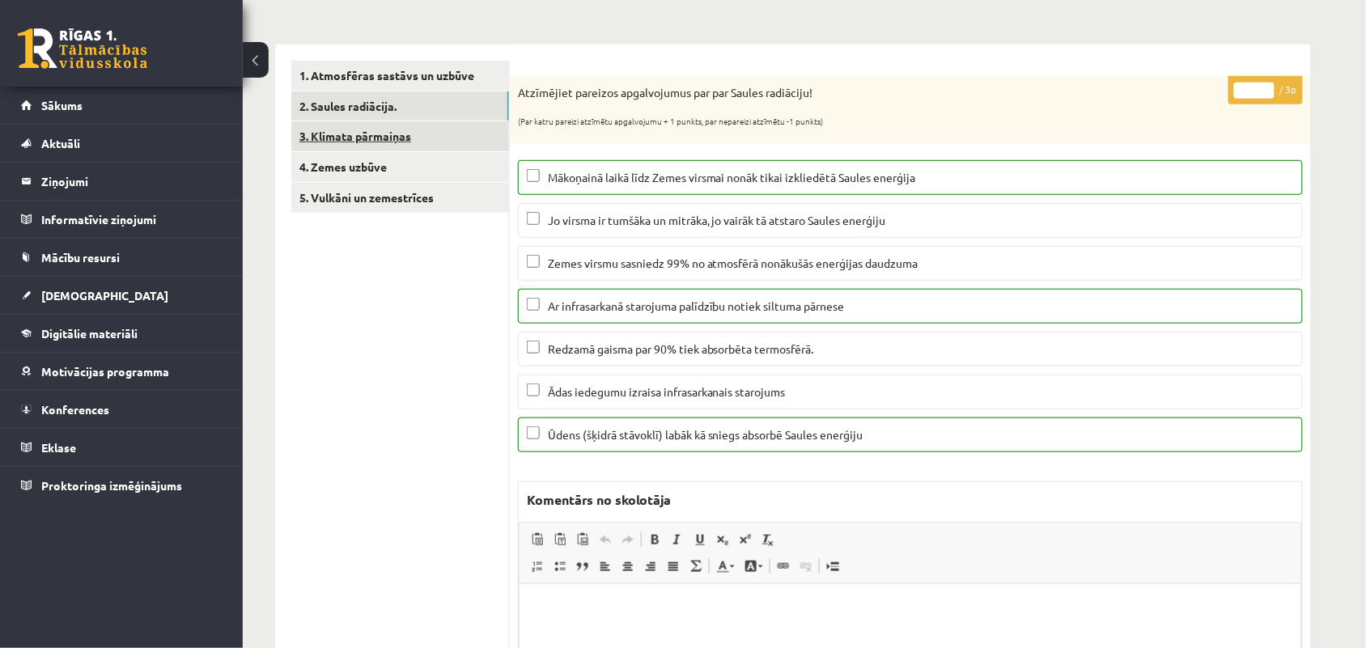
click at [352, 142] on link "3. Klimata pārmaiņas" at bounding box center [400, 136] width 218 height 30
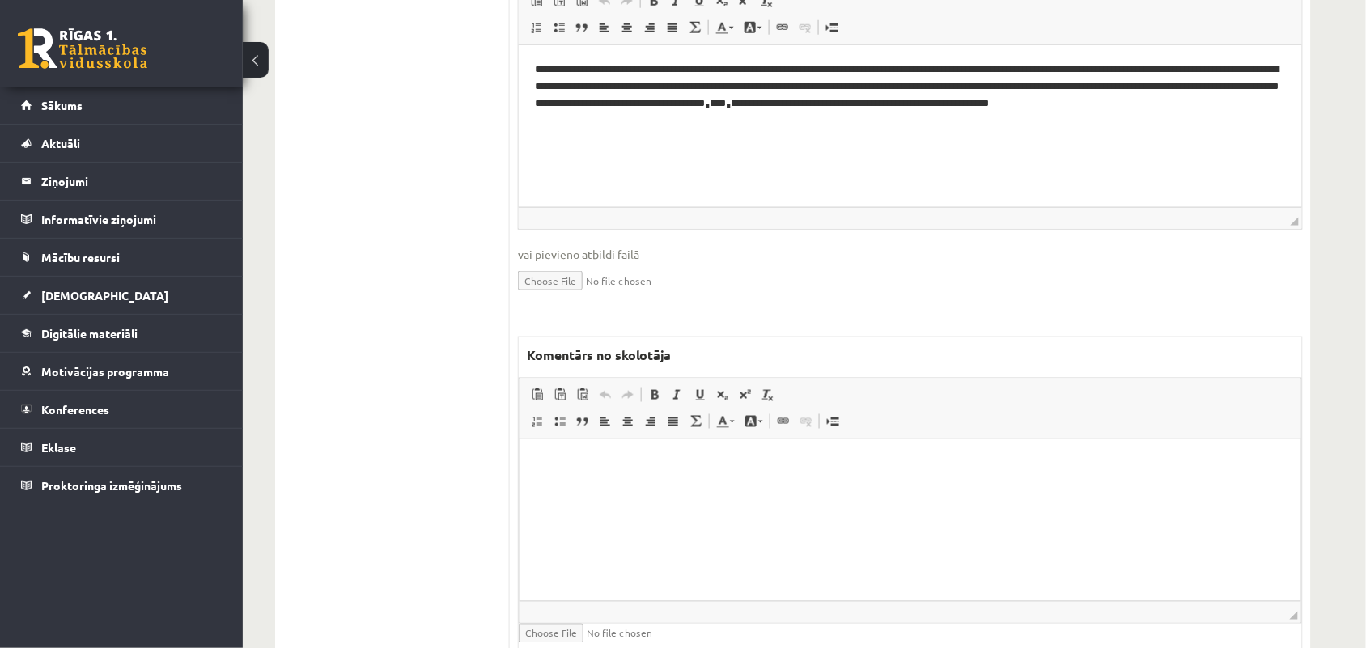
scroll to position [506, 0]
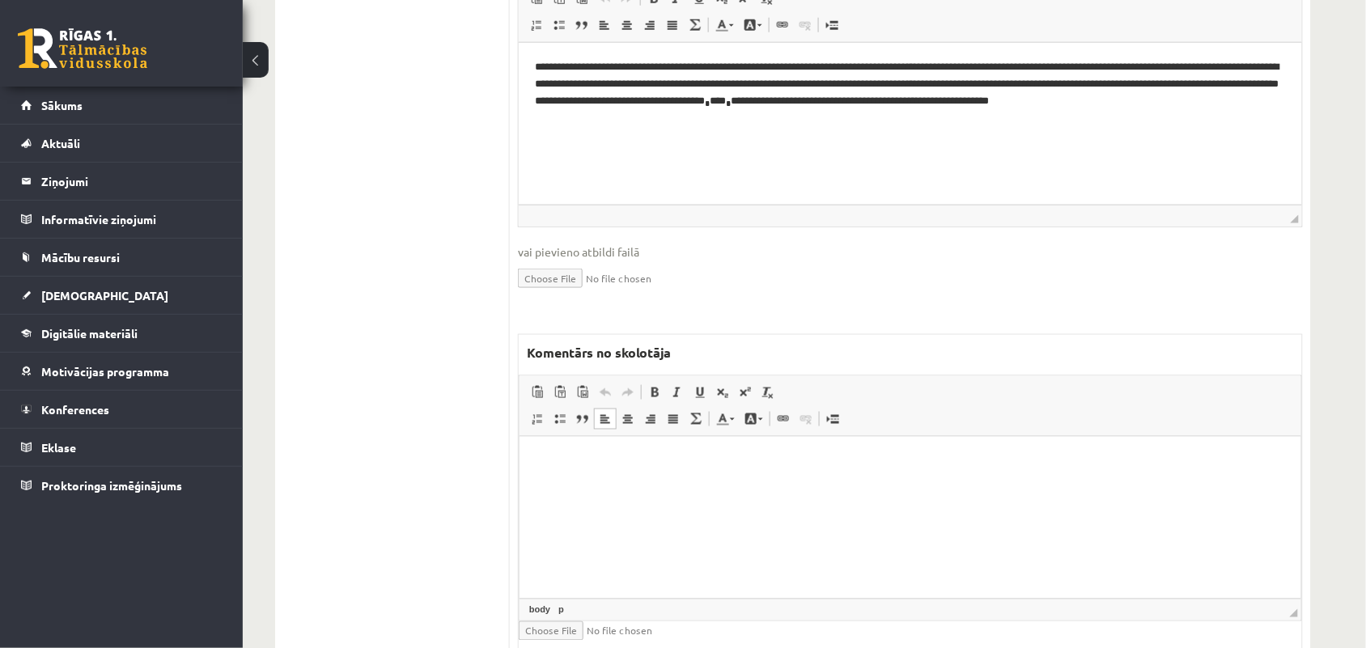
click at [574, 485] on html at bounding box center [909, 460] width 781 height 49
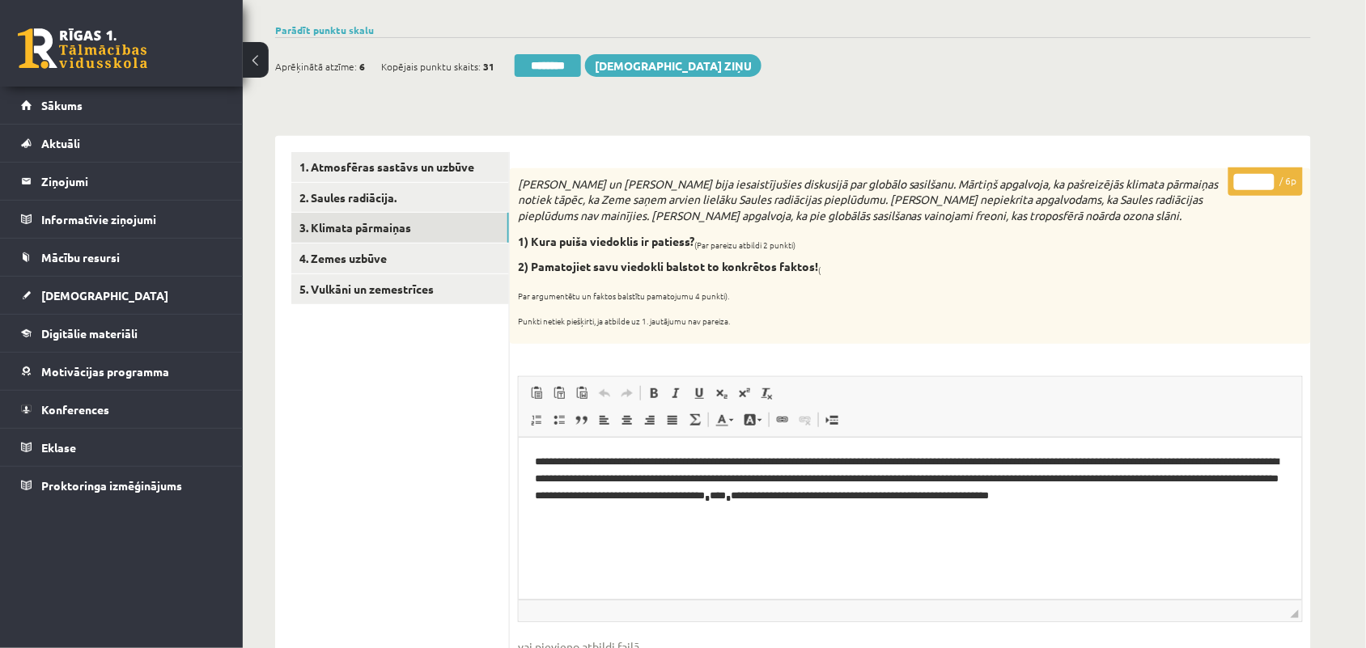
scroll to position [0, 0]
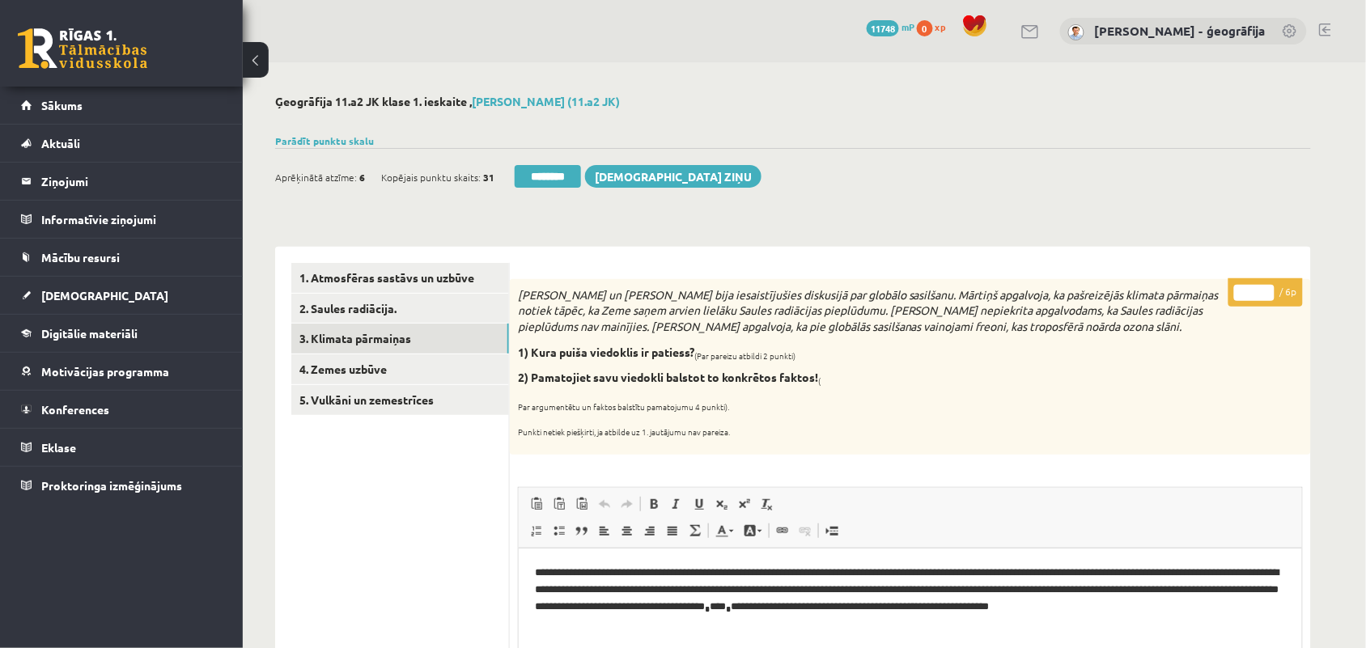
click at [1270, 288] on input "*" at bounding box center [1254, 293] width 40 height 16
type input "*"
click at [1270, 288] on input "*" at bounding box center [1254, 293] width 40 height 16
click at [372, 362] on link "4. Zemes uzbūve" at bounding box center [400, 369] width 218 height 30
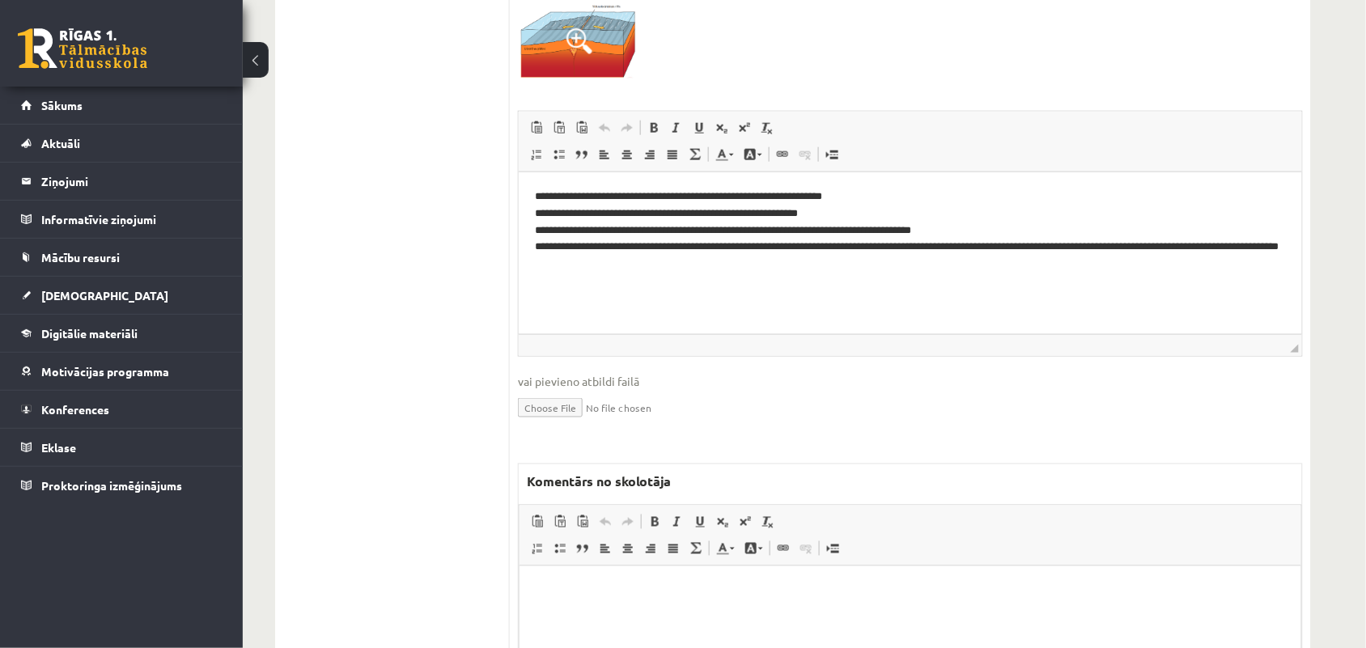
scroll to position [506, 0]
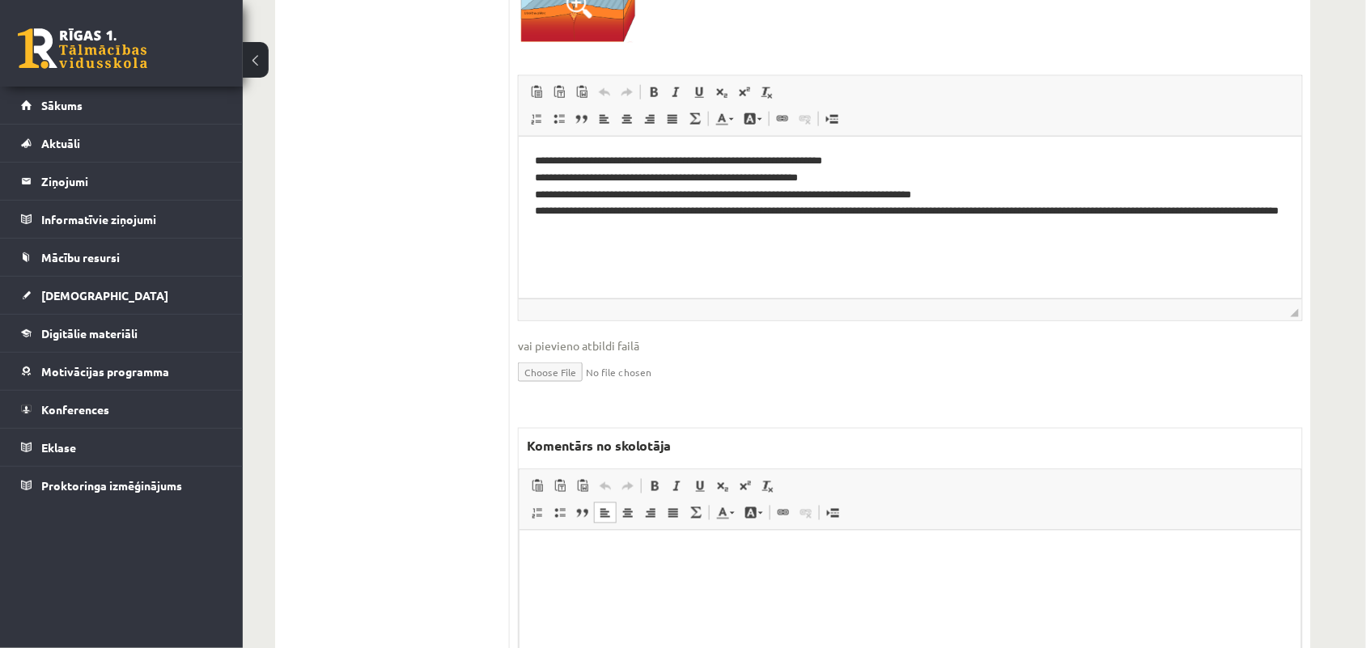
click at [646, 579] on html at bounding box center [909, 554] width 781 height 49
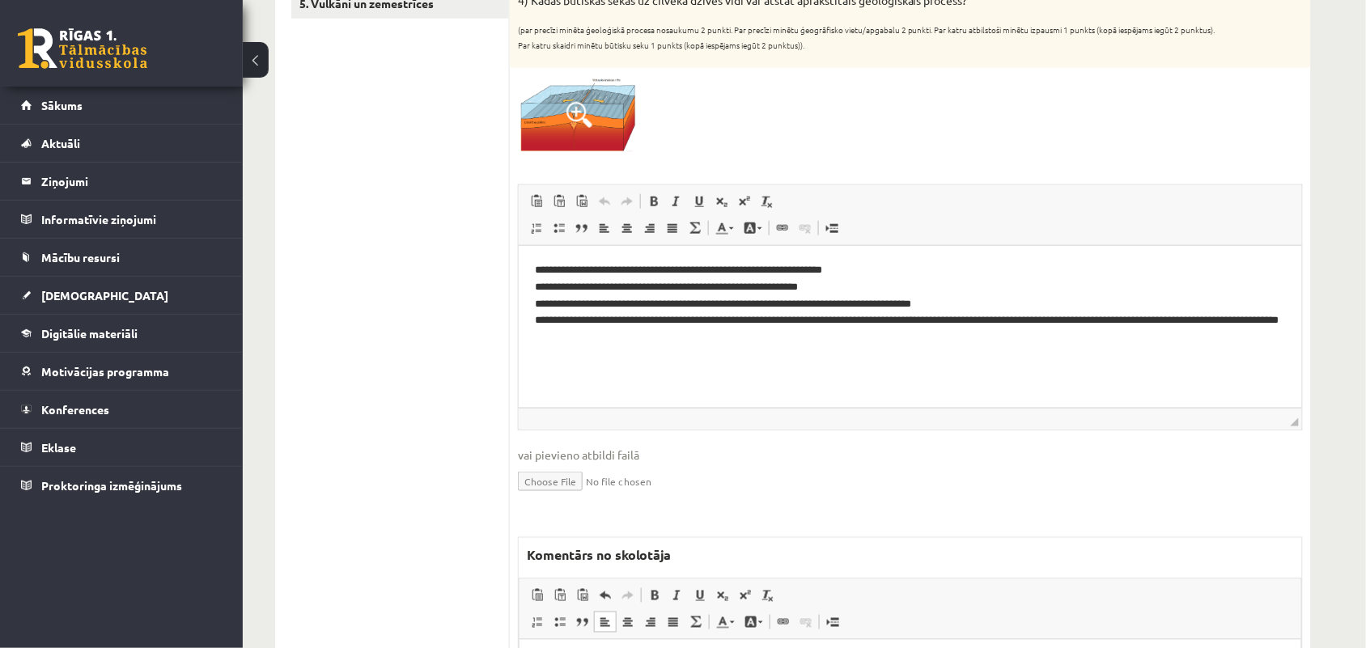
scroll to position [0, 0]
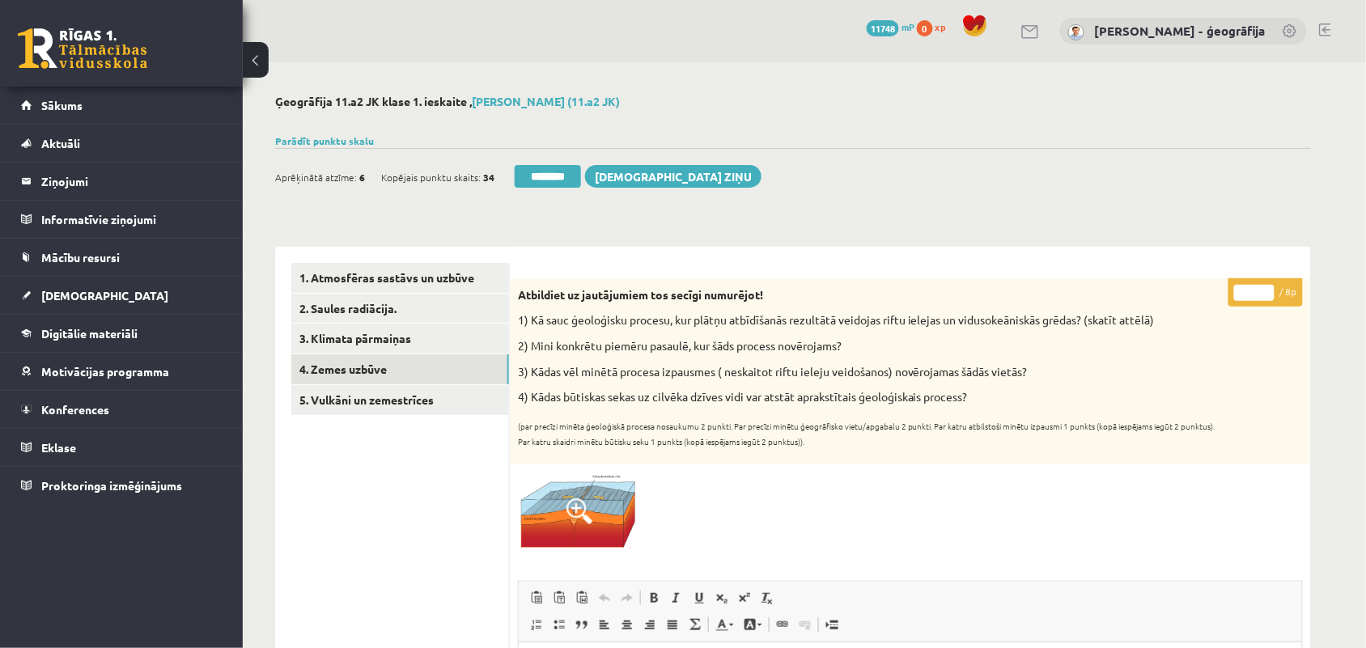
click at [1270, 286] on input "*" at bounding box center [1254, 293] width 40 height 16
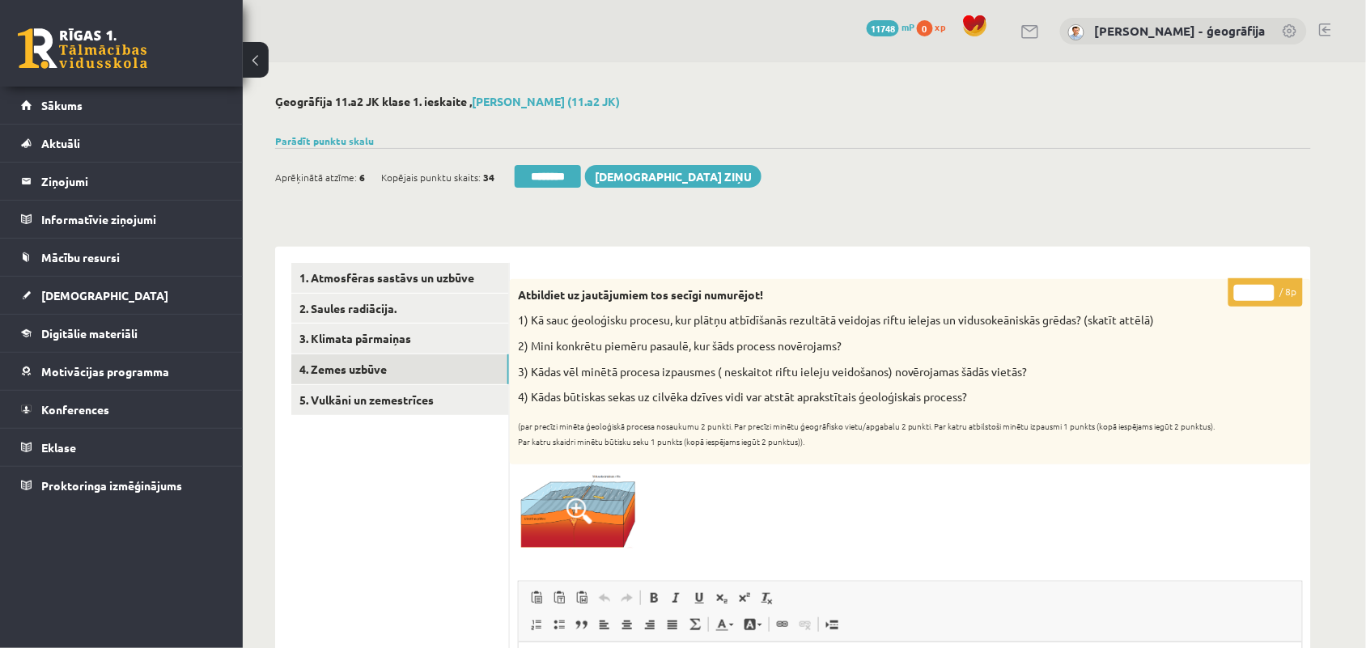
type input "*"
click at [1270, 286] on input "*" at bounding box center [1254, 293] width 40 height 16
click at [324, 401] on link "5. Vulkāni un zemestrīces" at bounding box center [400, 400] width 218 height 30
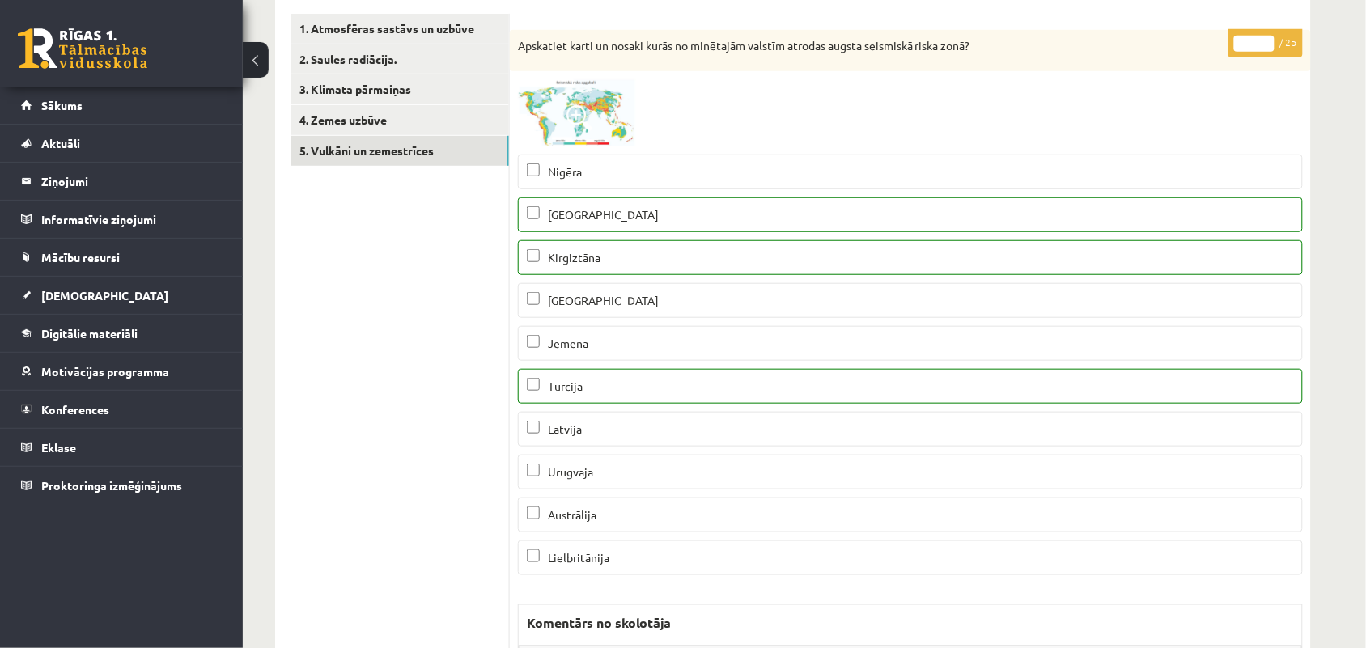
scroll to position [202, 0]
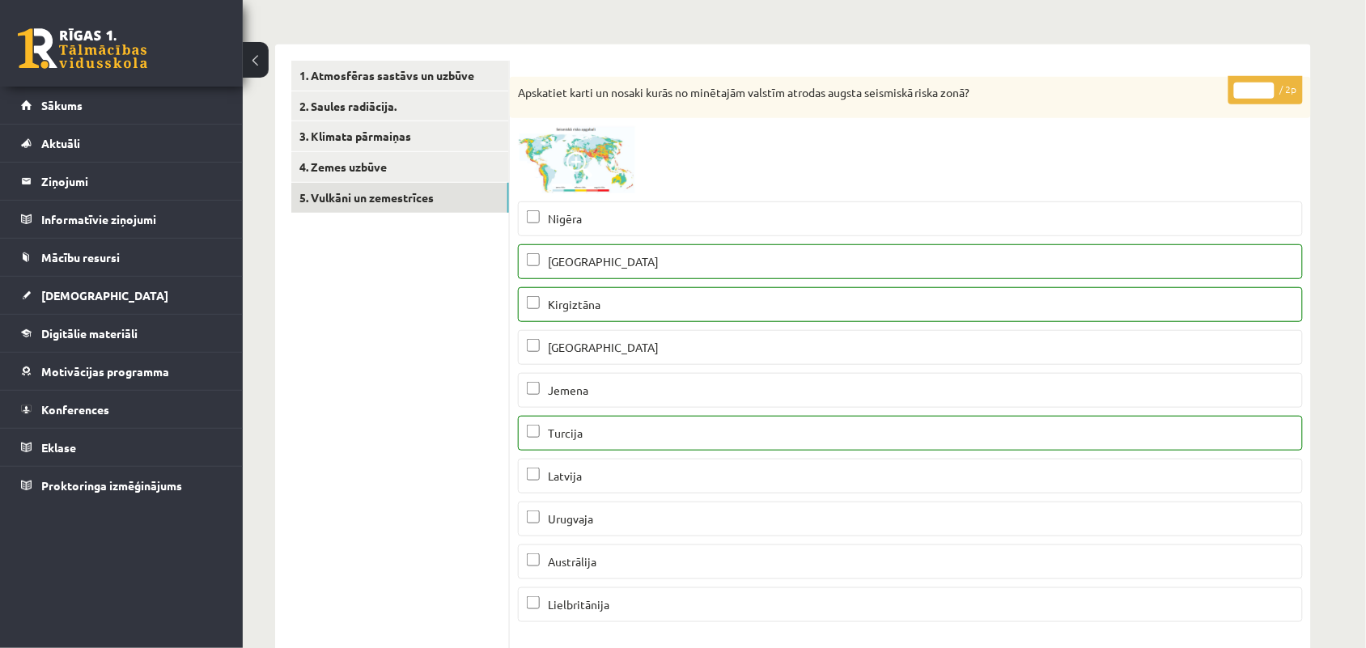
click at [1268, 90] on input "*" at bounding box center [1254, 91] width 40 height 16
type input "*"
click at [1268, 90] on input "*" at bounding box center [1254, 91] width 40 height 16
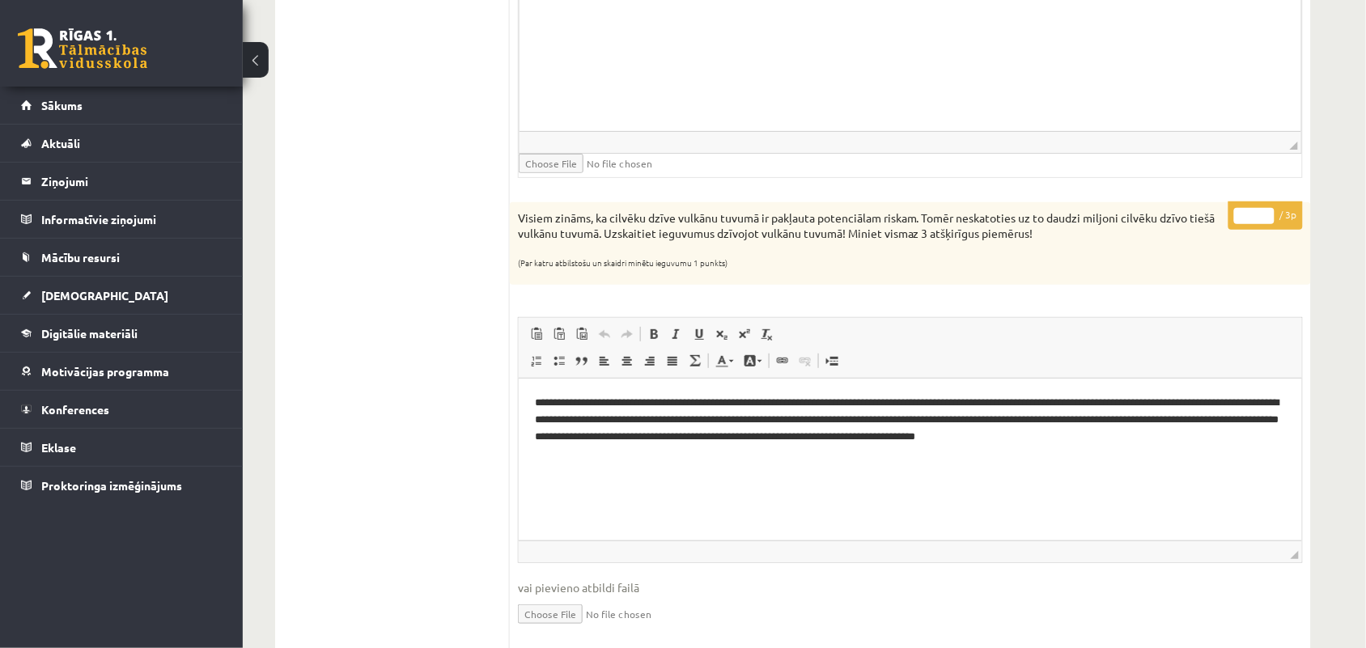
scroll to position [1921, 0]
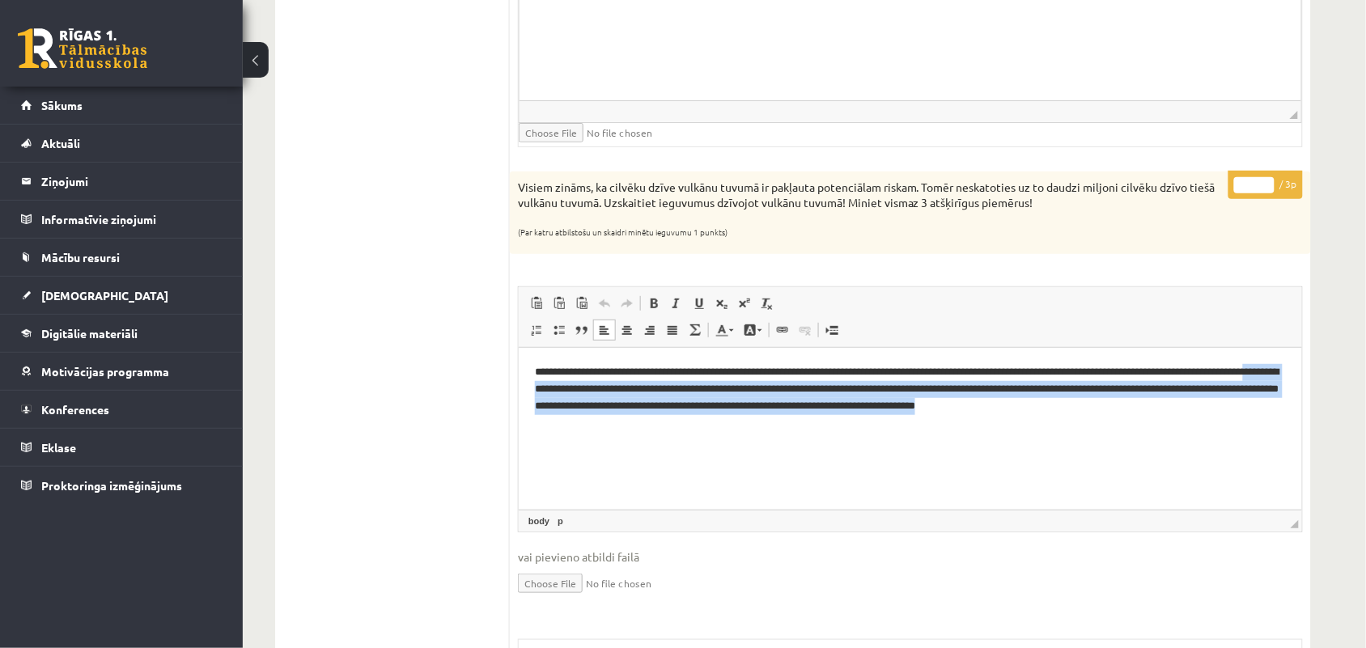
drag, startPoint x: 573, startPoint y: 392, endPoint x: 1150, endPoint y: 411, distance: 577.1
click at [1150, 411] on p "**********" at bounding box center [909, 389] width 751 height 50
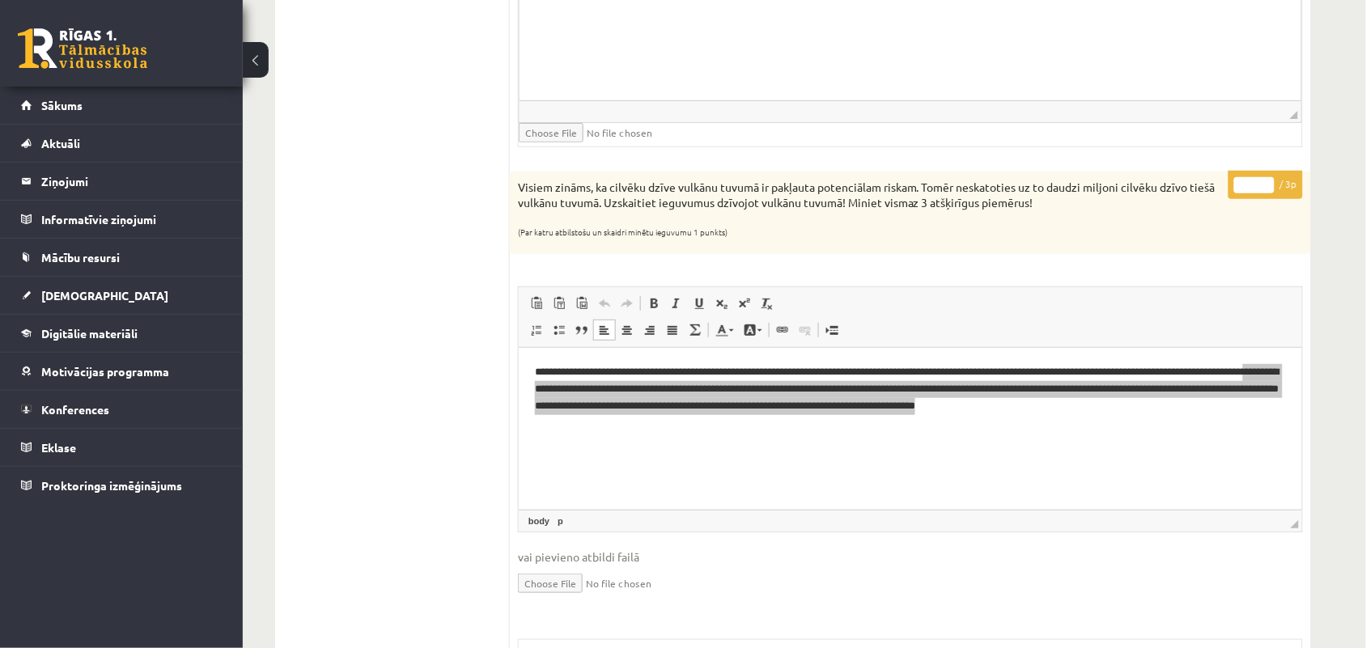
type input "*"
click at [1263, 188] on input "*" at bounding box center [1254, 185] width 40 height 16
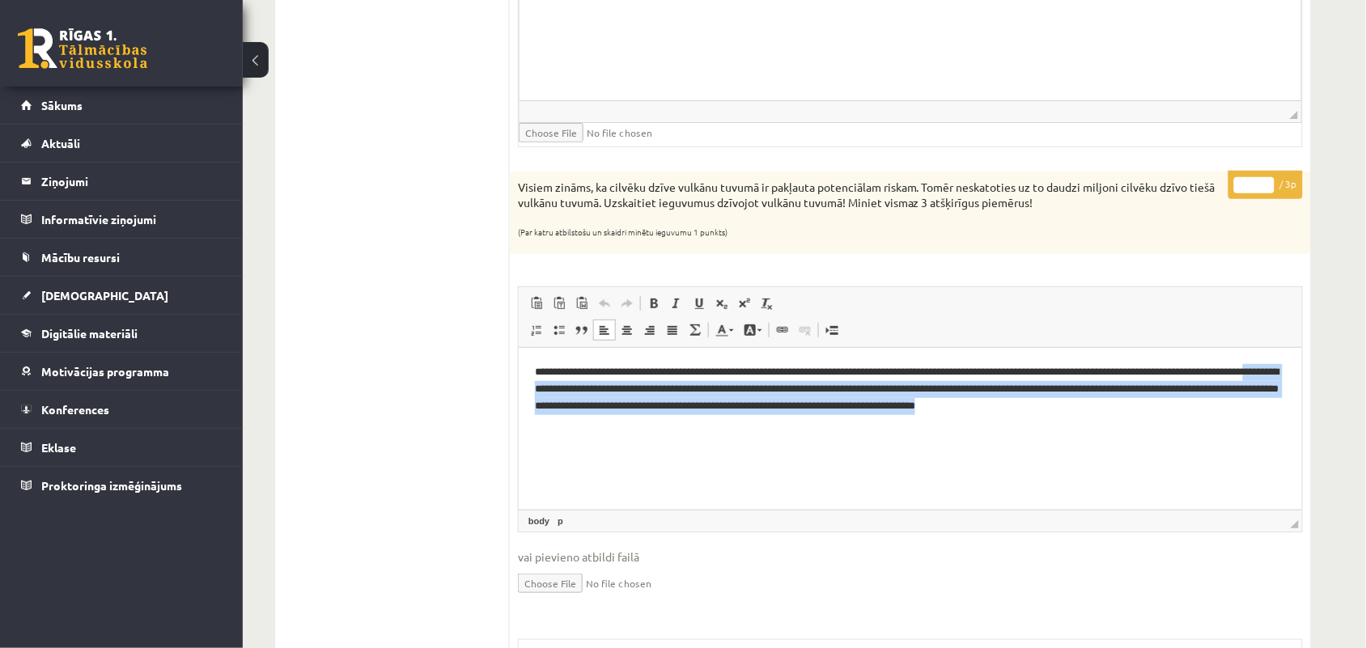
click at [1179, 399] on p "**********" at bounding box center [909, 389] width 751 height 50
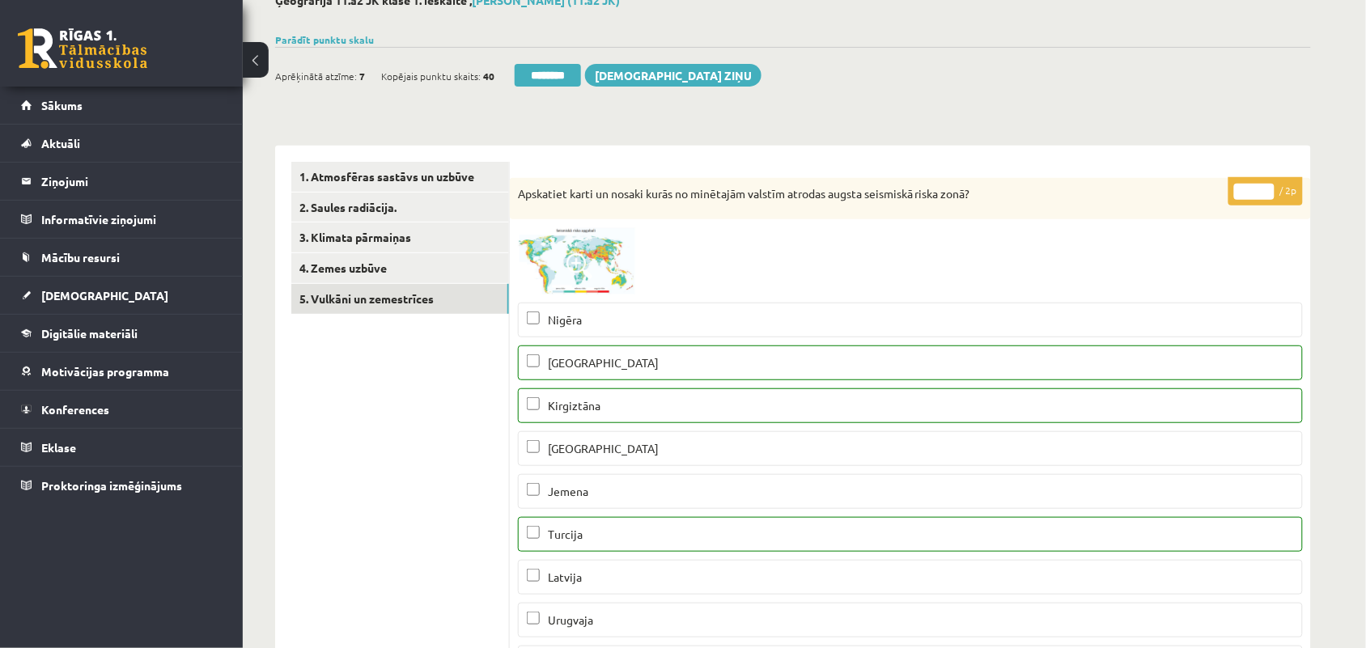
scroll to position [0, 0]
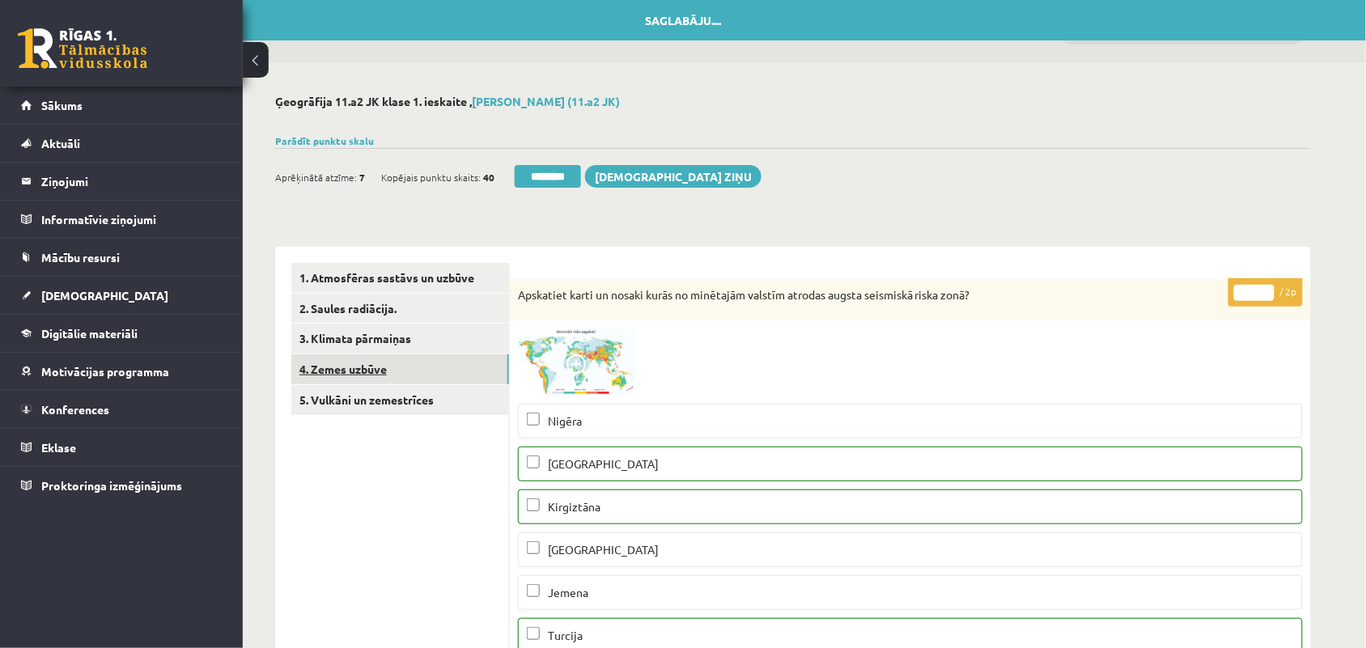
click at [389, 376] on link "4. Zemes uzbūve" at bounding box center [400, 369] width 218 height 30
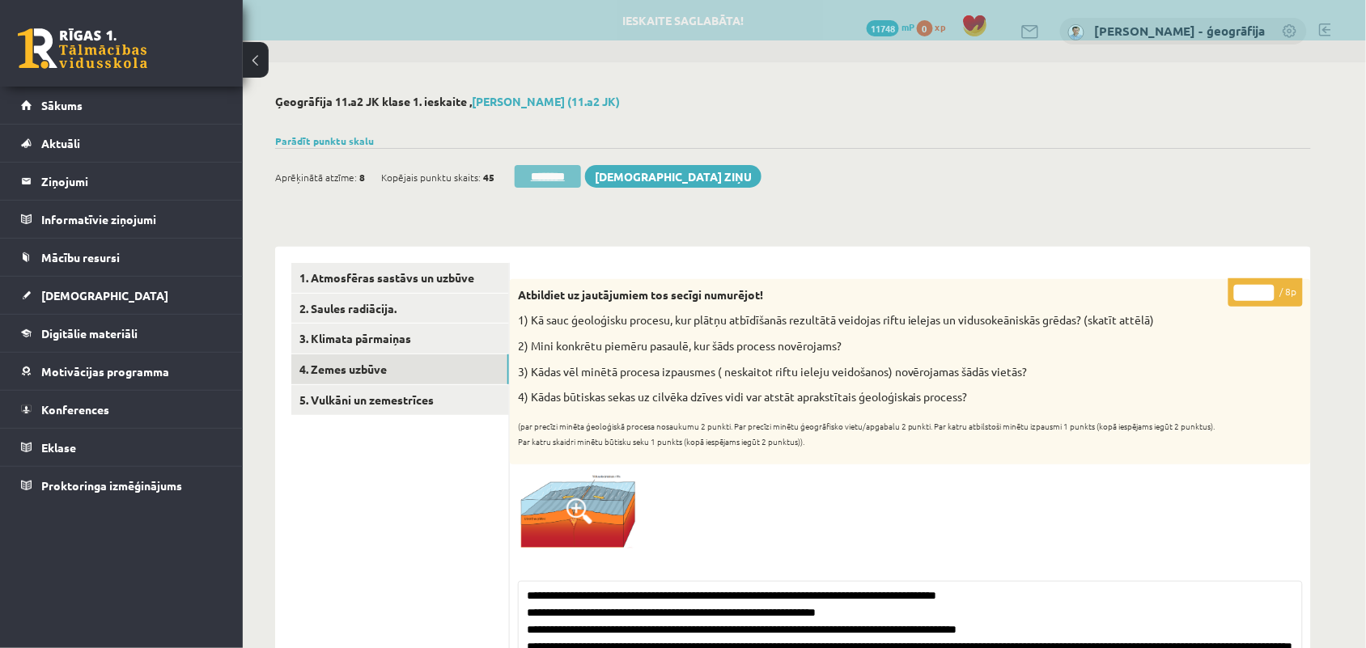
click at [553, 182] on input "********" at bounding box center [548, 176] width 66 height 23
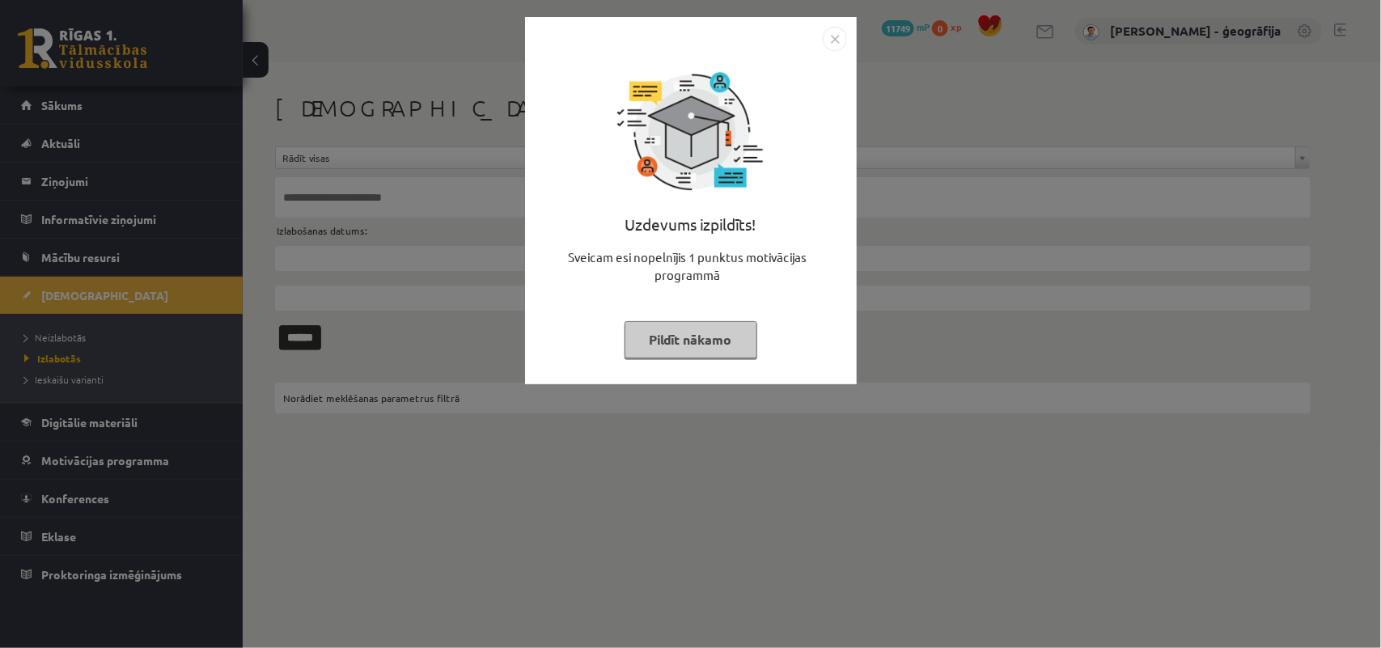
click at [674, 330] on button "Pildīt nākamo" at bounding box center [691, 339] width 133 height 37
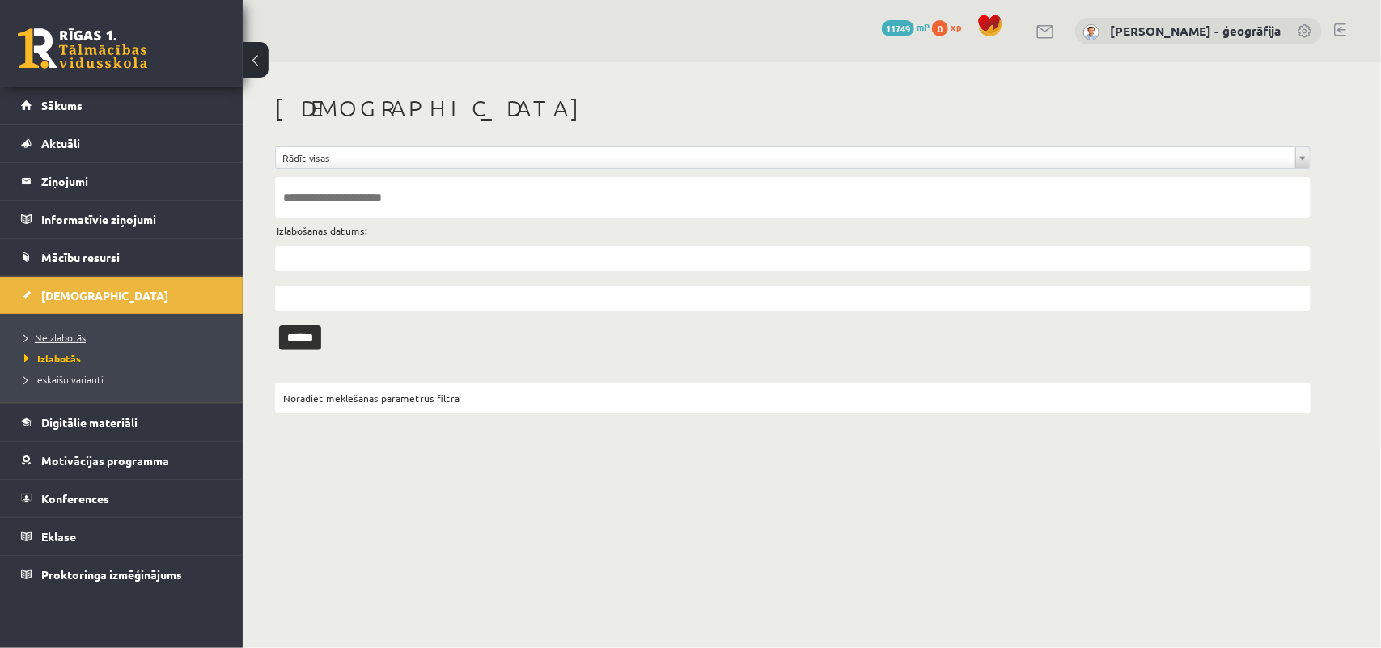
click at [82, 334] on span "Neizlabotās" at bounding box center [54, 337] width 61 height 13
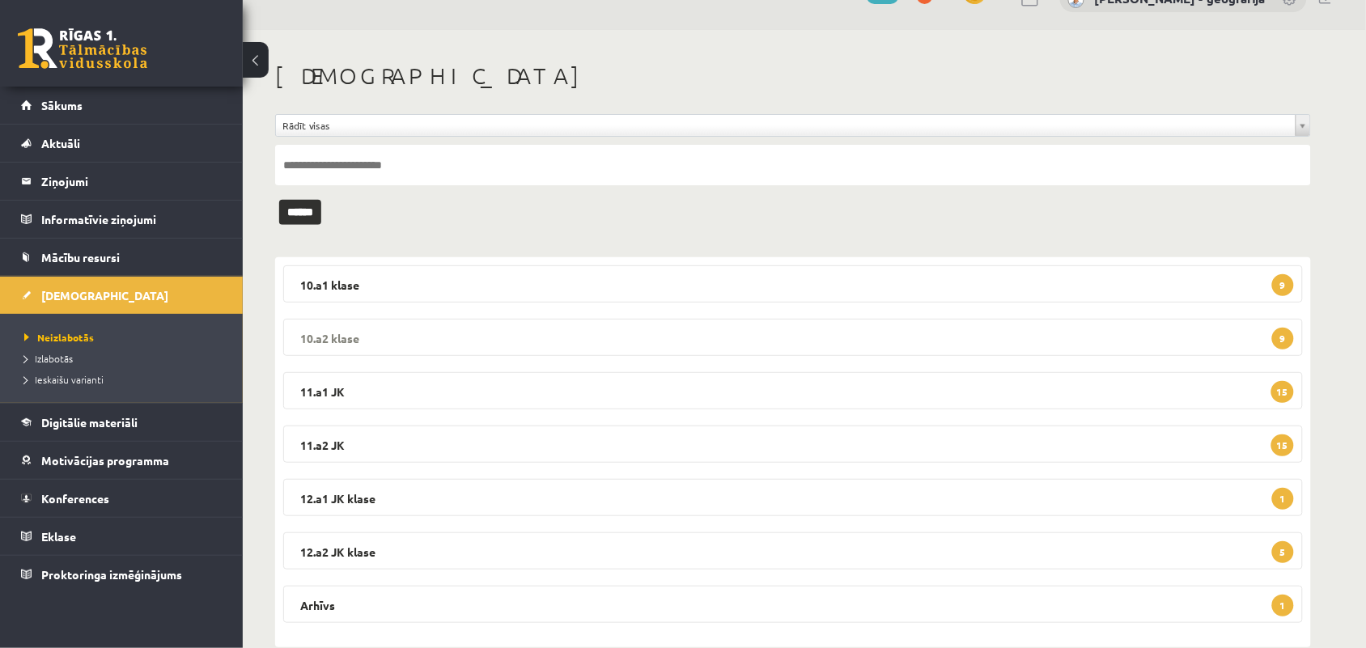
scroll to position [63, 0]
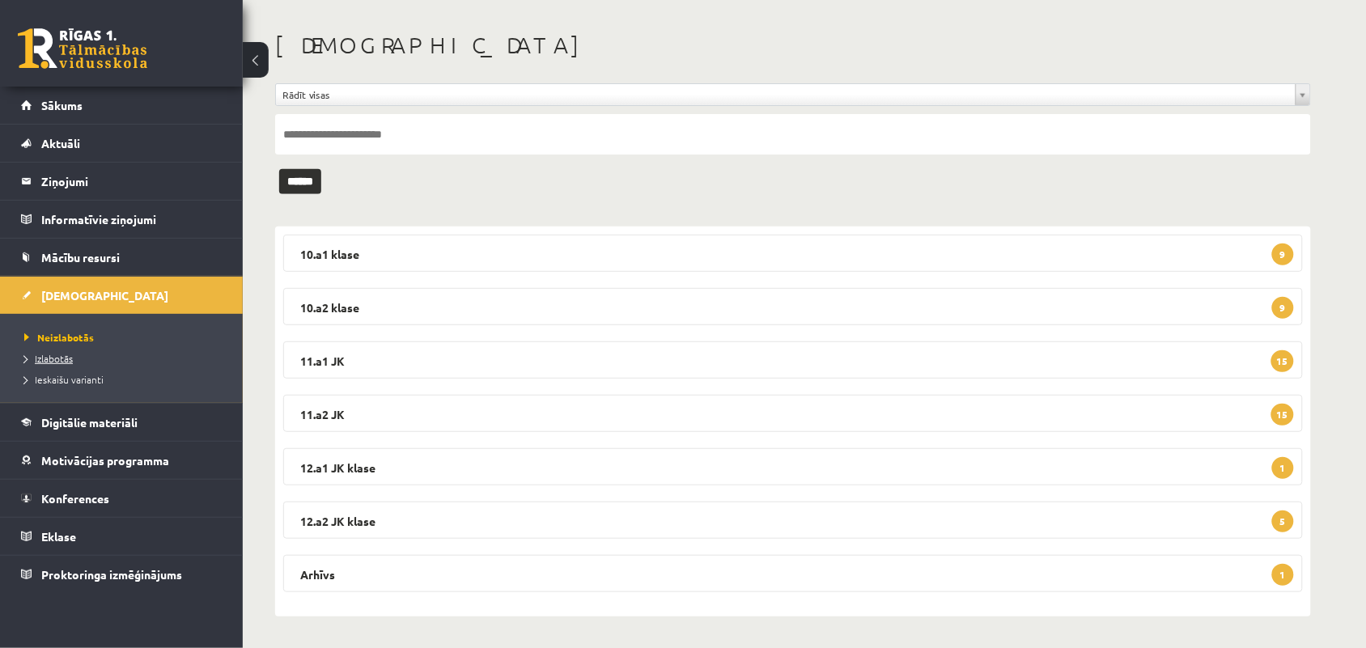
click at [63, 358] on span "Izlabotās" at bounding box center [48, 358] width 49 height 13
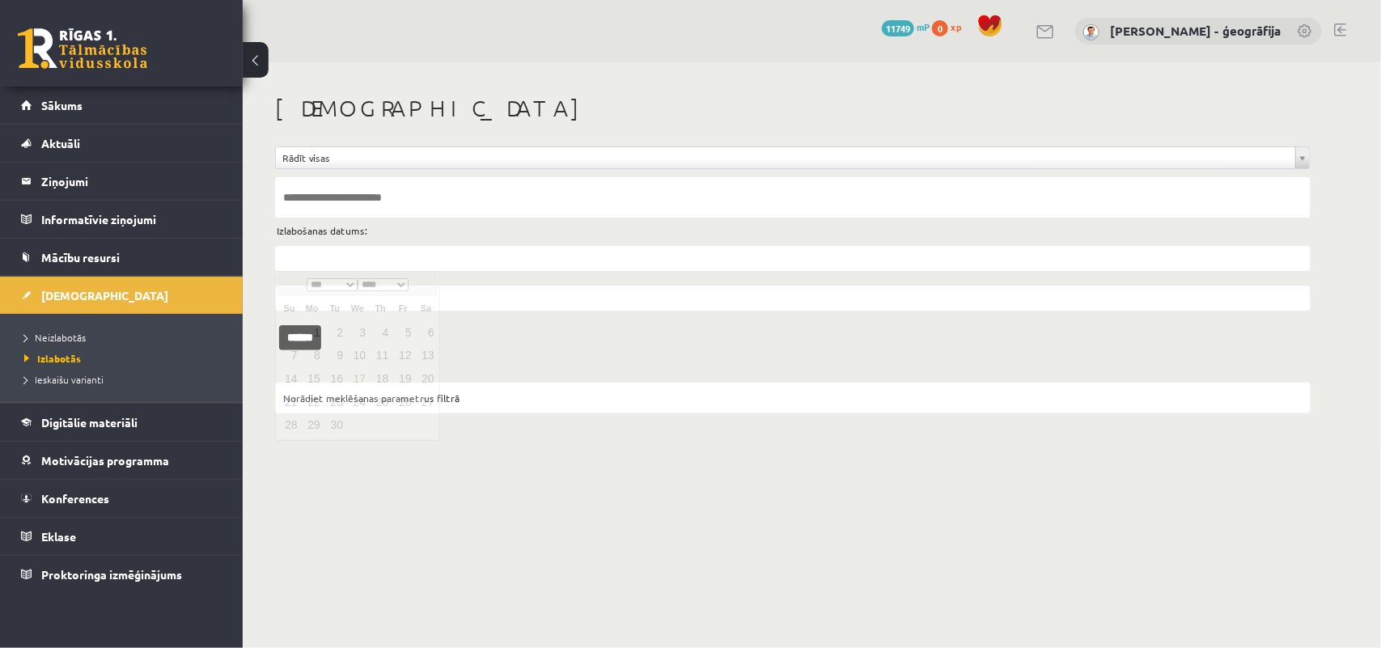
click at [406, 256] on input "text" at bounding box center [793, 258] width 1036 height 25
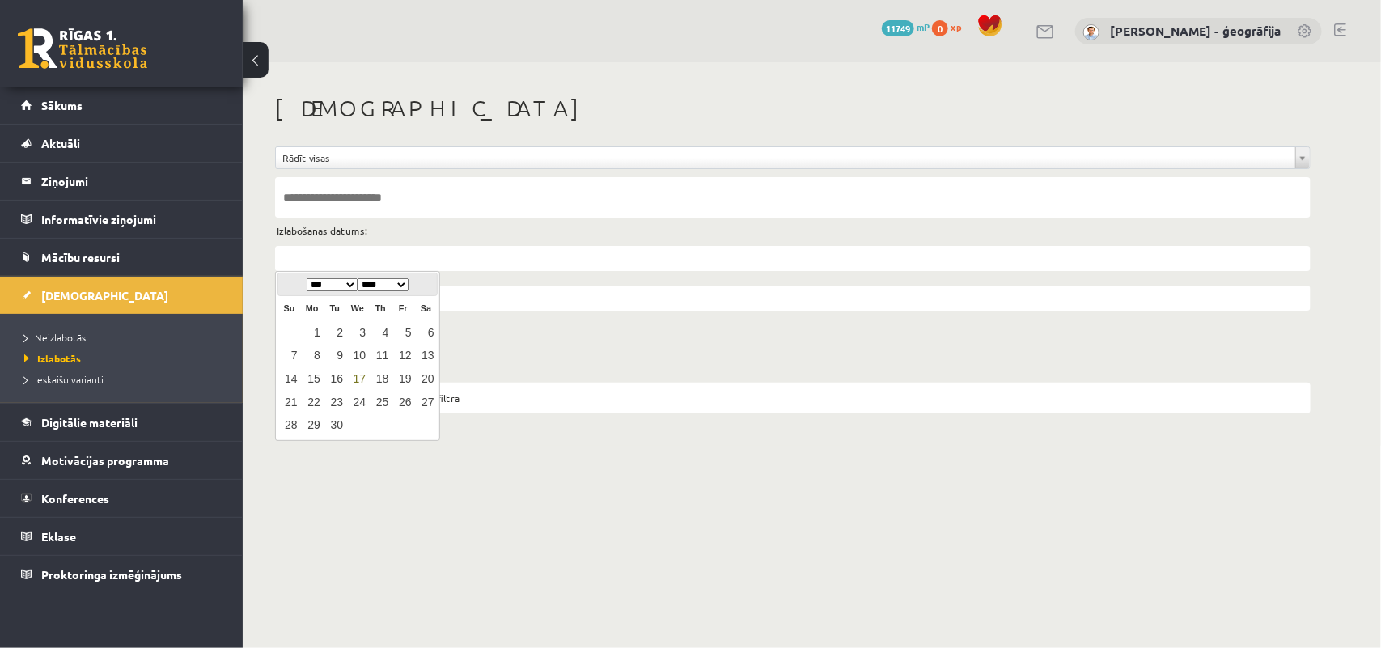
click at [360, 377] on link "17" at bounding box center [357, 379] width 21 height 22
type input "**********"
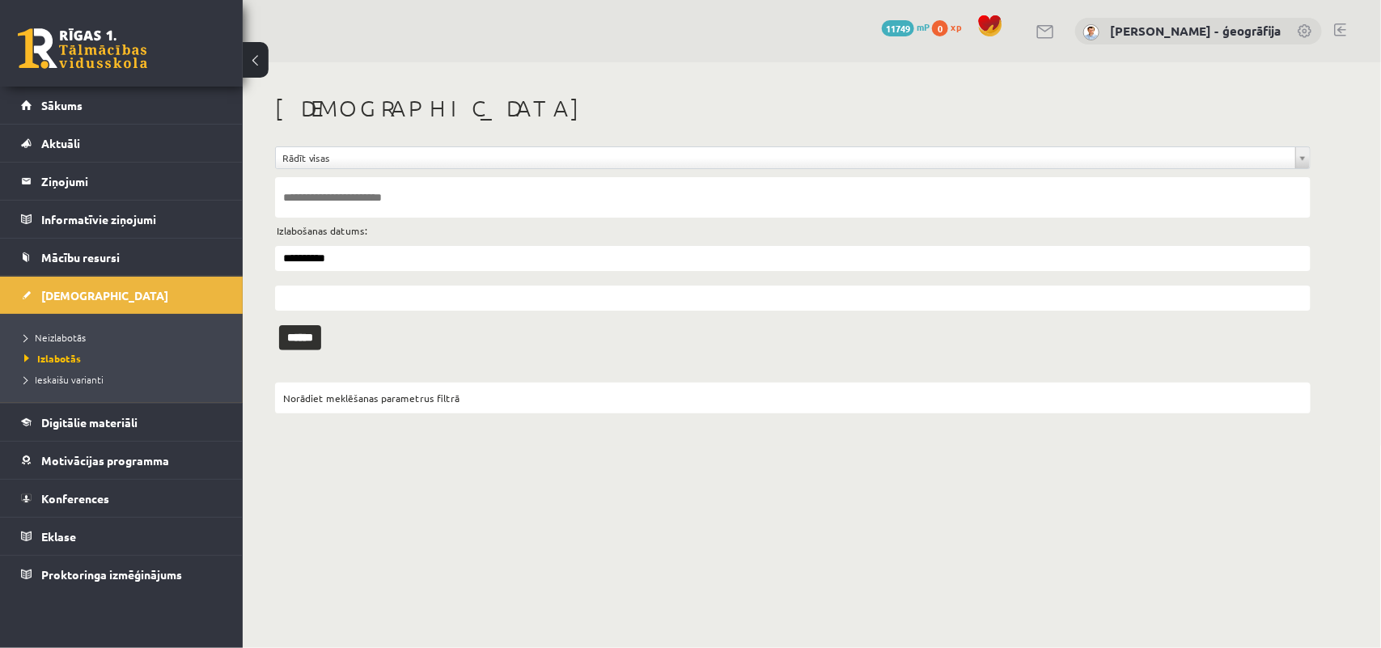
click at [368, 301] on input "text" at bounding box center [793, 298] width 1036 height 25
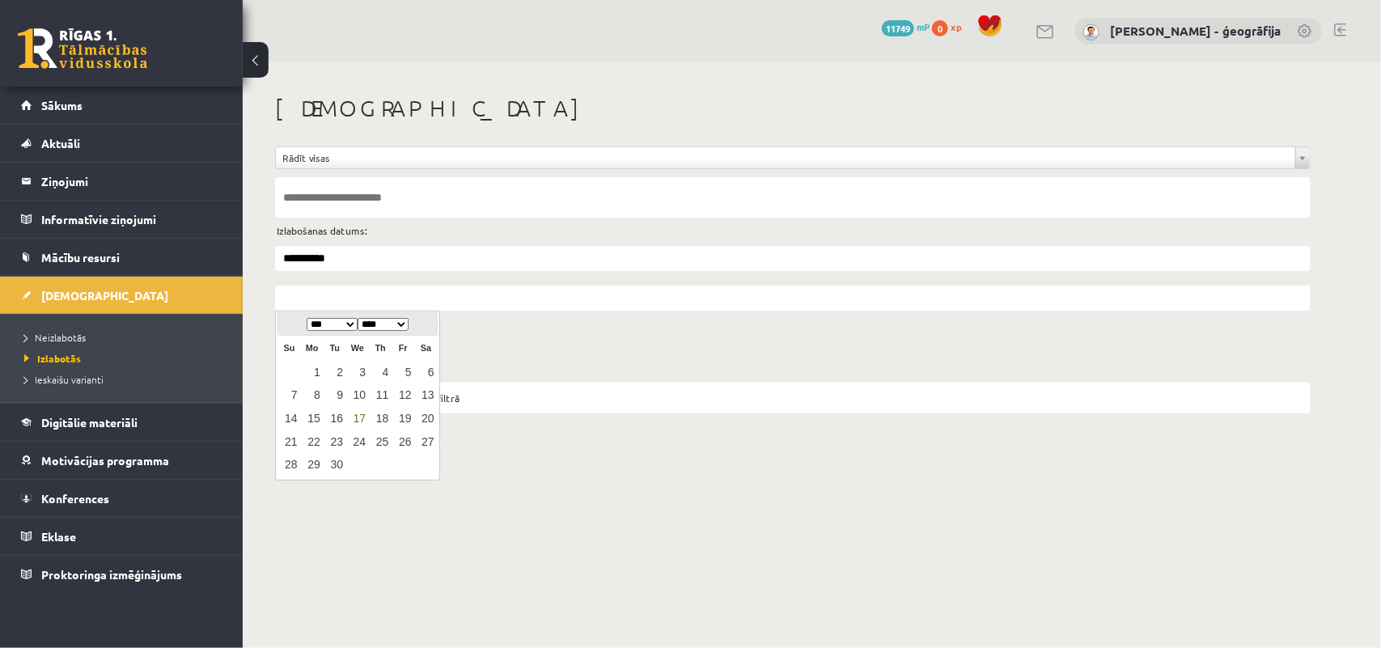
click at [358, 418] on link "17" at bounding box center [357, 419] width 21 height 22
type input "**********"
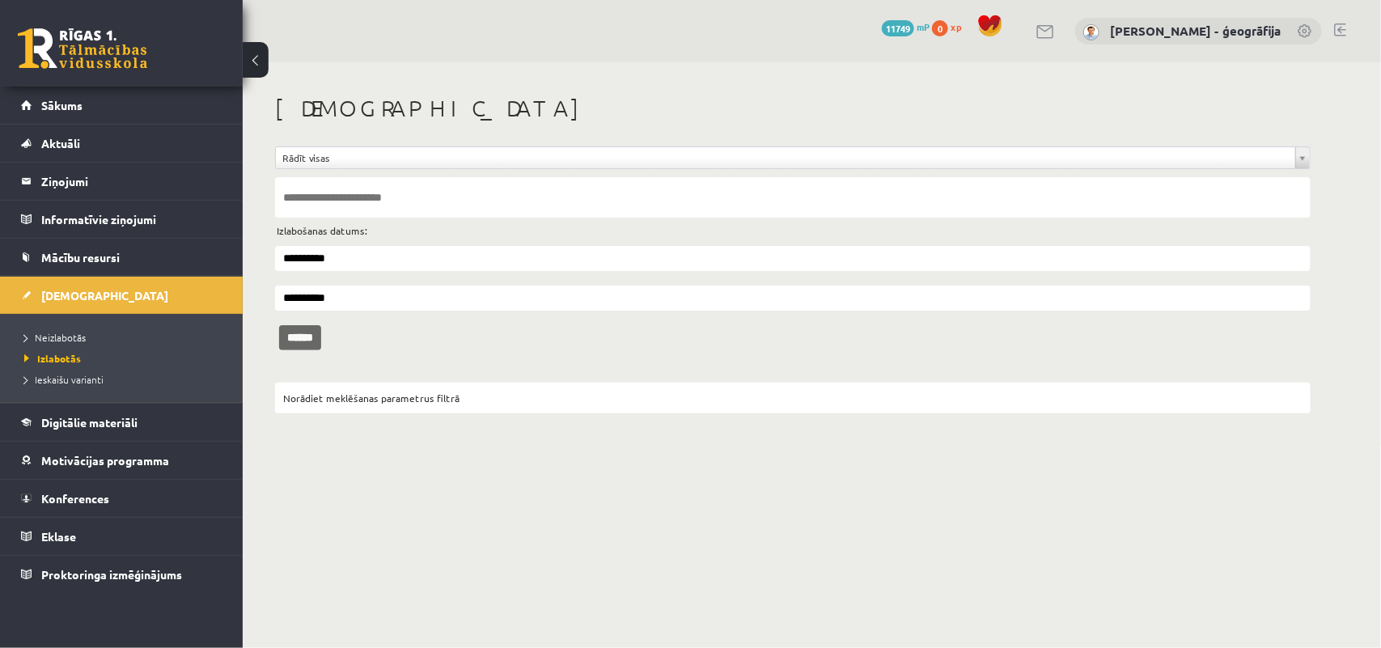
click at [300, 345] on input "******" at bounding box center [300, 337] width 42 height 25
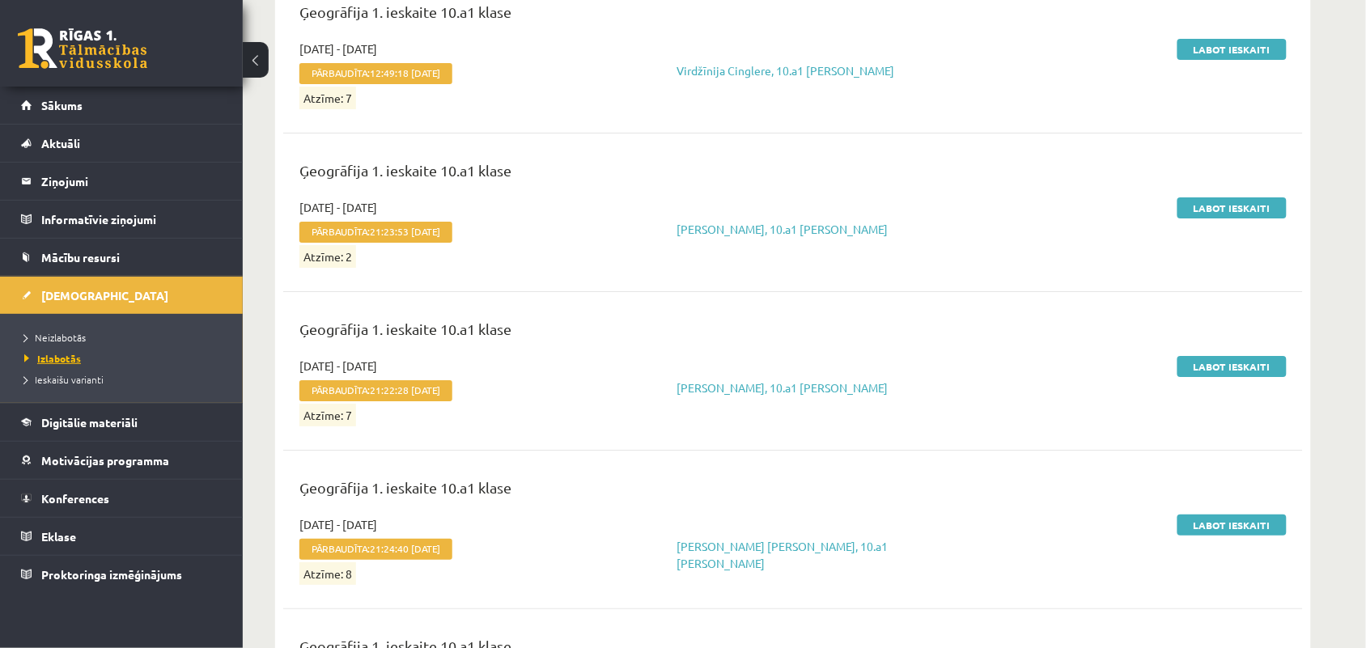
scroll to position [3153, 0]
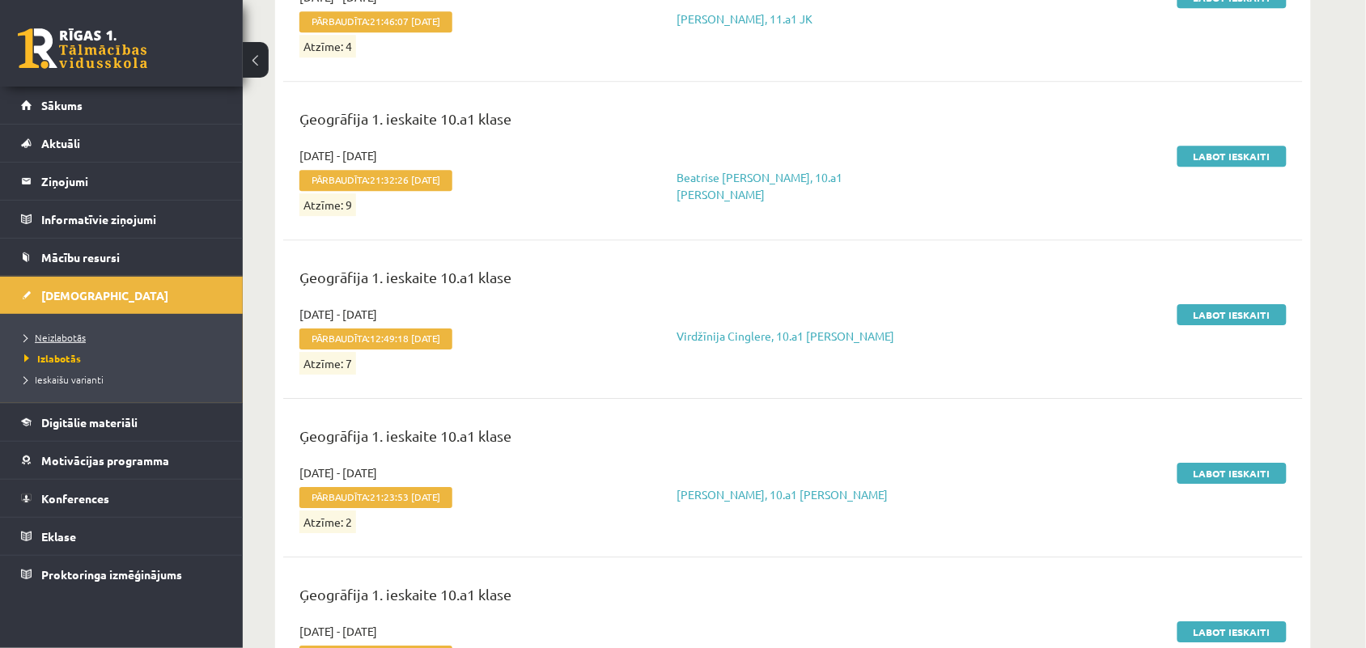
click at [70, 337] on span "Neizlabotās" at bounding box center [54, 337] width 61 height 13
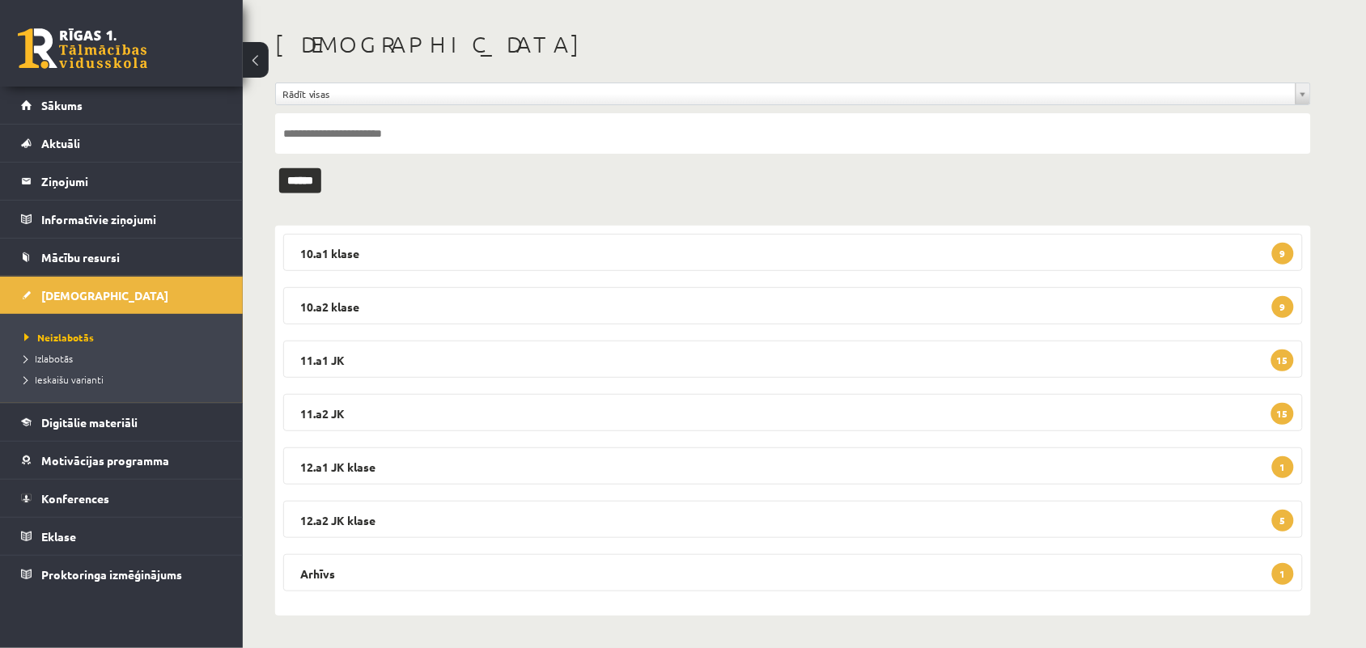
scroll to position [1546, 0]
click at [61, 337] on span "Neizlabotās" at bounding box center [59, 337] width 70 height 13
click at [616, 366] on legend "11.a1 JK 15" at bounding box center [792, 359] width 1019 height 37
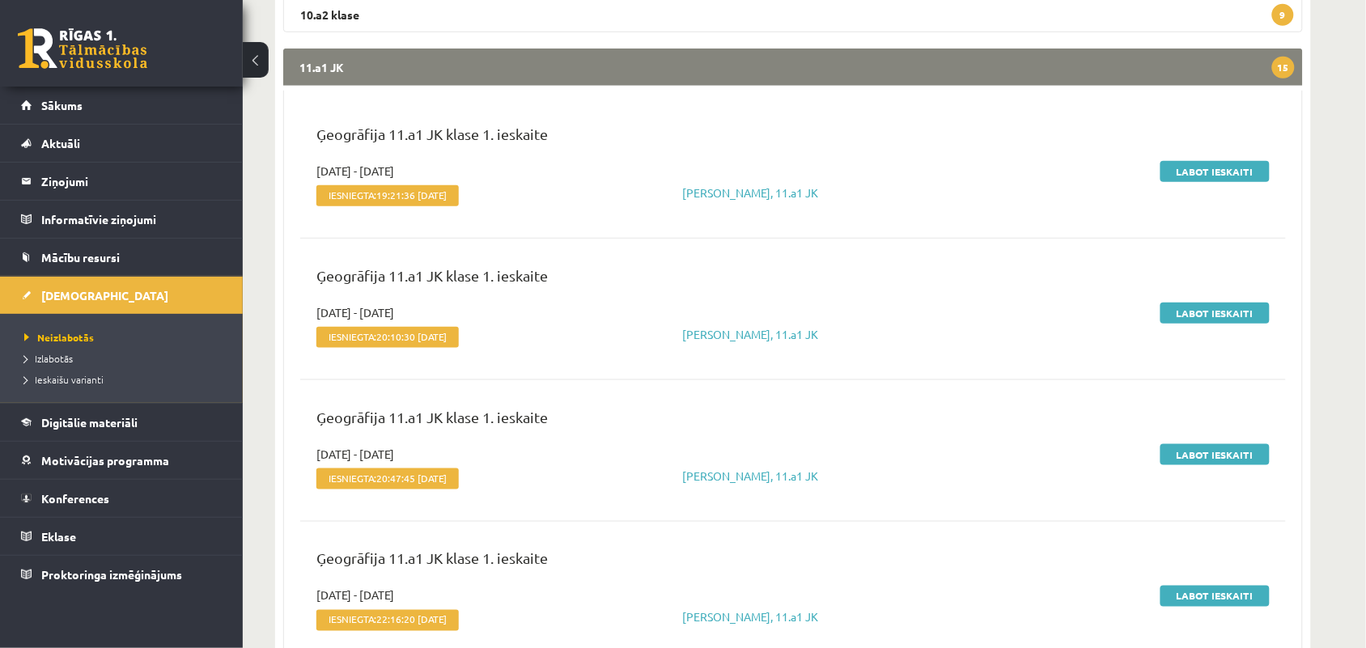
scroll to position [366, 0]
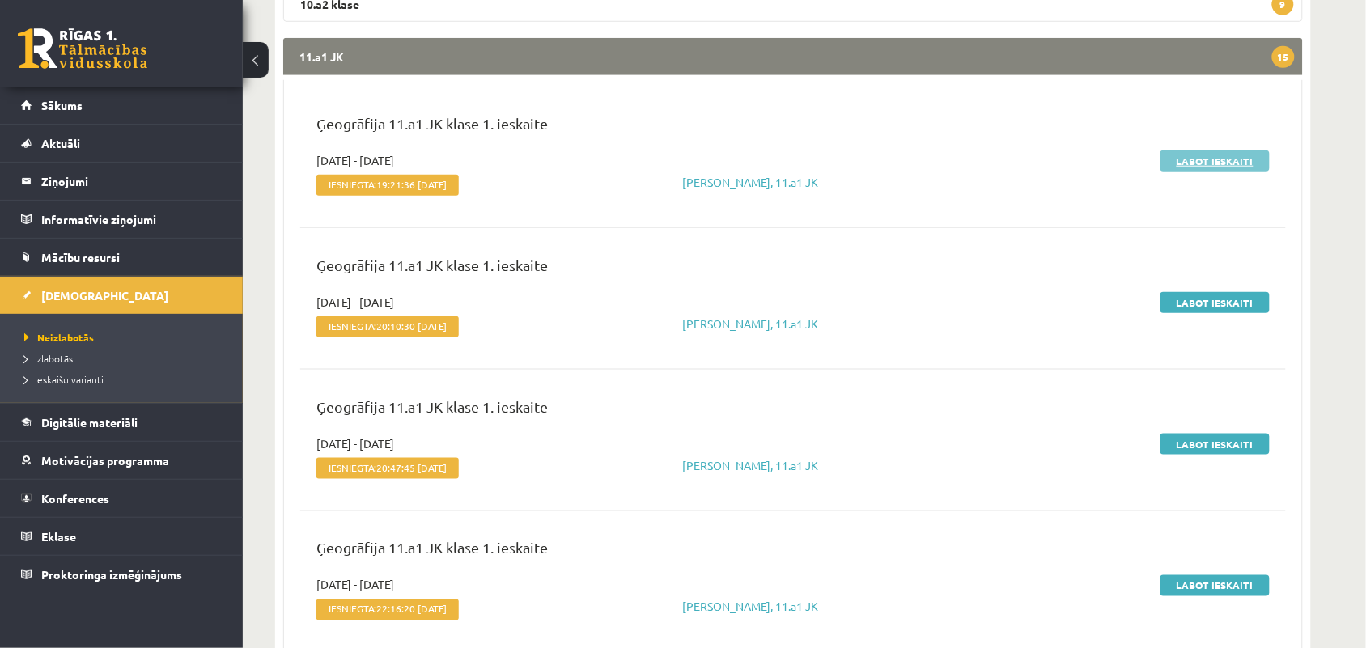
click at [1204, 151] on link "Labot ieskaiti" at bounding box center [1214, 160] width 109 height 21
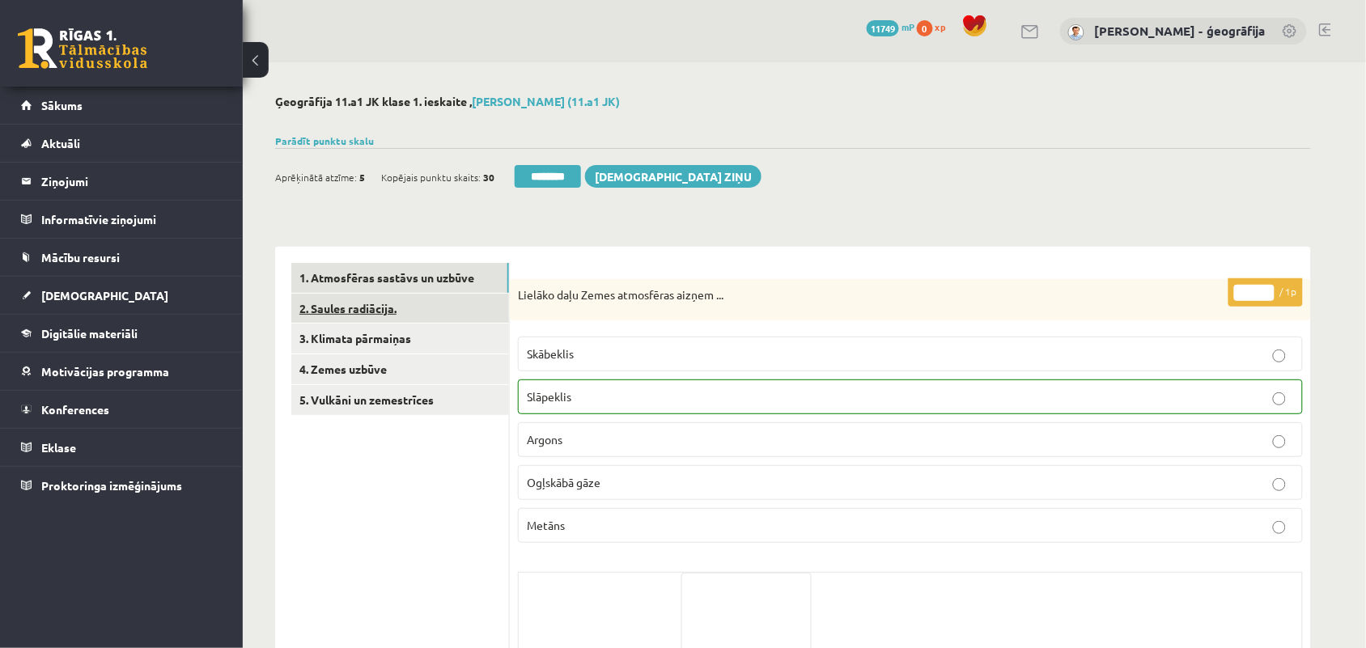
click at [398, 310] on link "2. Saules radiācija." at bounding box center [400, 309] width 218 height 30
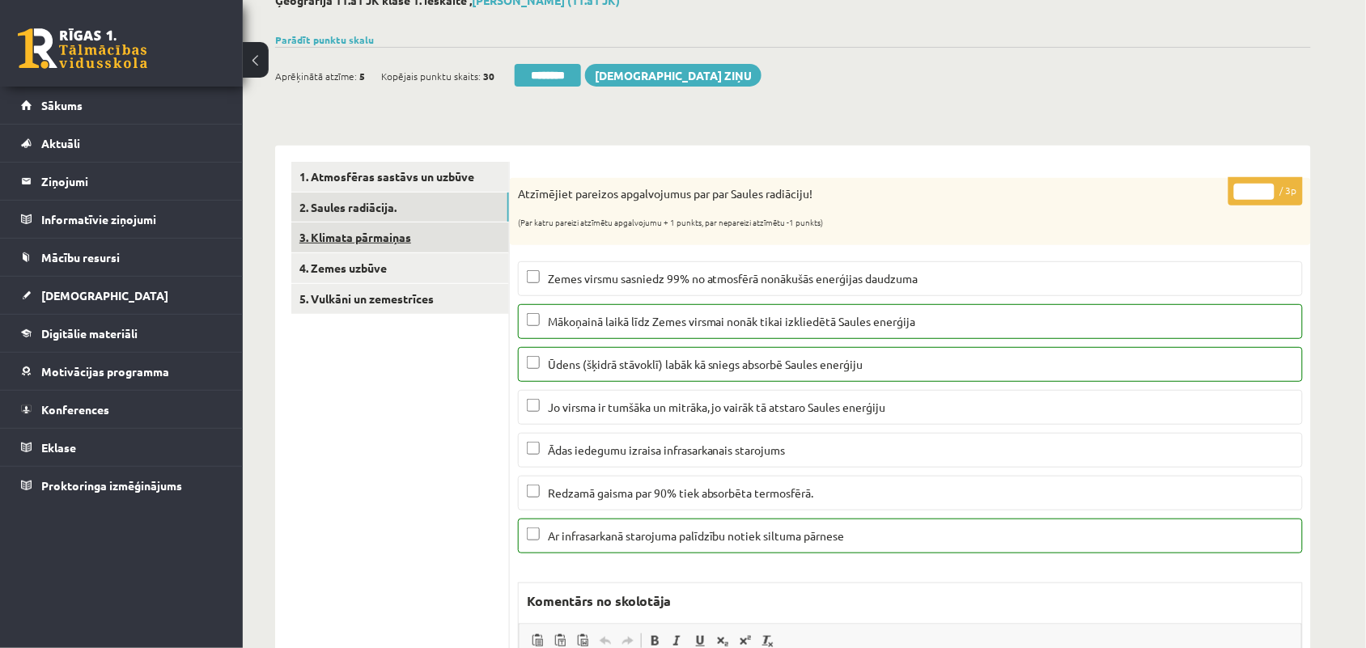
click at [366, 229] on link "3. Klimata pārmaiņas" at bounding box center [400, 237] width 218 height 30
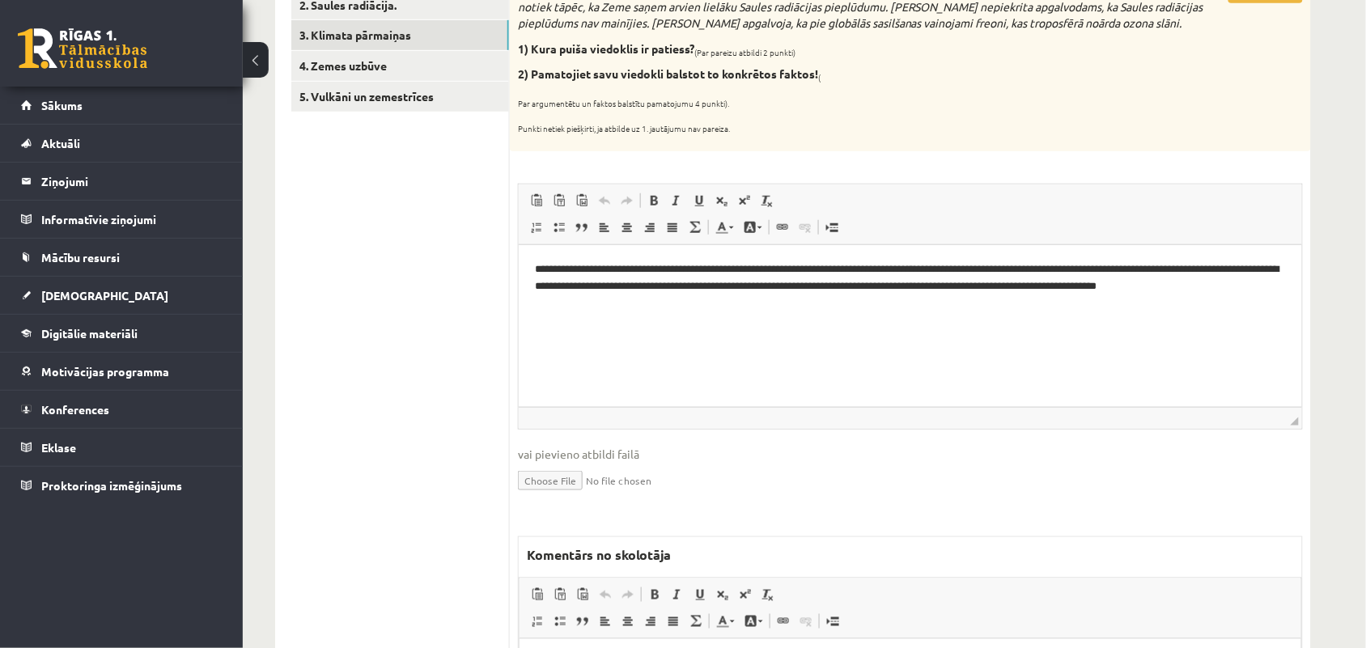
scroll to position [404, 0]
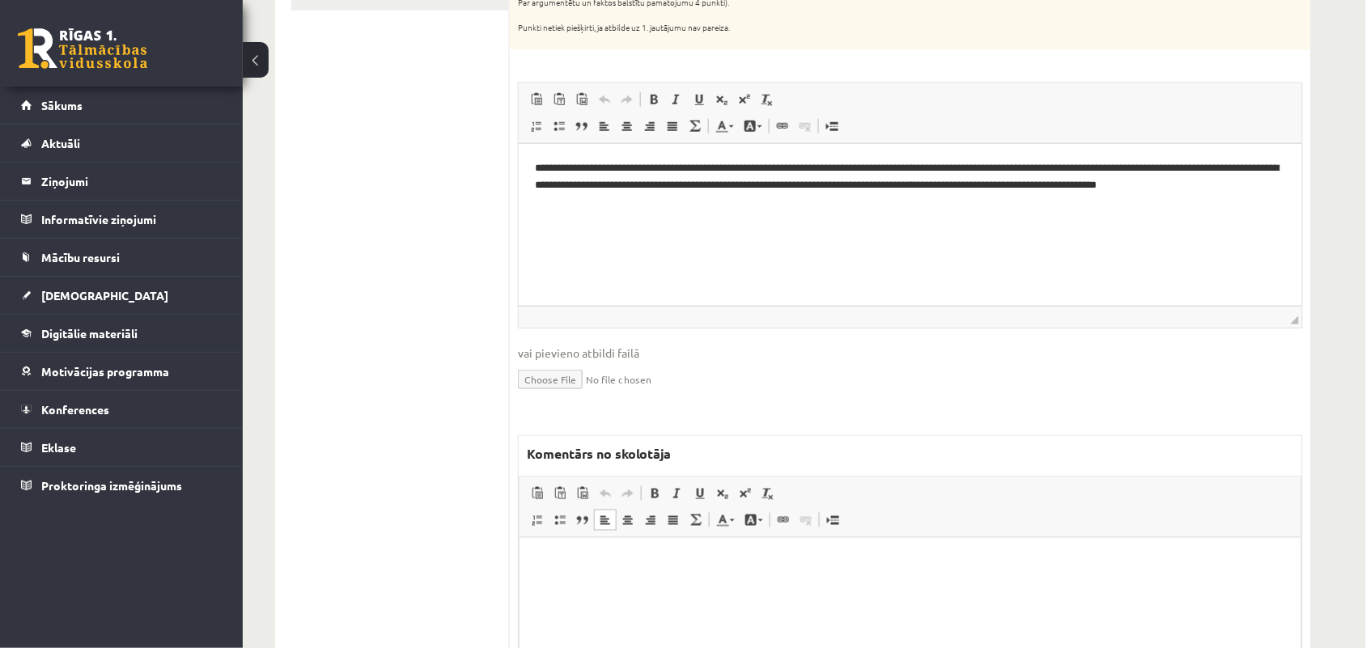
click at [633, 561] on p "Bagātinātā teksta redaktors, wiswyg-editor-47024773071100-1758135293-947" at bounding box center [909, 561] width 749 height 17
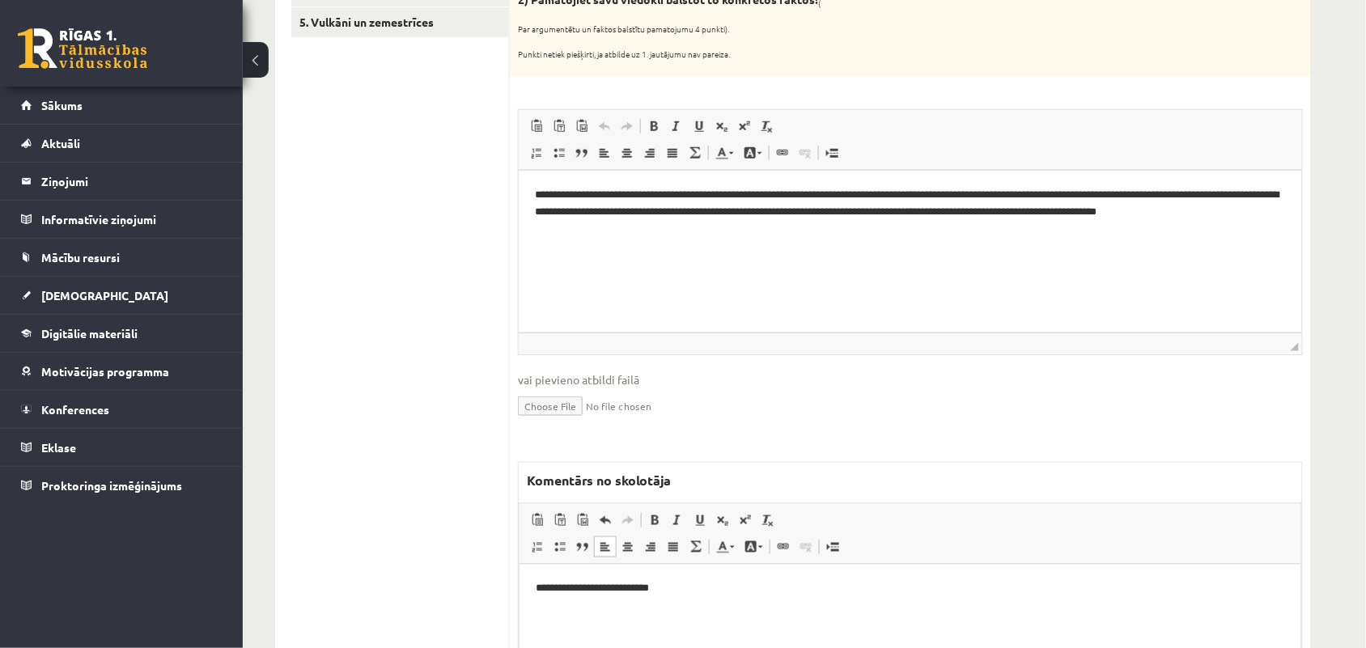
scroll to position [0, 0]
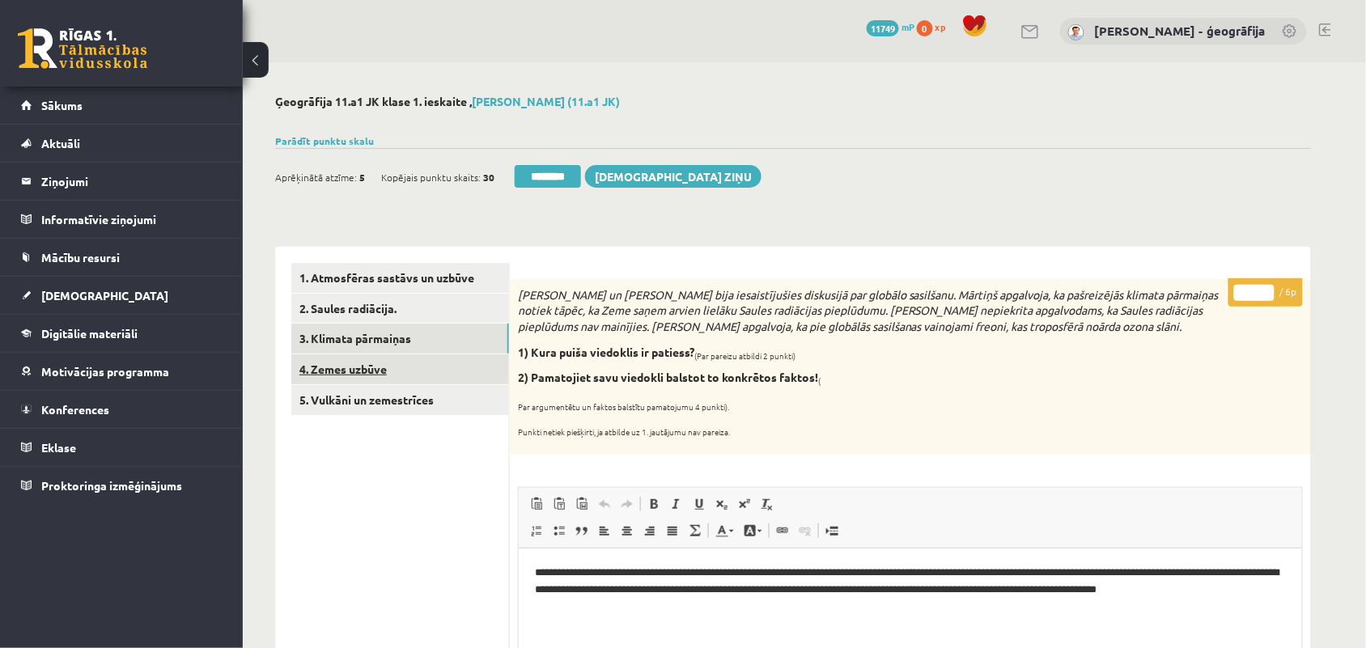
click at [354, 375] on link "4. Zemes uzbūve" at bounding box center [400, 369] width 218 height 30
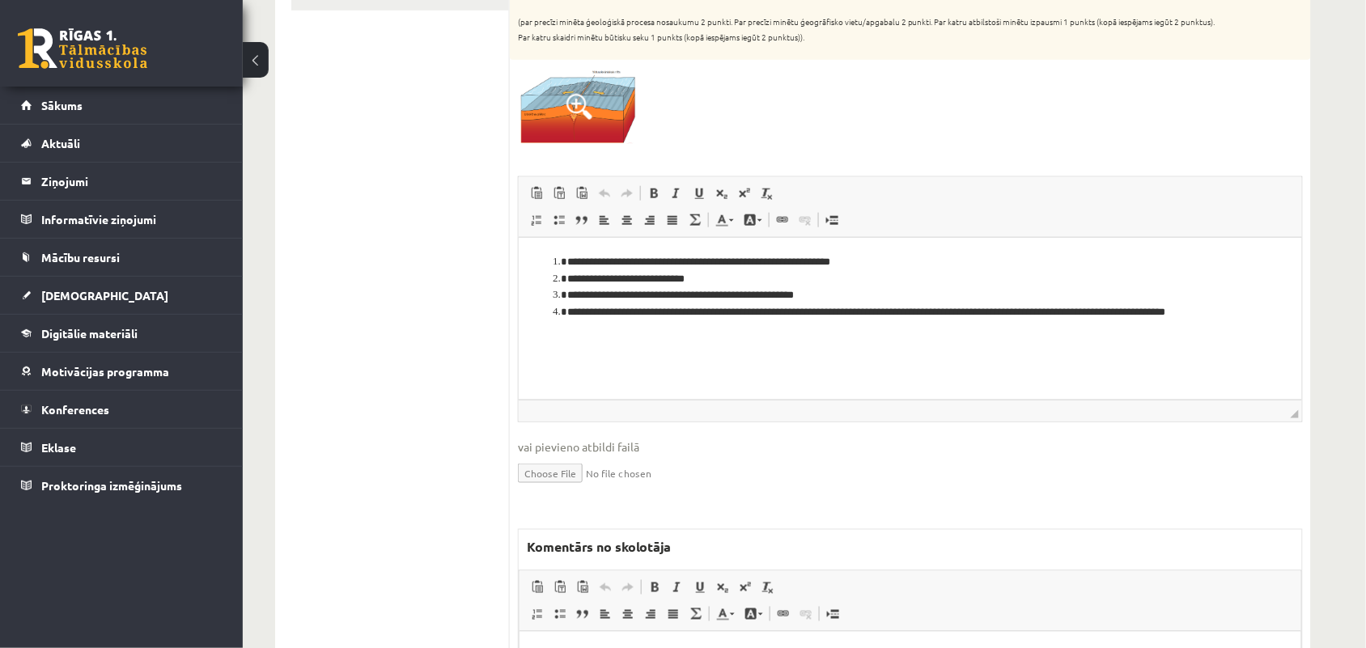
scroll to position [506, 0]
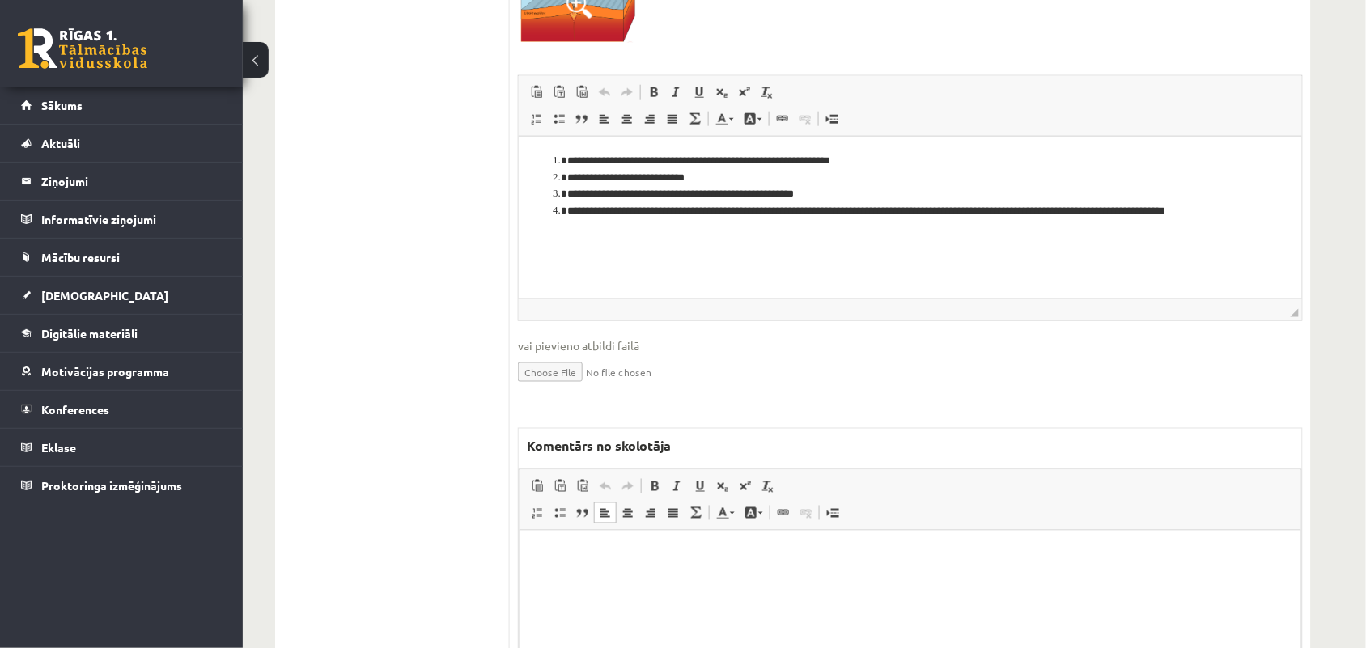
click at [596, 555] on p "Bagātinātā teksta redaktors, wiswyg-editor-47024884301500-1758135324-363" at bounding box center [909, 554] width 749 height 17
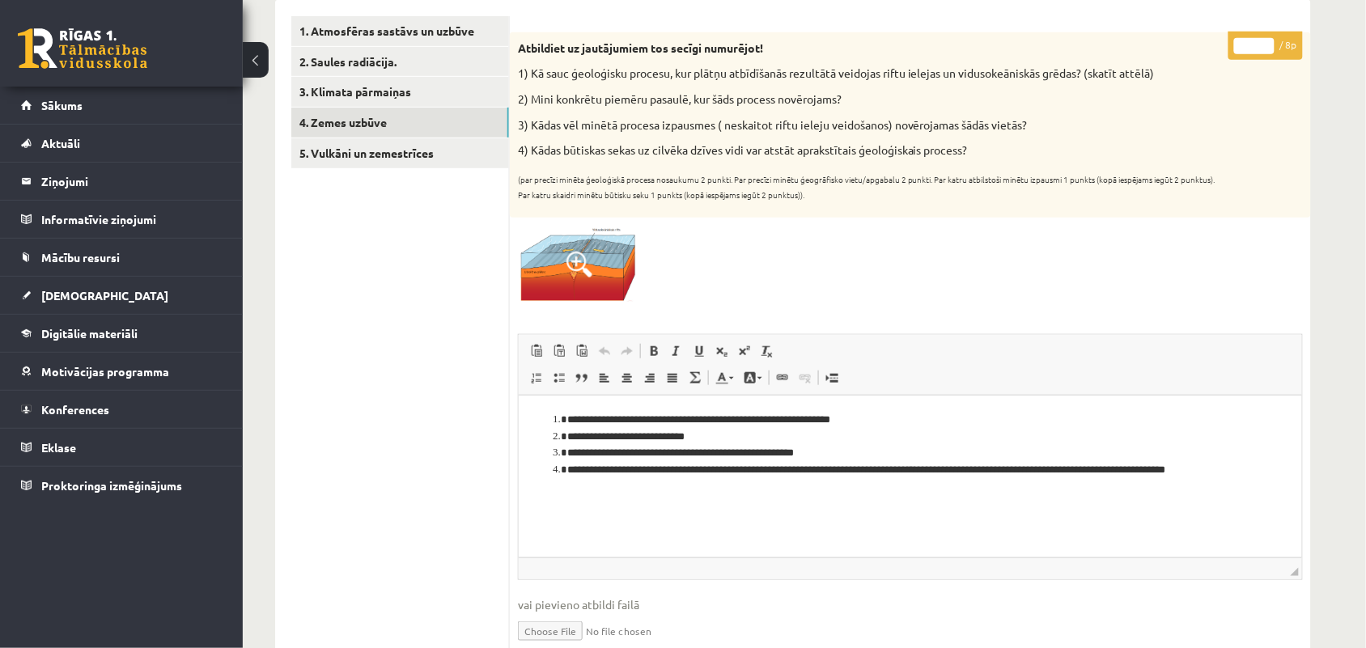
scroll to position [202, 0]
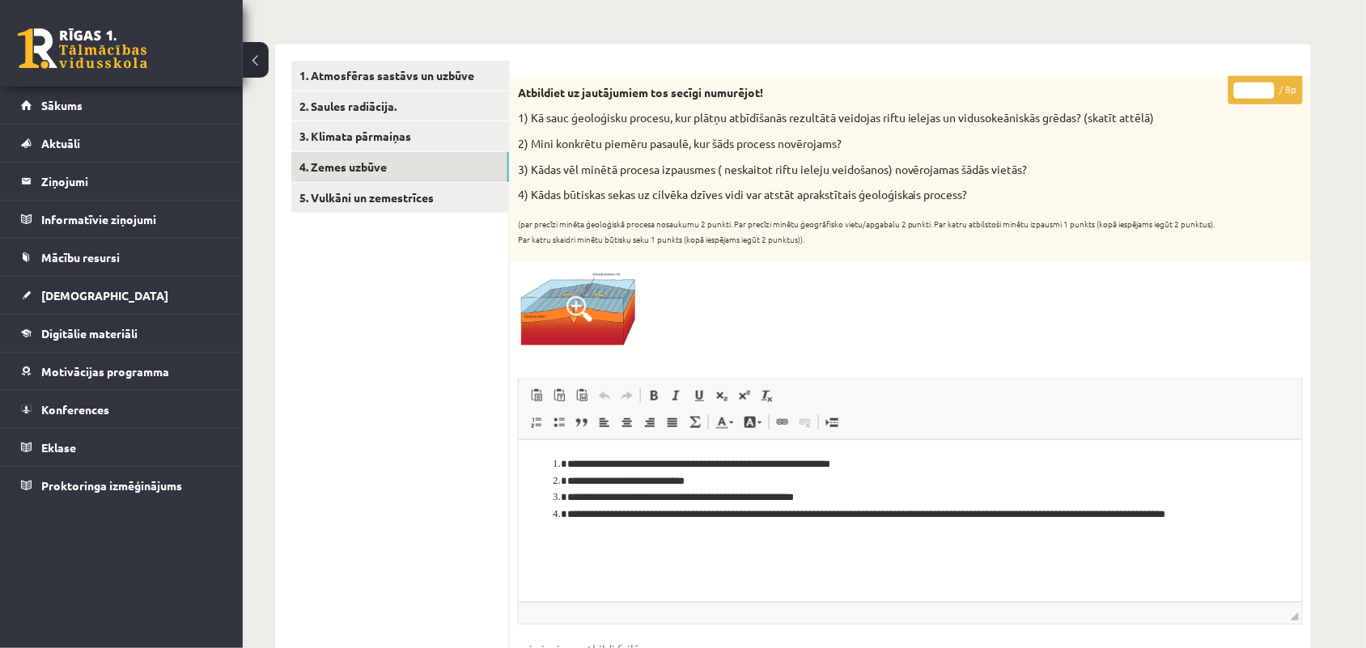
click at [1264, 87] on input "*" at bounding box center [1254, 91] width 40 height 16
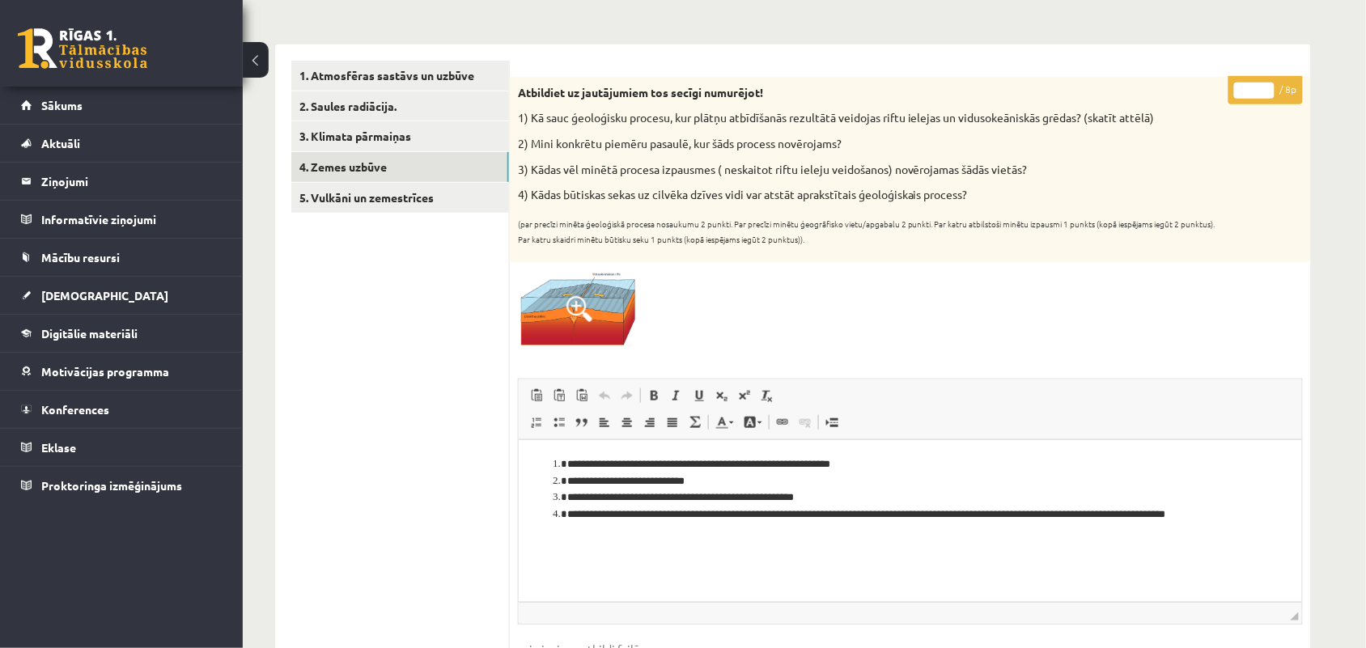
type input "*"
click at [1264, 87] on input "*" at bounding box center [1254, 91] width 40 height 16
click at [317, 197] on link "5. Vulkāni un zemestrīces" at bounding box center [400, 198] width 218 height 30
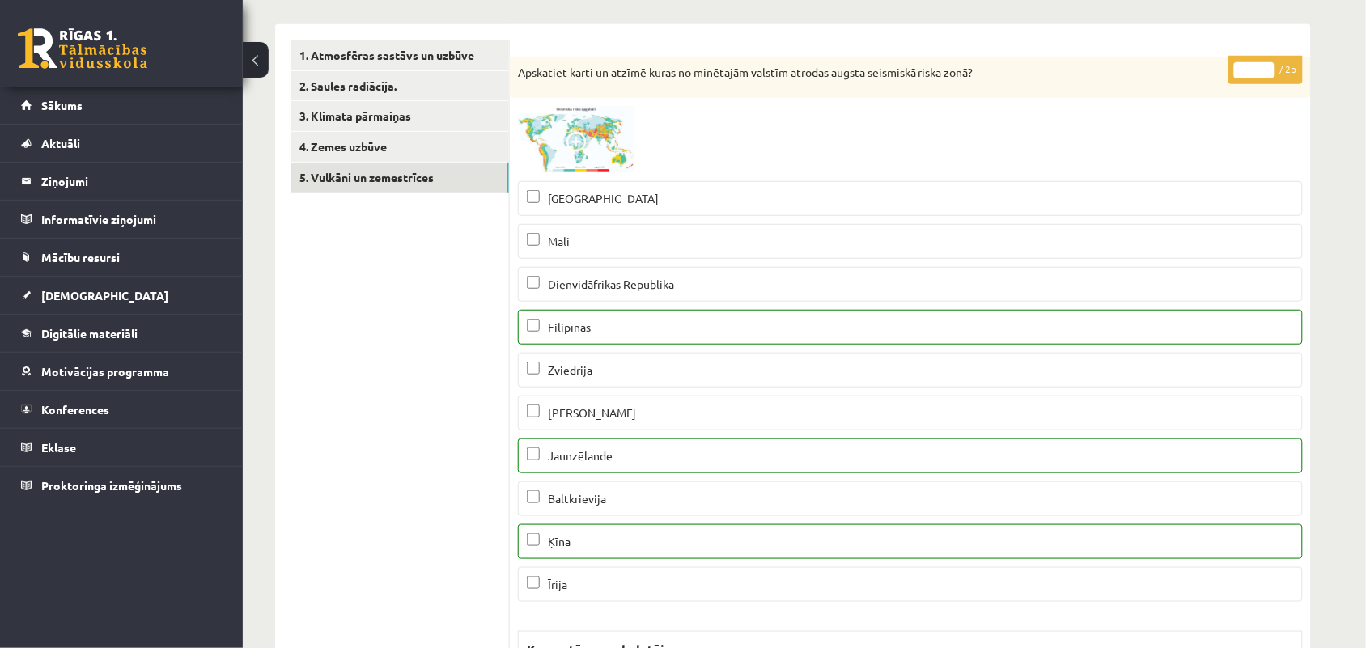
scroll to position [101, 0]
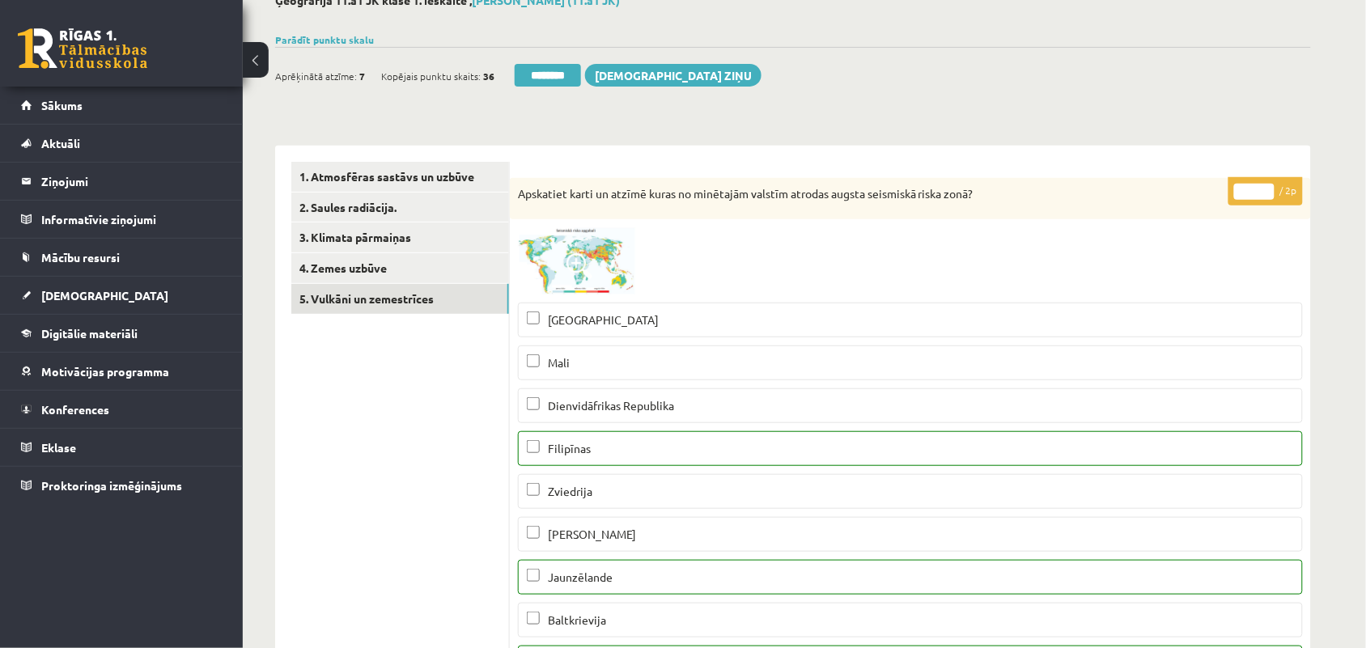
click at [1268, 187] on input "*" at bounding box center [1254, 192] width 40 height 16
type input "*"
click at [1268, 187] on input "*" at bounding box center [1254, 192] width 40 height 16
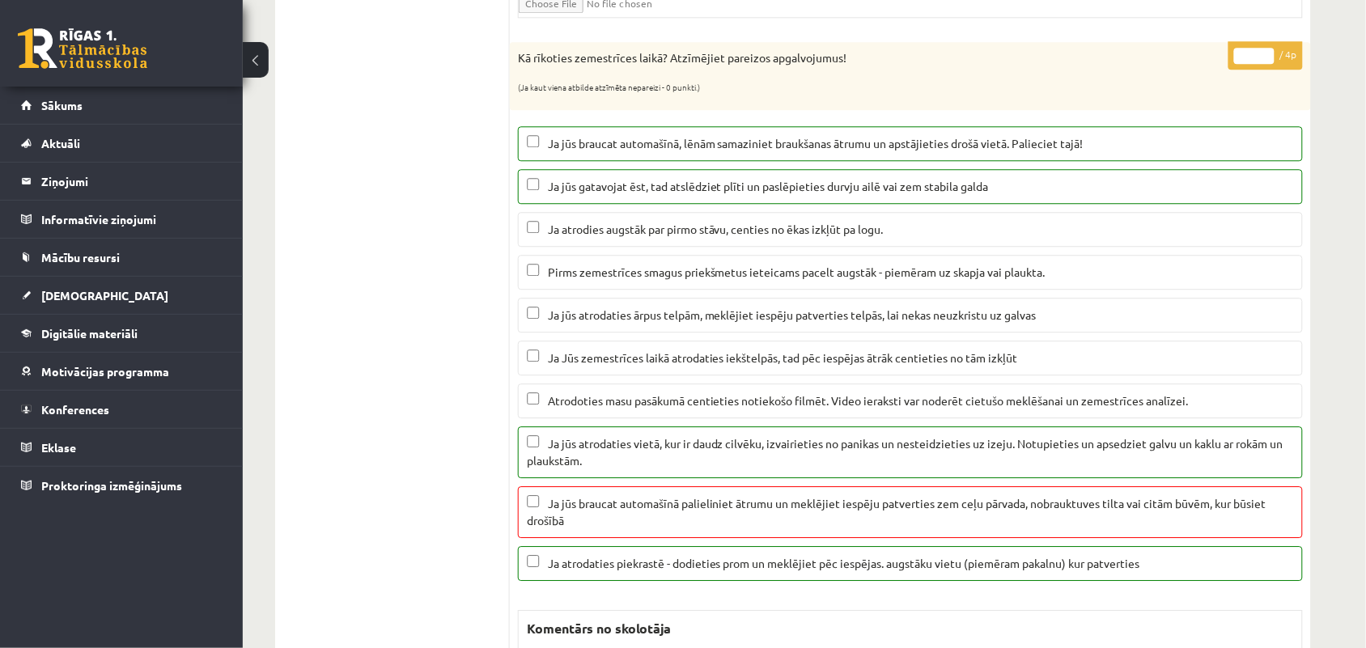
scroll to position [1112, 0]
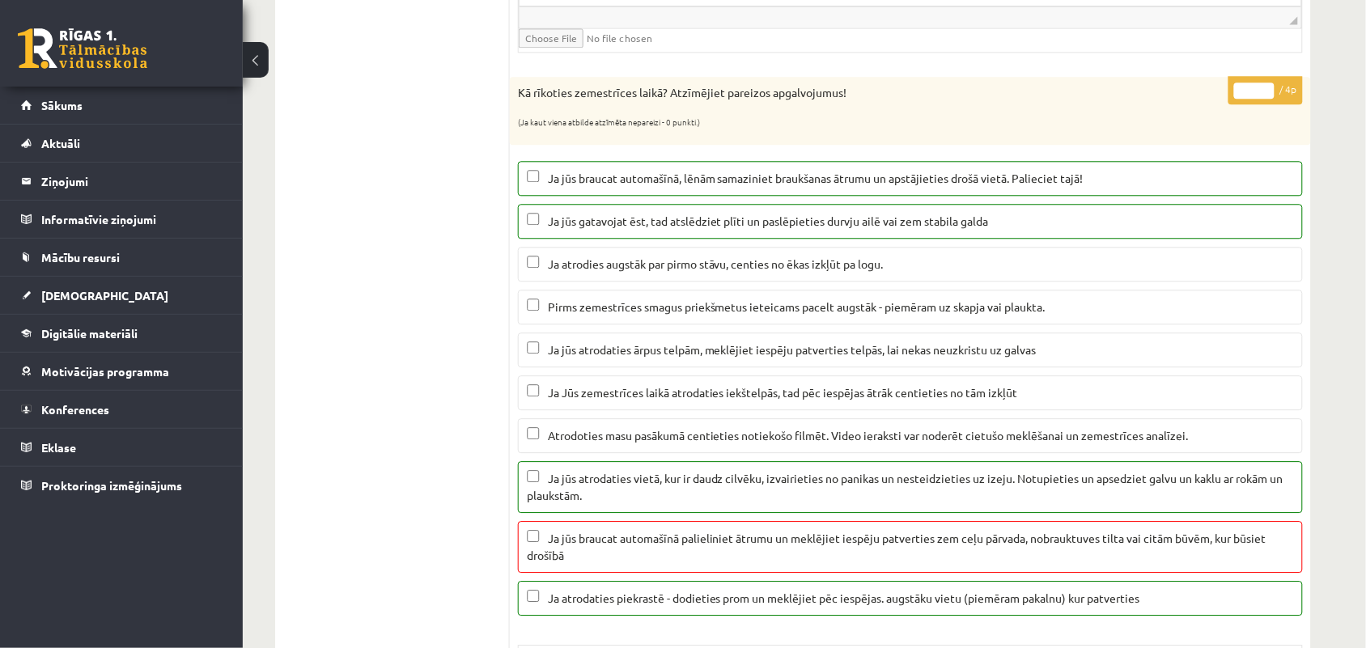
type input "*"
click at [1266, 99] on input "*" at bounding box center [1254, 91] width 40 height 16
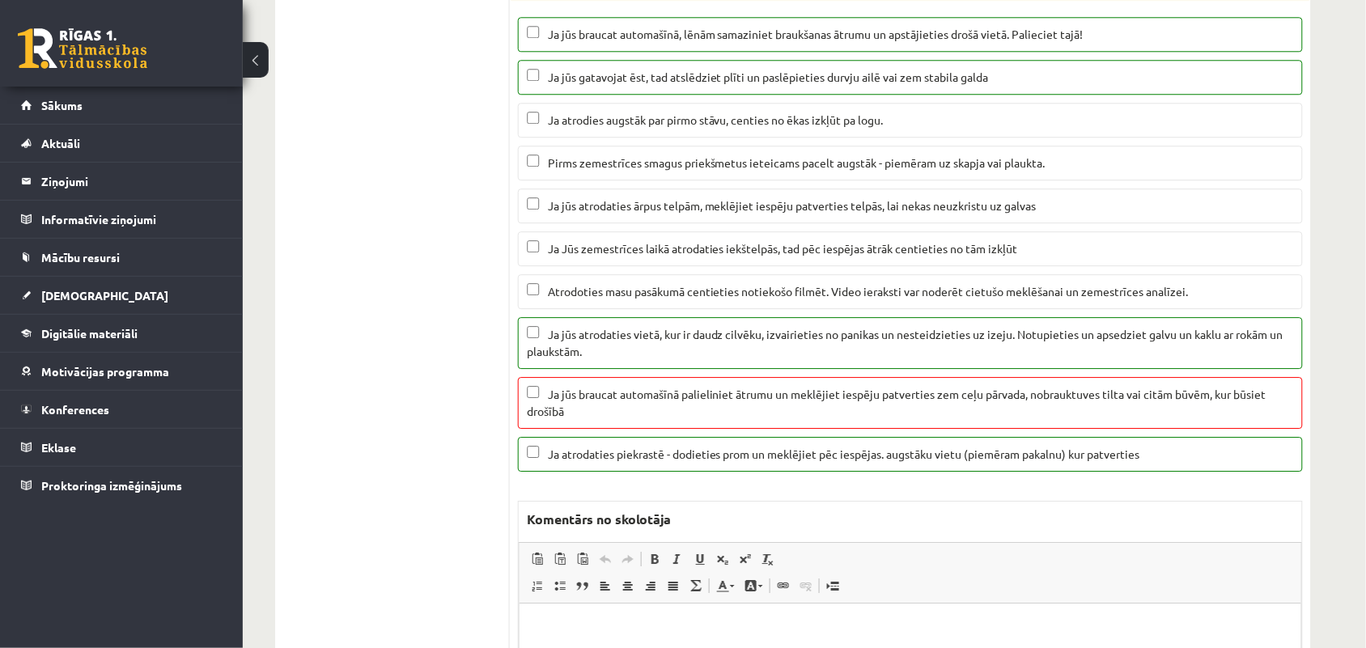
scroll to position [1921, 0]
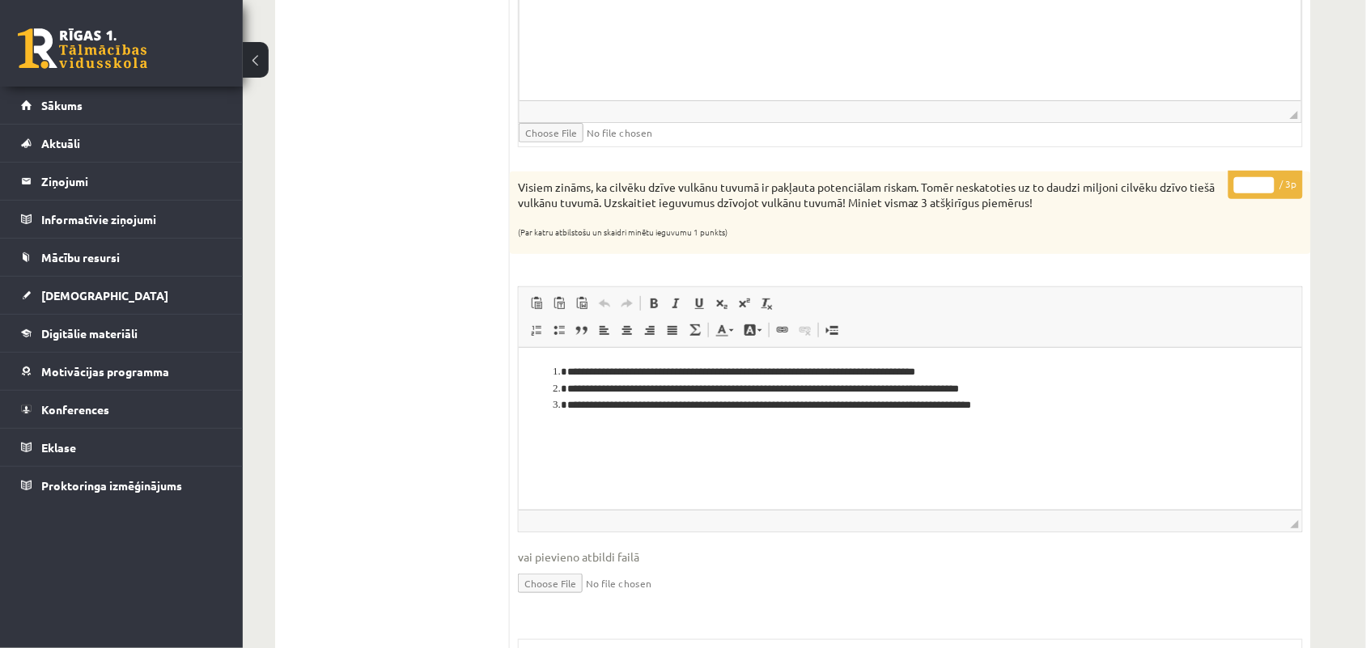
type input "*"
click at [1268, 192] on input "*" at bounding box center [1254, 185] width 40 height 16
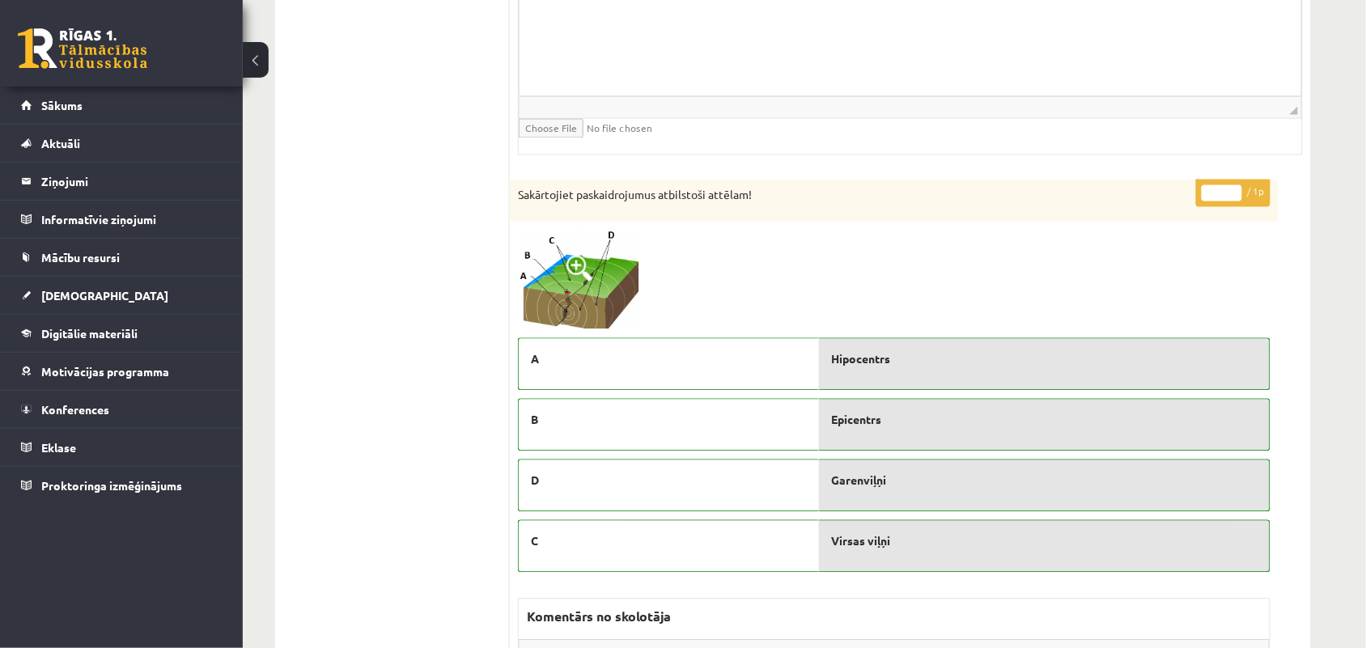
scroll to position [2730, 0]
type input "*"
click at [1227, 196] on input "*" at bounding box center [1221, 192] width 40 height 16
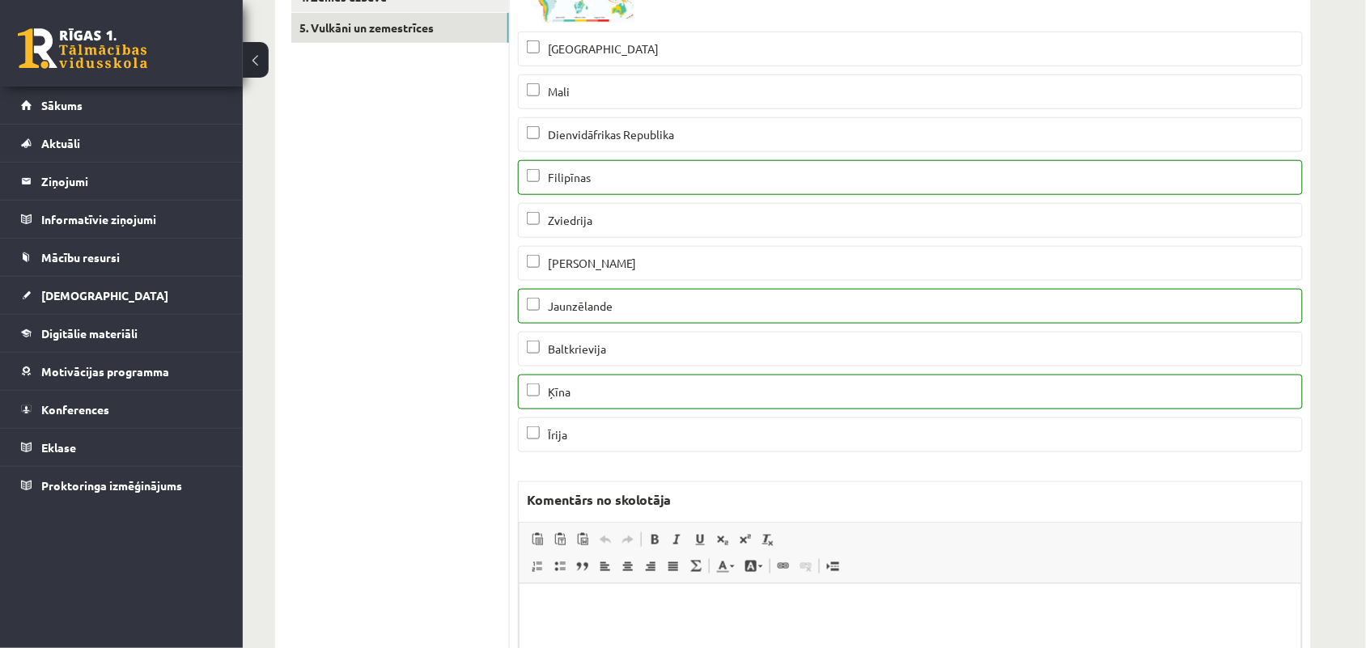
scroll to position [0, 0]
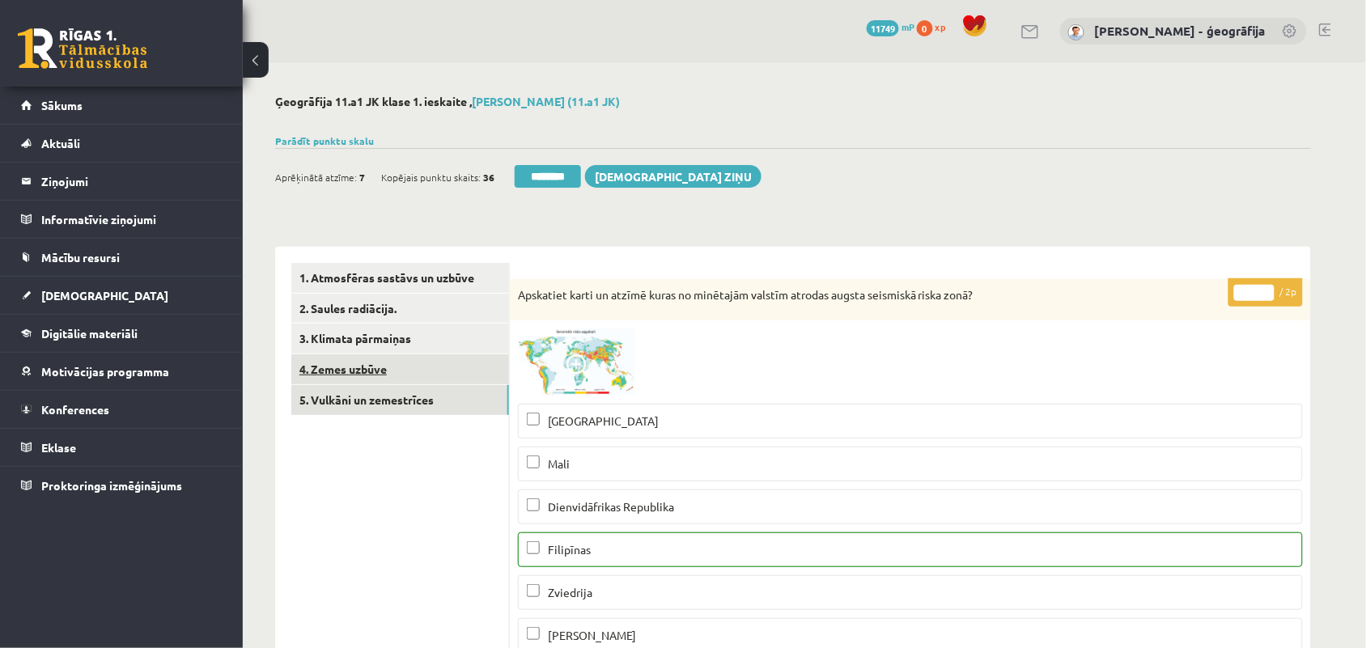
click at [365, 365] on link "4. Zemes uzbūve" at bounding box center [400, 369] width 218 height 30
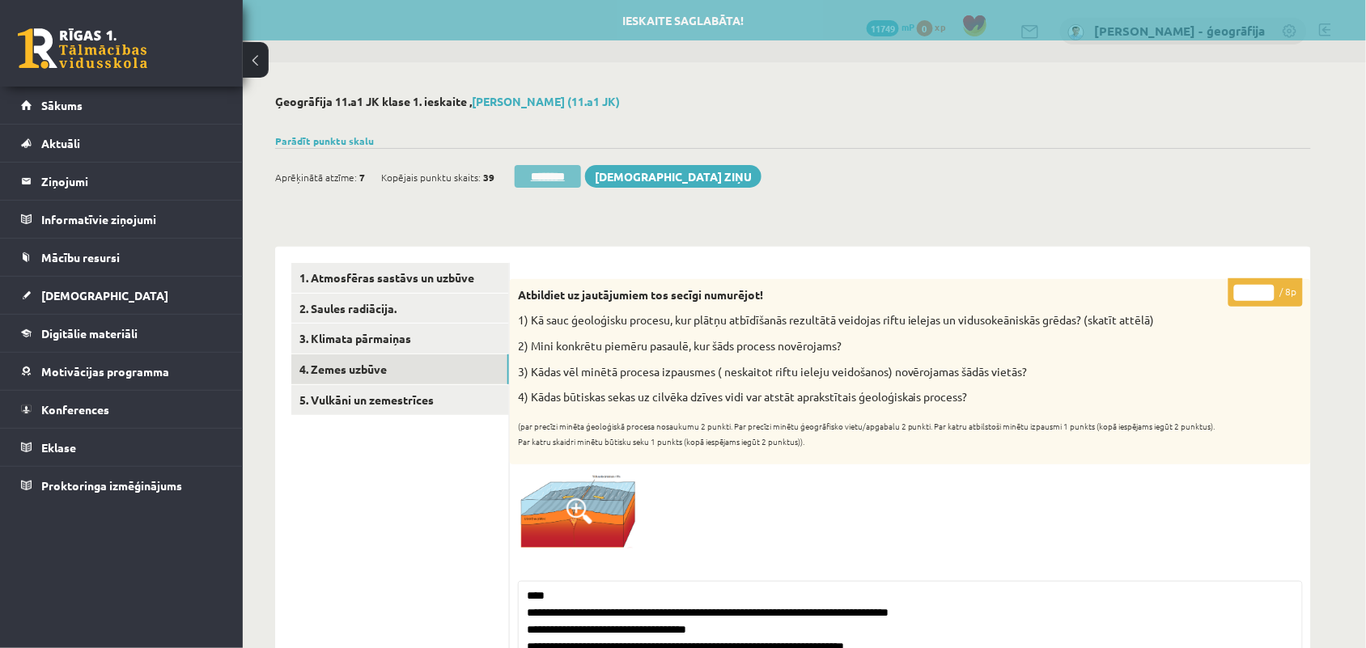
click at [540, 180] on input "********" at bounding box center [548, 176] width 66 height 23
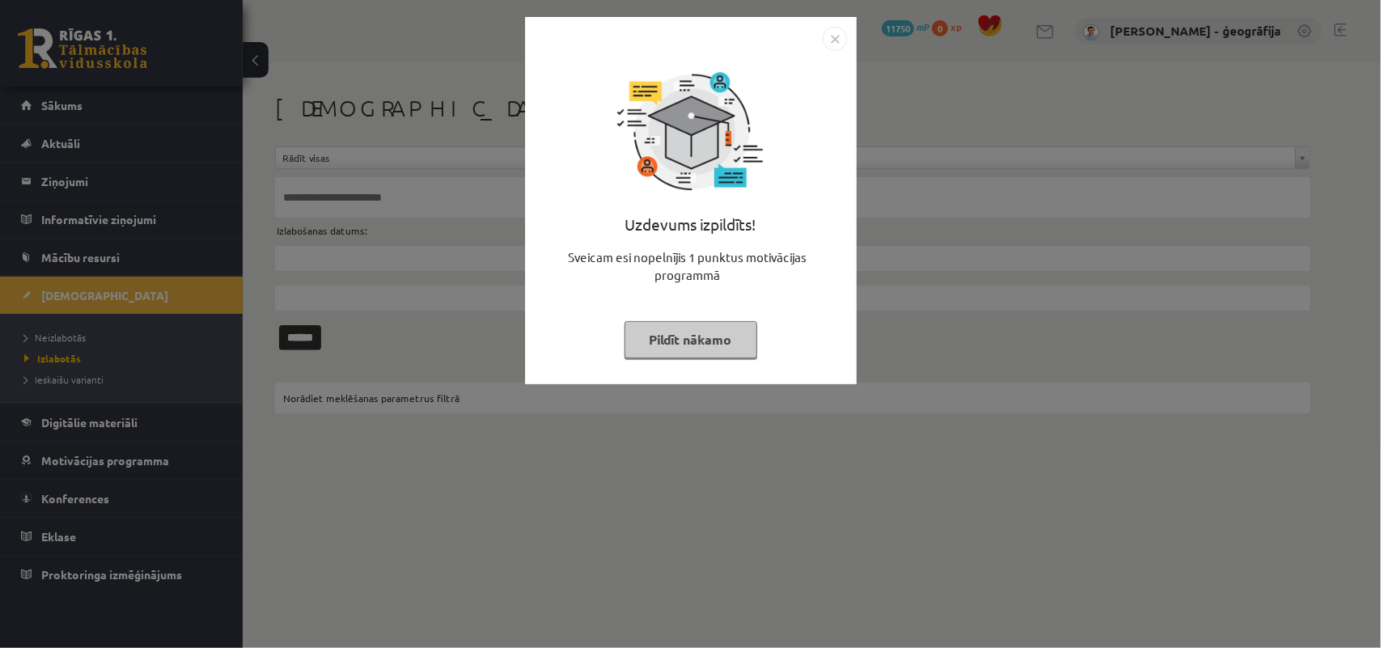
click at [689, 338] on button "Pildīt nākamo" at bounding box center [691, 339] width 133 height 37
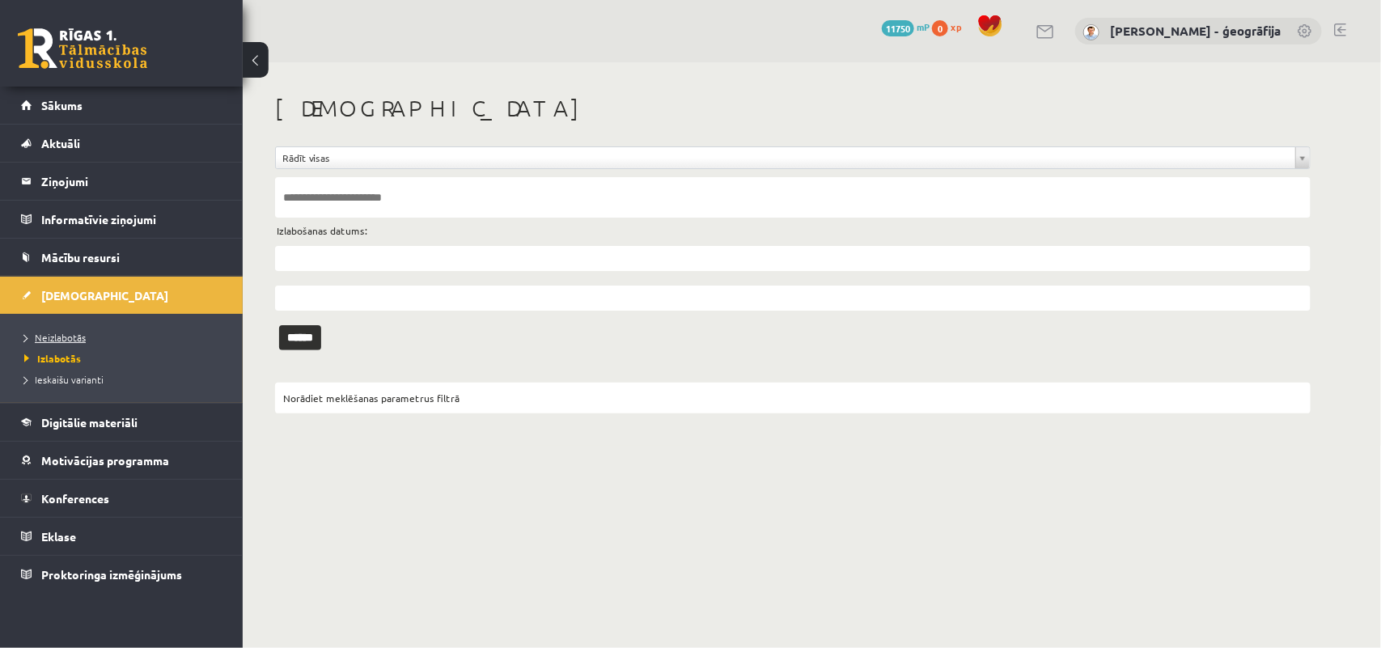
click at [46, 345] on link "Neizlabotās" at bounding box center [125, 337] width 202 height 15
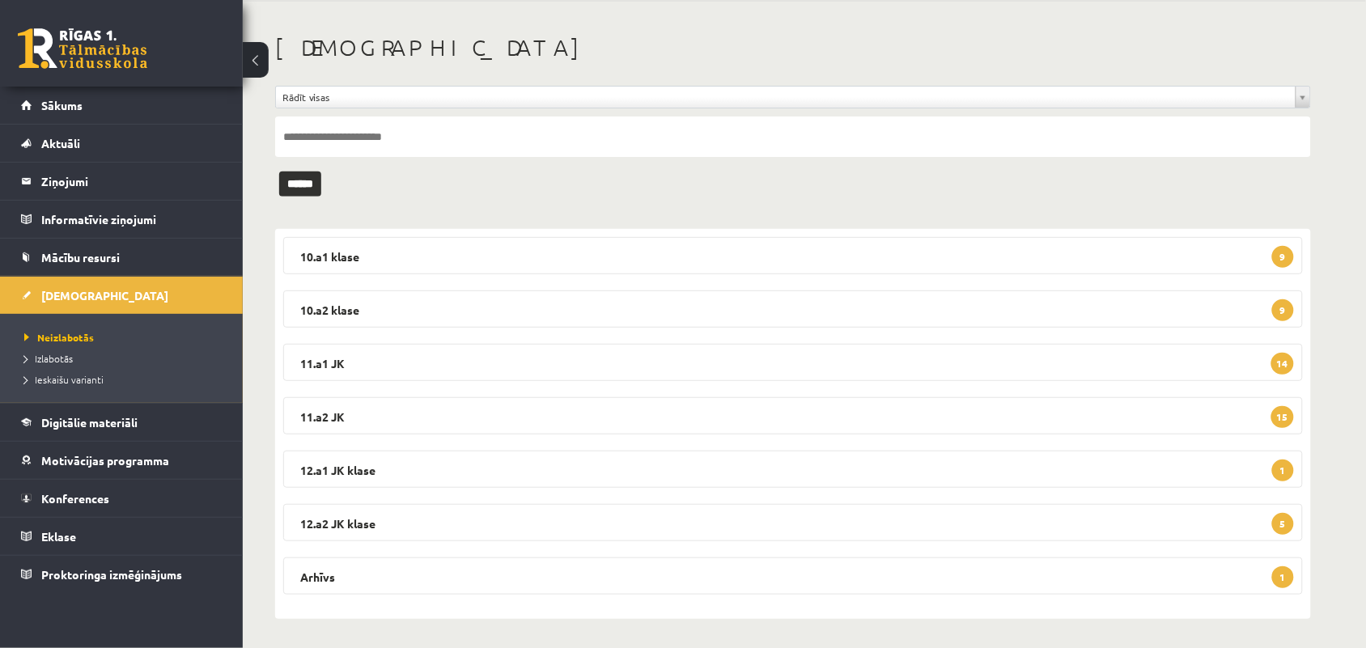
scroll to position [63, 0]
click at [487, 421] on legend "11.a2 JK 15" at bounding box center [792, 413] width 1019 height 37
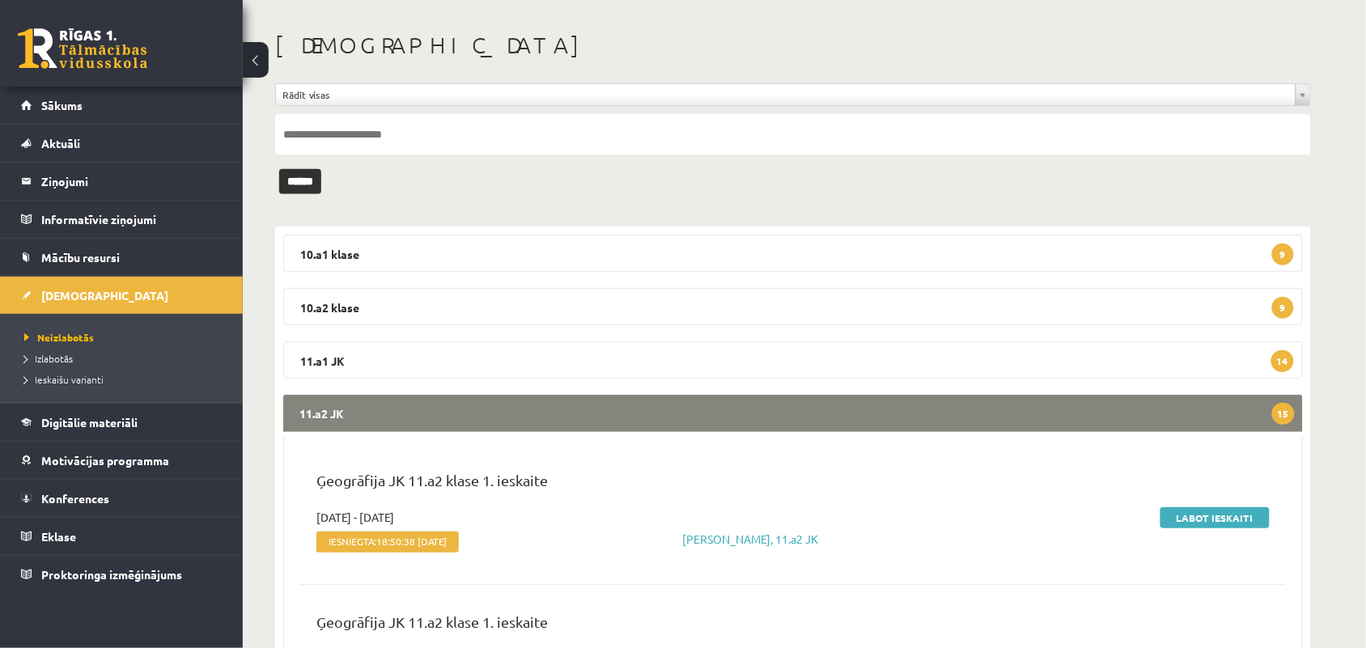
click at [488, 422] on legend "11.a2 JK 15" at bounding box center [792, 413] width 1019 height 37
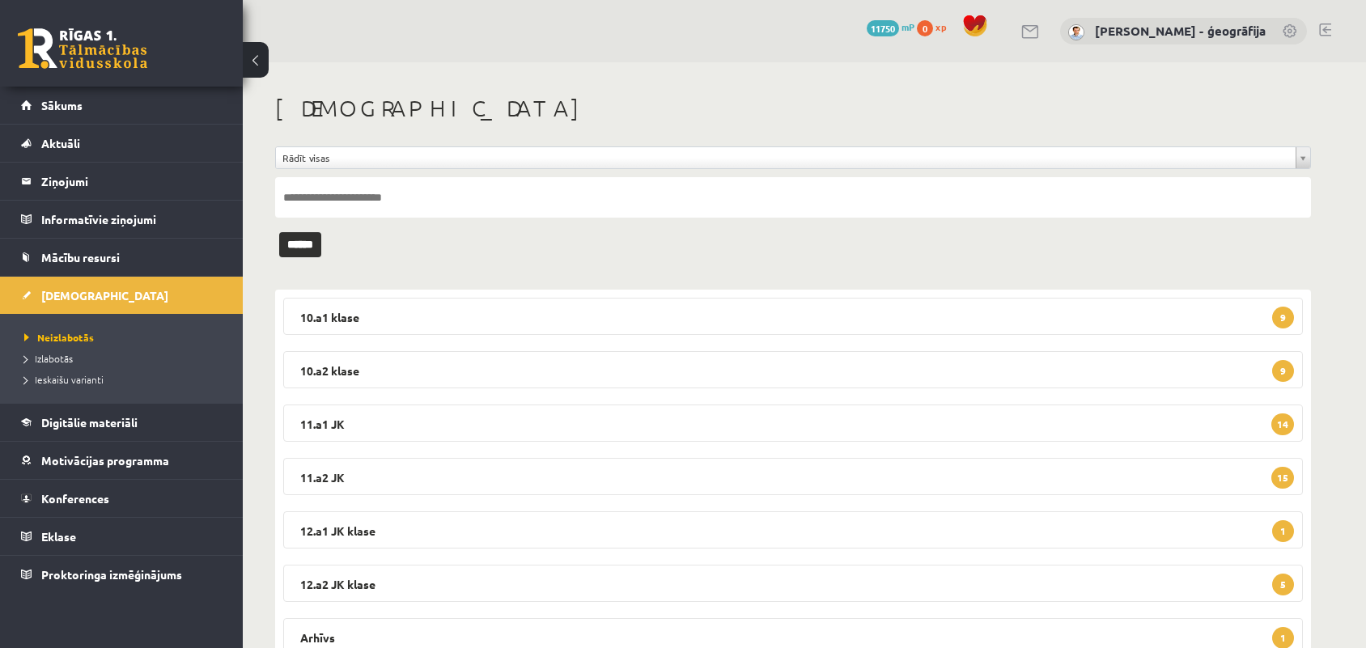
scroll to position [63, 0]
